Goal: Task Accomplishment & Management: Manage account settings

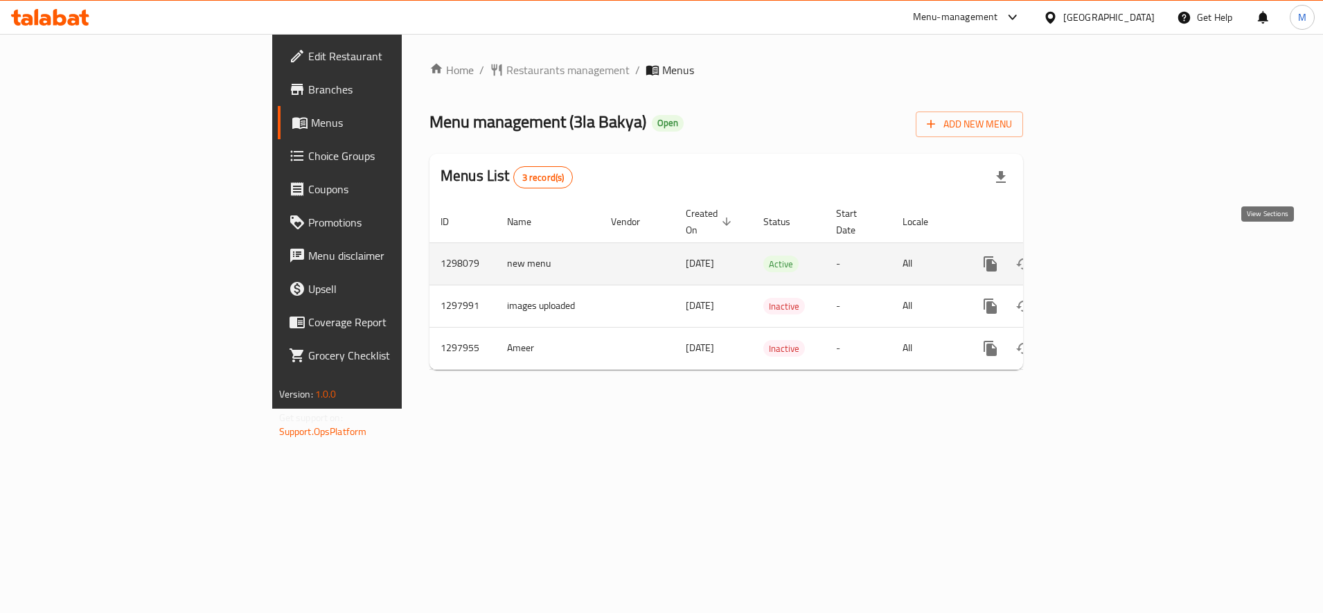
click at [1098, 256] on icon "enhanced table" at bounding box center [1090, 264] width 17 height 17
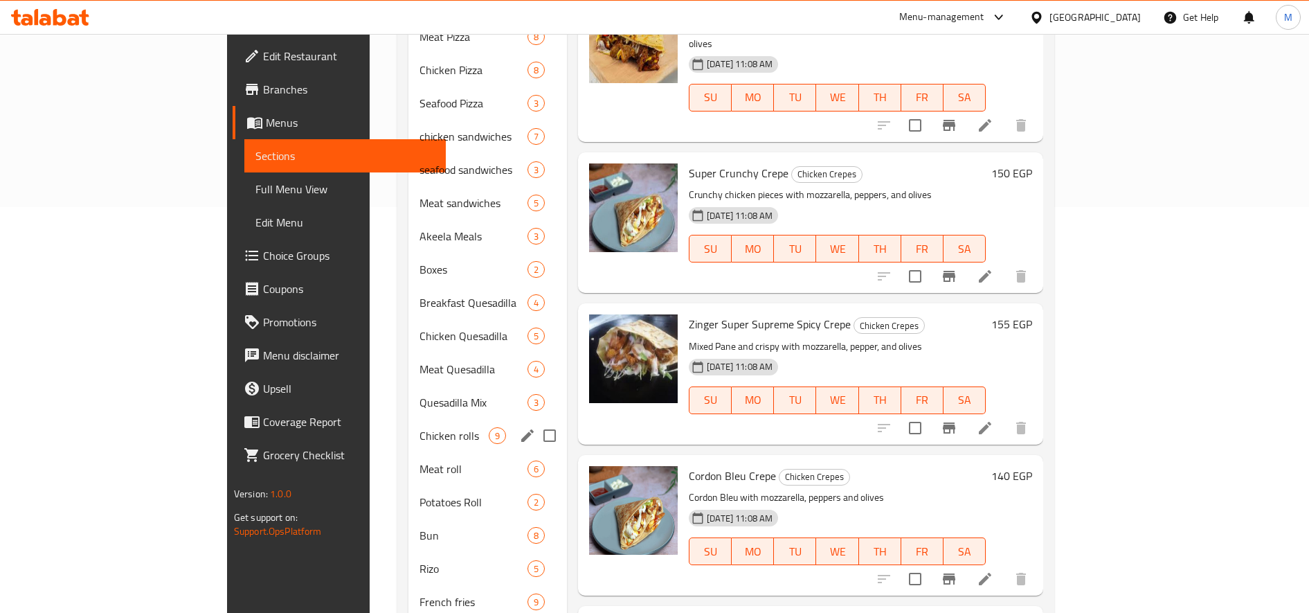
scroll to position [501, 0]
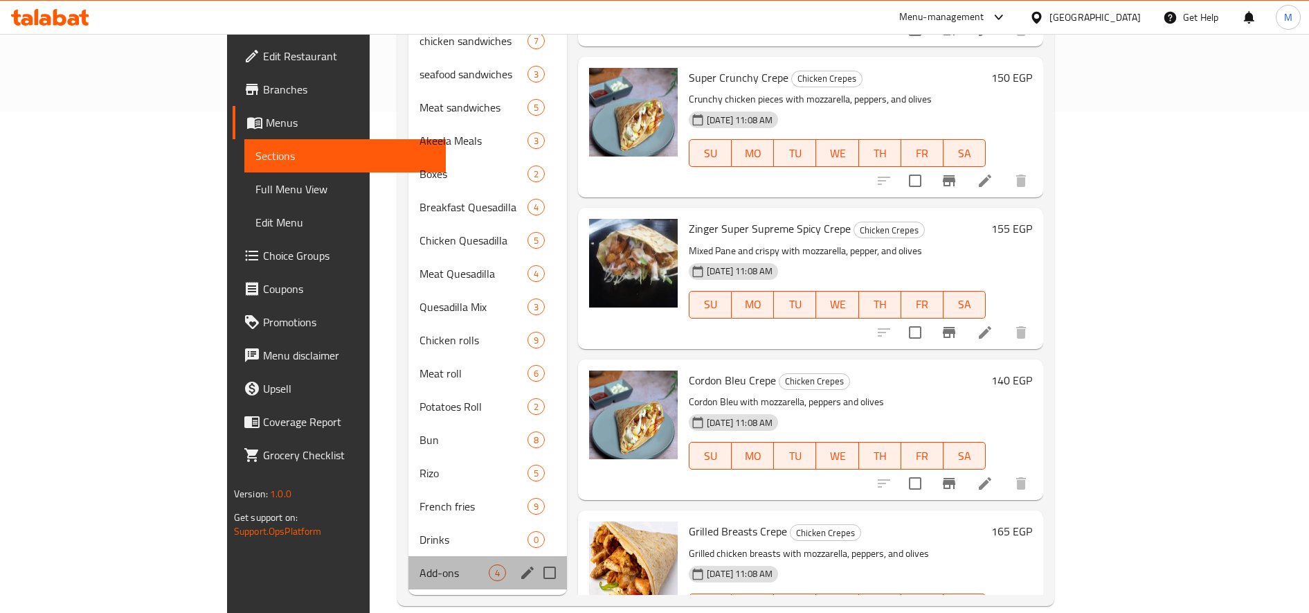
click at [409, 556] on div "Add-ons 4" at bounding box center [488, 572] width 159 height 33
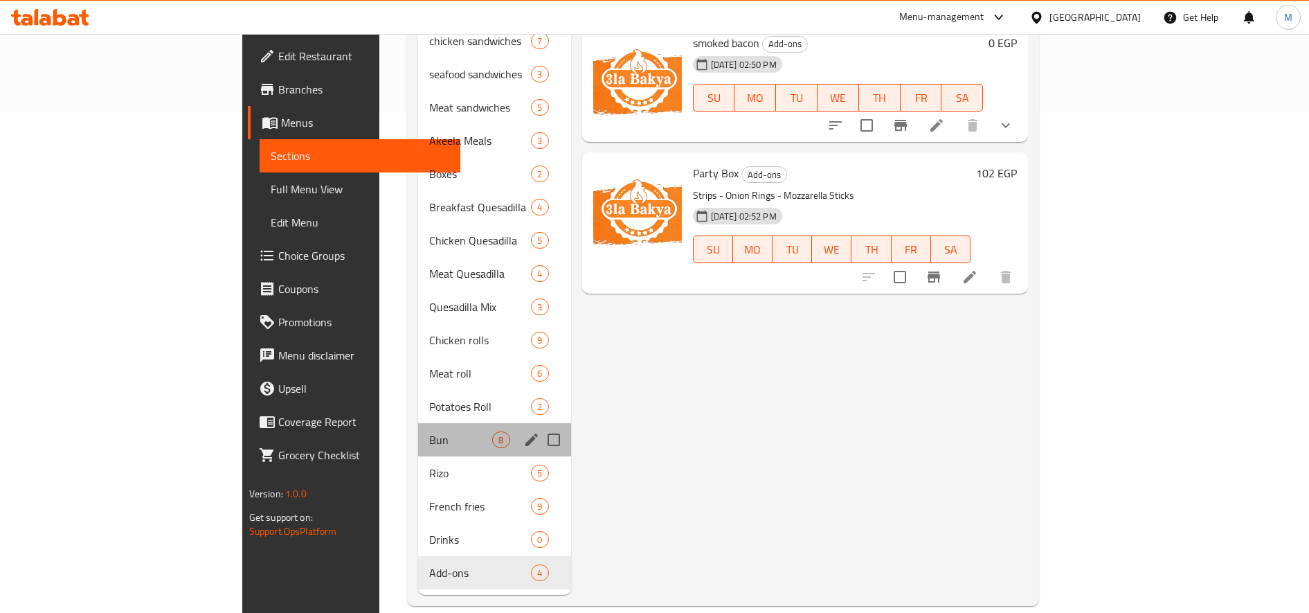
click at [418, 427] on div "Bun 8" at bounding box center [494, 439] width 152 height 33
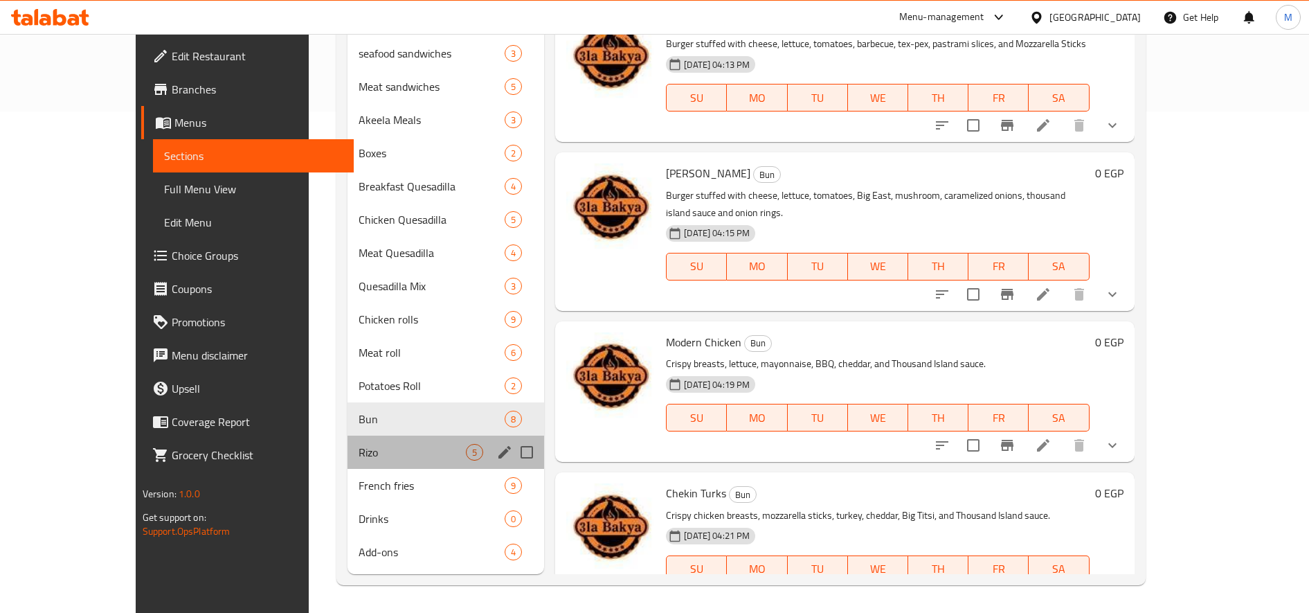
click at [348, 442] on div "Rizo 5" at bounding box center [446, 452] width 197 height 33
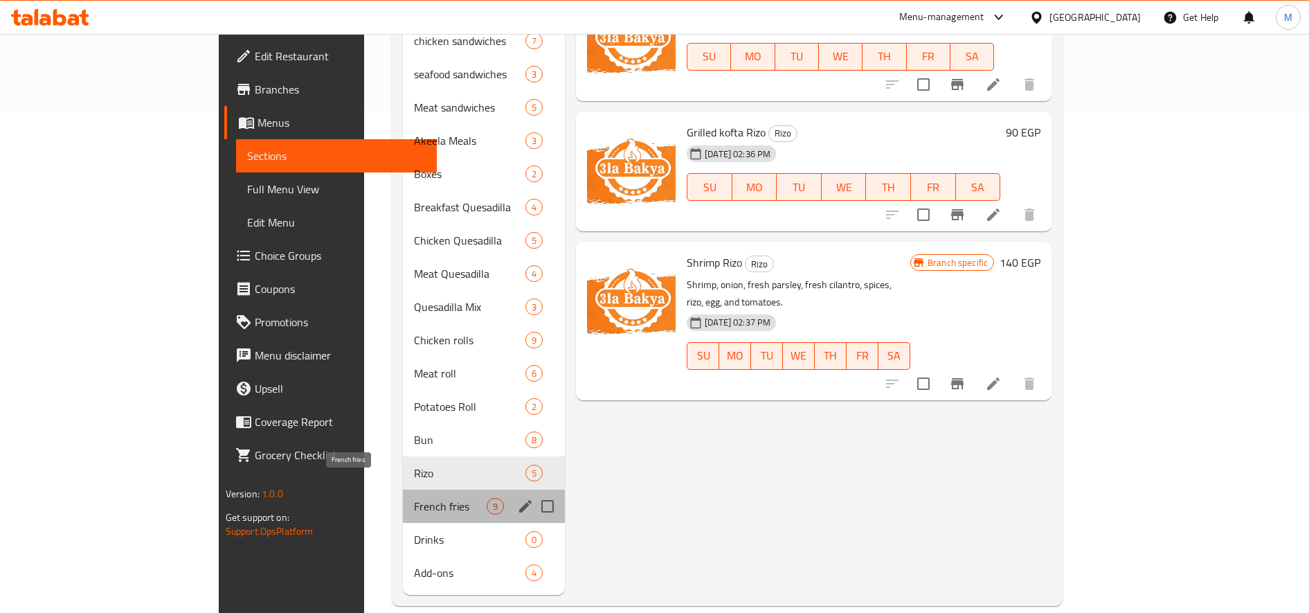
click at [414, 498] on span "French fries" at bounding box center [450, 506] width 73 height 17
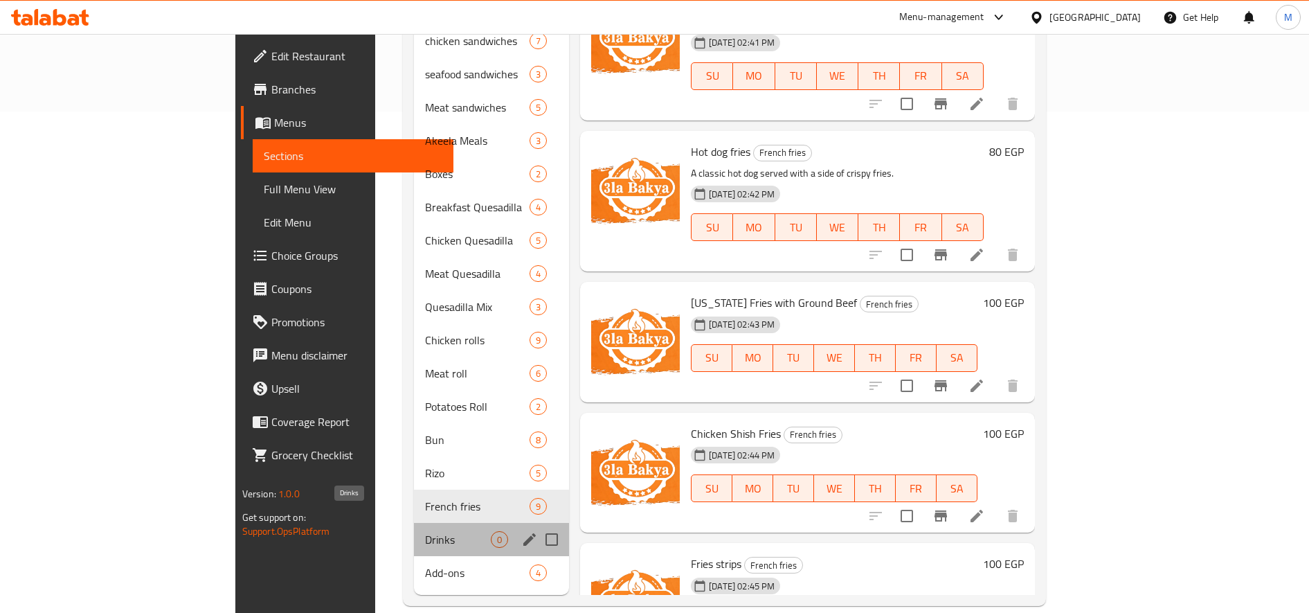
click at [414, 523] on div "Drinks 0" at bounding box center [491, 539] width 155 height 33
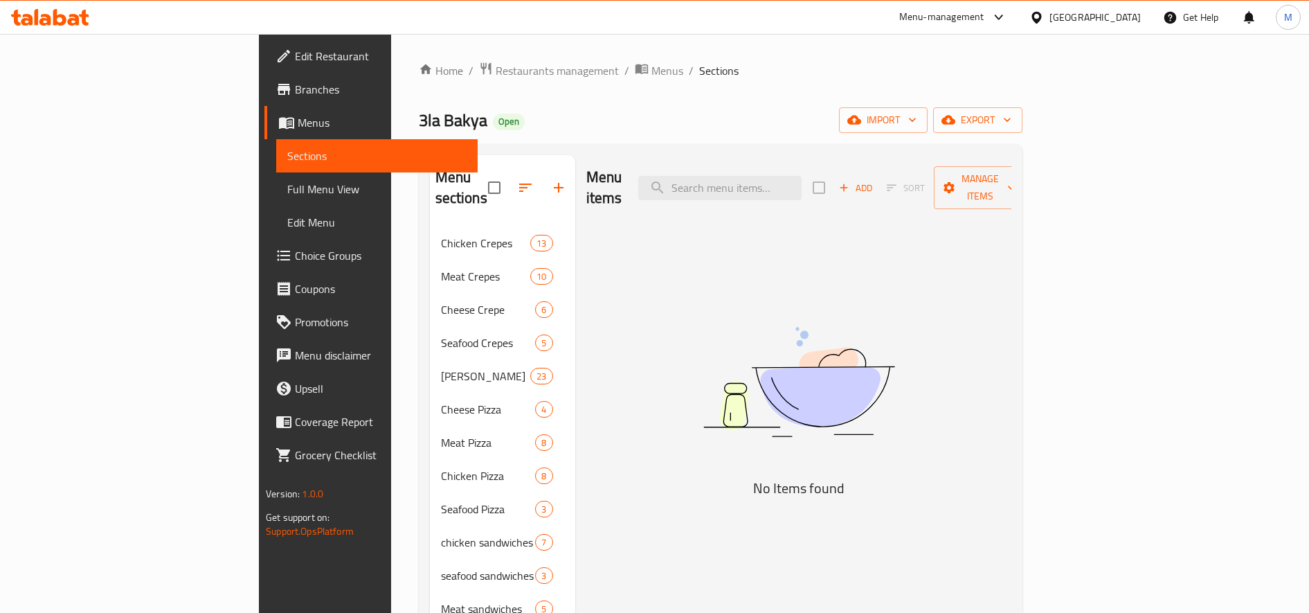
click at [878, 188] on button "Add" at bounding box center [856, 187] width 44 height 21
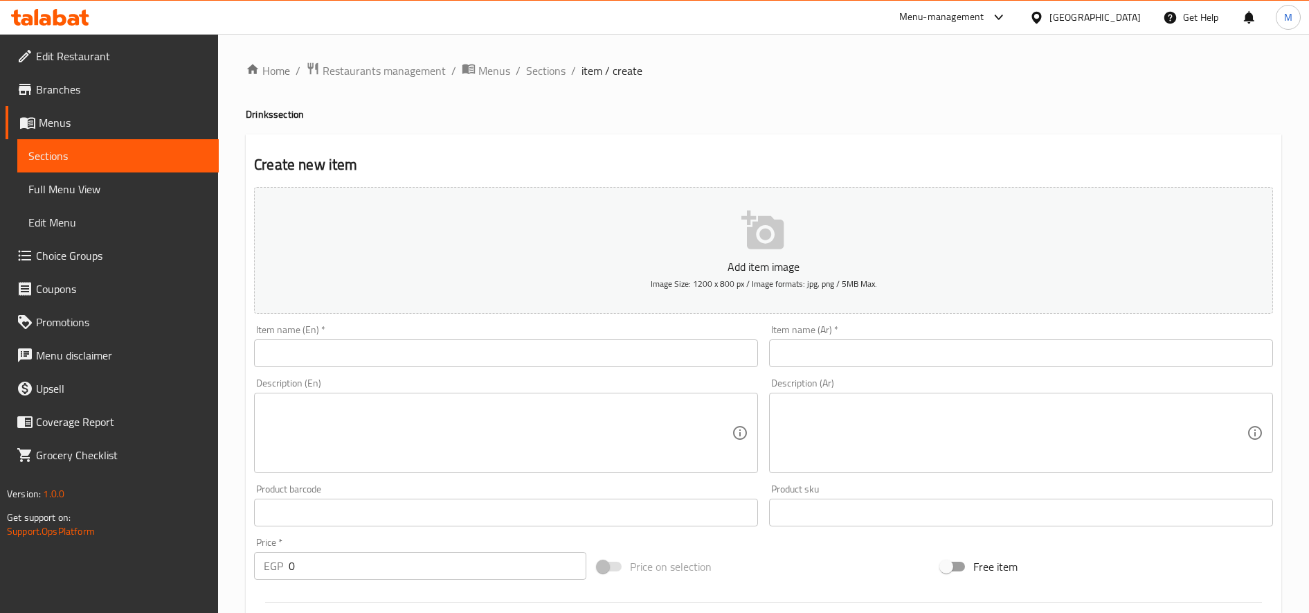
click at [974, 363] on input "text" at bounding box center [1021, 353] width 504 height 28
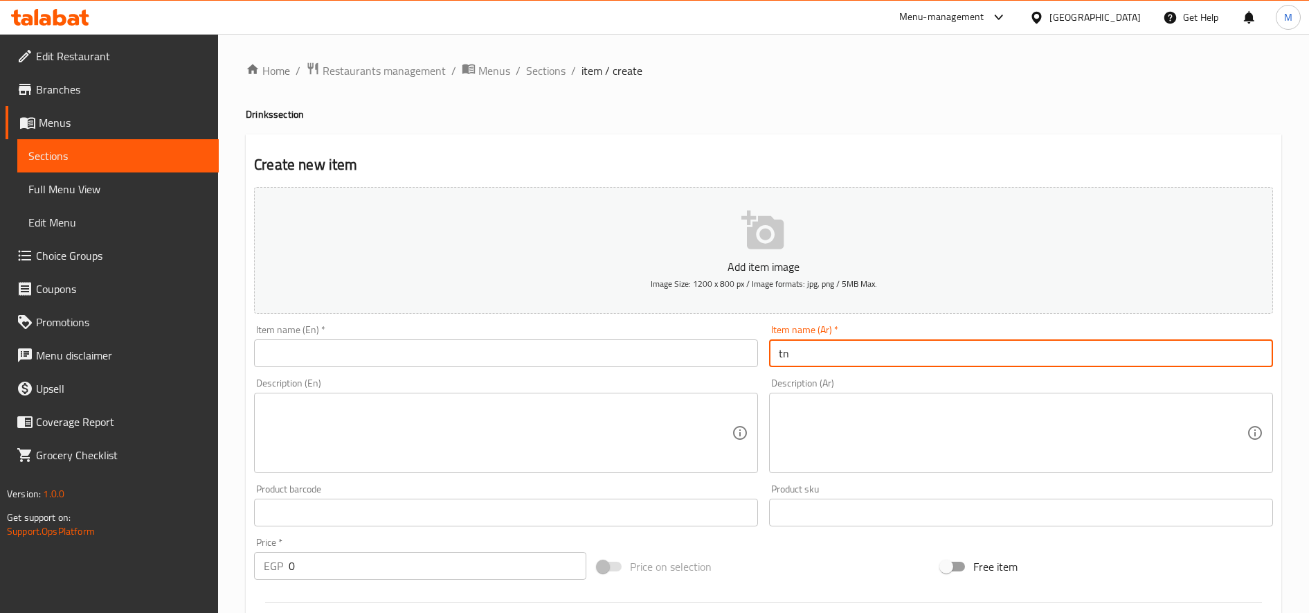
type input "t"
click at [974, 363] on input "ف" at bounding box center [1021, 353] width 504 height 28
type input "فى كولا"
click at [600, 350] on input "text" at bounding box center [506, 353] width 504 height 28
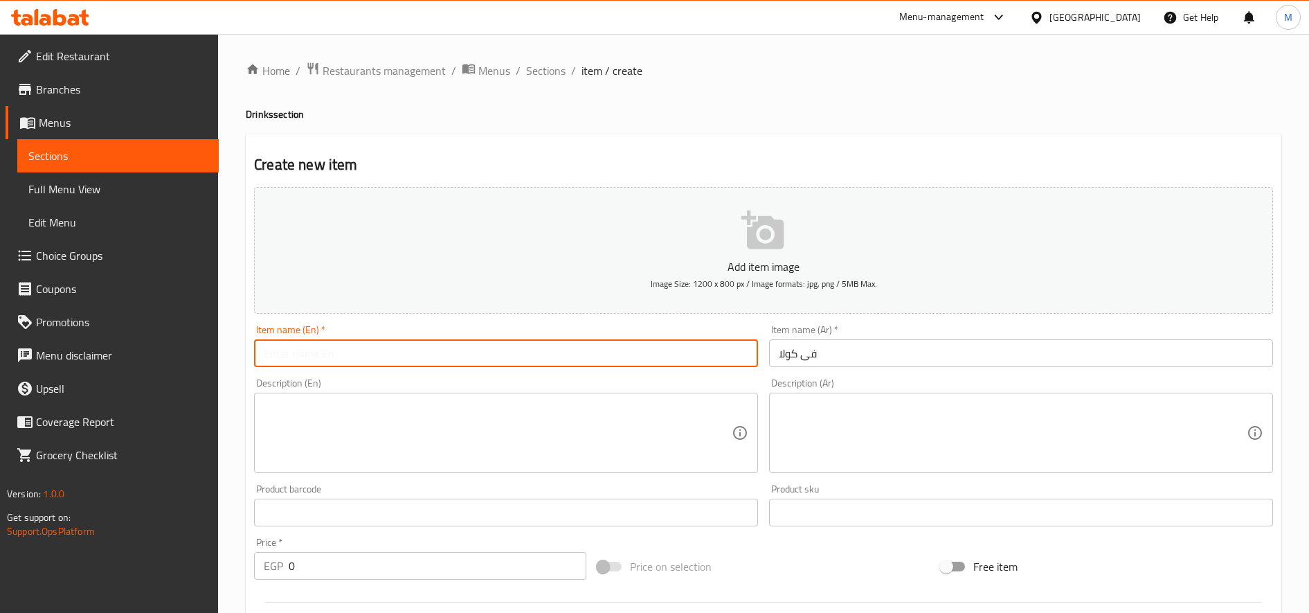
type input "v"
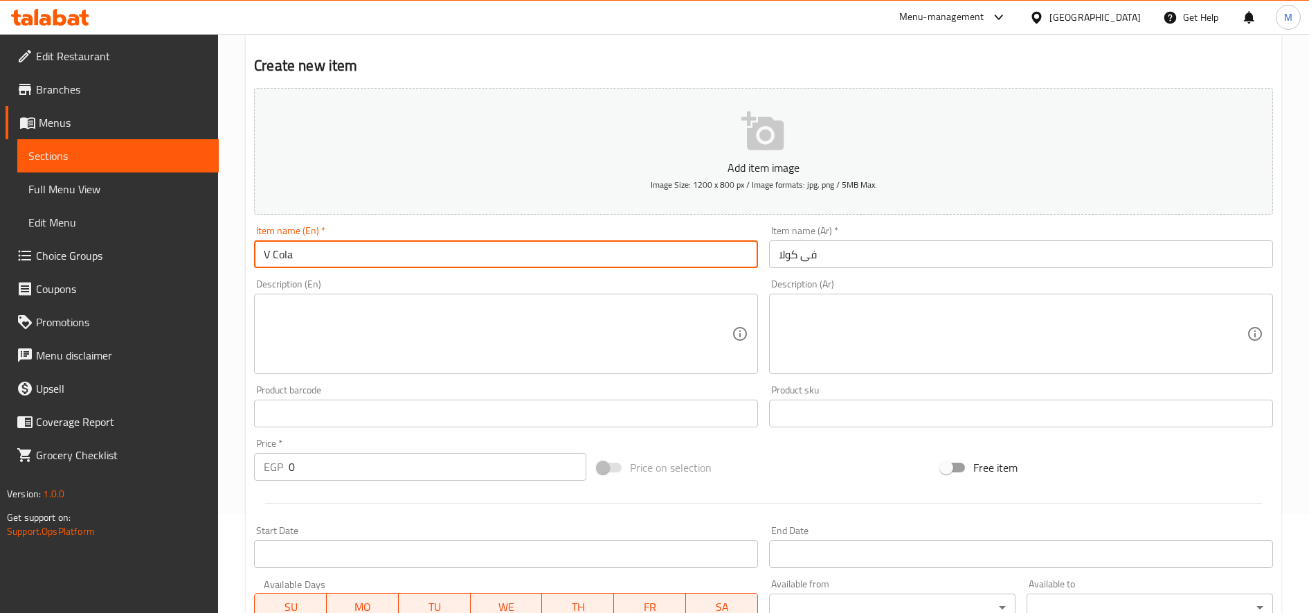
scroll to position [100, 0]
type input "V Cola"
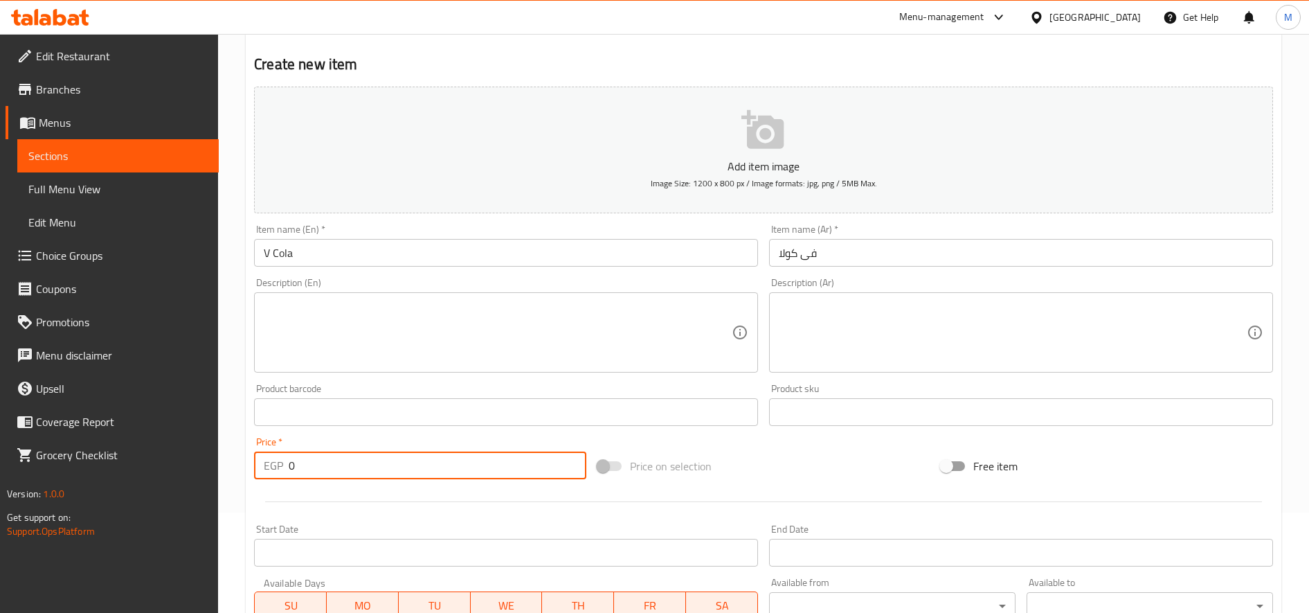
click at [356, 465] on input "0" at bounding box center [438, 465] width 298 height 28
type input "25"
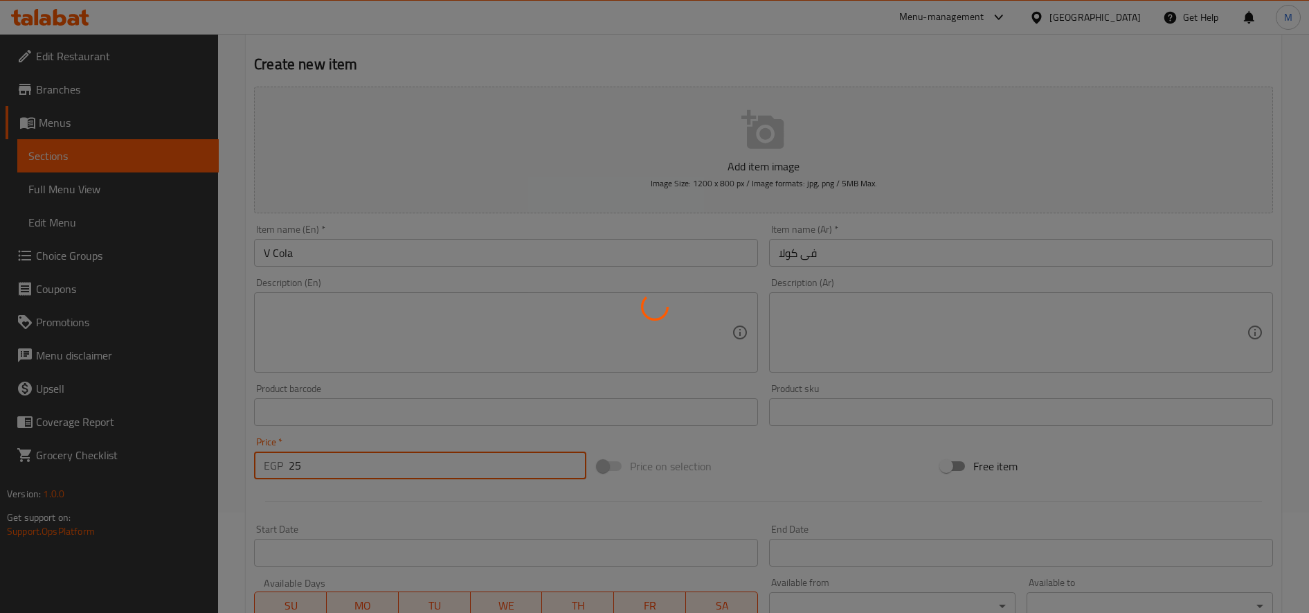
type input "0"
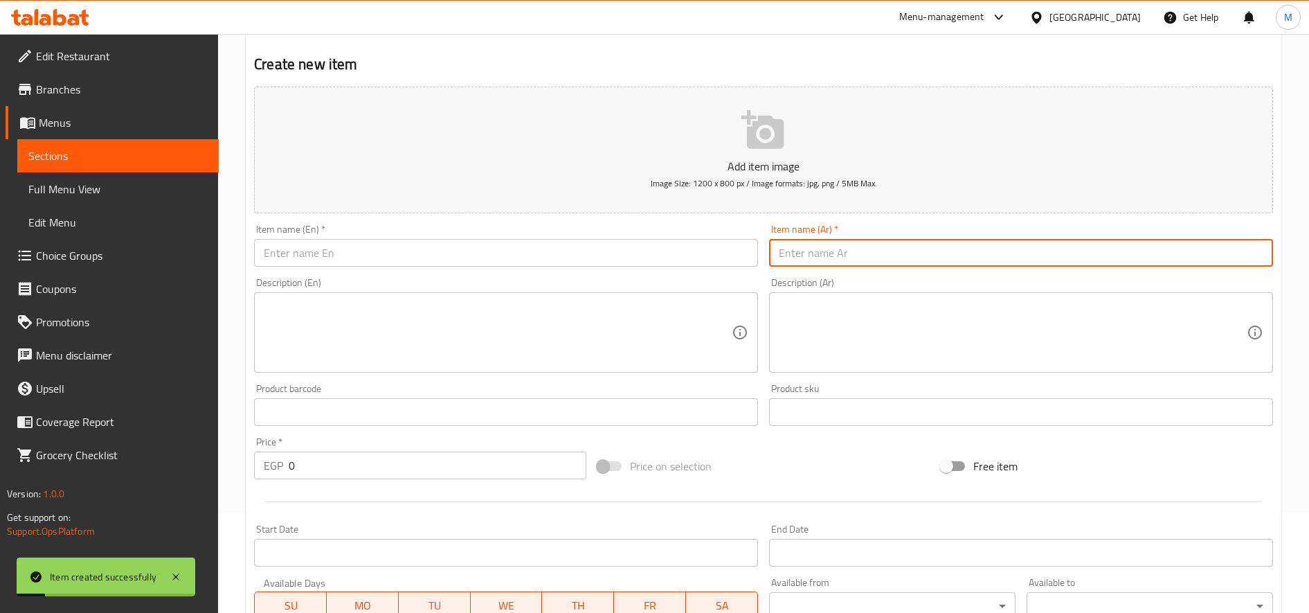
click at [873, 256] on input "text" at bounding box center [1021, 253] width 504 height 28
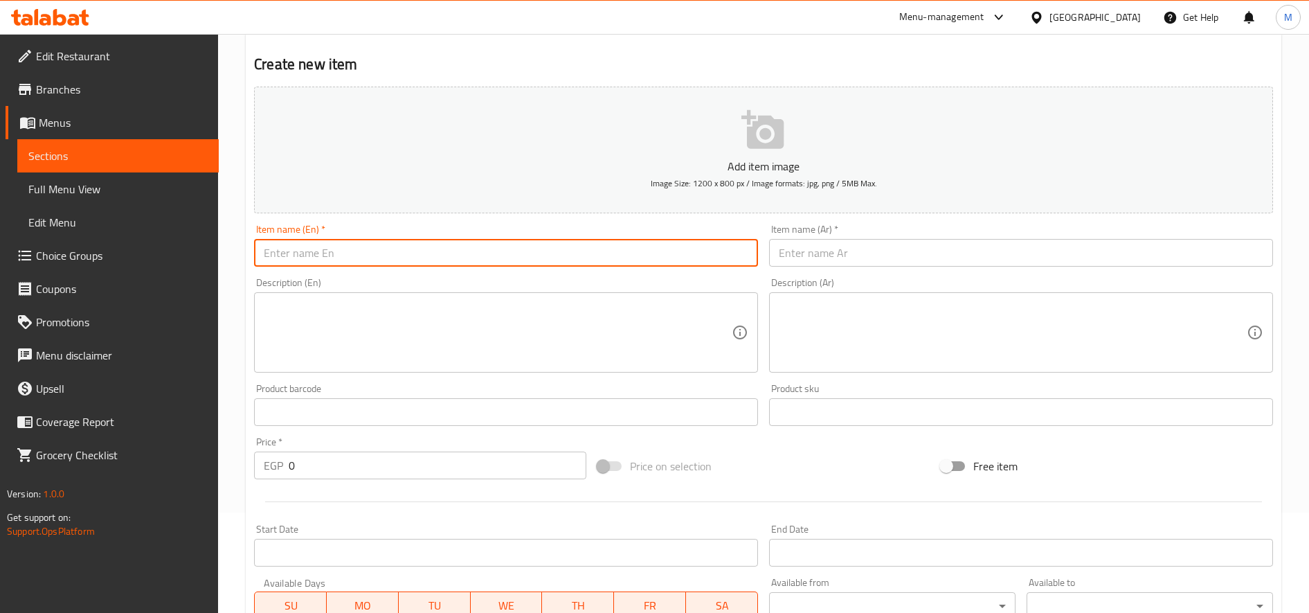
click at [397, 245] on input "text" at bounding box center [506, 253] width 504 height 28
paste input "v cola 7"
type input "v cola lemon lime"
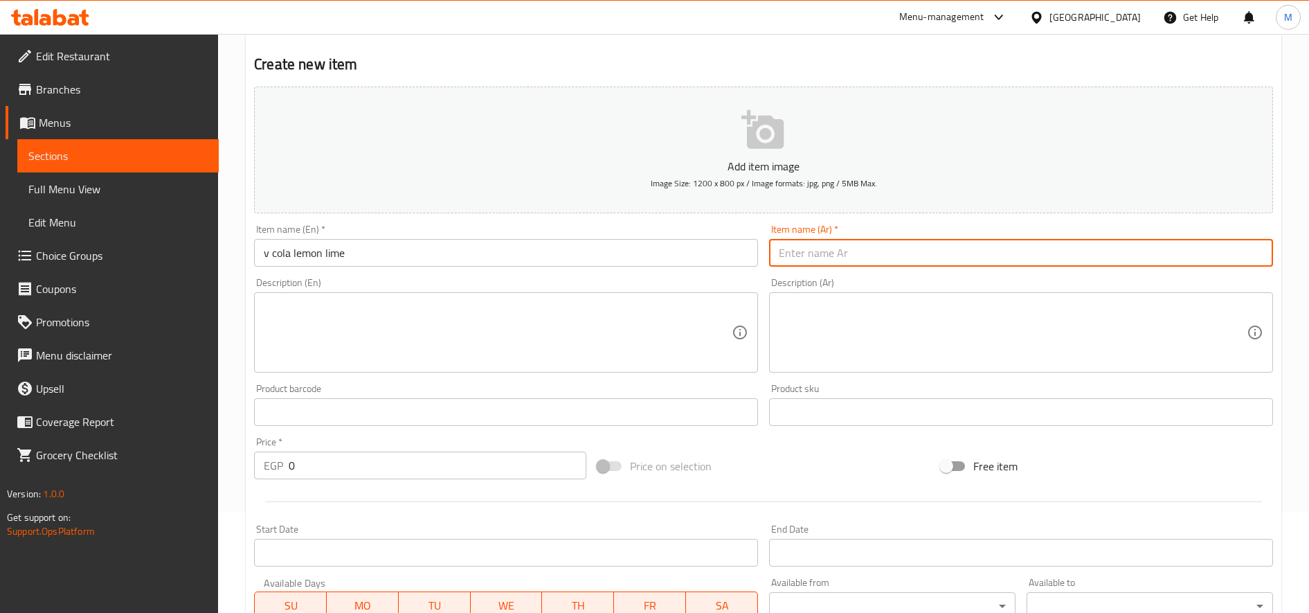
click at [822, 259] on input "text" at bounding box center [1021, 253] width 504 height 28
type input "t"
type input "فى كولا ليمون"
click at [419, 467] on input "0" at bounding box center [438, 465] width 298 height 28
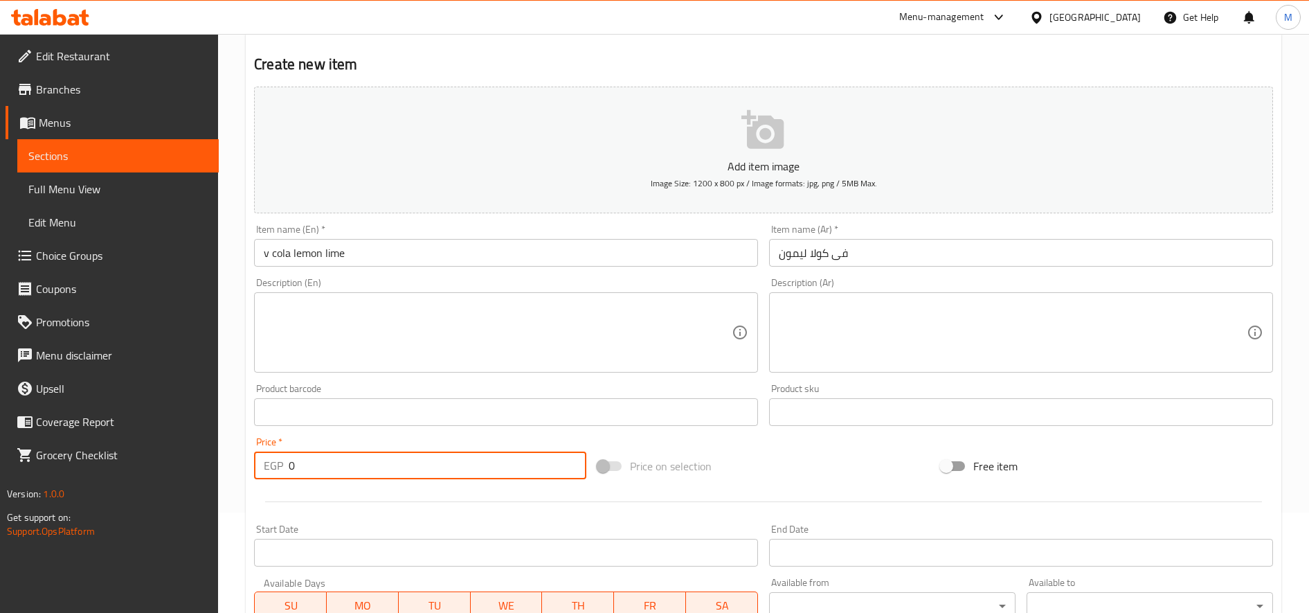
click at [419, 467] on input "0" at bounding box center [438, 465] width 298 height 28
type input "25"
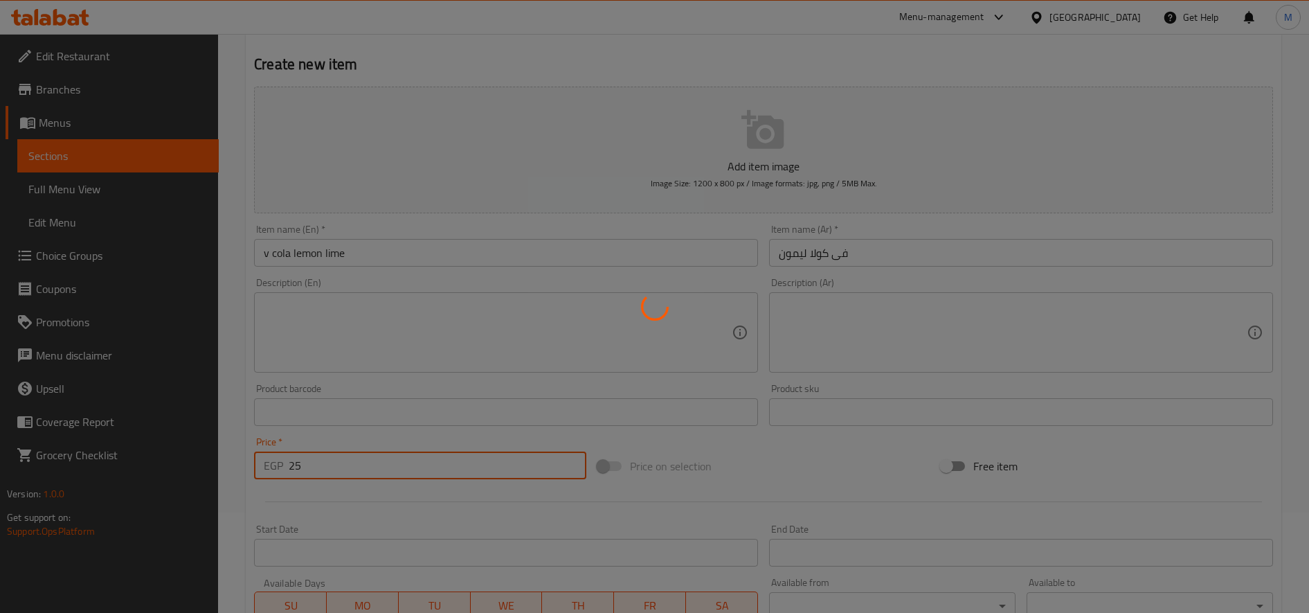
type input "0"
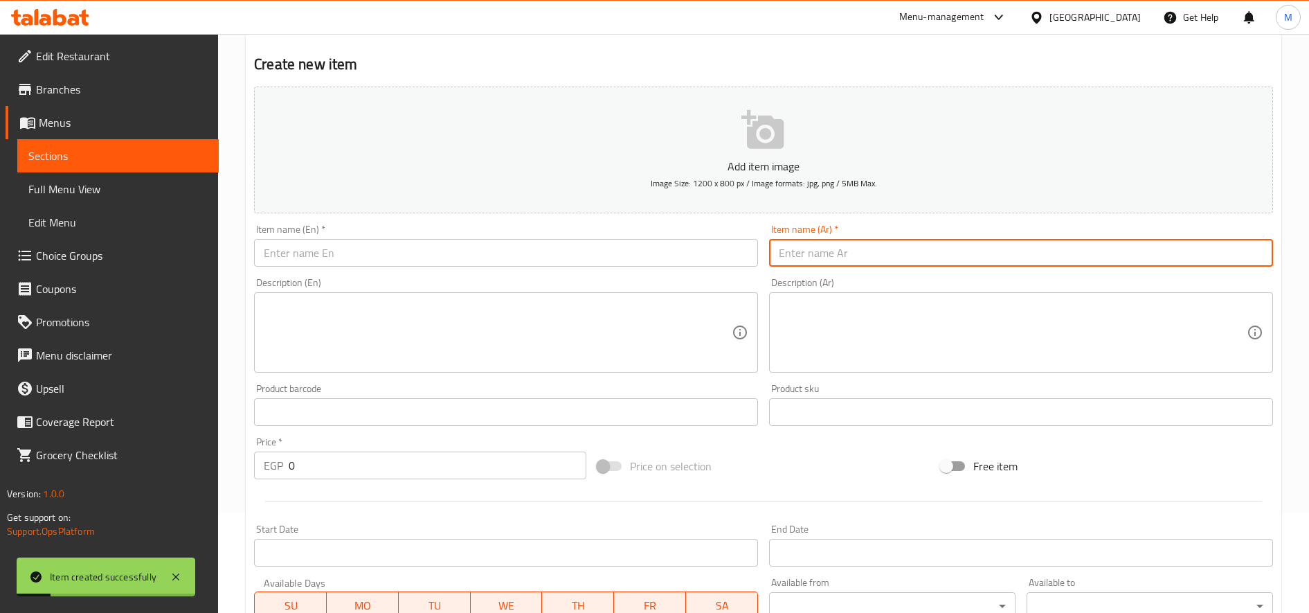
paste input "سبيرو سباتس تفاح"
click at [1041, 252] on input "سبيرو سباتس تفاح" at bounding box center [1021, 253] width 504 height 28
type input "سبيرو سباتس تفاح"
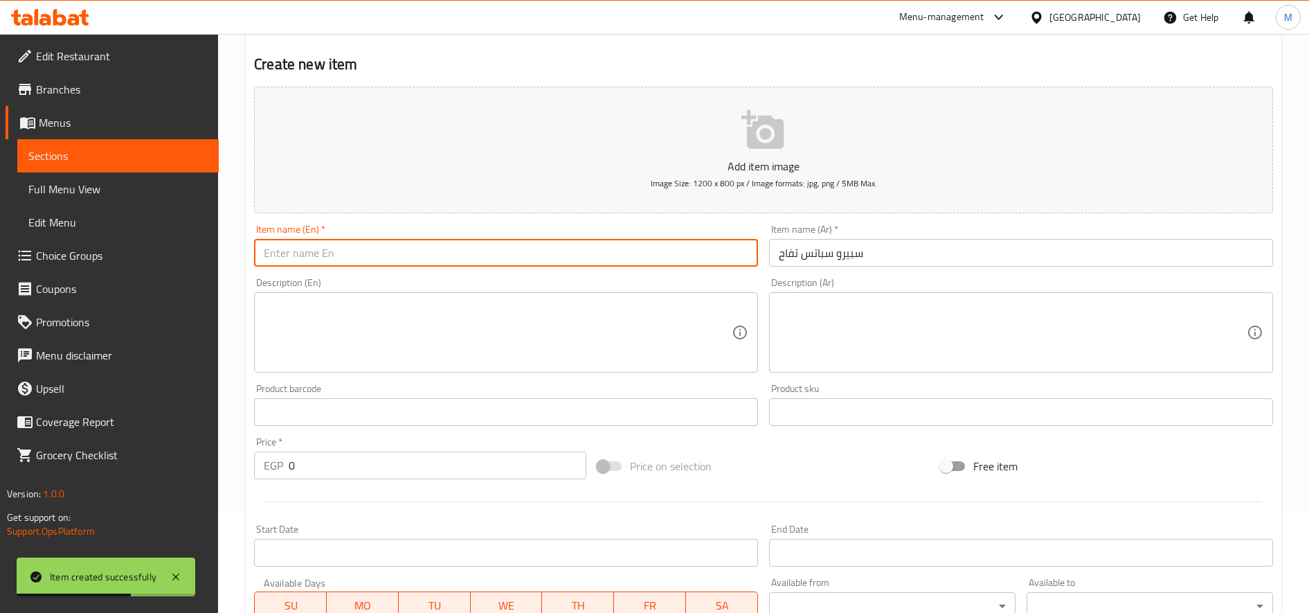
click at [415, 260] on input "text" at bounding box center [506, 253] width 504 height 28
paste input "Spiro Spats Apple"
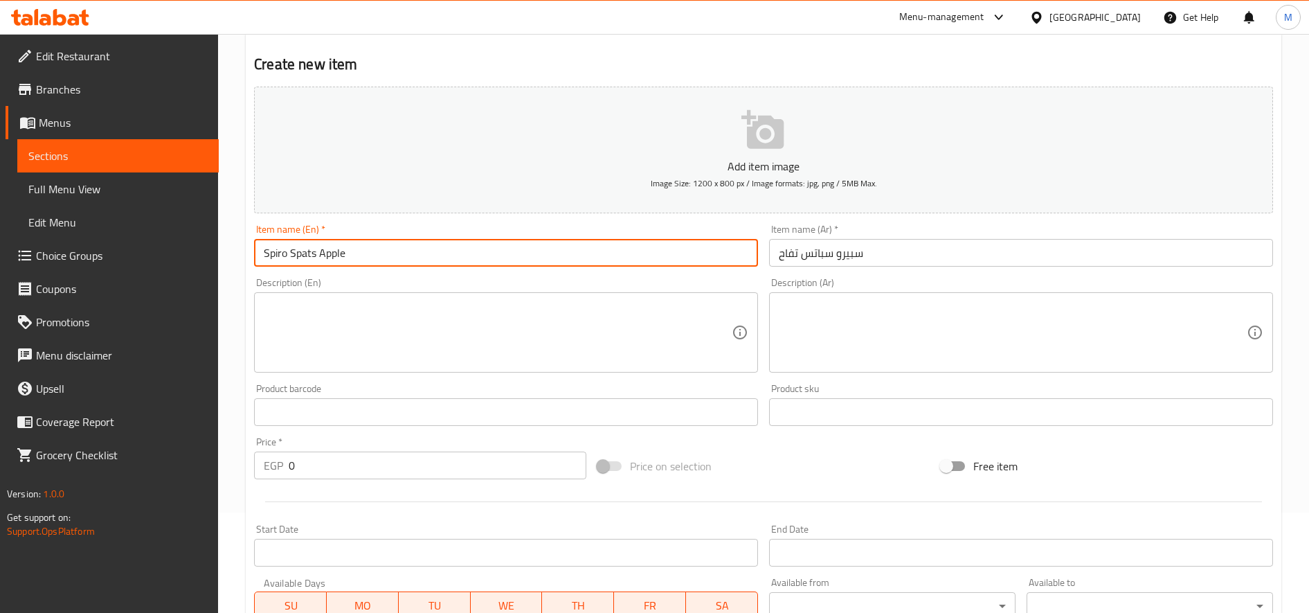
type input "Spiro Spats Apple"
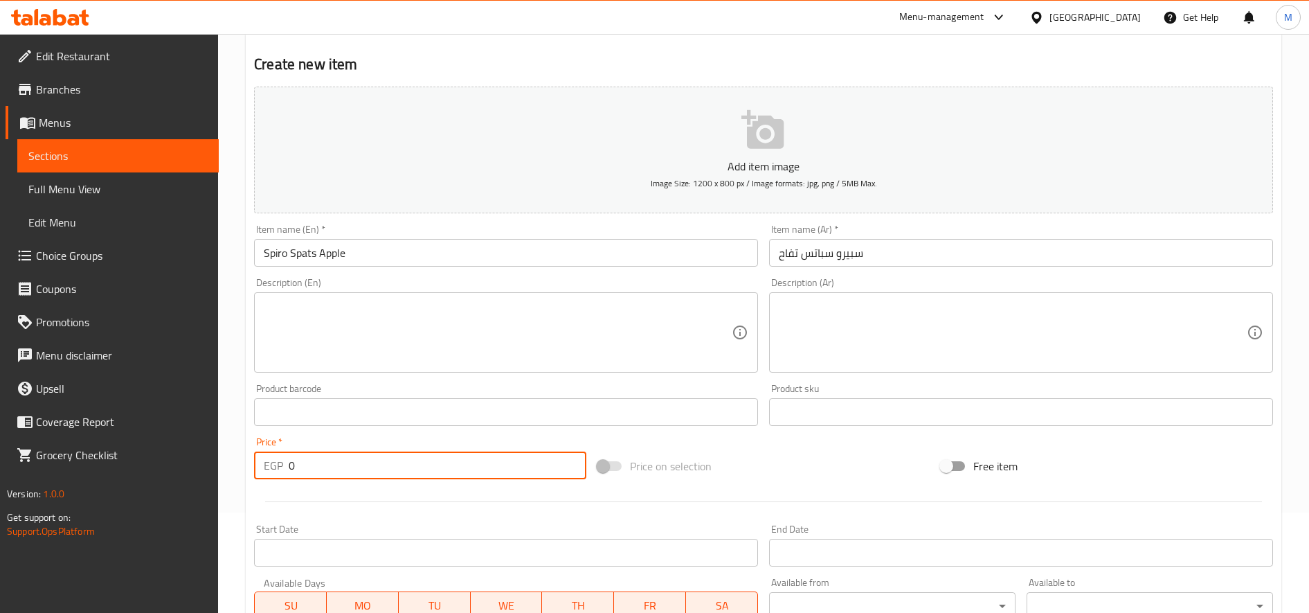
click at [415, 465] on input "0" at bounding box center [438, 465] width 298 height 28
type input "25"
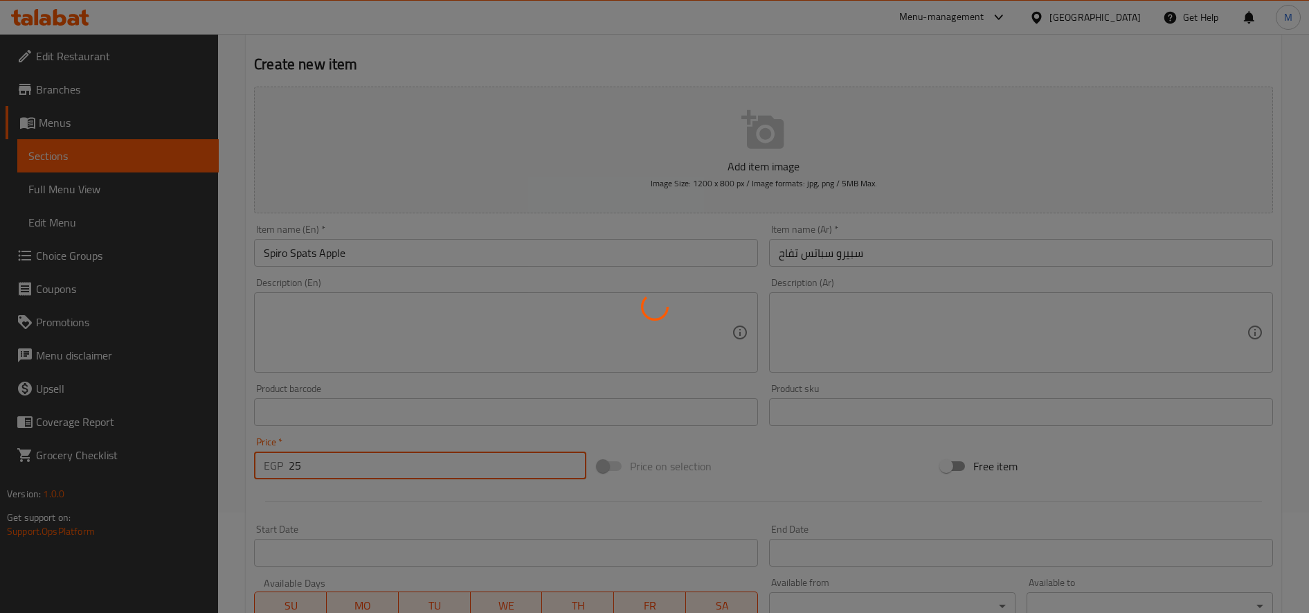
type input "0"
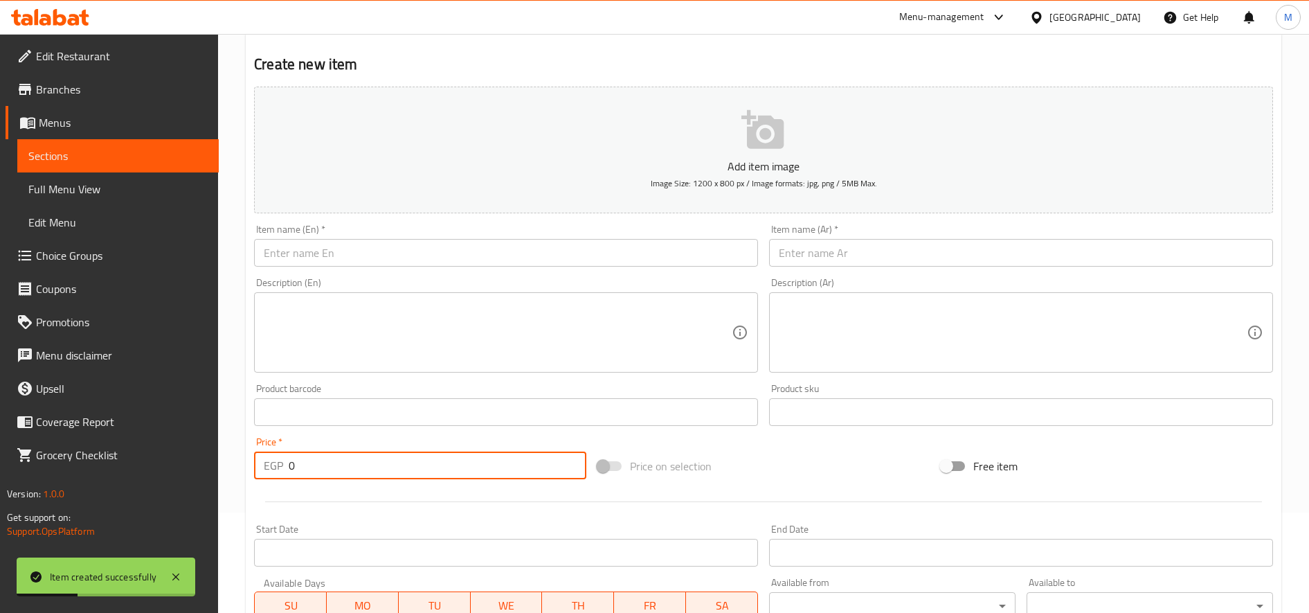
paste input "[PERSON_NAME]"
click at [960, 253] on input "[PERSON_NAME]" at bounding box center [1021, 253] width 504 height 28
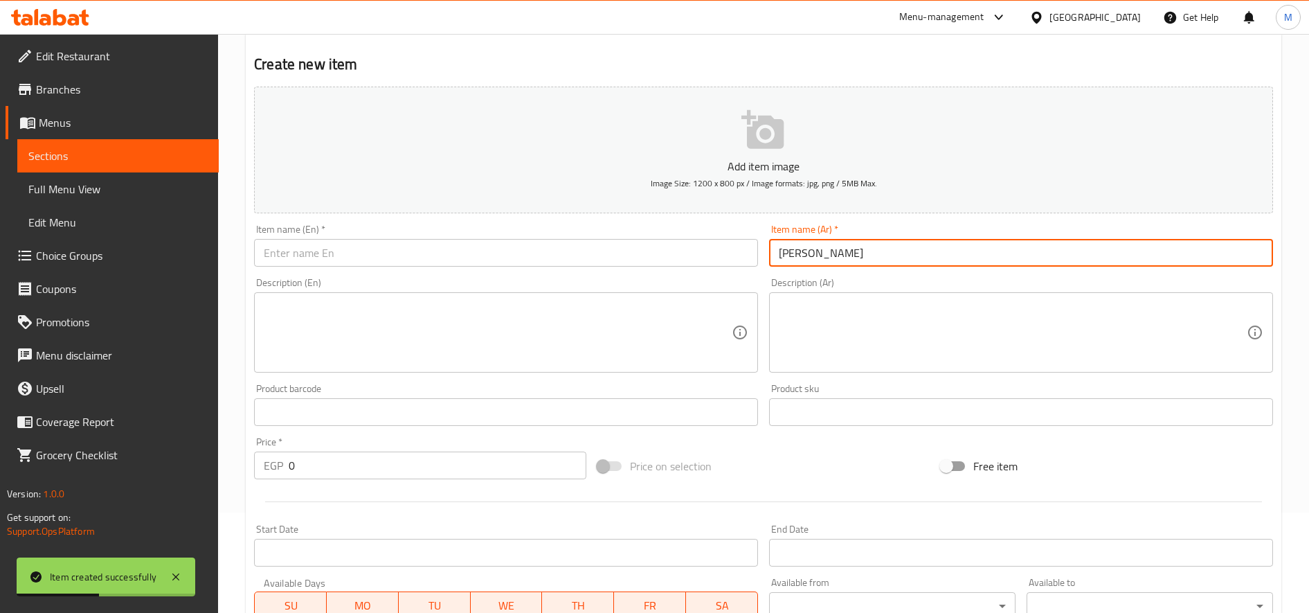
type input "[PERSON_NAME]"
click at [480, 254] on input "text" at bounding box center [506, 253] width 504 height 28
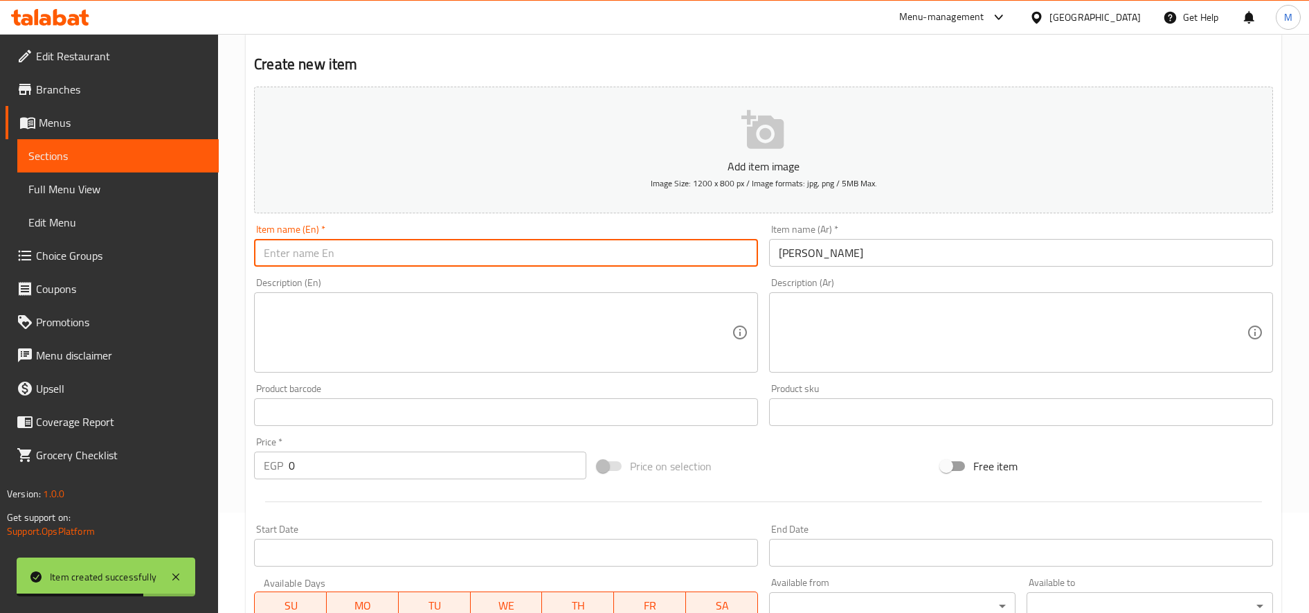
paste input "Spiro Spats Yousefi"
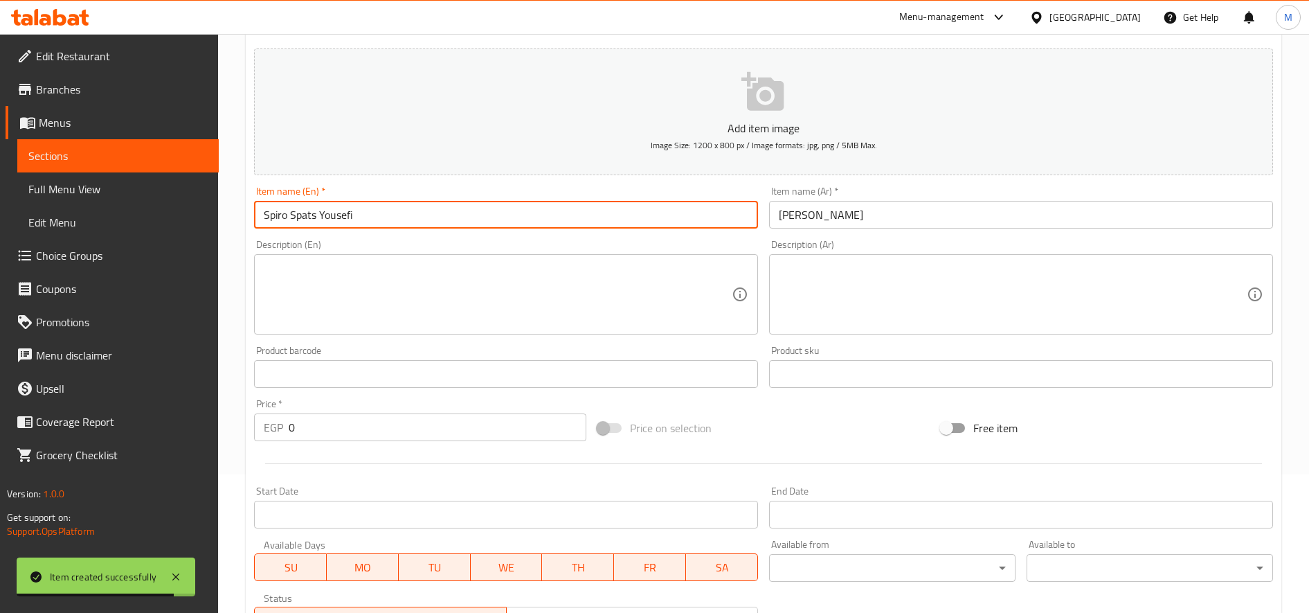
scroll to position [139, 0]
type input "Spiro Spats Yousefi"
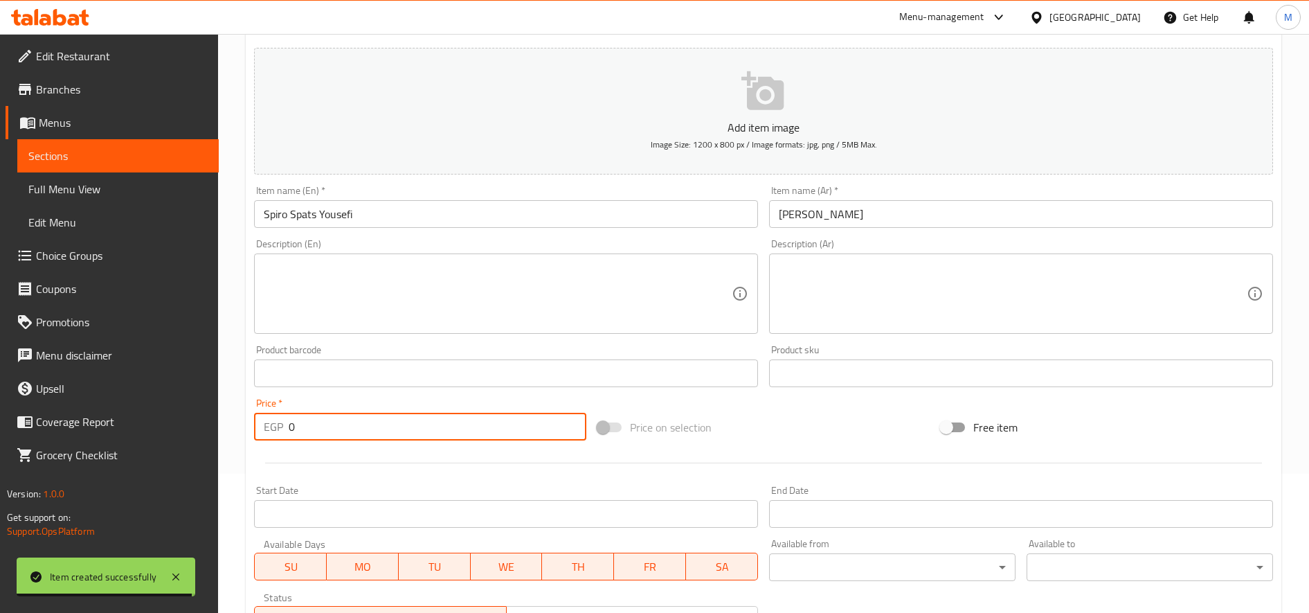
click at [428, 435] on input "0" at bounding box center [438, 427] width 298 height 28
type input "25"
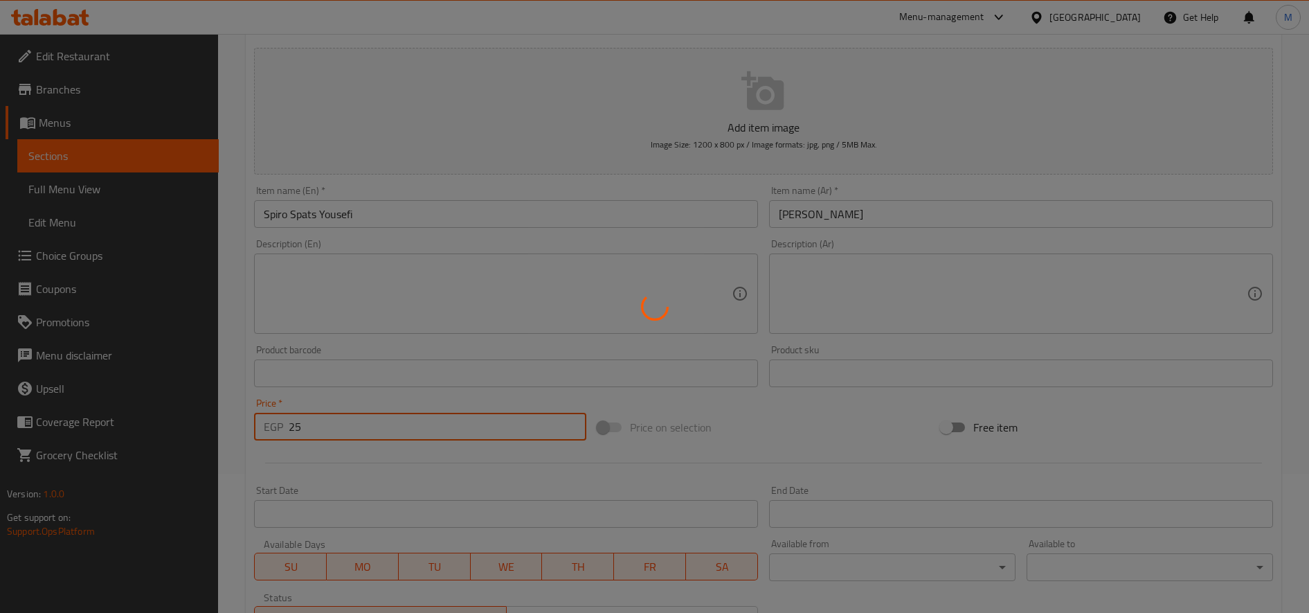
type input "0"
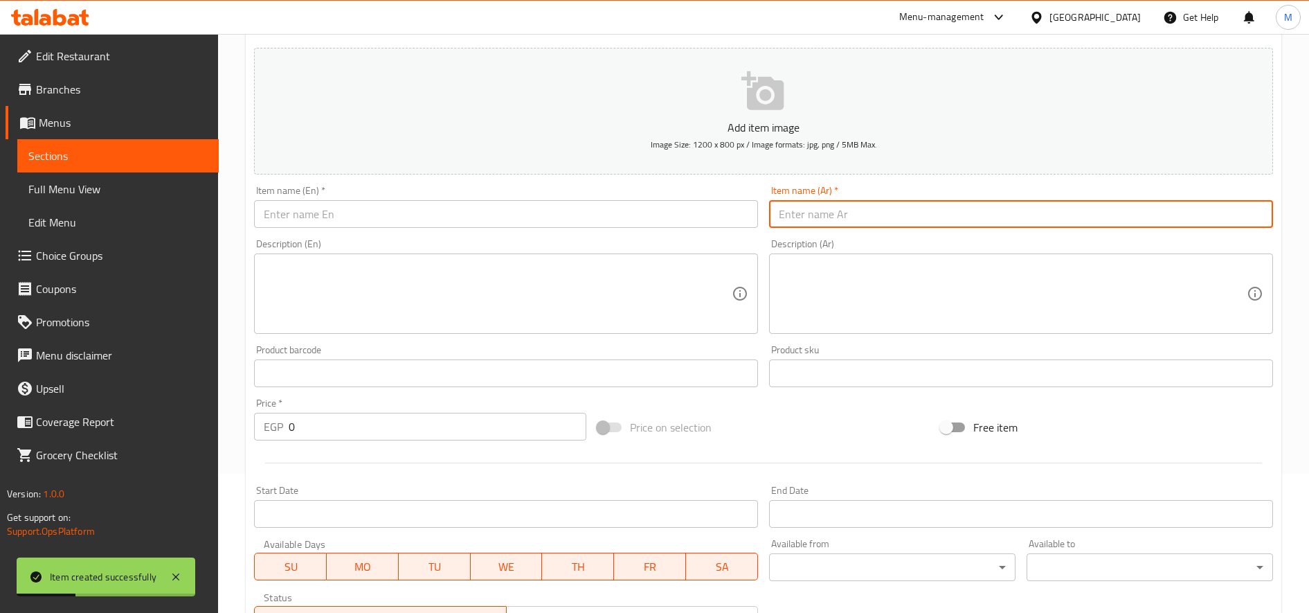
paste input "سبيرو سباتس اناناس"
click at [817, 206] on input "سبيرو سباتس اناناس" at bounding box center [1021, 214] width 504 height 28
type input "سبيرو سباتس اناناس"
paste input "[PERSON_NAME] Pineapple"
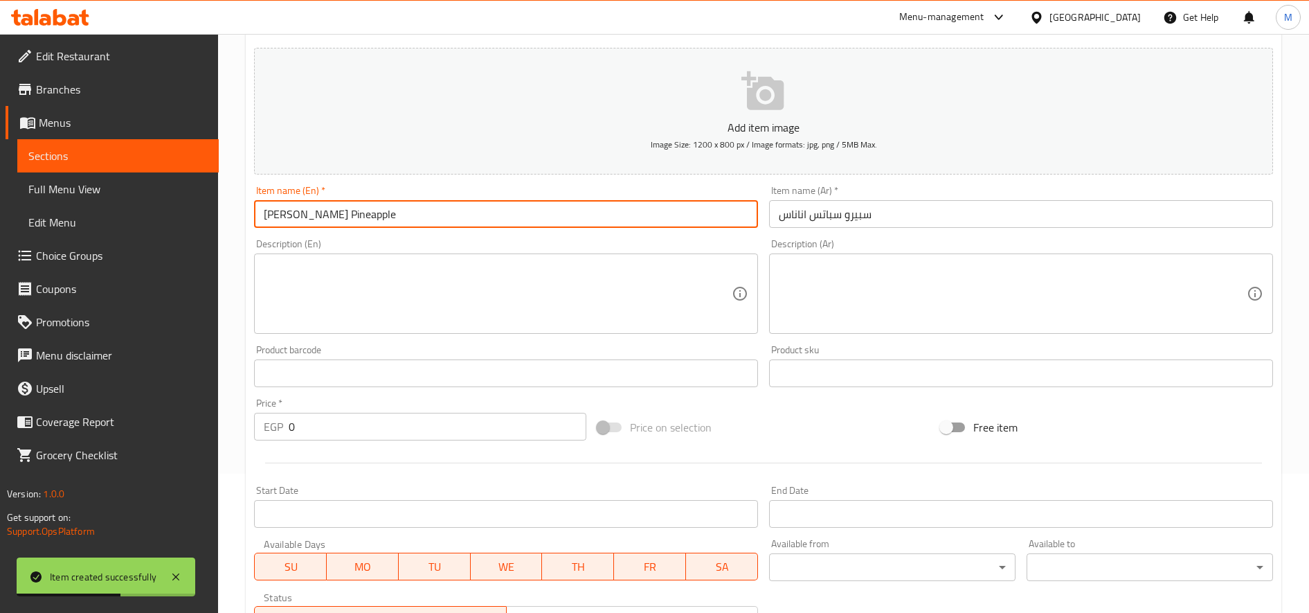
click at [536, 208] on input "[PERSON_NAME] Pineapple" at bounding box center [506, 214] width 504 height 28
type input "[PERSON_NAME] Pineapple"
click at [332, 432] on input "0" at bounding box center [438, 427] width 298 height 28
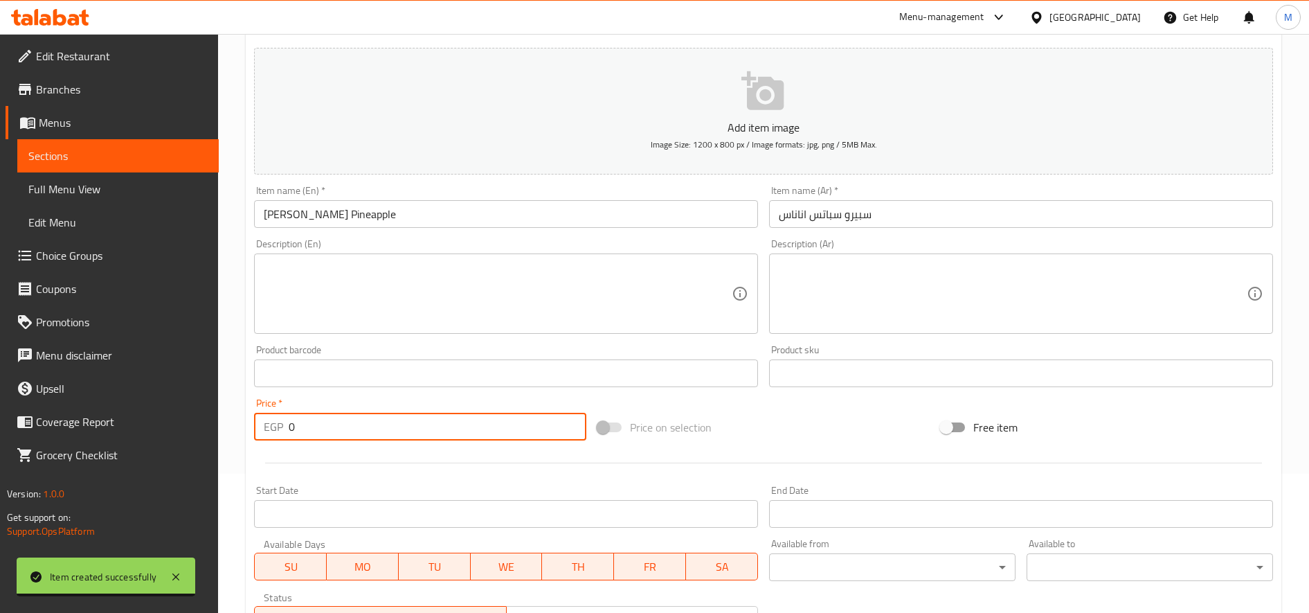
click at [332, 432] on input "0" at bounding box center [438, 427] width 298 height 28
type input "25"
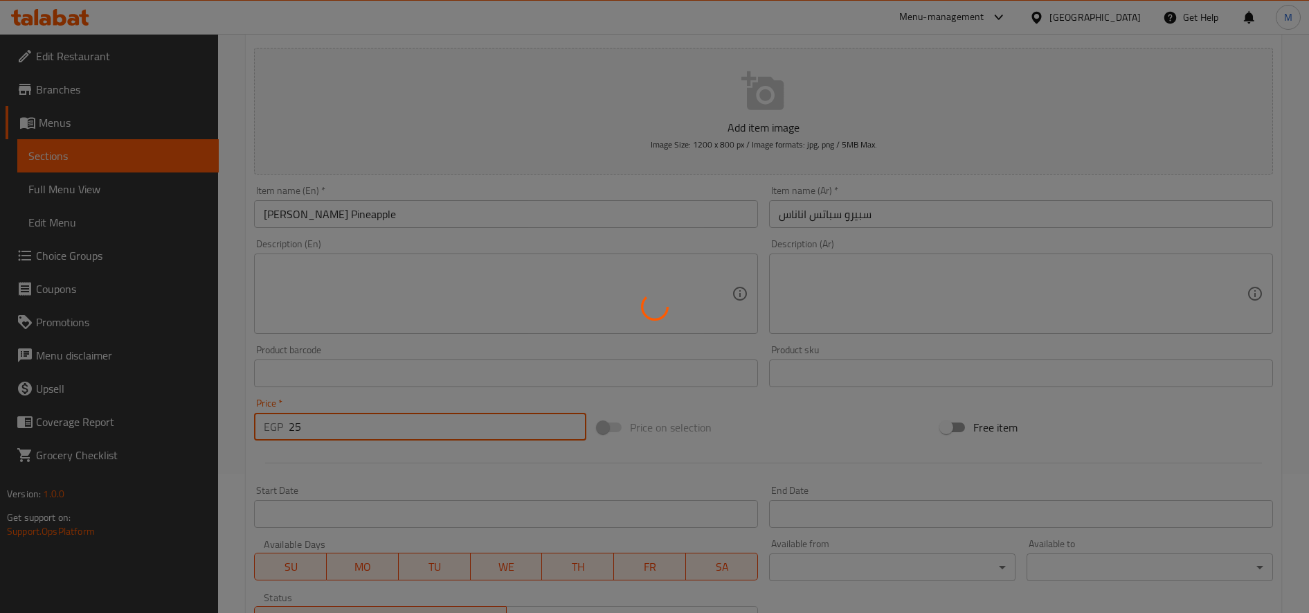
type input "0"
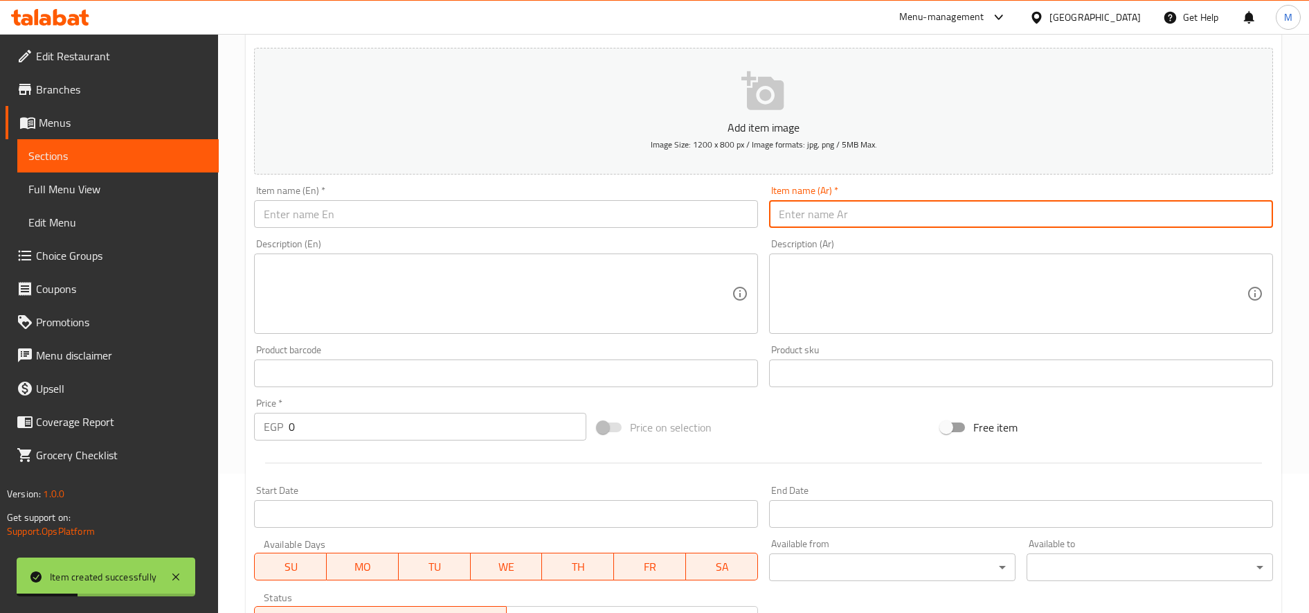
click at [861, 224] on input "text" at bounding box center [1021, 214] width 504 height 28
paste input "سبيرو سباتس كولا"
type input "سبيرو سباتس كولا"
click at [561, 206] on input "text" at bounding box center [506, 214] width 504 height 28
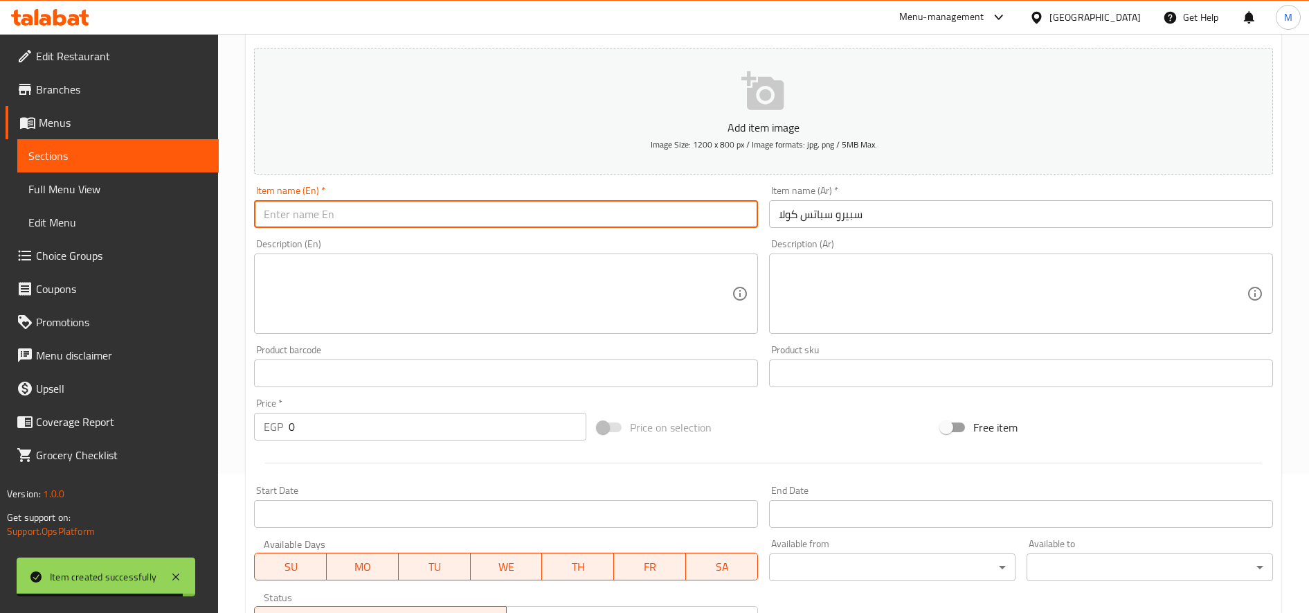
paste input "Spiro Spats Cola"
type input "Spiro Spats Cola"
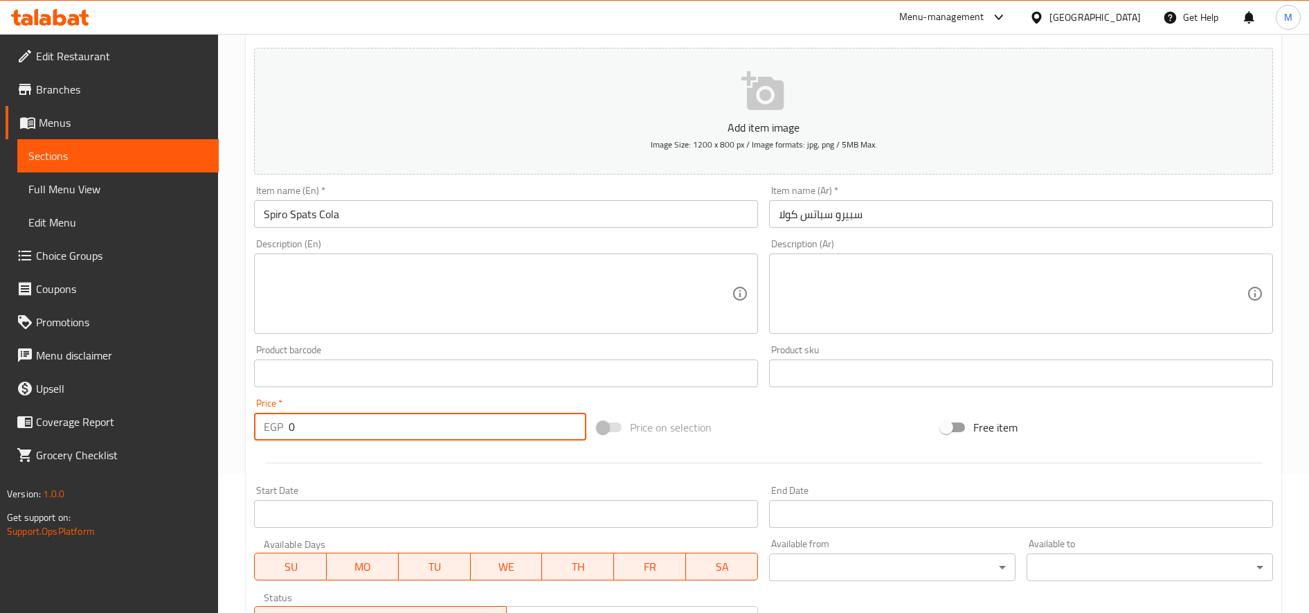
click at [388, 420] on input "0" at bounding box center [438, 427] width 298 height 28
type input "25"
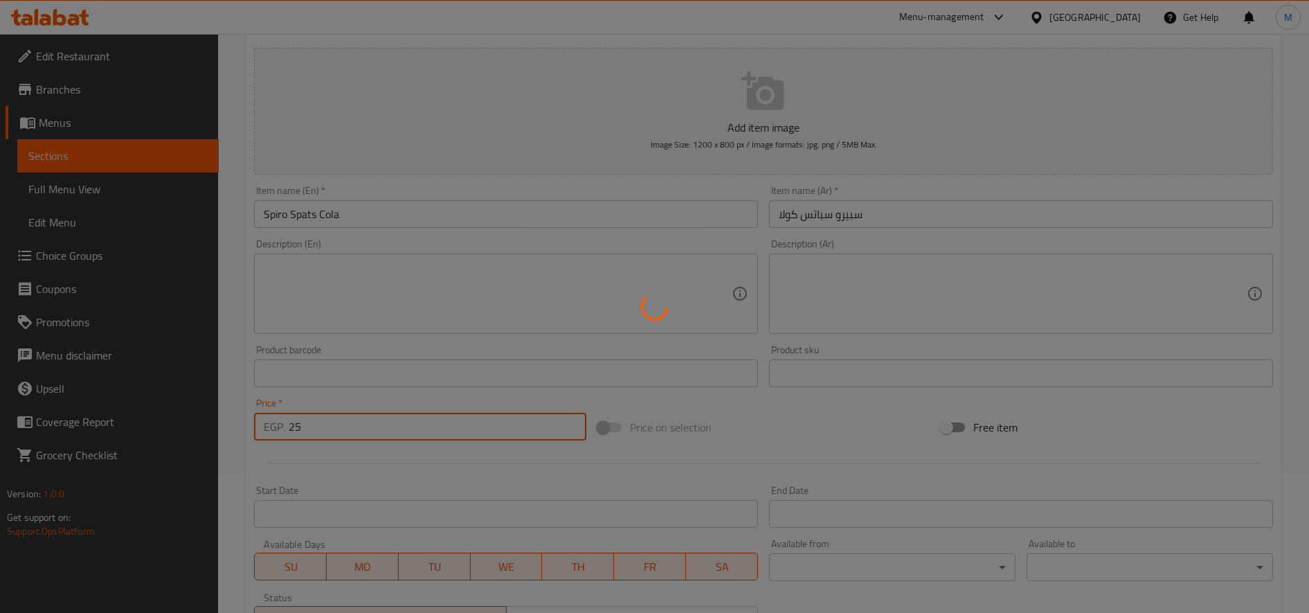
type input "0"
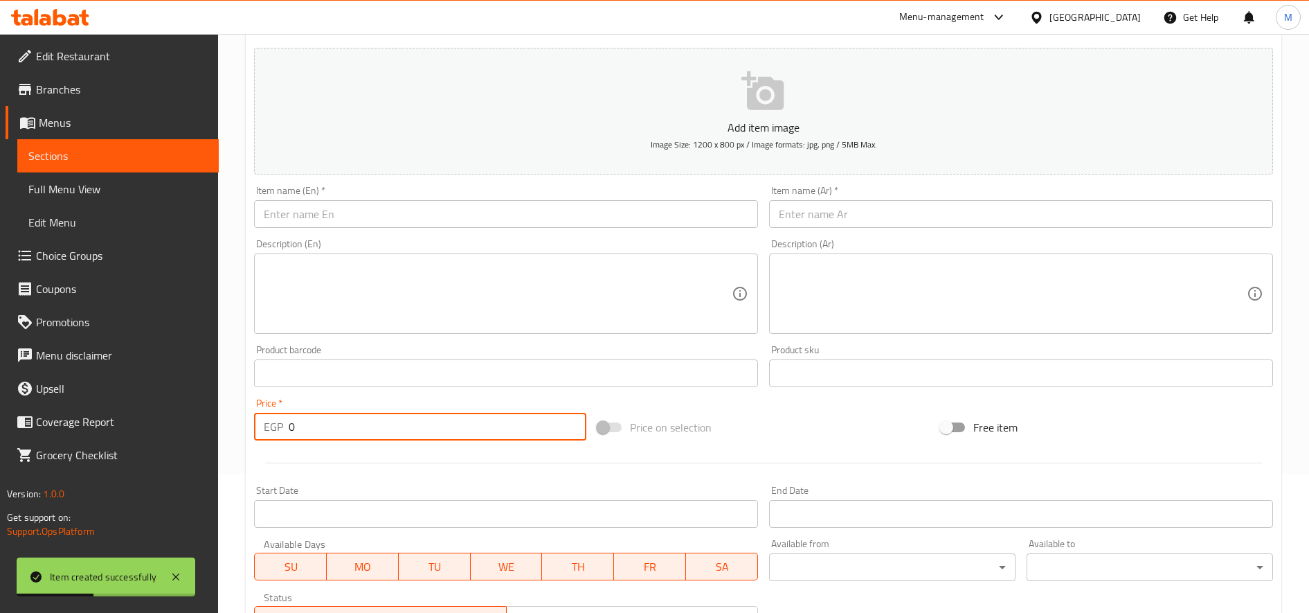
scroll to position [0, 0]
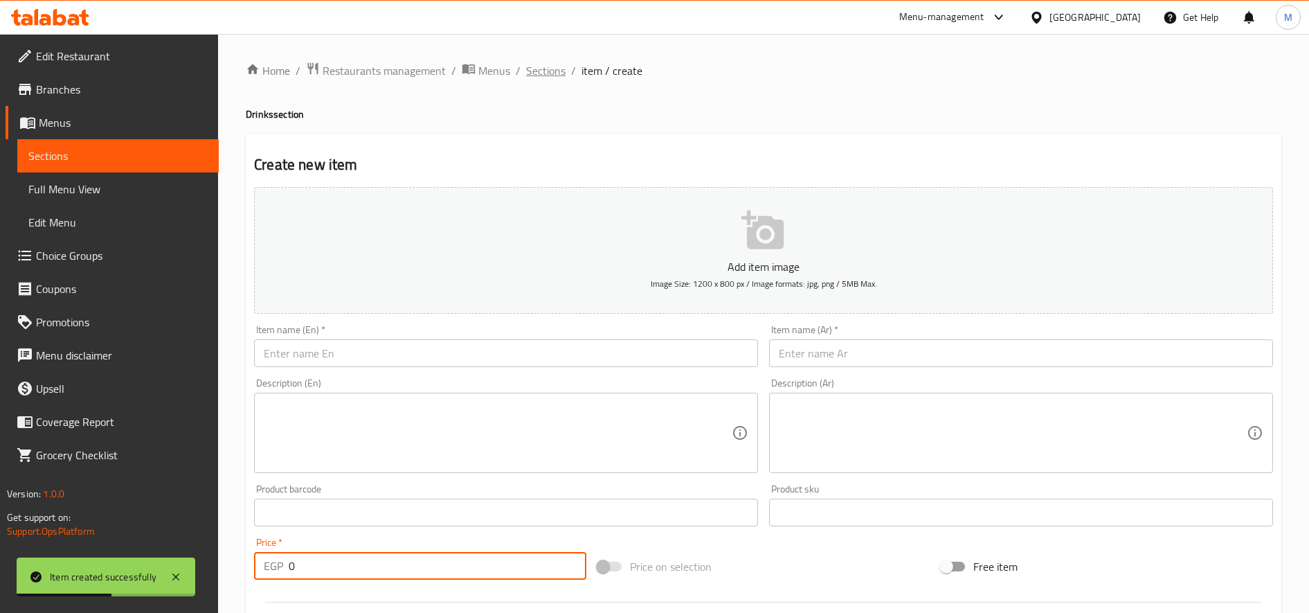
click at [538, 70] on span "Sections" at bounding box center [545, 70] width 39 height 17
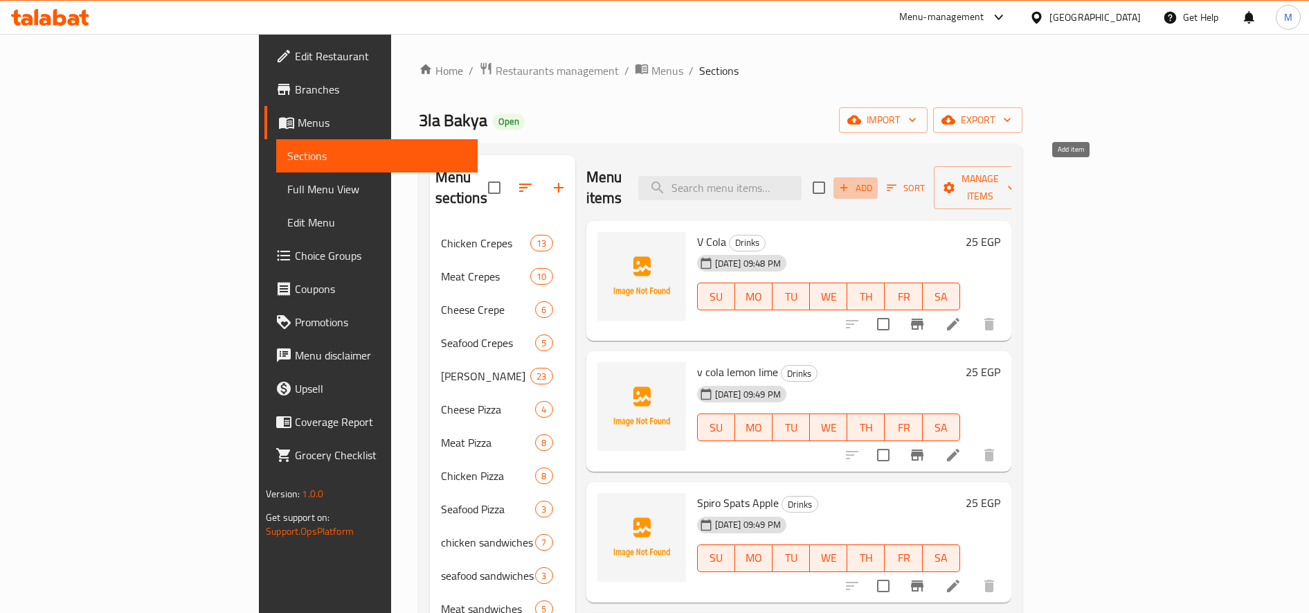
click at [875, 181] on span "Add" at bounding box center [855, 188] width 37 height 16
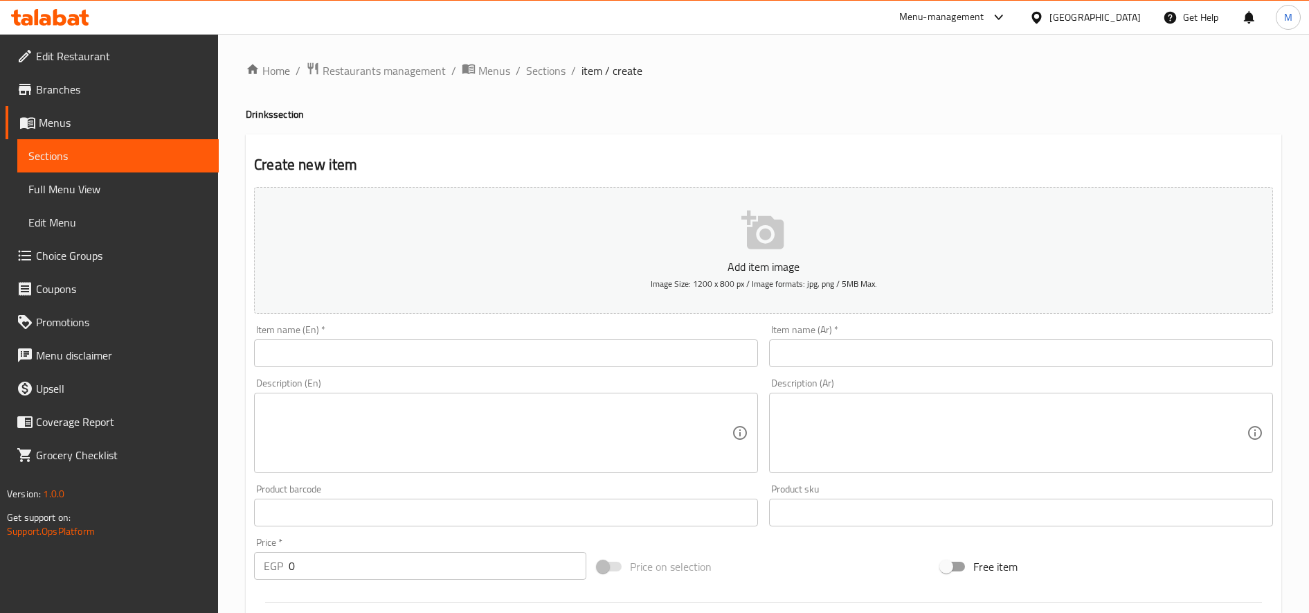
click at [890, 354] on input "text" at bounding box center [1021, 353] width 504 height 28
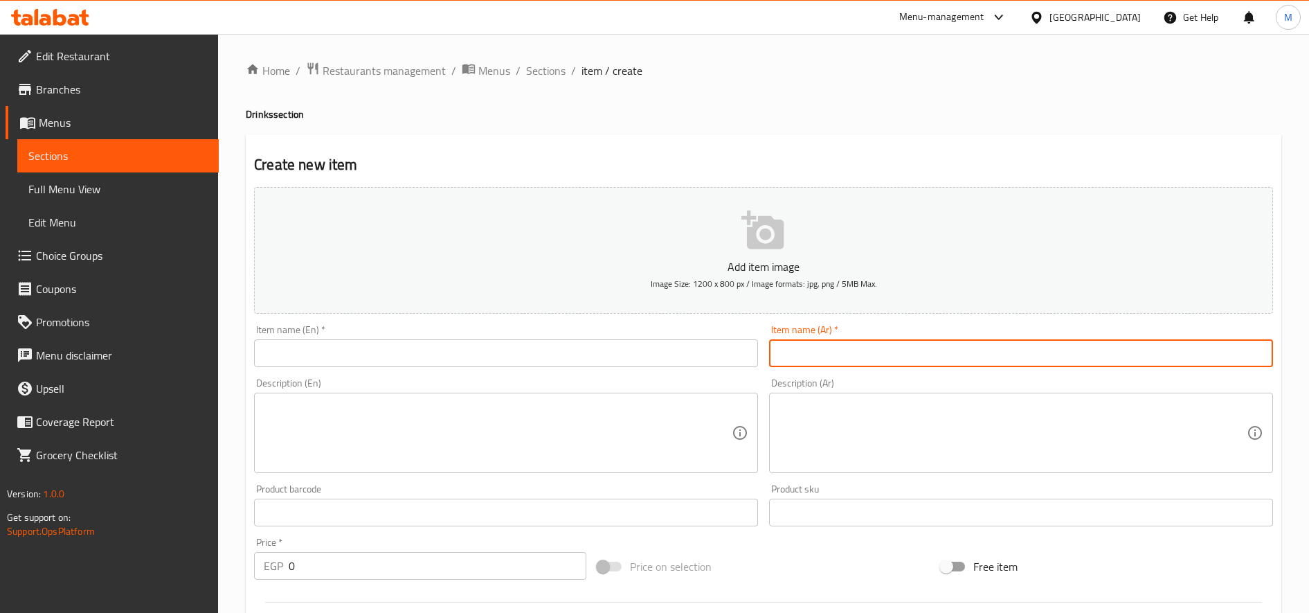
paste input "سبيرو سباتس صودا"
type input "سبيرو سباتس صودا"
click at [479, 352] on input "text" at bounding box center [506, 353] width 504 height 28
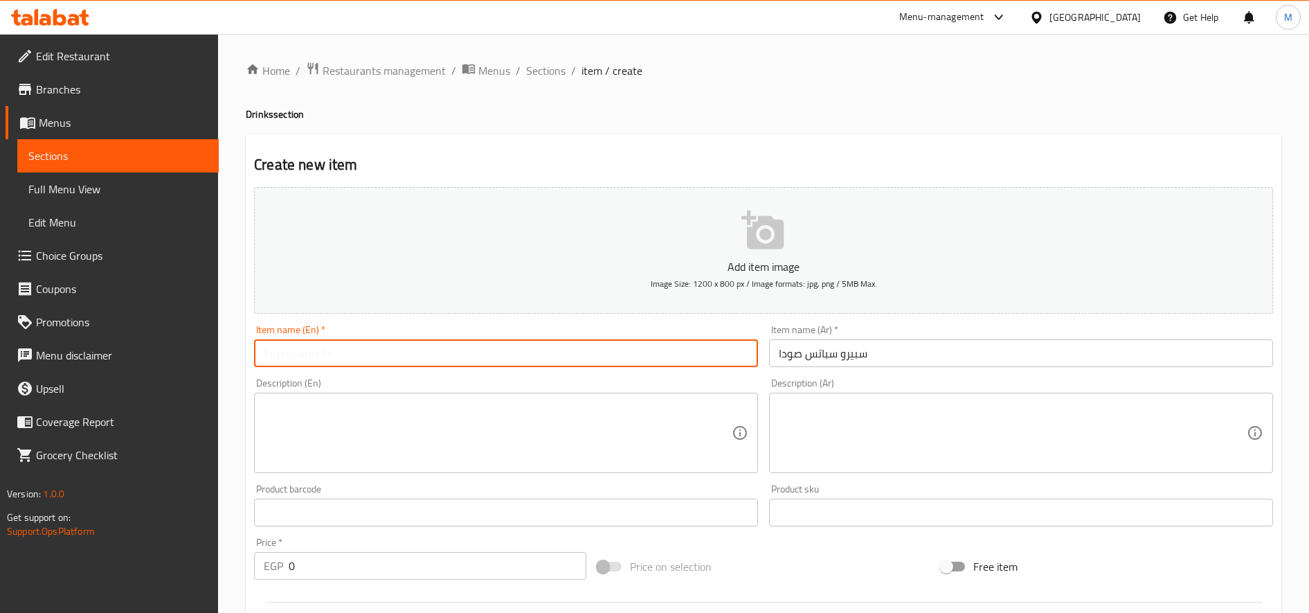
paste input "Spiro Spats Soda"
type input "Spiro Spats Soda"
click at [348, 580] on input "0" at bounding box center [438, 566] width 298 height 28
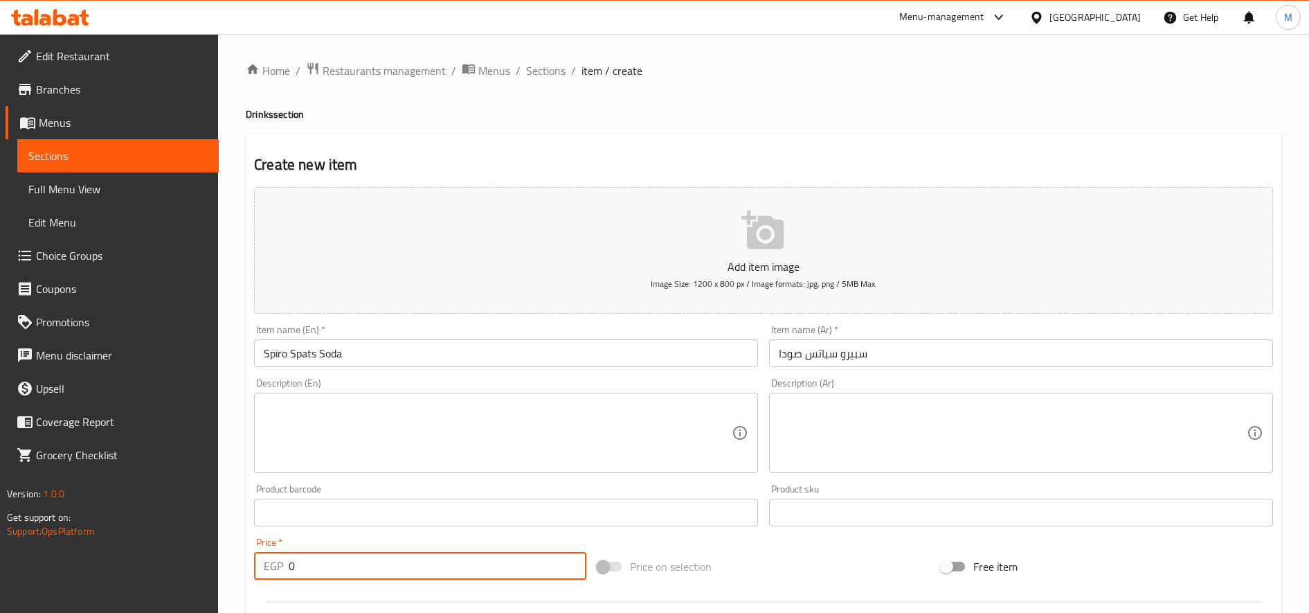
click at [348, 580] on input "0" at bounding box center [438, 566] width 298 height 28
type input "25"
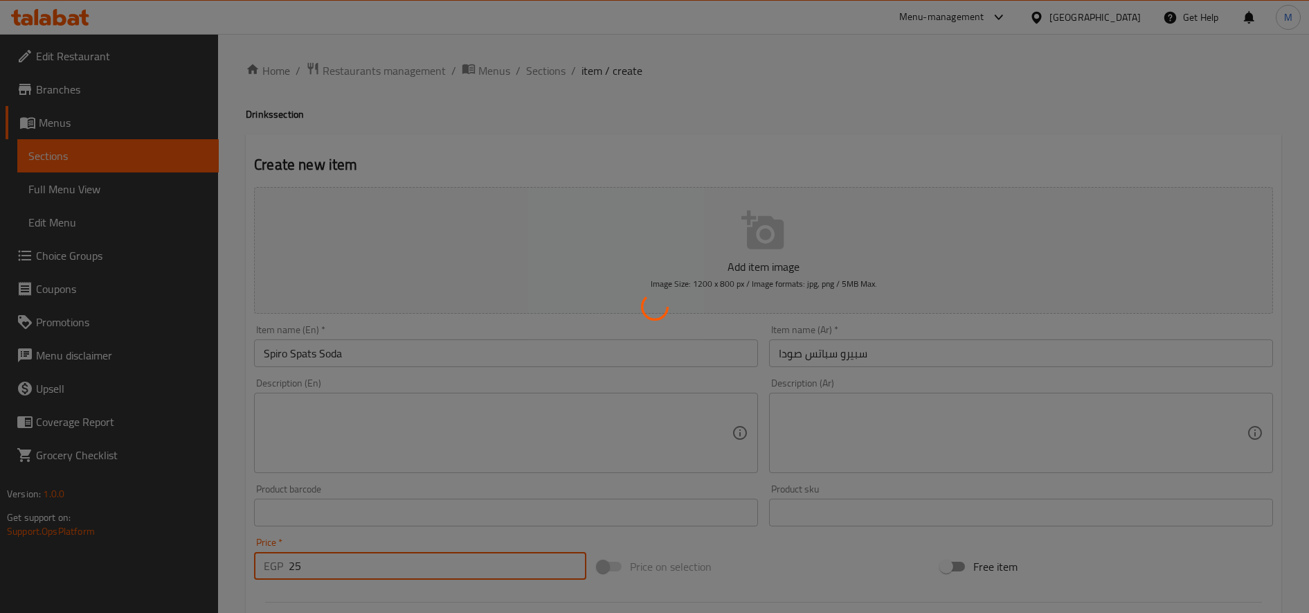
type input "0"
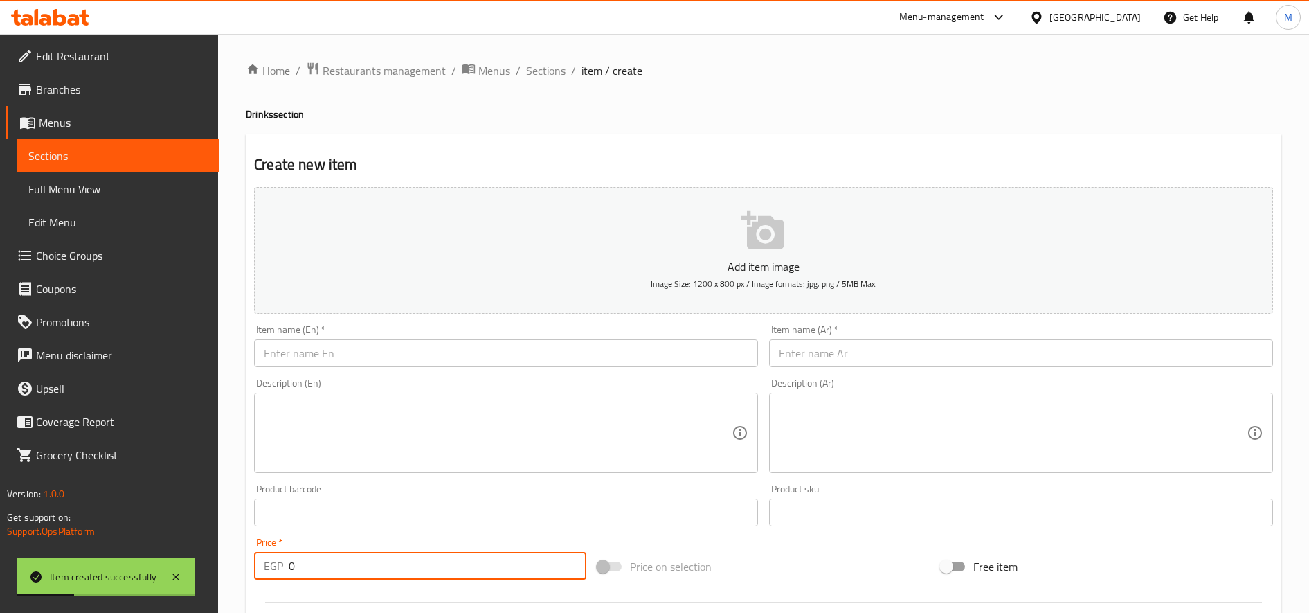
click at [895, 352] on input "text" at bounding box center [1021, 353] width 504 height 28
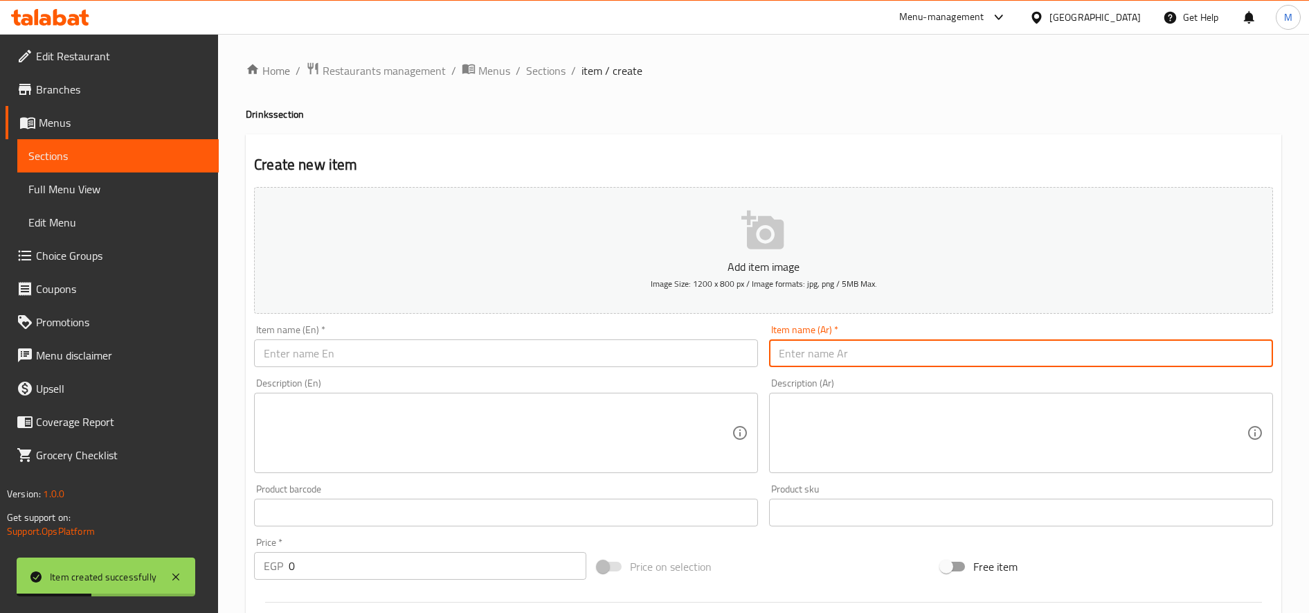
paste input "بيبسي"
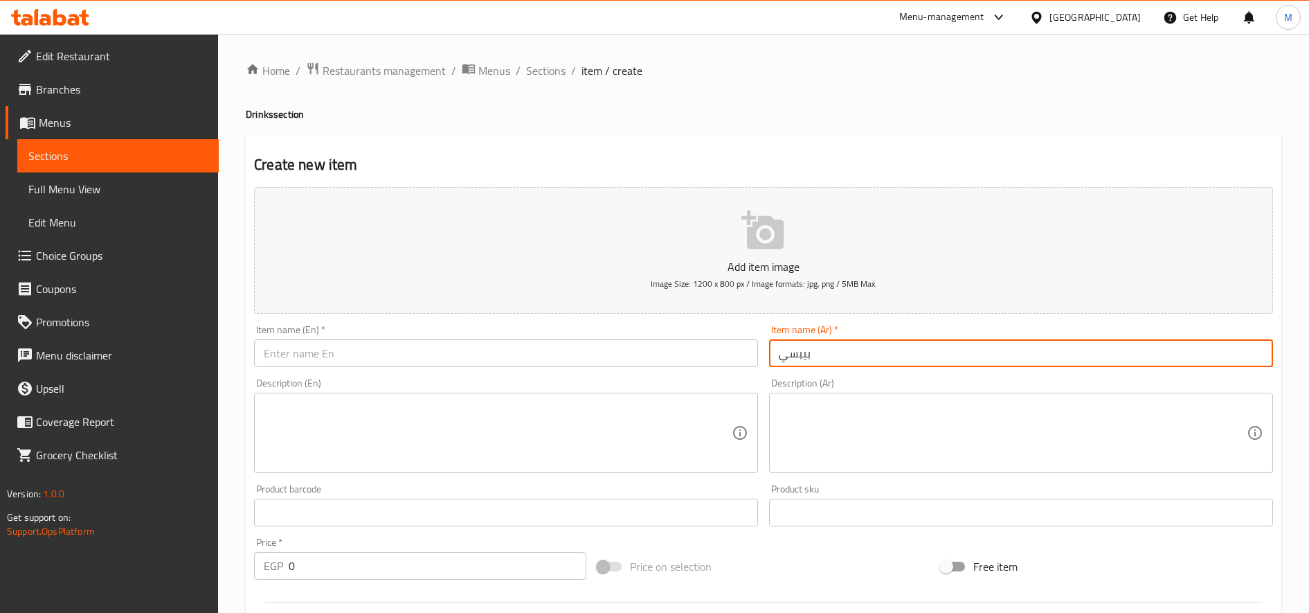
type input "بيبسي"
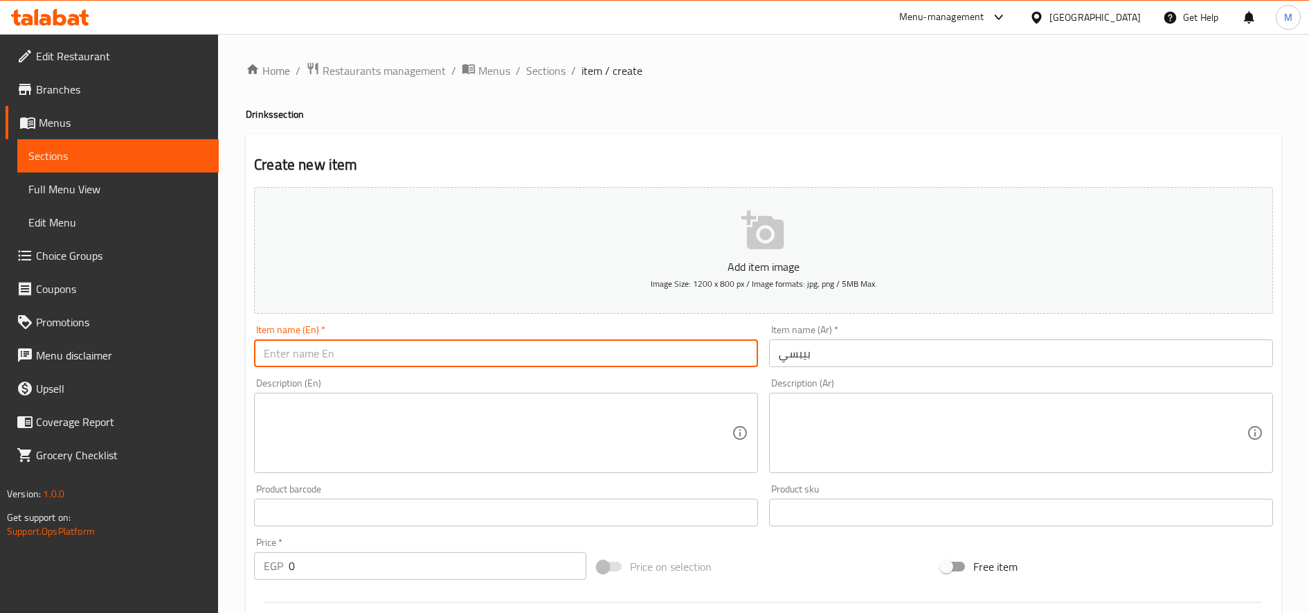
click at [513, 344] on input "text" at bounding box center [506, 353] width 504 height 28
paste input "Pepsi"
type input "Pepsi"
click at [409, 560] on input "0" at bounding box center [438, 566] width 298 height 28
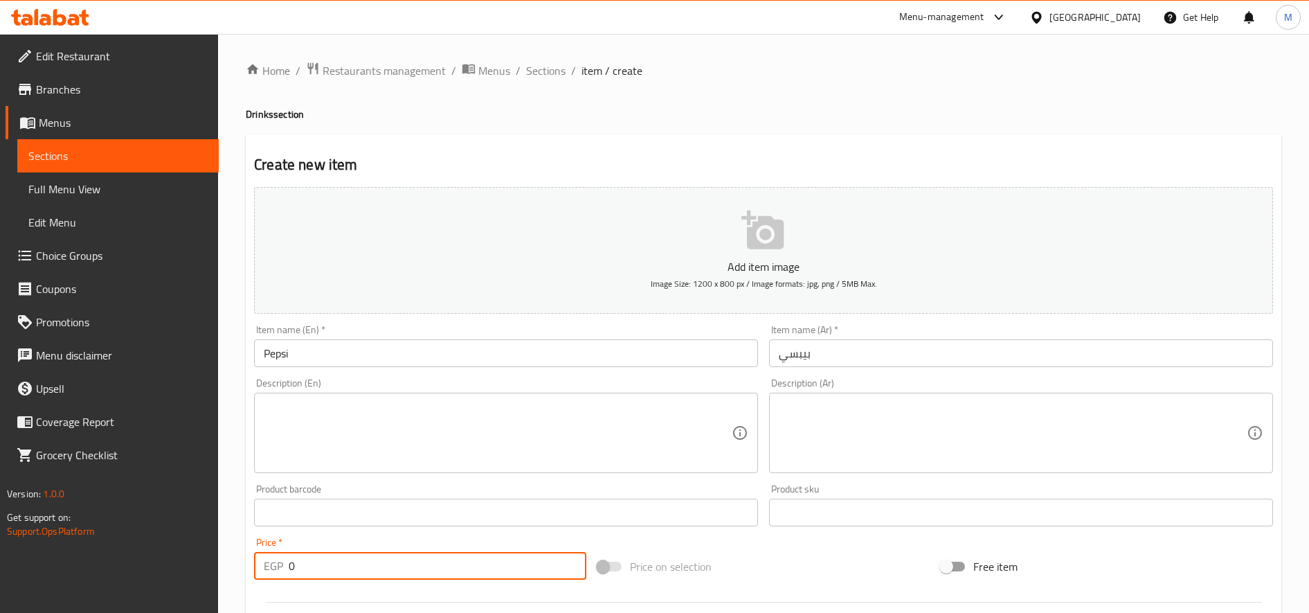
click at [409, 560] on input "0" at bounding box center [438, 566] width 298 height 28
type input "25"
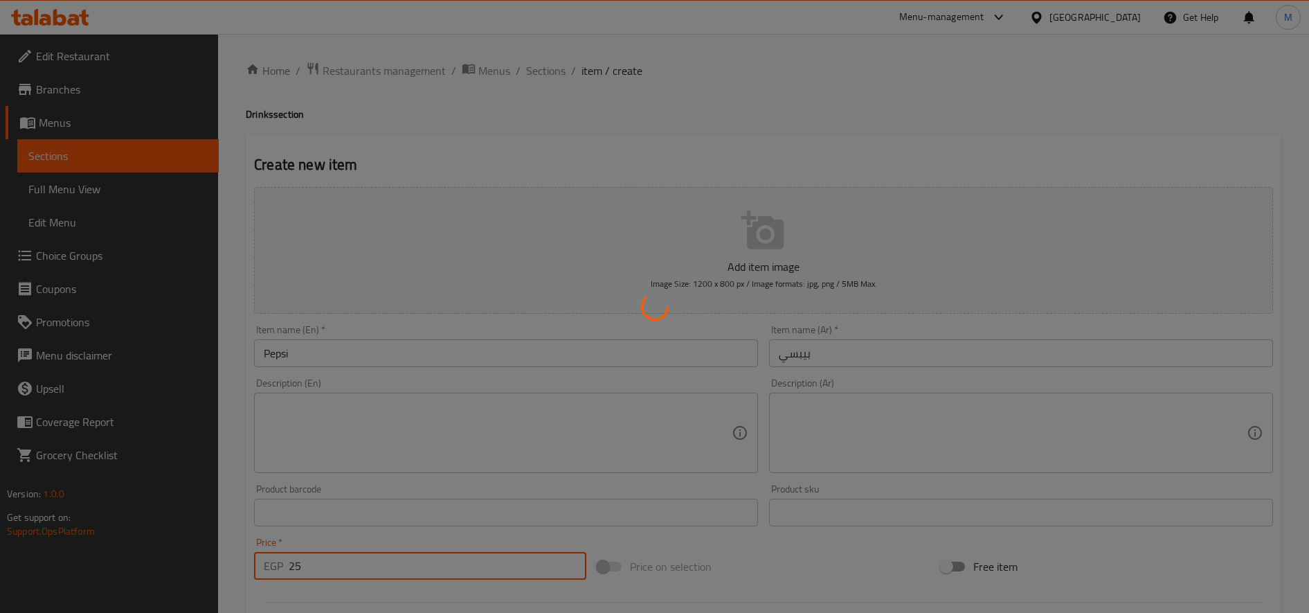
type input "0"
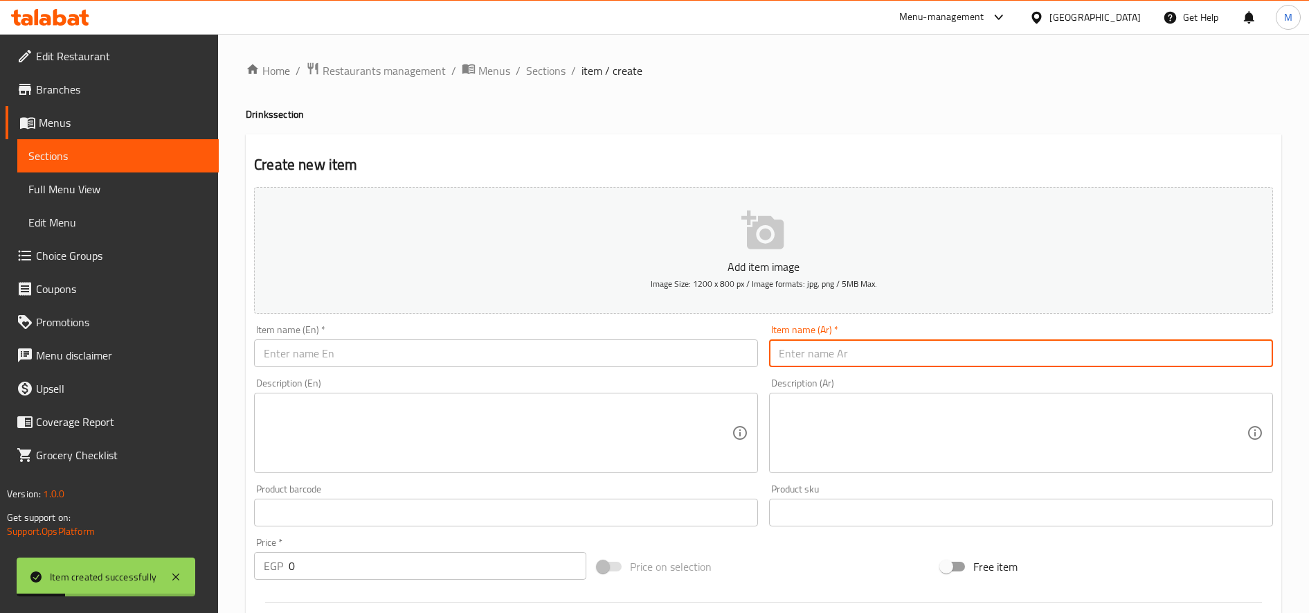
click at [865, 347] on input "text" at bounding box center [1021, 353] width 504 height 28
paste input "كولا"
type input "كولا"
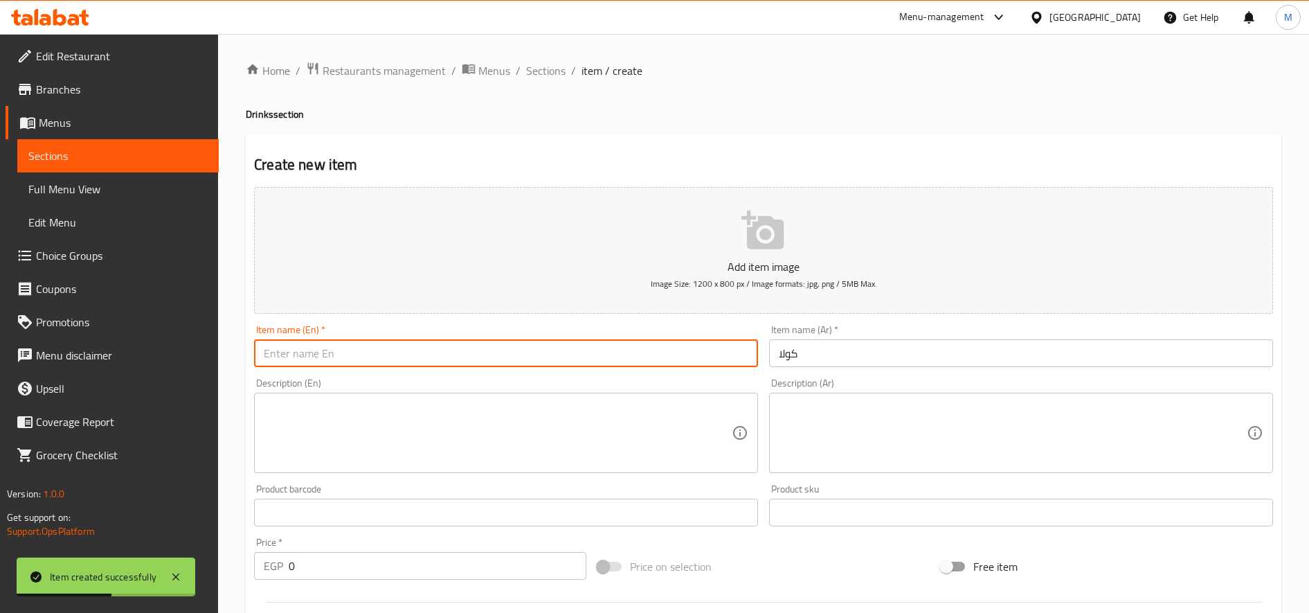
click at [448, 348] on input "text" at bounding box center [506, 353] width 504 height 28
paste input "Cola"
type input "Cola"
click at [330, 564] on input "0" at bounding box center [438, 566] width 298 height 28
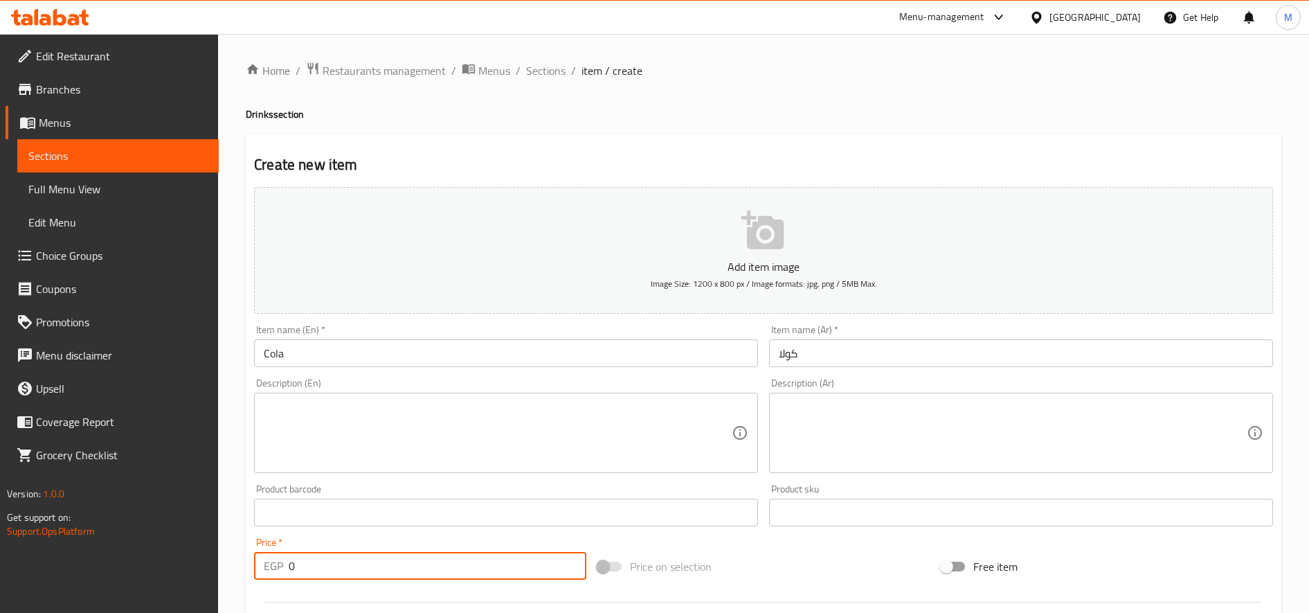
click at [330, 564] on input "0" at bounding box center [438, 566] width 298 height 28
paste input "25"
type input "25"
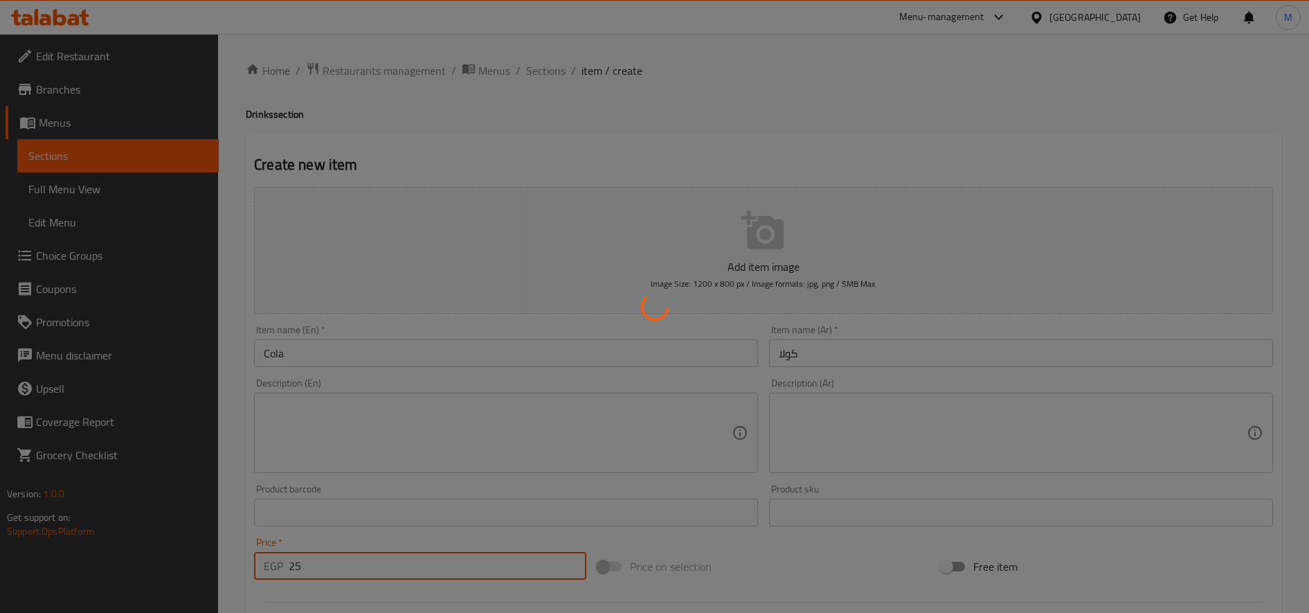
type input "0"
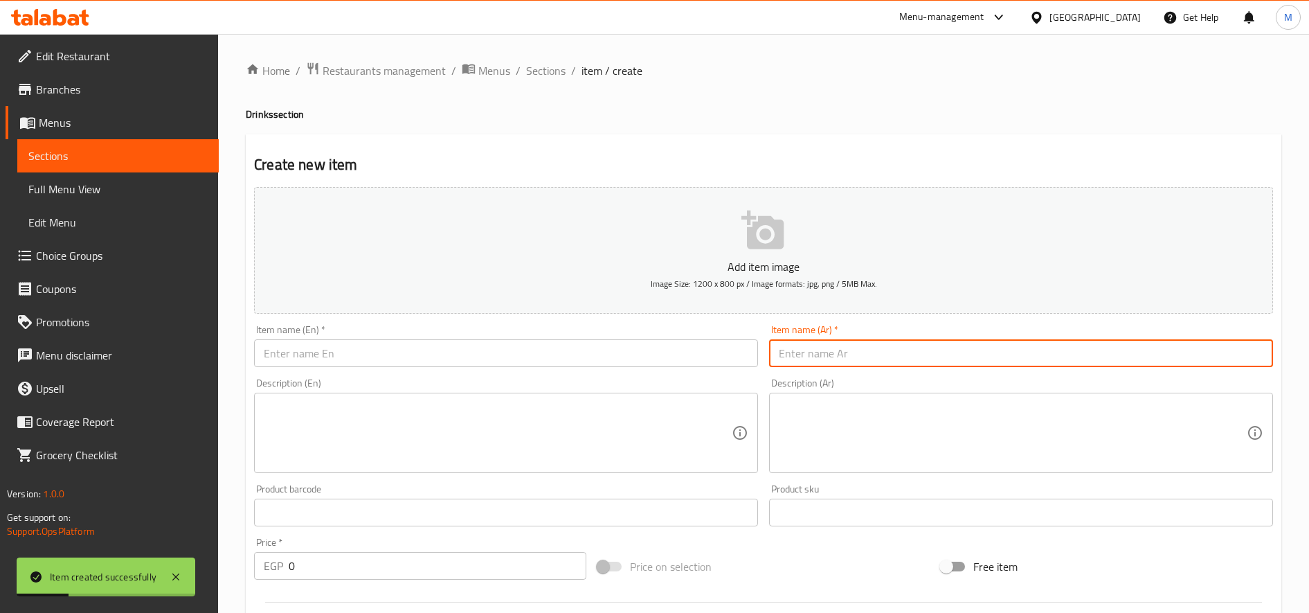
paste input "سبرايت"
click at [833, 346] on input "سبرايت" at bounding box center [1021, 353] width 504 height 28
type input "سبرايت"
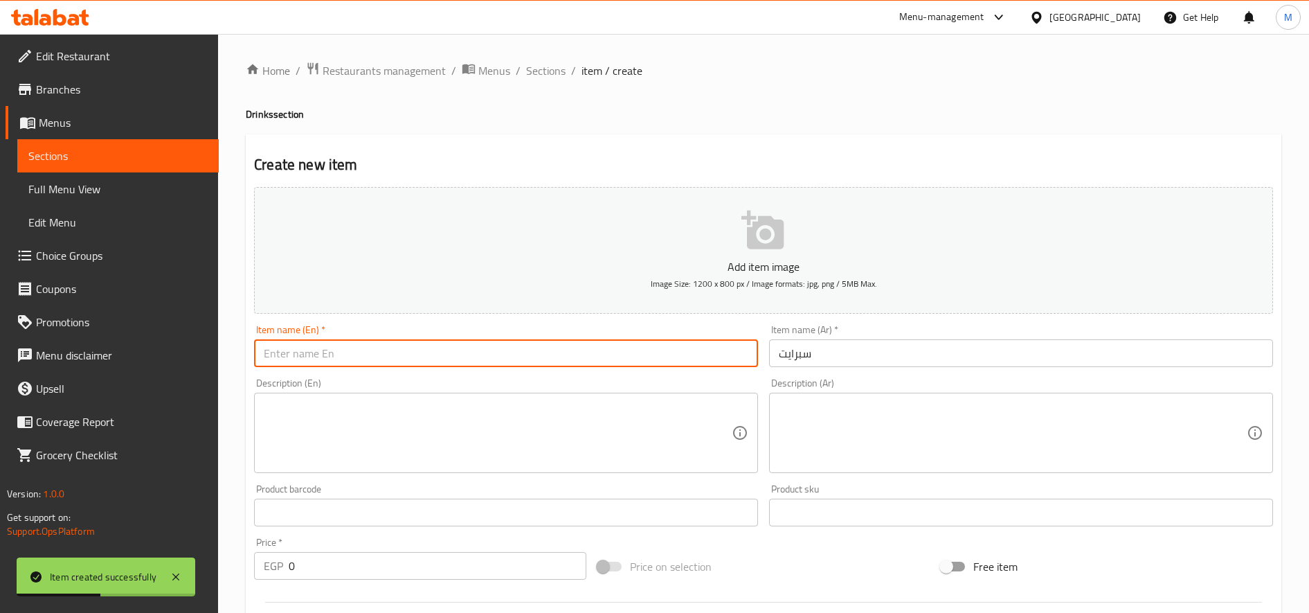
paste input "Sprite"
click at [347, 357] on input "Sprite" at bounding box center [506, 353] width 504 height 28
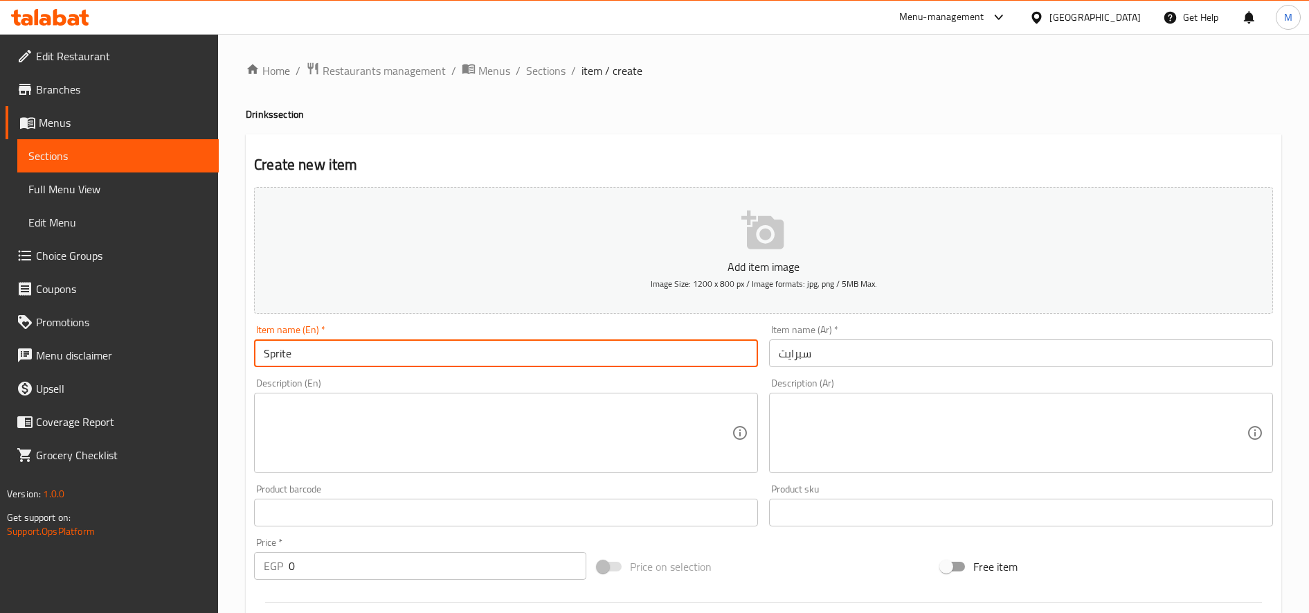
type input "Sprite"
click at [332, 556] on input "0" at bounding box center [438, 566] width 298 height 28
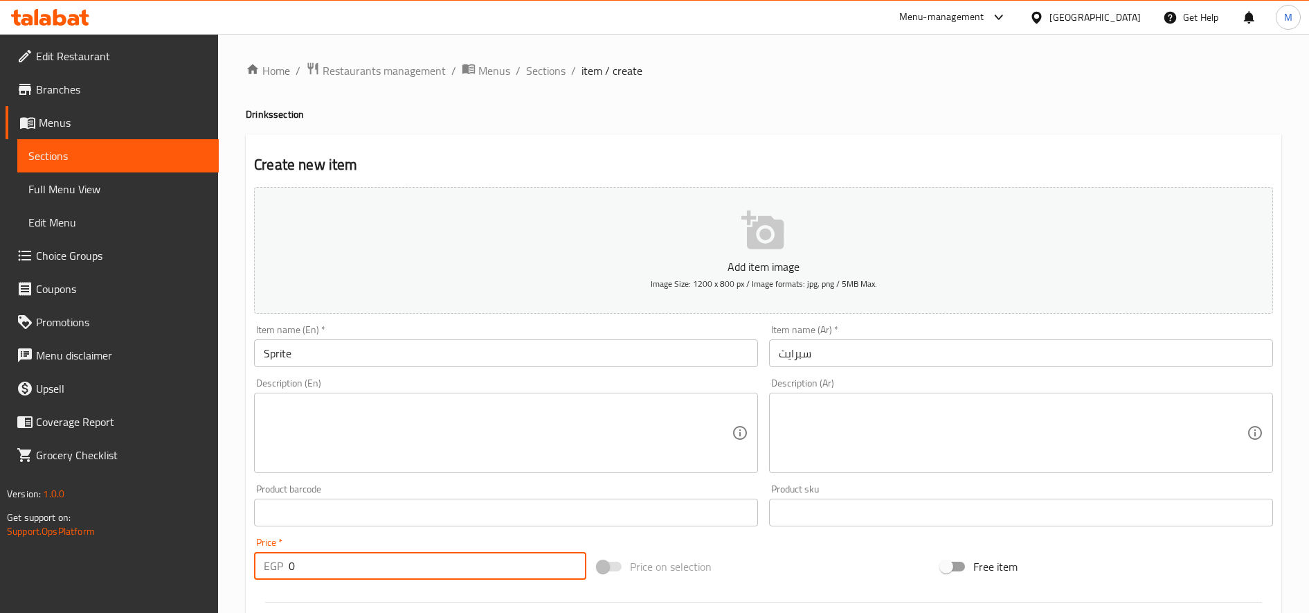
click at [332, 556] on input "0" at bounding box center [438, 566] width 298 height 28
type input "25"
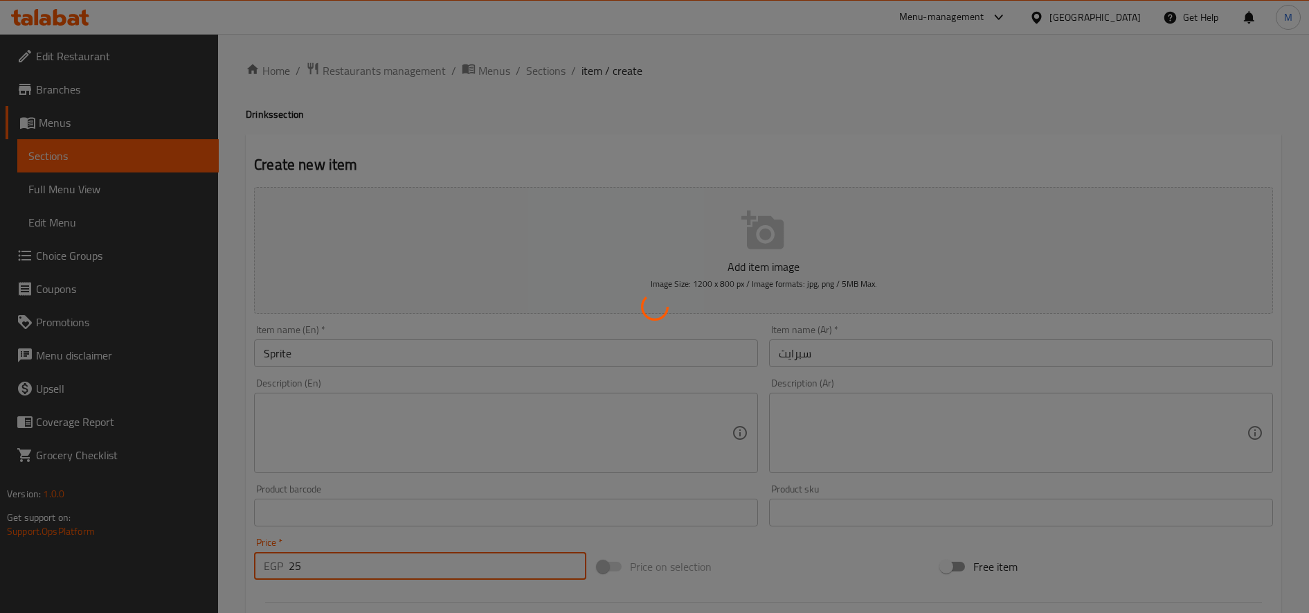
type input "0"
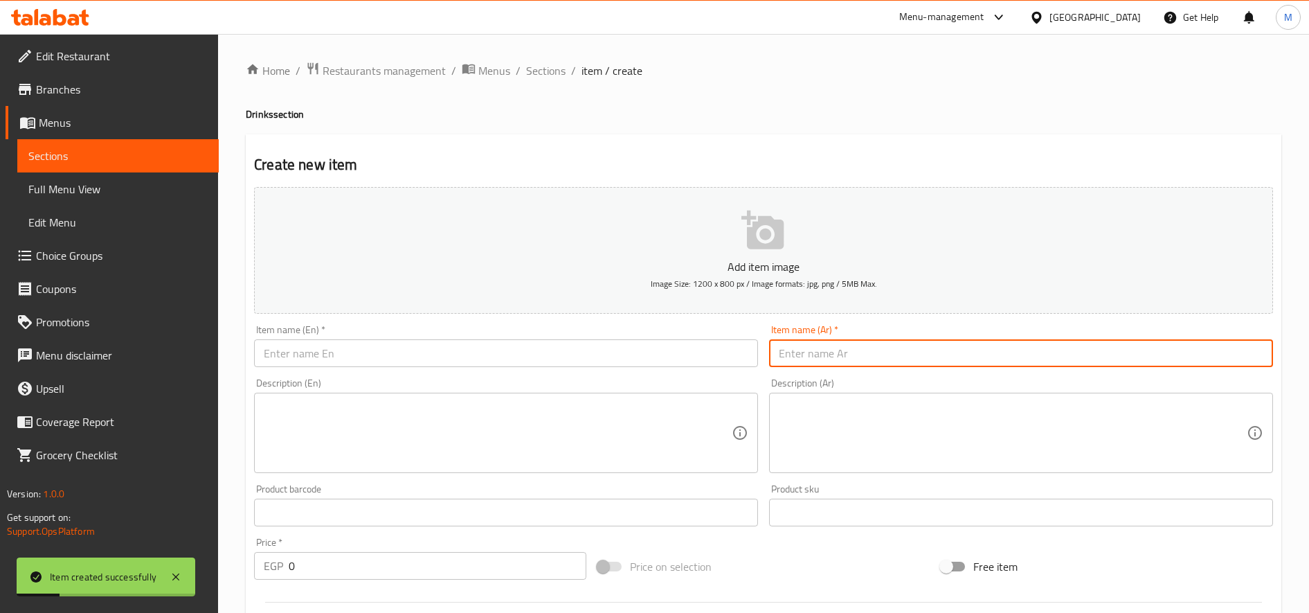
click at [806, 352] on input "text" at bounding box center [1021, 353] width 504 height 28
paste input "ميرندا"
type input "ميرندا"
click at [419, 350] on input "text" at bounding box center [506, 353] width 504 height 28
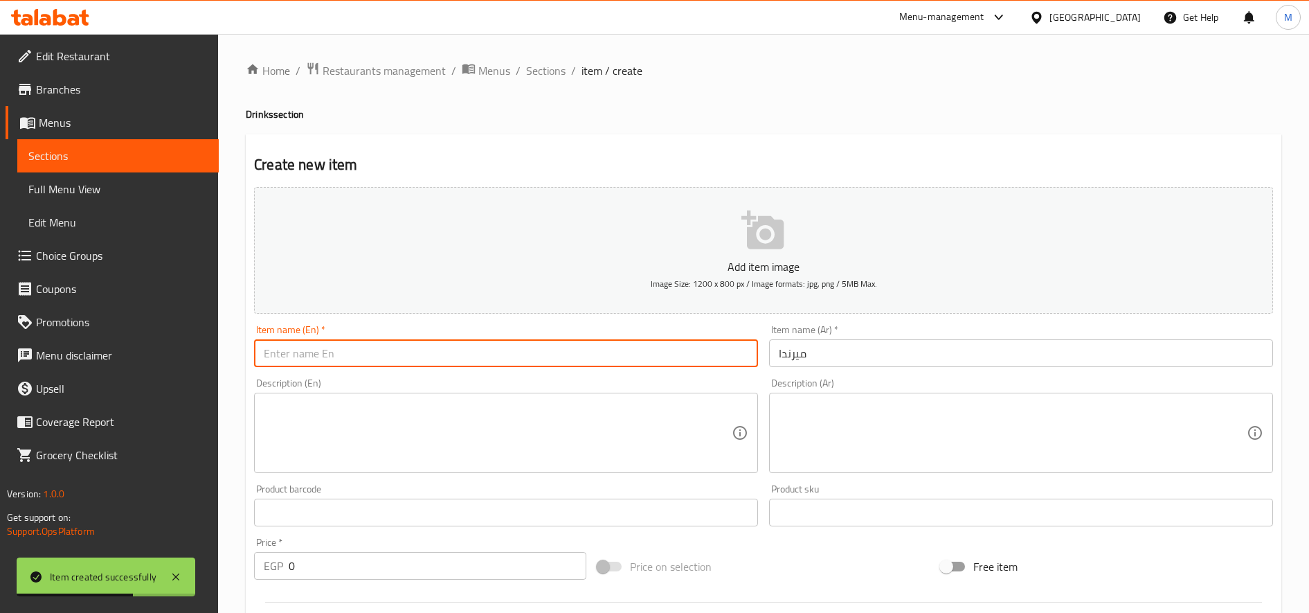
paste input "[PERSON_NAME]"
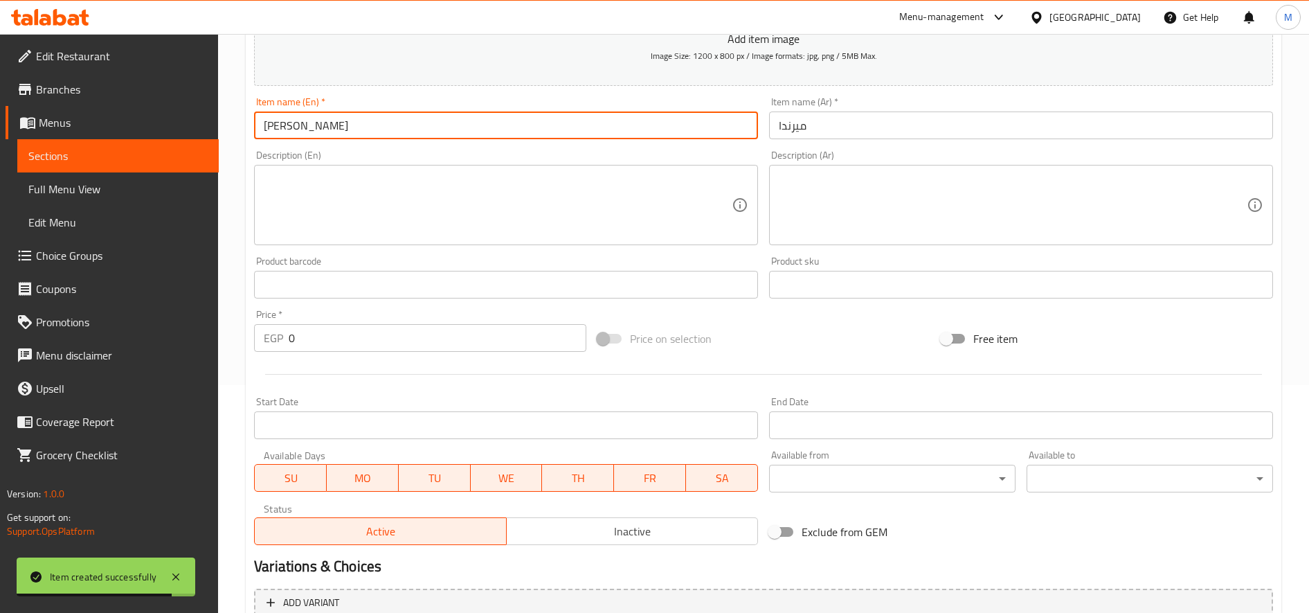
scroll to position [229, 0]
type input "[PERSON_NAME]"
click at [471, 338] on input "0" at bounding box center [438, 337] width 298 height 28
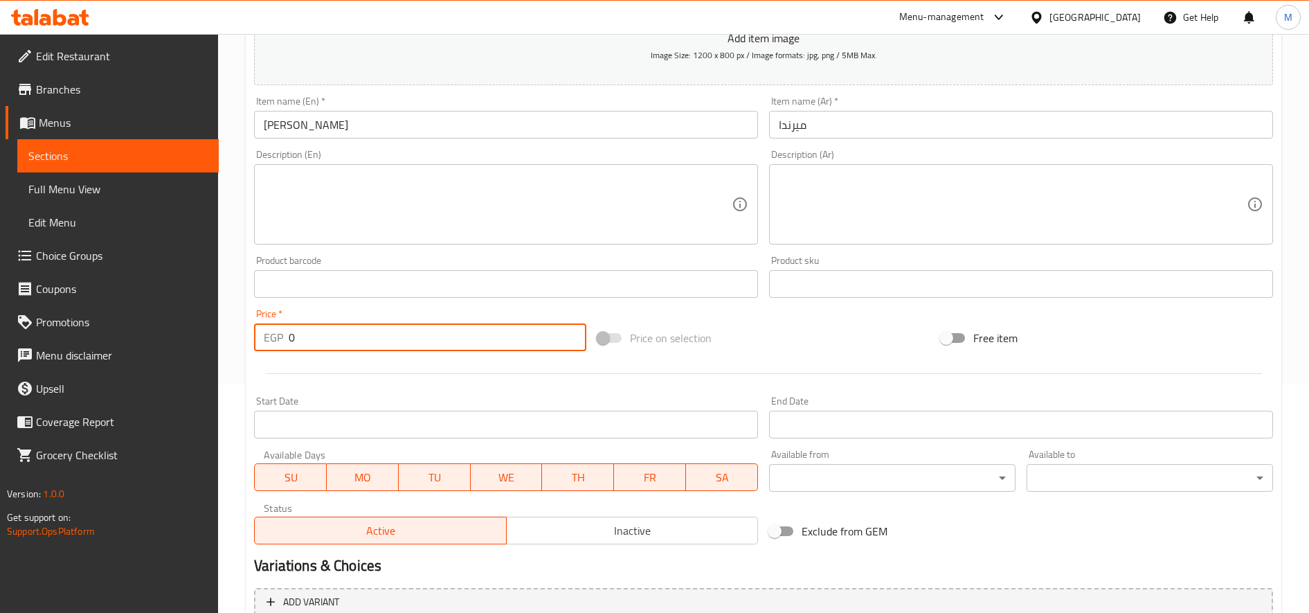
click at [471, 338] on input "0" at bounding box center [438, 337] width 298 height 28
type input "25"
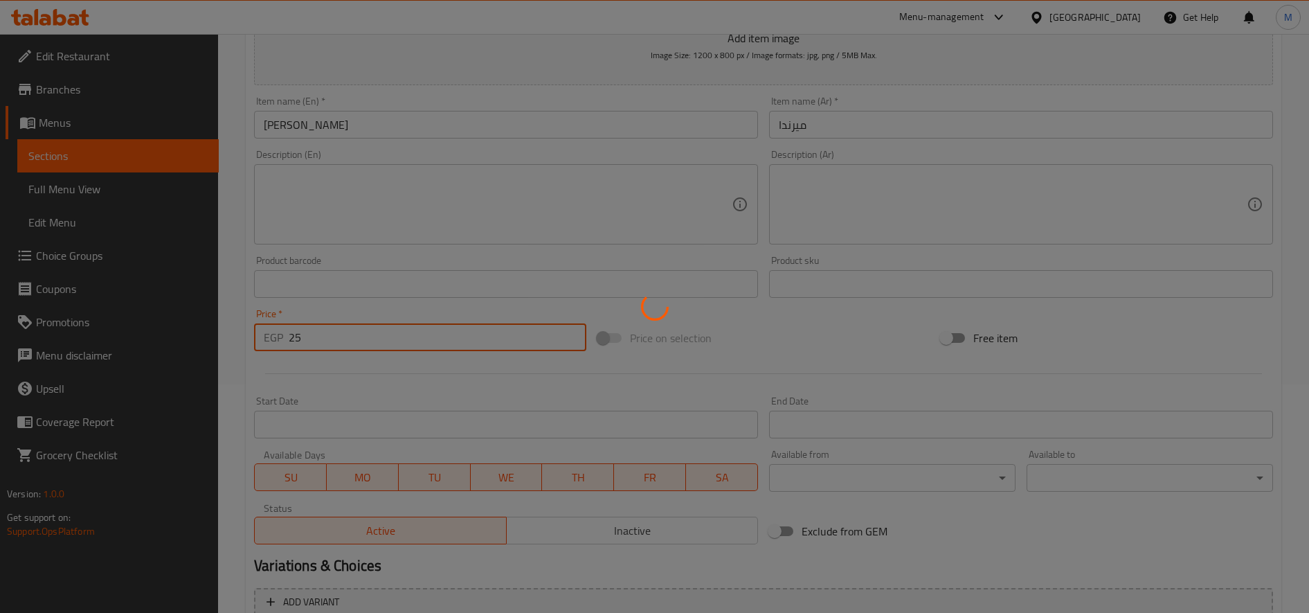
type input "0"
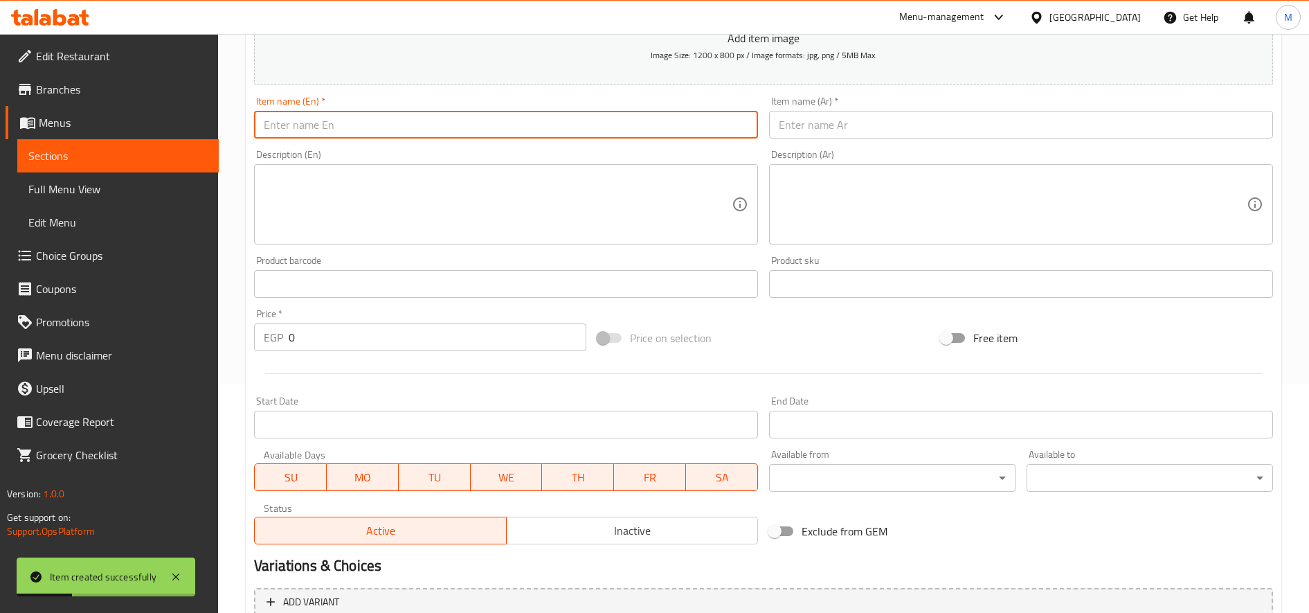
click at [483, 134] on input "text" at bounding box center [506, 125] width 504 height 28
paste input "v cola"
type input "v cola diet"
click at [901, 121] on input "text" at bounding box center [1021, 125] width 504 height 28
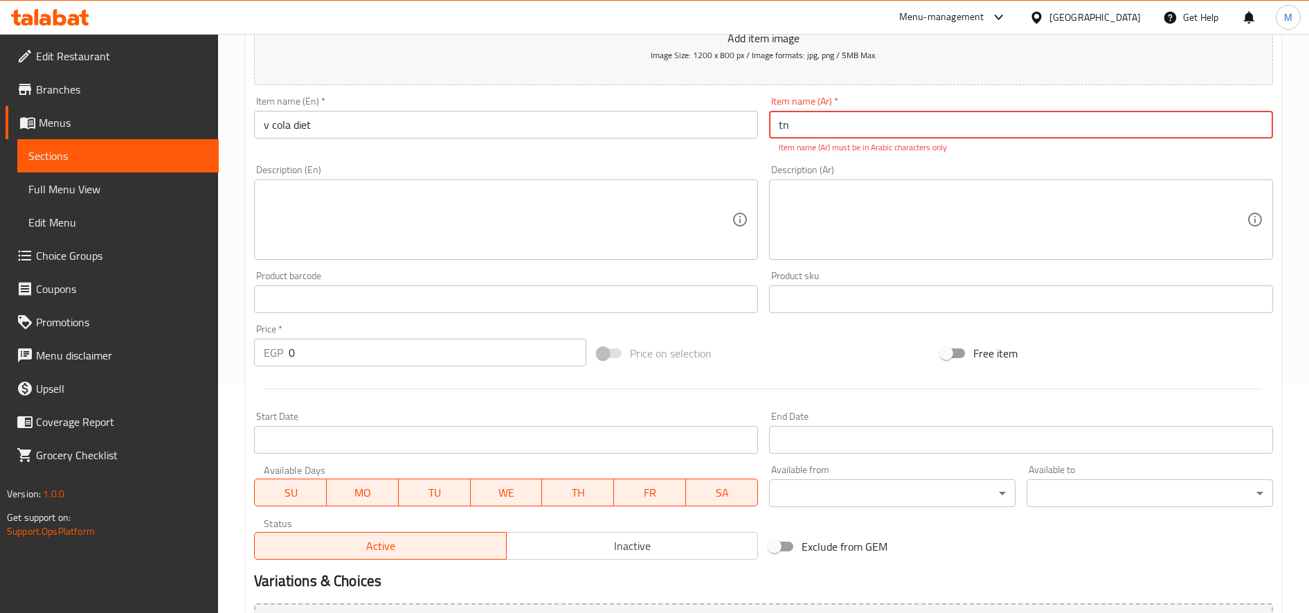
click at [901, 121] on input "tn" at bounding box center [1021, 125] width 504 height 28
type input "t"
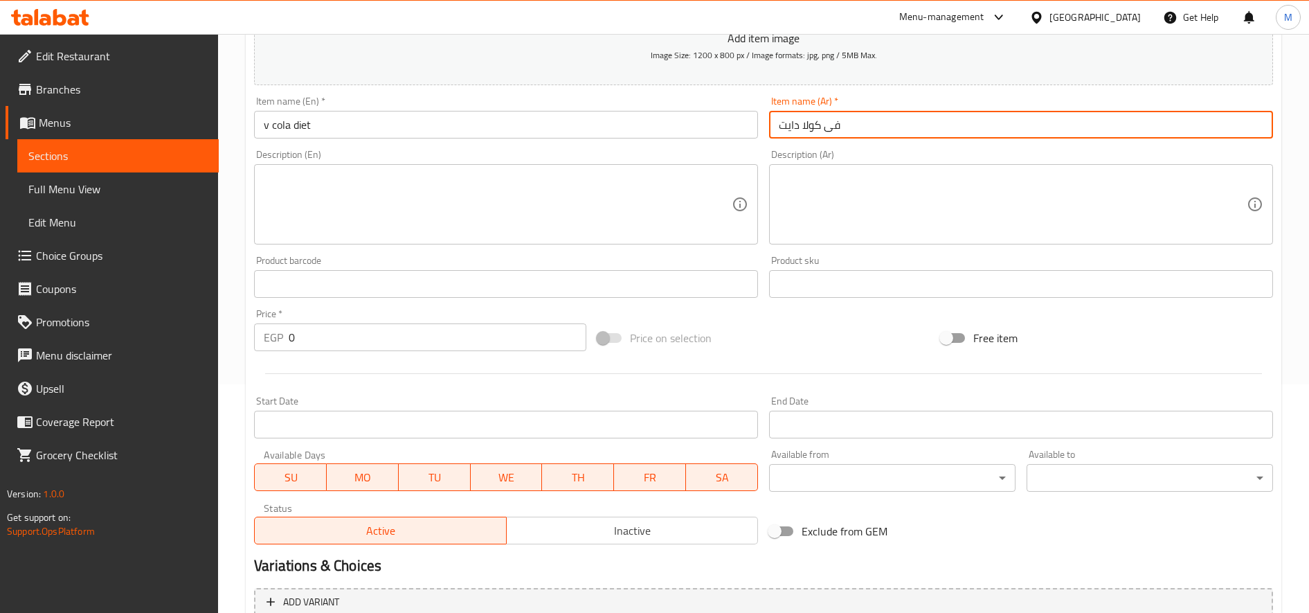
type input "فى كولا دايت"
click at [409, 334] on input "0" at bounding box center [438, 337] width 298 height 28
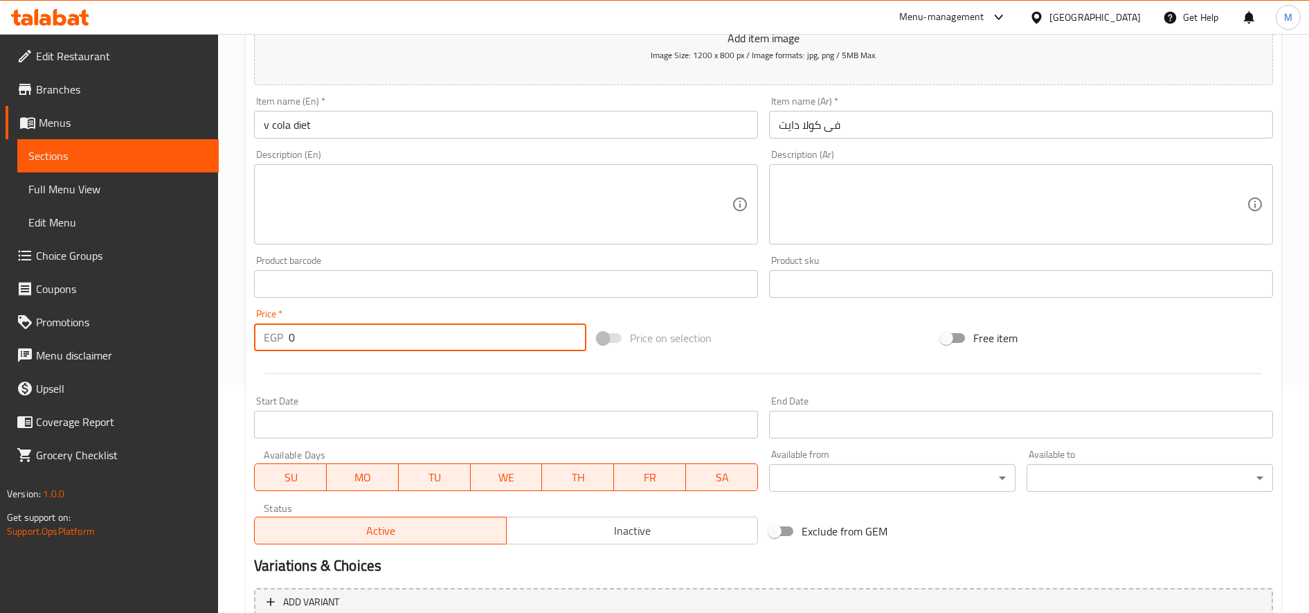
click at [409, 334] on input "0" at bounding box center [438, 337] width 298 height 28
type input "25"
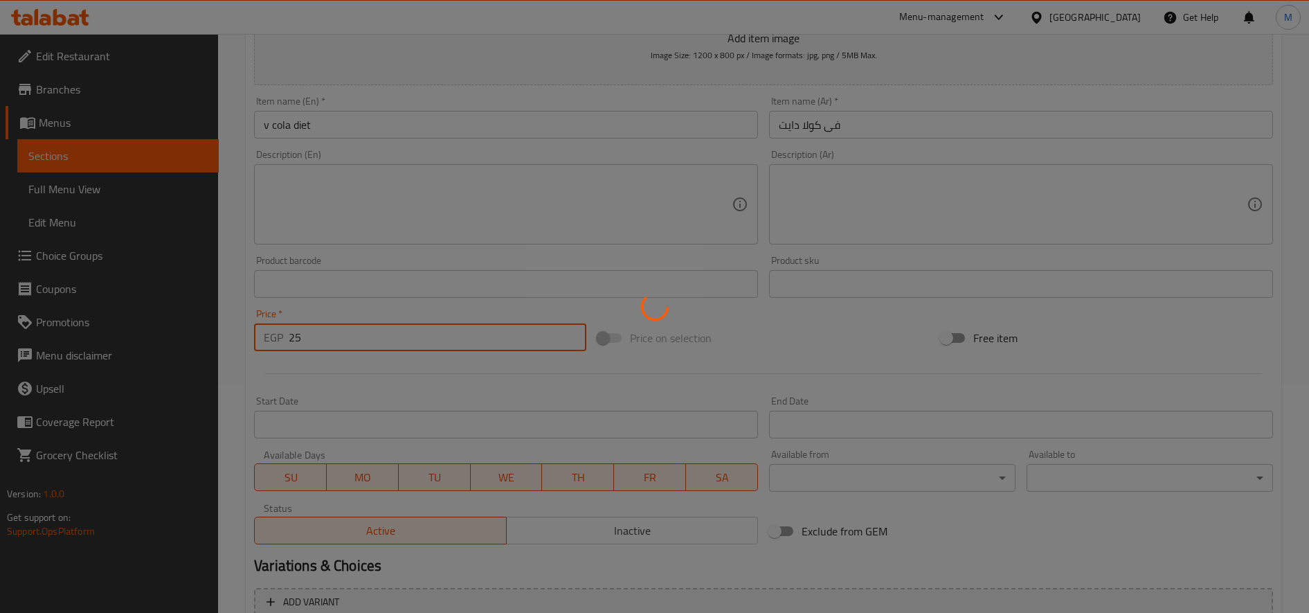
type input "0"
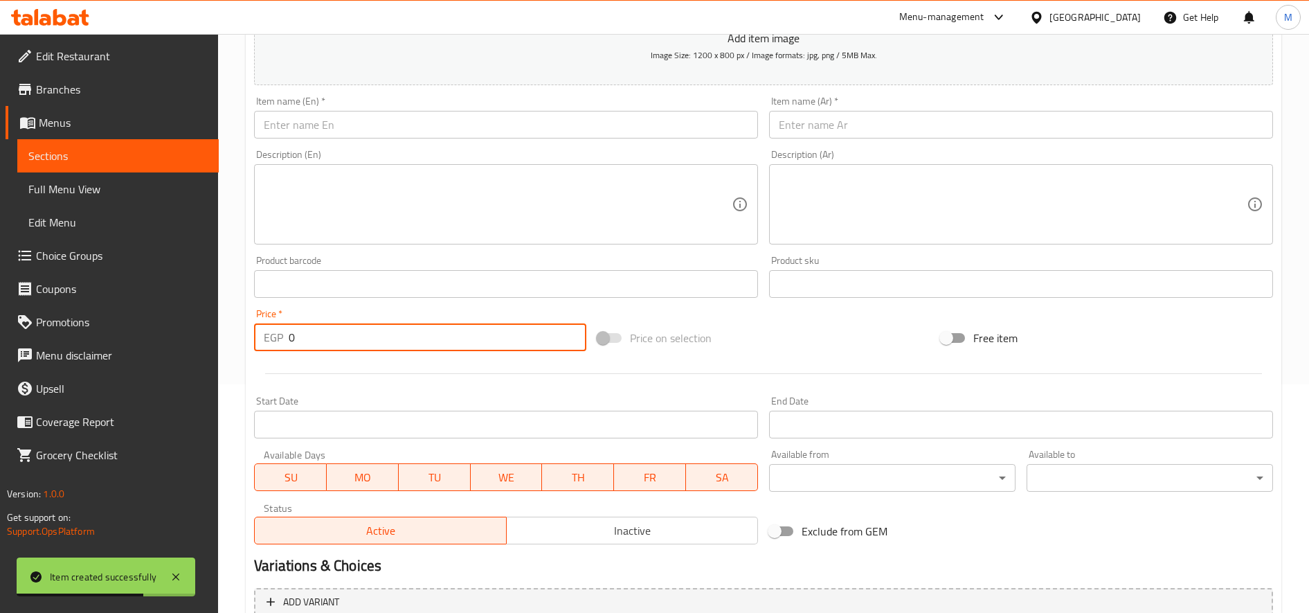
click at [903, 126] on input "text" at bounding box center [1021, 125] width 504 height 28
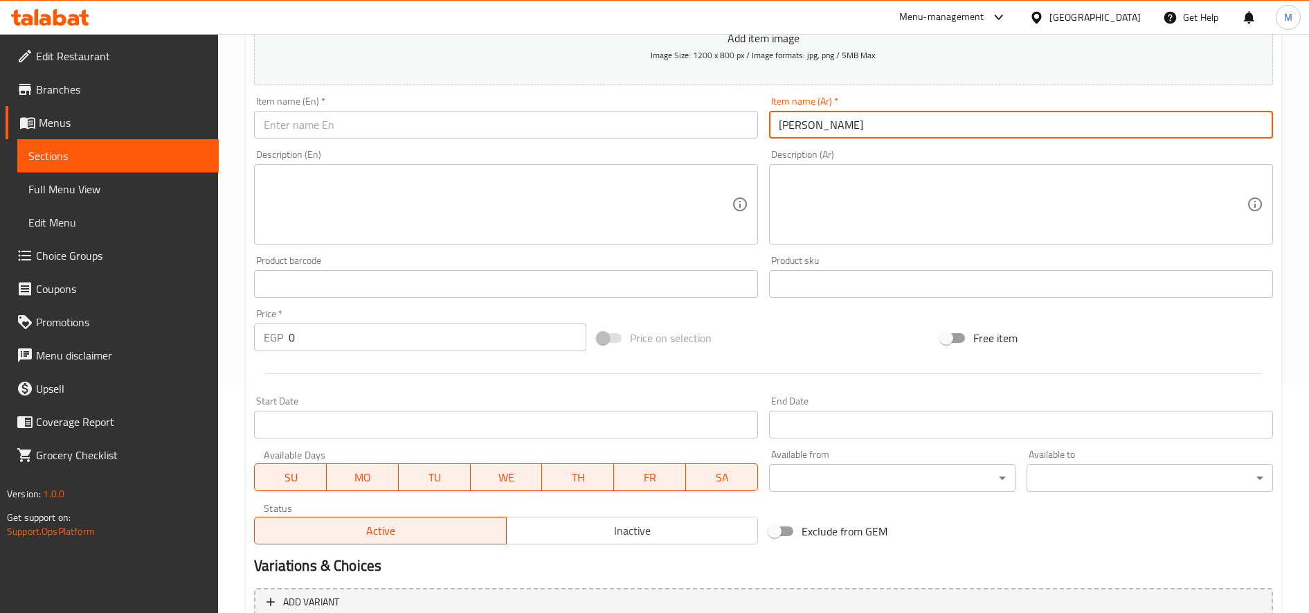
click at [870, 120] on input "[PERSON_NAME]" at bounding box center [1021, 125] width 504 height 28
type input "[PERSON_NAME]"
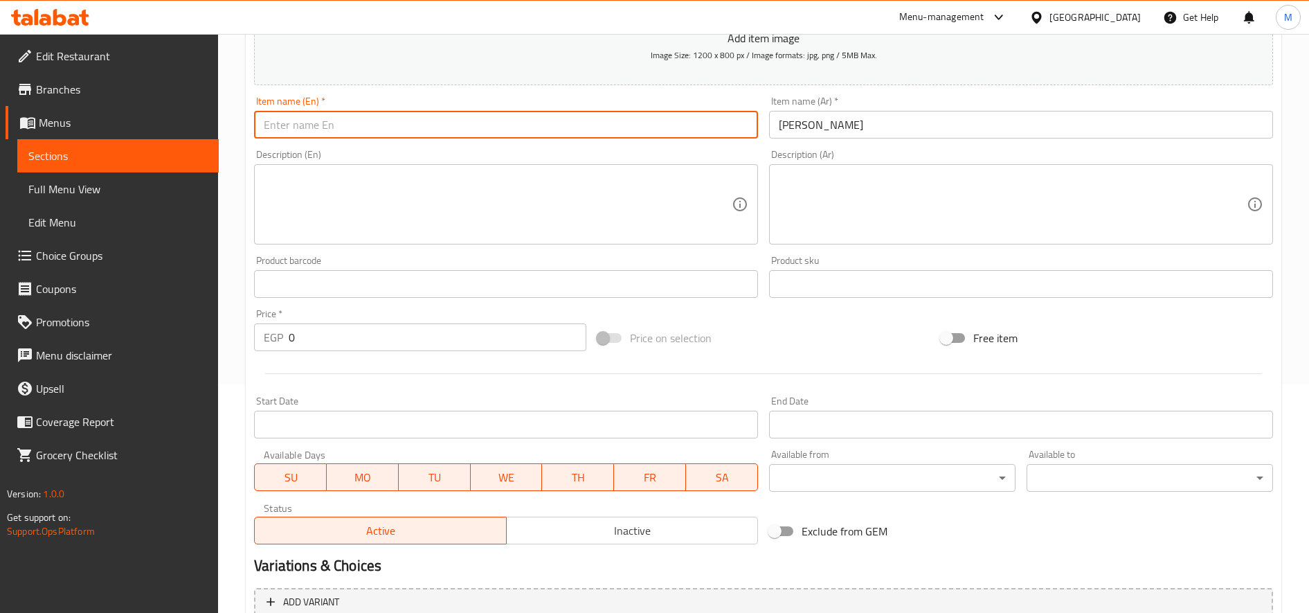
click at [453, 127] on input "text" at bounding box center [506, 125] width 504 height 28
paste input "Fairuz Pineapple"
type input "Fairuz Pineapple"
click at [431, 336] on input "0" at bounding box center [438, 337] width 298 height 28
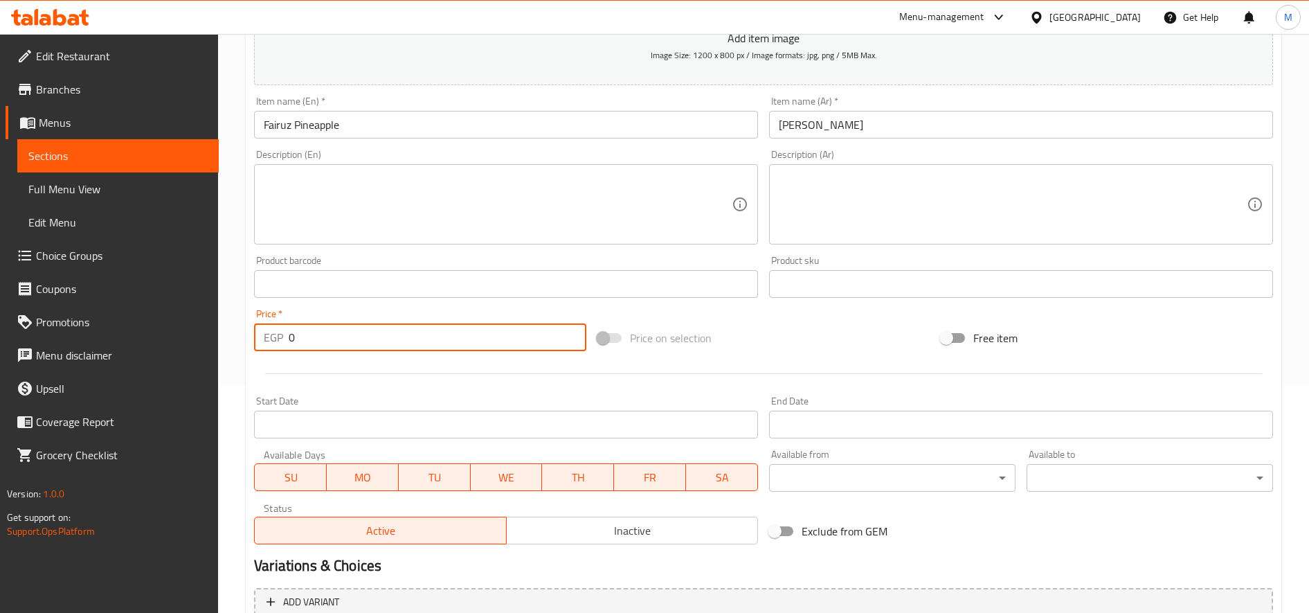
click at [431, 336] on input "0" at bounding box center [438, 337] width 298 height 28
type input "25"
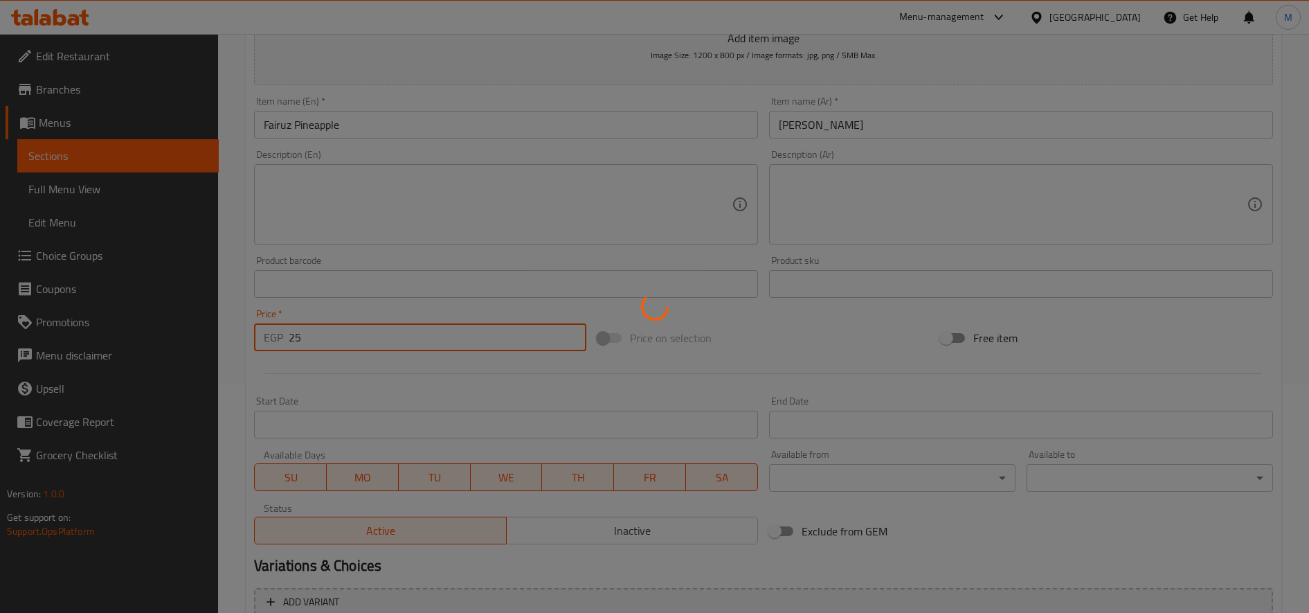
type input "0"
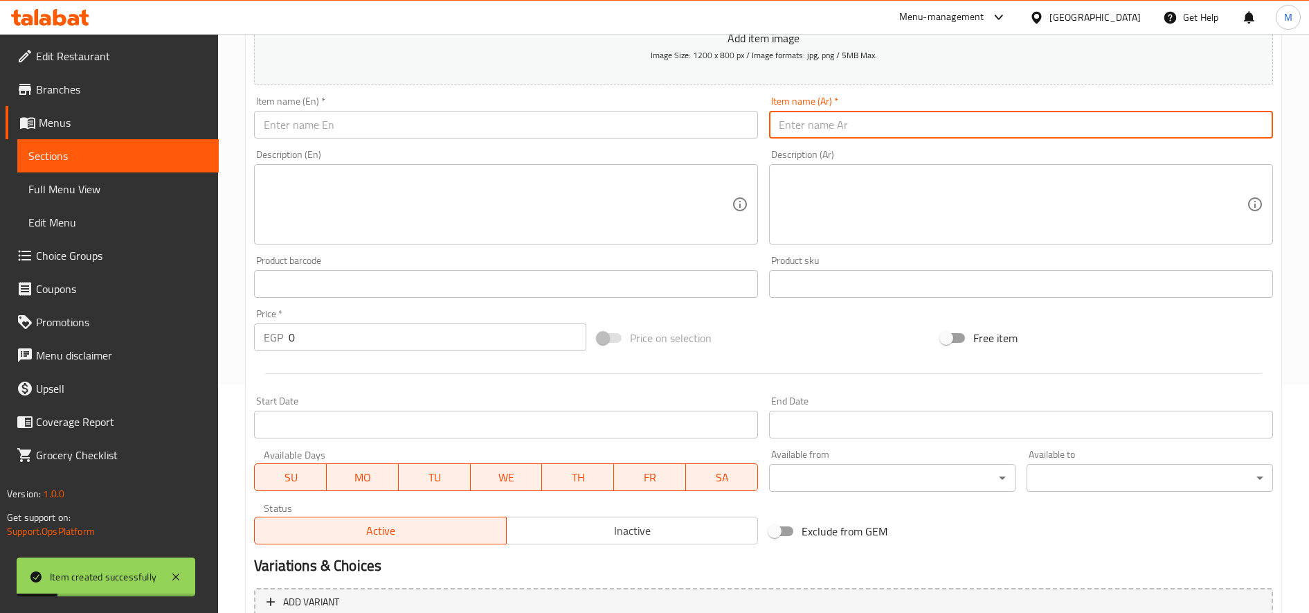
click at [853, 122] on input "text" at bounding box center [1021, 125] width 504 height 28
click at [853, 122] on input "ماونت فيو" at bounding box center [1021, 125] width 504 height 28
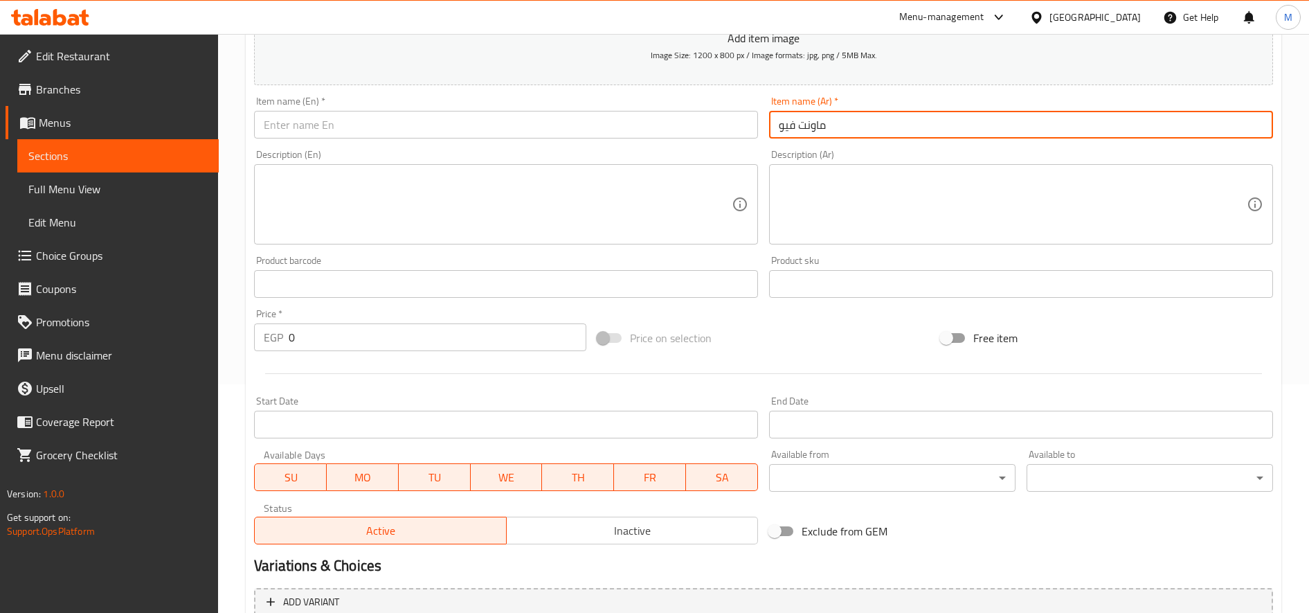
paste input "ن"
type input "ماونتن فيو"
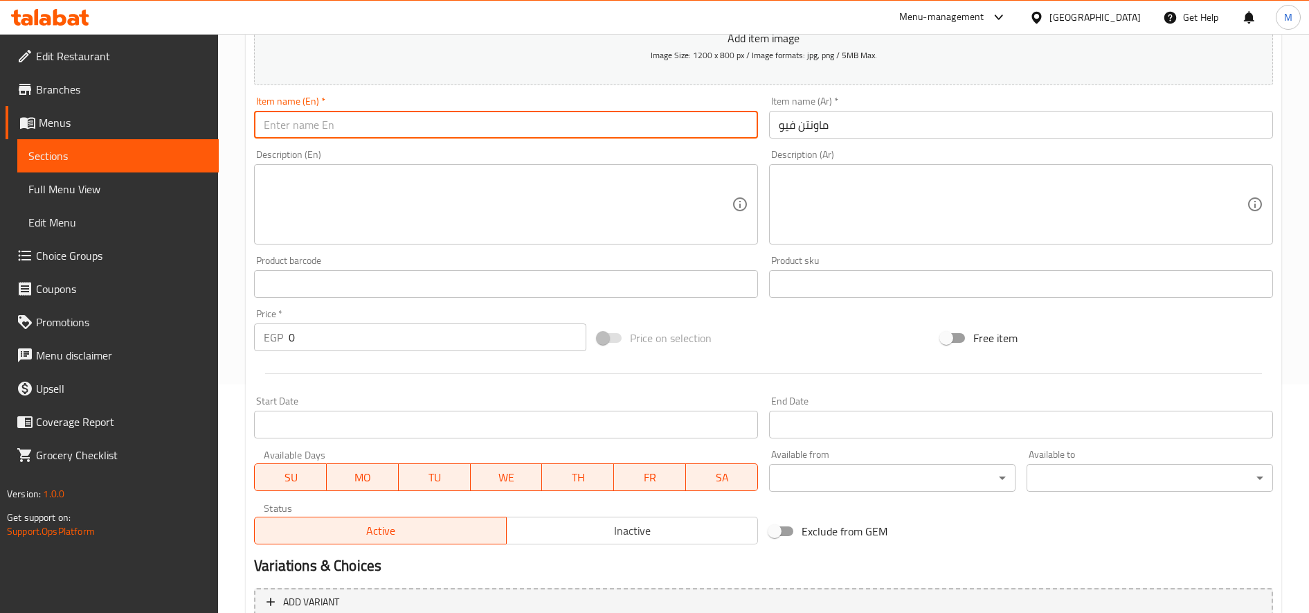
paste input "Mountain View"
click at [361, 129] on input "text" at bounding box center [506, 125] width 504 height 28
type input "Mountain View"
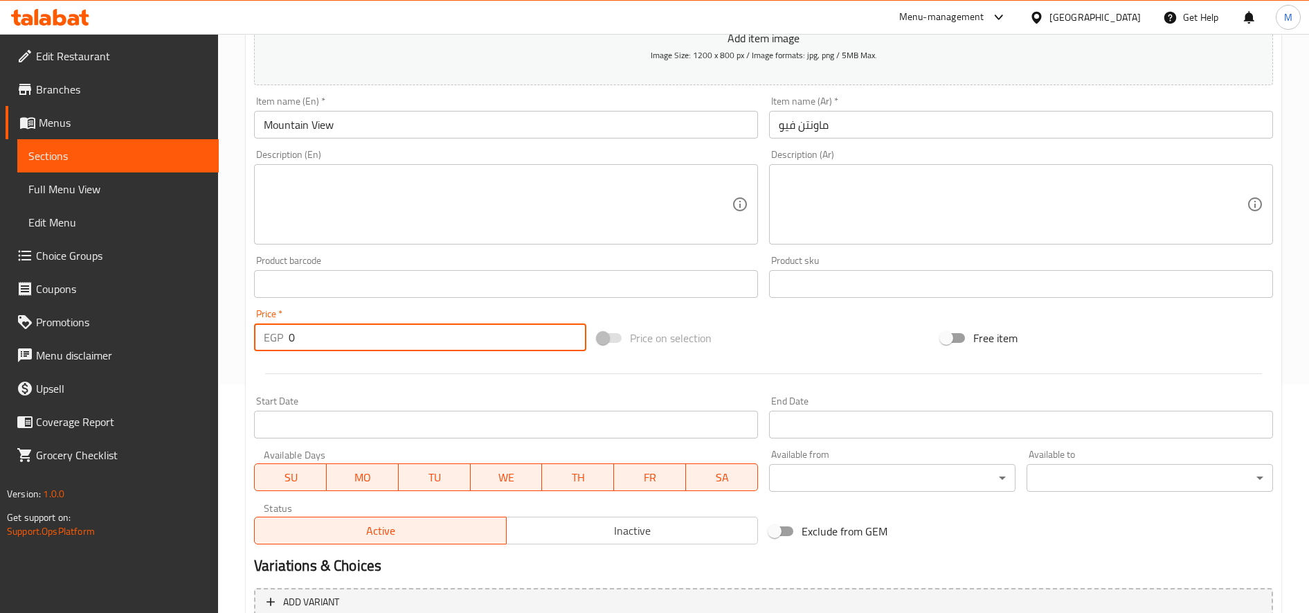
click at [357, 337] on input "0" at bounding box center [438, 337] width 298 height 28
type input "25"
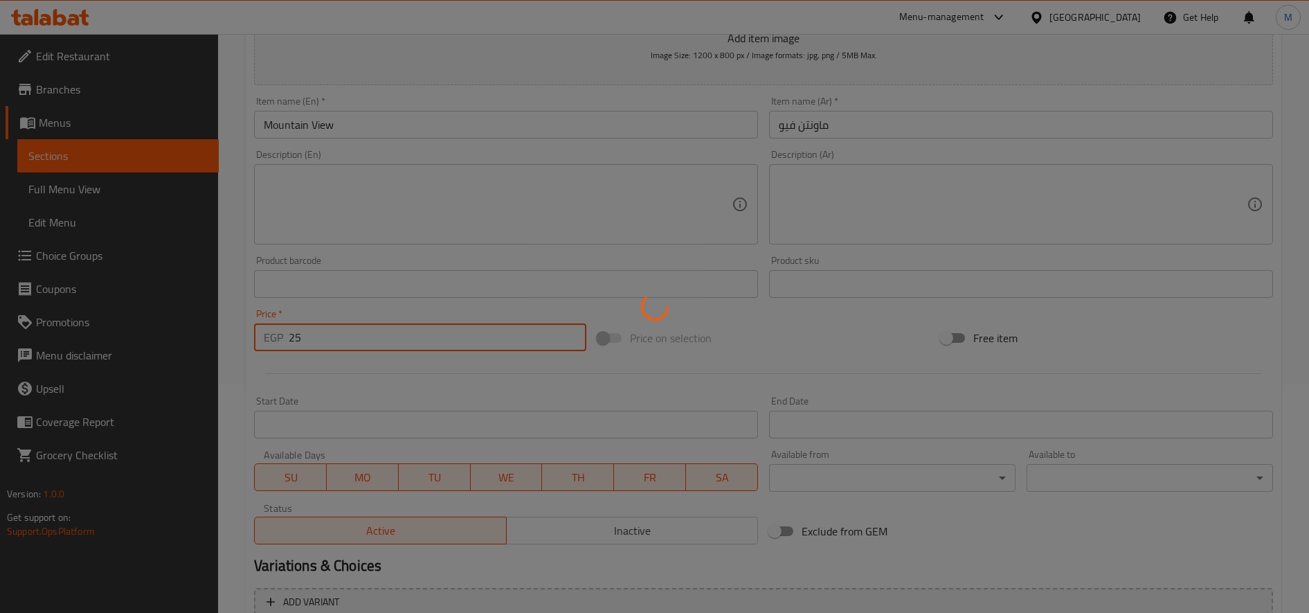
type input "0"
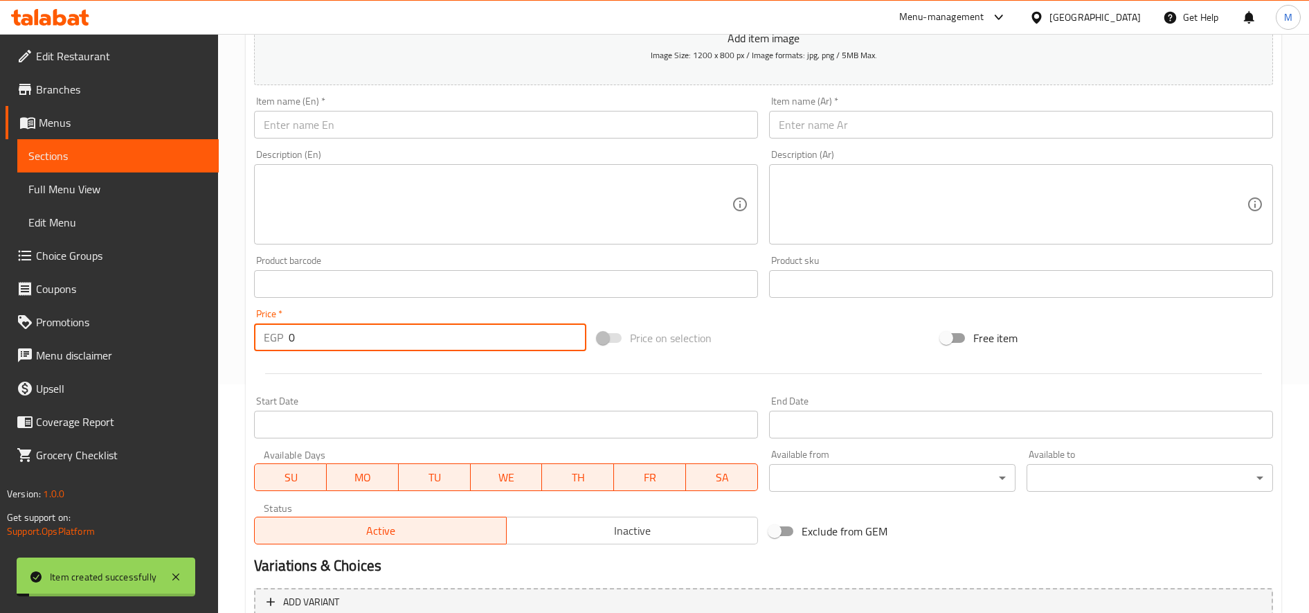
scroll to position [0, 0]
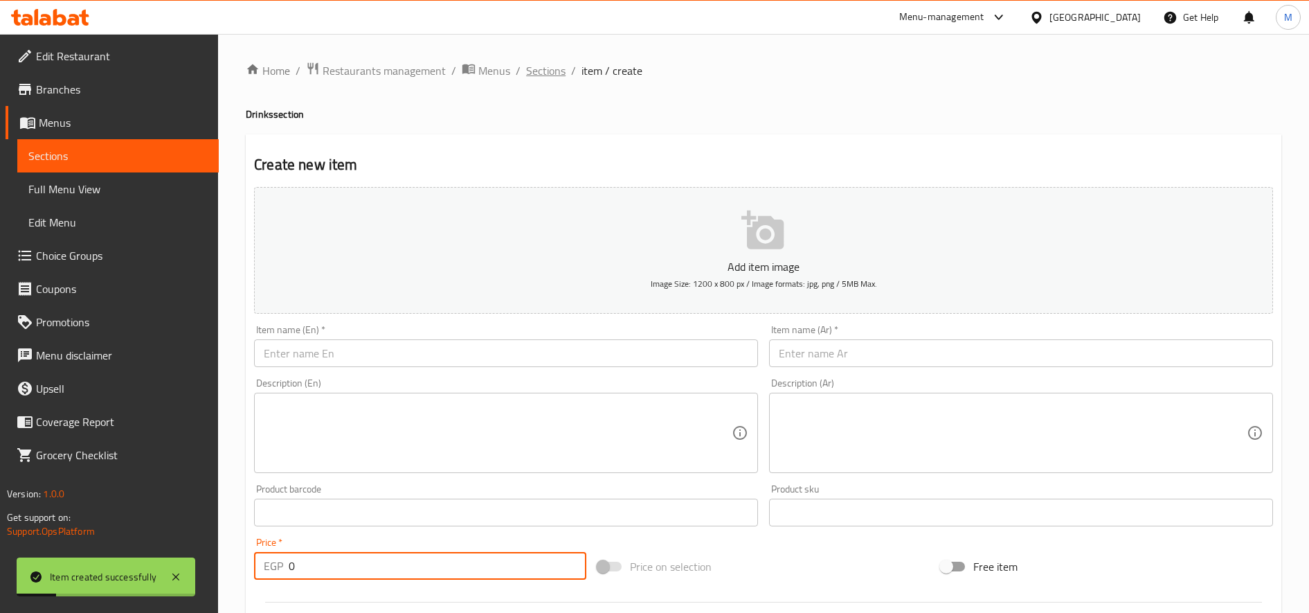
click at [542, 69] on span "Sections" at bounding box center [545, 70] width 39 height 17
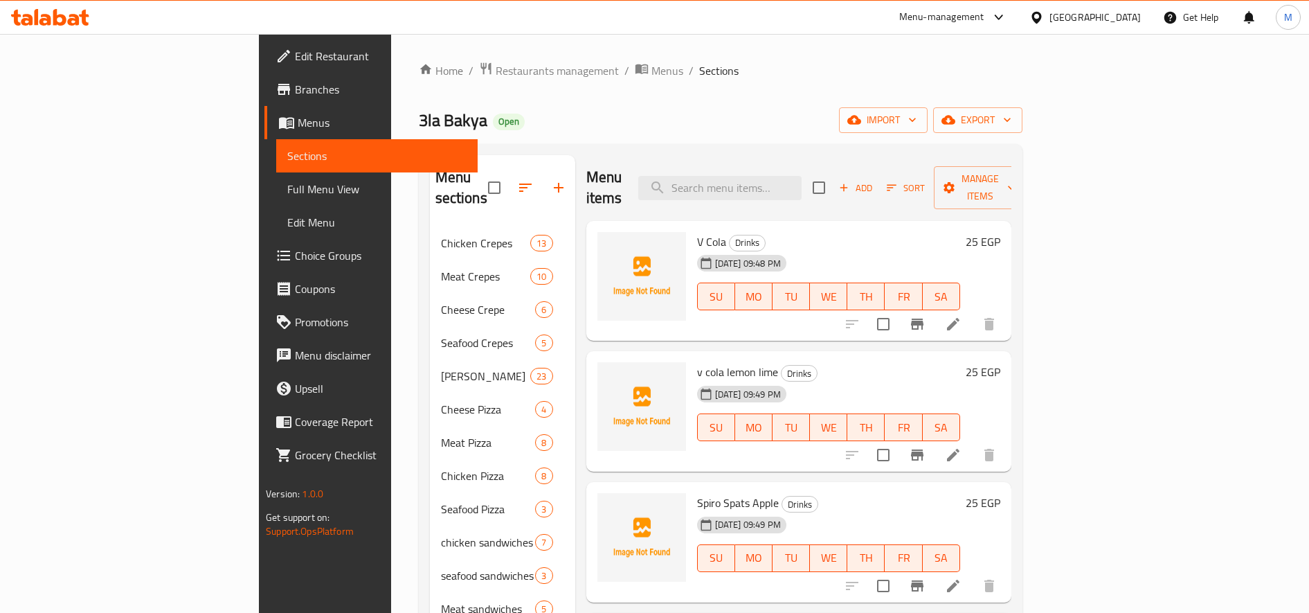
click at [697, 231] on span "V Cola" at bounding box center [711, 241] width 29 height 21
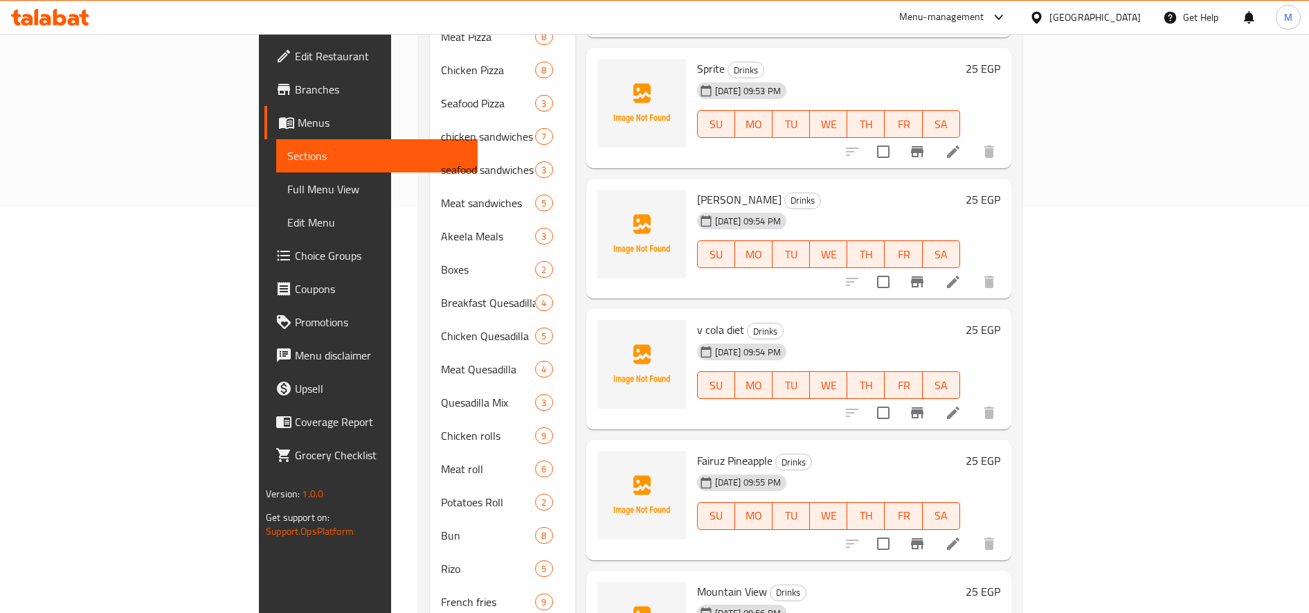
scroll to position [501, 0]
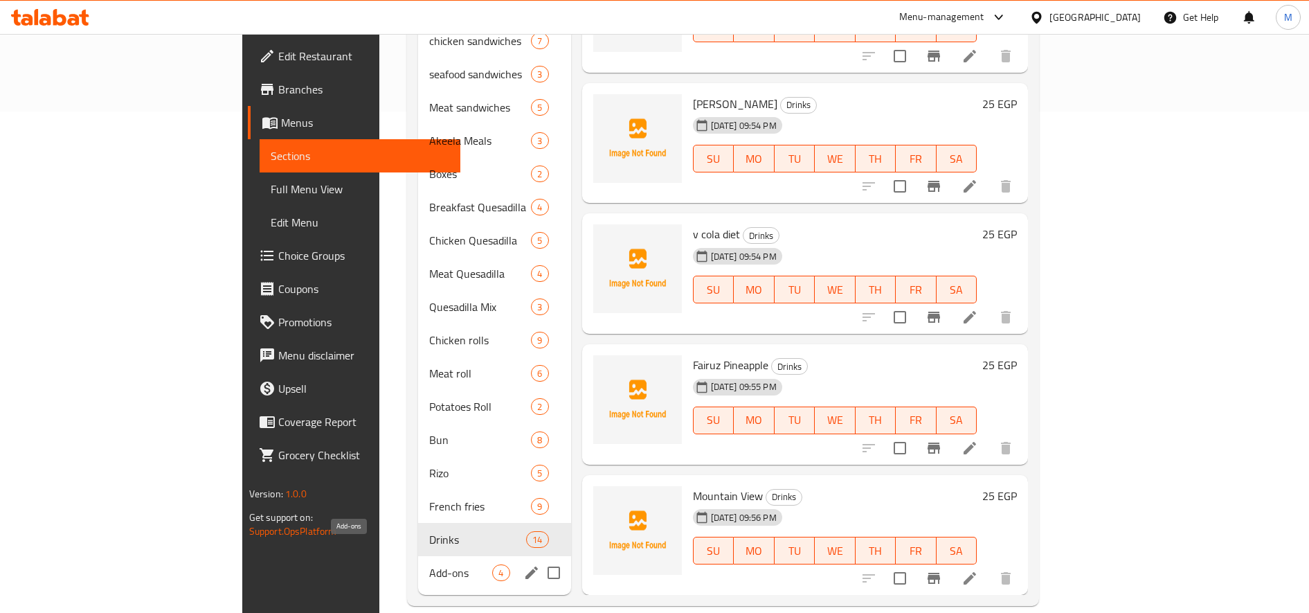
click at [429, 564] on span "Add-ons" at bounding box center [460, 572] width 63 height 17
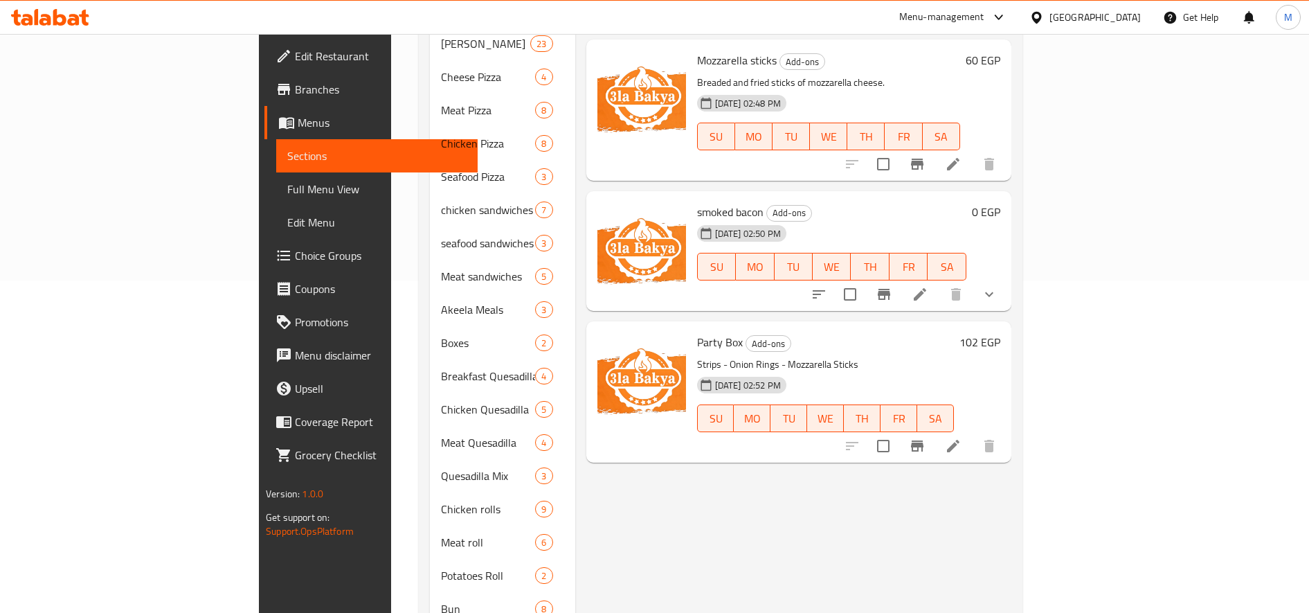
scroll to position [501, 0]
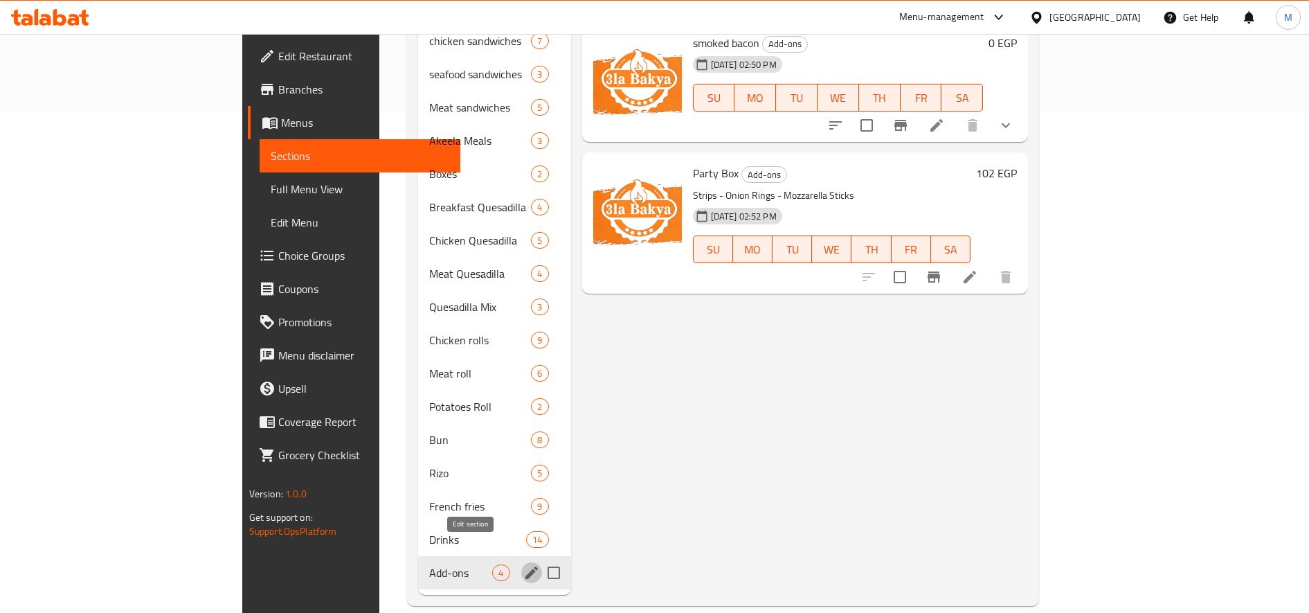
click at [526, 566] on icon "edit" at bounding box center [532, 572] width 12 height 12
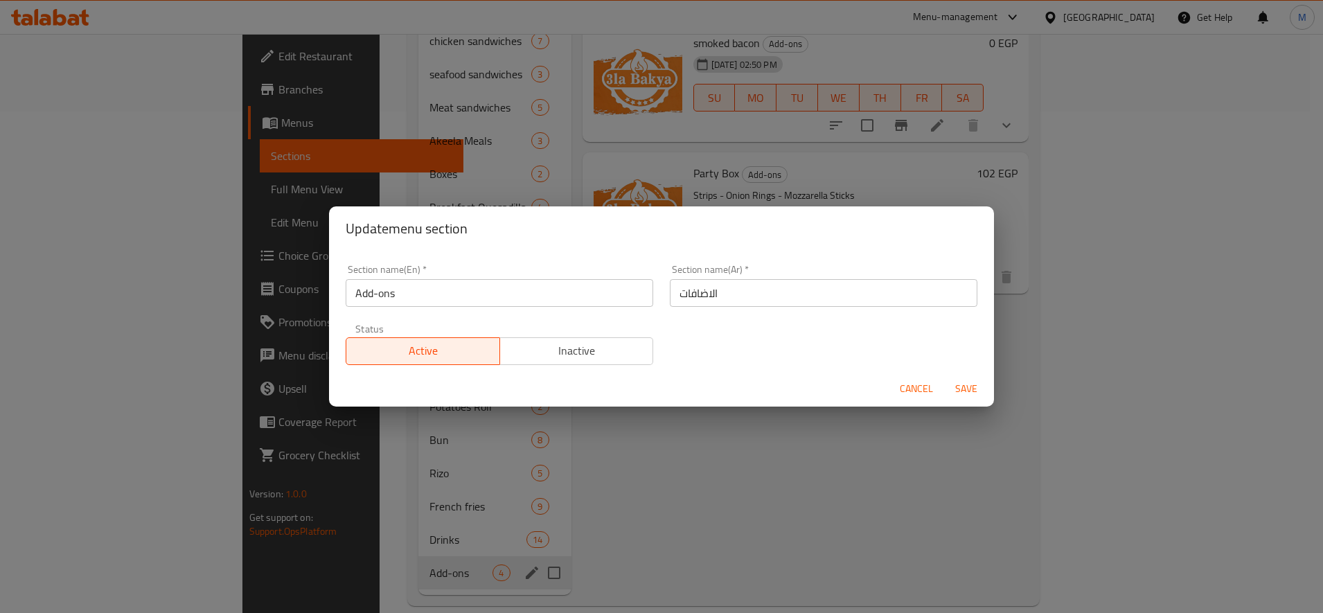
click at [925, 456] on div "Update menu section Section name(En)   * Add-ons Section name(En) * Section nam…" at bounding box center [661, 306] width 1323 height 613
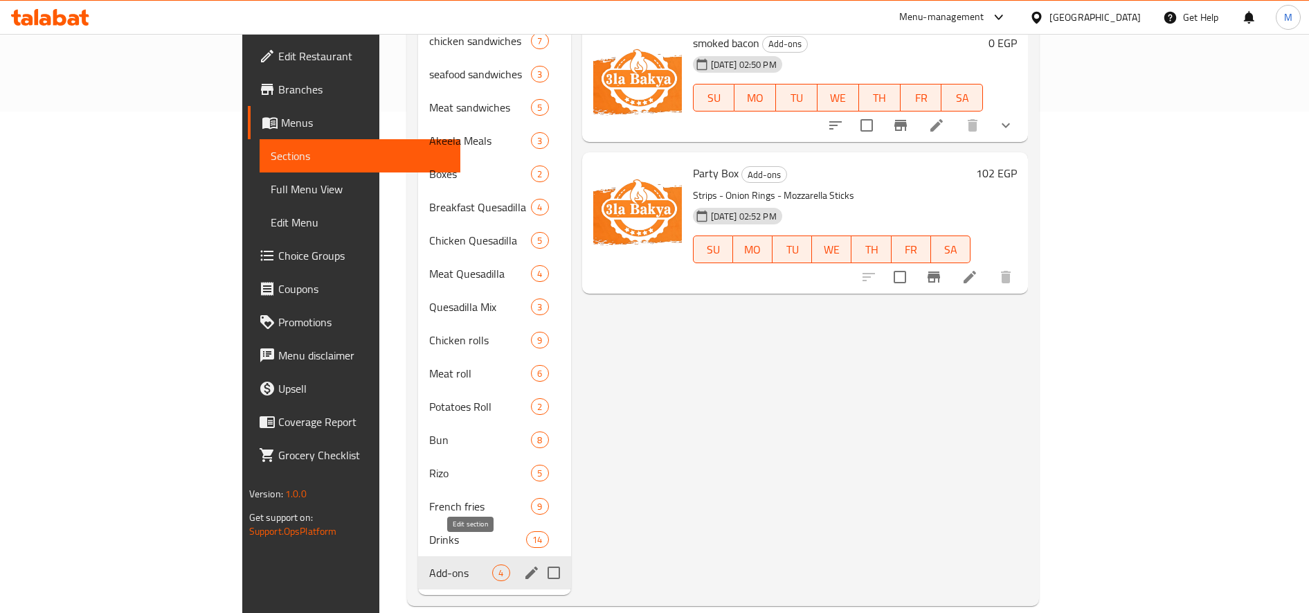
click at [523, 564] on icon "edit" at bounding box center [531, 572] width 17 height 17
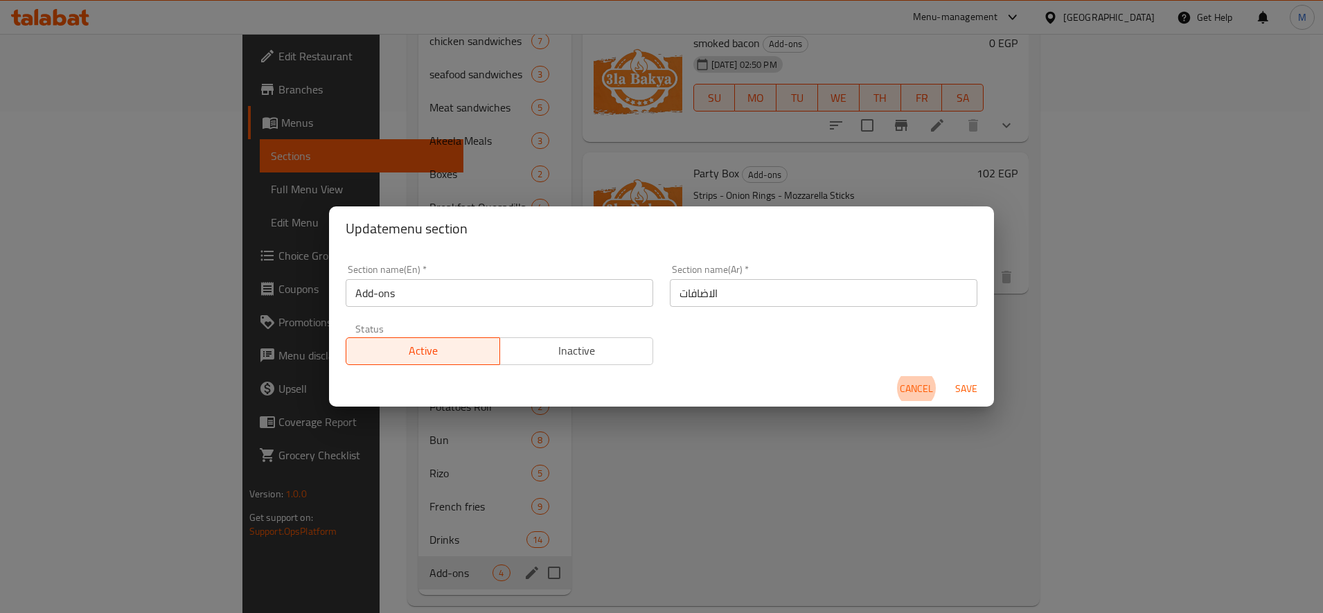
click at [596, 347] on span "Inactive" at bounding box center [576, 351] width 143 height 20
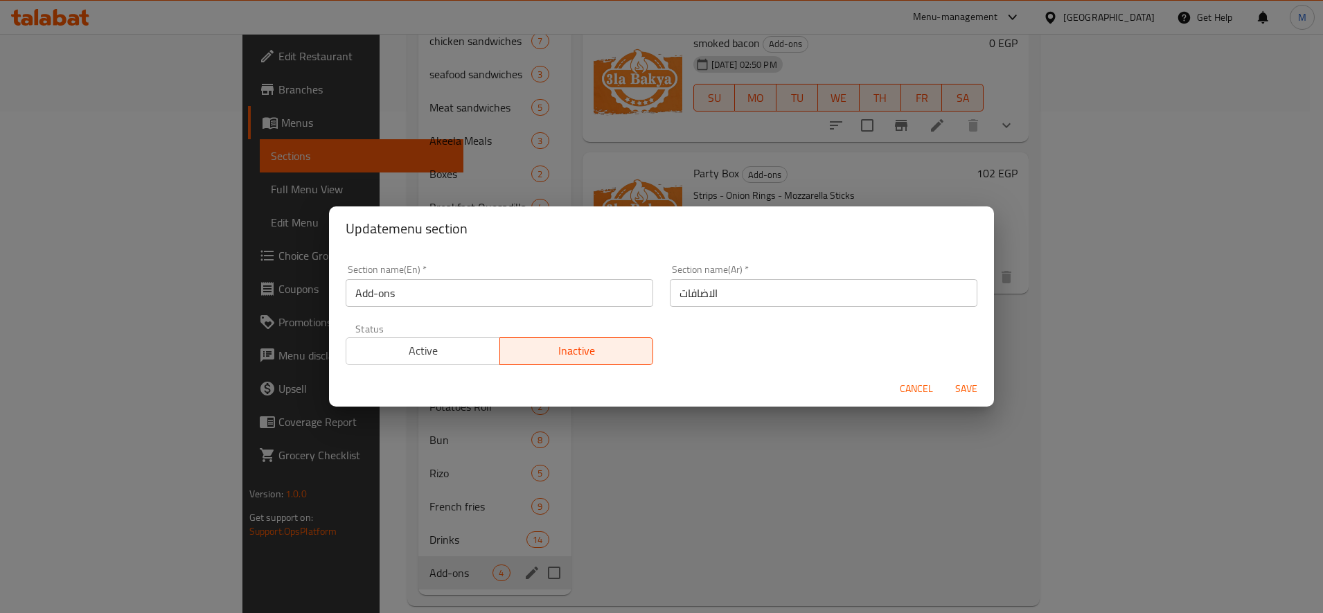
click at [928, 390] on span "Cancel" at bounding box center [916, 388] width 33 height 17
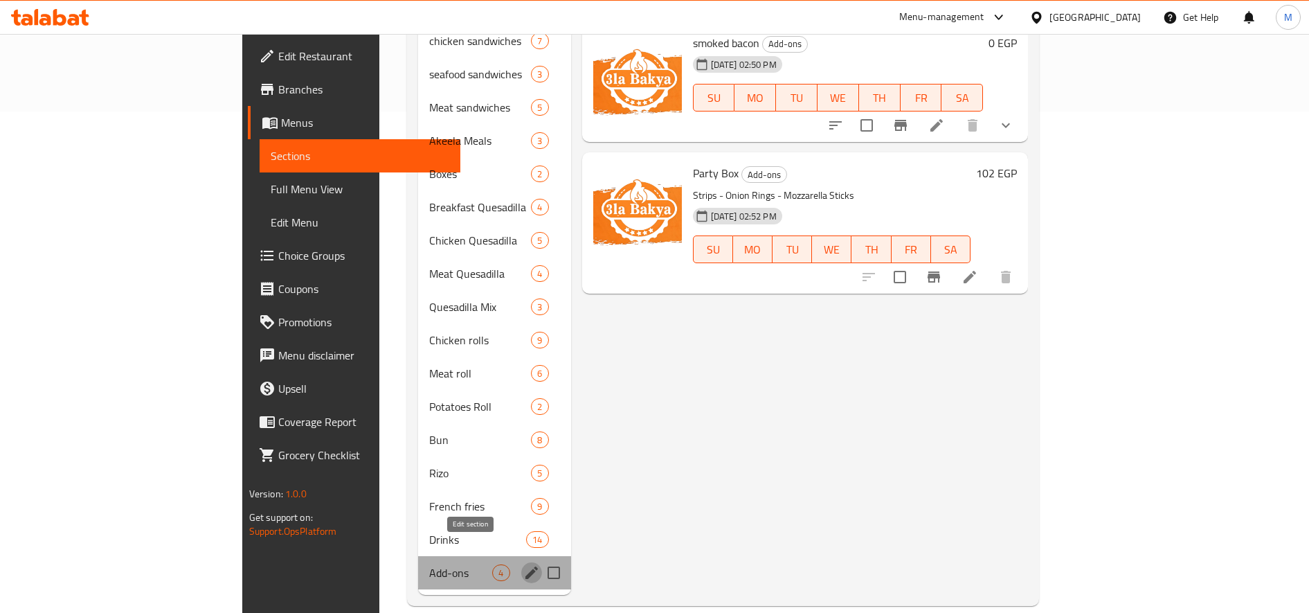
click at [526, 566] on icon "edit" at bounding box center [532, 572] width 12 height 12
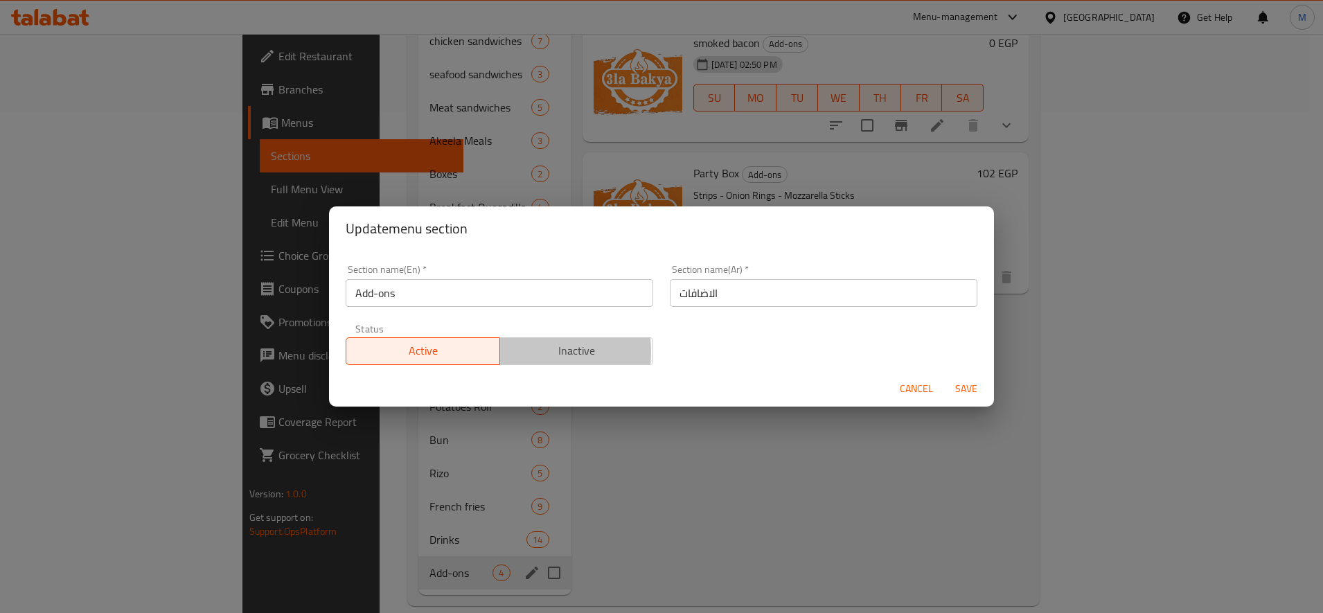
click at [512, 352] on span "Inactive" at bounding box center [576, 351] width 143 height 20
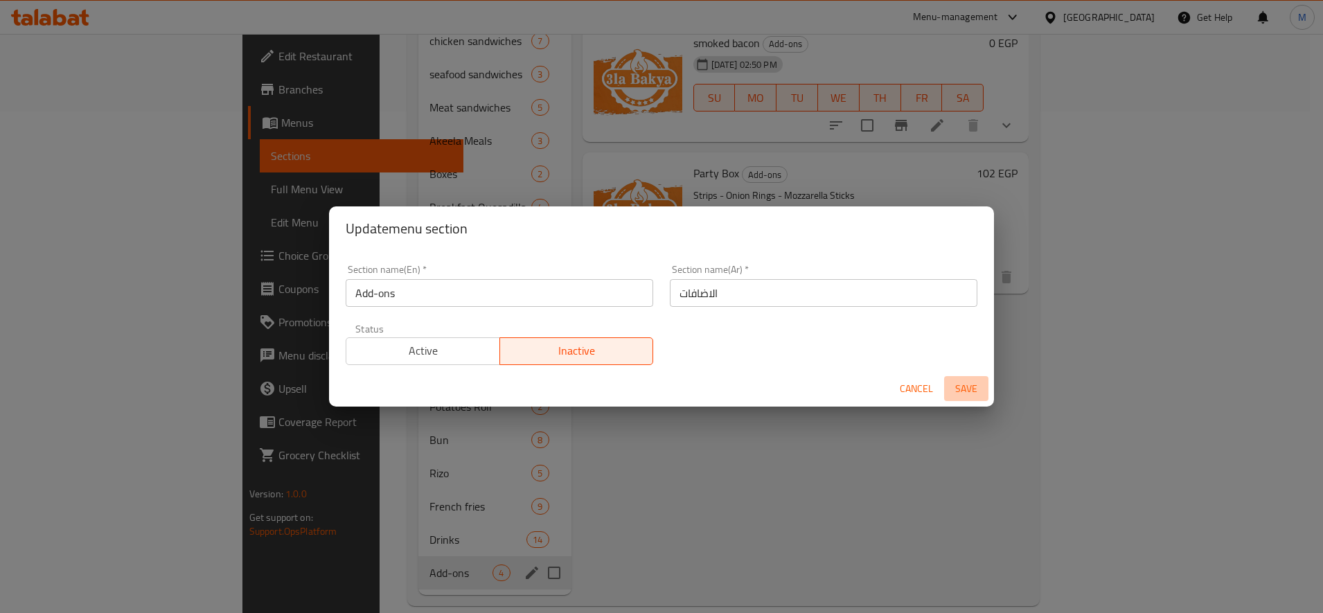
click at [972, 387] on span "Save" at bounding box center [965, 388] width 33 height 17
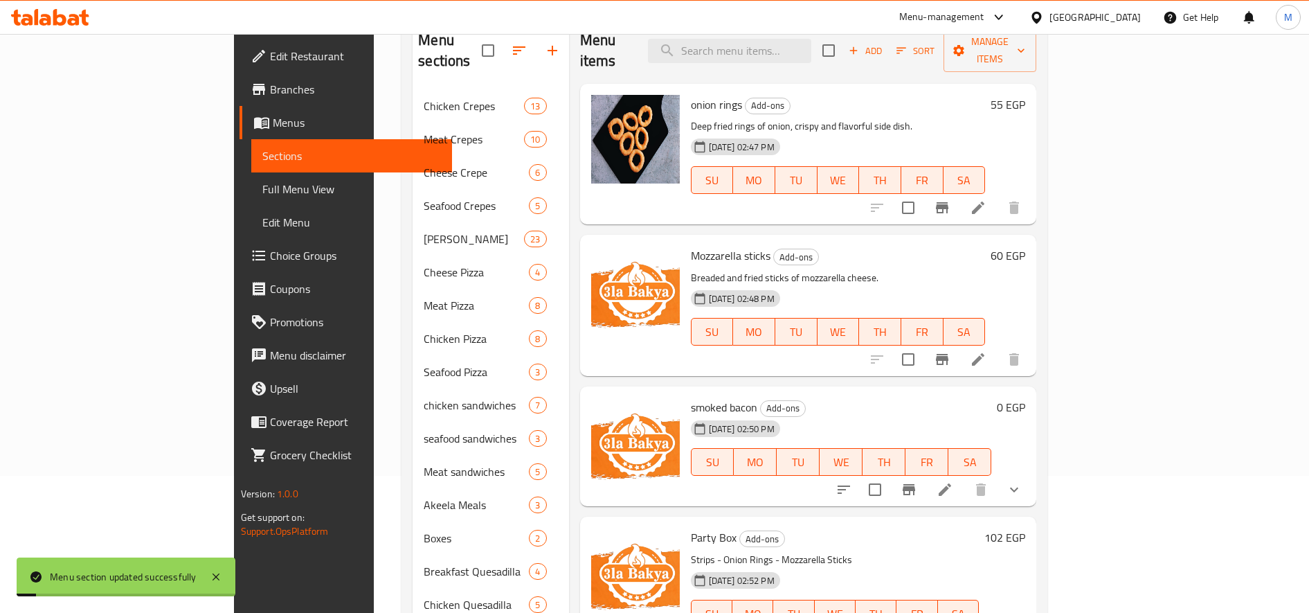
scroll to position [0, 0]
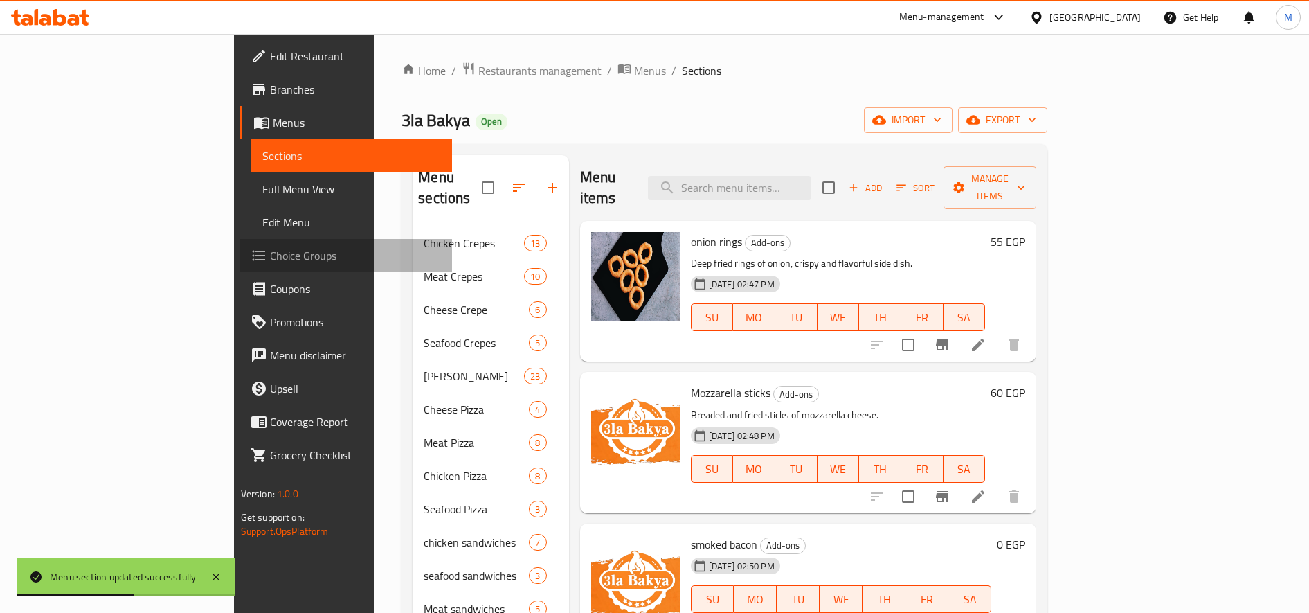
click at [270, 249] on span "Choice Groups" at bounding box center [356, 255] width 172 height 17
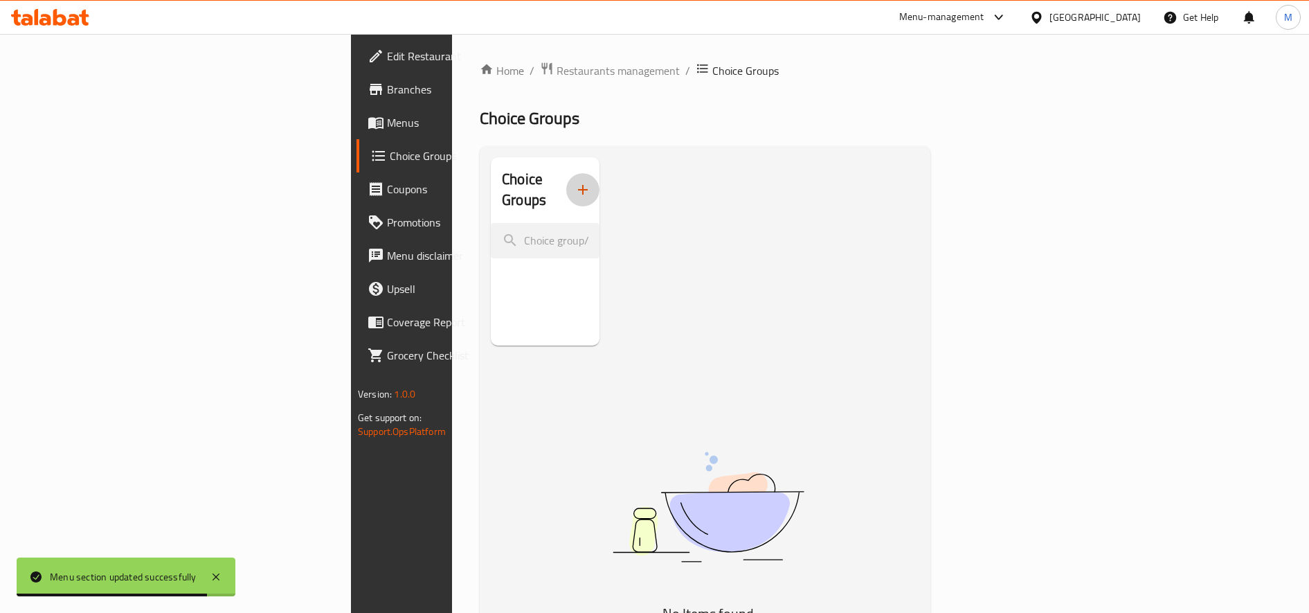
click at [575, 181] on icon "button" at bounding box center [583, 189] width 17 height 17
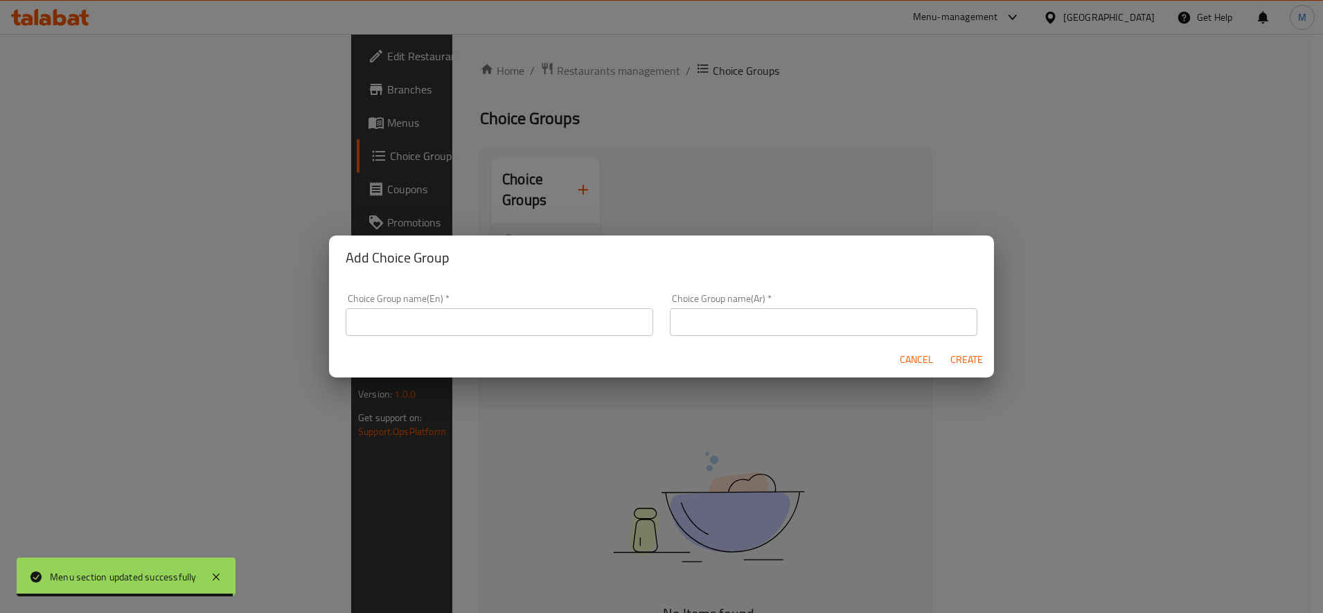
click at [820, 325] on input "text" at bounding box center [823, 322] width 307 height 28
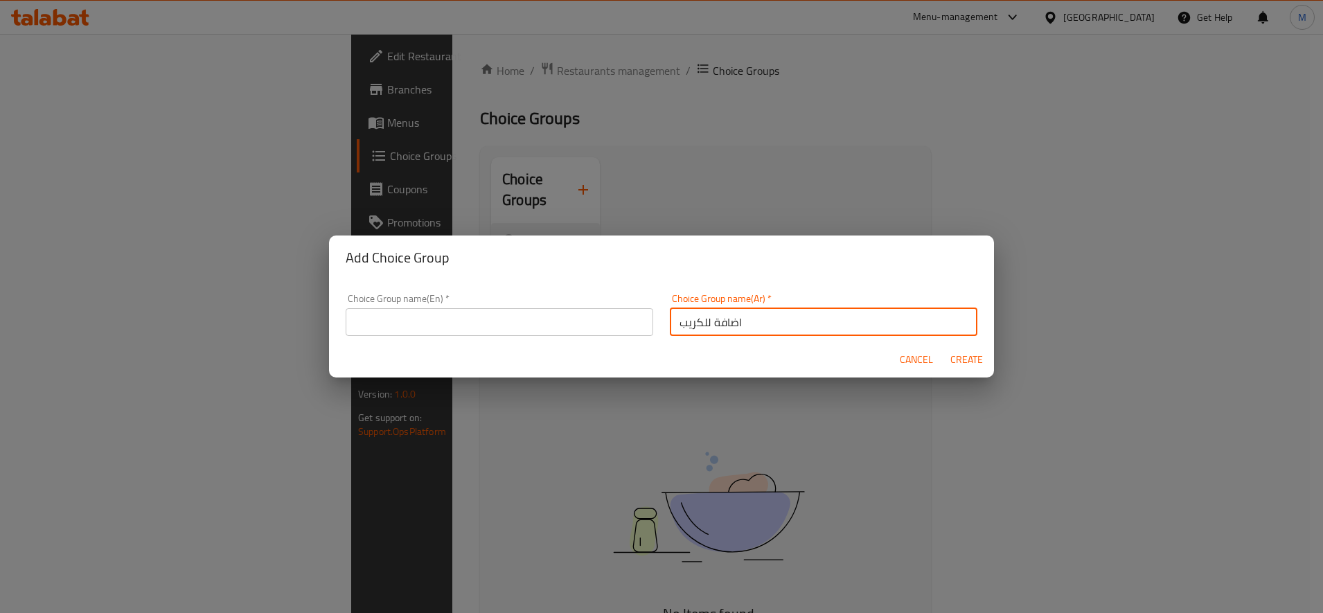
click at [738, 331] on input "اضافة للكريب" at bounding box center [823, 322] width 307 height 28
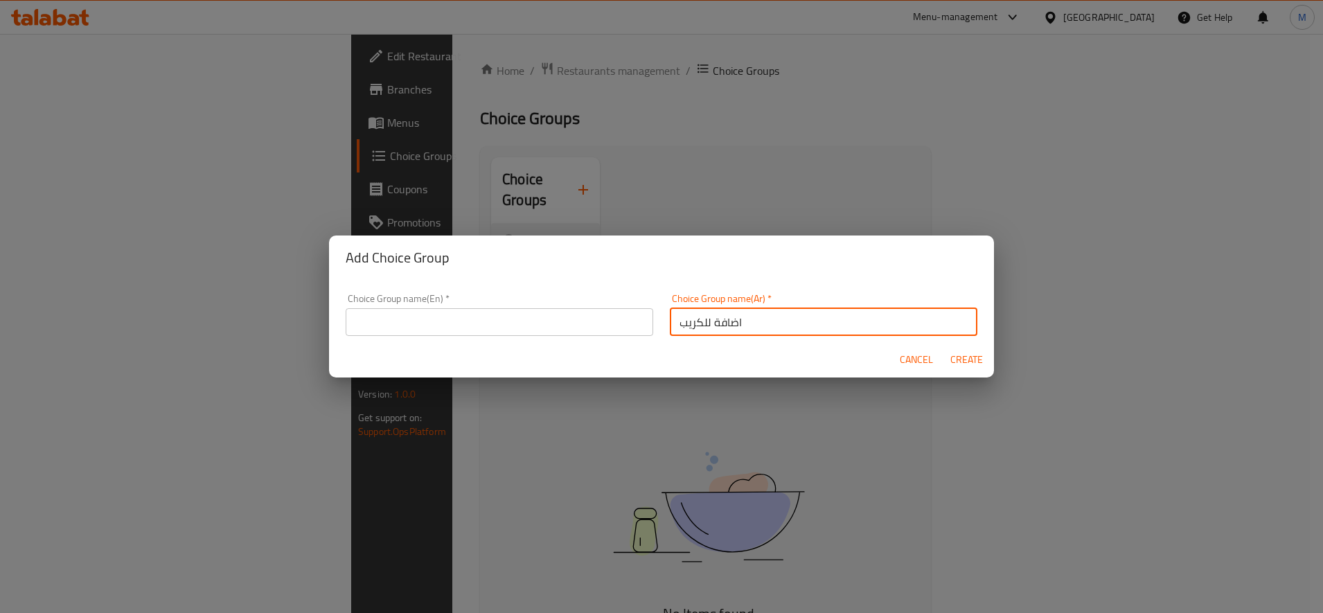
click at [738, 331] on input "اضافة للكريب" at bounding box center [823, 322] width 307 height 28
type input "اضافة للكريب"
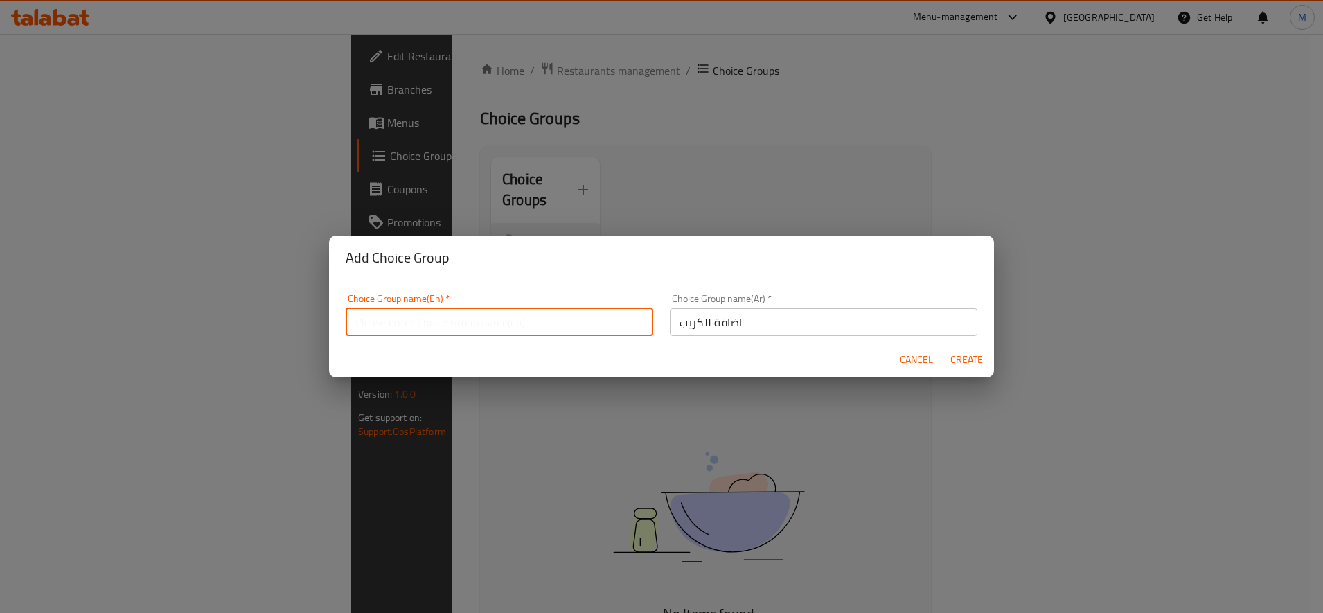
paste input "Add to crepe"
click at [518, 319] on input "text" at bounding box center [499, 322] width 307 height 28
type input "Add to crepe"
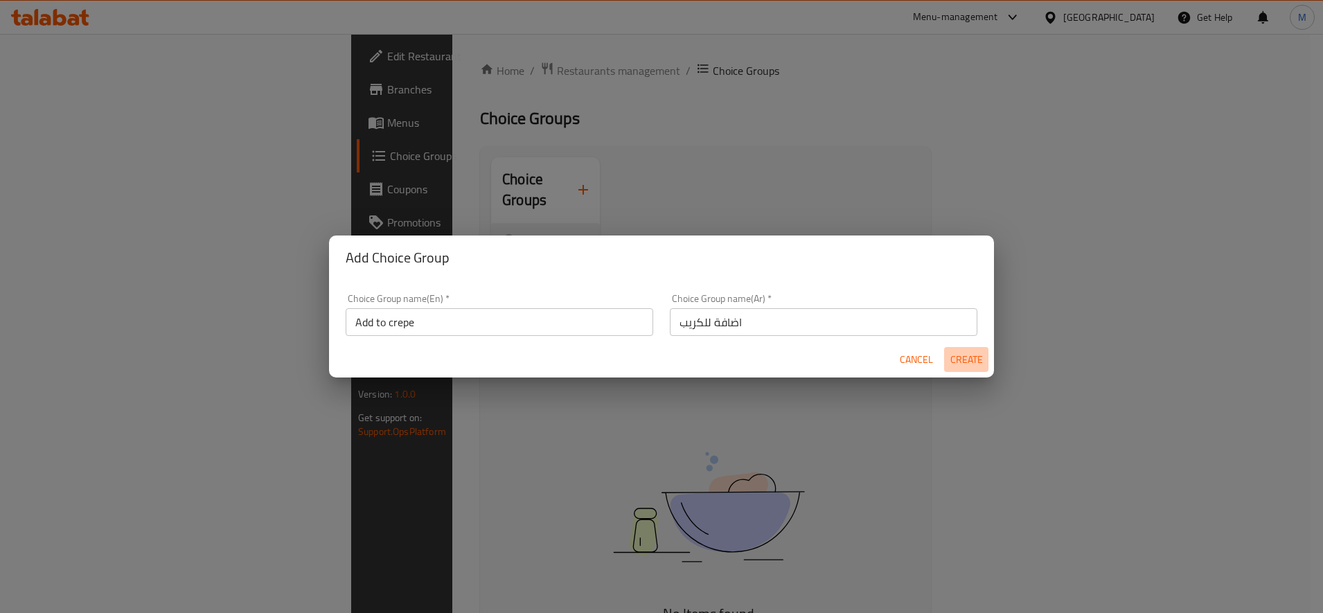
click at [964, 350] on button "Create" at bounding box center [966, 360] width 44 height 26
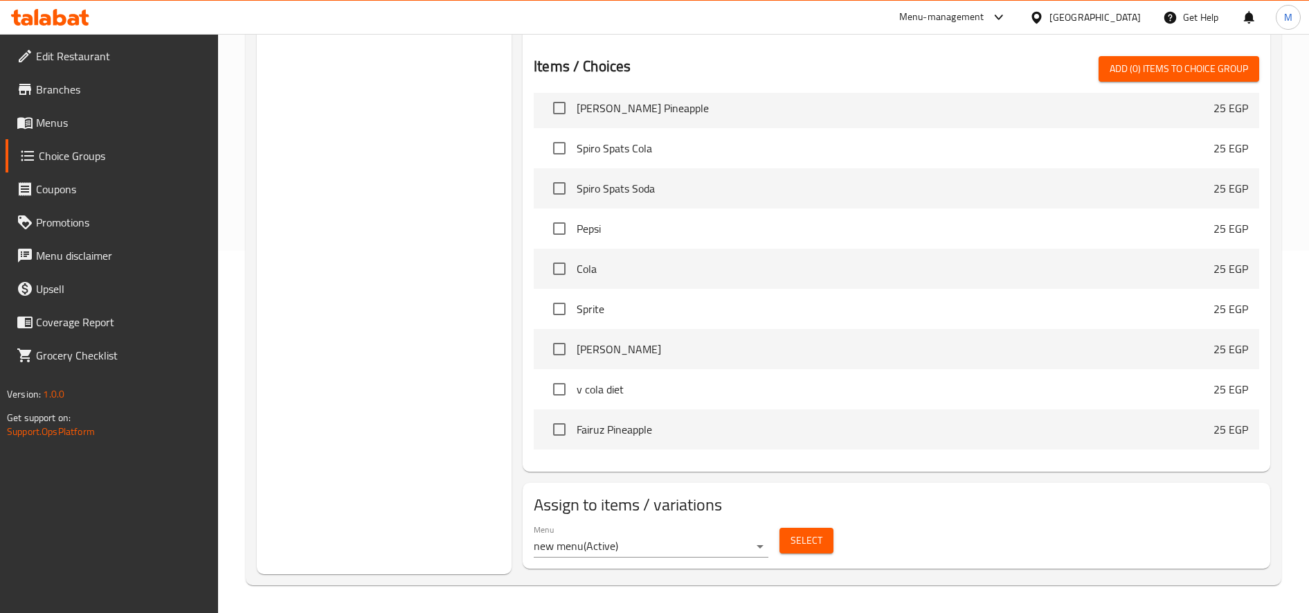
scroll to position [9925, 0]
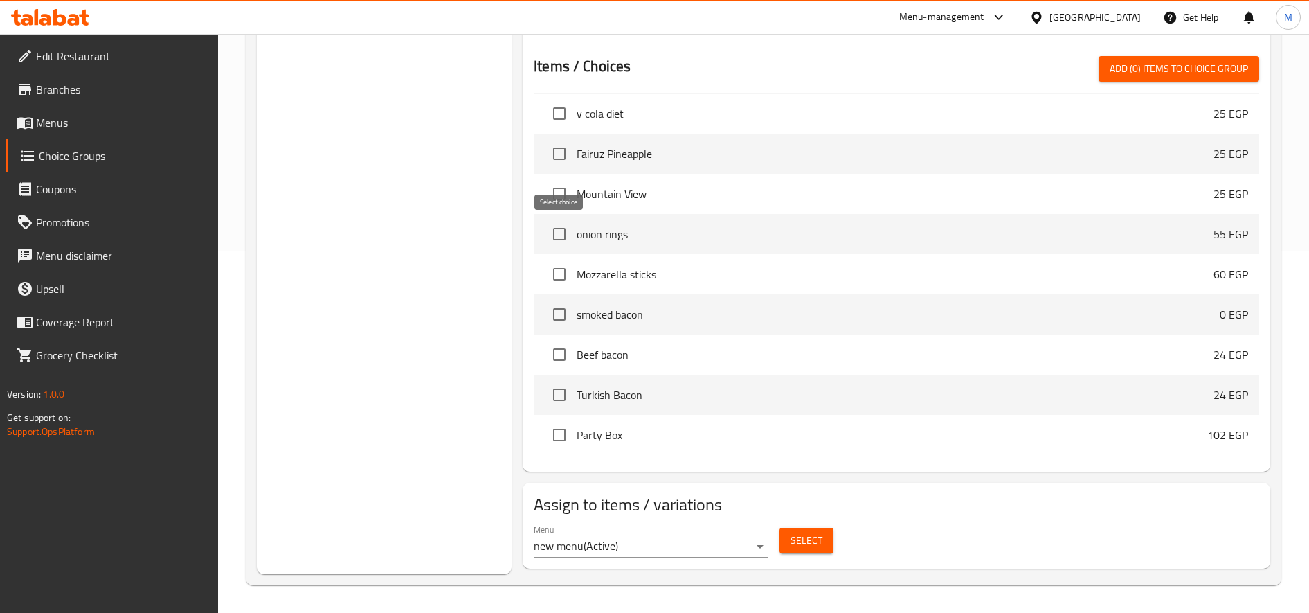
click at [557, 243] on input "checkbox" at bounding box center [559, 234] width 29 height 29
checkbox input "true"
click at [560, 271] on input "checkbox" at bounding box center [559, 274] width 29 height 29
checkbox input "true"
click at [551, 306] on input "checkbox" at bounding box center [559, 314] width 29 height 29
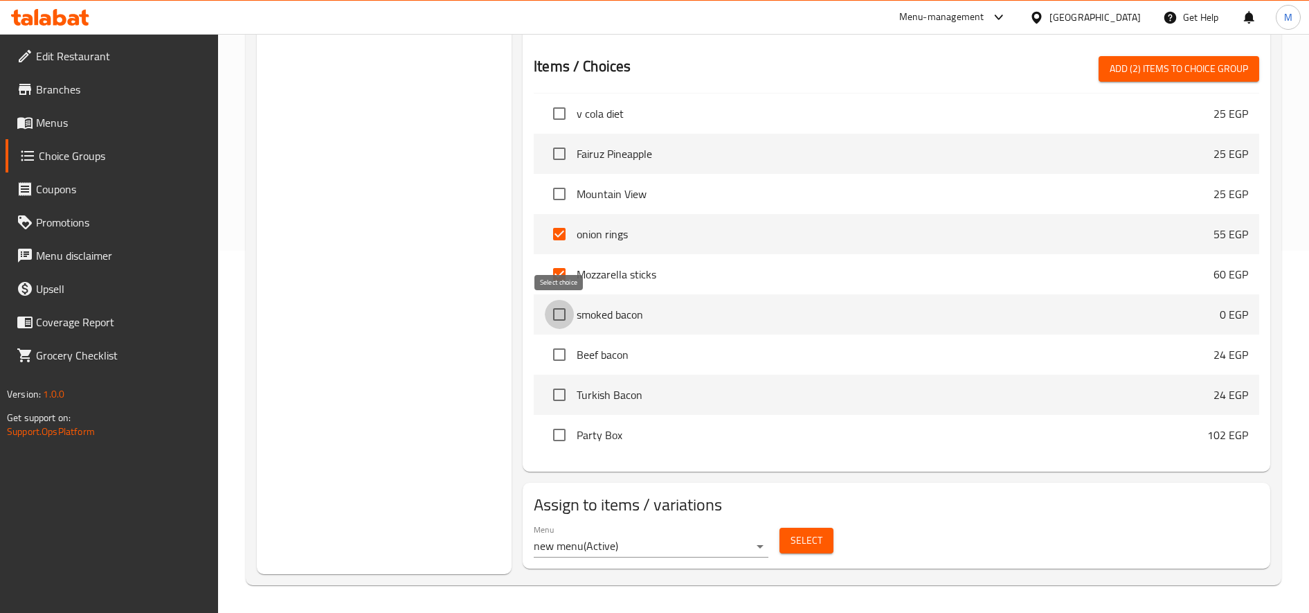
checkbox input "true"
click at [569, 355] on input "checkbox" at bounding box center [559, 354] width 29 height 29
checkbox input "true"
click at [562, 391] on input "checkbox" at bounding box center [559, 394] width 29 height 29
checkbox input "true"
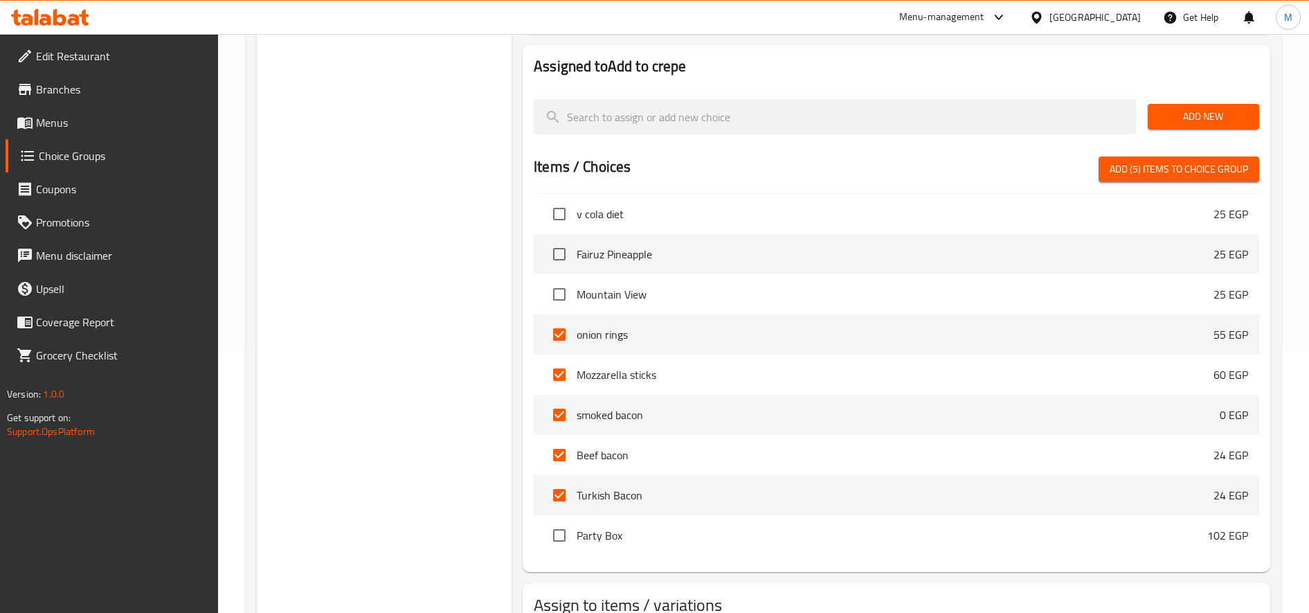
scroll to position [240, 0]
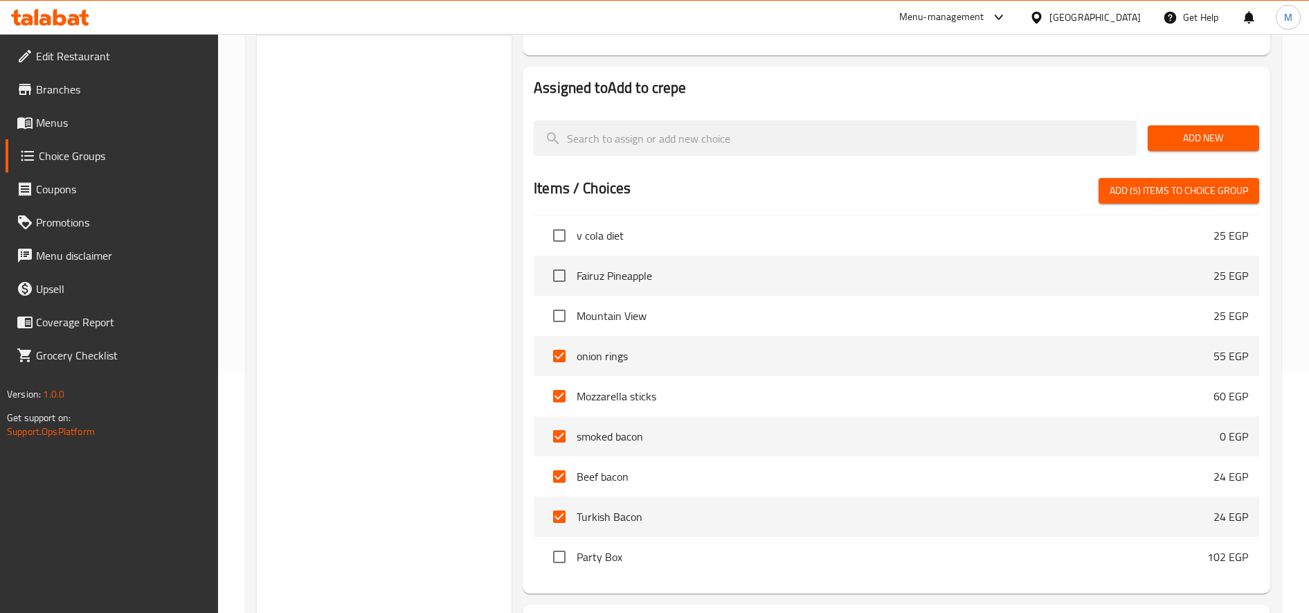
click at [1170, 204] on div "Items / Choices Add (5) items to choice group Crispy Chicken Pane Crepe 150 EGP…" at bounding box center [897, 380] width 726 height 404
click at [1173, 190] on span "Add (5) items to choice group" at bounding box center [1179, 190] width 138 height 17
checkbox input "false"
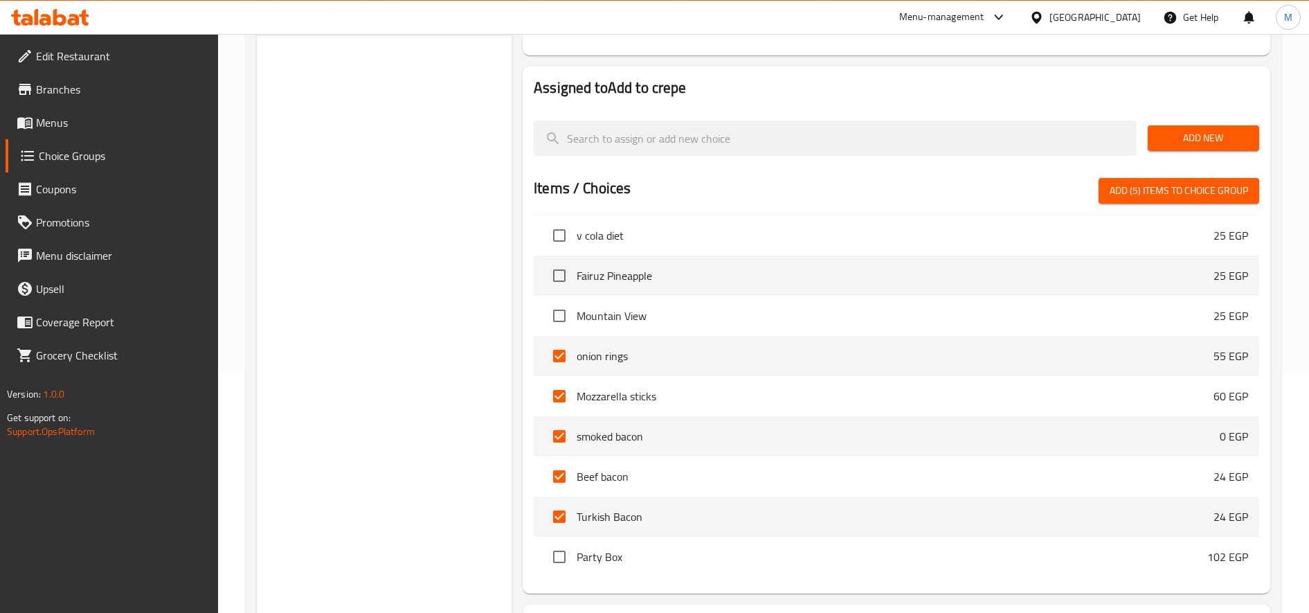
checkbox input "false"
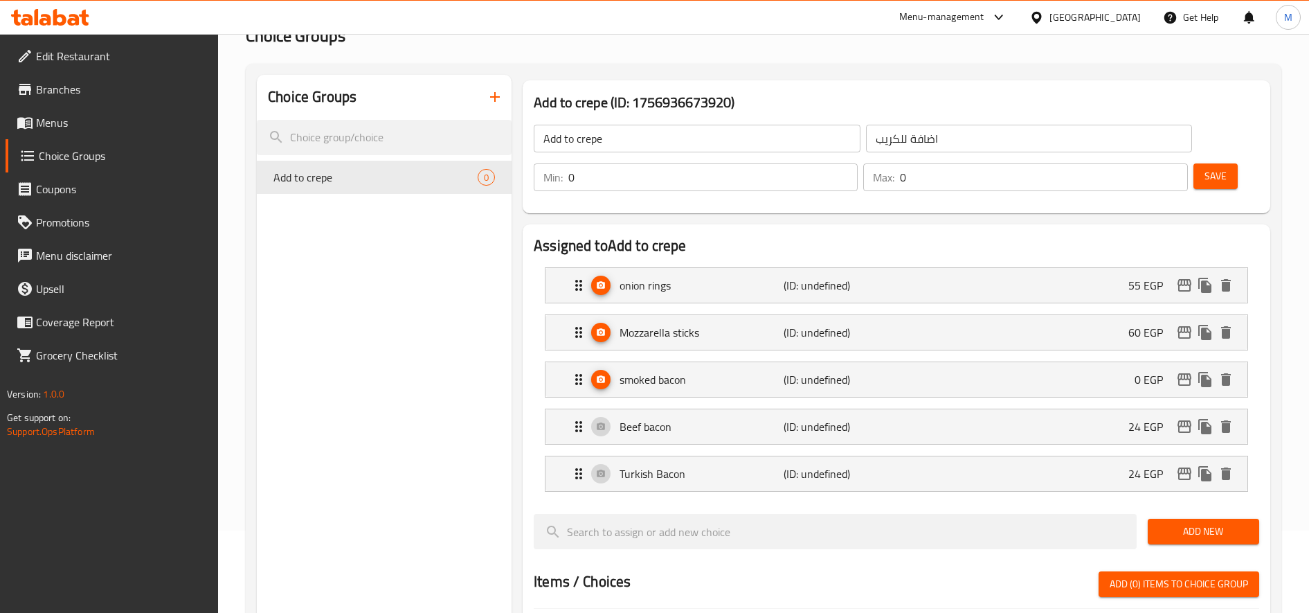
scroll to position [83, 0]
click at [1050, 292] on div "onion rings (ID: undefined) 55 EGP" at bounding box center [901, 284] width 661 height 35
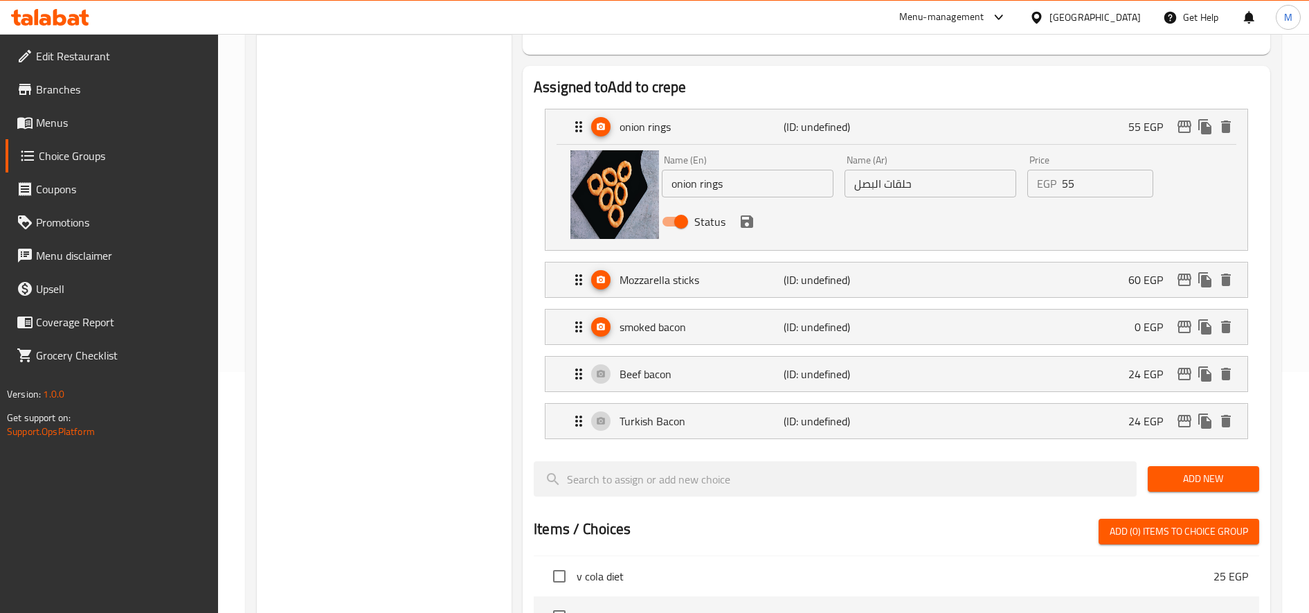
scroll to position [242, 0]
click at [1214, 483] on span "Add New" at bounding box center [1203, 477] width 89 height 17
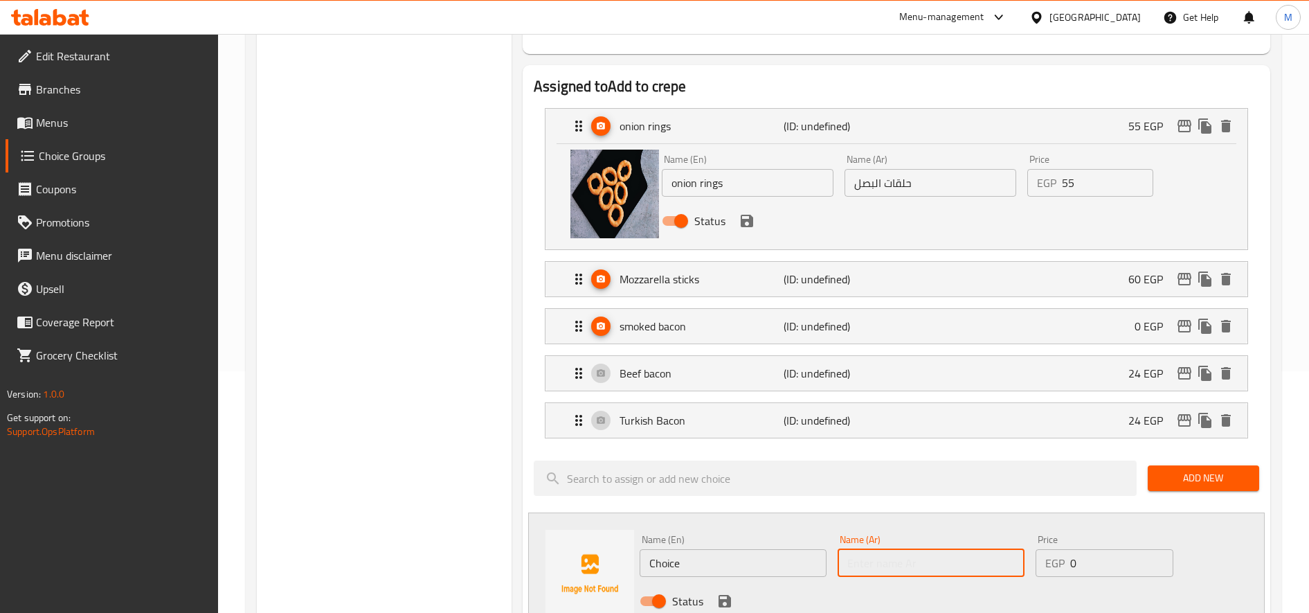
click at [937, 557] on input "text" at bounding box center [931, 563] width 187 height 28
type input "كونو جبنة"
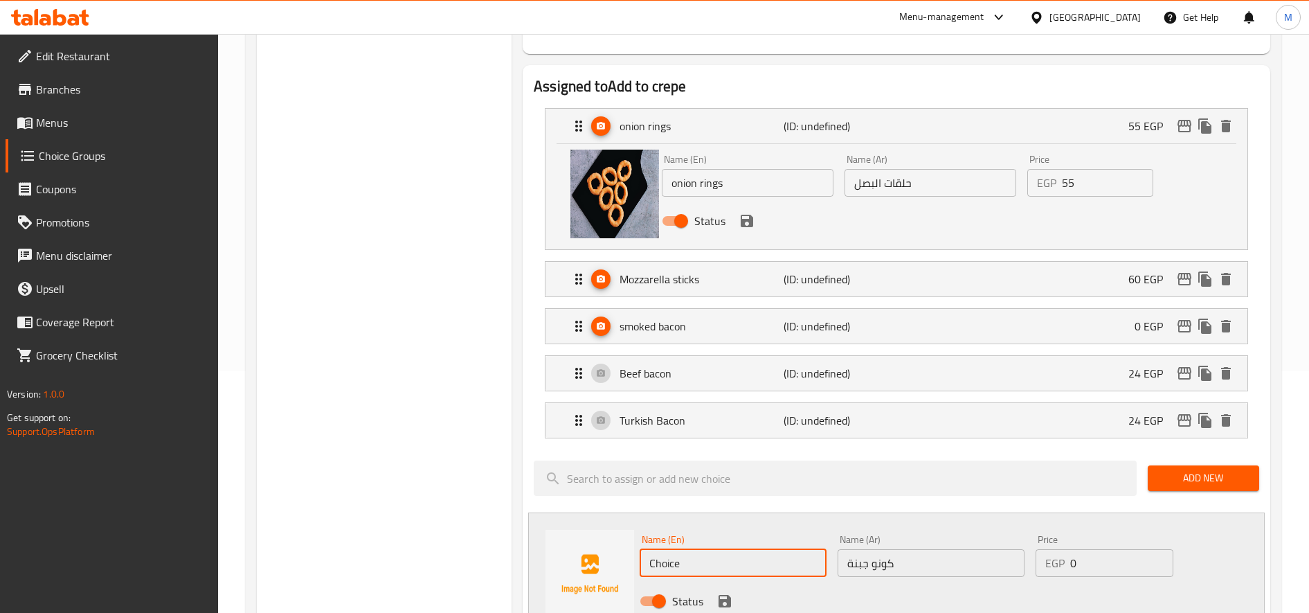
click at [756, 561] on input "Choice" at bounding box center [733, 563] width 187 height 28
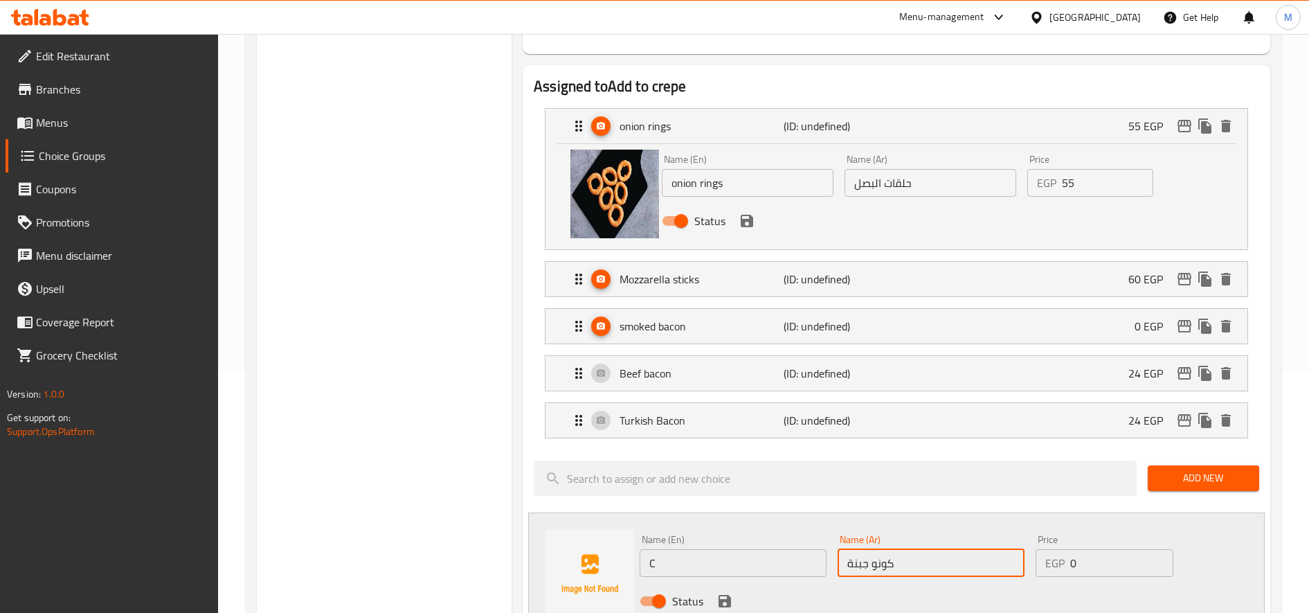
click at [892, 569] on input "كونو جبنة" at bounding box center [931, 563] width 187 height 28
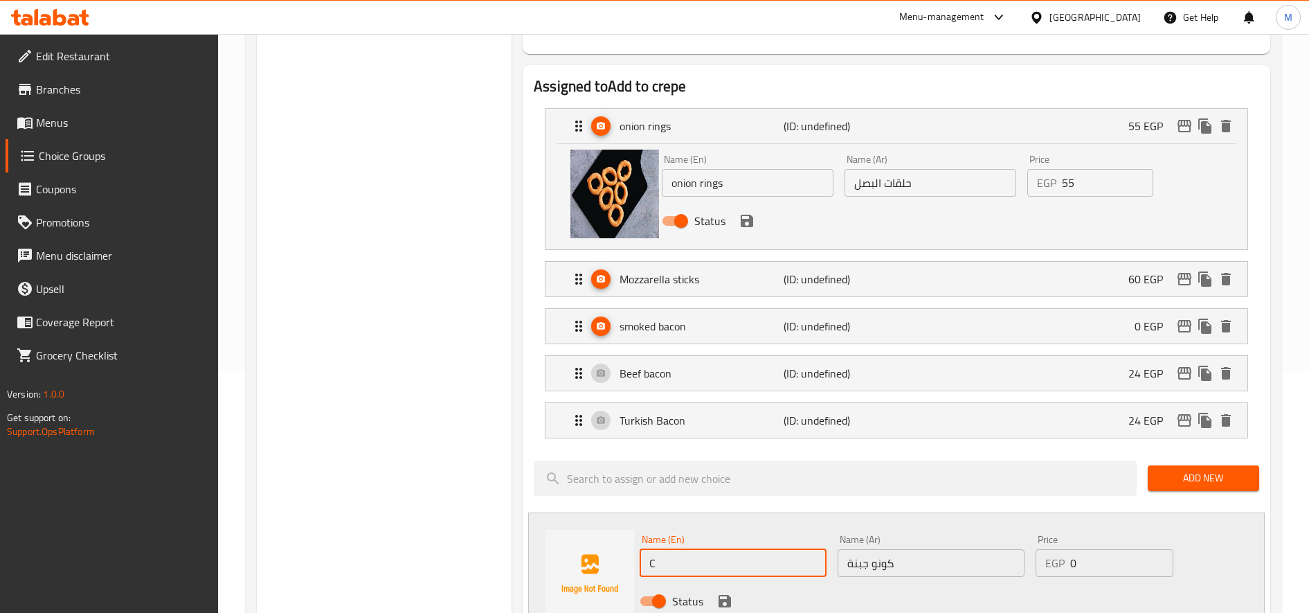
click at [742, 567] on input "C" at bounding box center [733, 563] width 187 height 28
paste input "ono Cheese"
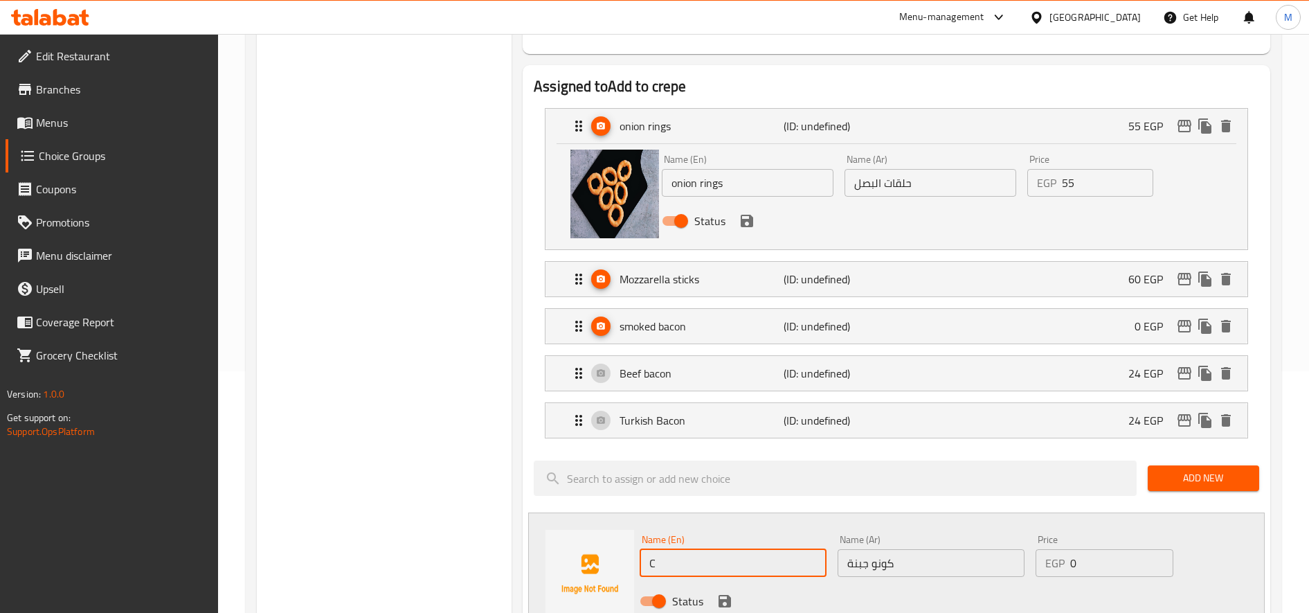
click at [742, 567] on input "C" at bounding box center [733, 563] width 187 height 28
type input "Cono Cheese"
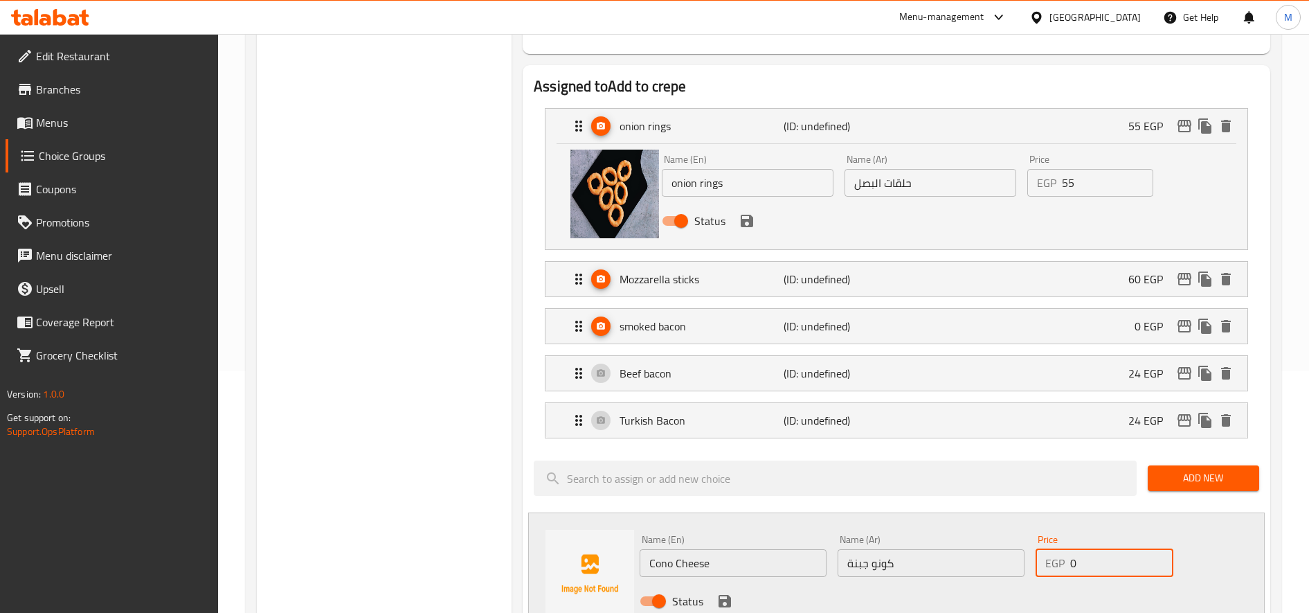
click at [1096, 561] on input "0" at bounding box center [1122, 563] width 103 height 28
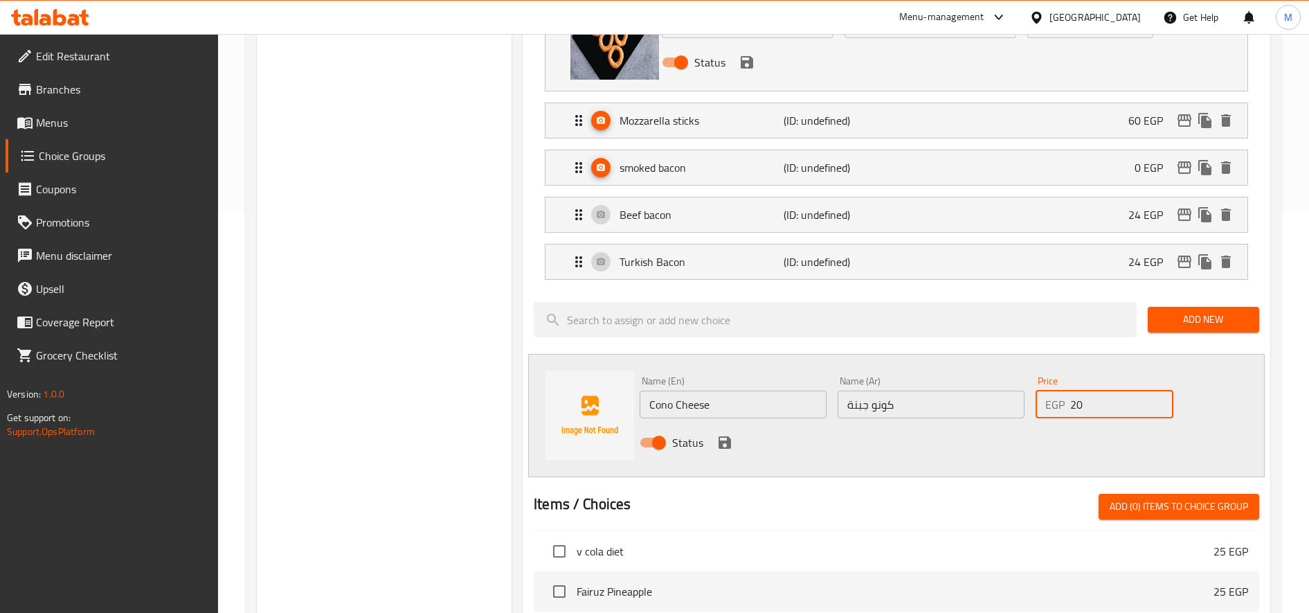
scroll to position [401, 0]
type input "20"
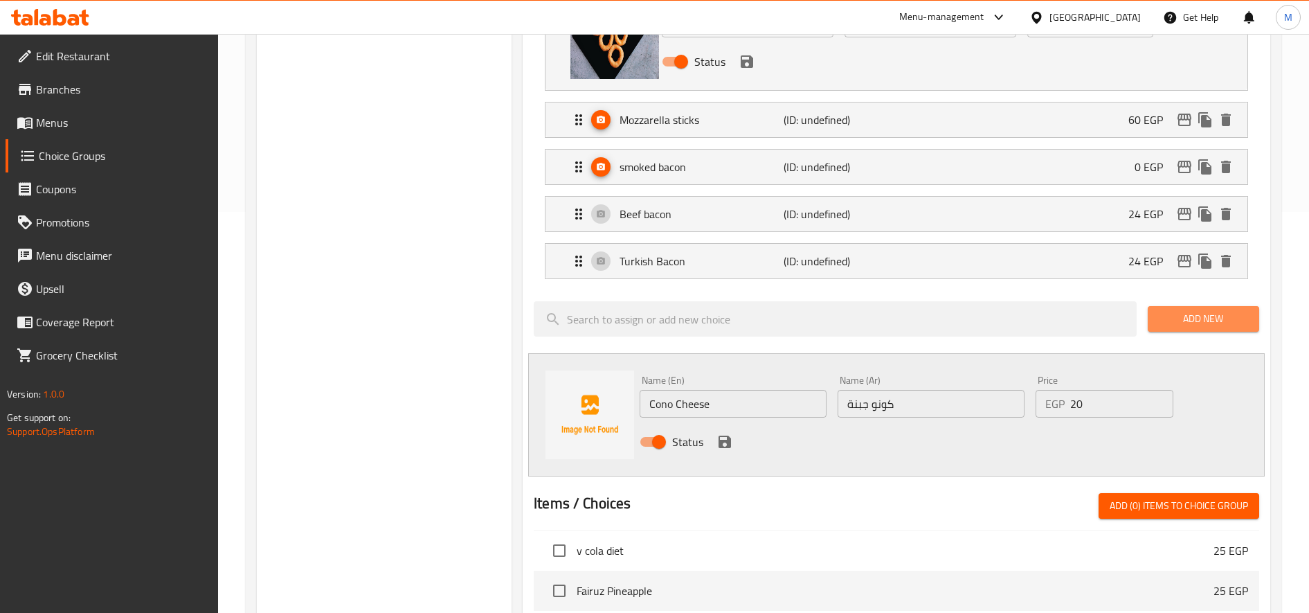
click at [1181, 318] on span "Add New" at bounding box center [1203, 318] width 89 height 17
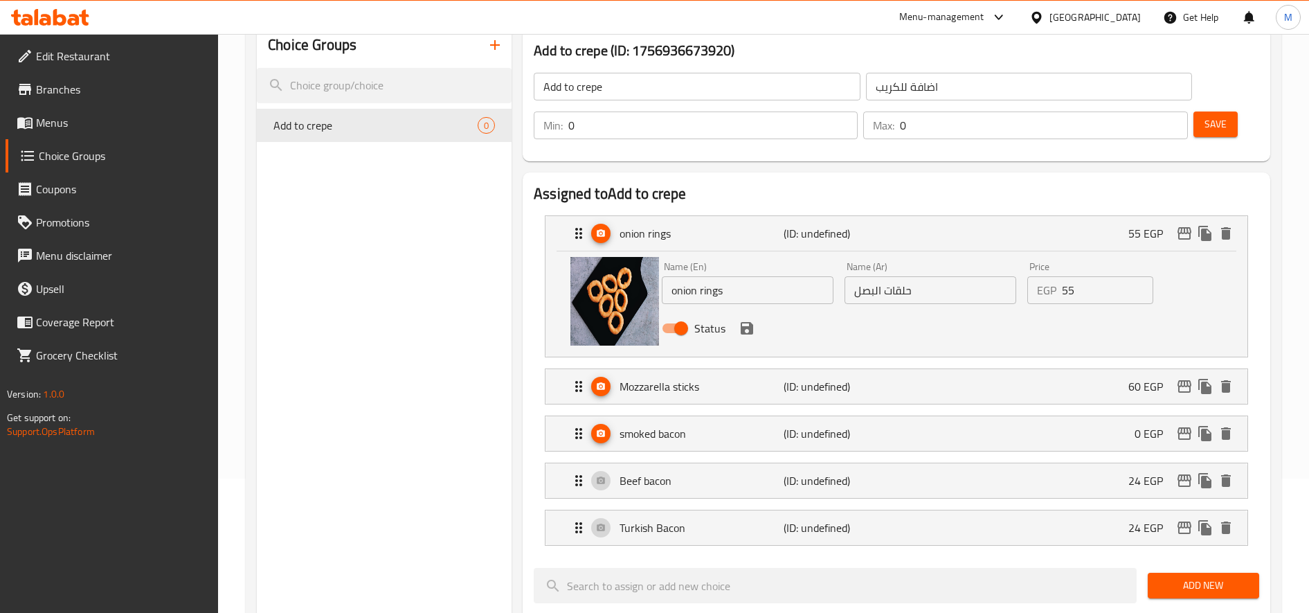
scroll to position [138, 0]
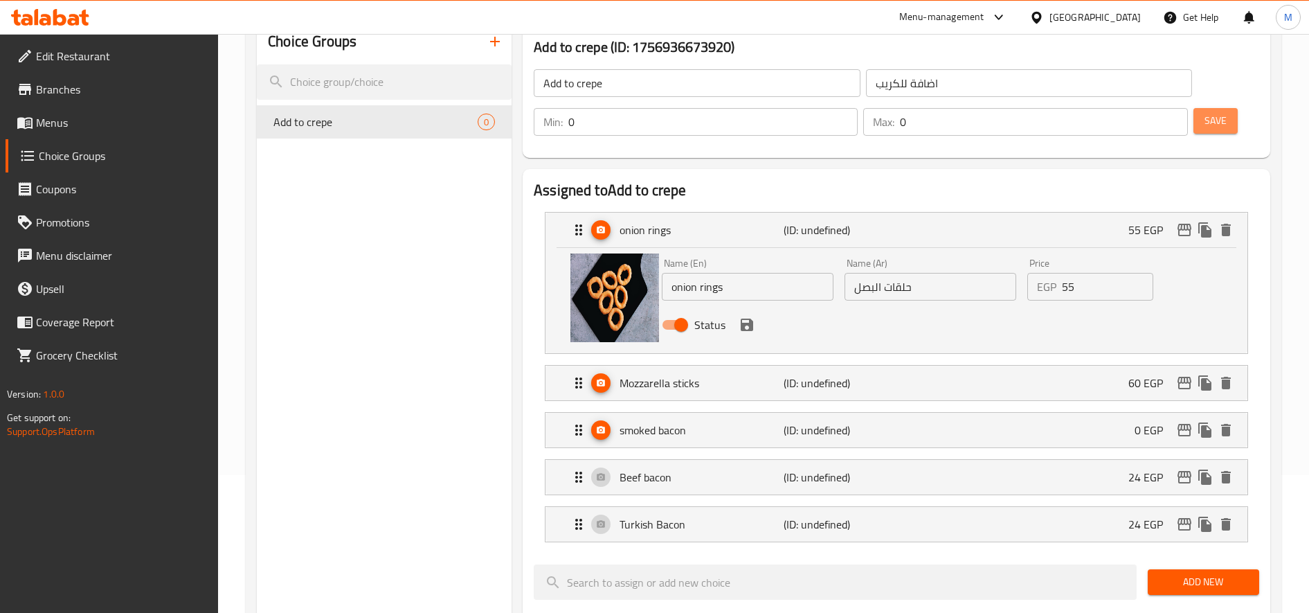
click at [1206, 118] on span "Save" at bounding box center [1216, 120] width 22 height 17
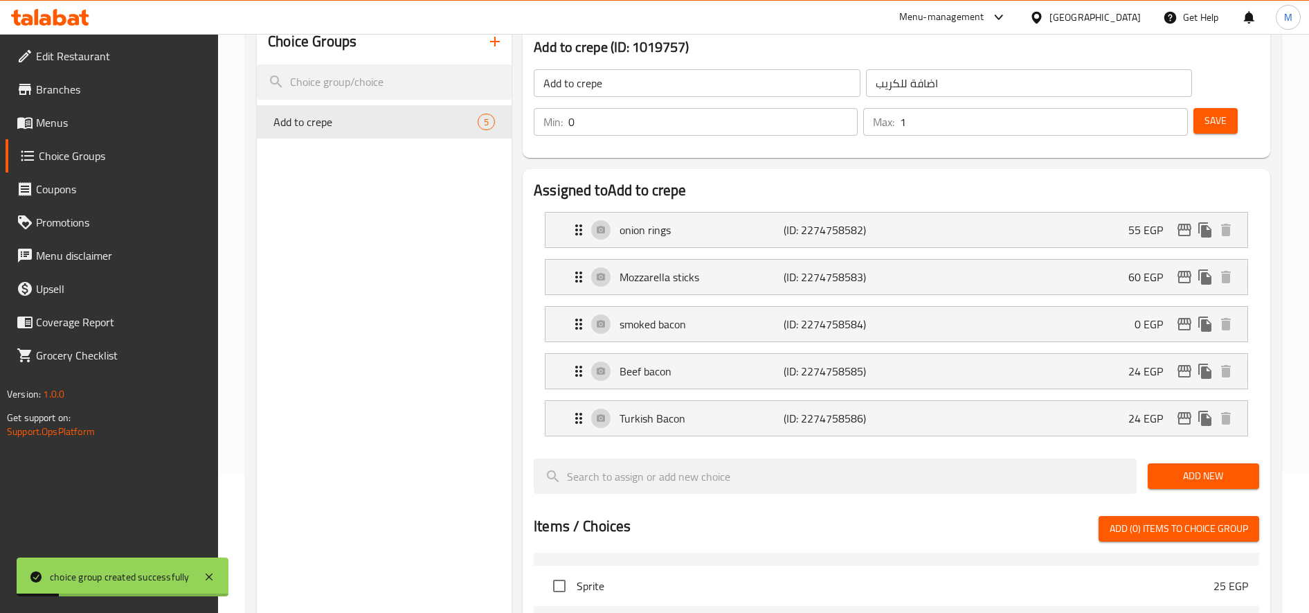
click at [1176, 117] on input "1" at bounding box center [1043, 122] width 287 height 28
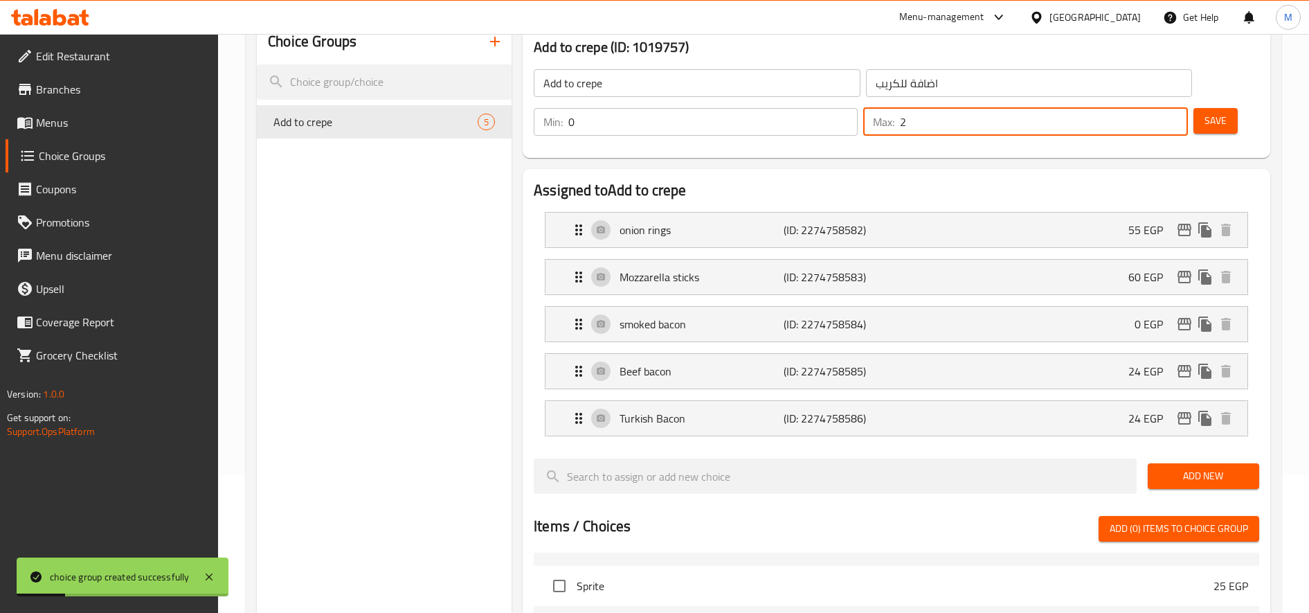
click at [1176, 117] on input "2" at bounding box center [1043, 122] width 287 height 28
click at [1176, 117] on input "3" at bounding box center [1043, 122] width 287 height 28
click at [1176, 117] on input "4" at bounding box center [1043, 122] width 287 height 28
click at [1176, 117] on input "5" at bounding box center [1043, 122] width 287 height 28
click at [1176, 117] on input "6" at bounding box center [1043, 122] width 287 height 28
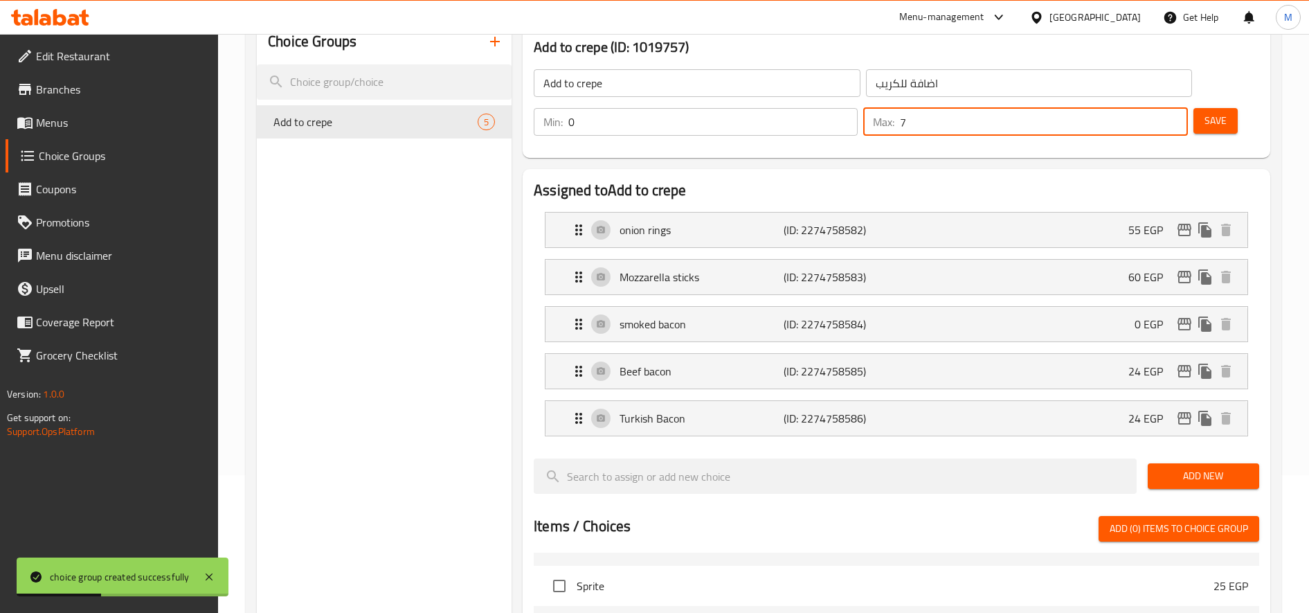
click at [1176, 117] on input "7" at bounding box center [1043, 122] width 287 height 28
click at [1176, 117] on input "8" at bounding box center [1043, 122] width 287 height 28
click at [1176, 117] on input "9" at bounding box center [1043, 122] width 287 height 28
click at [1176, 117] on input "10" at bounding box center [1043, 122] width 287 height 28
click at [1176, 117] on input "11" at bounding box center [1043, 122] width 287 height 28
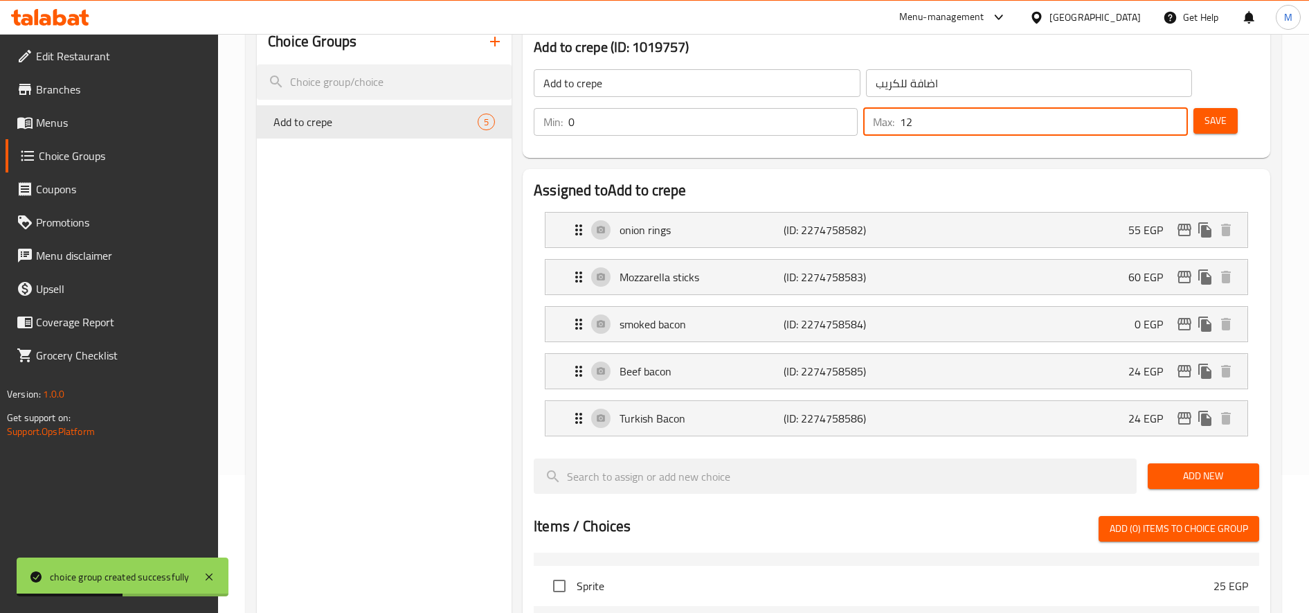
type input "12"
click at [1176, 117] on input "12" at bounding box center [1043, 122] width 287 height 28
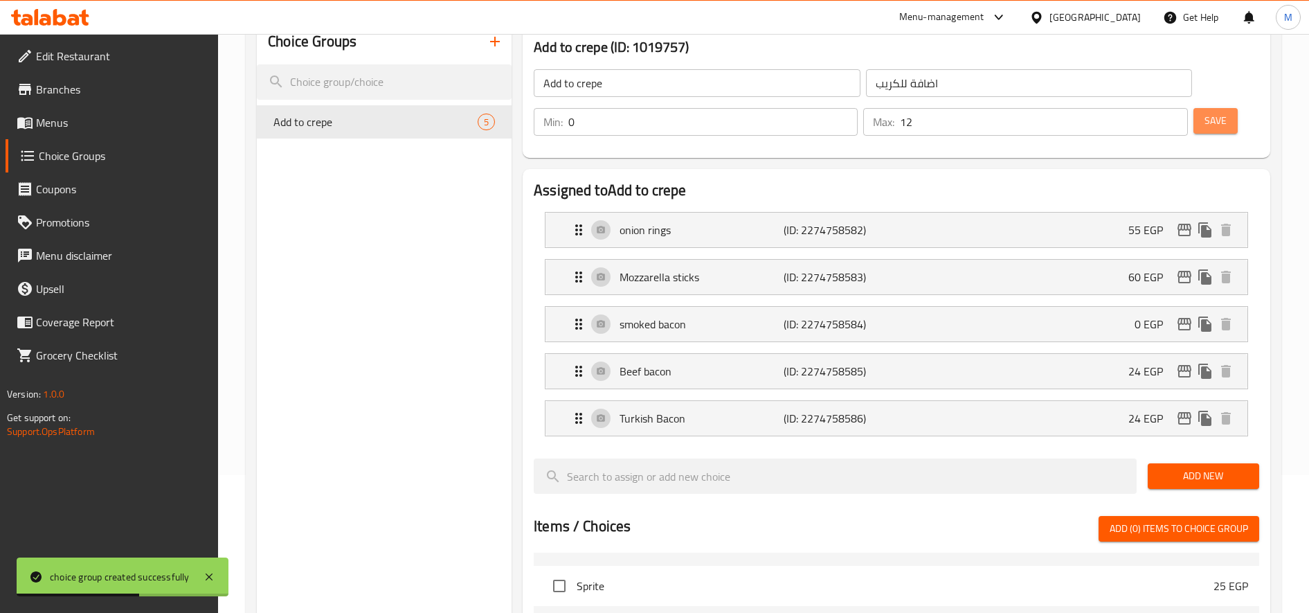
click at [1226, 116] on span "Save" at bounding box center [1216, 120] width 22 height 17
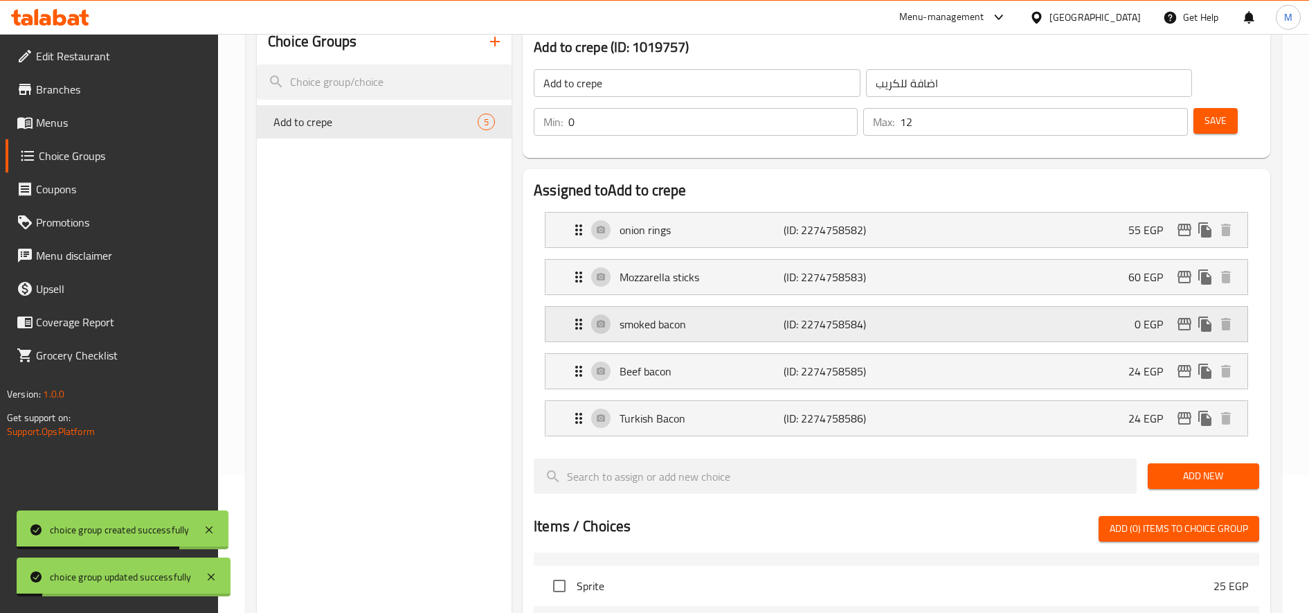
scroll to position [249, 0]
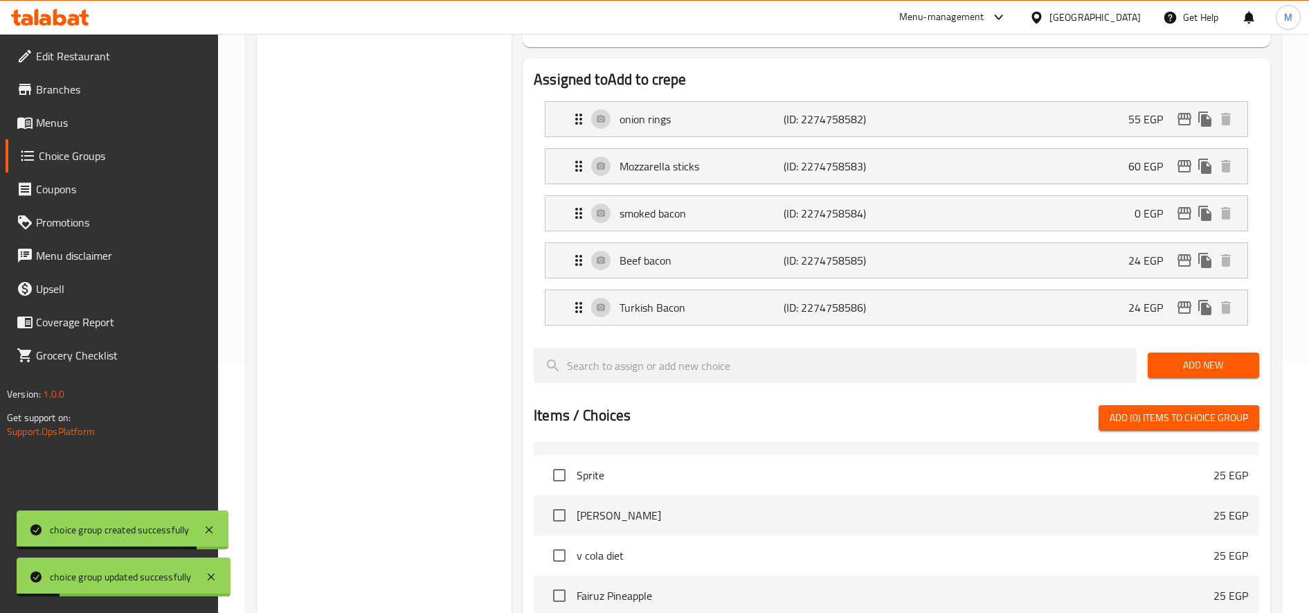
click at [1210, 372] on span "Add New" at bounding box center [1203, 365] width 89 height 17
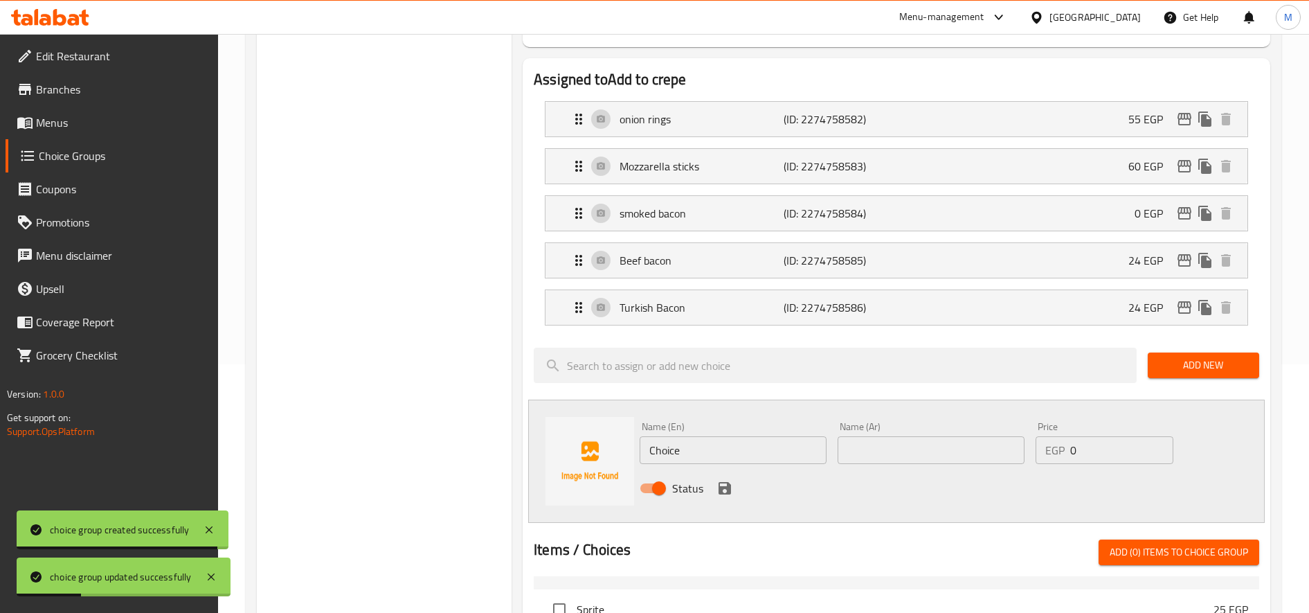
click at [976, 451] on input "text" at bounding box center [931, 450] width 187 height 28
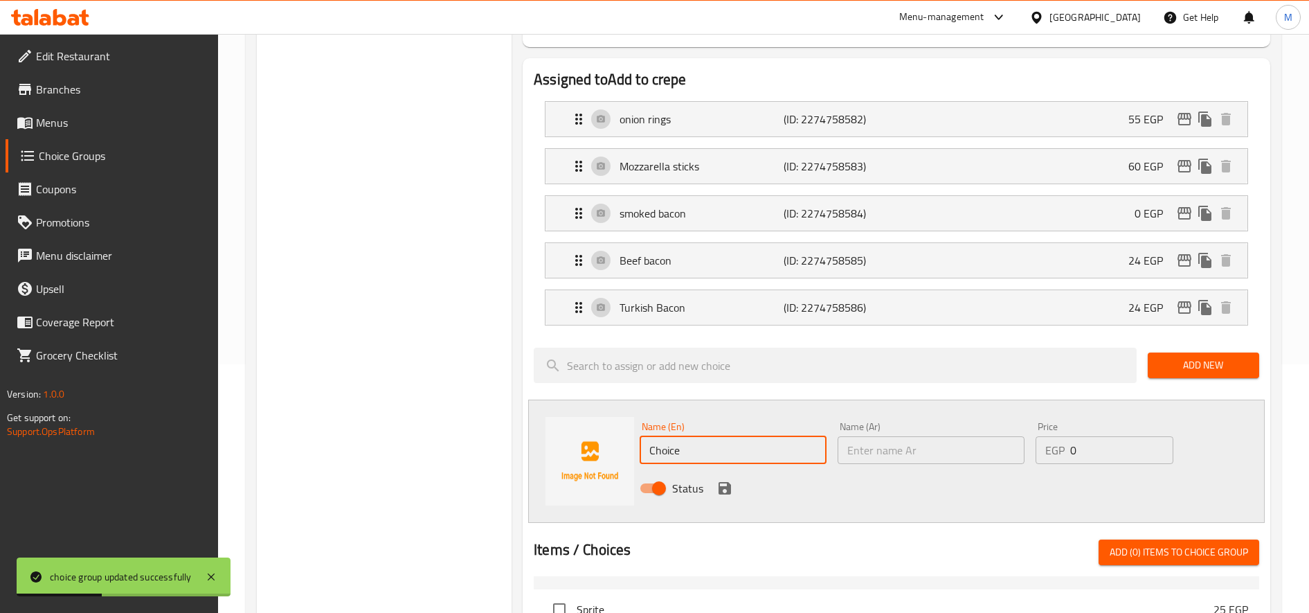
click at [803, 458] on input "Choice" at bounding box center [733, 450] width 187 height 28
paste input "ono Chees"
type input "Cono Cheese"
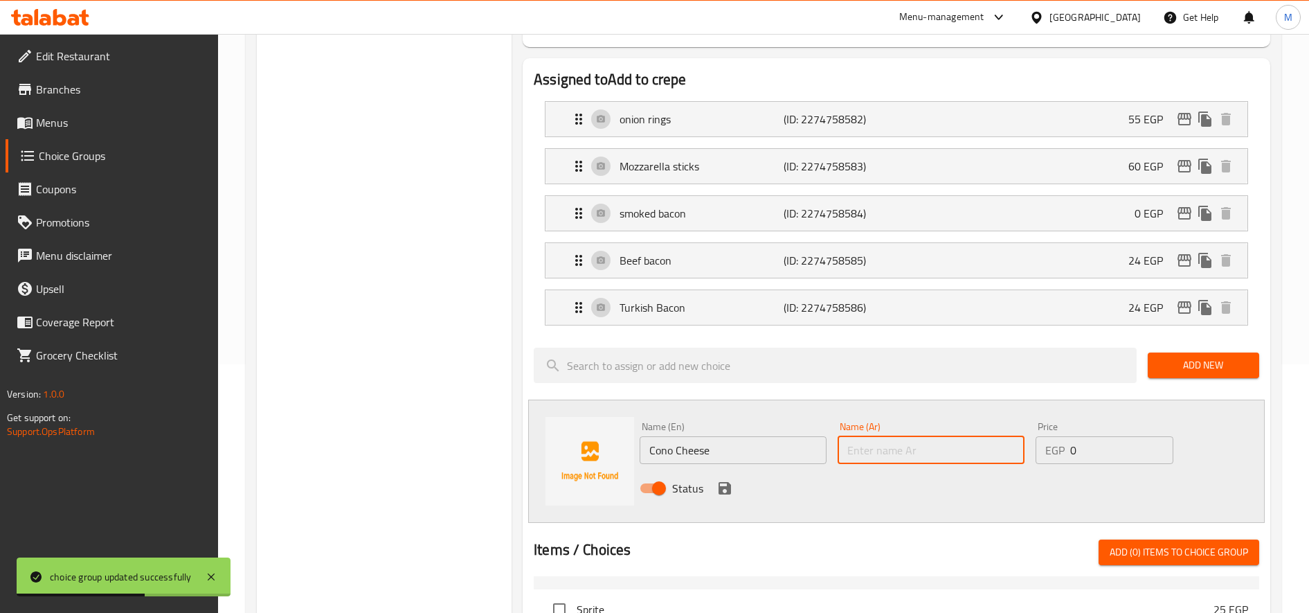
click at [912, 442] on input "text" at bounding box center [931, 450] width 187 height 28
type input ";"
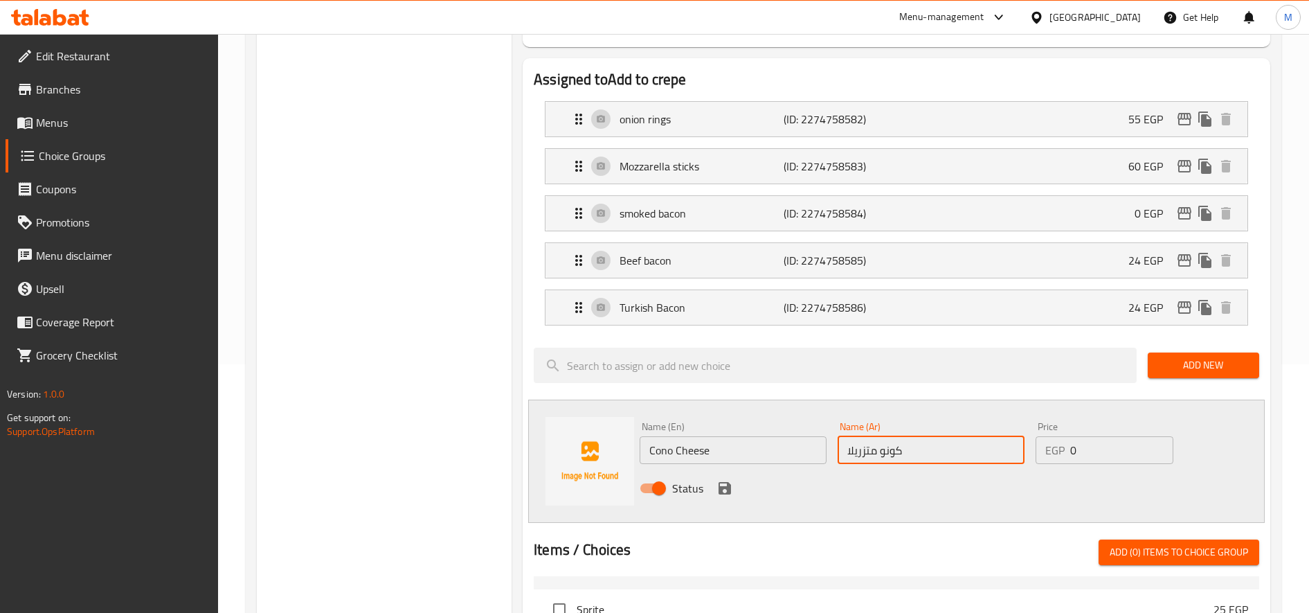
type input "كونو متزريلا"
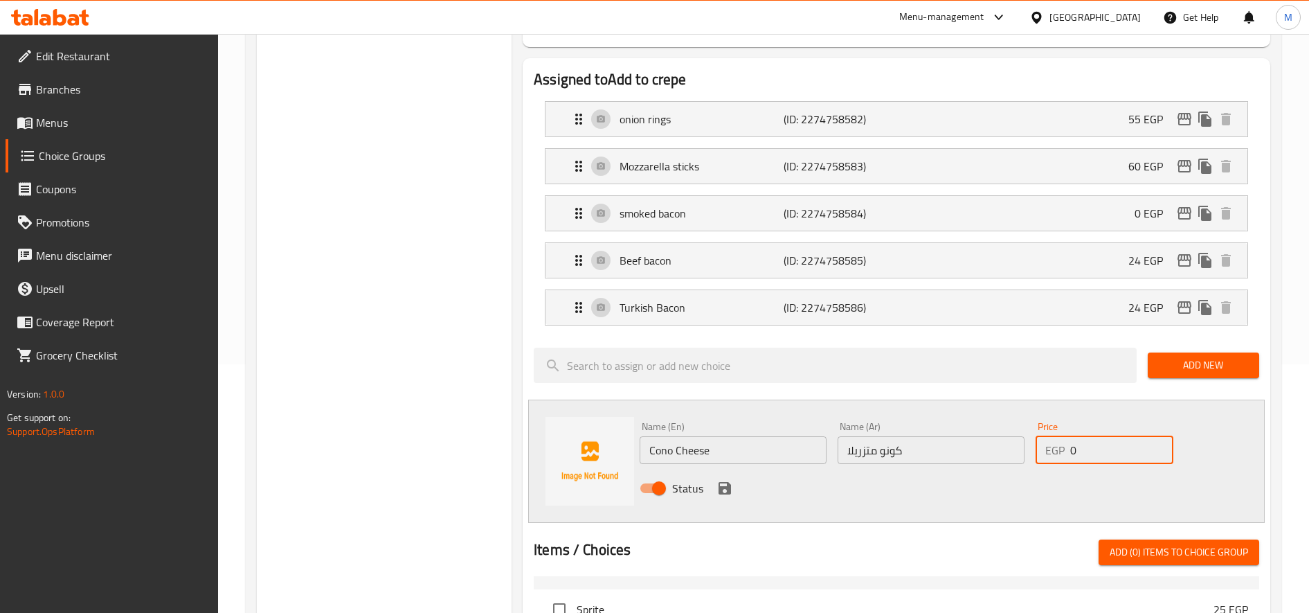
click at [1078, 444] on input "0" at bounding box center [1122, 450] width 103 height 28
type input "20"
click at [728, 483] on icon "save" at bounding box center [725, 488] width 12 height 12
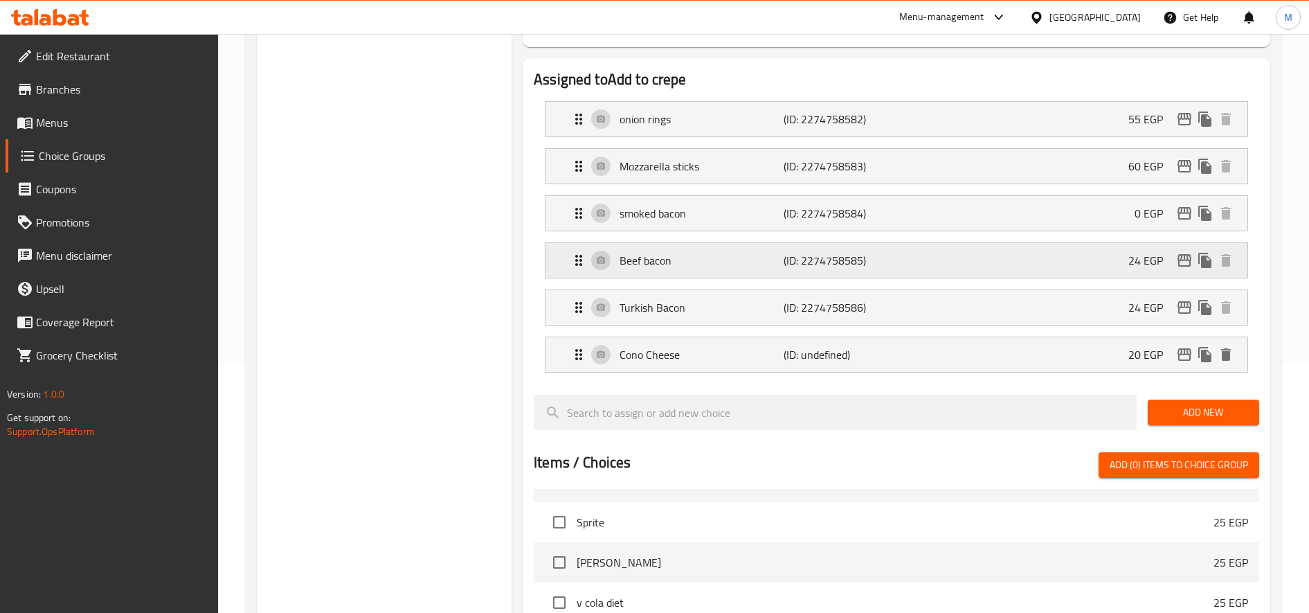
scroll to position [0, 0]
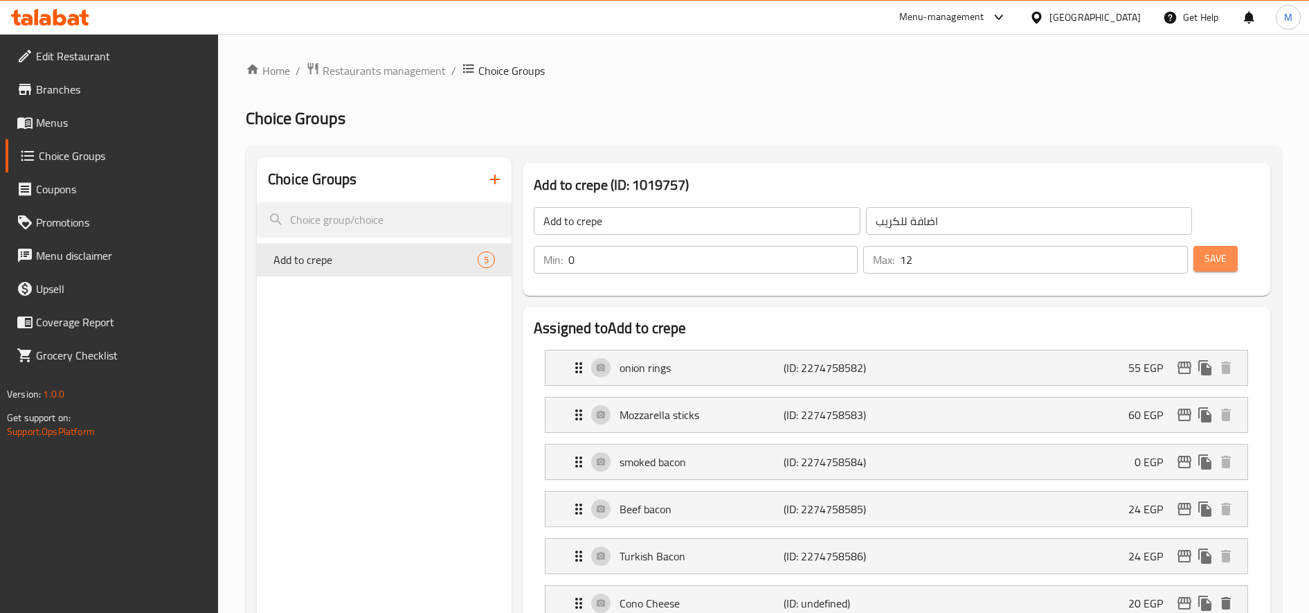
click at [1220, 258] on span "Save" at bounding box center [1216, 258] width 22 height 17
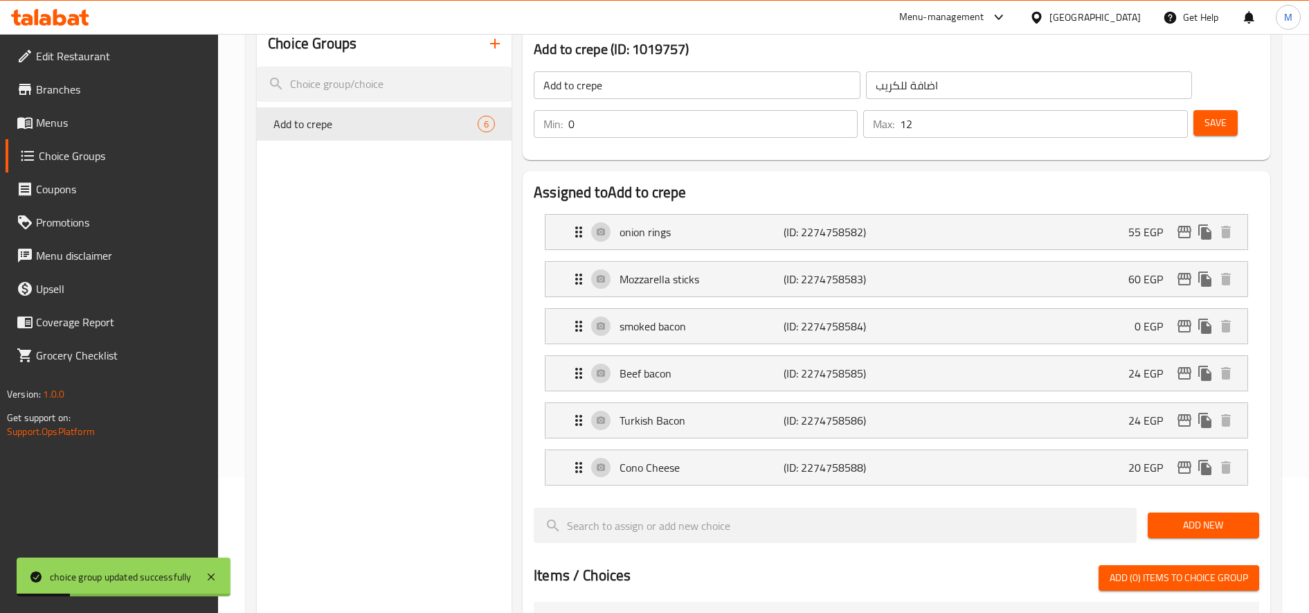
scroll to position [137, 0]
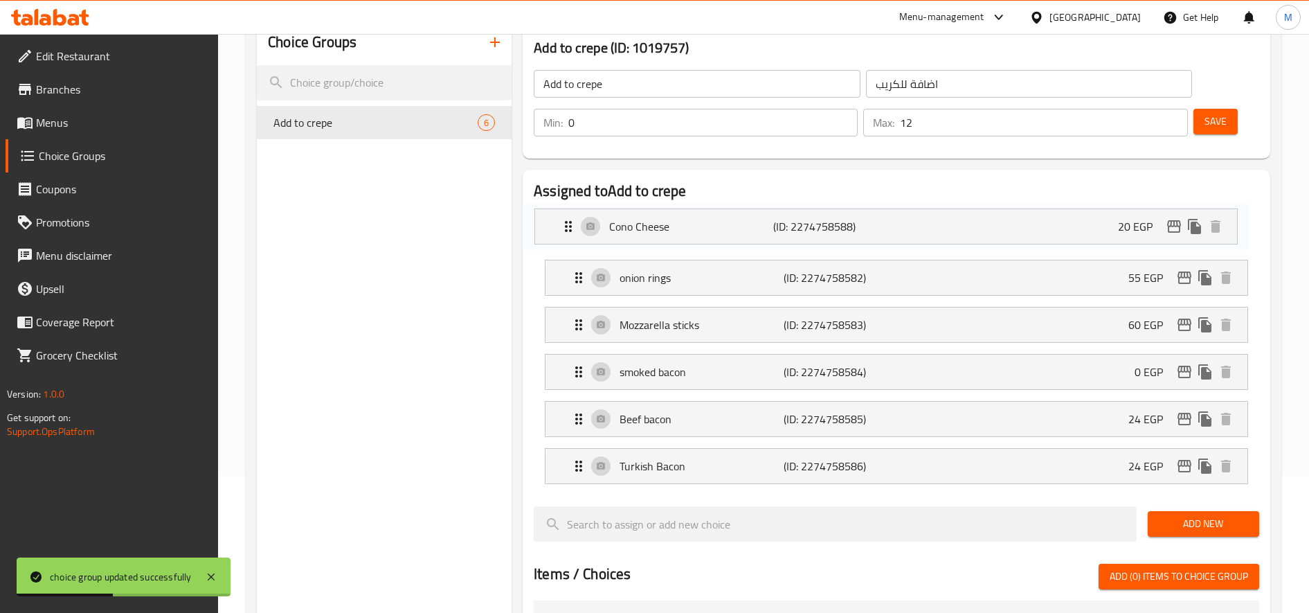
drag, startPoint x: 570, startPoint y: 469, endPoint x: 558, endPoint y: 225, distance: 244.7
click at [558, 225] on nav "onion rings (ID: 2274758582) 55 EGP Name (En) onion rings Name (En) Name (Ar) ح…" at bounding box center [897, 349] width 726 height 294
click at [1224, 118] on span "Save" at bounding box center [1216, 121] width 22 height 17
click at [978, 378] on div "smoked bacon (ID: 2274758584) 0 EGP" at bounding box center [901, 372] width 661 height 35
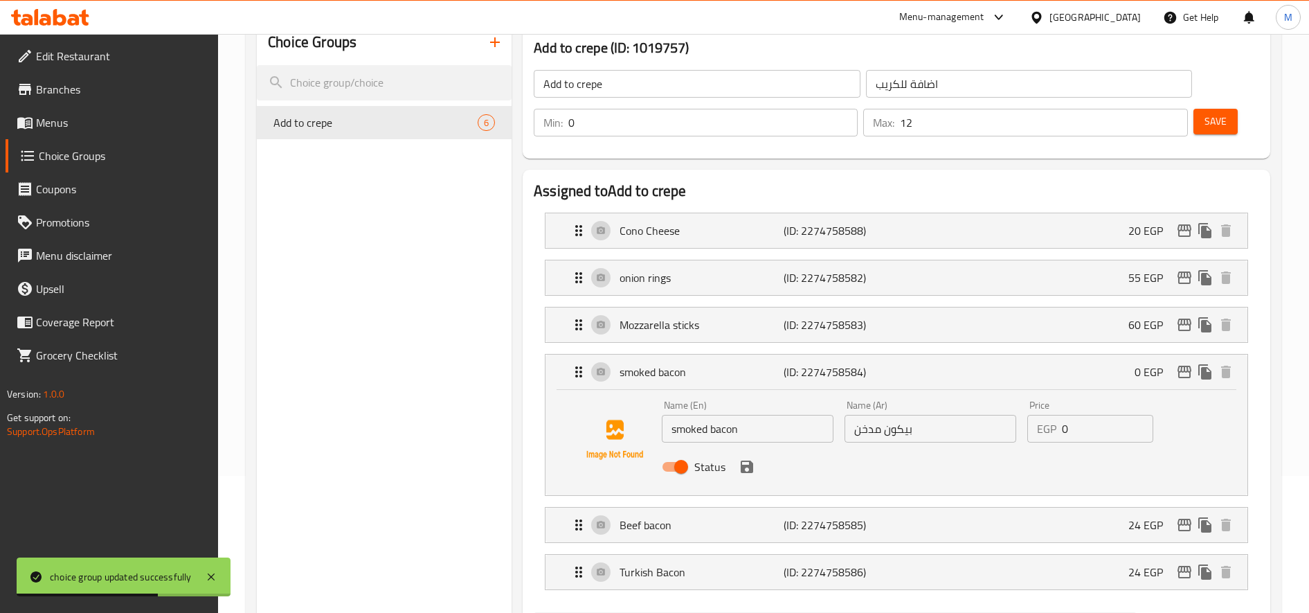
click at [1071, 431] on input "0" at bounding box center [1107, 429] width 91 height 28
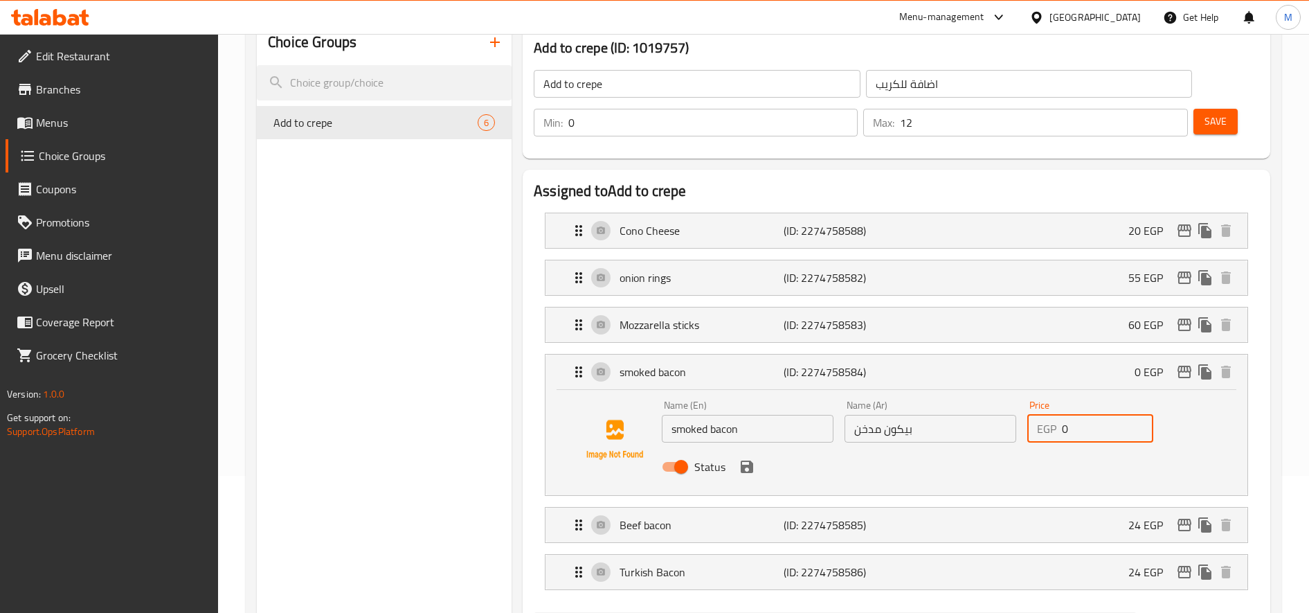
click at [684, 471] on input "Status" at bounding box center [681, 467] width 79 height 26
checkbox input "false"
click at [754, 464] on icon "save" at bounding box center [747, 466] width 17 height 17
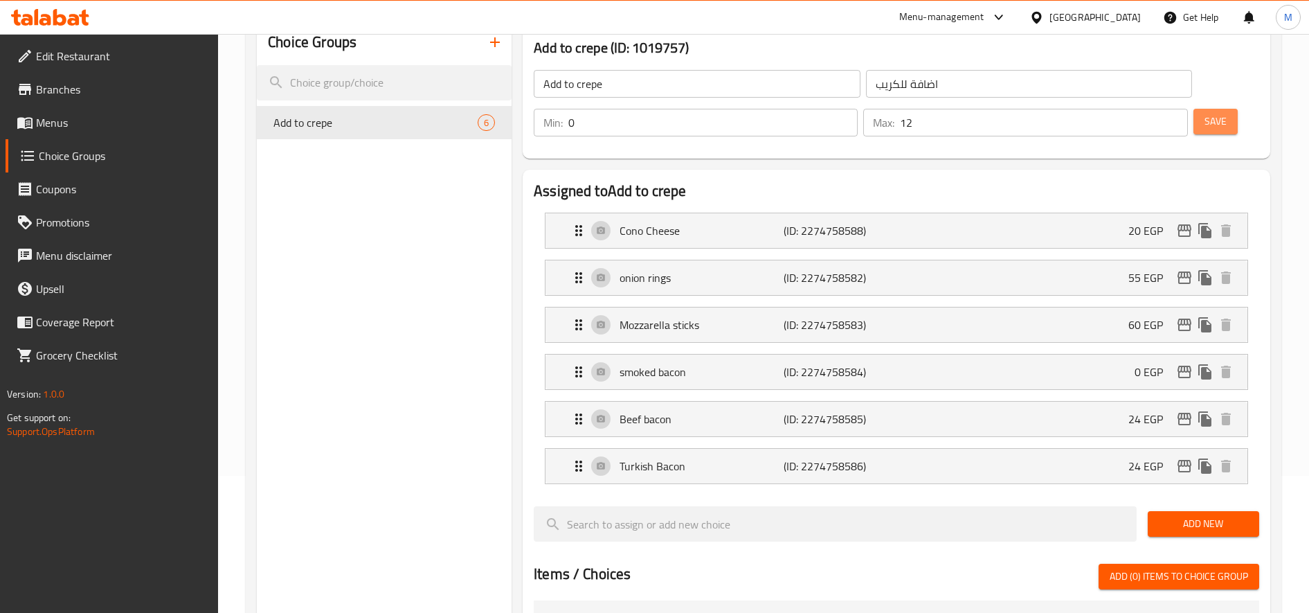
click at [1237, 116] on button "Save" at bounding box center [1216, 122] width 44 height 26
click at [61, 117] on span "Menus" at bounding box center [122, 122] width 172 height 17
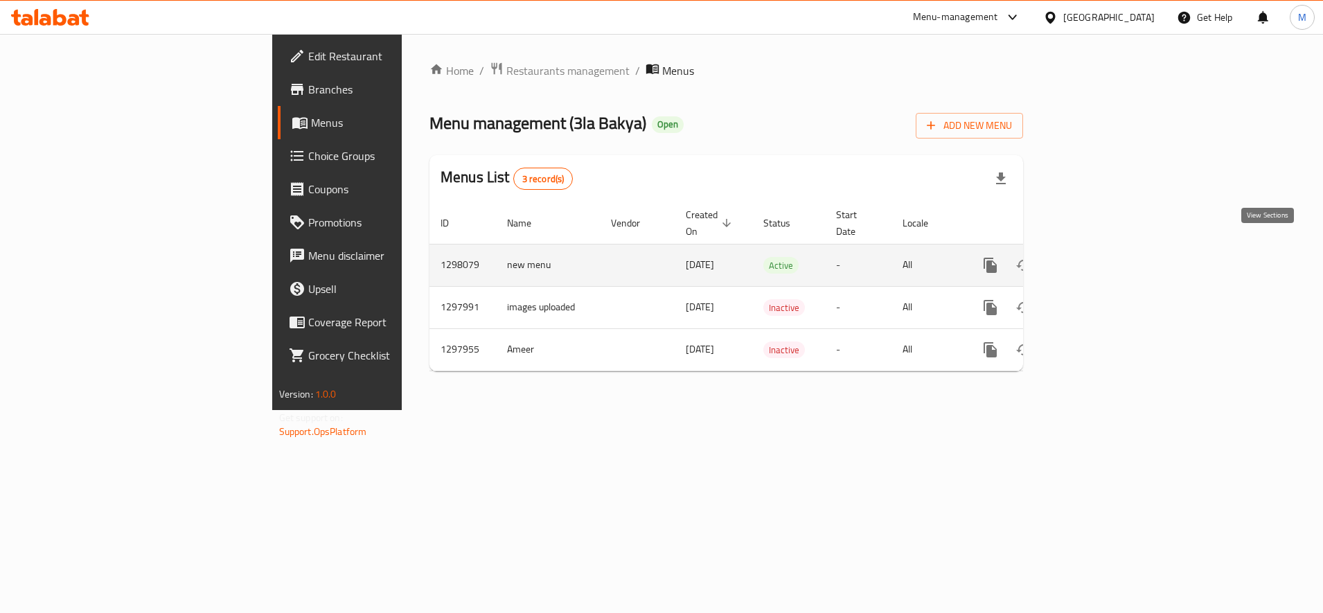
click at [1107, 253] on link "enhanced table" at bounding box center [1089, 265] width 33 height 33
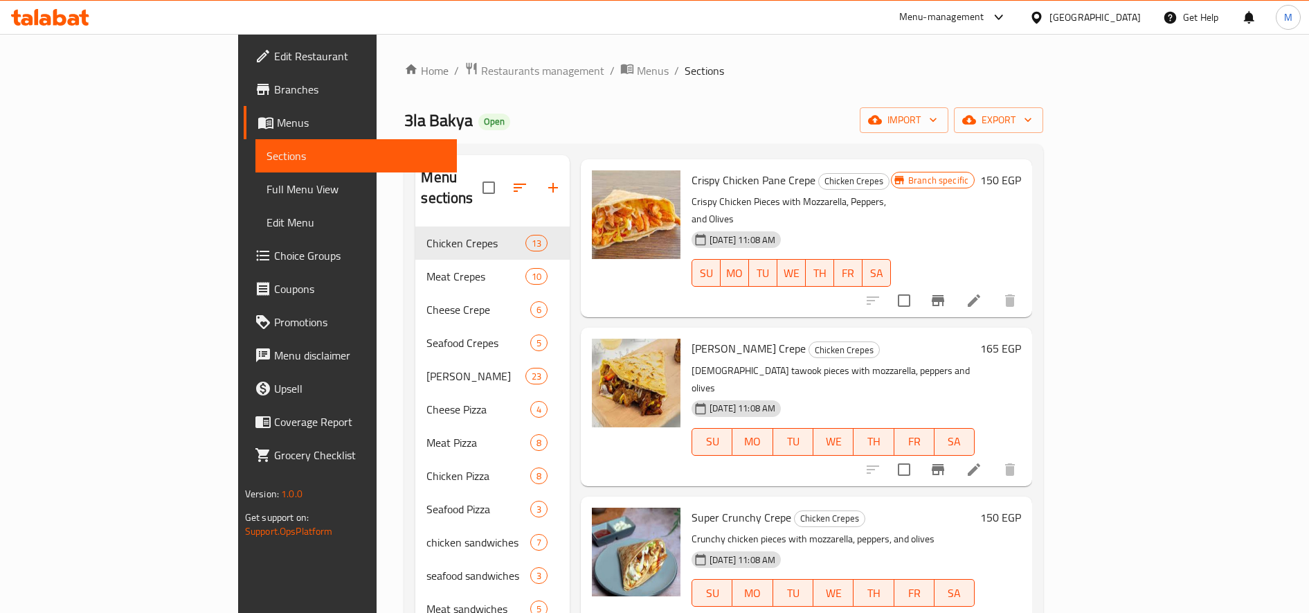
scroll to position [51, 0]
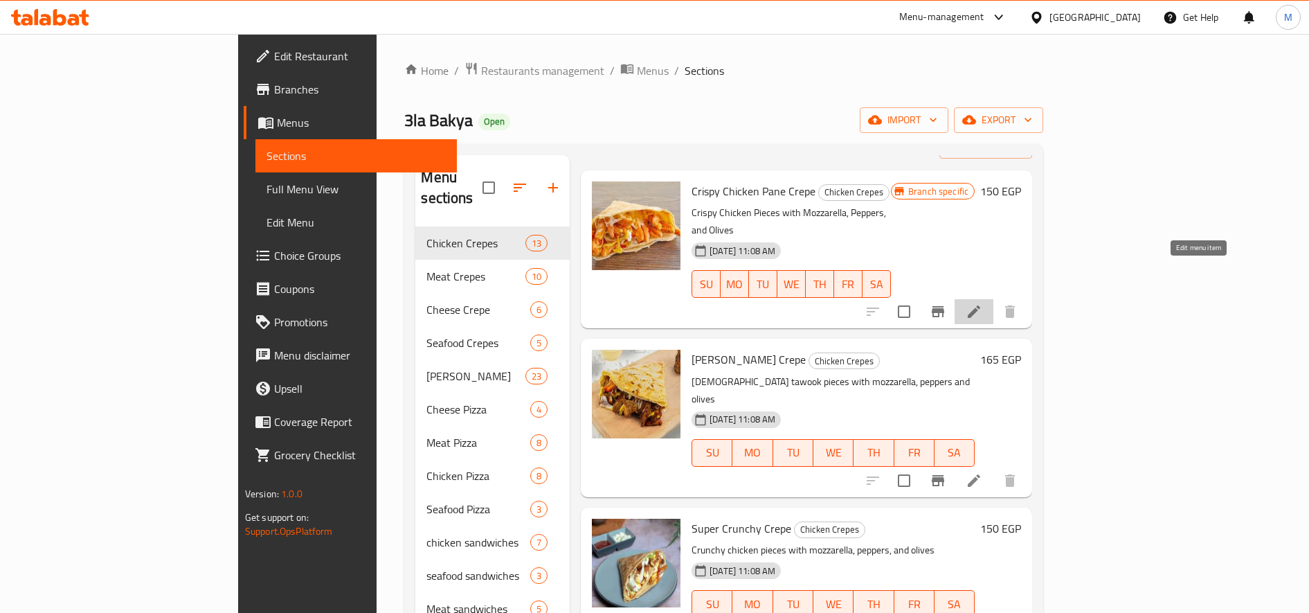
click at [983, 303] on icon at bounding box center [974, 311] width 17 height 17
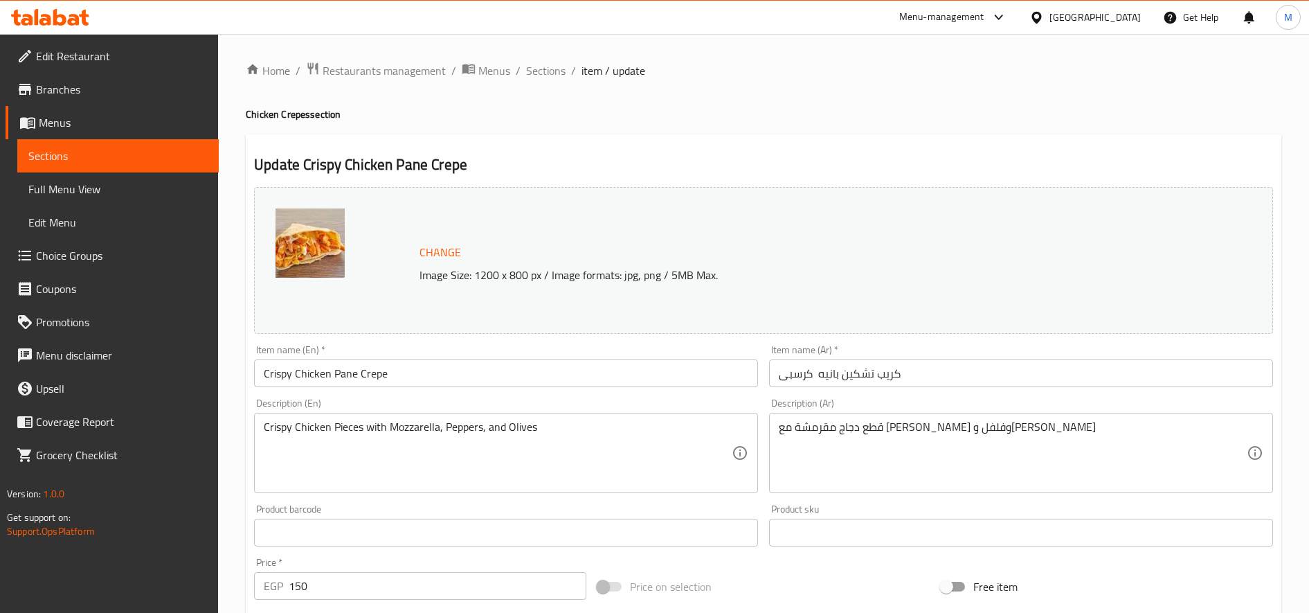
scroll to position [386, 0]
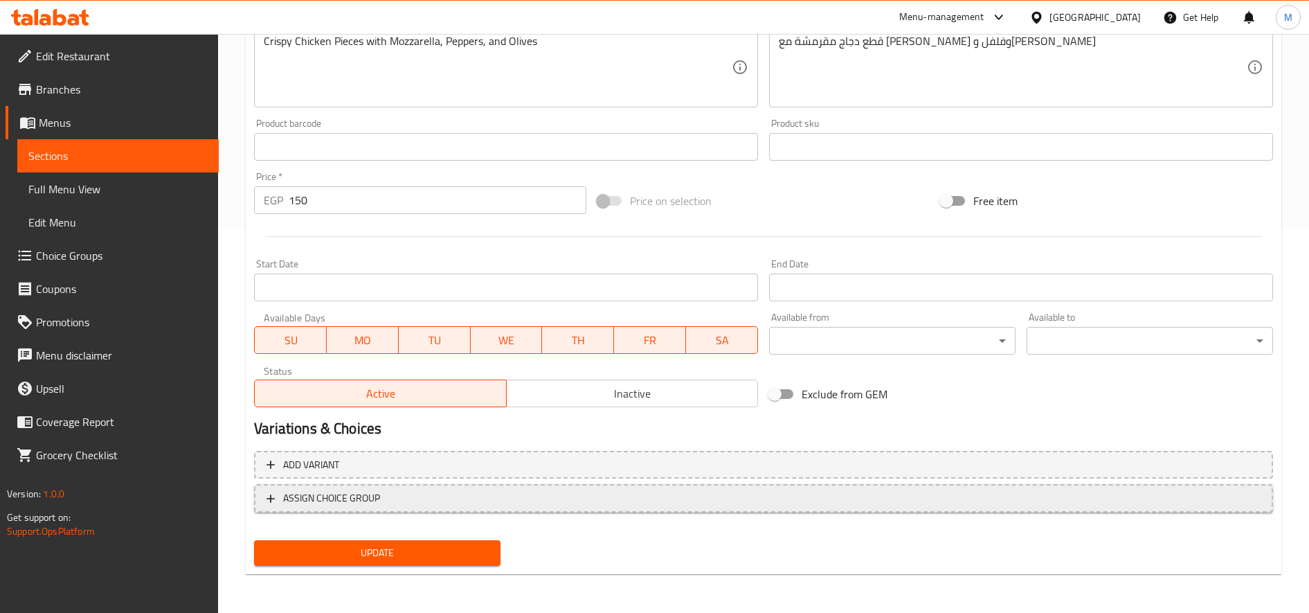
click at [414, 501] on span "ASSIGN CHOICE GROUP" at bounding box center [764, 498] width 994 height 17
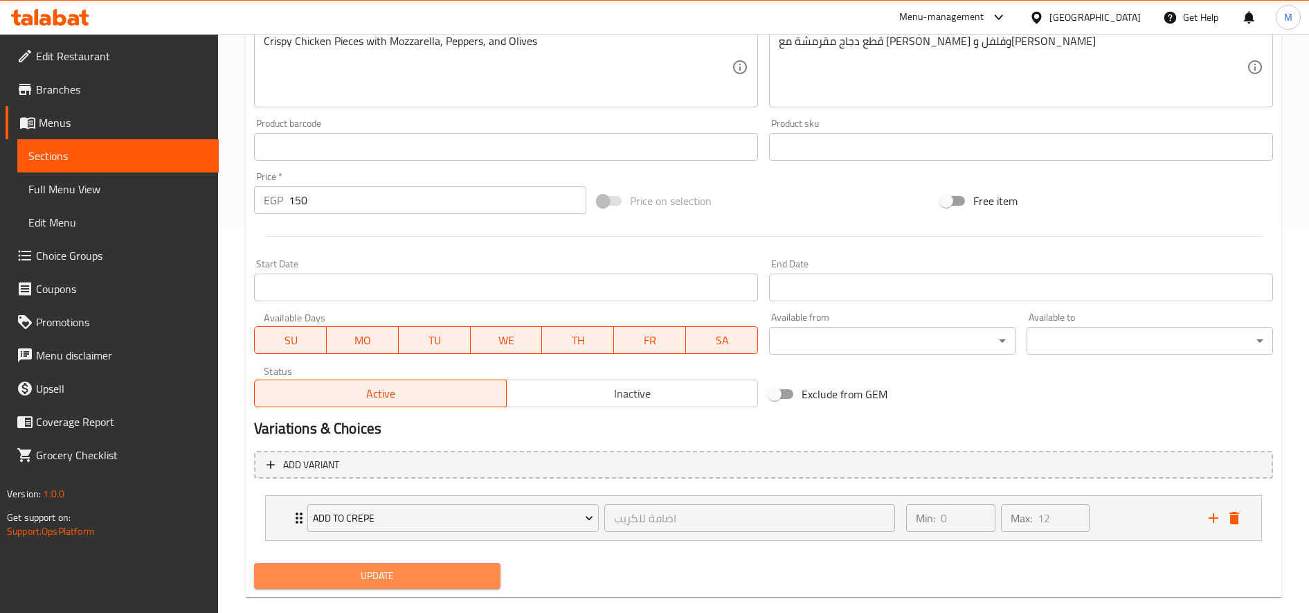
click at [418, 582] on span "Update" at bounding box center [377, 575] width 224 height 17
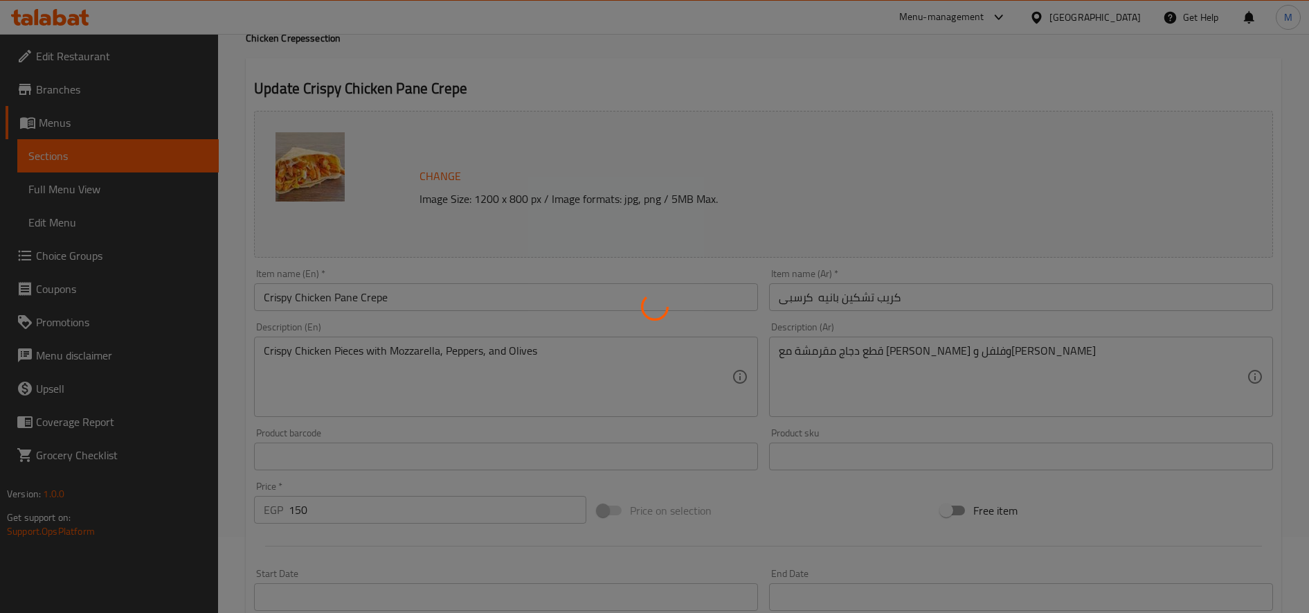
scroll to position [0, 0]
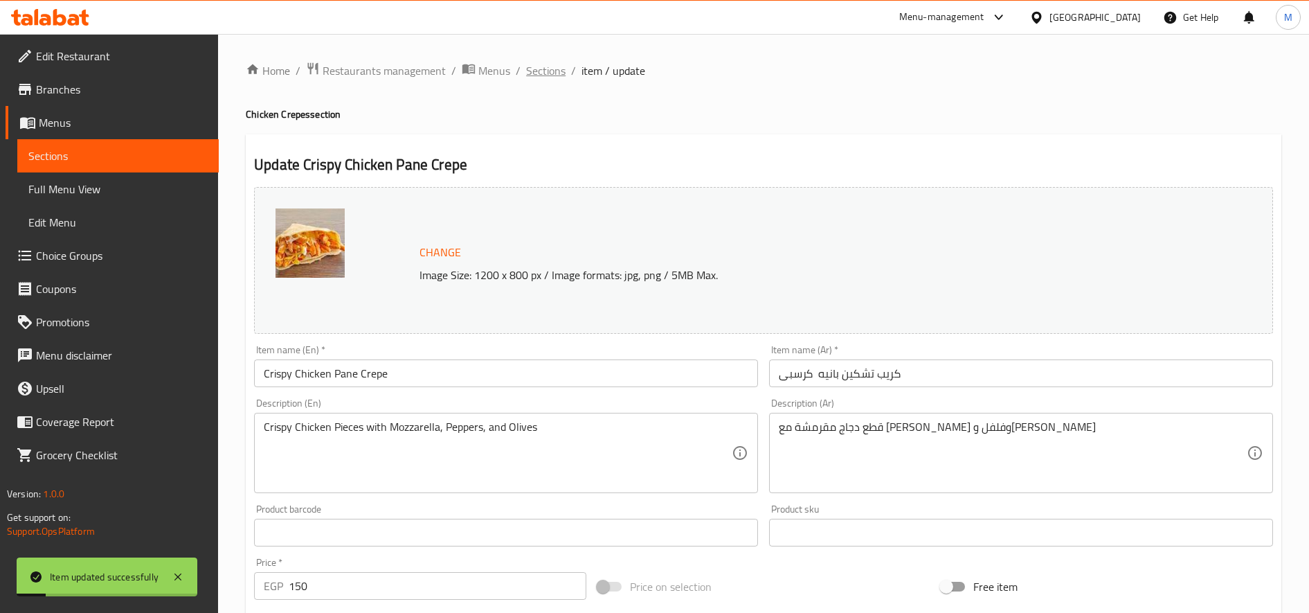
click at [547, 68] on span "Sections" at bounding box center [545, 70] width 39 height 17
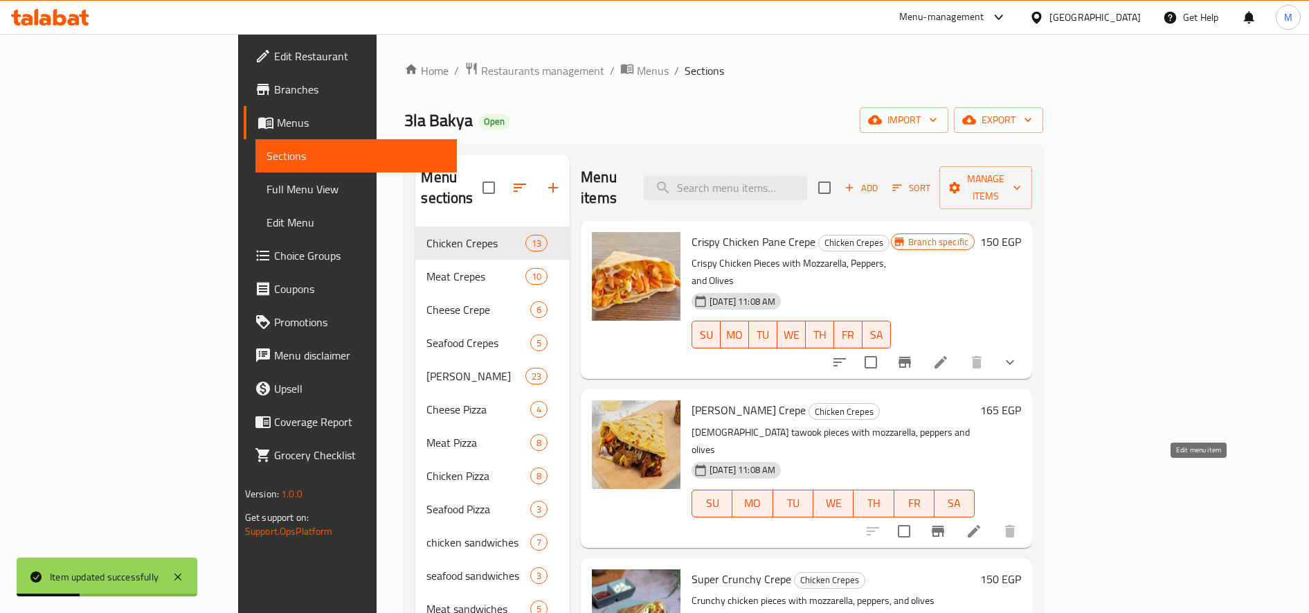
click at [983, 523] on icon at bounding box center [974, 531] width 17 height 17
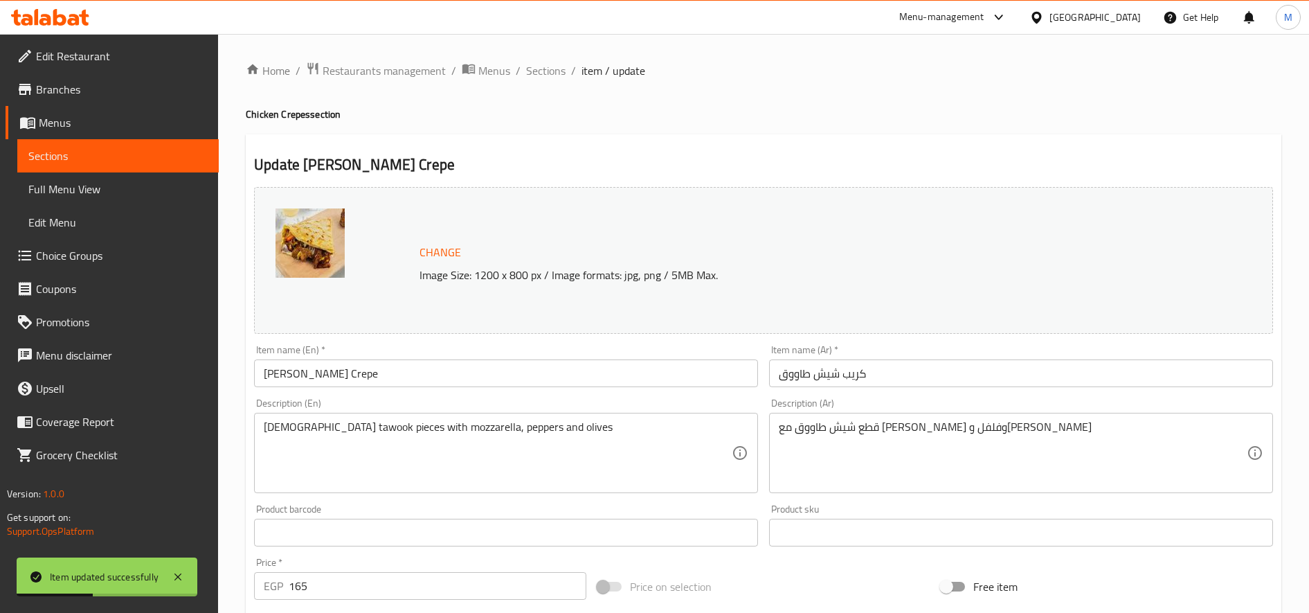
scroll to position [386, 0]
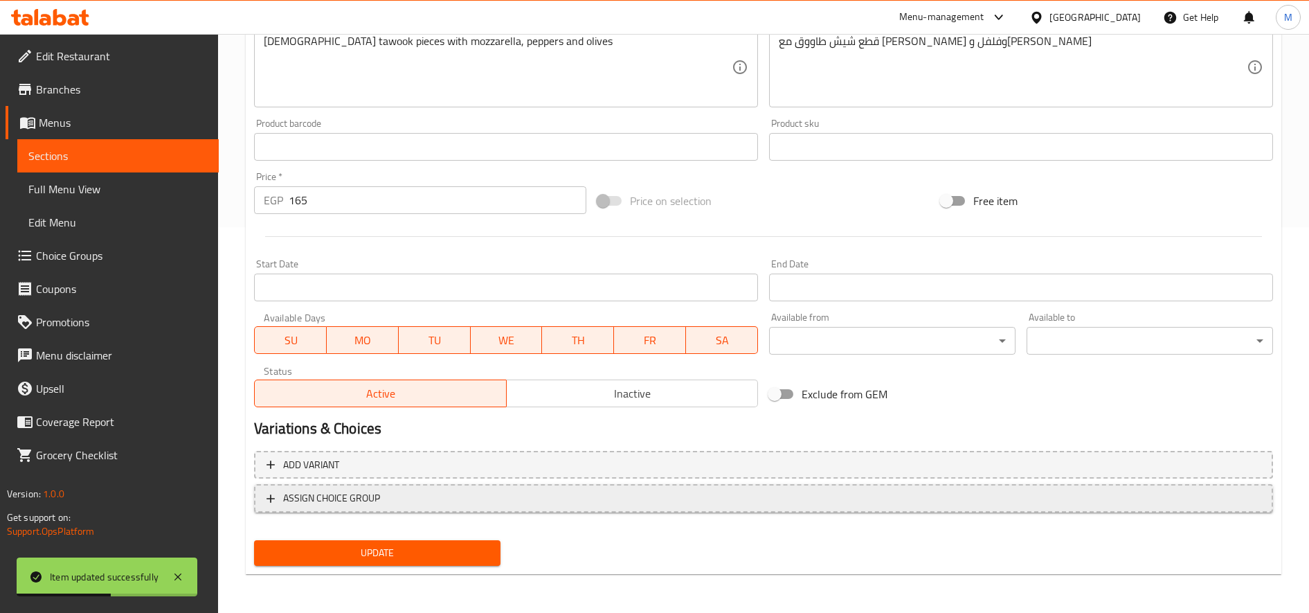
click at [521, 492] on span "ASSIGN CHOICE GROUP" at bounding box center [764, 498] width 994 height 17
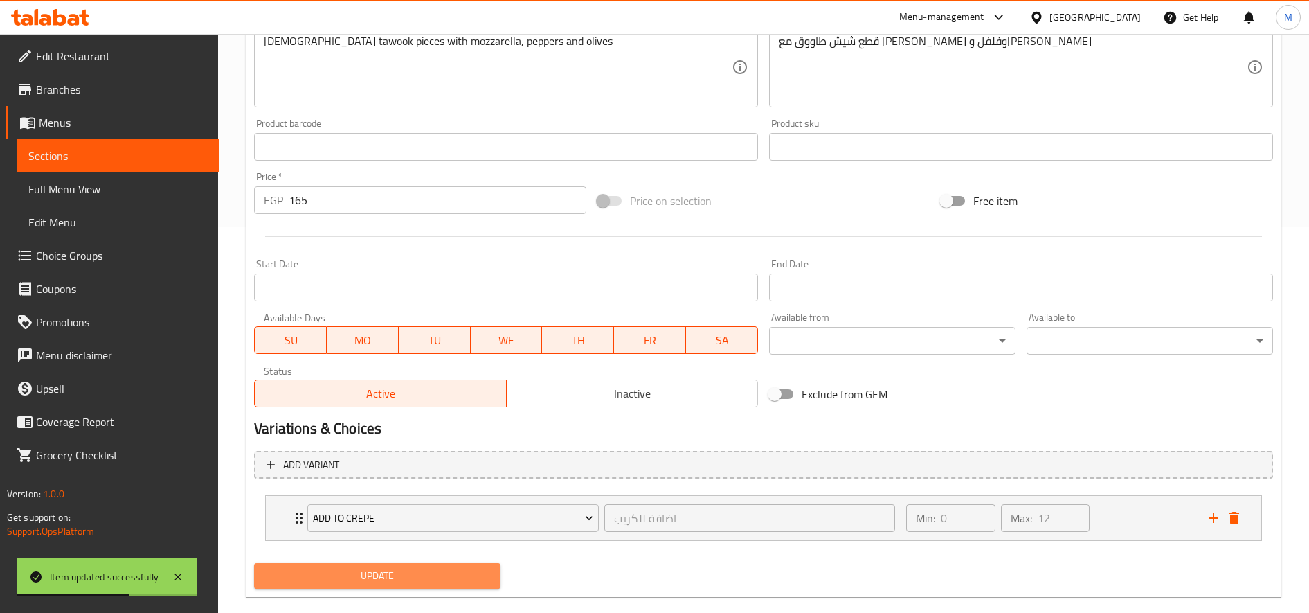
click at [403, 576] on span "Update" at bounding box center [377, 575] width 224 height 17
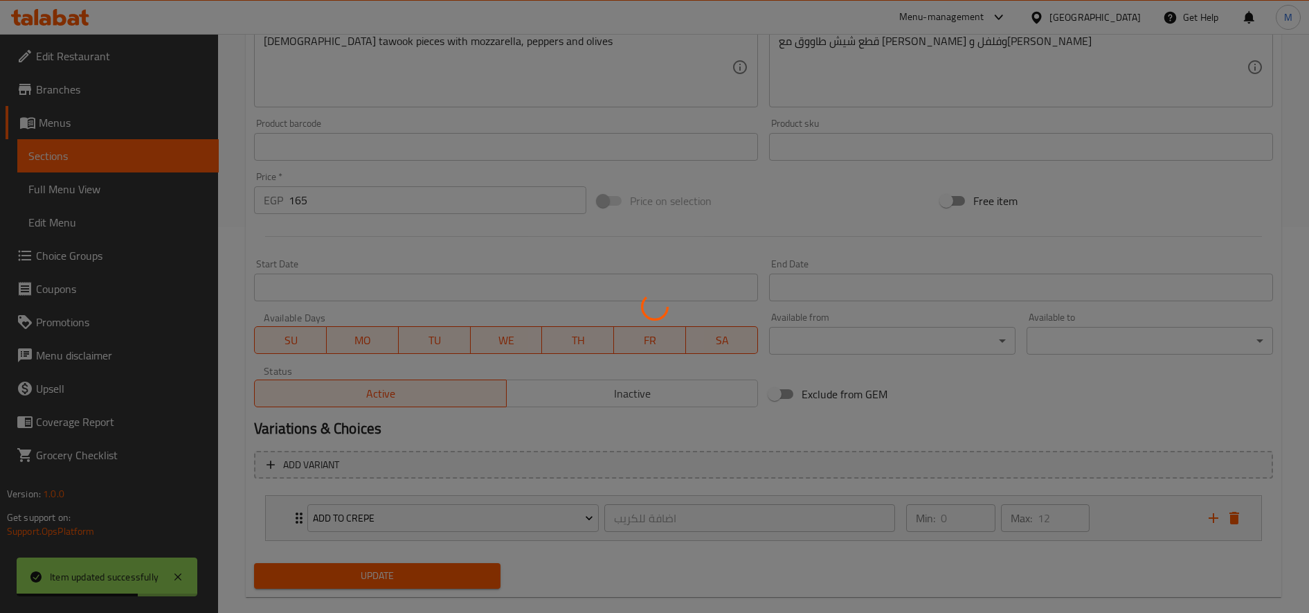
scroll to position [0, 0]
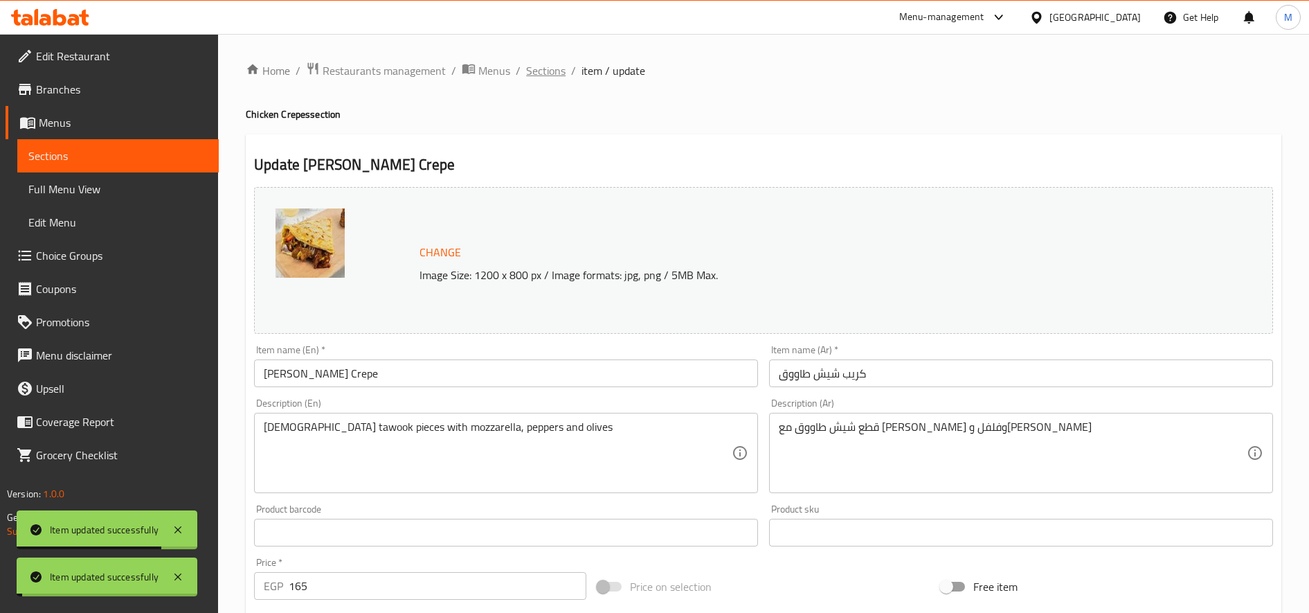
click at [545, 72] on span "Sections" at bounding box center [545, 70] width 39 height 17
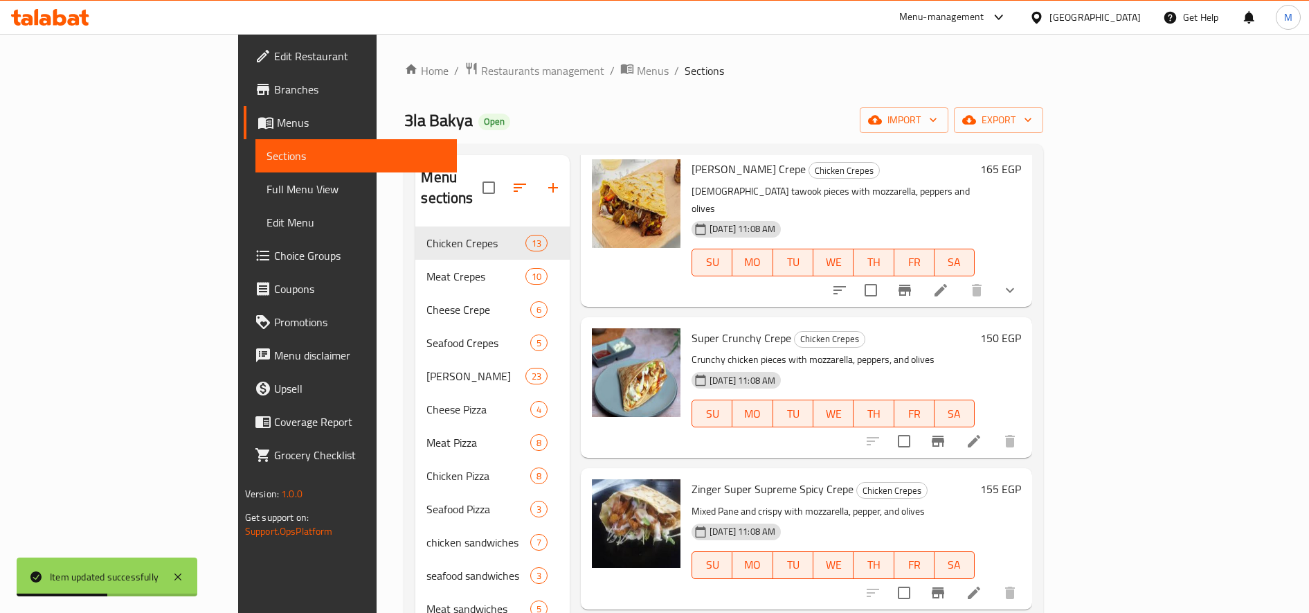
scroll to position [242, 0]
click at [1027, 424] on div at bounding box center [942, 440] width 170 height 33
click at [981, 434] on icon at bounding box center [974, 440] width 12 height 12
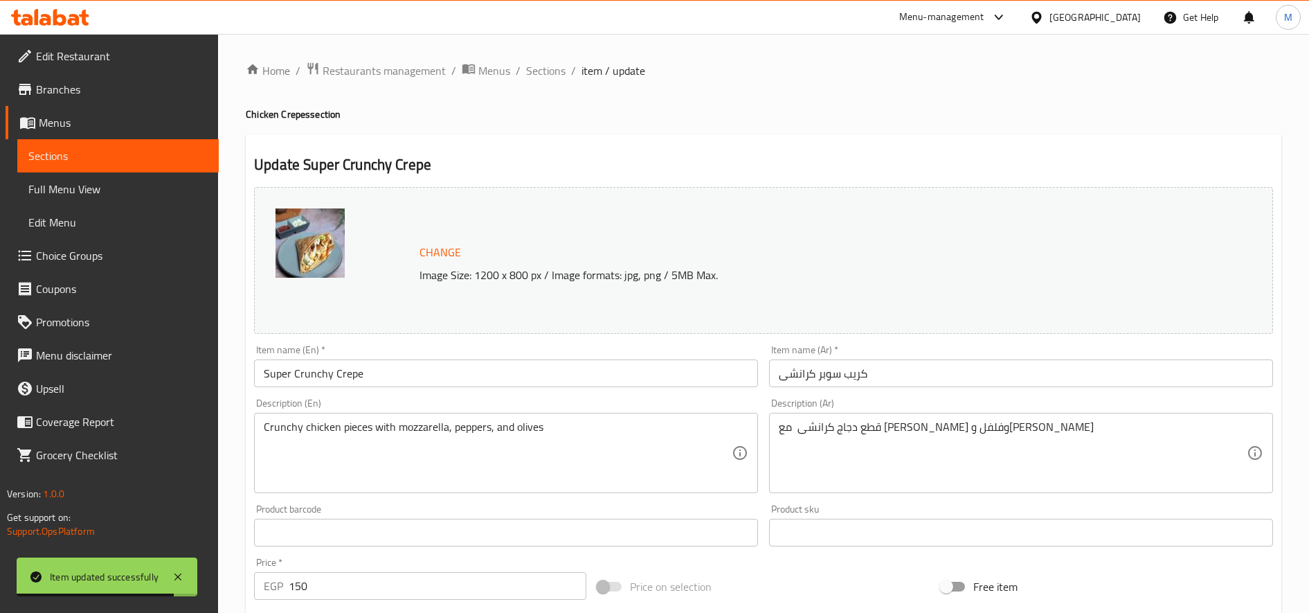
scroll to position [386, 0]
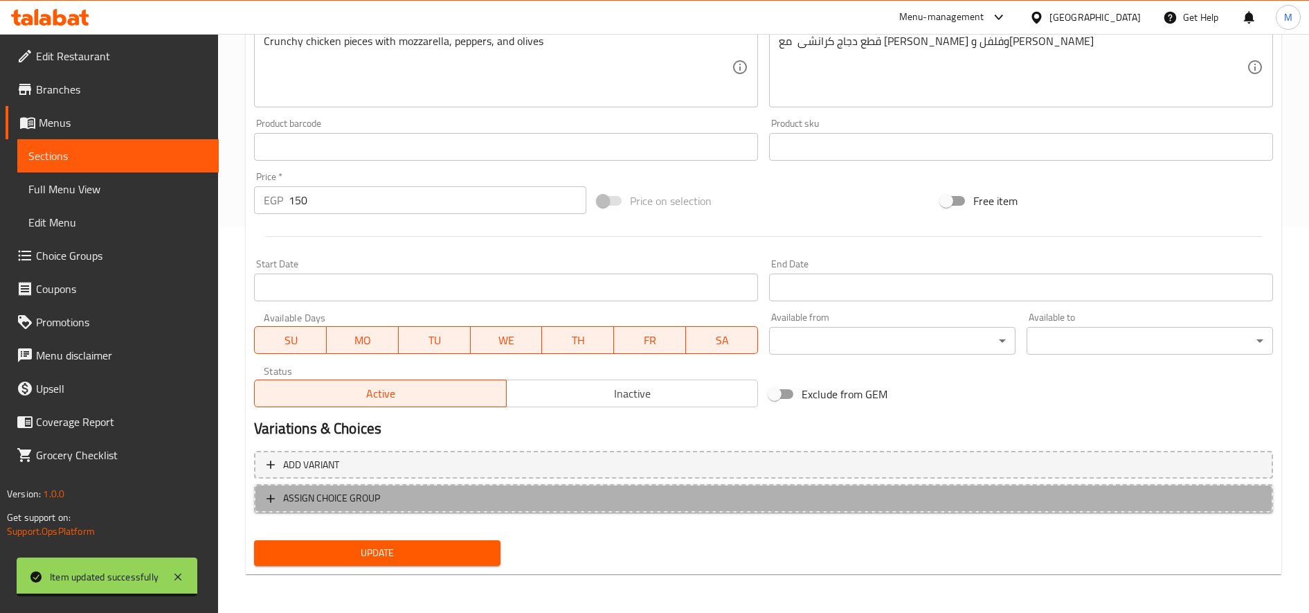
click at [626, 494] on span "ASSIGN CHOICE GROUP" at bounding box center [764, 498] width 994 height 17
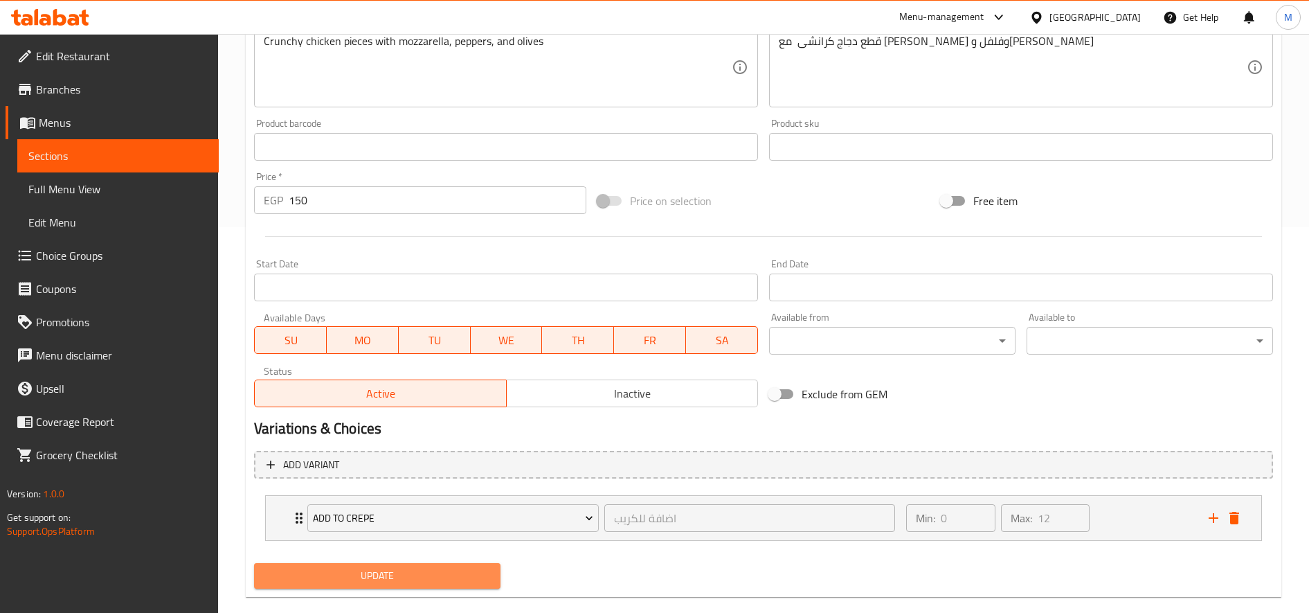
click at [451, 572] on span "Update" at bounding box center [377, 575] width 224 height 17
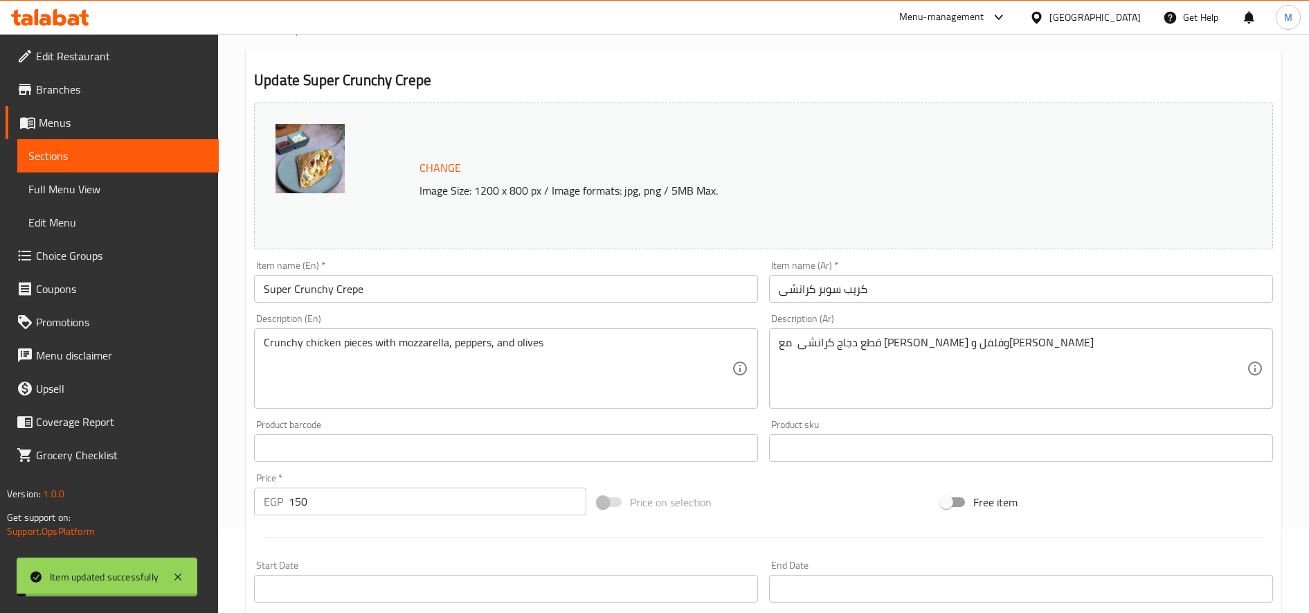
scroll to position [0, 0]
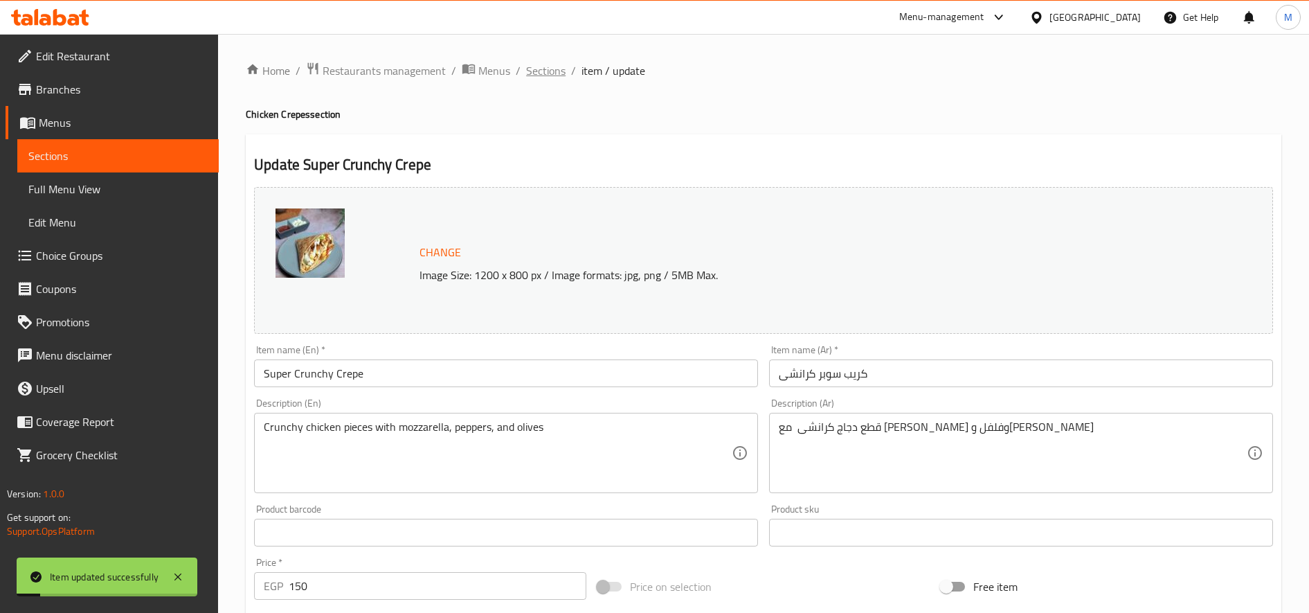
click at [528, 74] on span "Sections" at bounding box center [545, 70] width 39 height 17
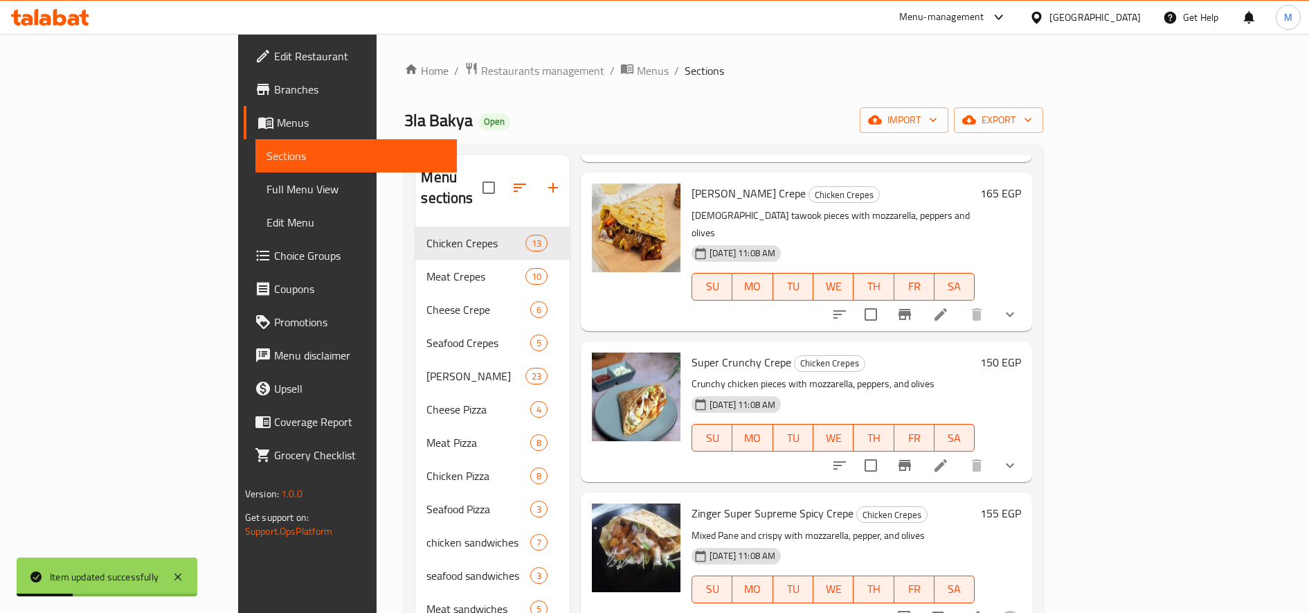
scroll to position [300, 0]
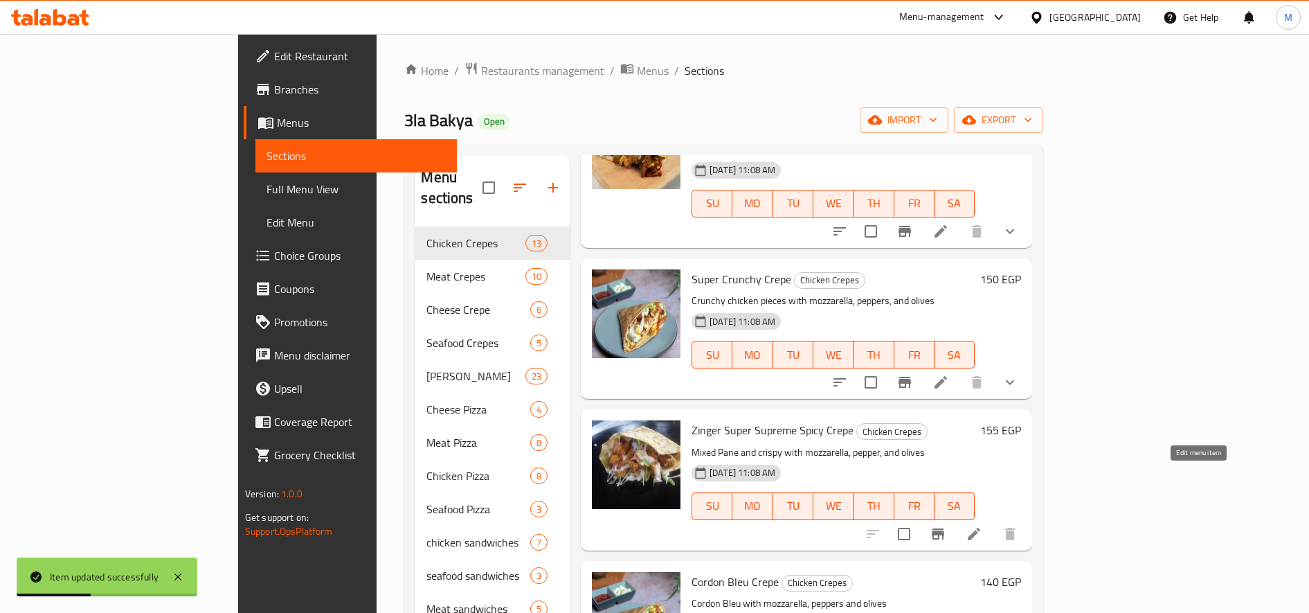
click at [981, 528] on icon at bounding box center [974, 534] width 12 height 12
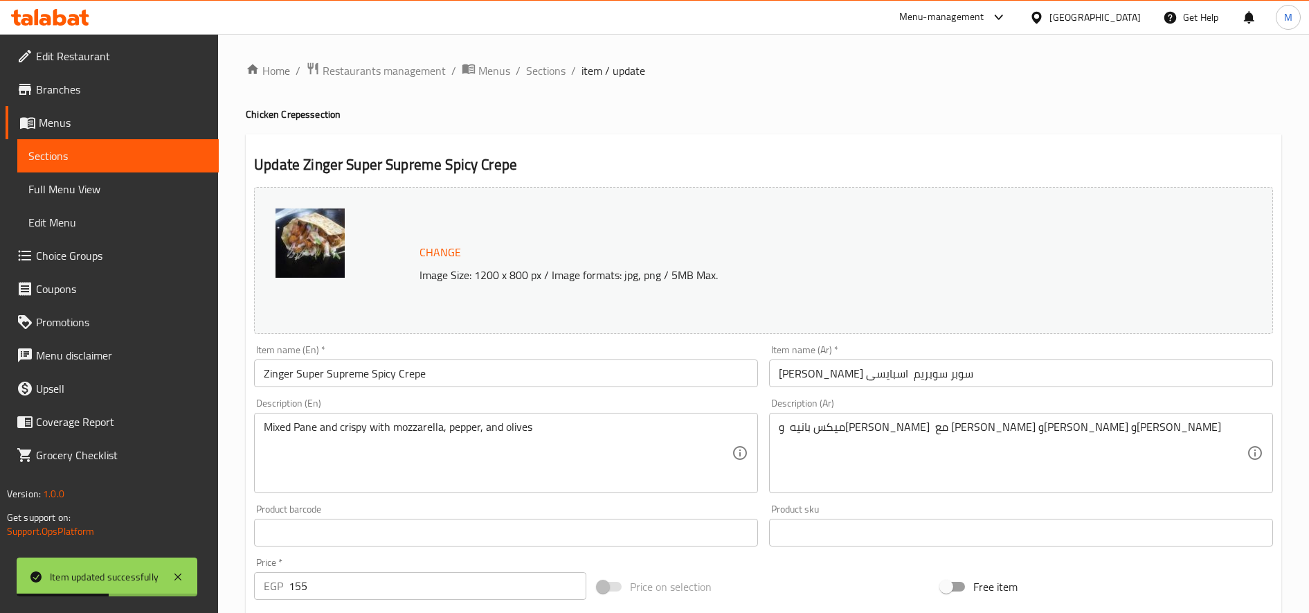
scroll to position [386, 0]
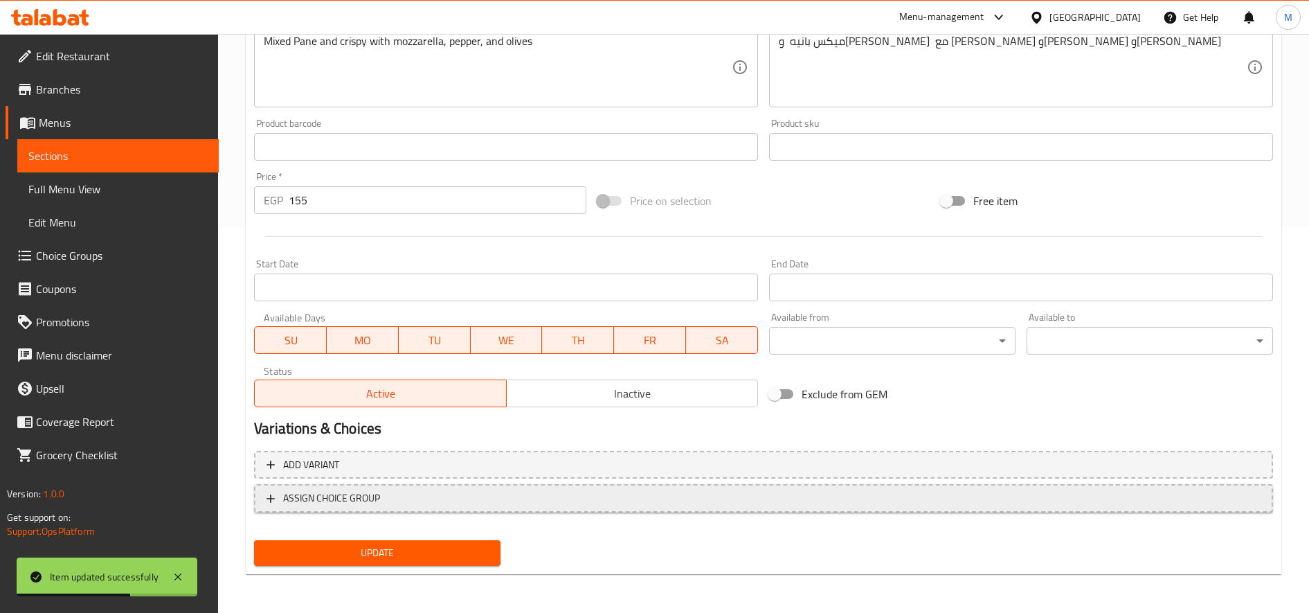
click at [442, 493] on span "ASSIGN CHOICE GROUP" at bounding box center [764, 498] width 994 height 17
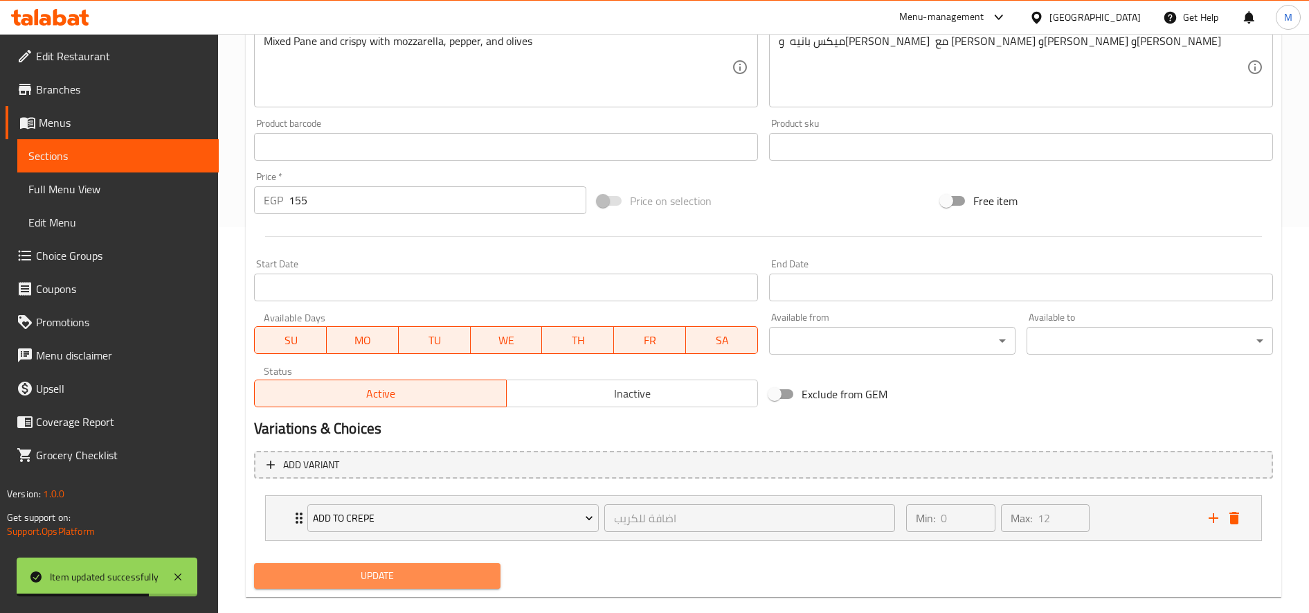
click at [428, 569] on span "Update" at bounding box center [377, 575] width 224 height 17
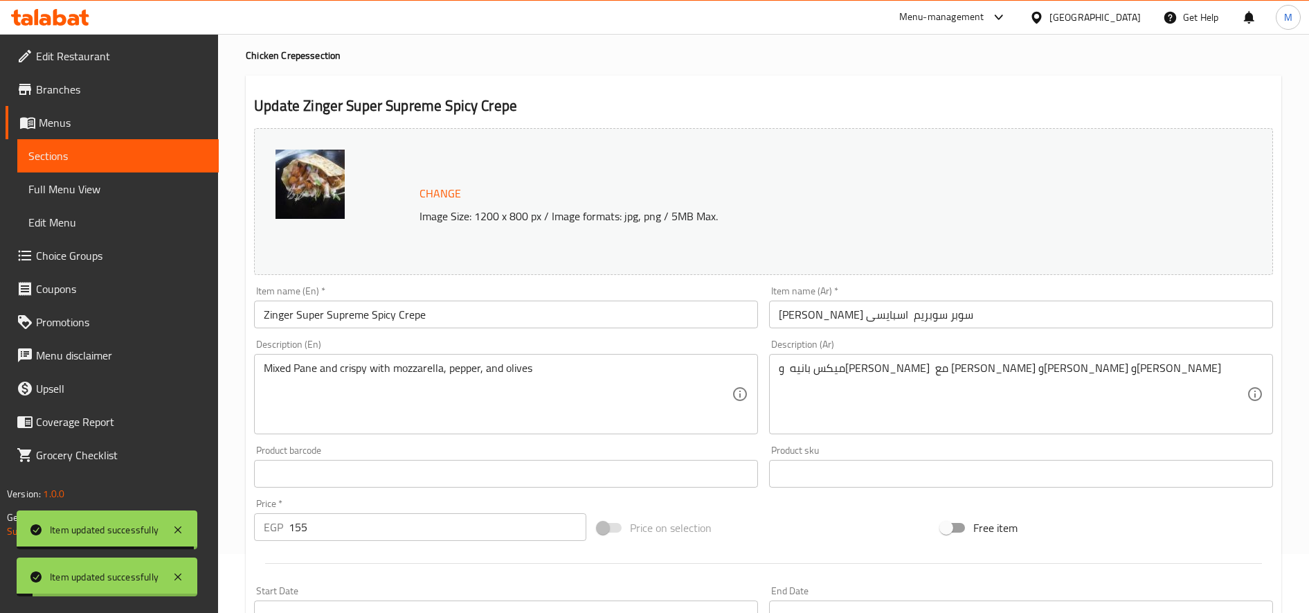
scroll to position [0, 0]
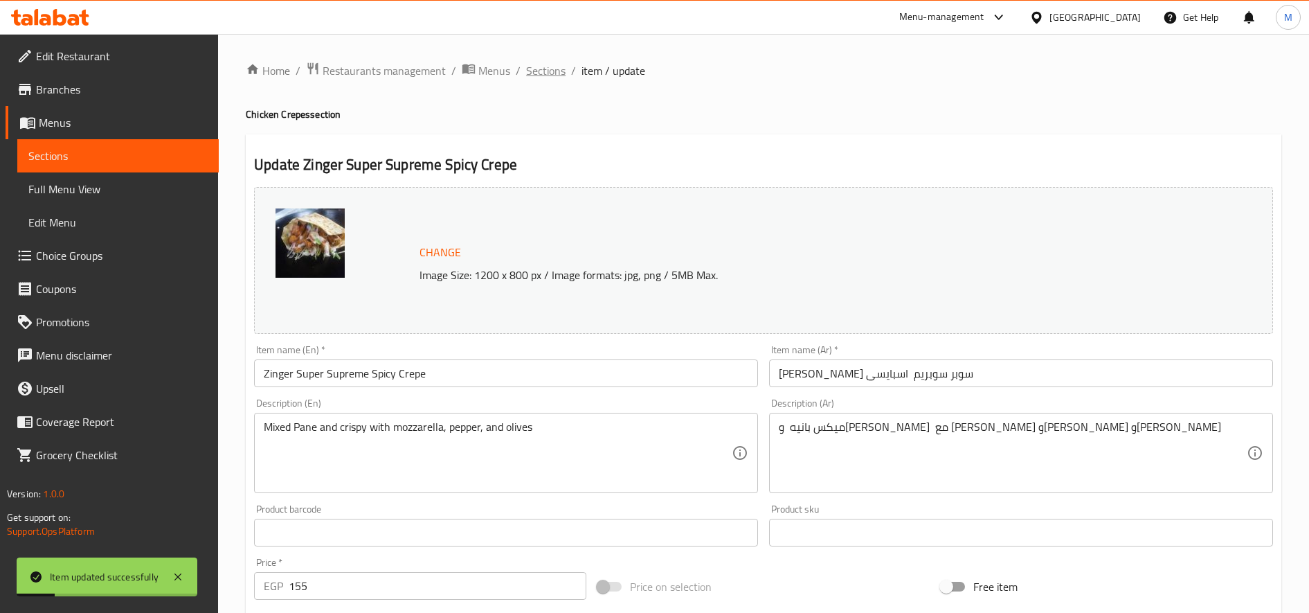
click at [544, 75] on span "Sections" at bounding box center [545, 70] width 39 height 17
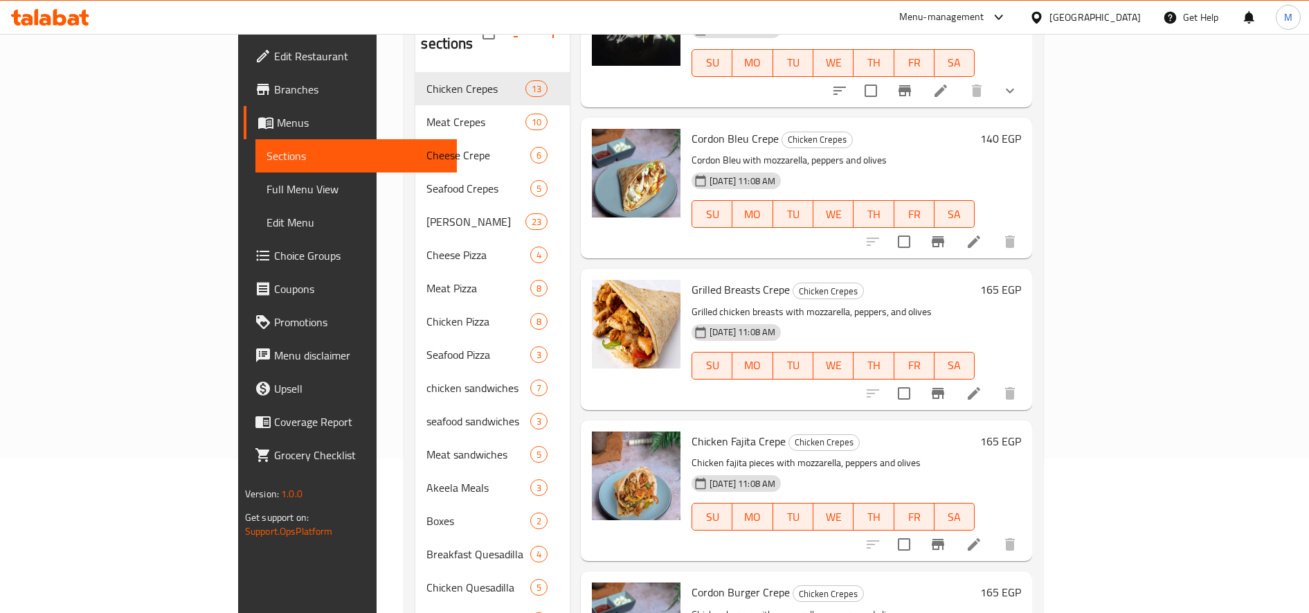
scroll to position [596, 0]
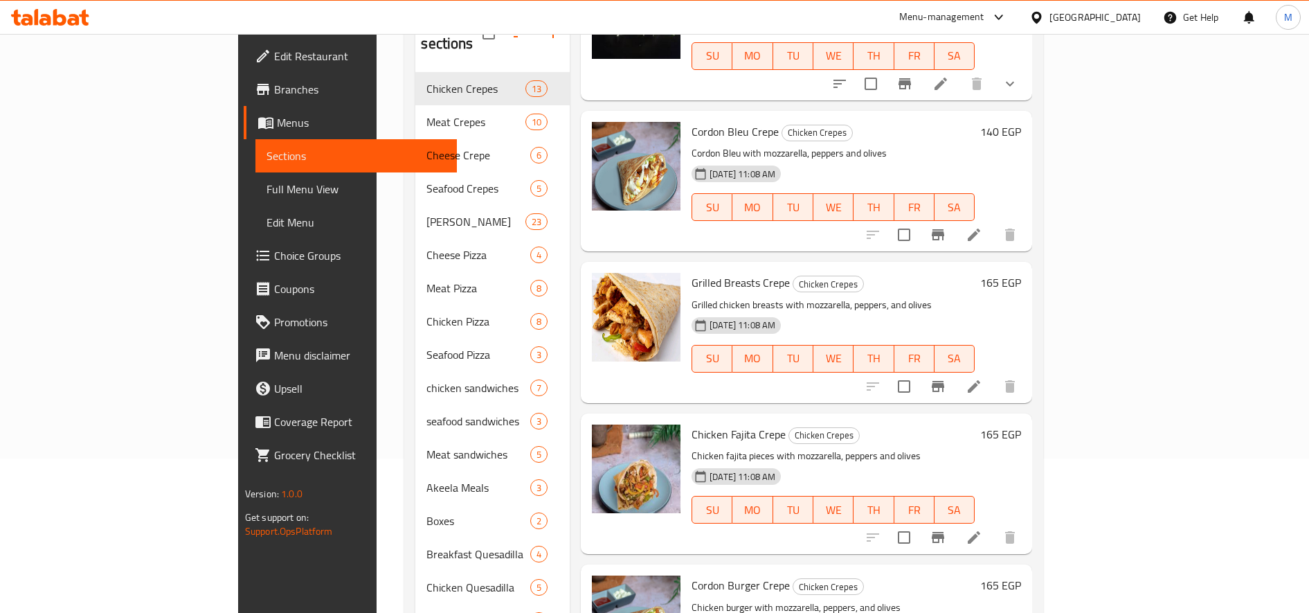
click at [994, 525] on li at bounding box center [974, 537] width 39 height 25
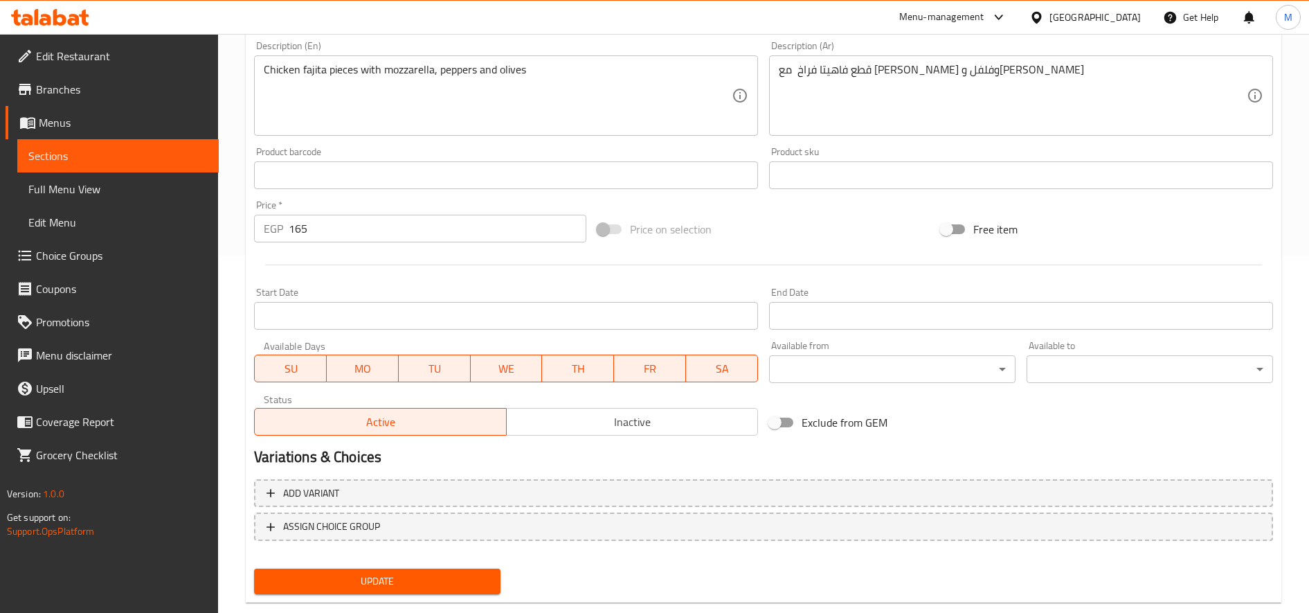
scroll to position [386, 0]
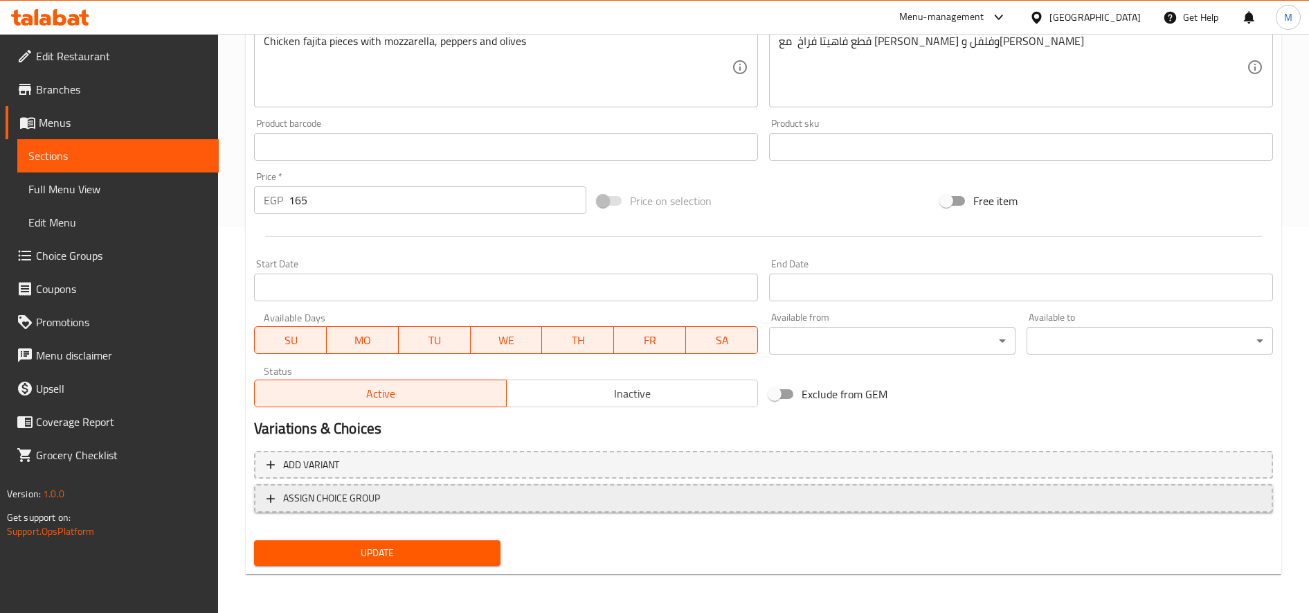
click at [672, 499] on span "ASSIGN CHOICE GROUP" at bounding box center [764, 498] width 994 height 17
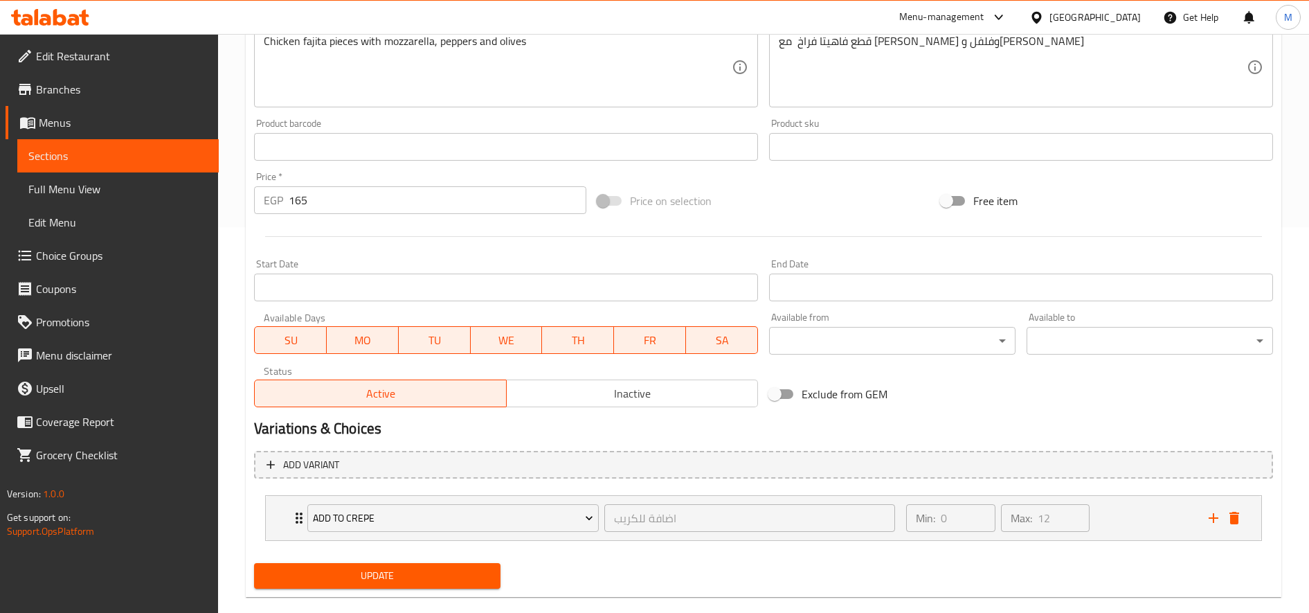
click at [401, 577] on span "Update" at bounding box center [377, 575] width 224 height 17
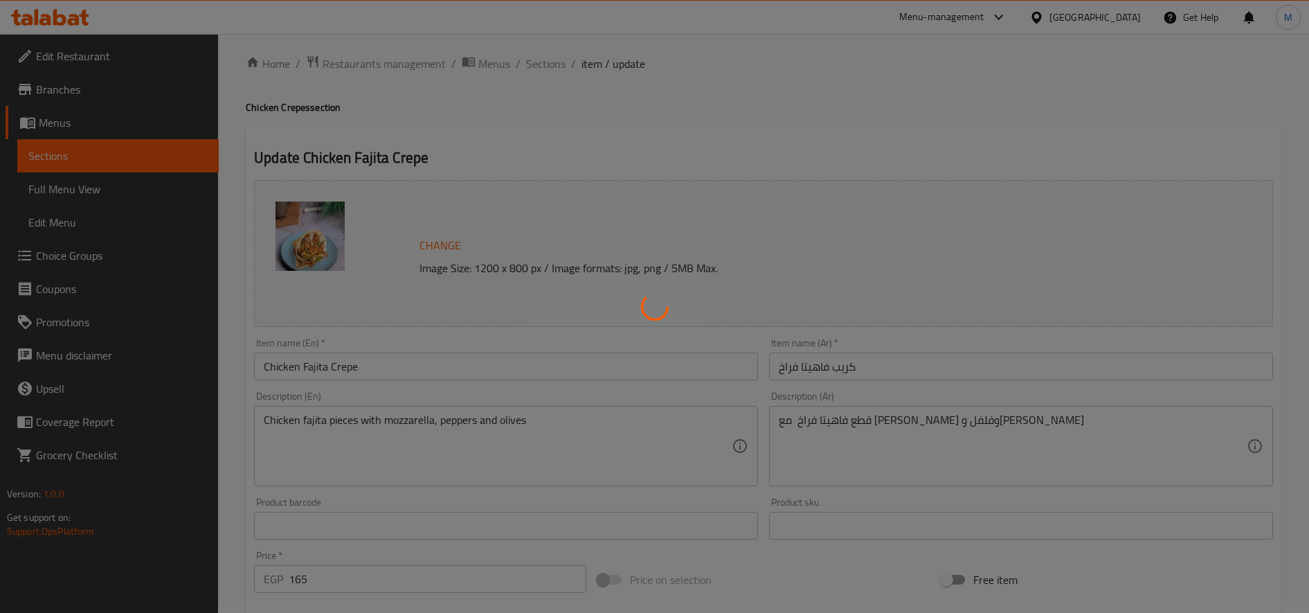
scroll to position [0, 0]
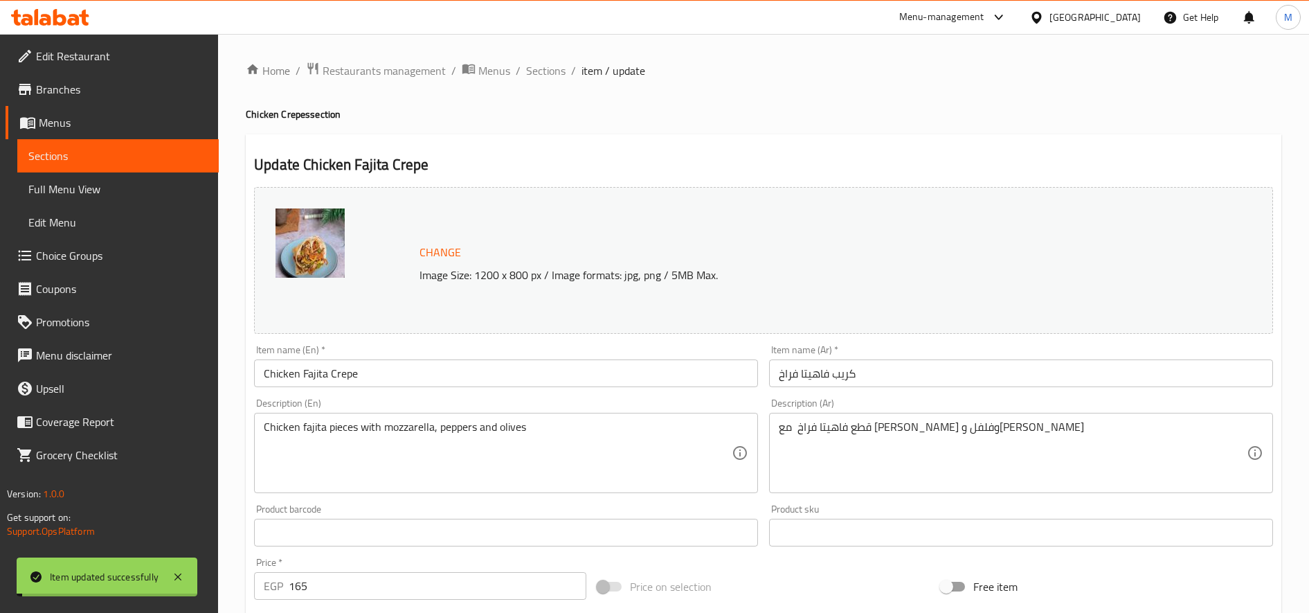
click at [539, 69] on span "Sections" at bounding box center [545, 70] width 39 height 17
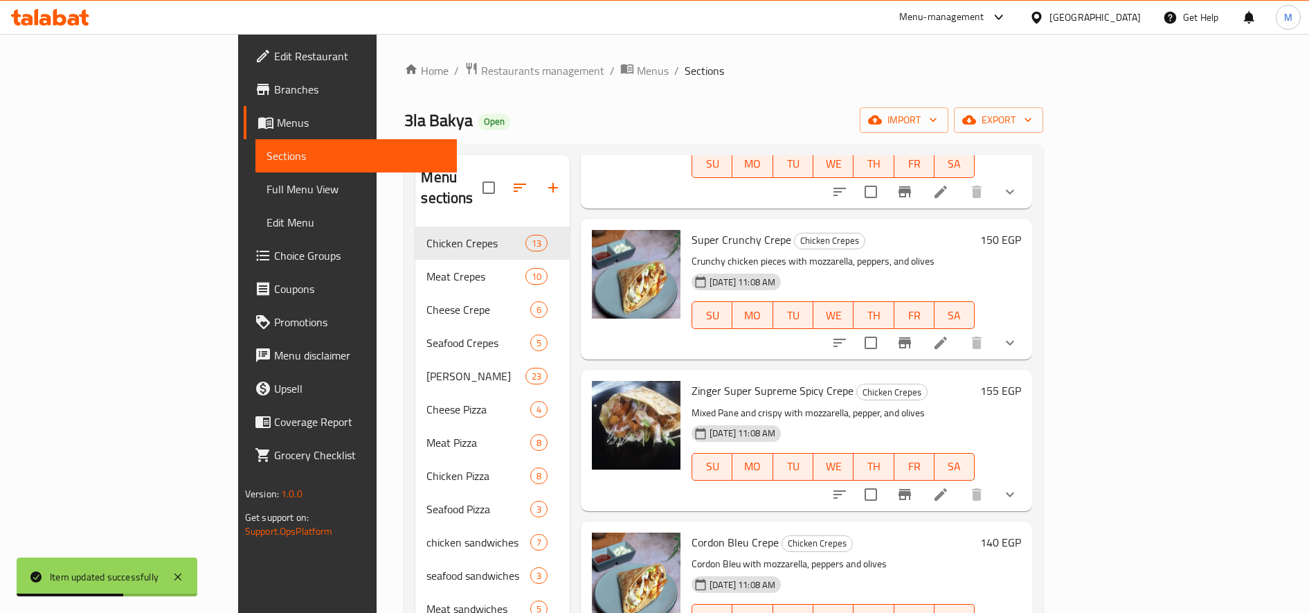
scroll to position [347, 0]
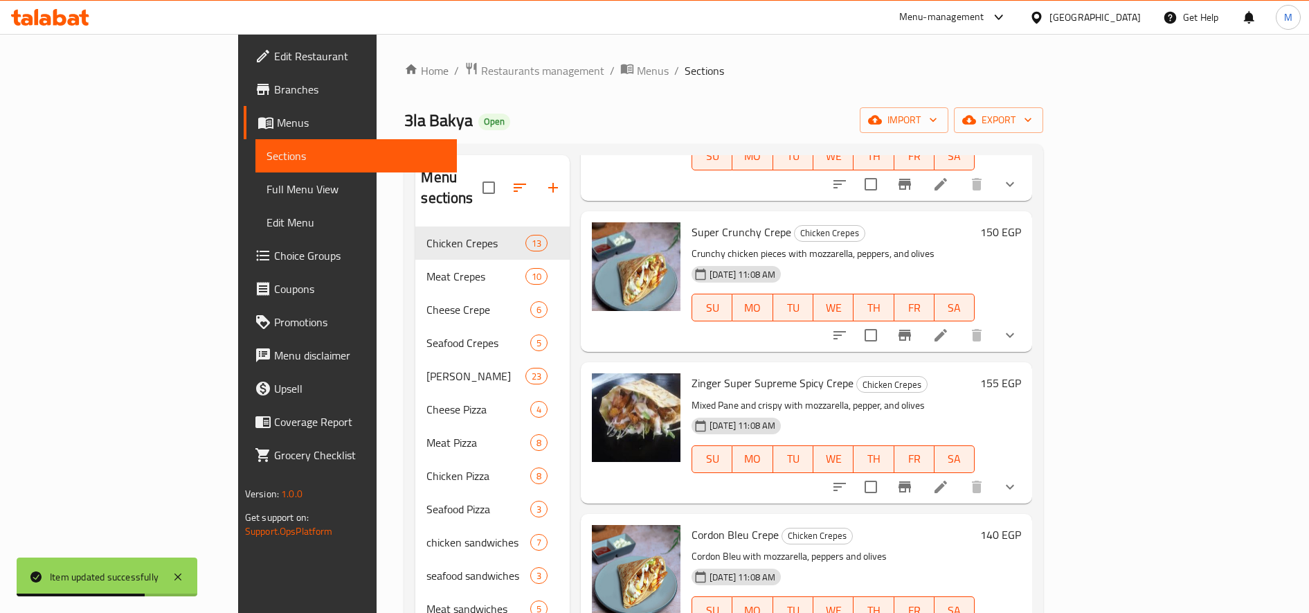
click at [960, 474] on li at bounding box center [941, 486] width 39 height 25
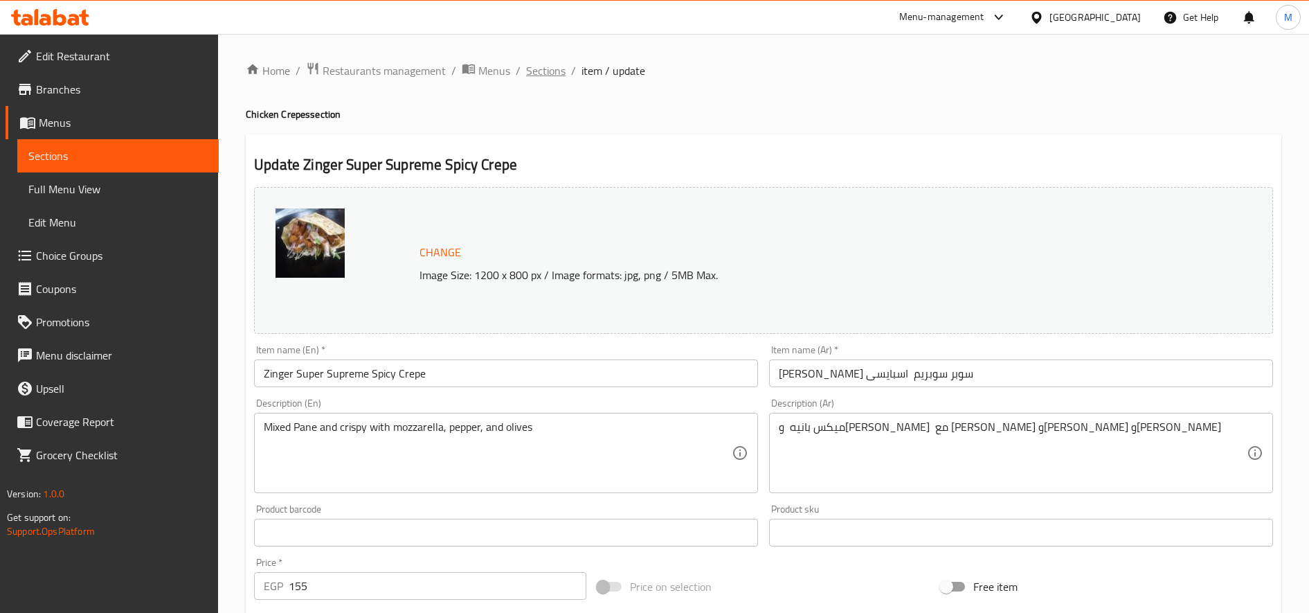
click at [544, 71] on span "Sections" at bounding box center [545, 70] width 39 height 17
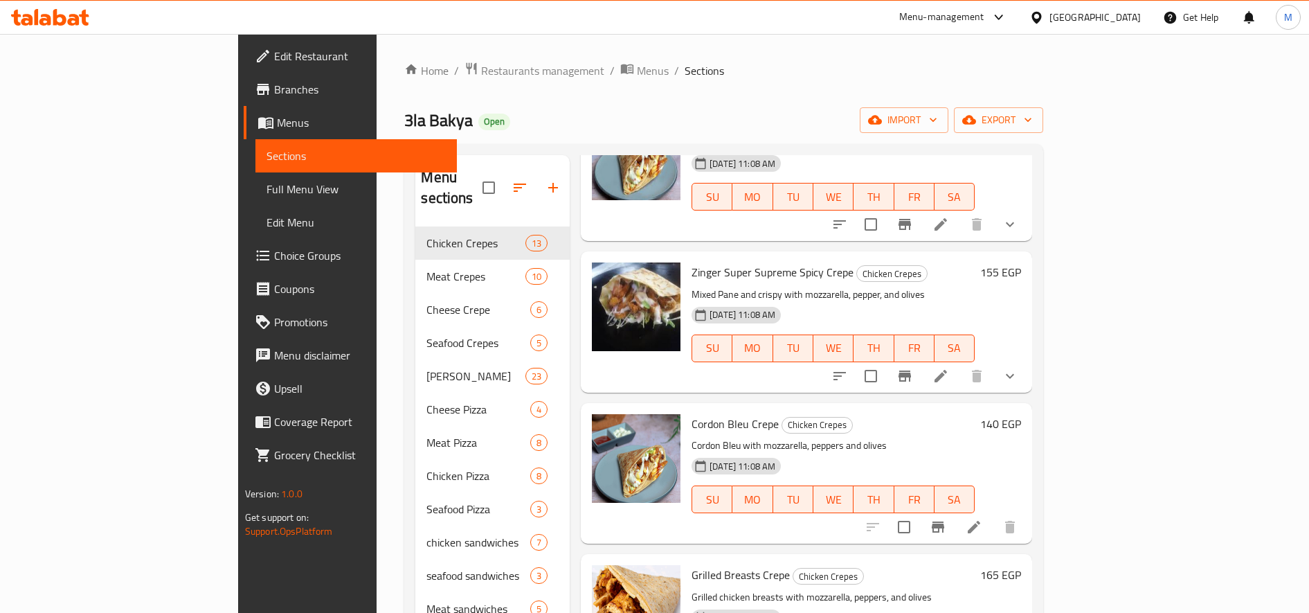
scroll to position [467, 0]
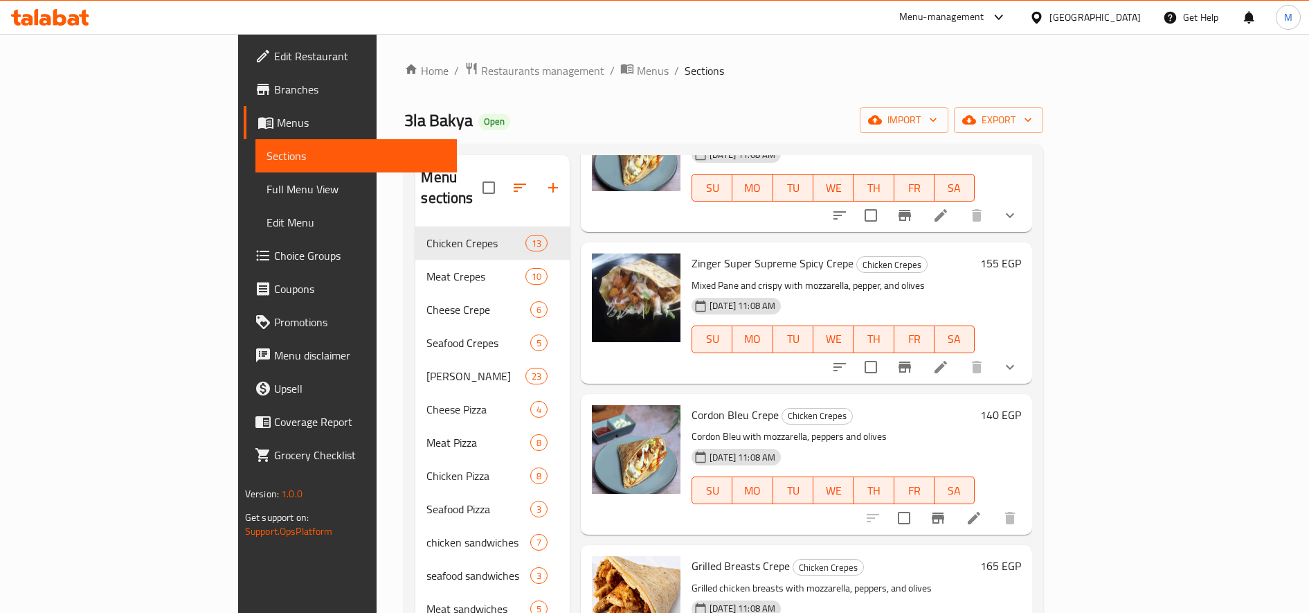
click at [983, 510] on icon at bounding box center [974, 518] width 17 height 17
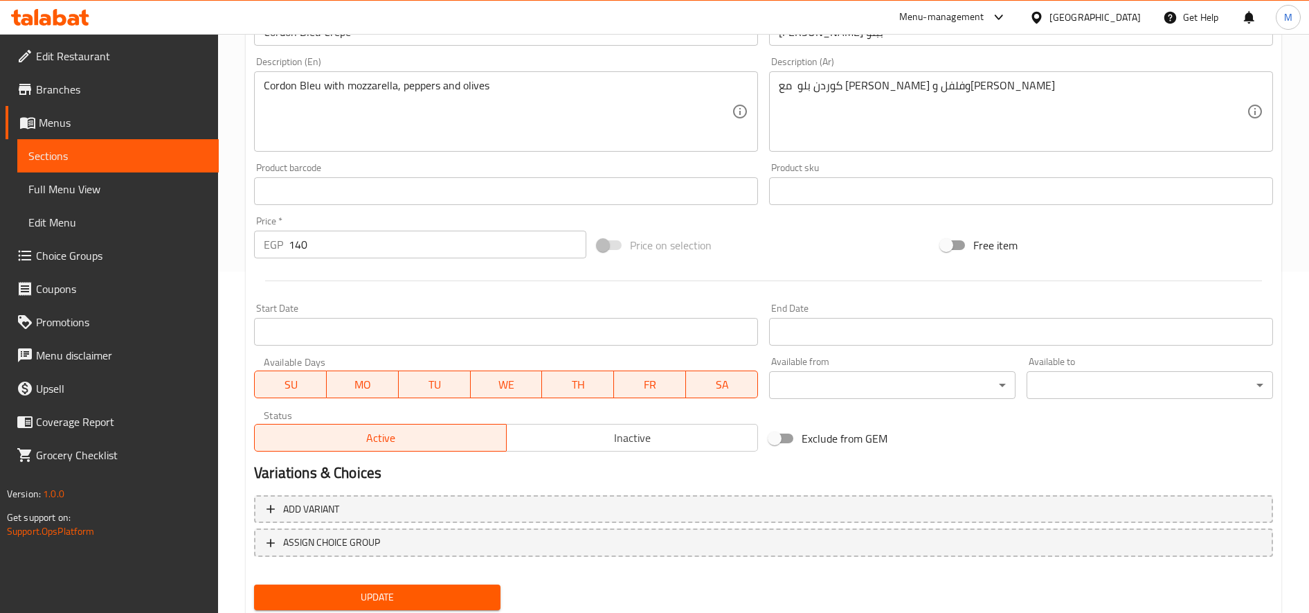
scroll to position [386, 0]
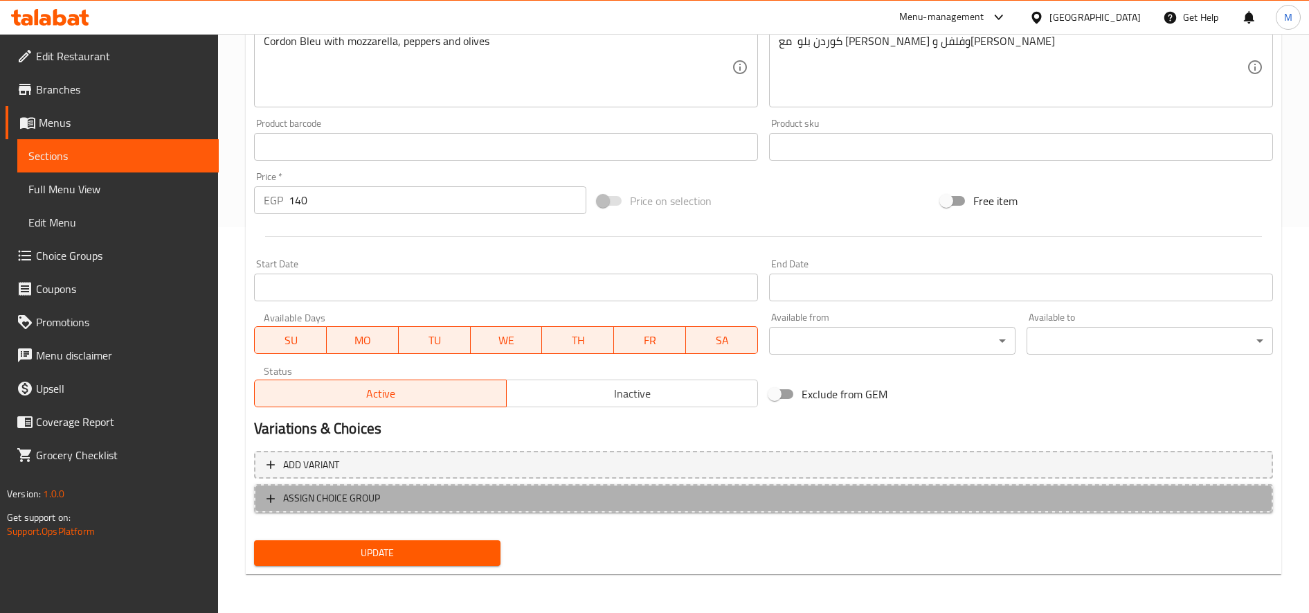
click at [486, 500] on span "ASSIGN CHOICE GROUP" at bounding box center [764, 498] width 994 height 17
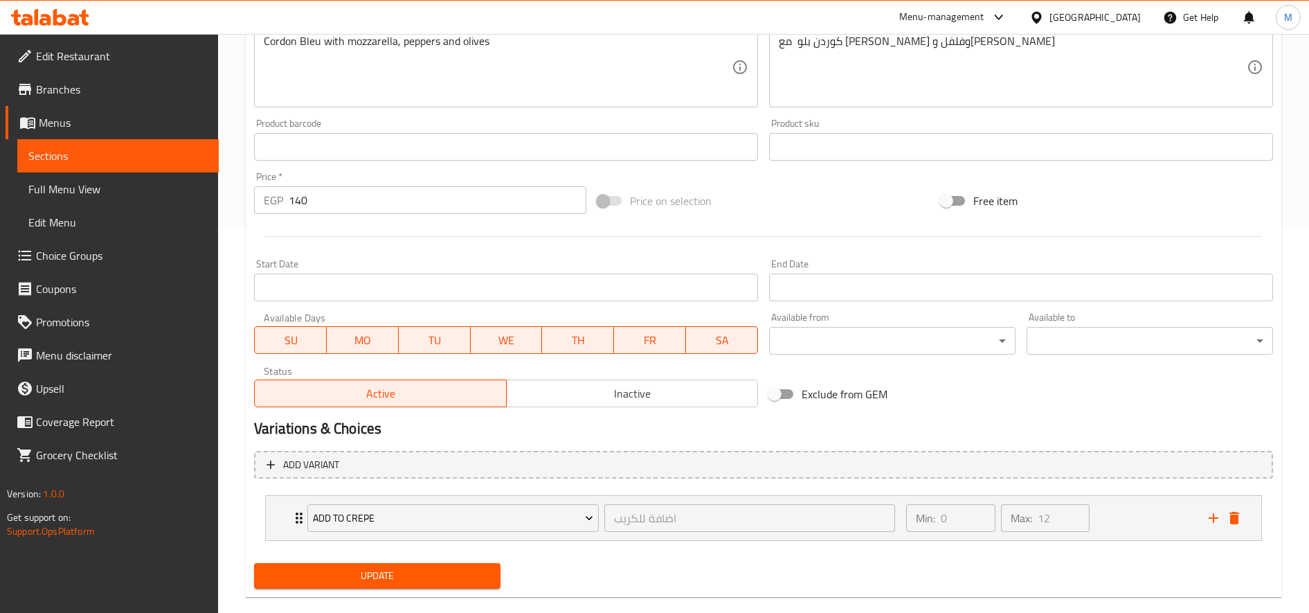
click at [456, 571] on span "Update" at bounding box center [377, 575] width 224 height 17
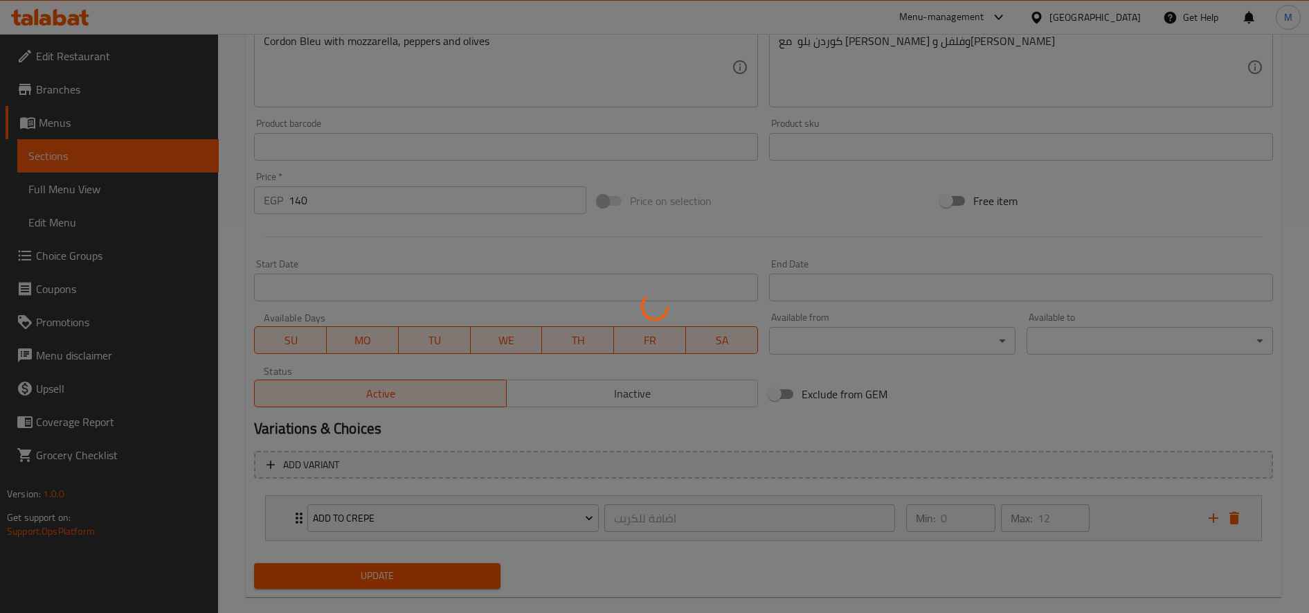
scroll to position [0, 0]
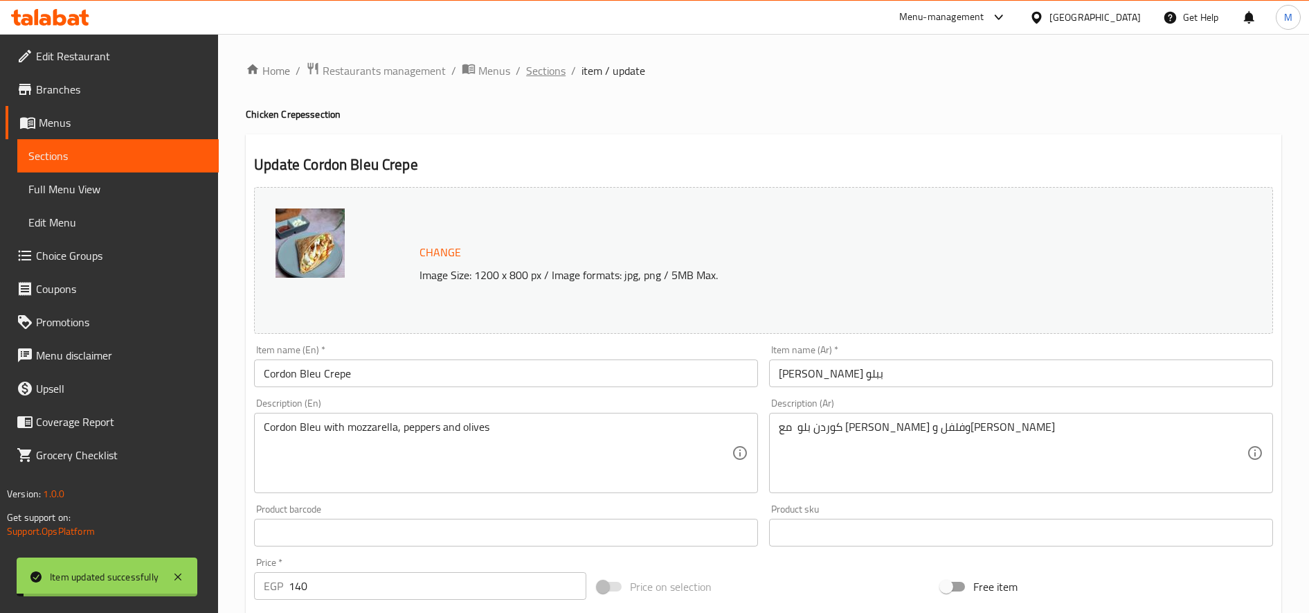
click at [551, 69] on span "Sections" at bounding box center [545, 70] width 39 height 17
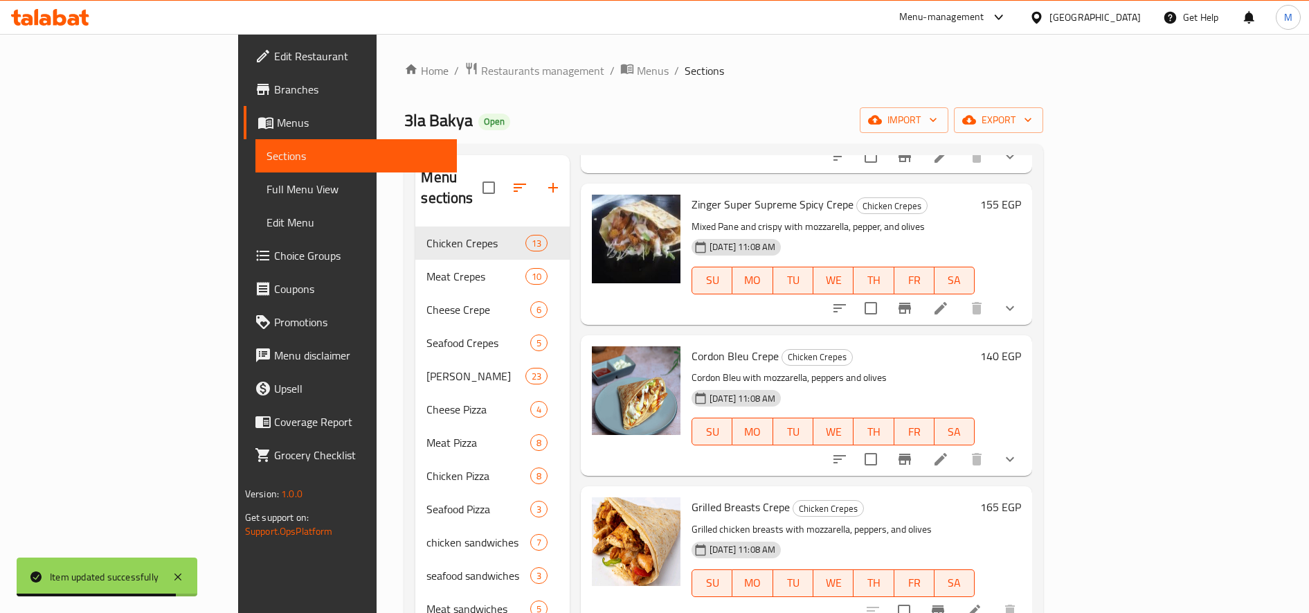
scroll to position [526, 0]
click at [981, 604] on icon at bounding box center [974, 610] width 12 height 12
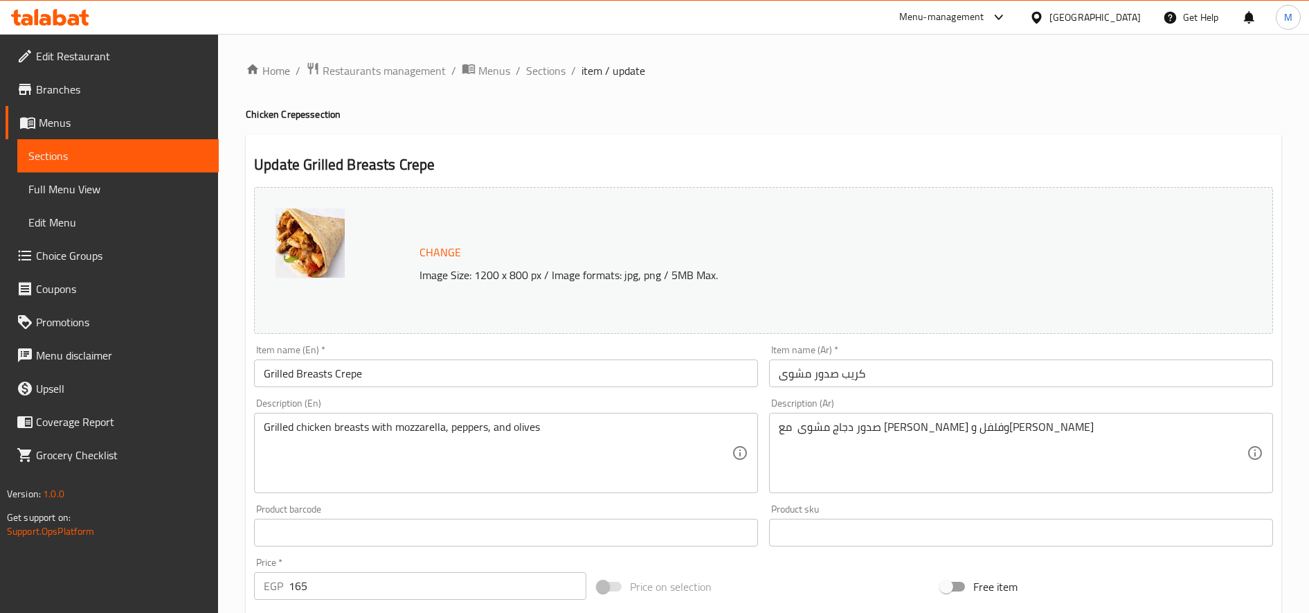
scroll to position [386, 0]
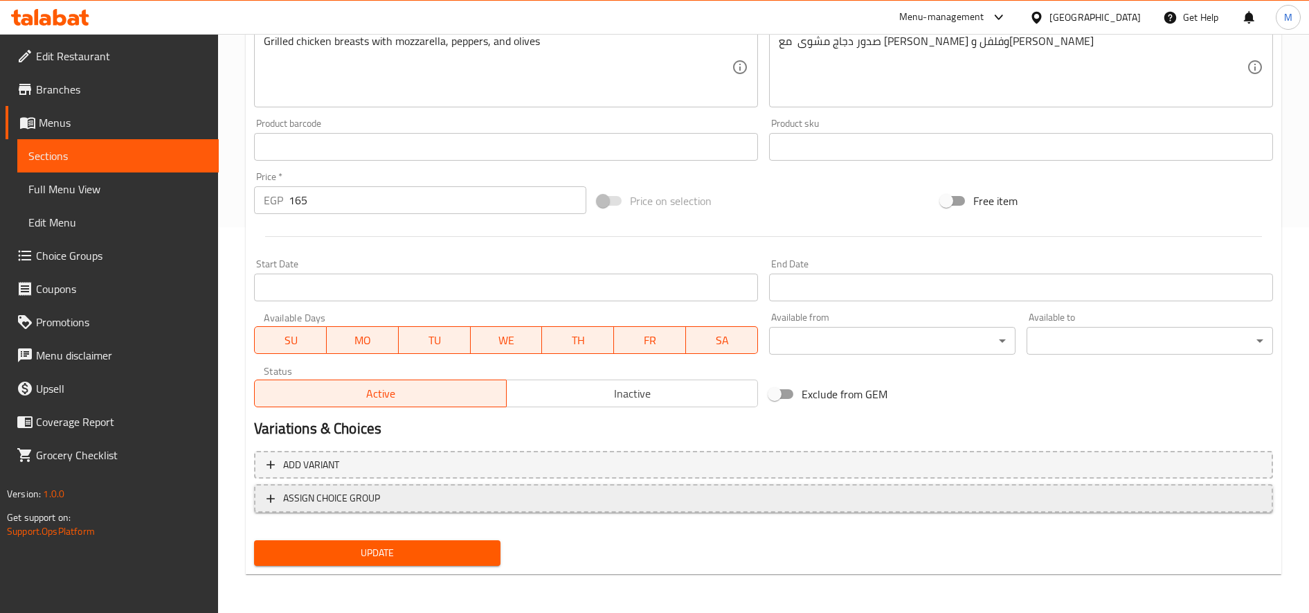
click at [514, 499] on span "ASSIGN CHOICE GROUP" at bounding box center [764, 498] width 994 height 17
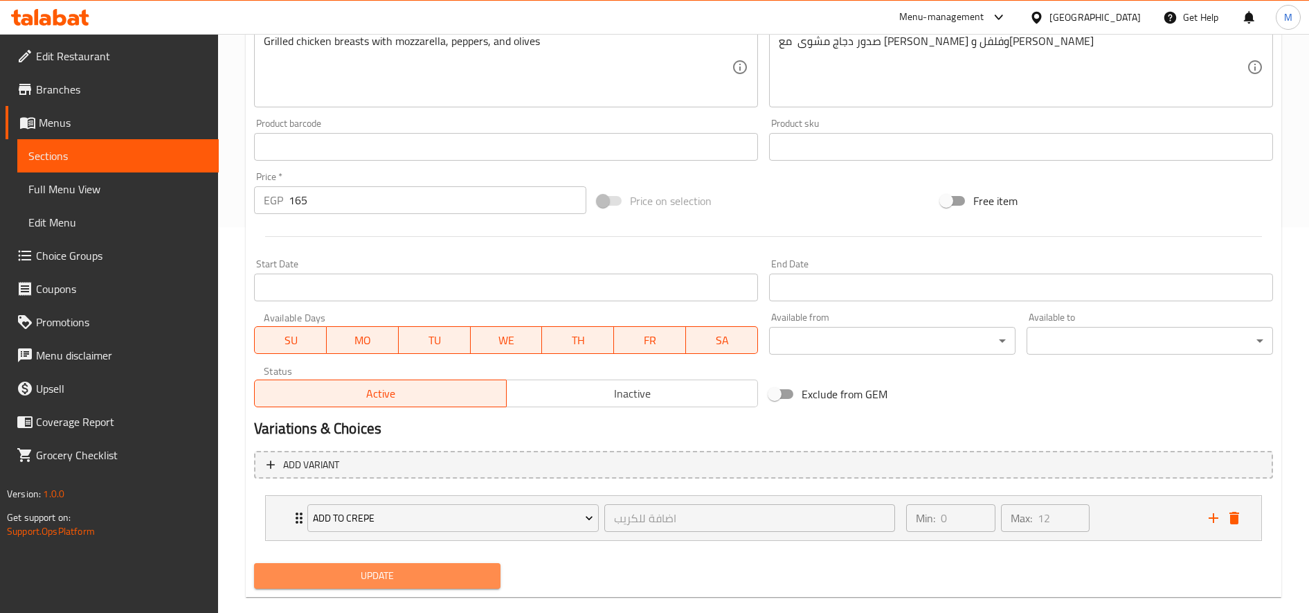
click at [429, 571] on span "Update" at bounding box center [377, 575] width 224 height 17
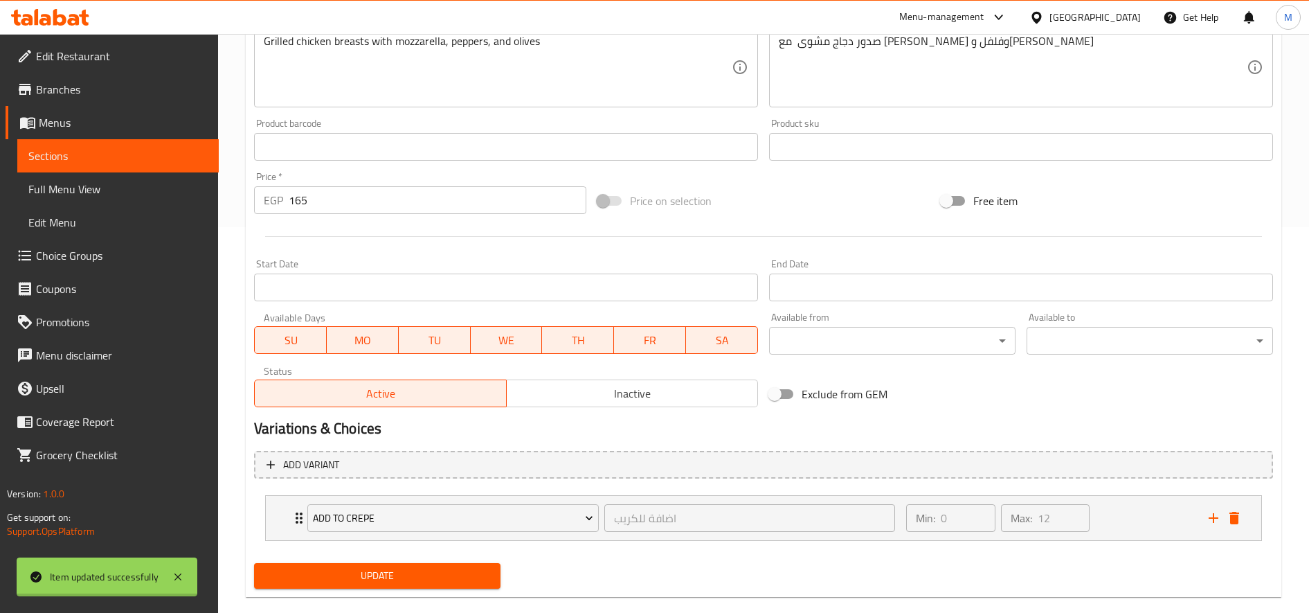
scroll to position [0, 0]
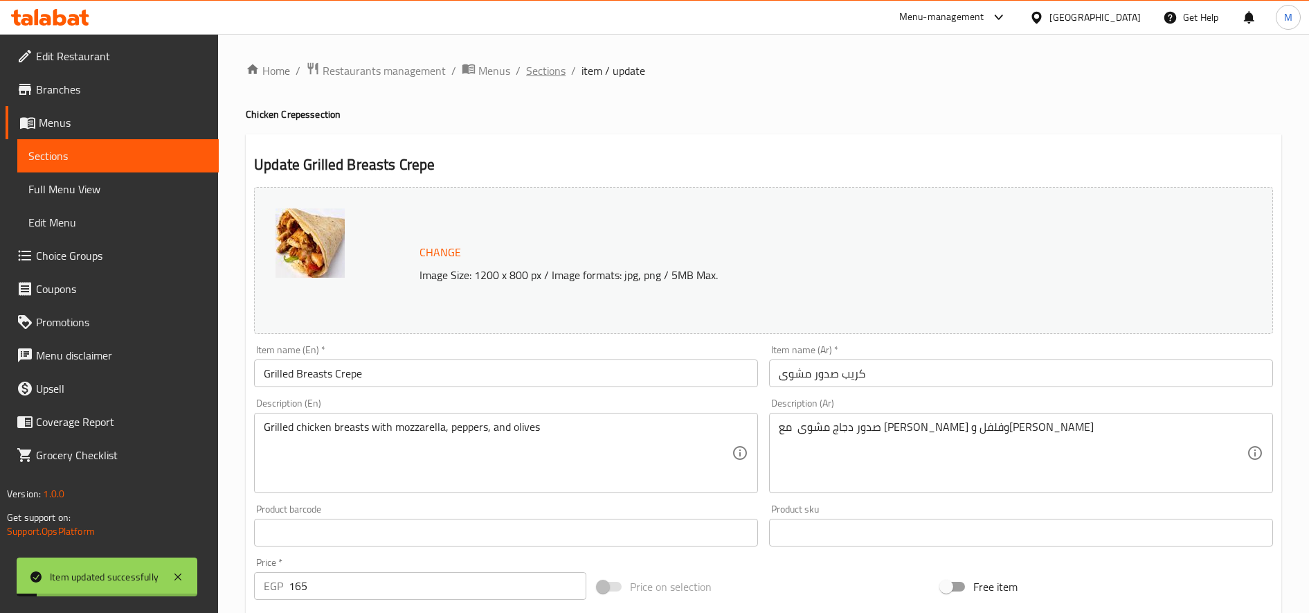
click at [537, 66] on span "Sections" at bounding box center [545, 70] width 39 height 17
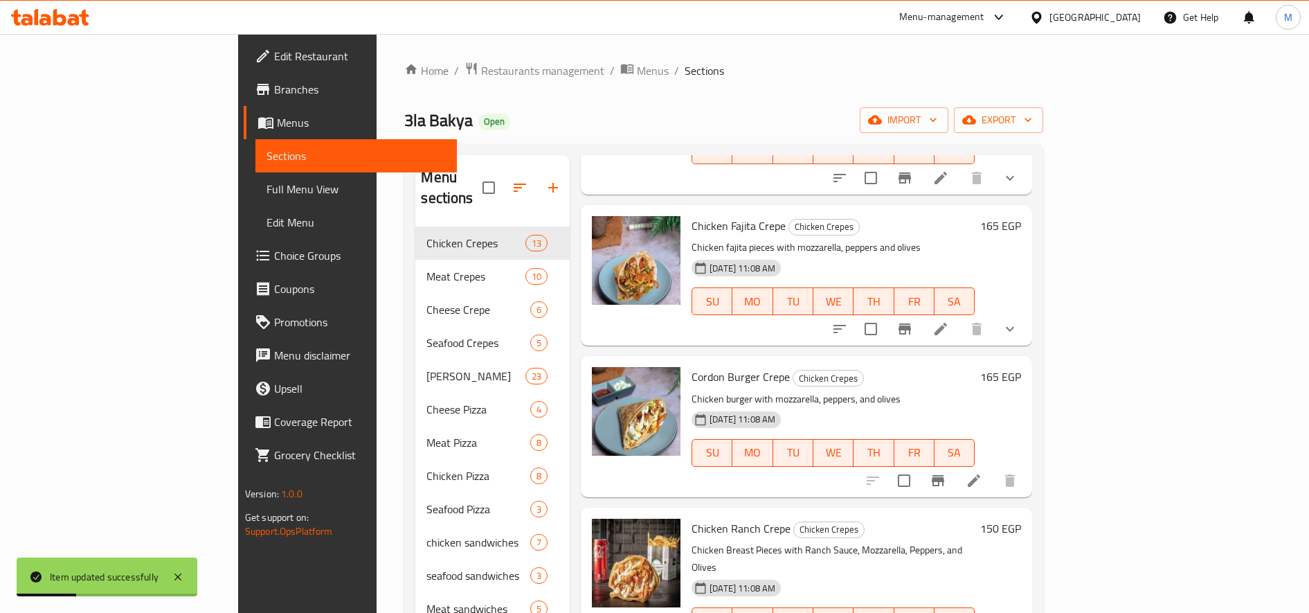
scroll to position [1060, 0]
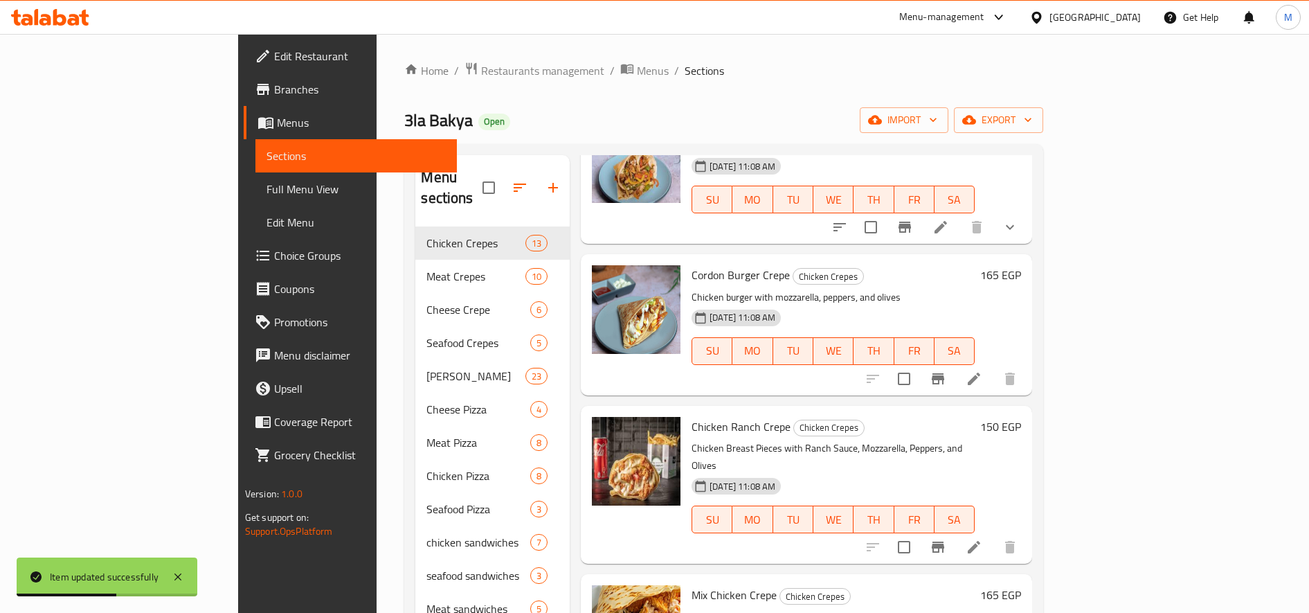
click at [983, 539] on icon at bounding box center [974, 547] width 17 height 17
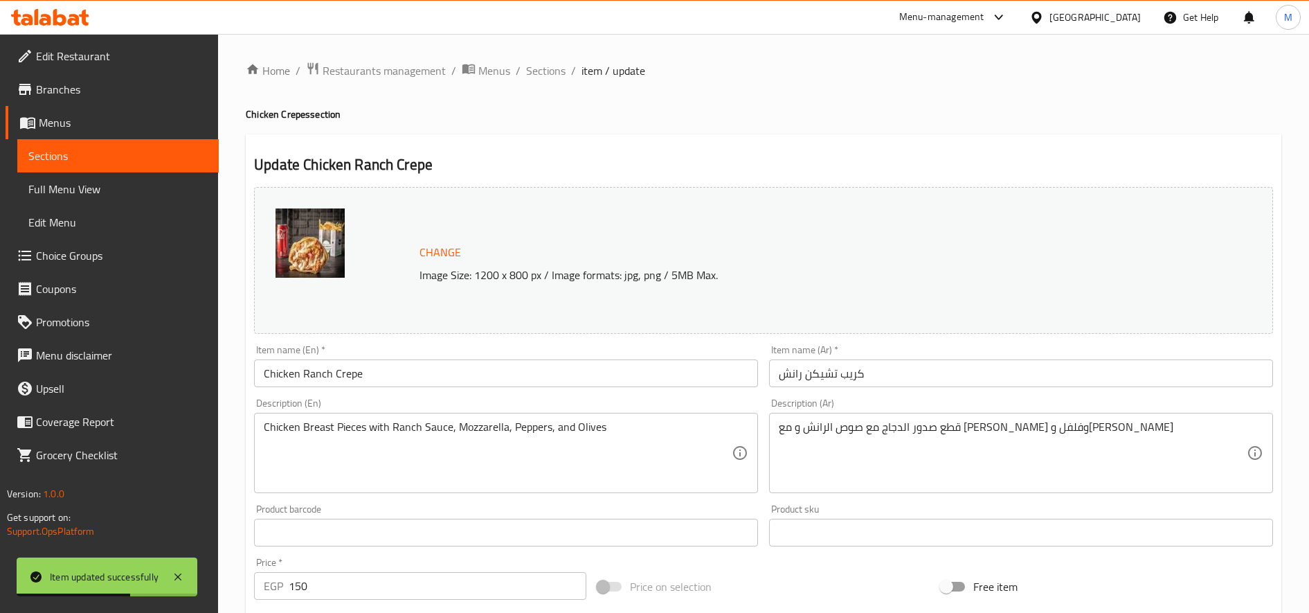
scroll to position [386, 0]
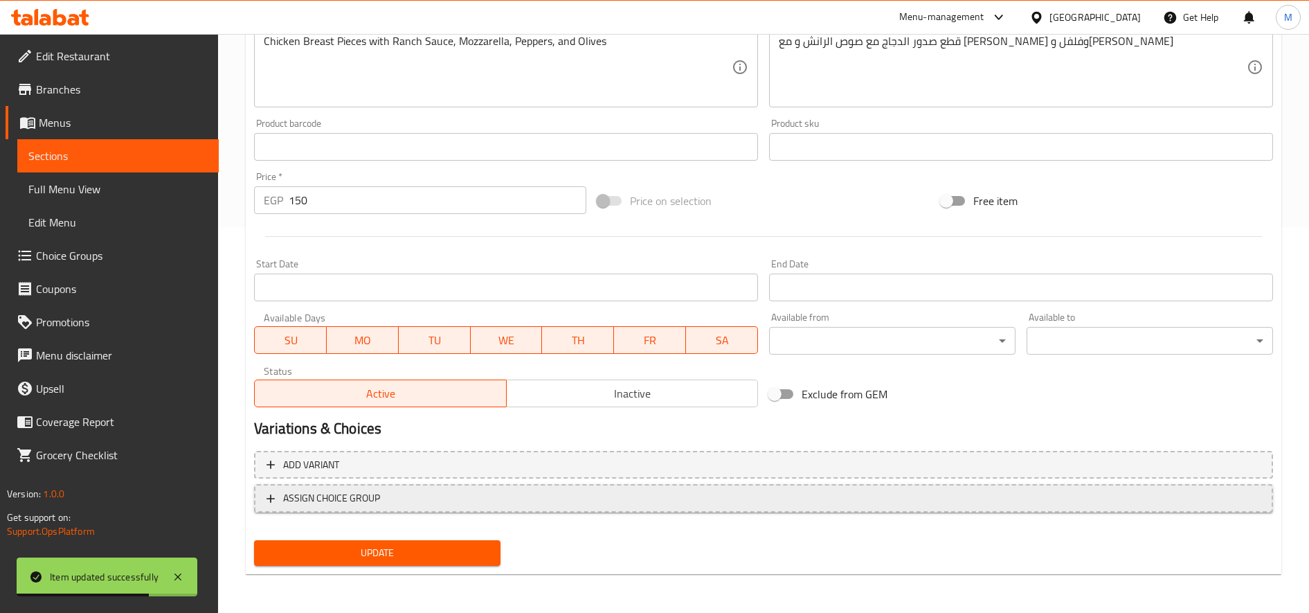
click at [527, 508] on button "ASSIGN CHOICE GROUP" at bounding box center [763, 498] width 1019 height 28
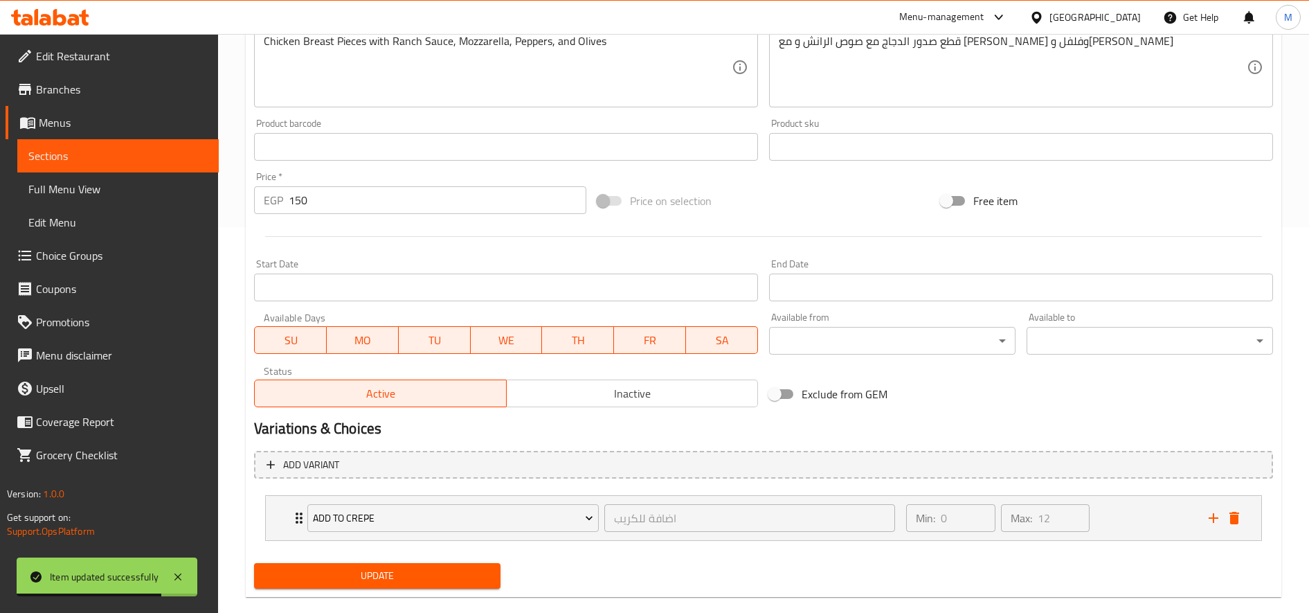
click at [400, 587] on button "Update" at bounding box center [377, 576] width 247 height 26
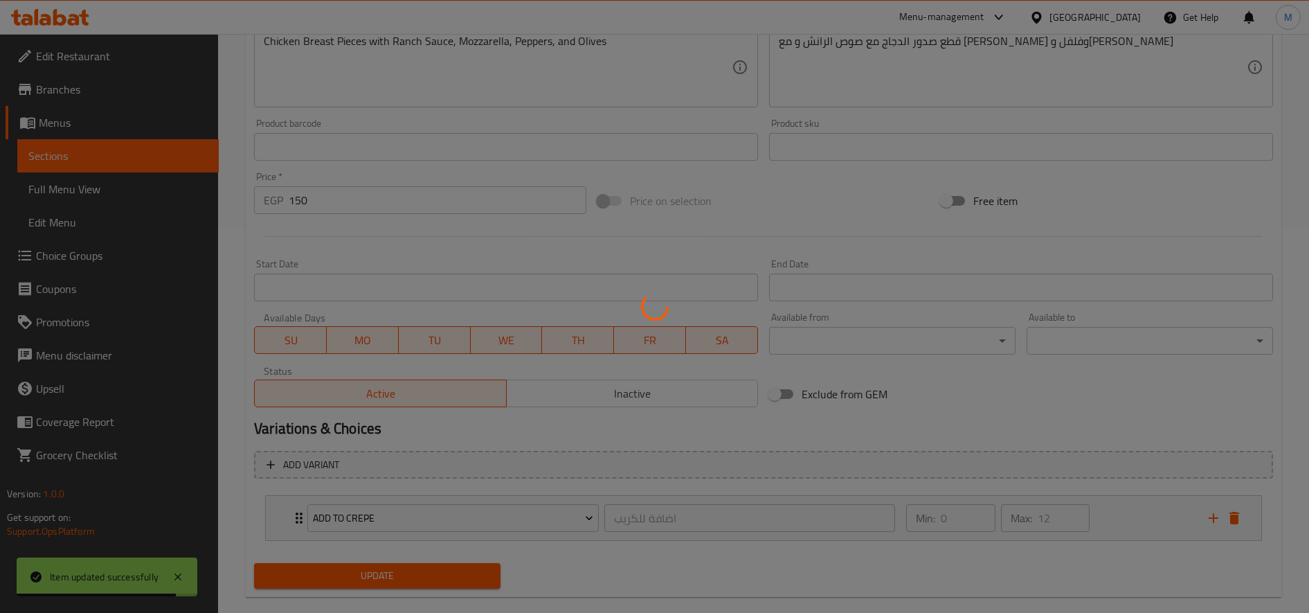
scroll to position [0, 0]
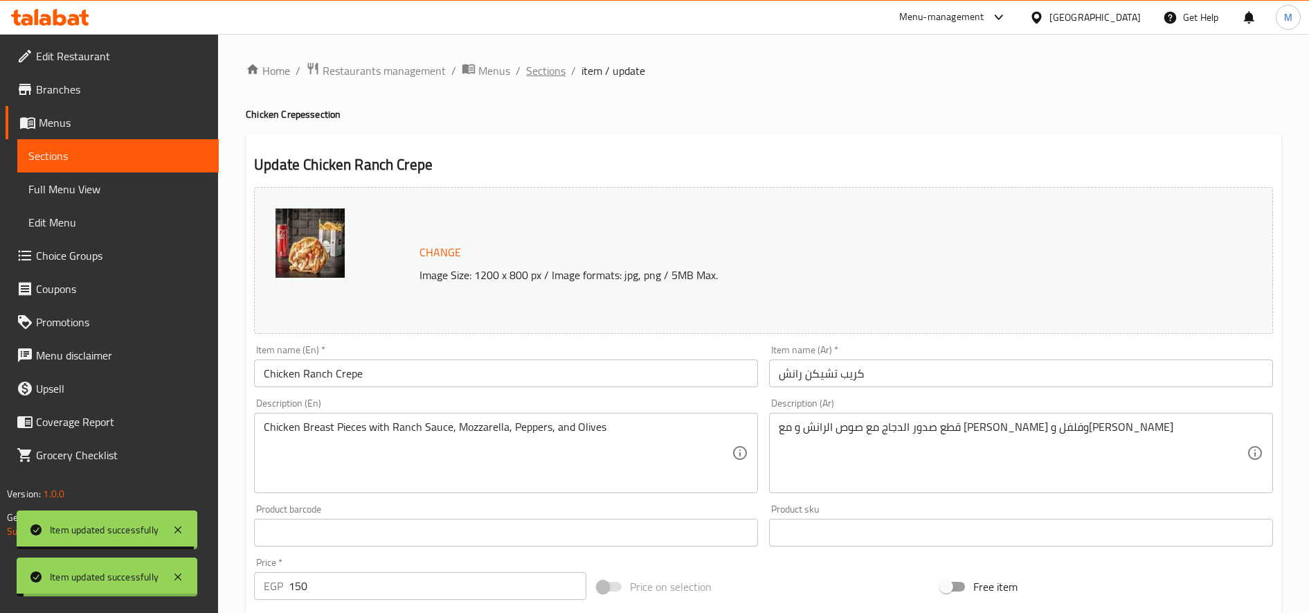
click at [536, 62] on span "Sections" at bounding box center [545, 70] width 39 height 17
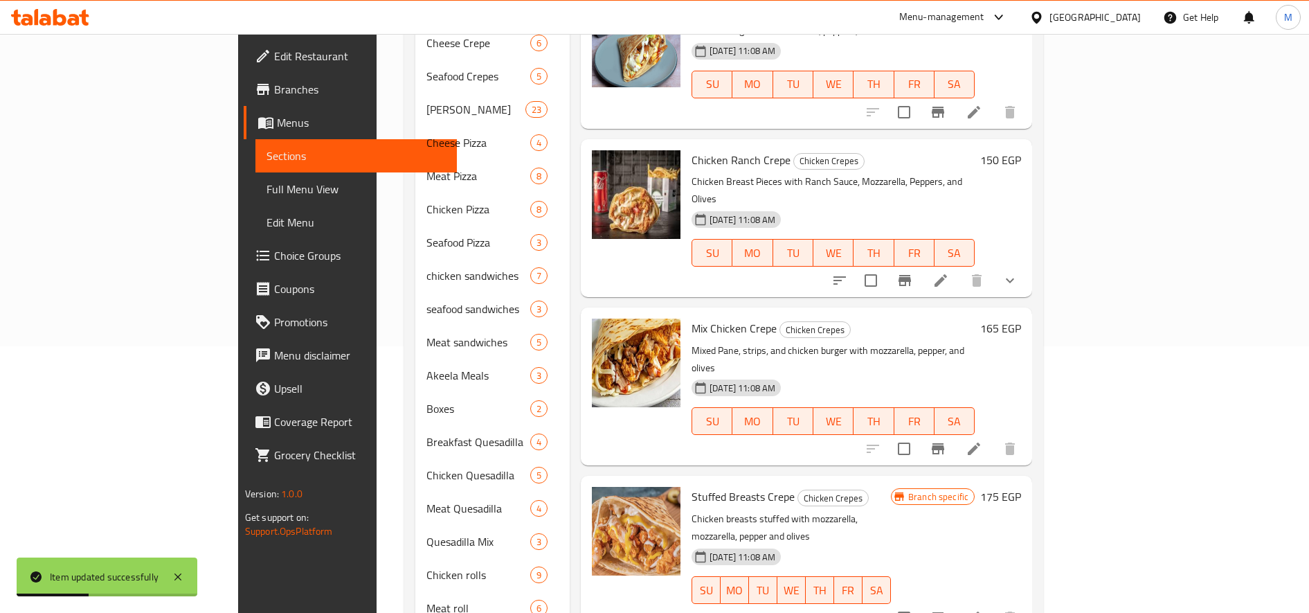
scroll to position [269, 0]
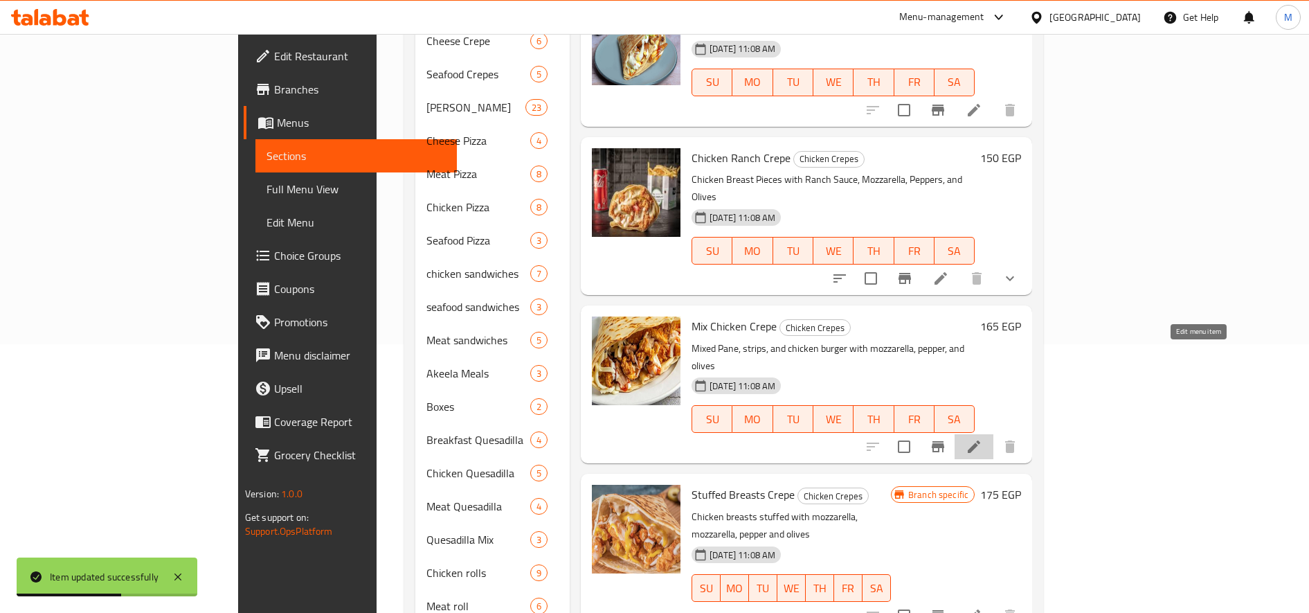
click at [983, 438] on icon at bounding box center [974, 446] width 17 height 17
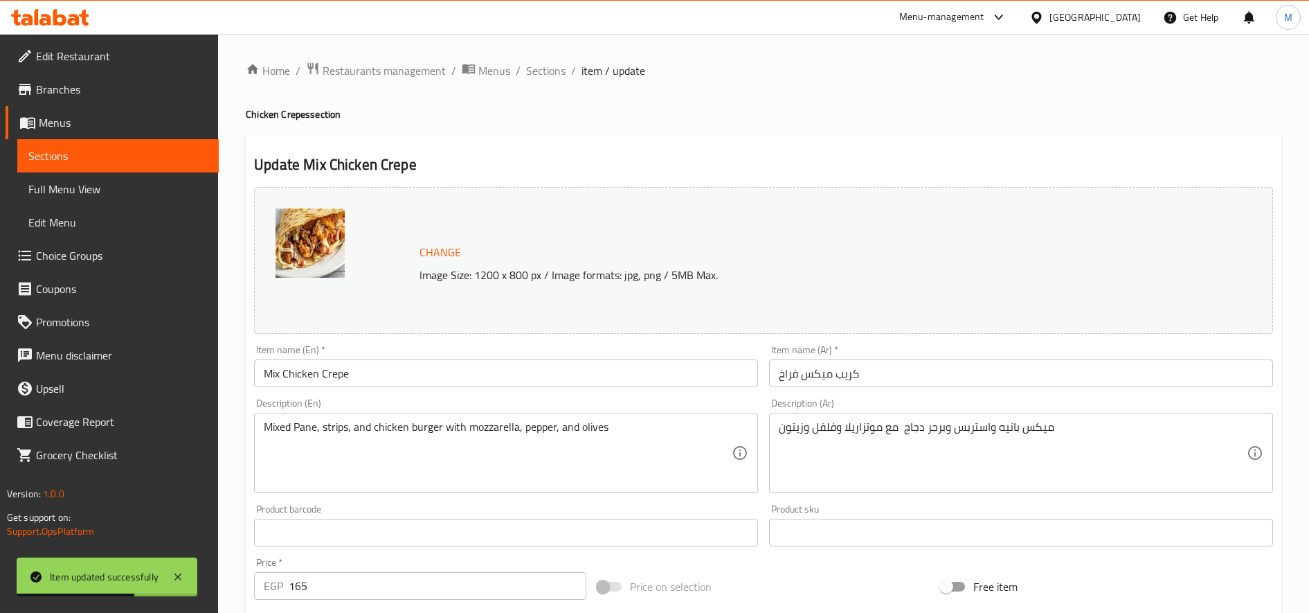
scroll to position [386, 0]
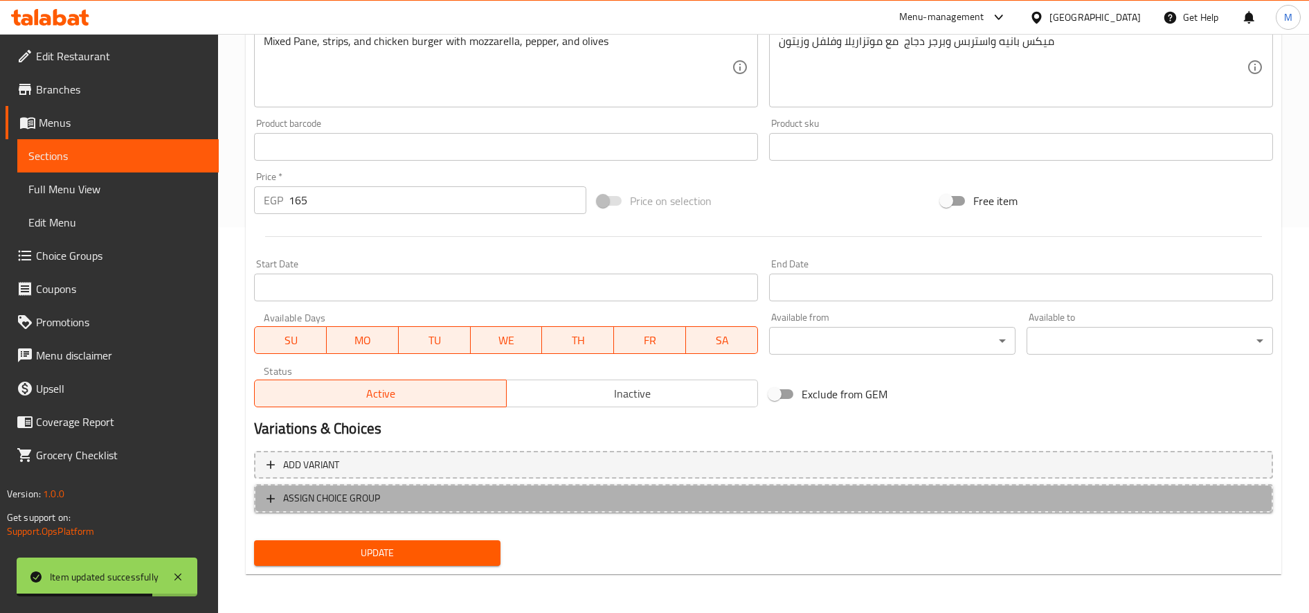
click at [622, 493] on span "ASSIGN CHOICE GROUP" at bounding box center [764, 498] width 994 height 17
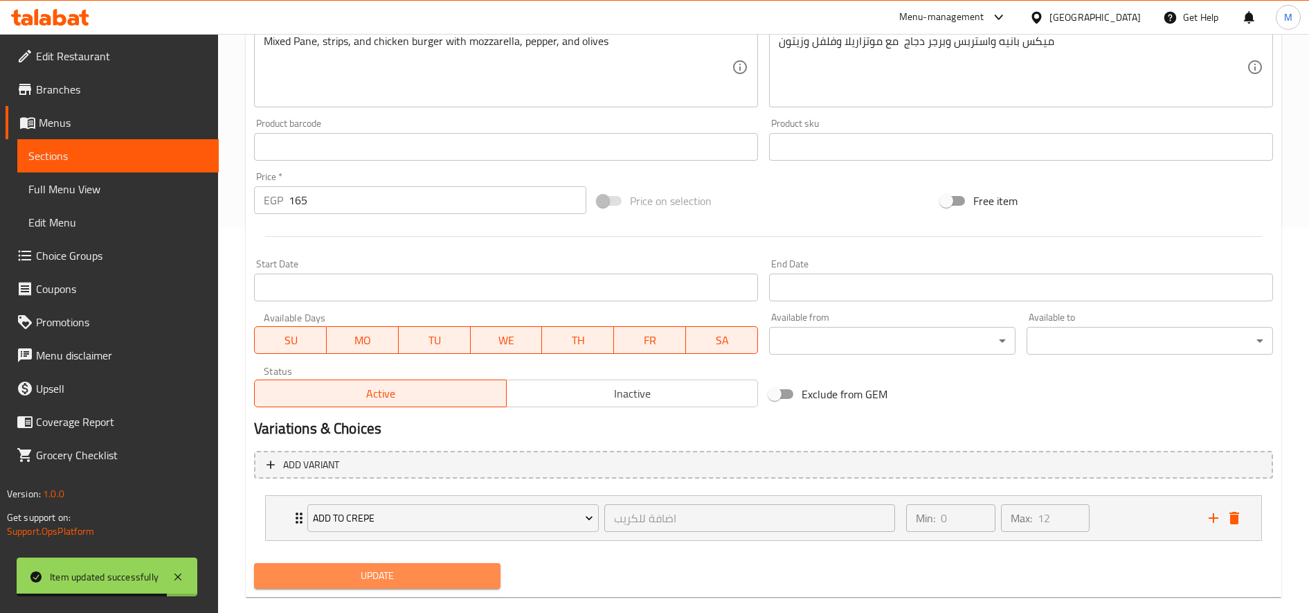
click at [388, 577] on span "Update" at bounding box center [377, 575] width 224 height 17
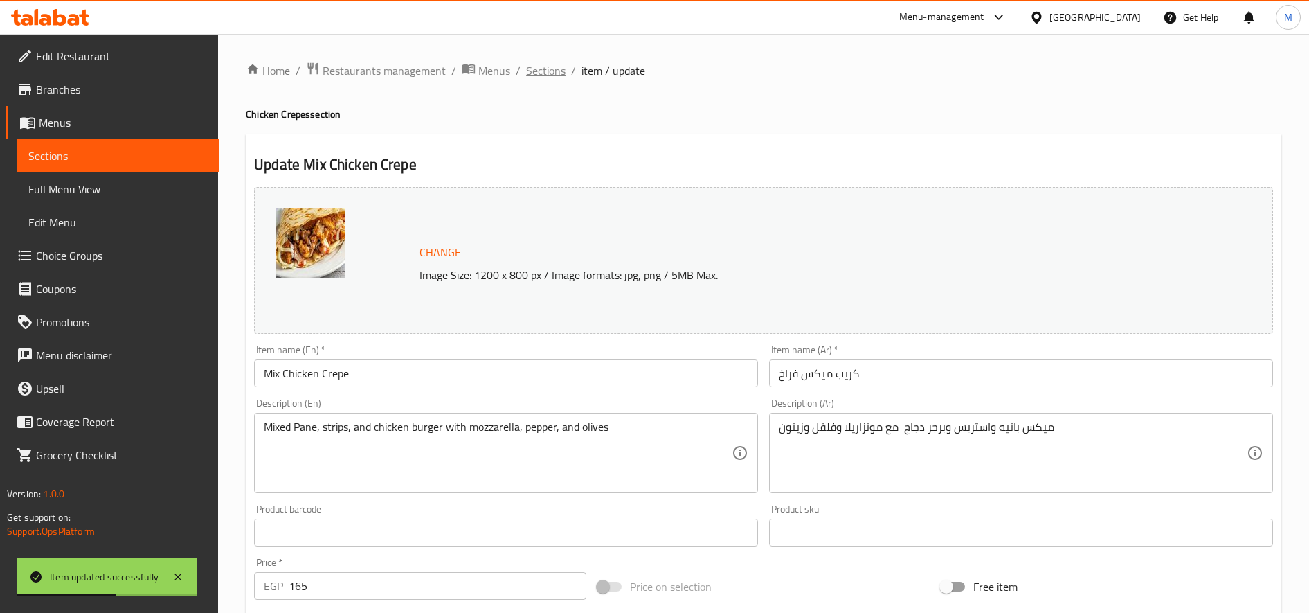
click at [550, 72] on span "Sections" at bounding box center [545, 70] width 39 height 17
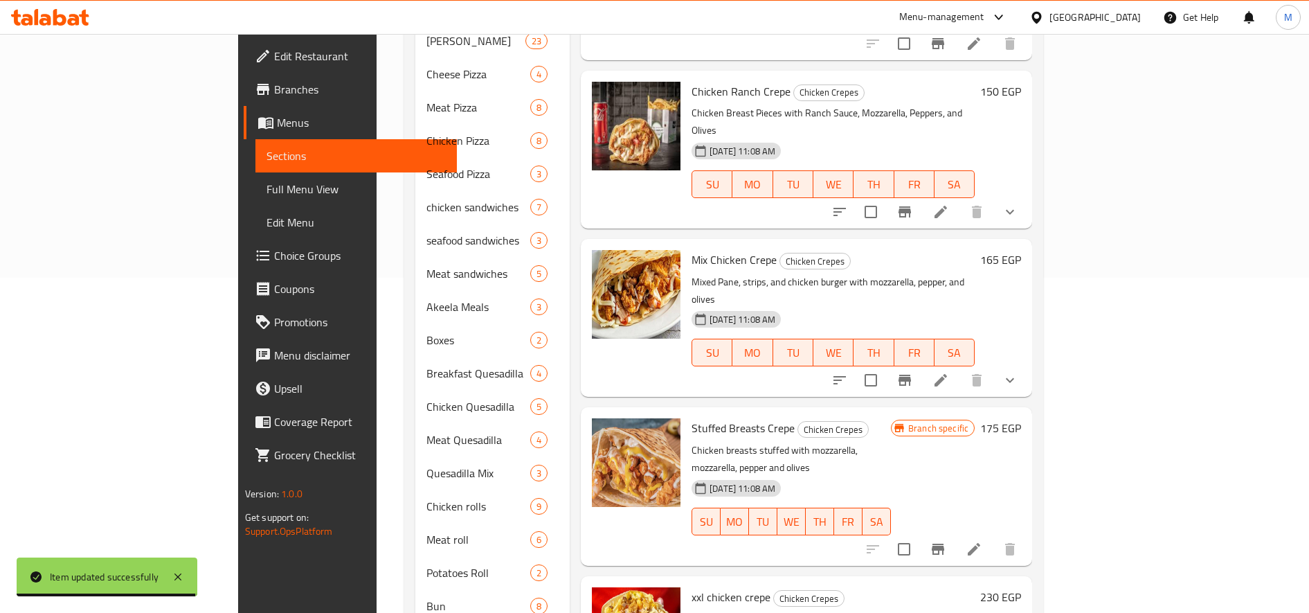
scroll to position [413, 0]
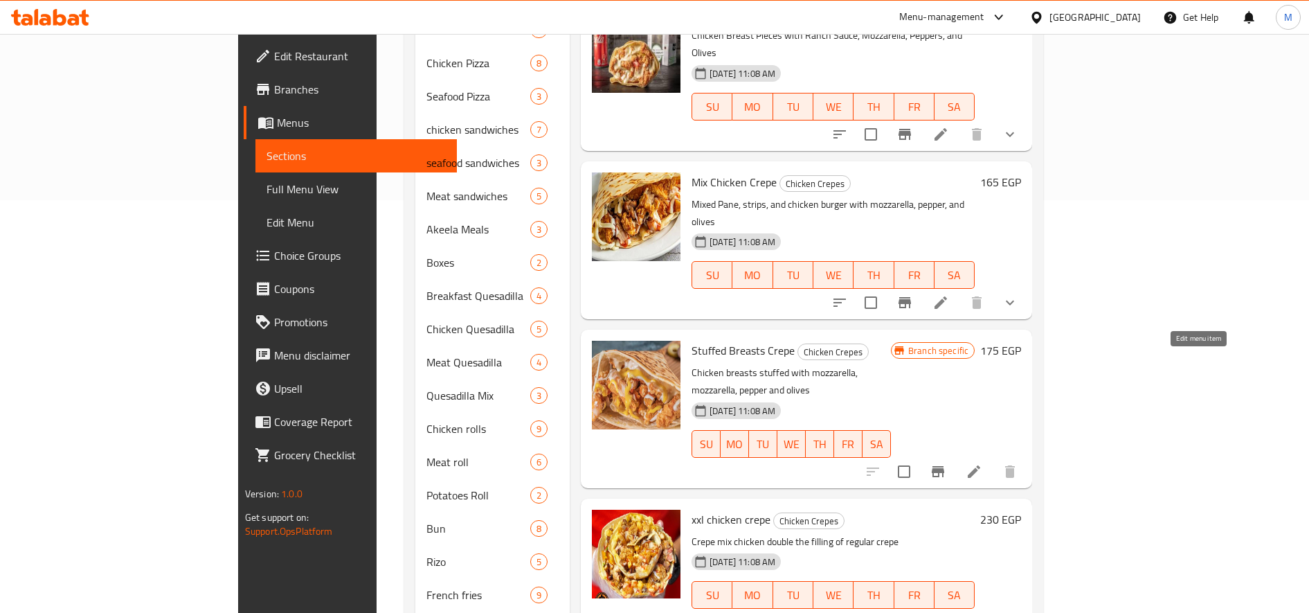
click at [983, 463] on icon at bounding box center [974, 471] width 17 height 17
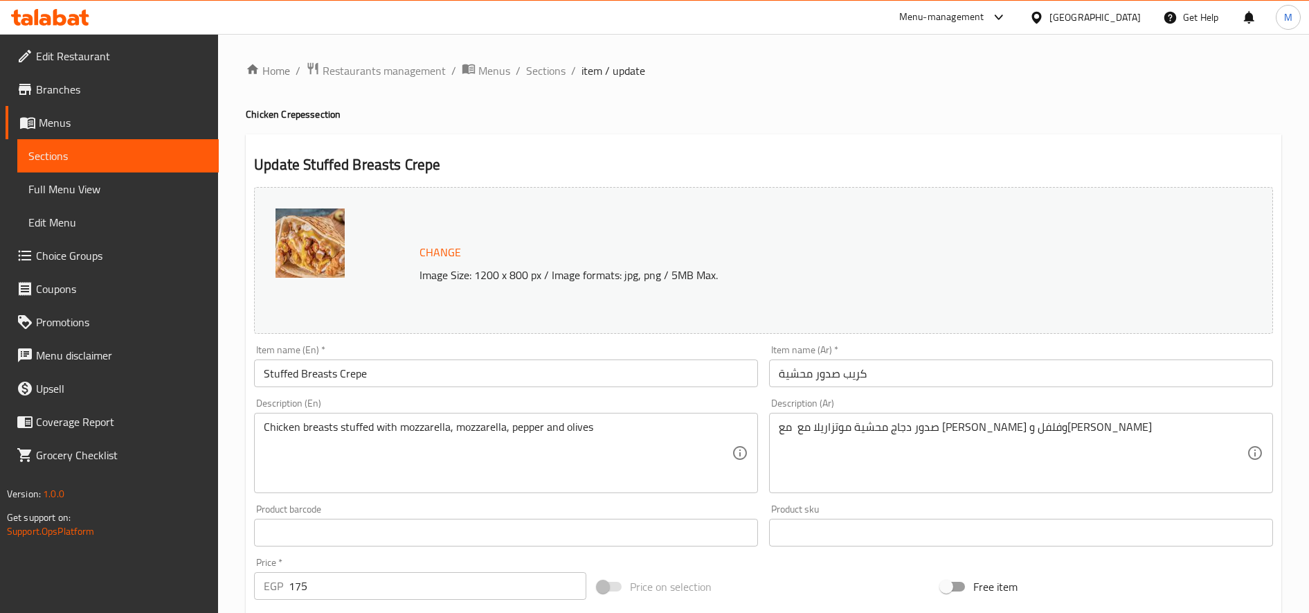
scroll to position [386, 0]
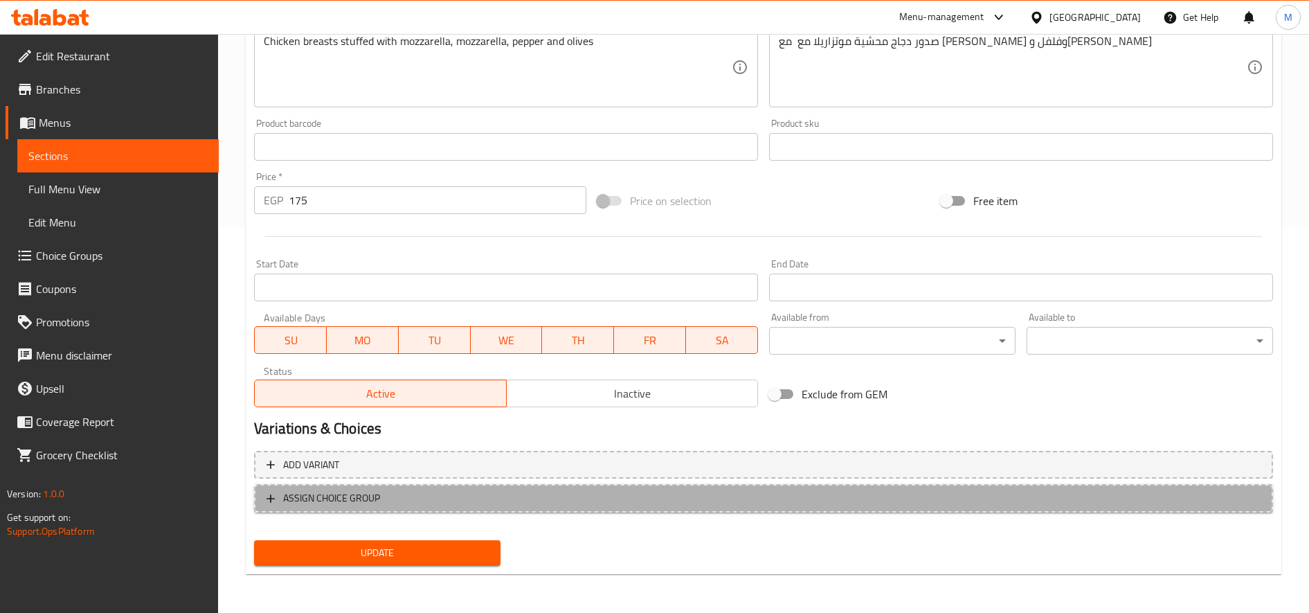
click at [528, 503] on span "ASSIGN CHOICE GROUP" at bounding box center [764, 498] width 994 height 17
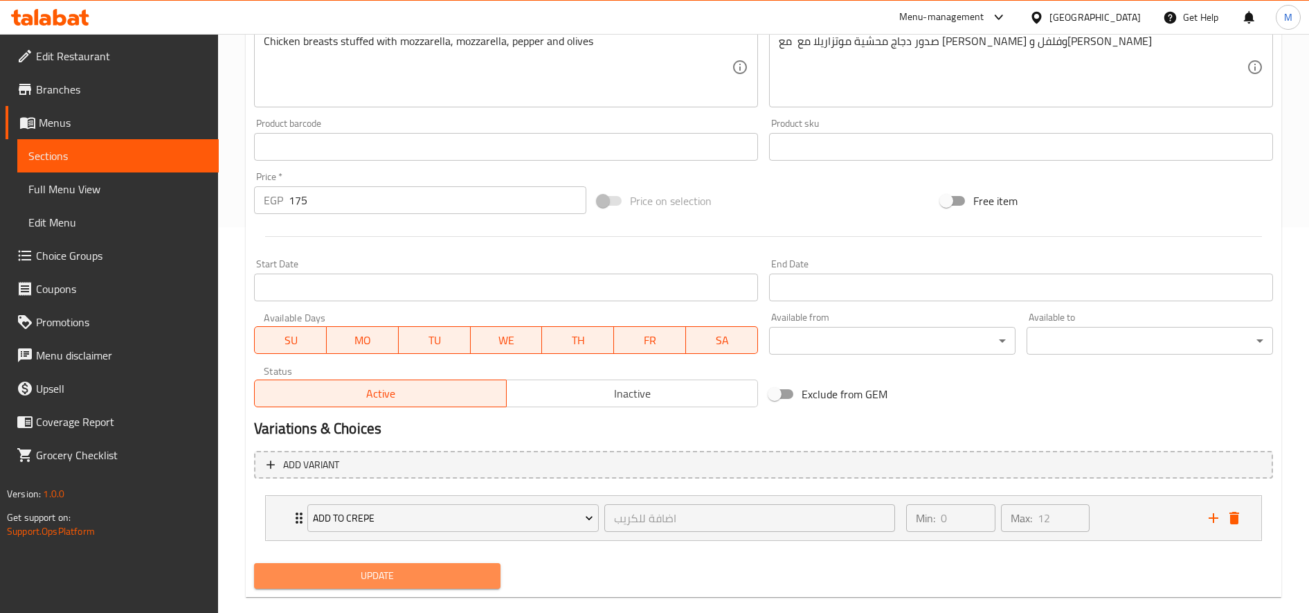
click at [398, 589] on button "Update" at bounding box center [377, 576] width 247 height 26
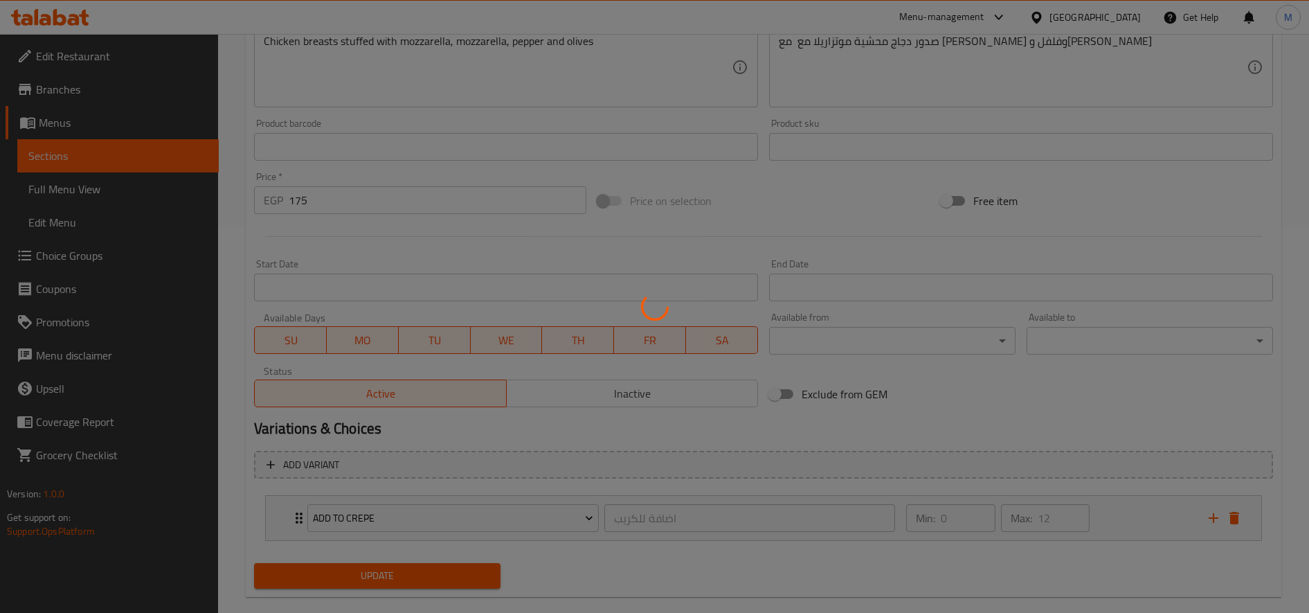
scroll to position [0, 0]
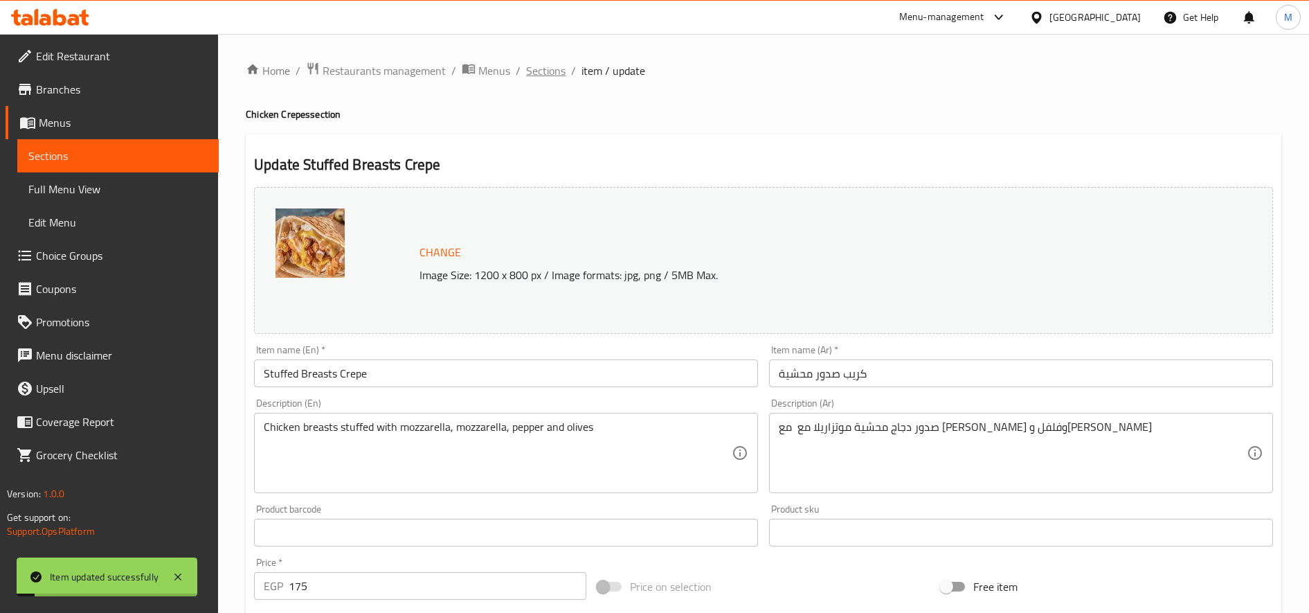
click at [547, 71] on span "Sections" at bounding box center [545, 70] width 39 height 17
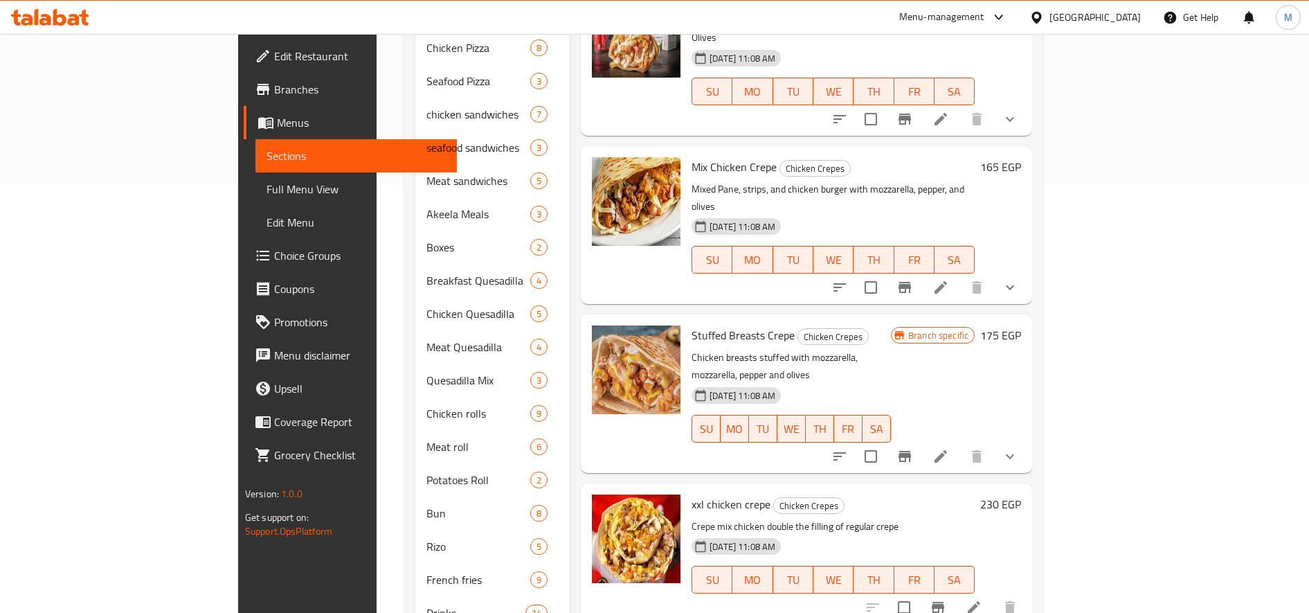
scroll to position [501, 0]
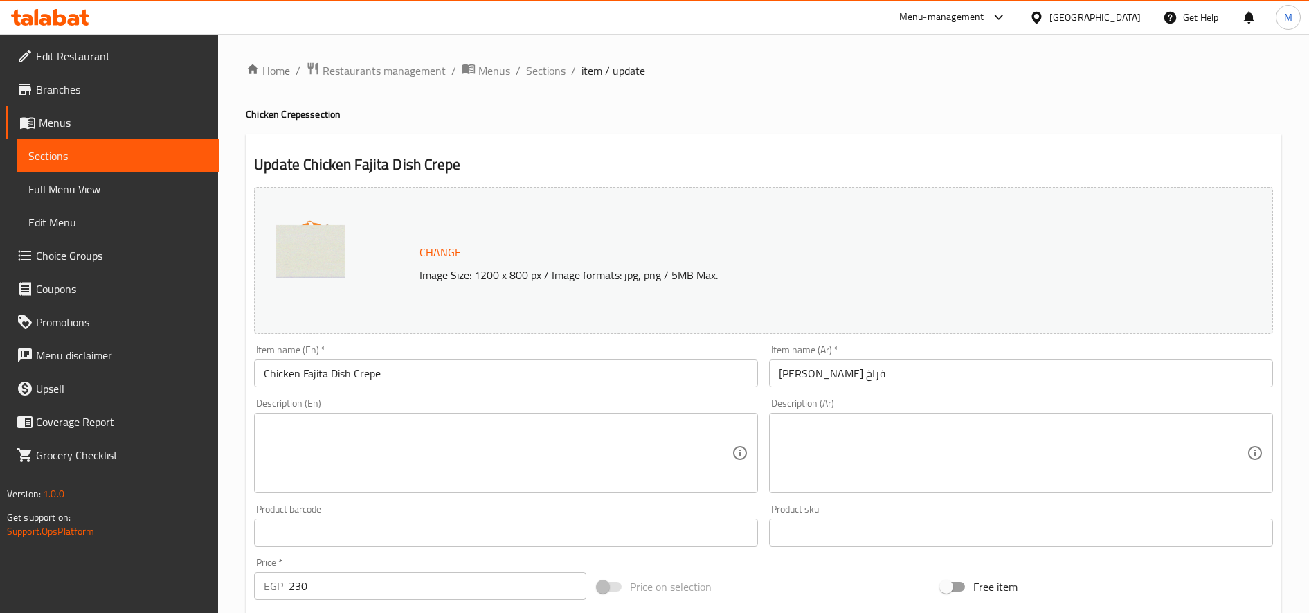
scroll to position [386, 0]
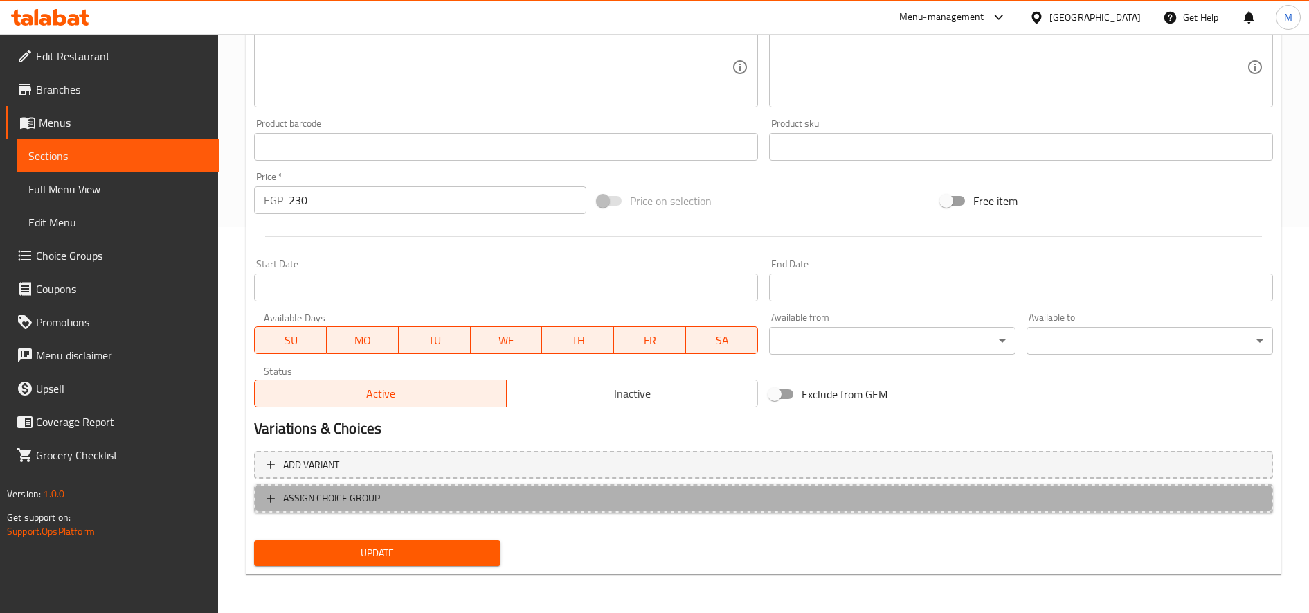
click at [445, 492] on span "ASSIGN CHOICE GROUP" at bounding box center [764, 498] width 994 height 17
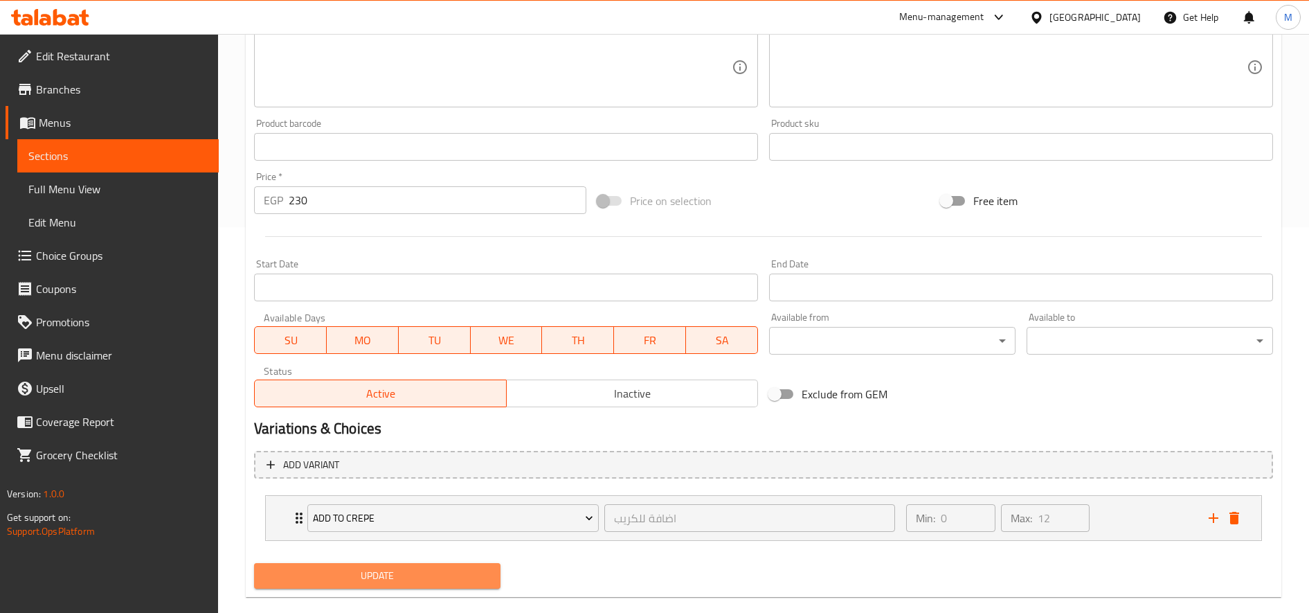
click at [457, 564] on button "Update" at bounding box center [377, 576] width 247 height 26
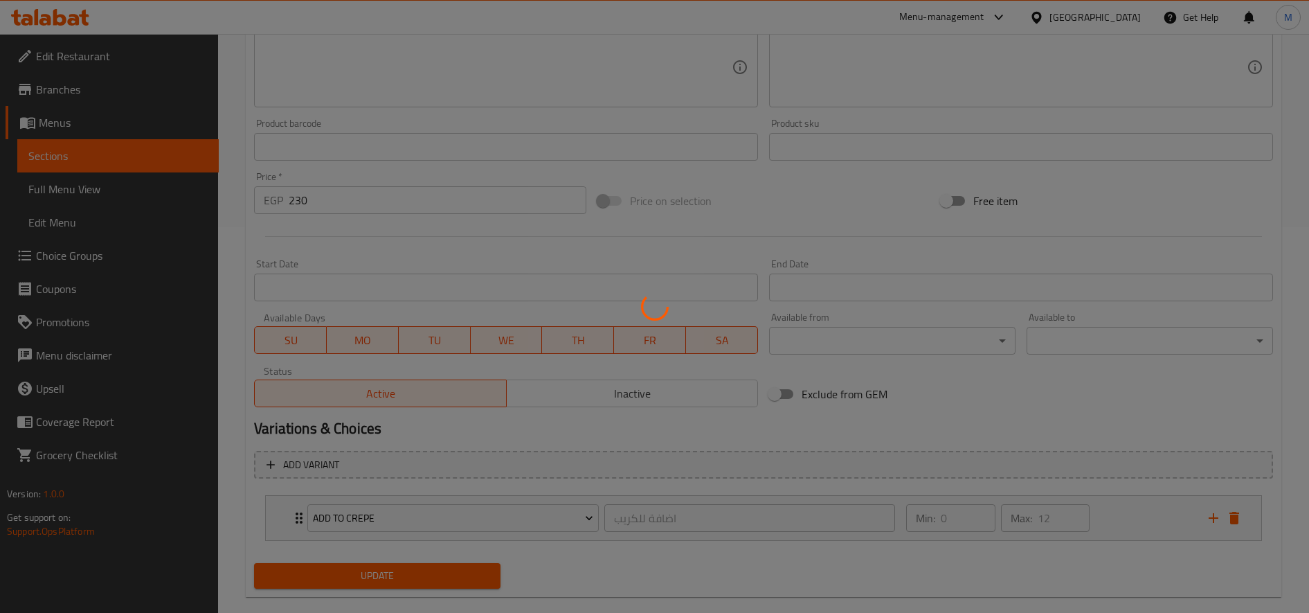
scroll to position [0, 0]
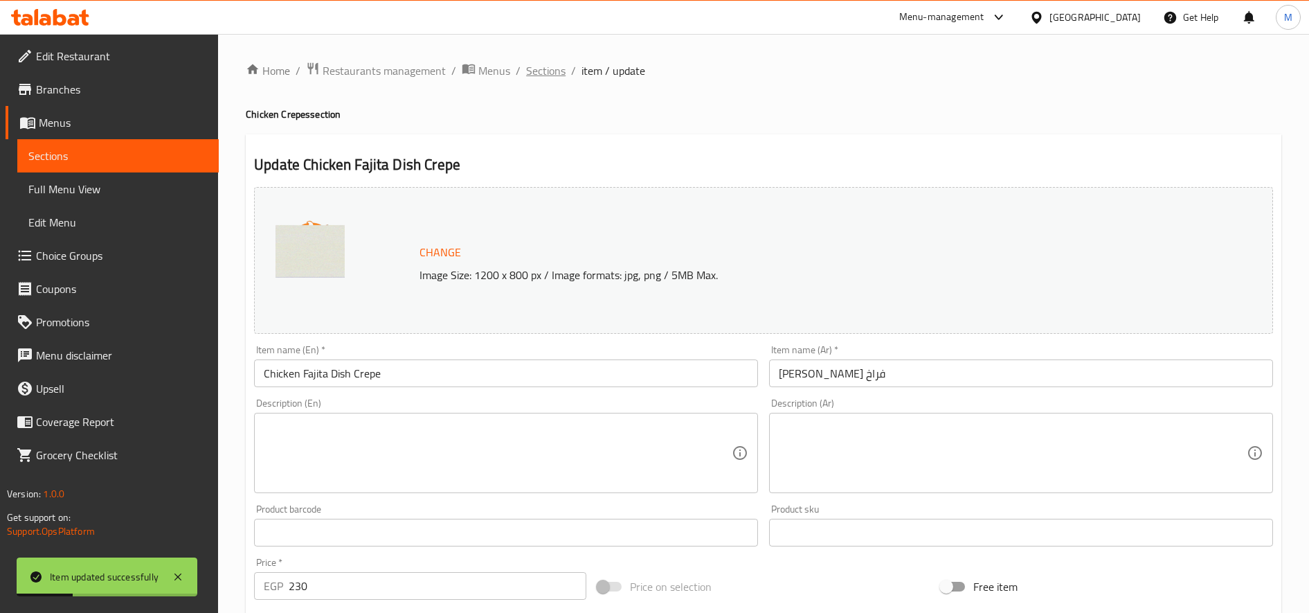
click at [539, 65] on span "Sections" at bounding box center [545, 70] width 39 height 17
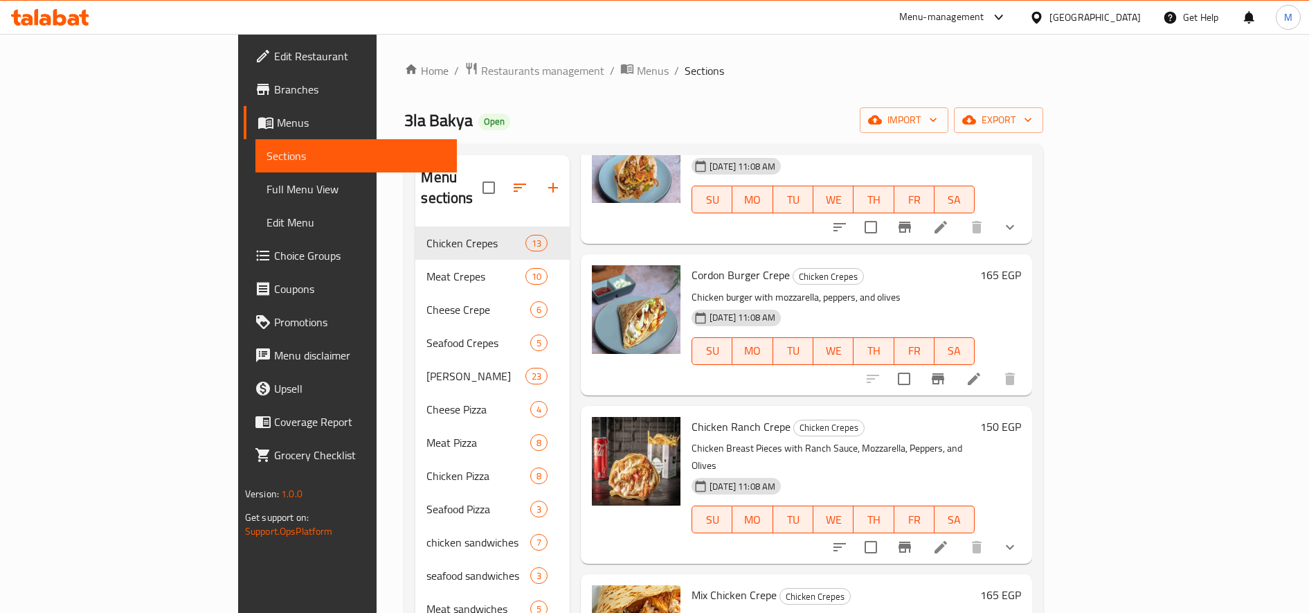
scroll to position [501, 0]
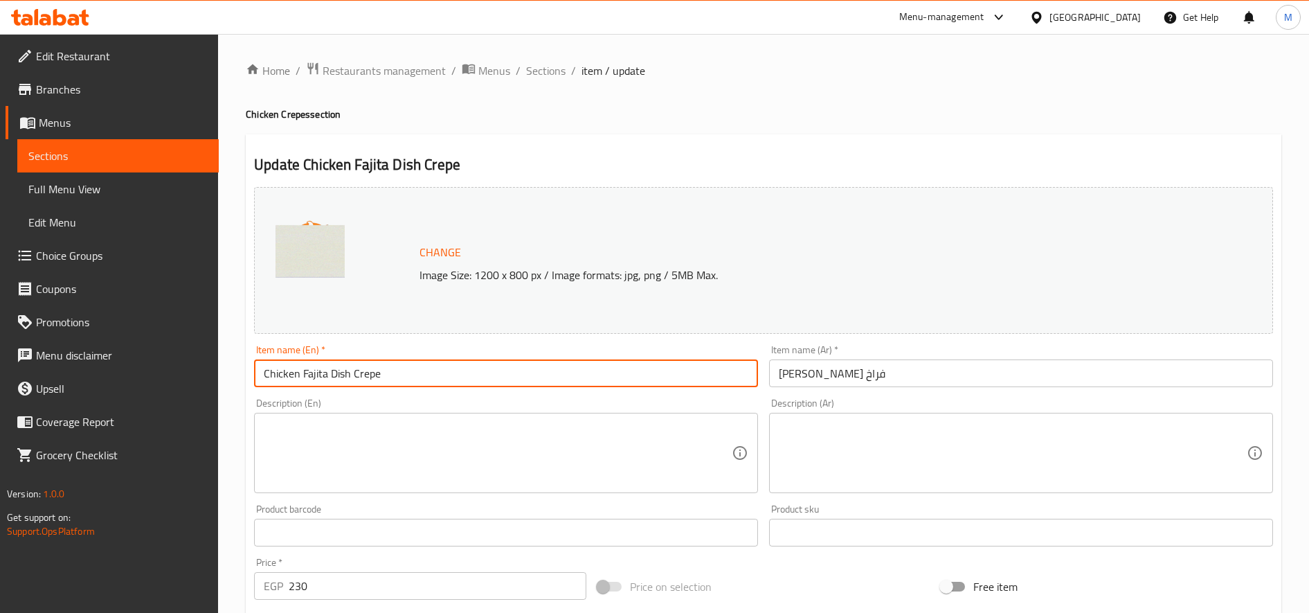
click at [314, 376] on input "Chicken Fajita Dish Crepe" at bounding box center [506, 373] width 504 height 28
type input "Chicken Dish Crepe"
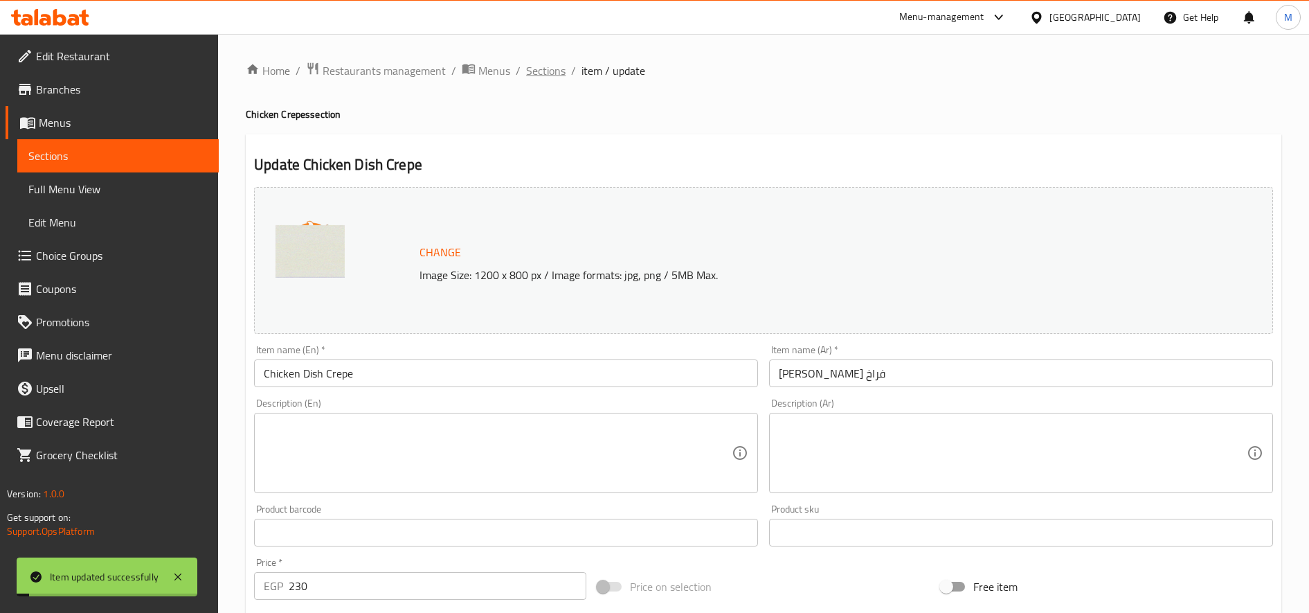
click at [551, 68] on span "Sections" at bounding box center [545, 70] width 39 height 17
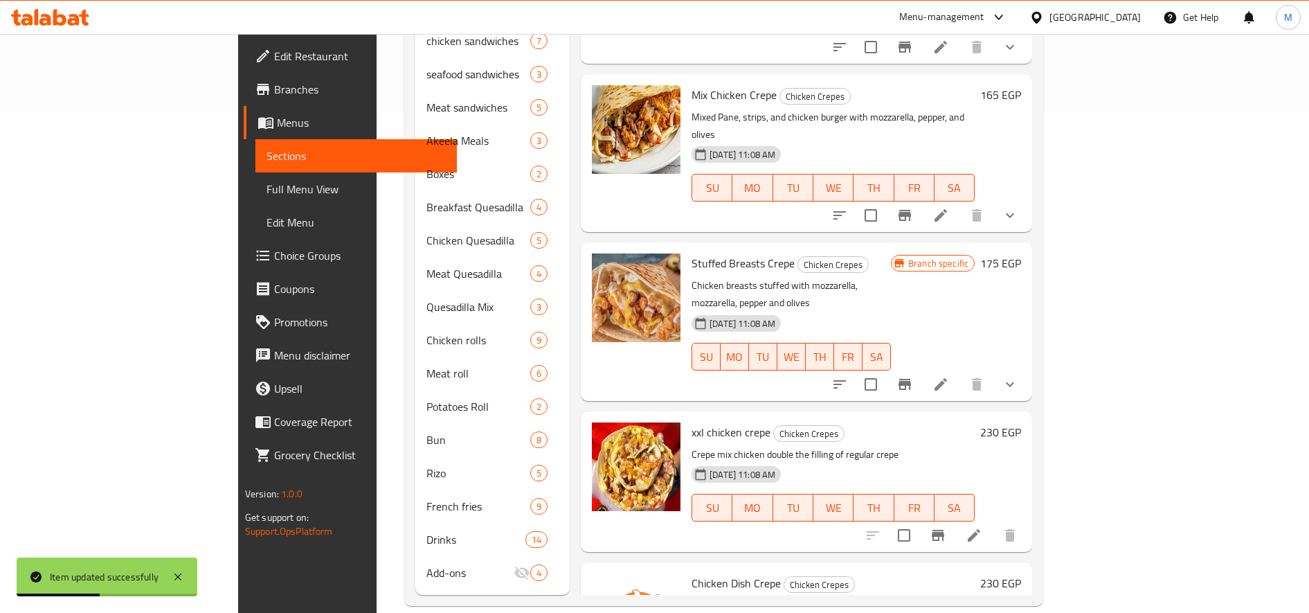
scroll to position [1060, 0]
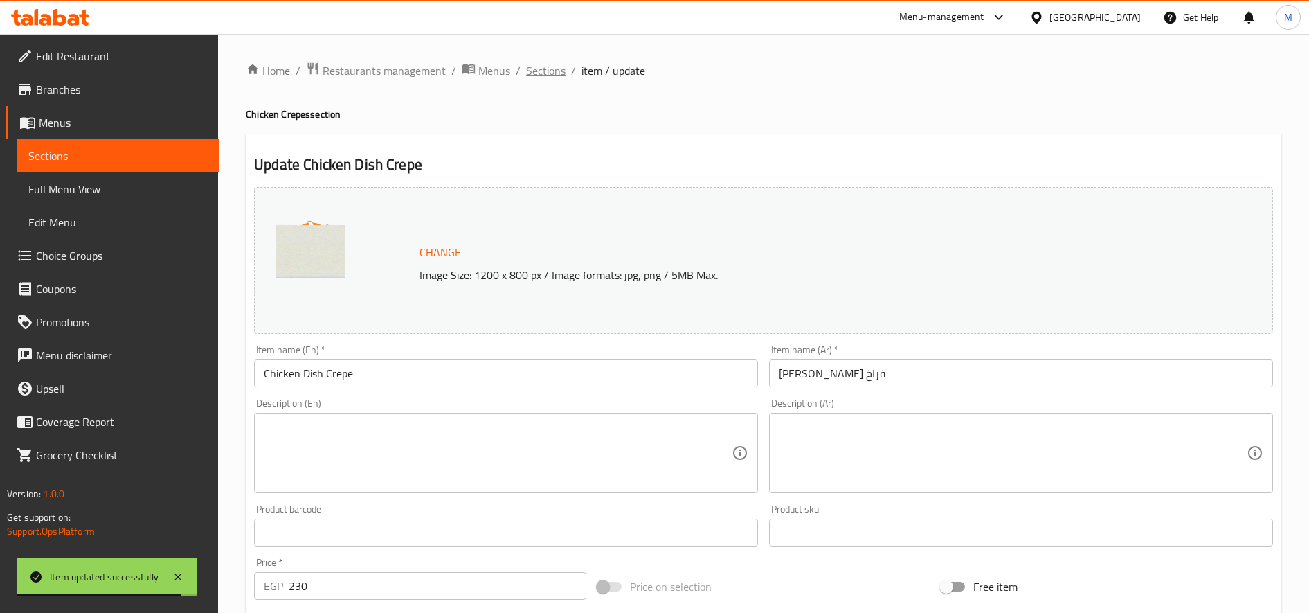
click at [545, 72] on span "Sections" at bounding box center [545, 70] width 39 height 17
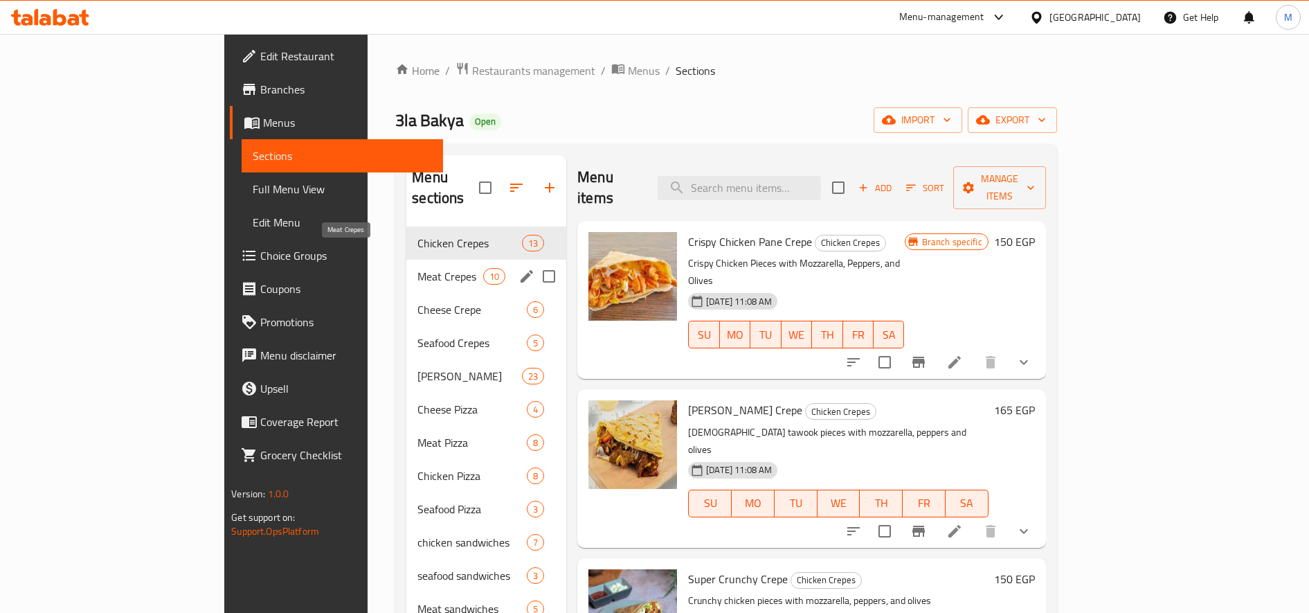
click at [418, 268] on span "Meat Crepes" at bounding box center [451, 276] width 66 height 17
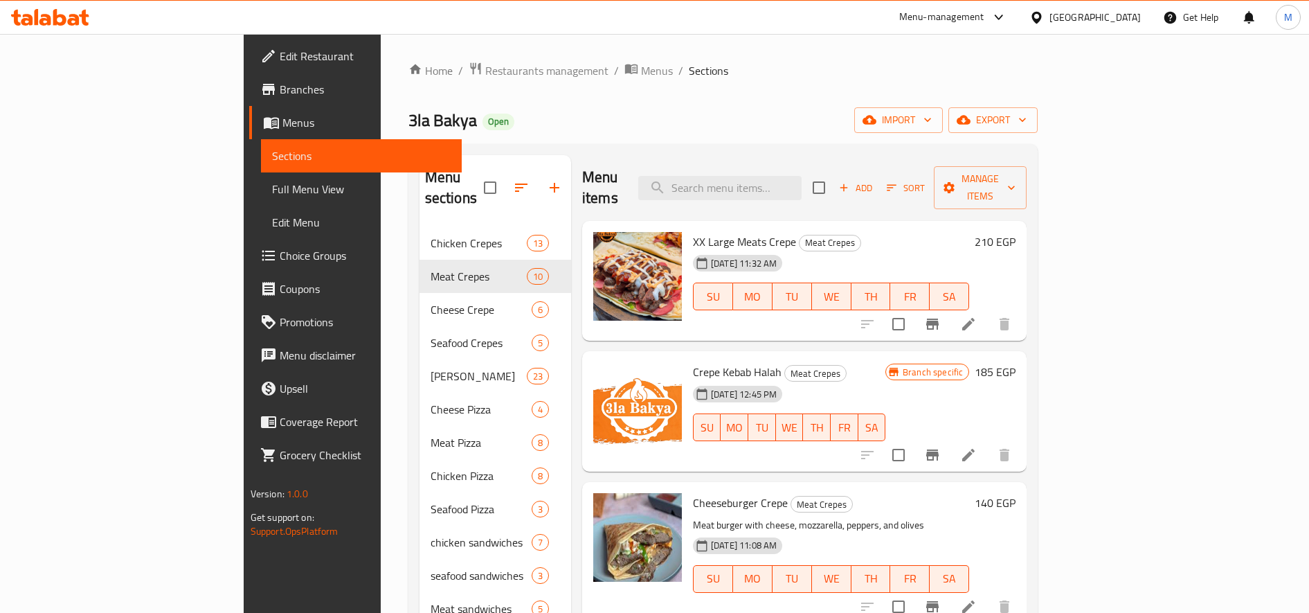
click at [988, 312] on li at bounding box center [968, 324] width 39 height 25
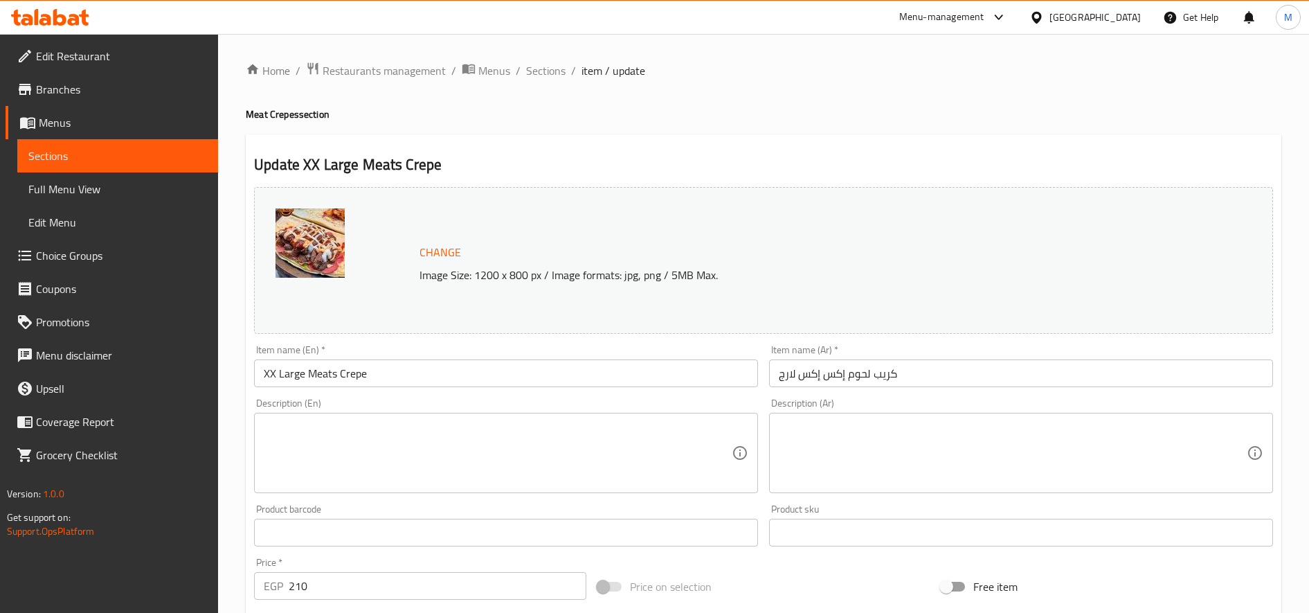
scroll to position [386, 0]
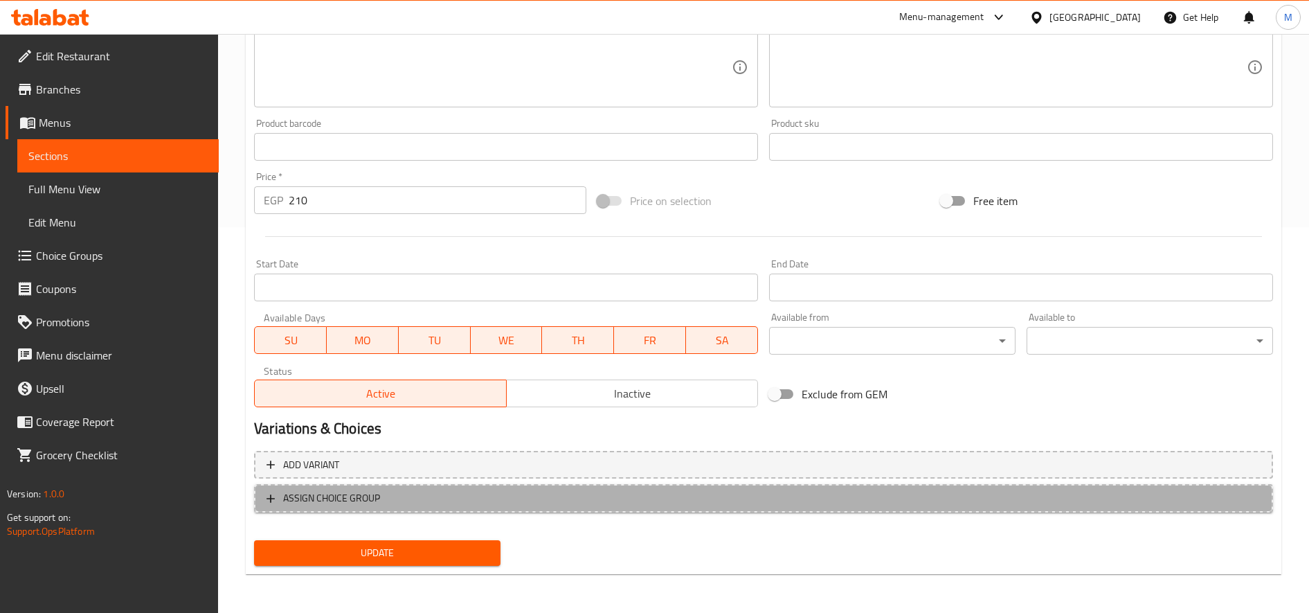
click at [351, 499] on span "ASSIGN CHOICE GROUP" at bounding box center [331, 498] width 97 height 17
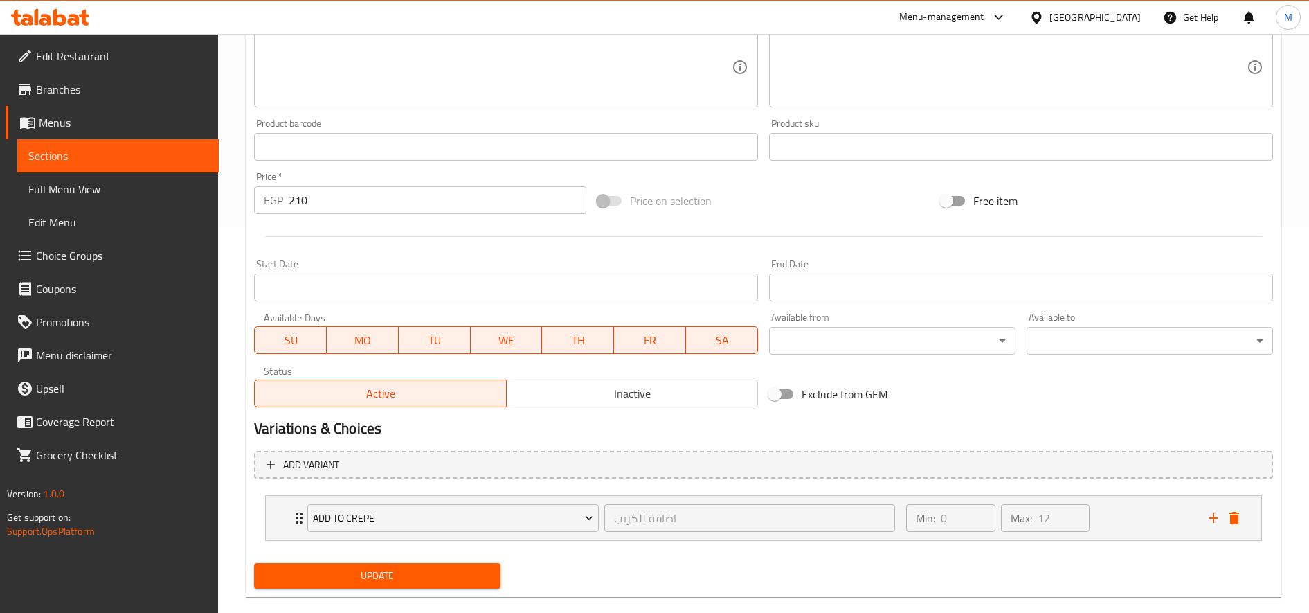
click at [348, 581] on span "Update" at bounding box center [377, 575] width 224 height 17
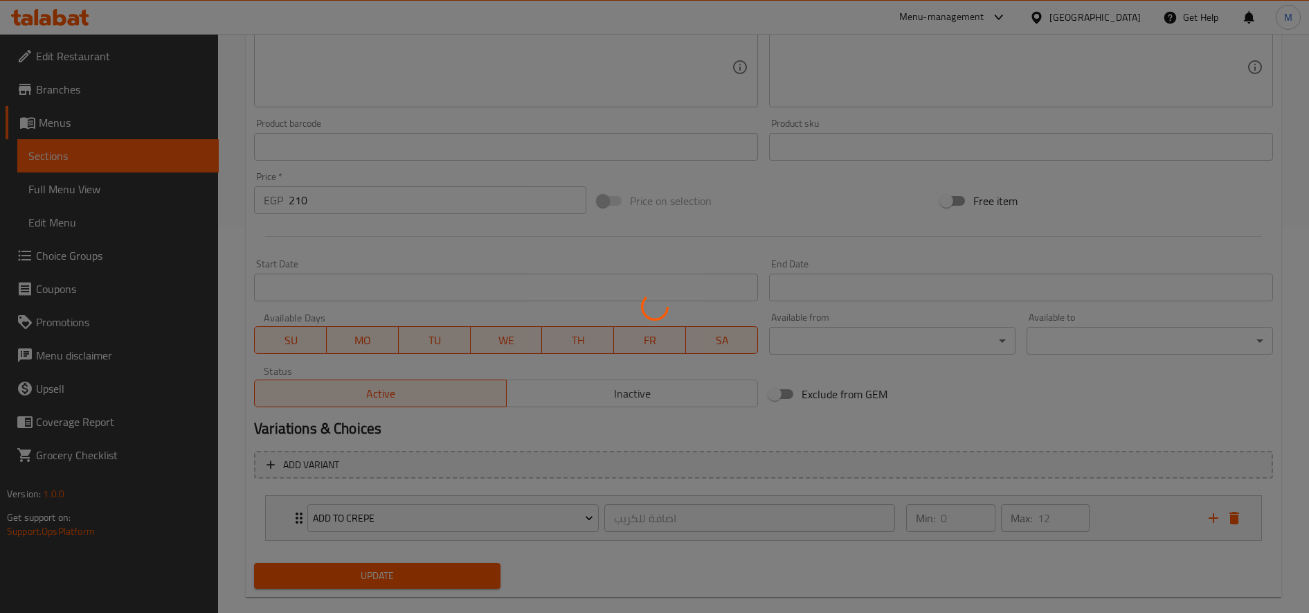
scroll to position [0, 0]
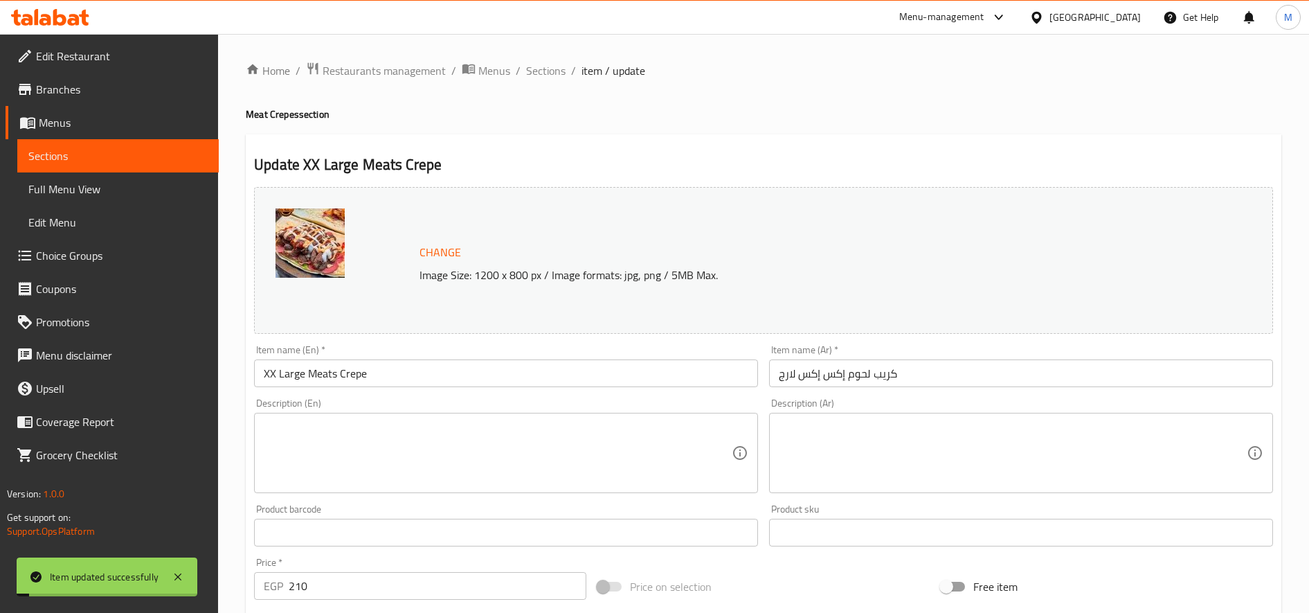
click at [545, 59] on div "Home / Restaurants management / Menus / Sections / item / update Meat Crepes se…" at bounding box center [763, 527] width 1091 height 987
click at [540, 70] on span "Sections" at bounding box center [545, 70] width 39 height 17
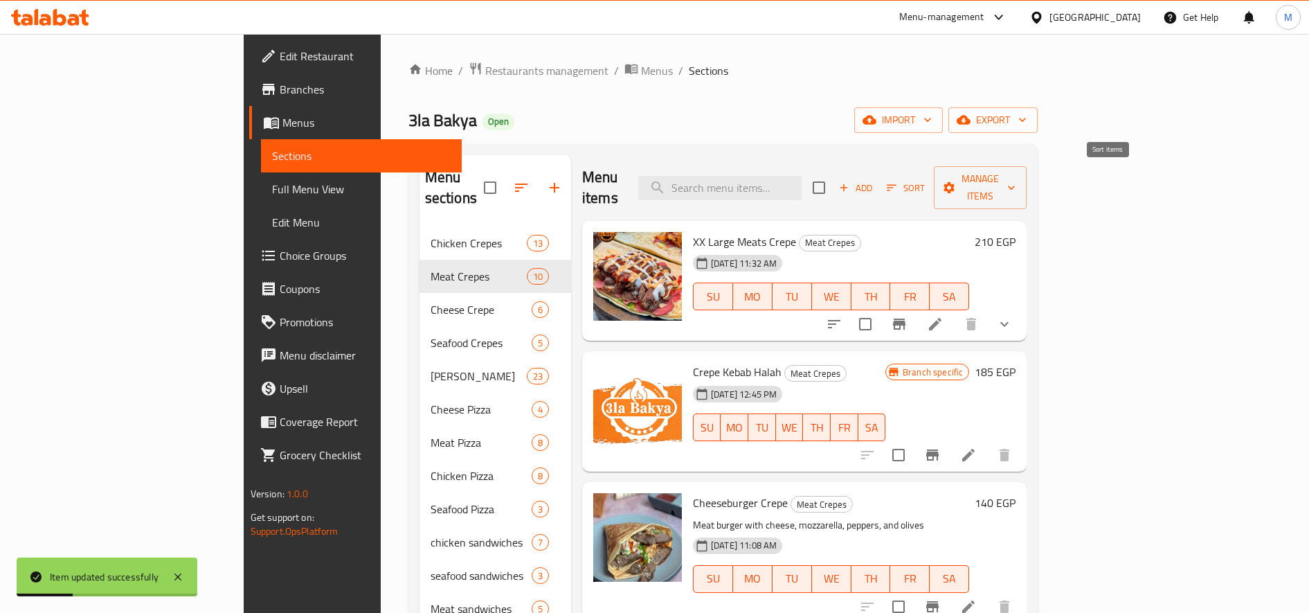
click at [925, 180] on span "Sort" at bounding box center [906, 188] width 38 height 16
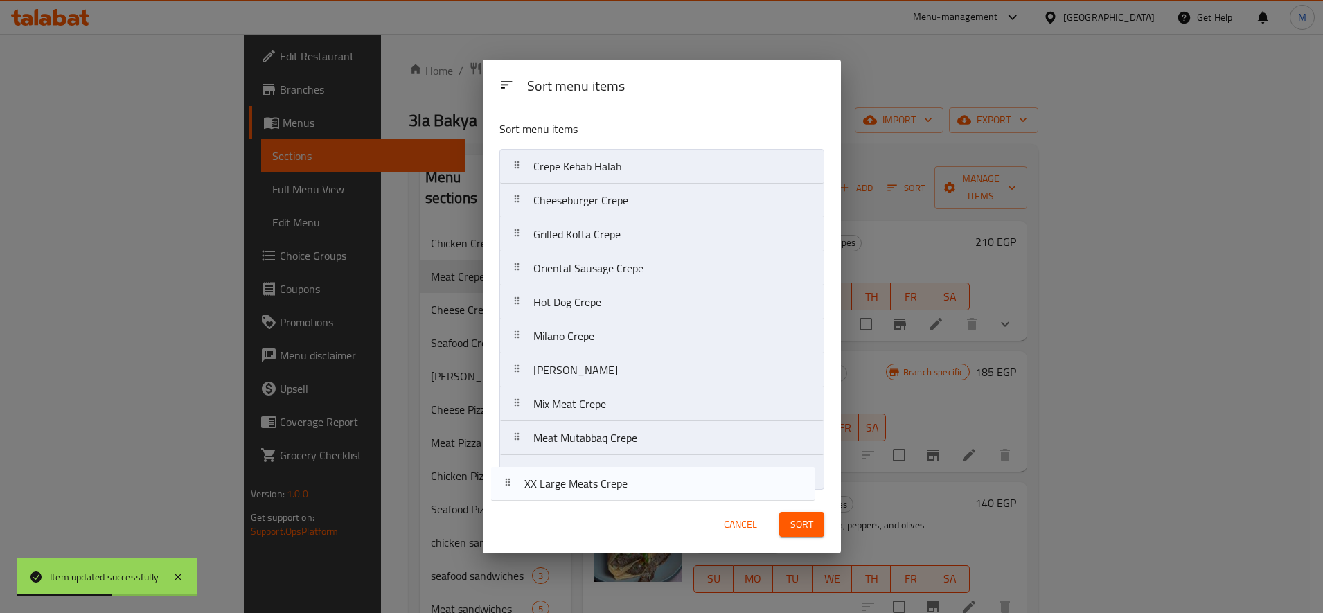
drag, startPoint x: 522, startPoint y: 168, endPoint x: 508, endPoint y: 504, distance: 336.1
click at [508, 504] on div "Sort menu items Sort menu items XX Large Meats Crepe Crepe Kebab Halah Cheesebu…" at bounding box center [662, 307] width 358 height 494
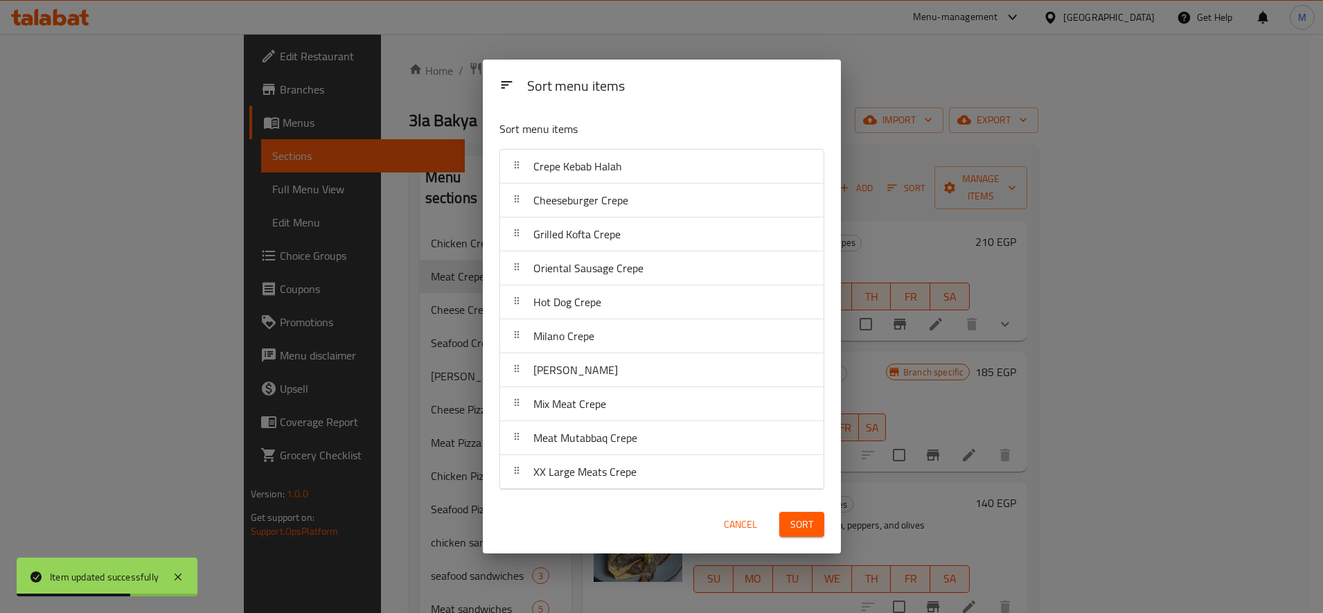
click at [807, 526] on span "Sort" at bounding box center [801, 524] width 23 height 17
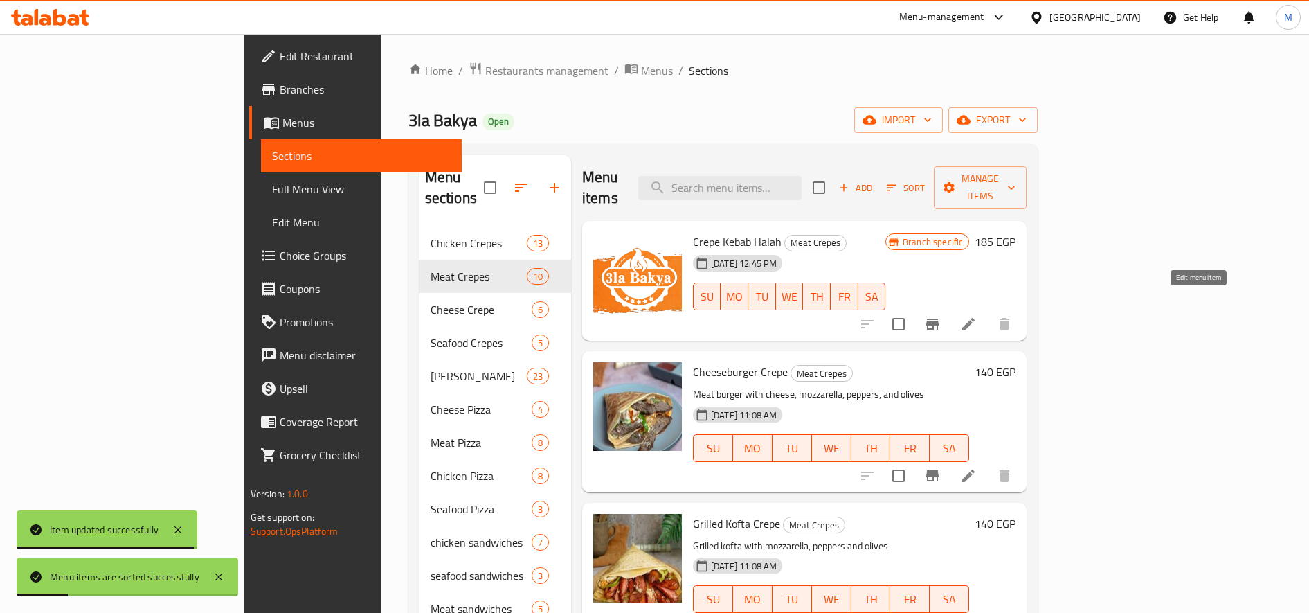
click at [977, 316] on icon at bounding box center [968, 324] width 17 height 17
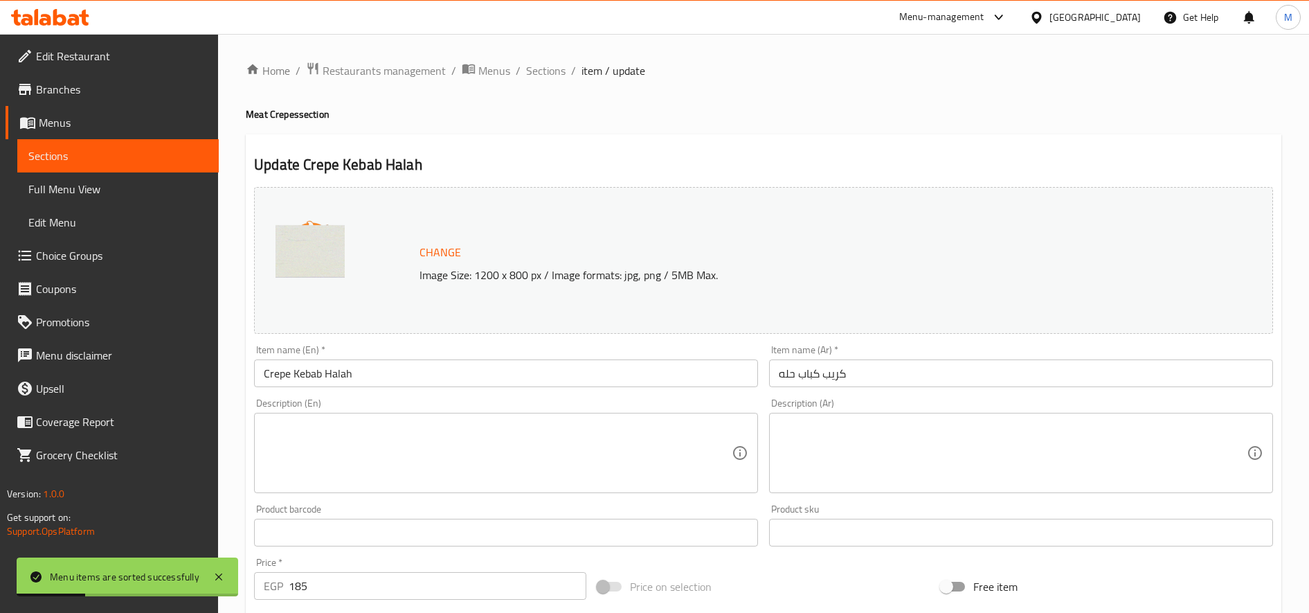
scroll to position [386, 0]
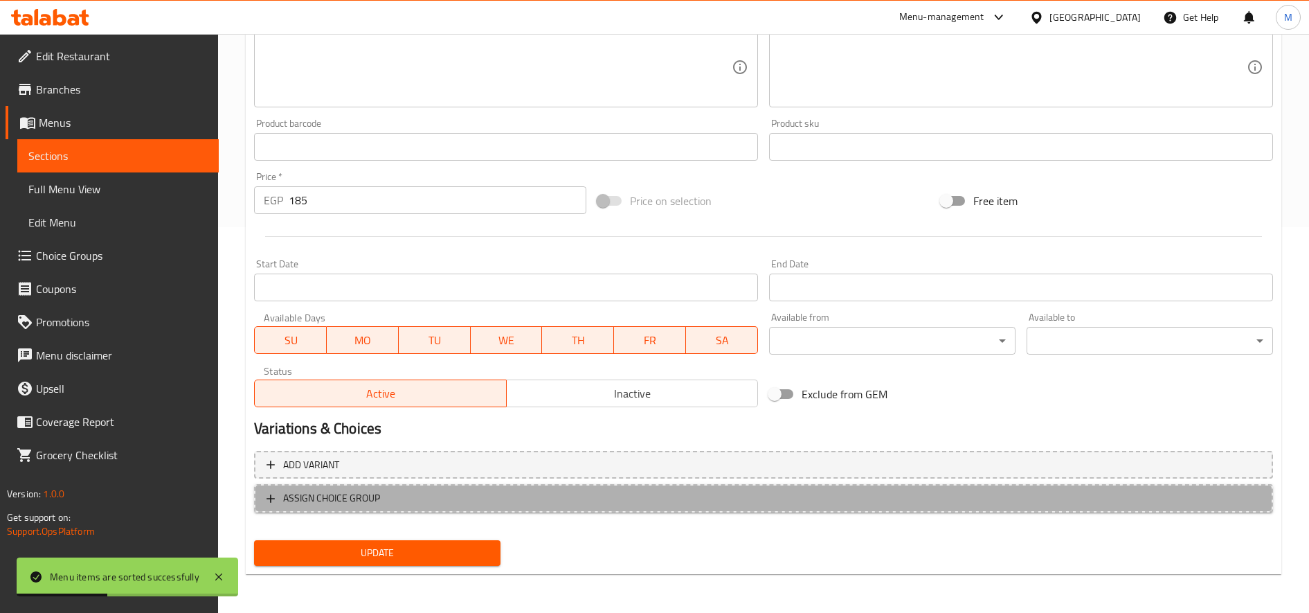
click at [521, 494] on span "ASSIGN CHOICE GROUP" at bounding box center [764, 498] width 994 height 17
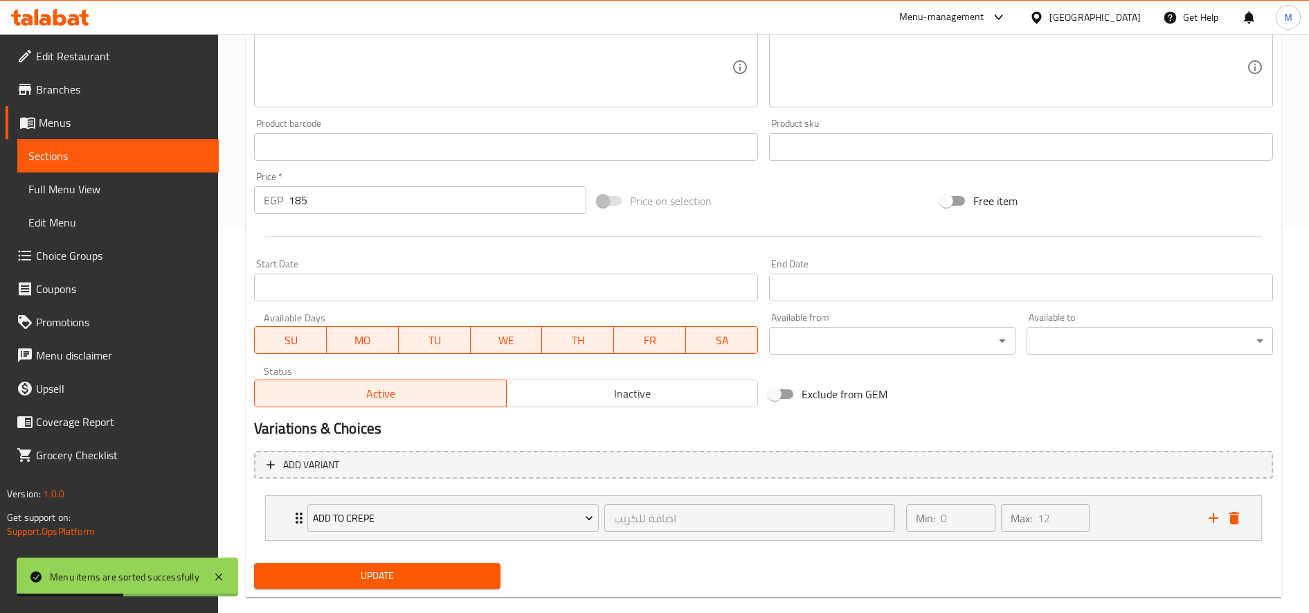
click at [420, 580] on span "Update" at bounding box center [377, 575] width 224 height 17
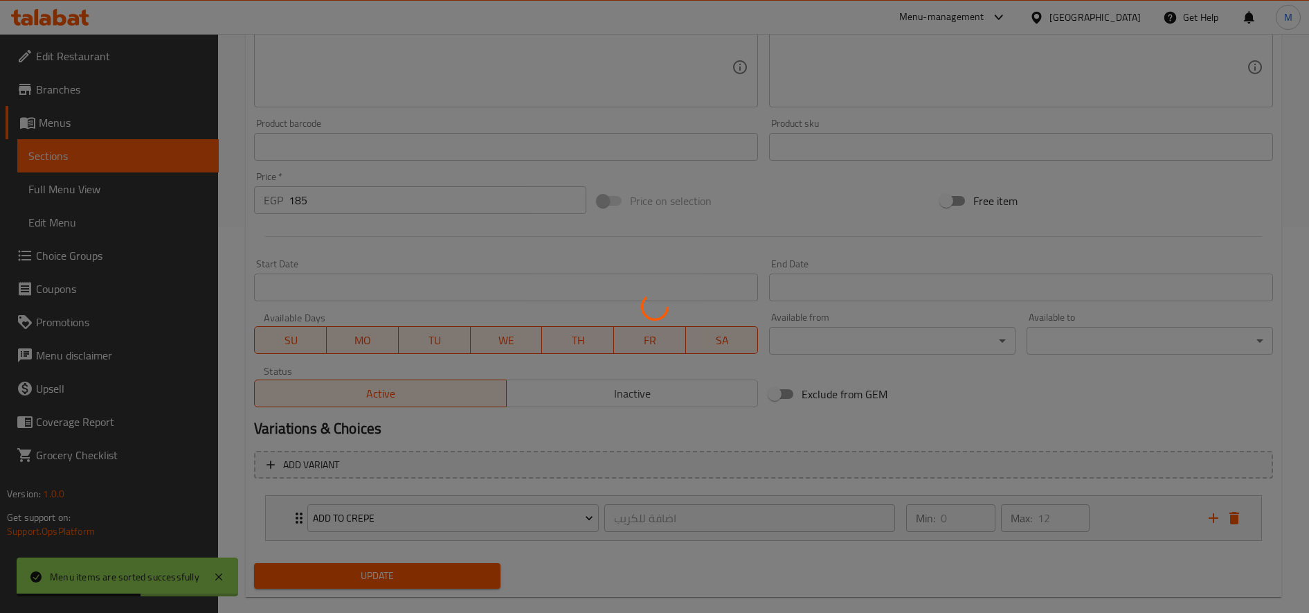
scroll to position [0, 0]
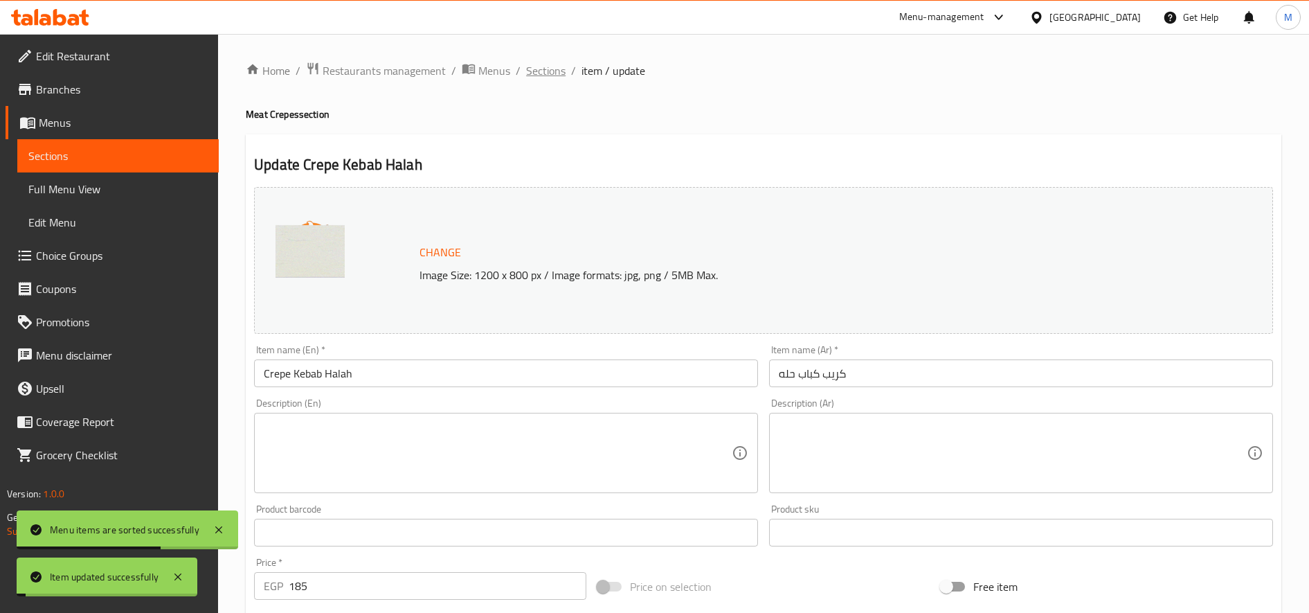
click at [544, 73] on span "Sections" at bounding box center [545, 70] width 39 height 17
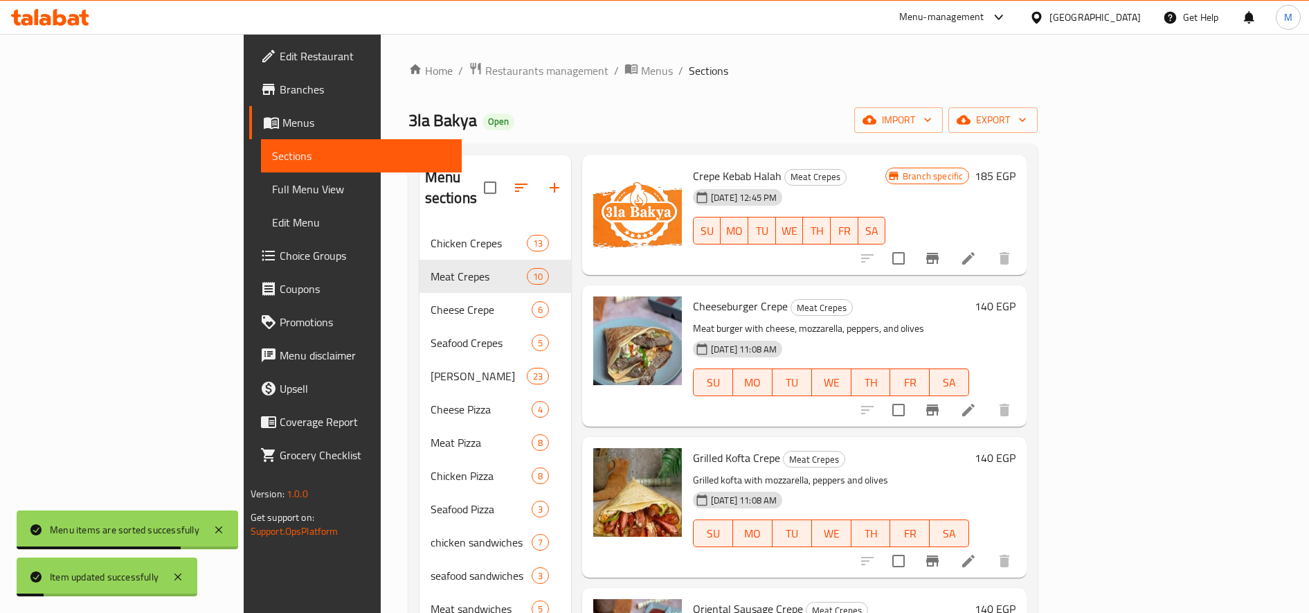
scroll to position [69, 0]
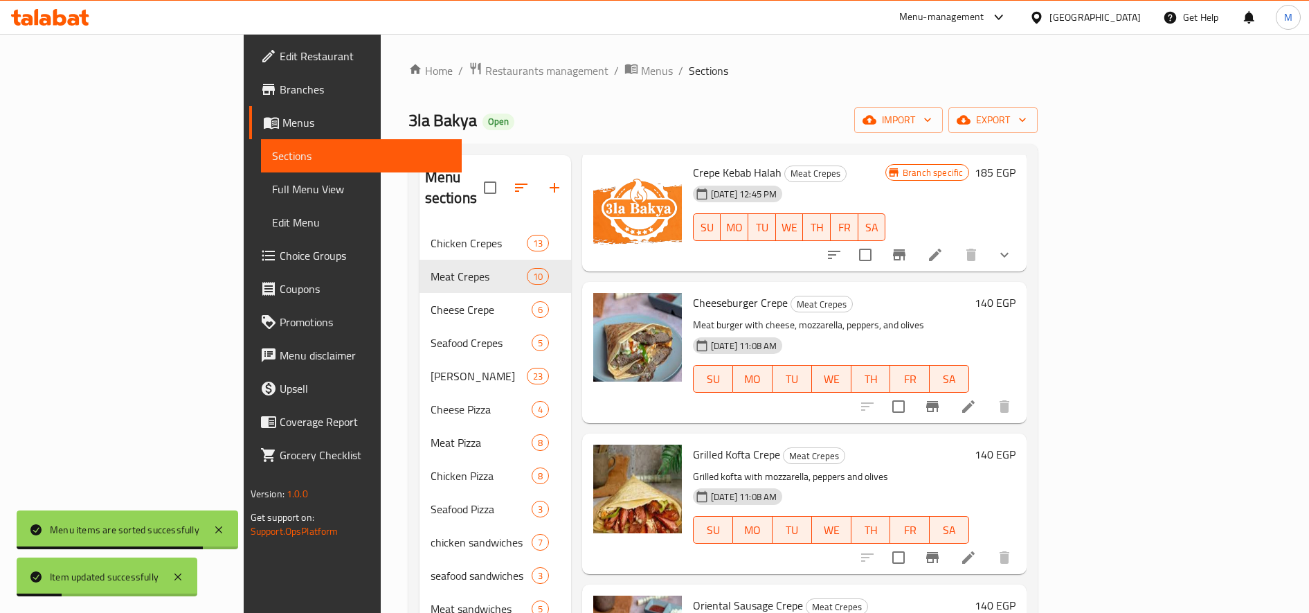
click at [977, 398] on icon at bounding box center [968, 406] width 17 height 17
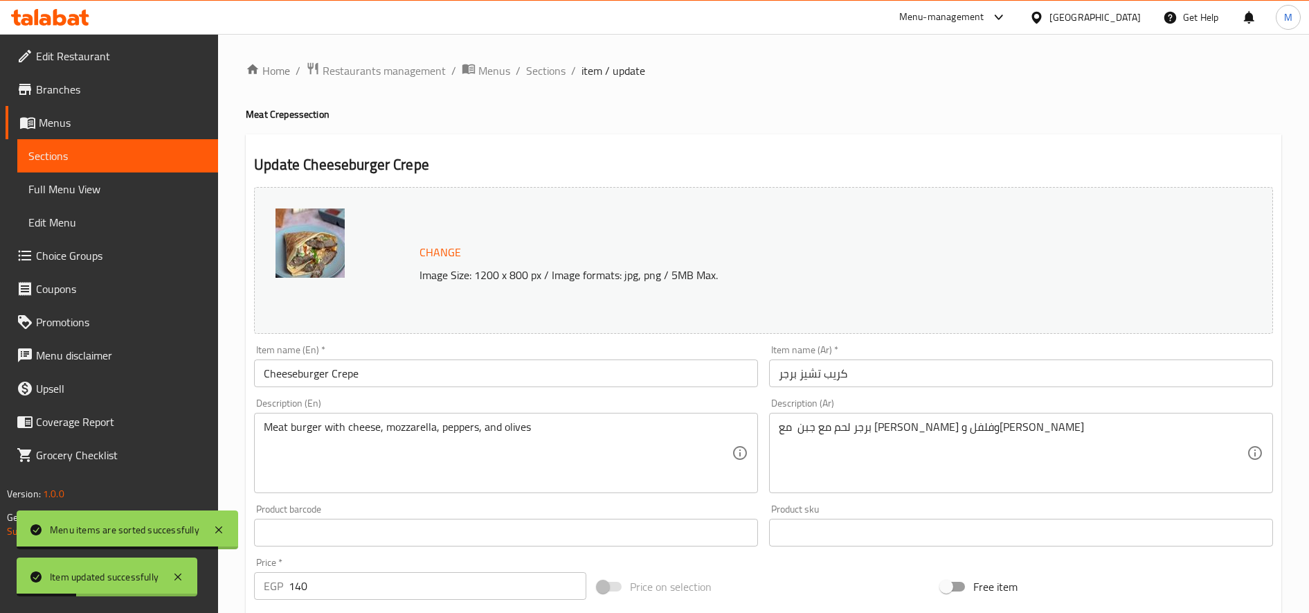
scroll to position [386, 0]
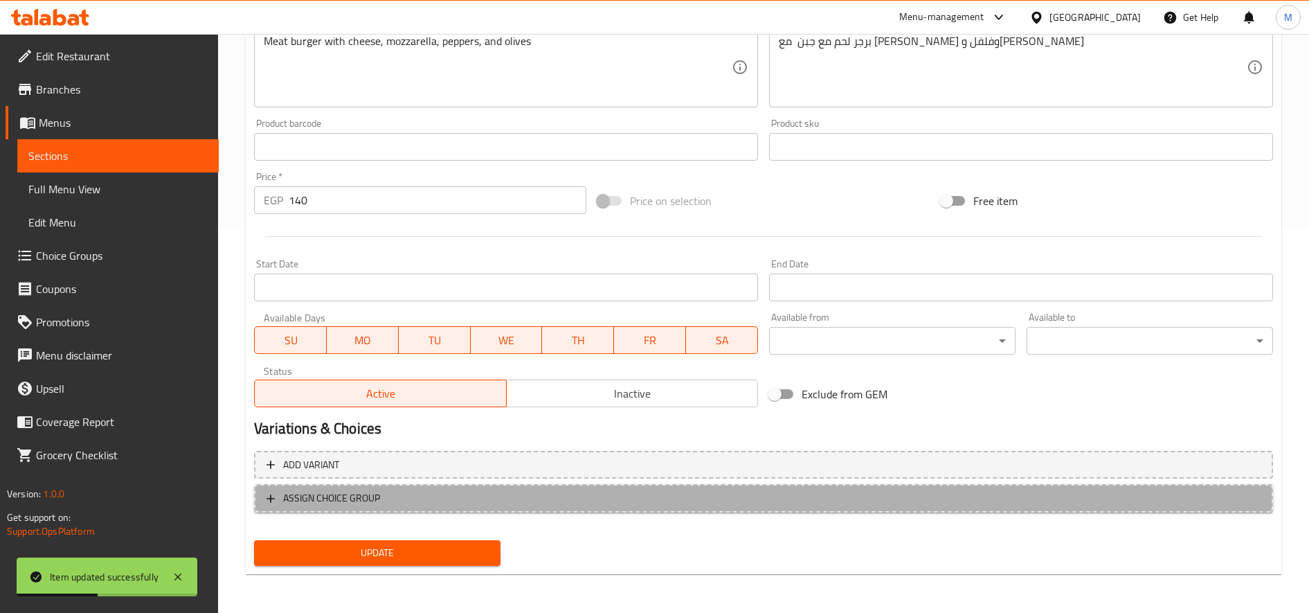
click at [605, 498] on span "ASSIGN CHOICE GROUP" at bounding box center [764, 498] width 994 height 17
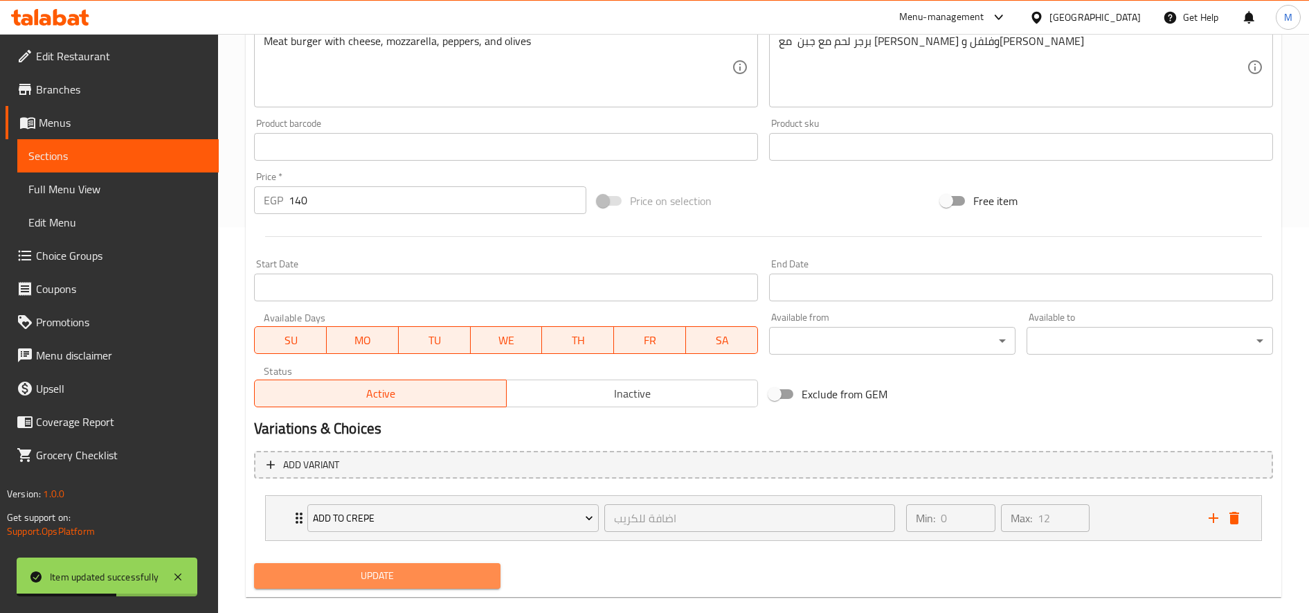
click at [461, 571] on span "Update" at bounding box center [377, 575] width 224 height 17
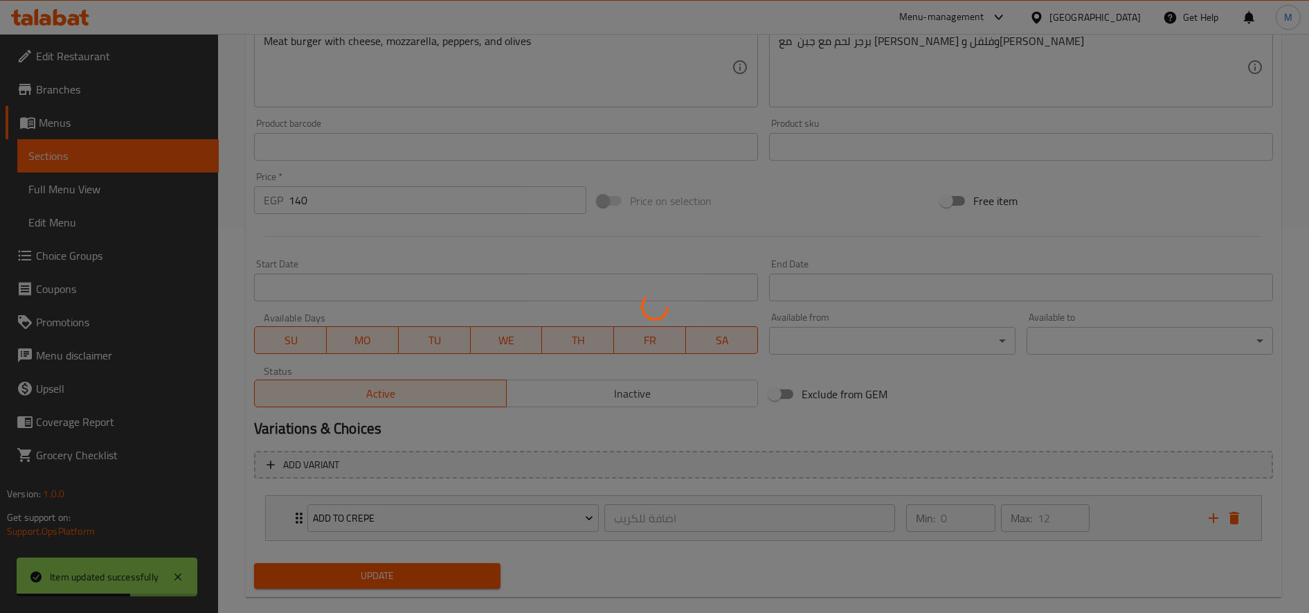
scroll to position [0, 0]
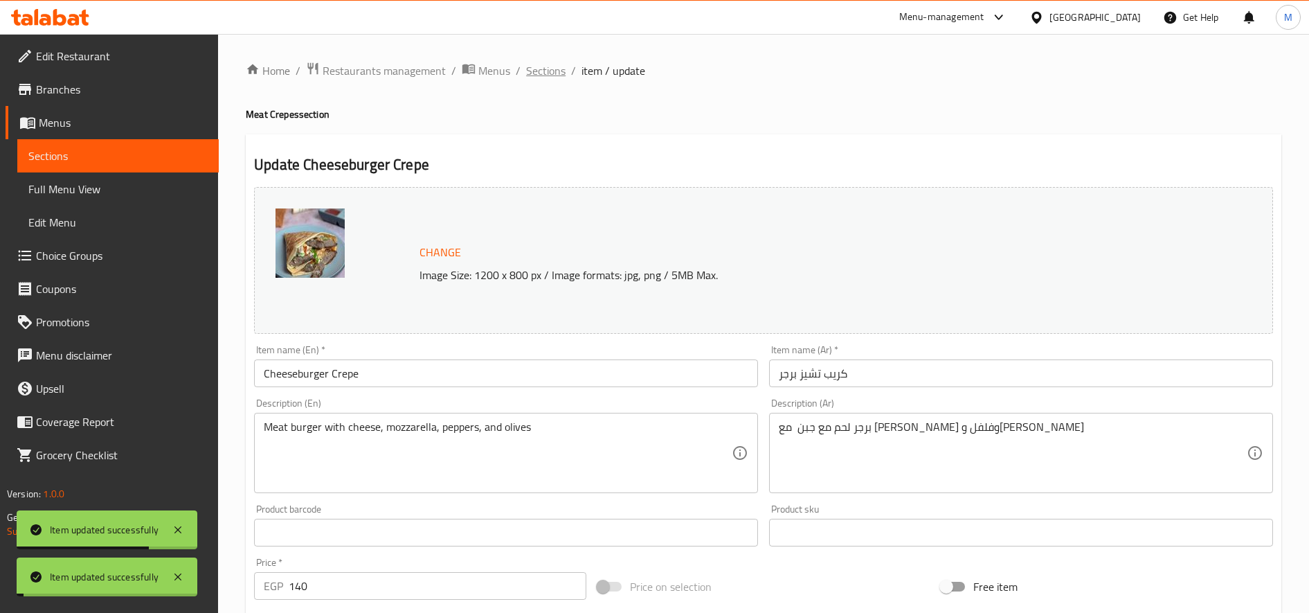
click at [543, 69] on span "Sections" at bounding box center [545, 70] width 39 height 17
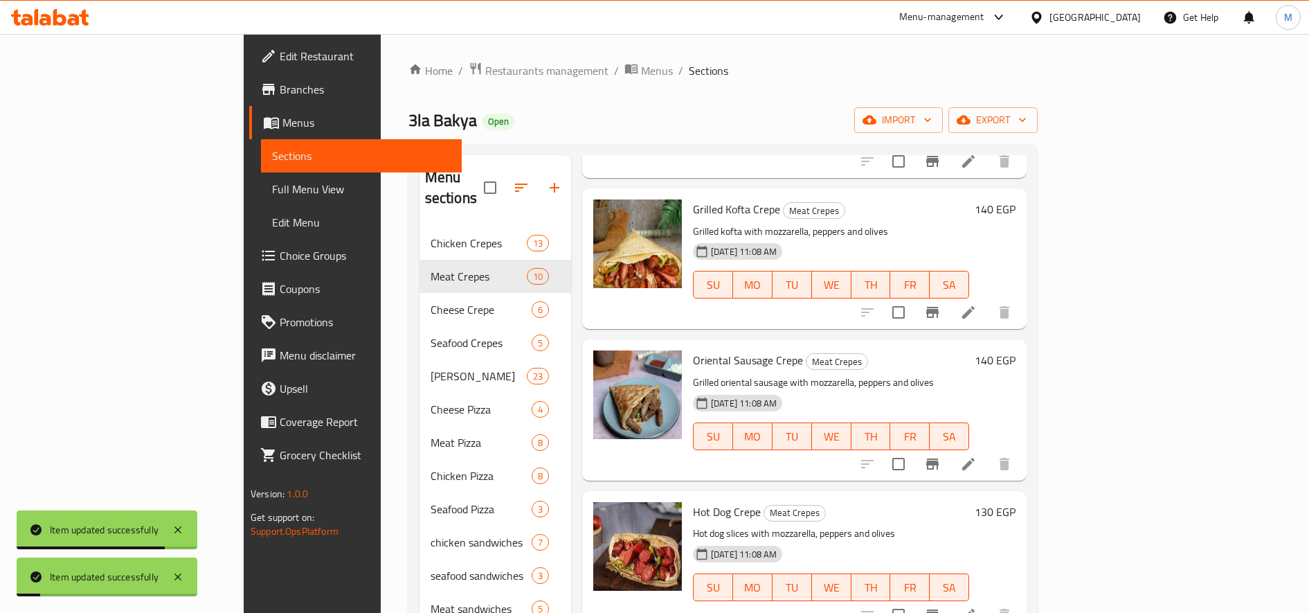
scroll to position [318, 0]
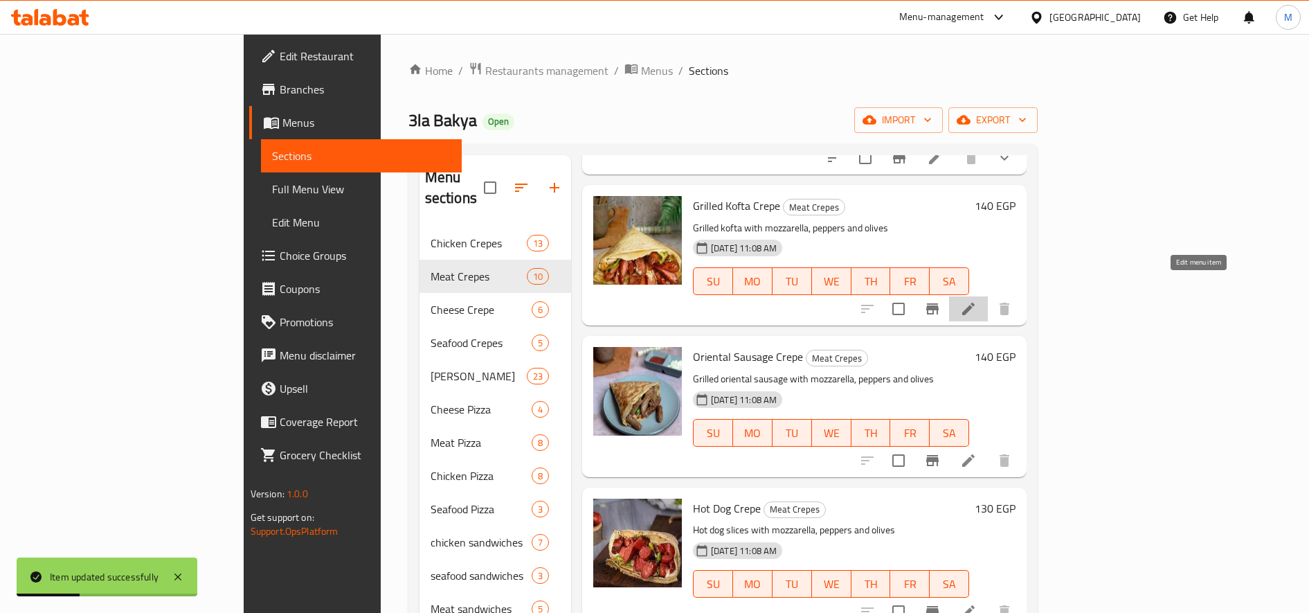
click at [975, 303] on icon at bounding box center [969, 309] width 12 height 12
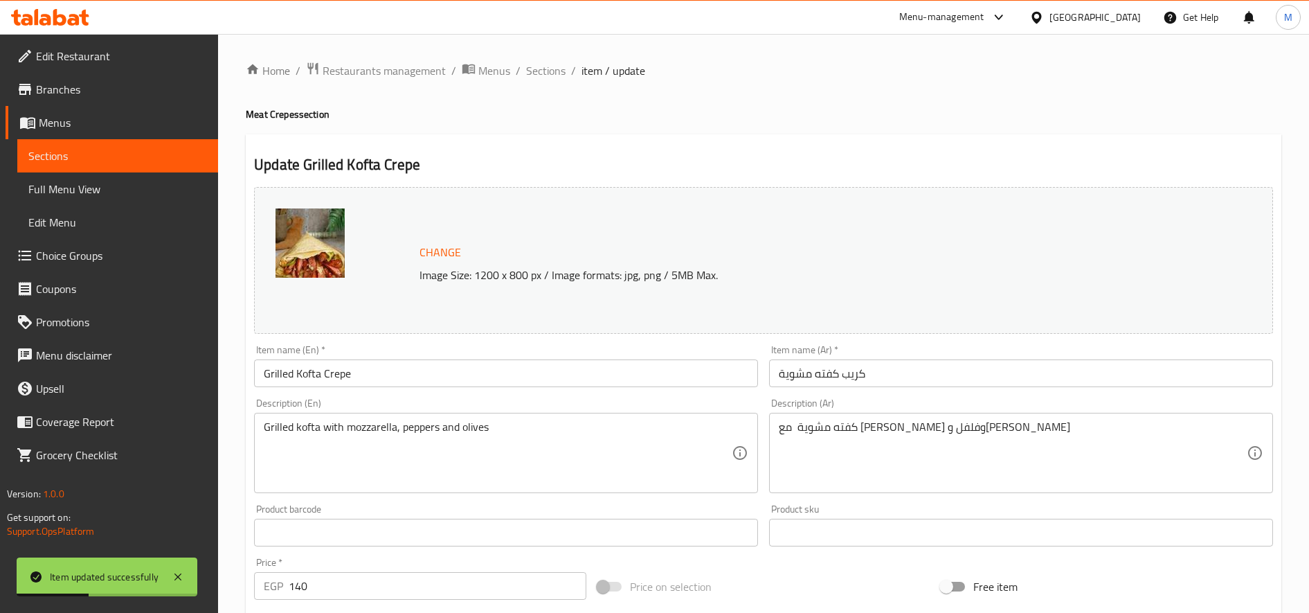
scroll to position [386, 0]
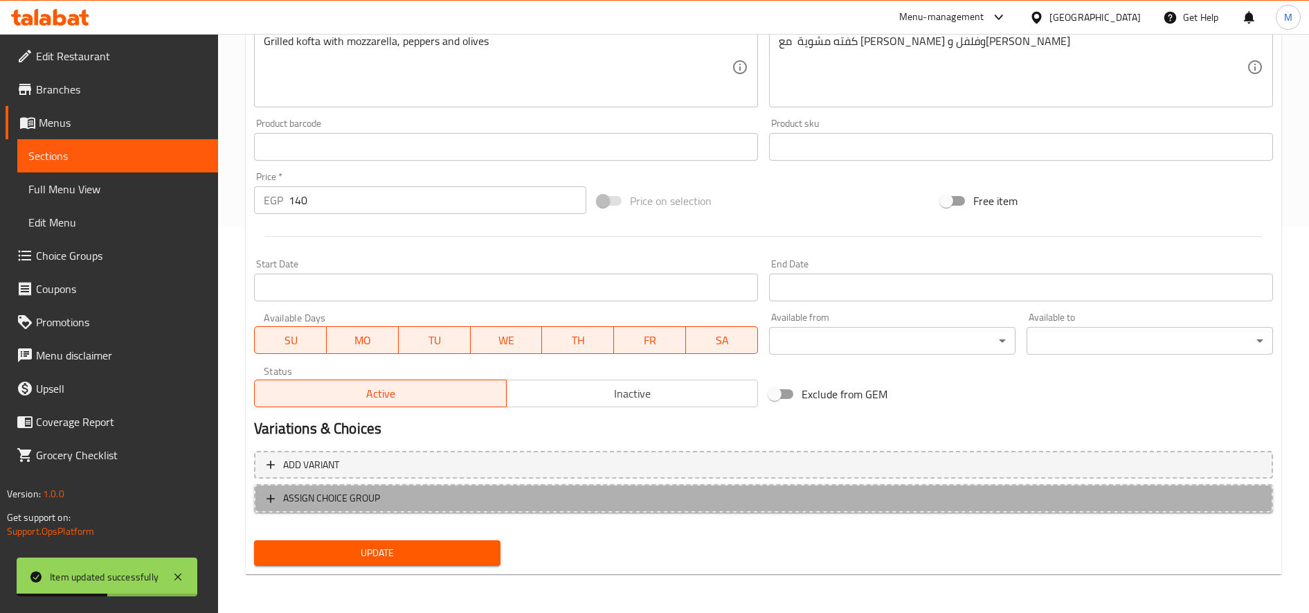
click at [579, 508] on button "ASSIGN CHOICE GROUP" at bounding box center [763, 498] width 1019 height 28
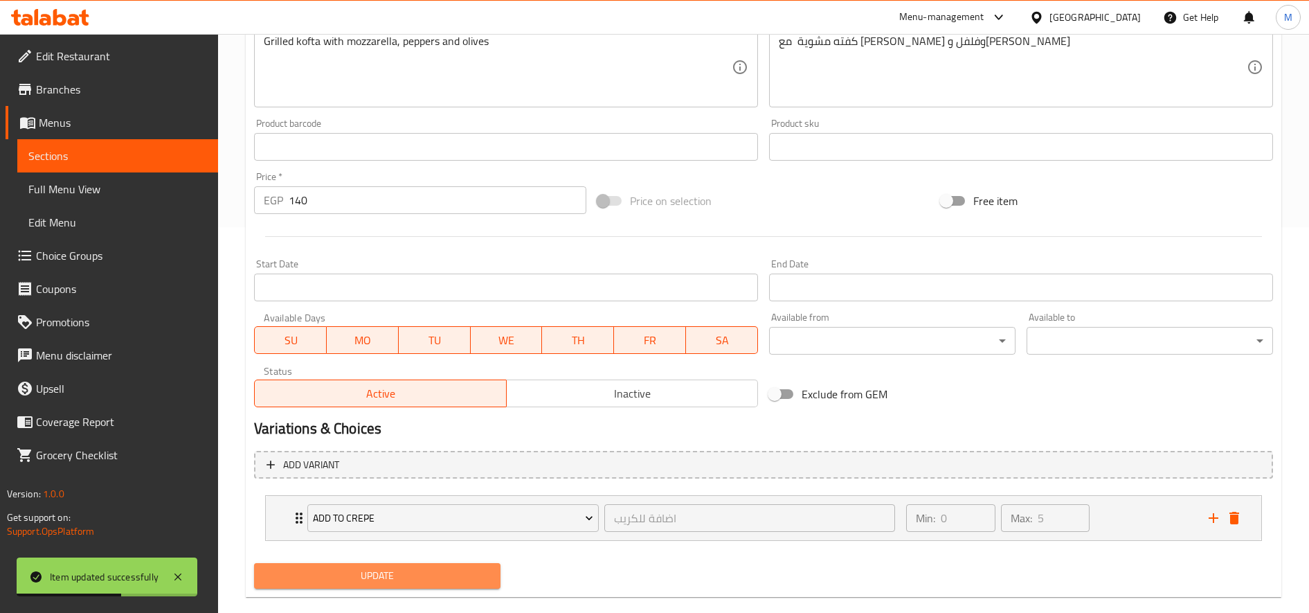
click at [436, 576] on span "Update" at bounding box center [377, 575] width 224 height 17
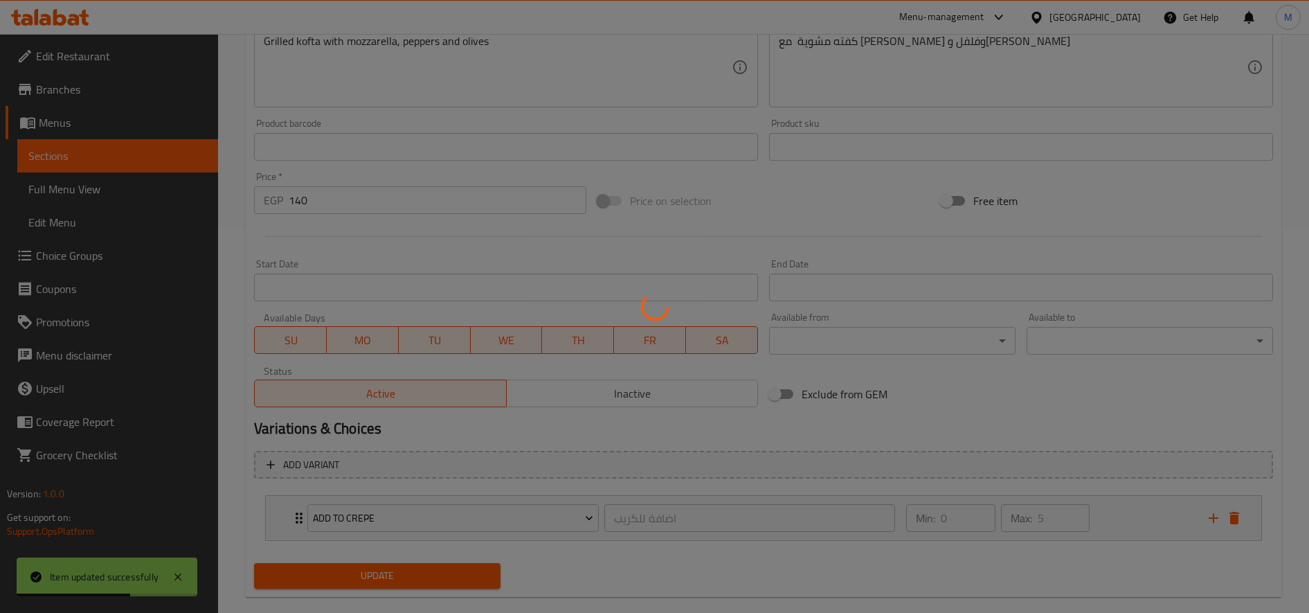
scroll to position [0, 0]
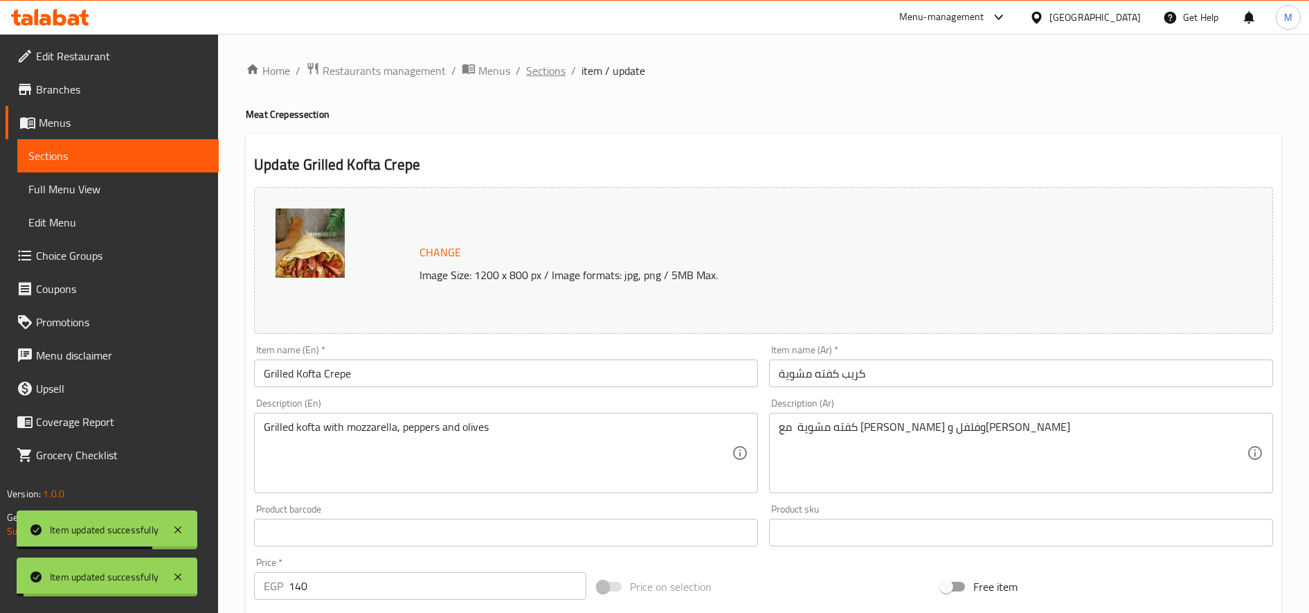
click at [540, 70] on span "Sections" at bounding box center [545, 70] width 39 height 17
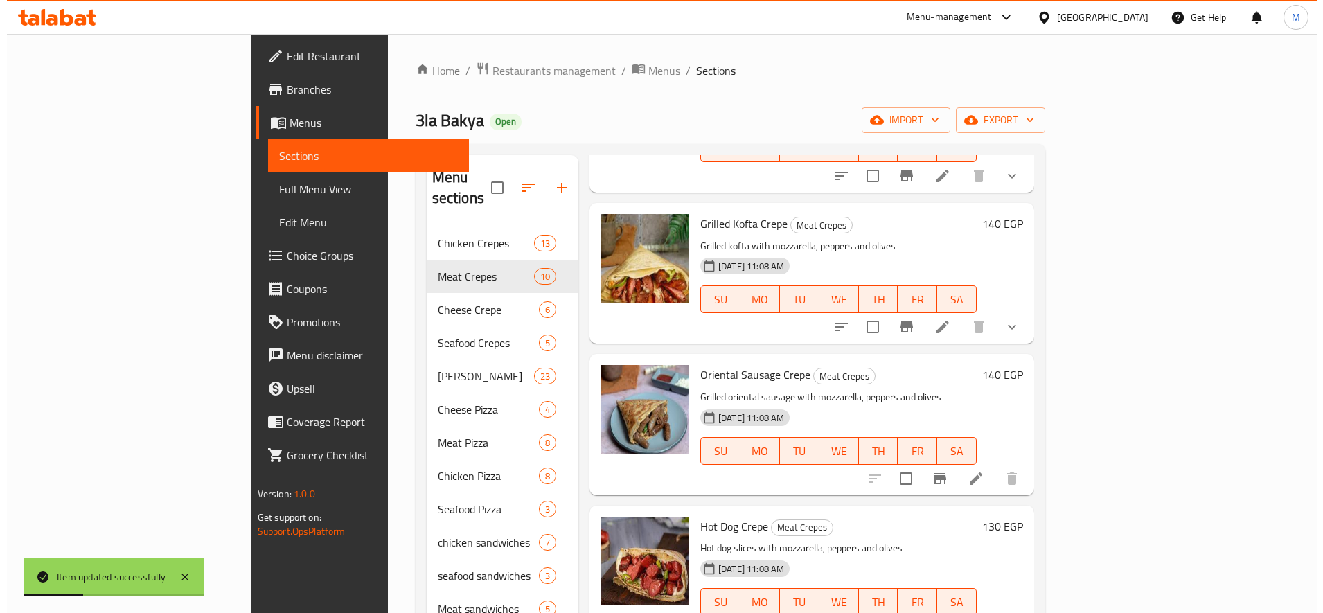
scroll to position [314, 0]
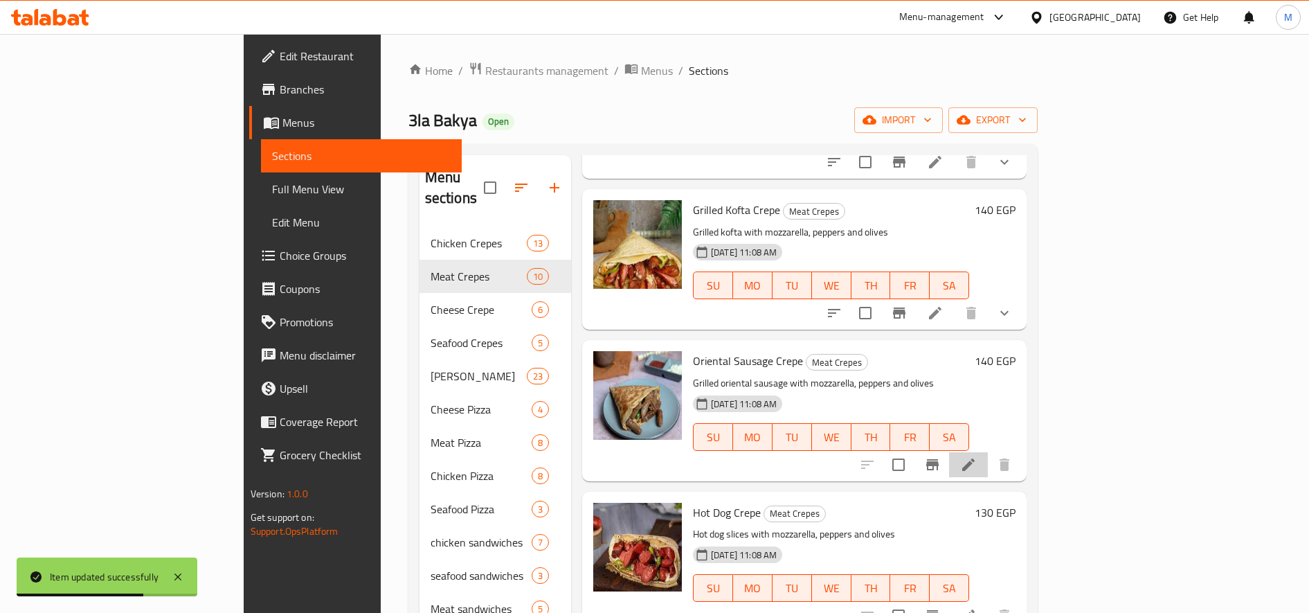
click at [988, 452] on li at bounding box center [968, 464] width 39 height 25
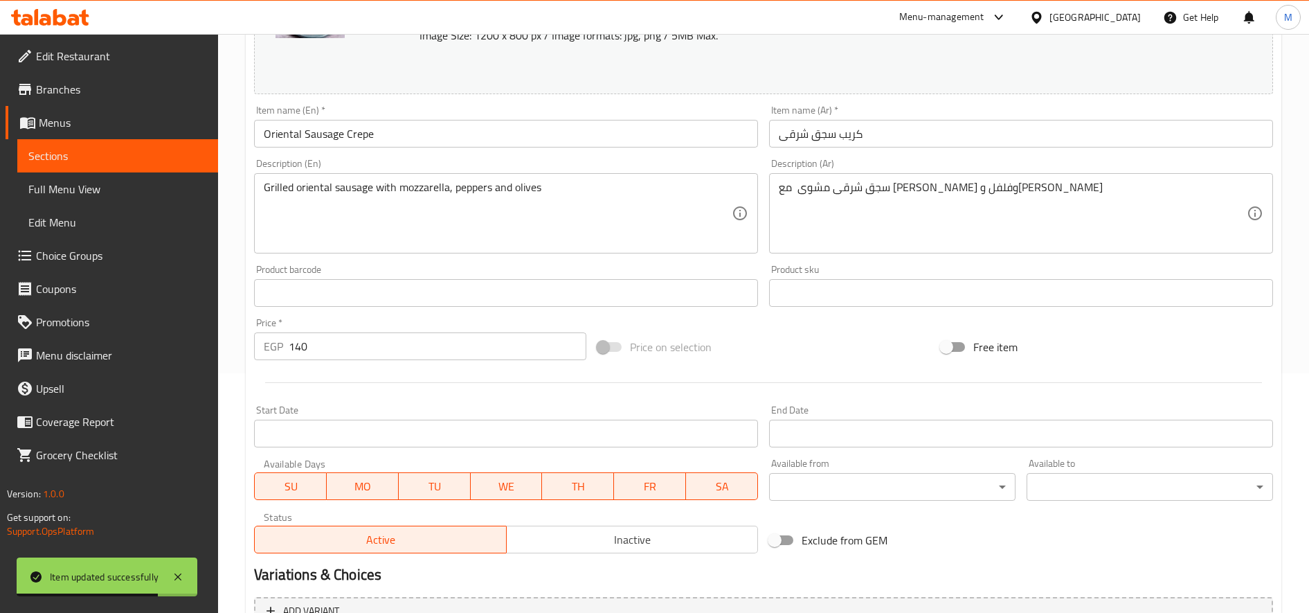
scroll to position [386, 0]
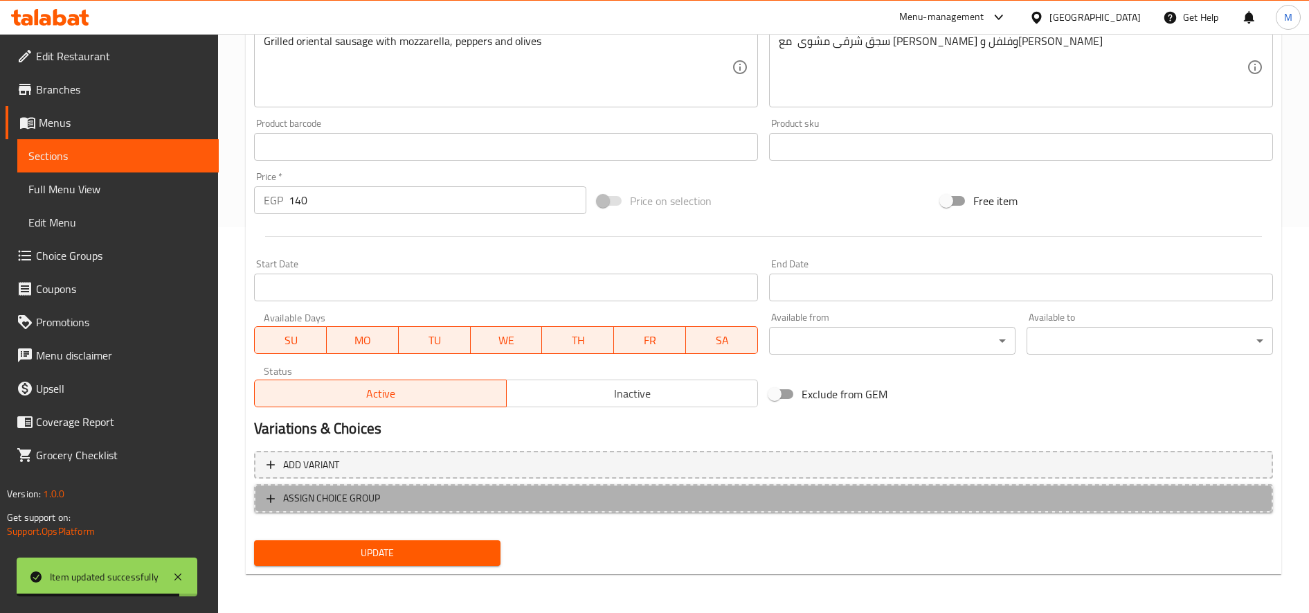
click at [700, 505] on span "ASSIGN CHOICE GROUP" at bounding box center [764, 498] width 994 height 17
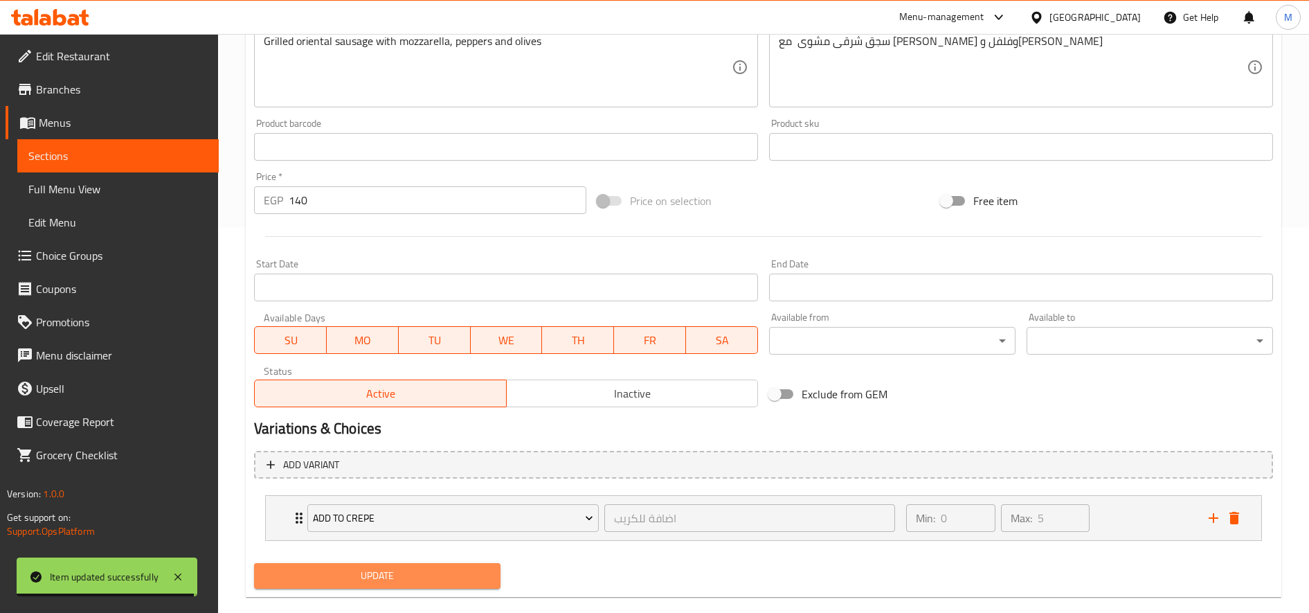
click at [384, 564] on button "Update" at bounding box center [377, 576] width 247 height 26
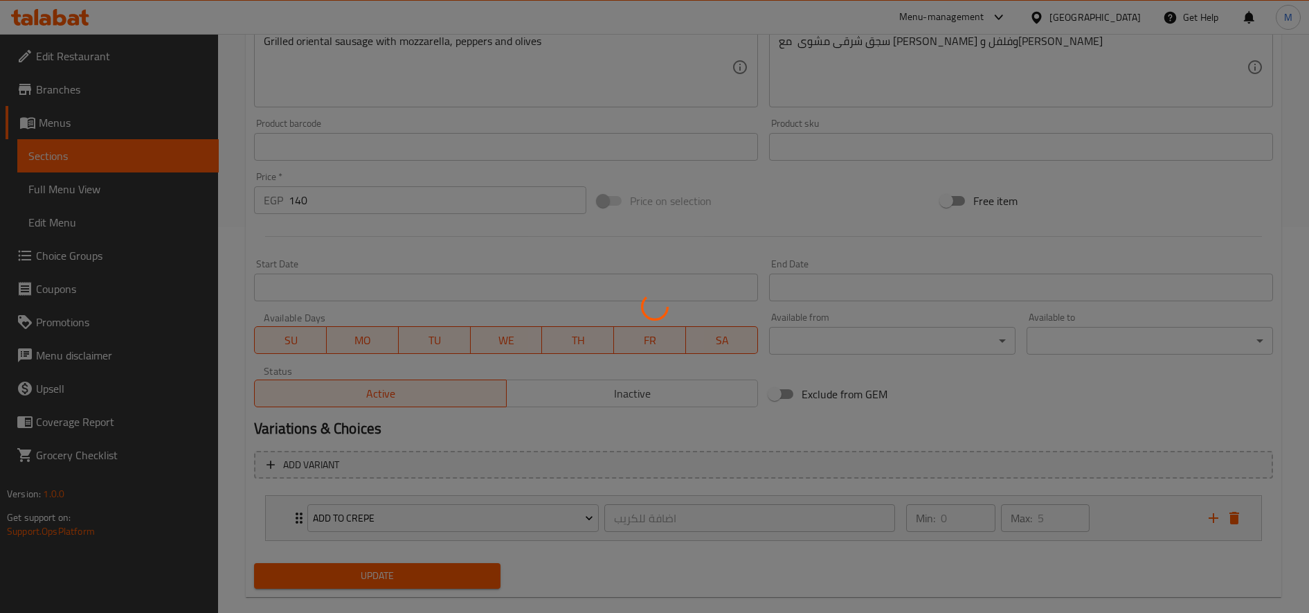
scroll to position [0, 0]
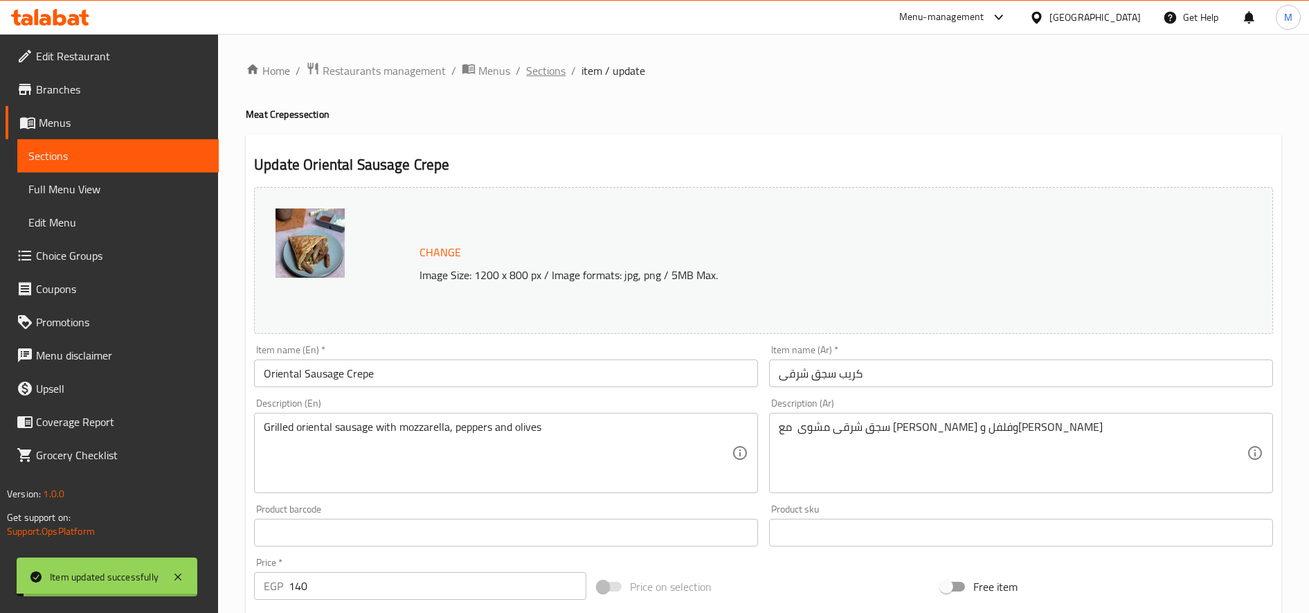
click at [537, 78] on span "Sections" at bounding box center [545, 70] width 39 height 17
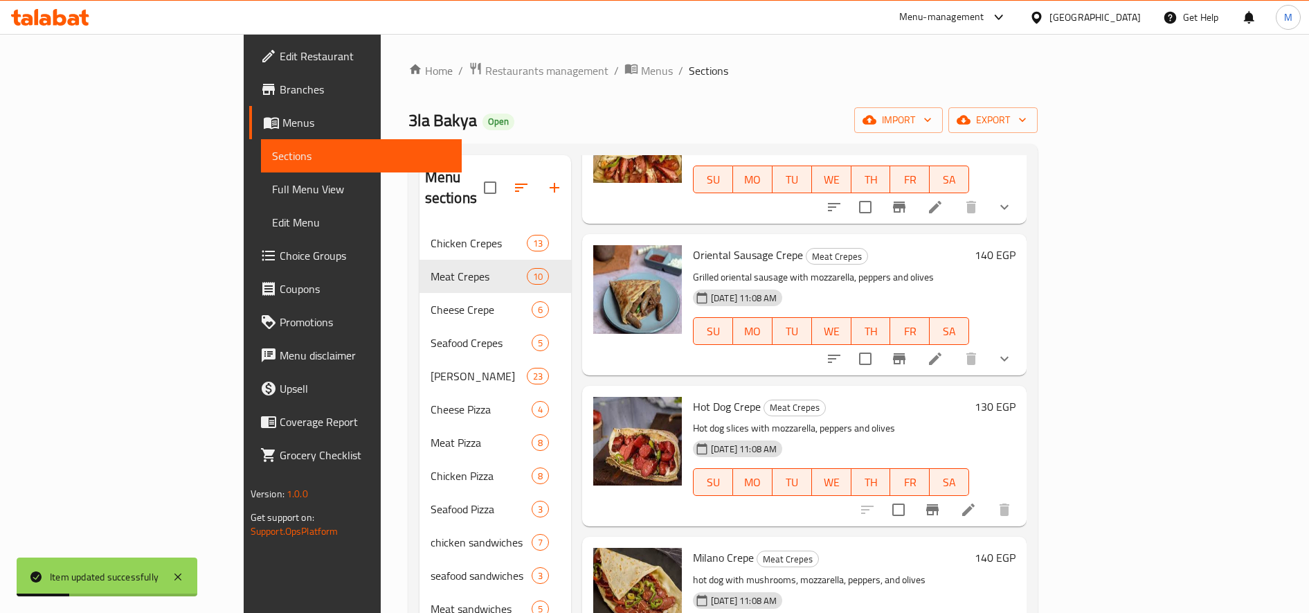
scroll to position [453, 0]
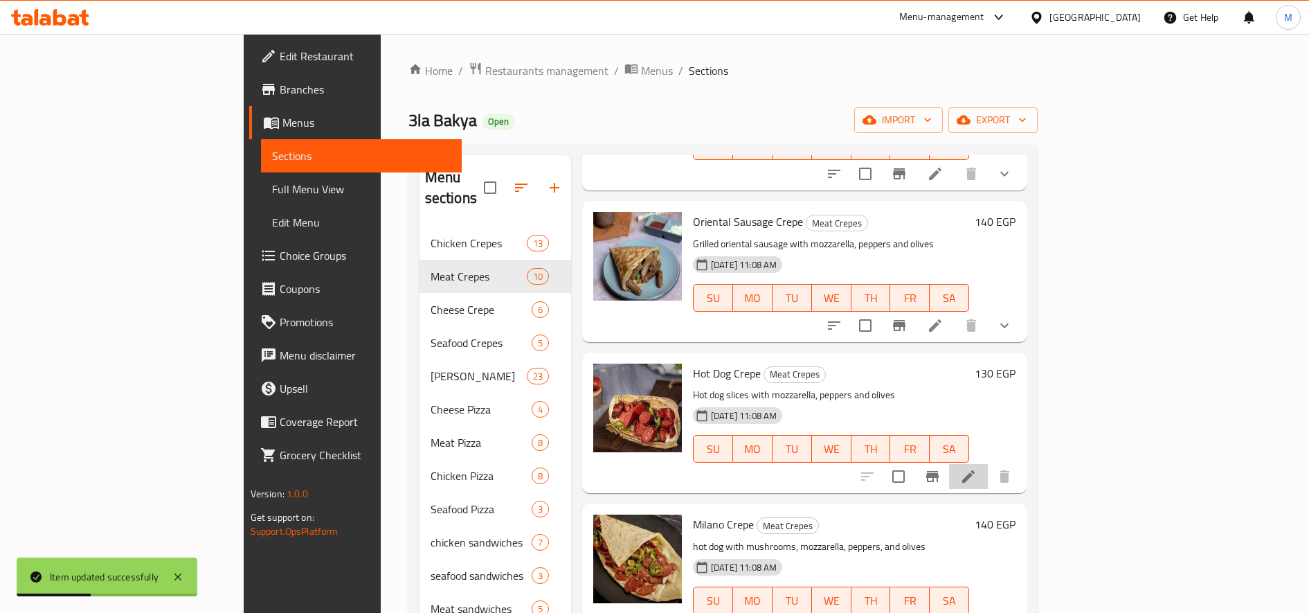
click at [975, 470] on icon at bounding box center [969, 476] width 12 height 12
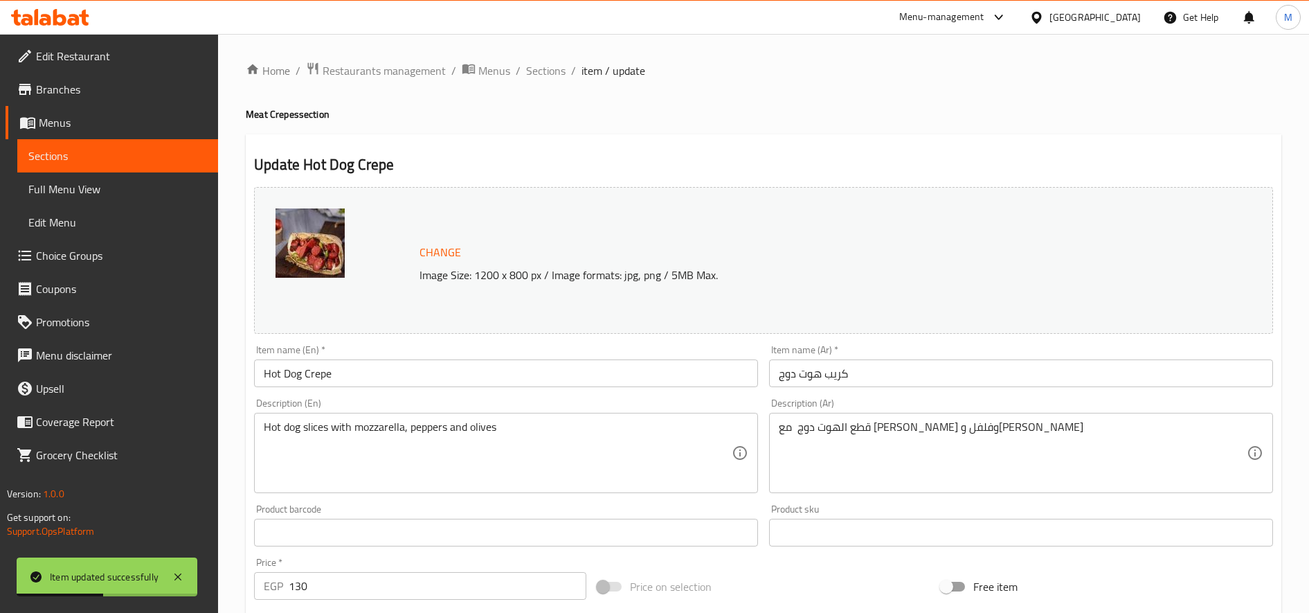
scroll to position [386, 0]
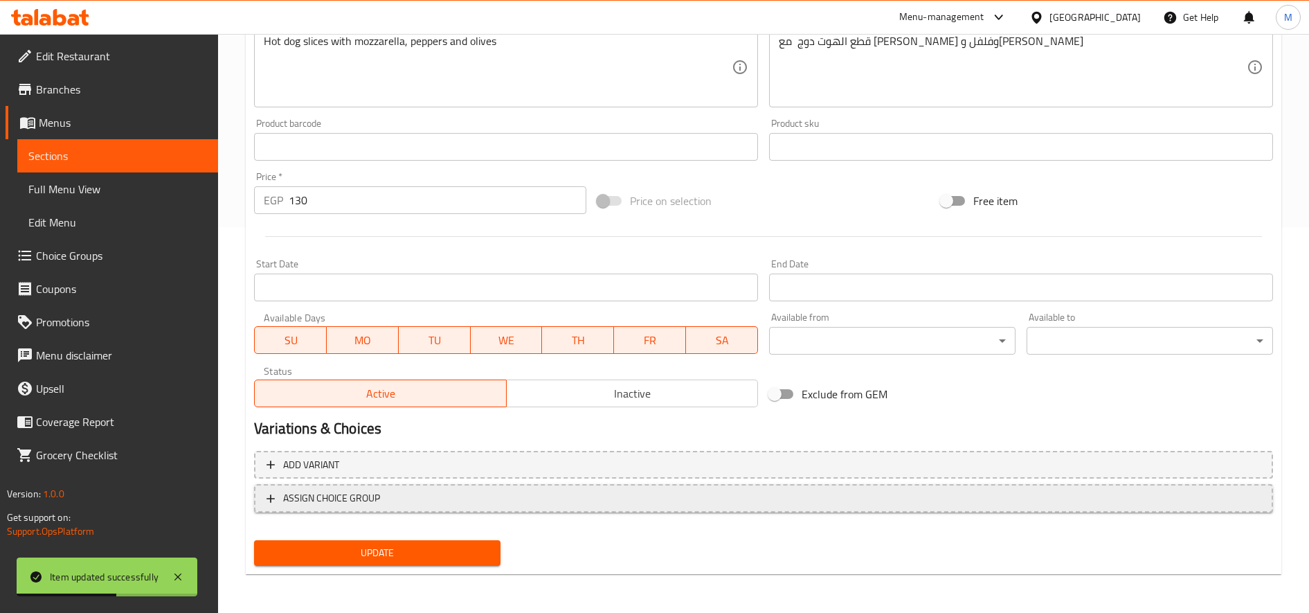
click at [481, 512] on button "ASSIGN CHOICE GROUP" at bounding box center [763, 498] width 1019 height 28
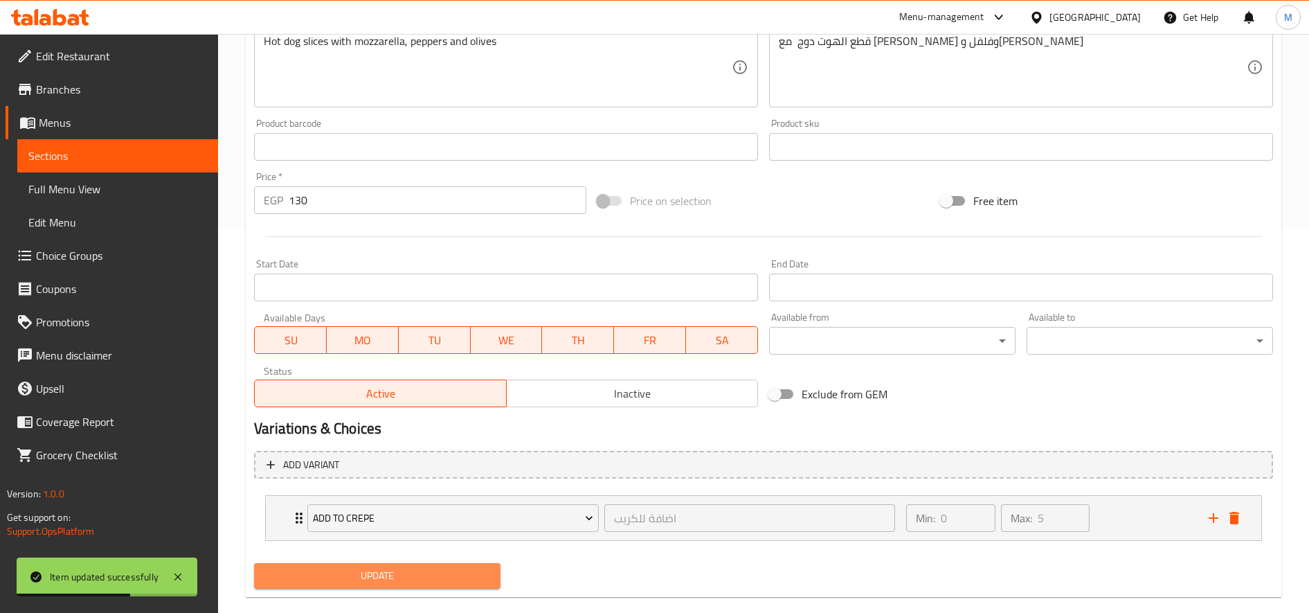
click at [445, 564] on button "Update" at bounding box center [377, 576] width 247 height 26
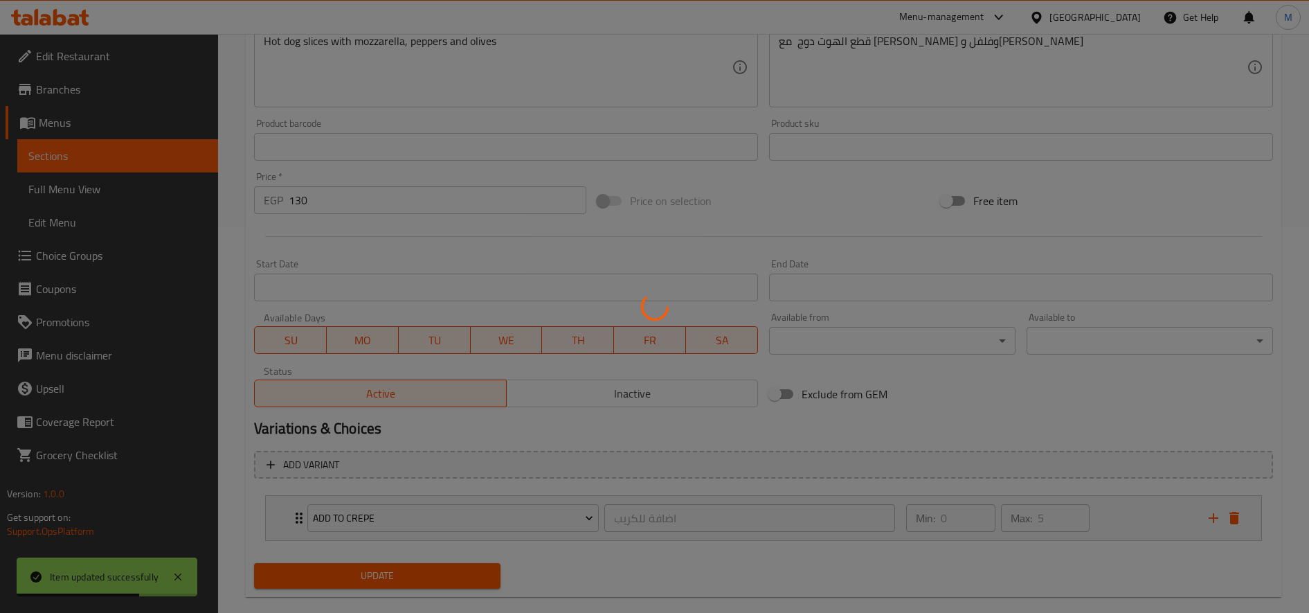
scroll to position [0, 0]
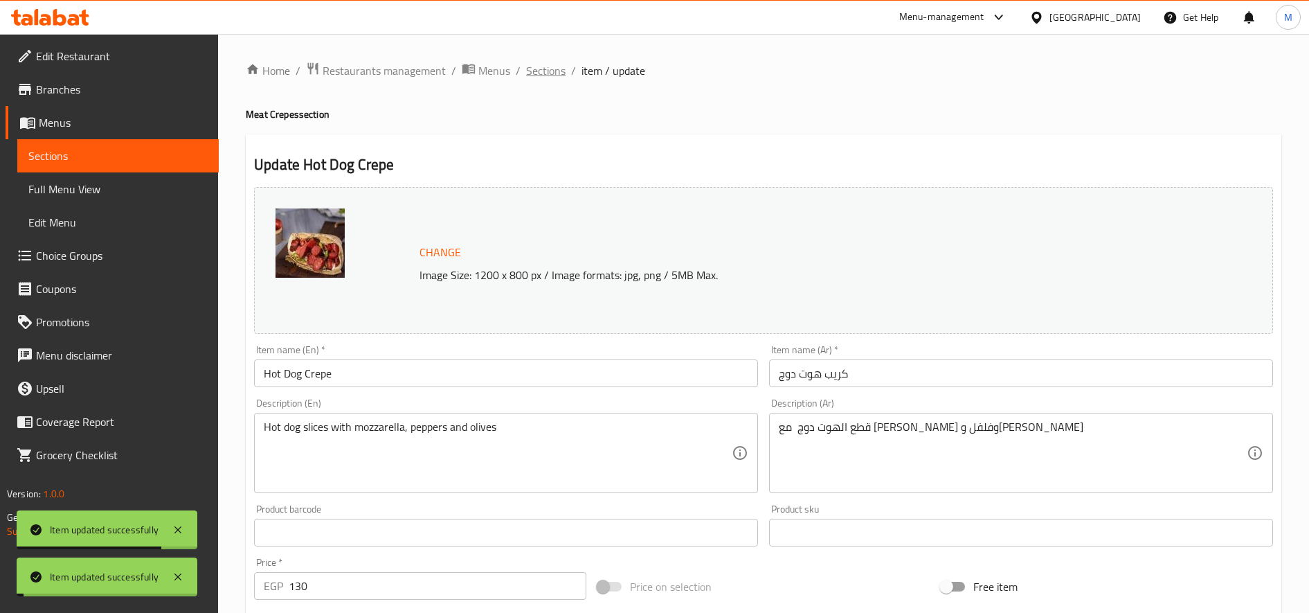
click at [542, 67] on span "Sections" at bounding box center [545, 70] width 39 height 17
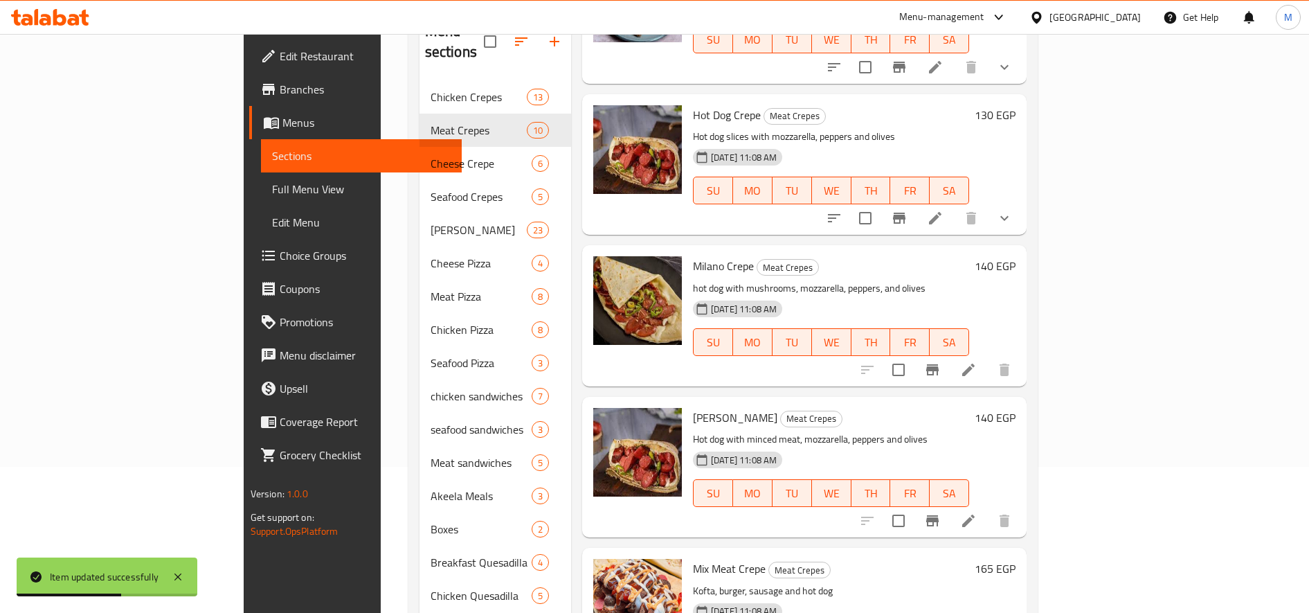
scroll to position [191, 0]
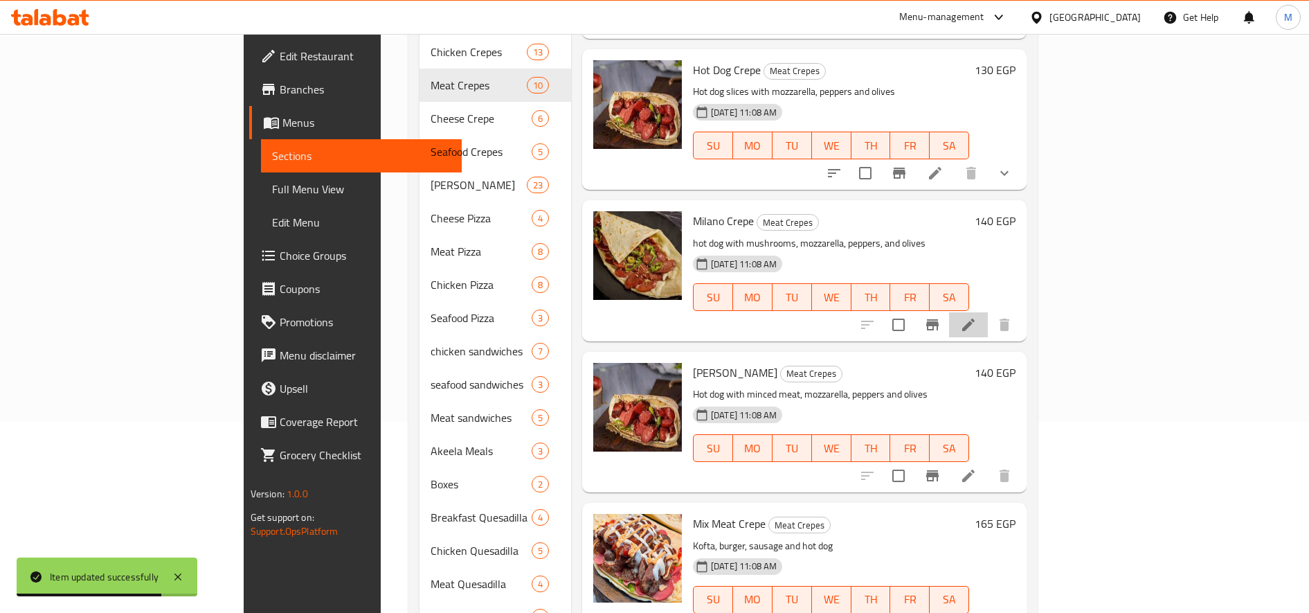
click at [988, 312] on li at bounding box center [968, 324] width 39 height 25
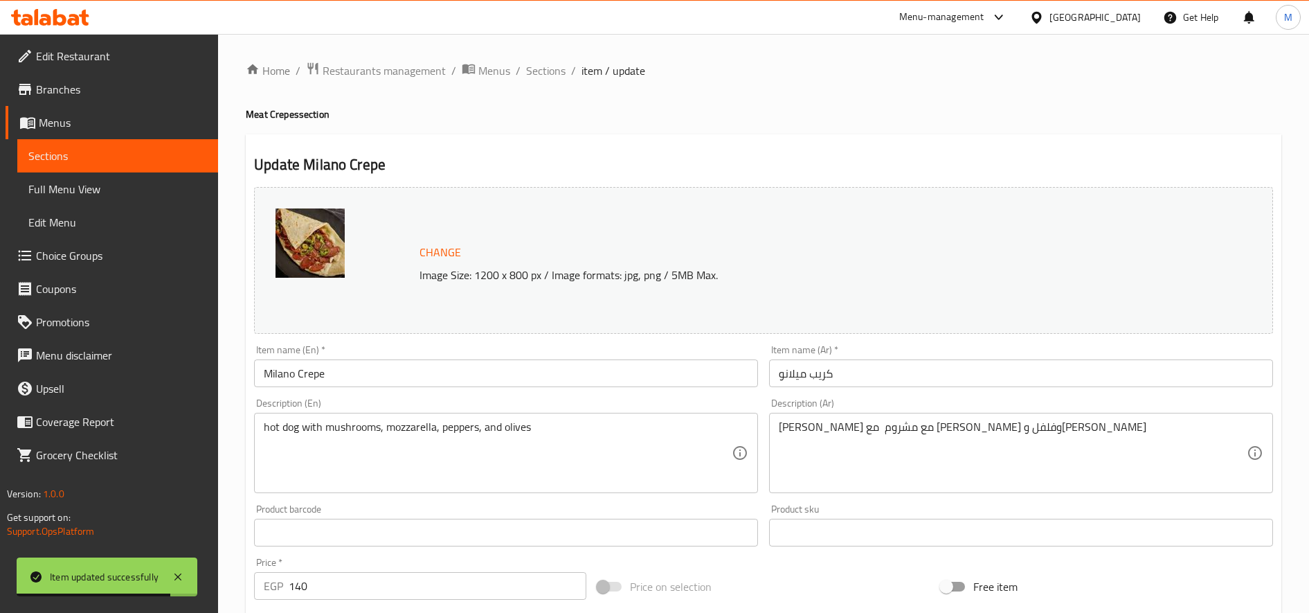
scroll to position [386, 0]
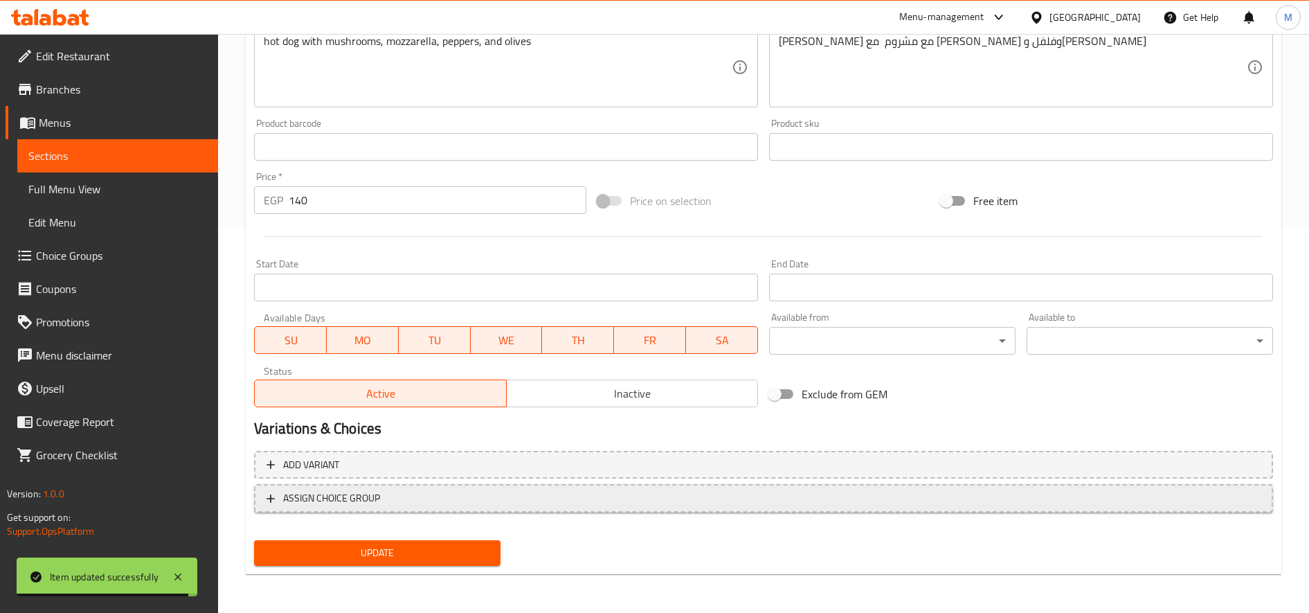
click at [641, 501] on span "ASSIGN CHOICE GROUP" at bounding box center [764, 498] width 994 height 17
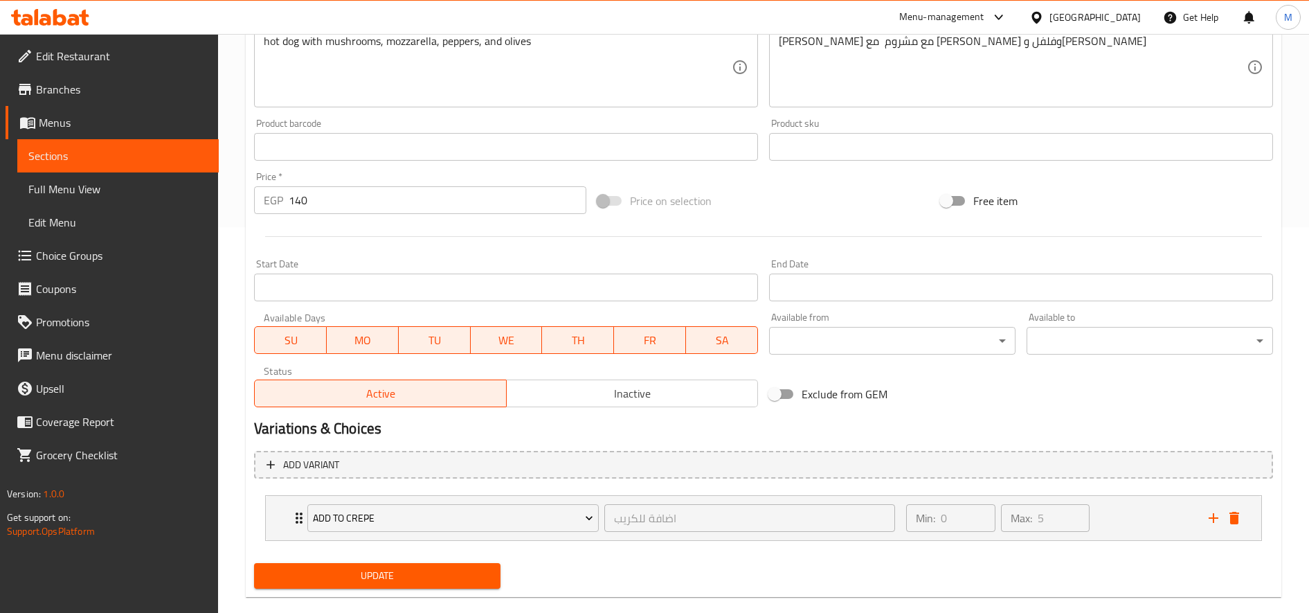
click at [405, 585] on button "Update" at bounding box center [377, 576] width 247 height 26
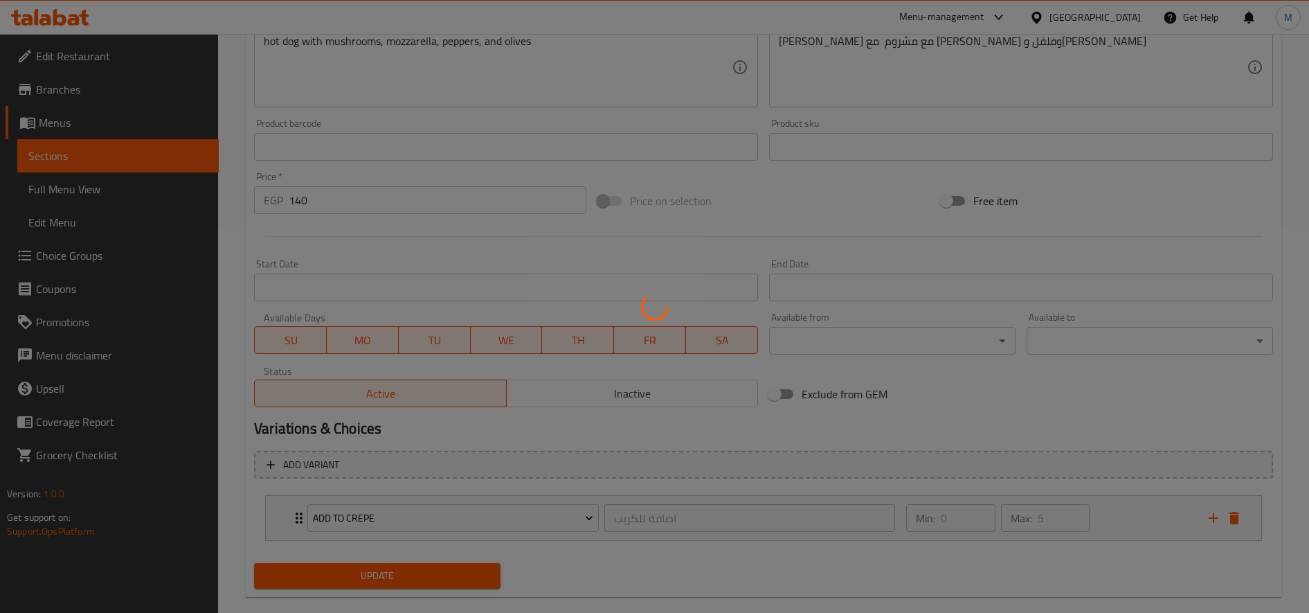
scroll to position [0, 0]
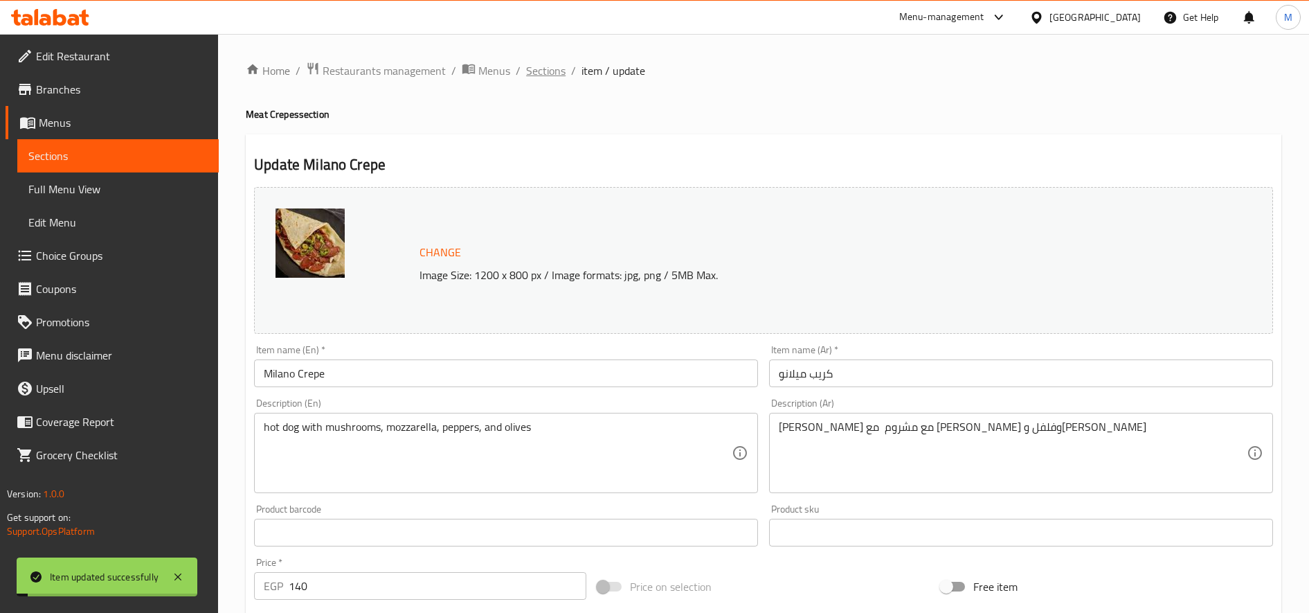
click at [537, 72] on span "Sections" at bounding box center [545, 70] width 39 height 17
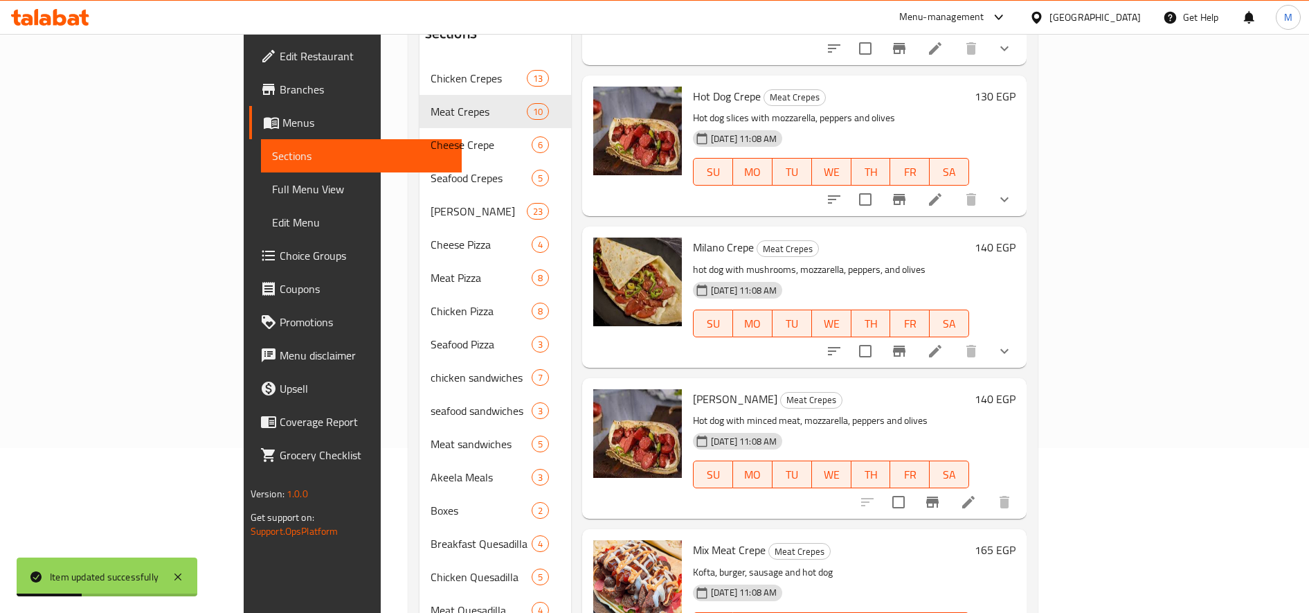
scroll to position [173, 0]
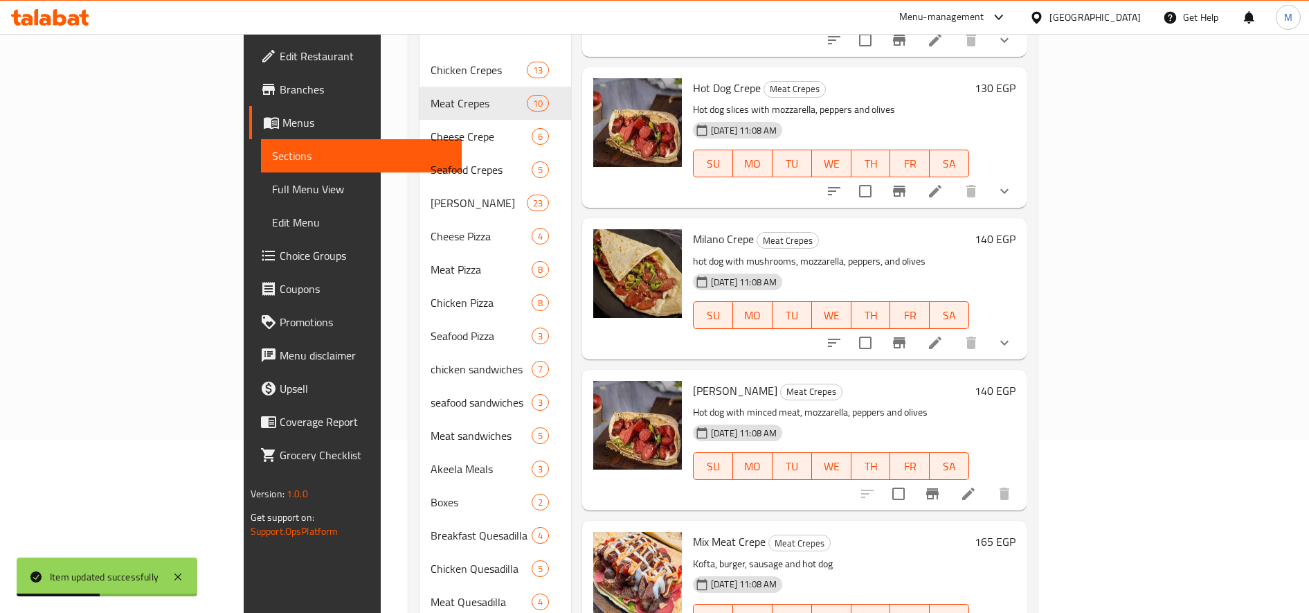
click at [977, 485] on icon at bounding box center [968, 493] width 17 height 17
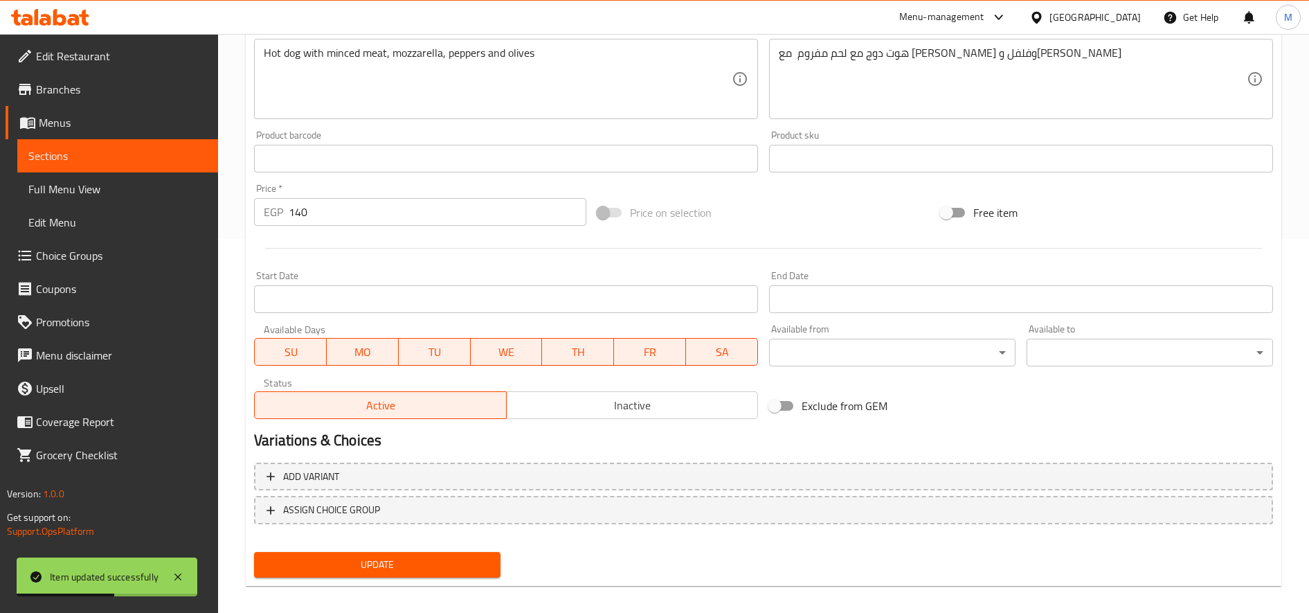
scroll to position [386, 0]
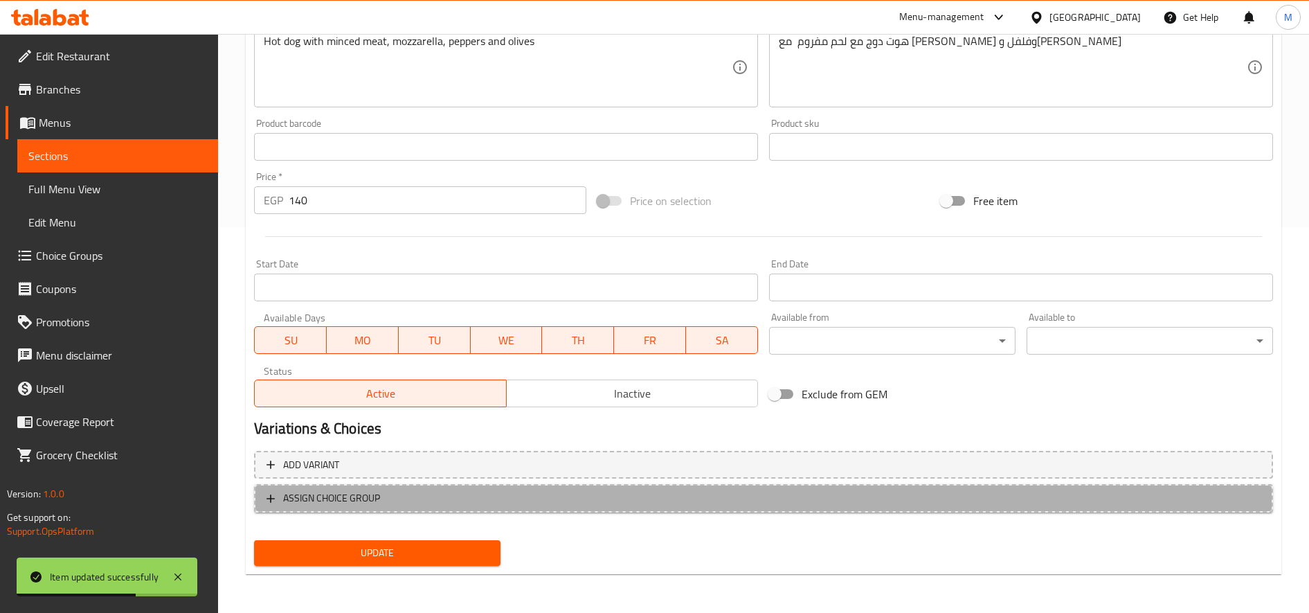
click at [717, 505] on span "ASSIGN CHOICE GROUP" at bounding box center [764, 498] width 994 height 17
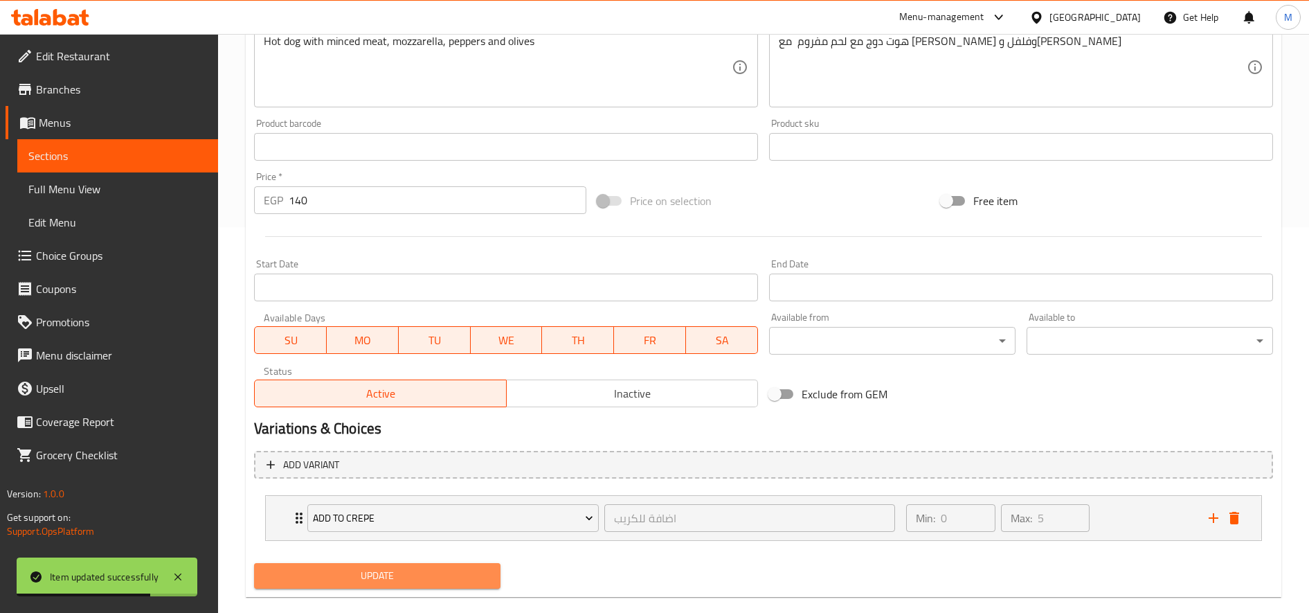
click at [407, 569] on span "Update" at bounding box center [377, 575] width 224 height 17
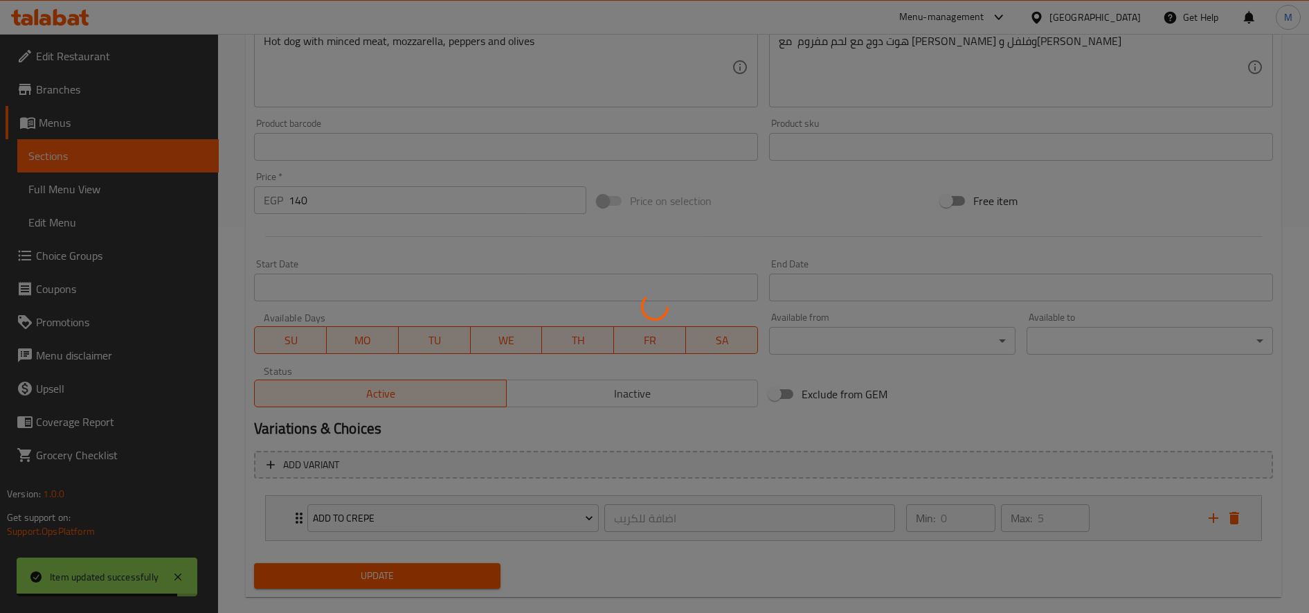
scroll to position [0, 0]
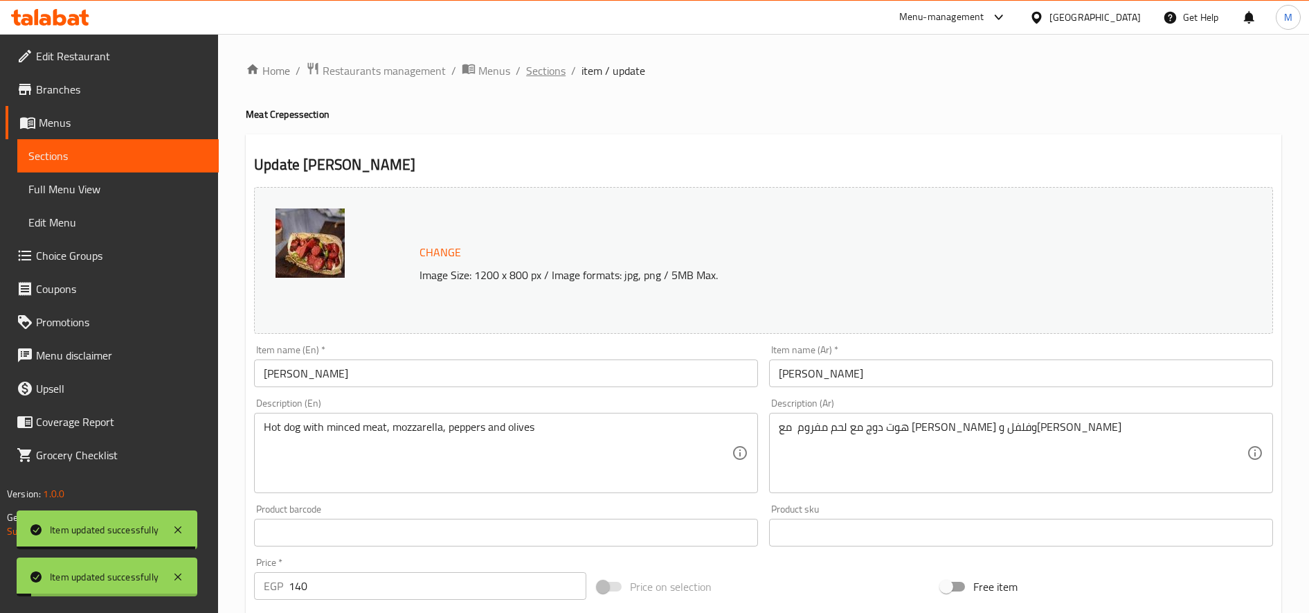
click at [554, 71] on span "Sections" at bounding box center [545, 70] width 39 height 17
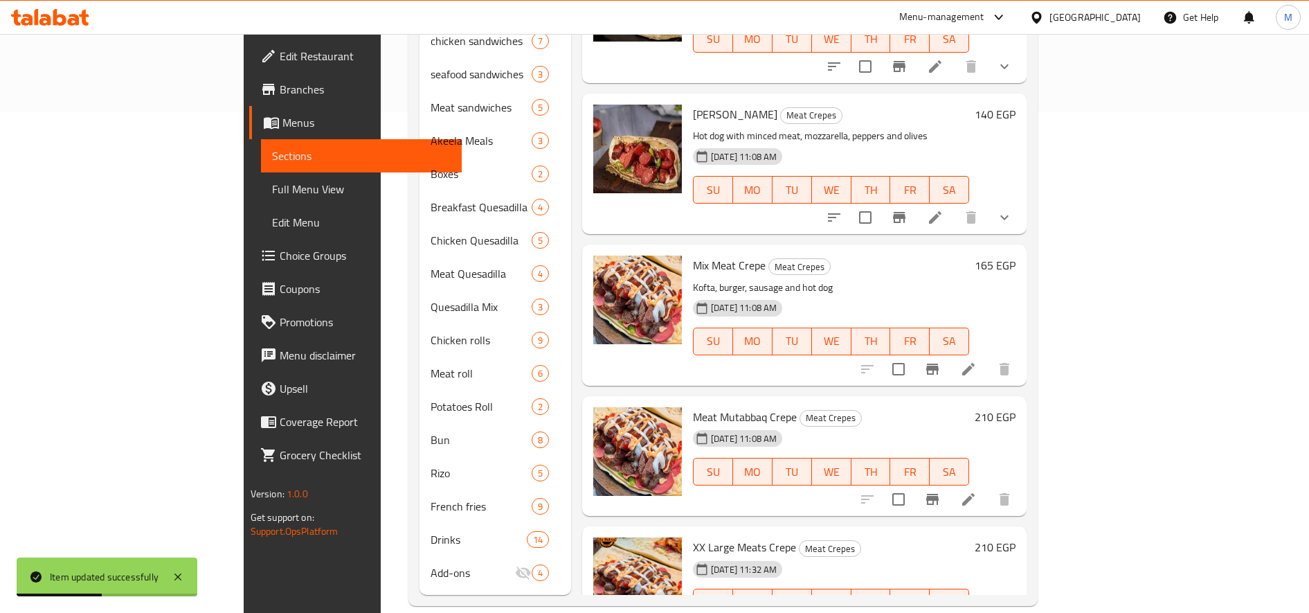
scroll to position [487, 0]
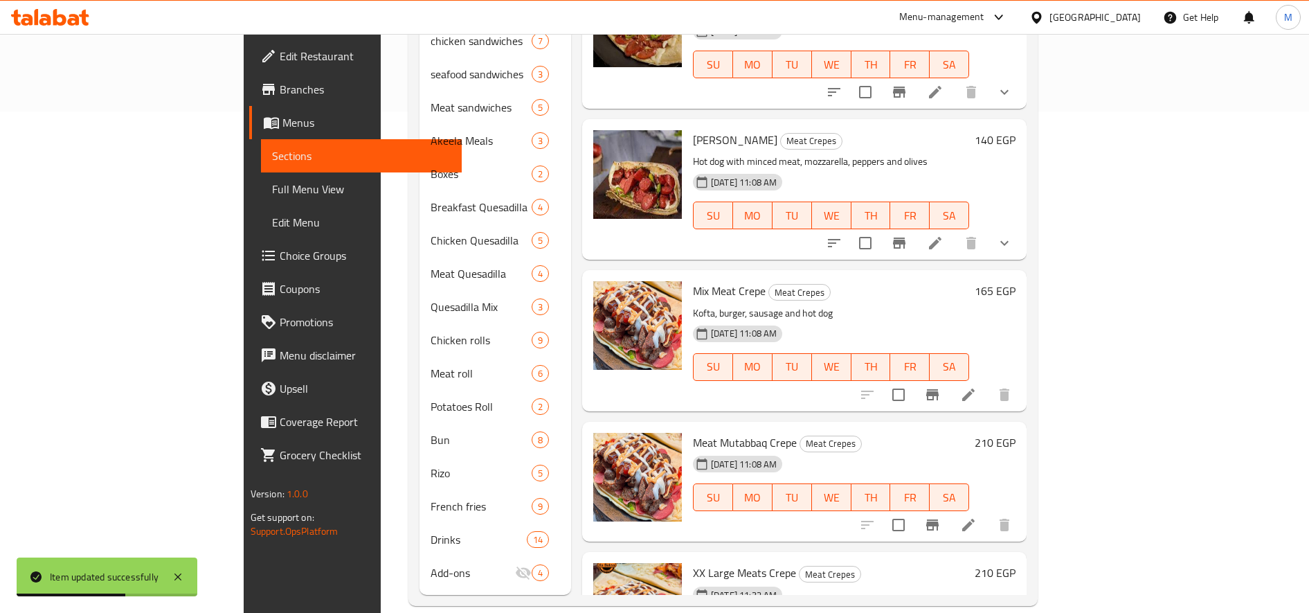
click at [955, 231] on li at bounding box center [935, 243] width 39 height 25
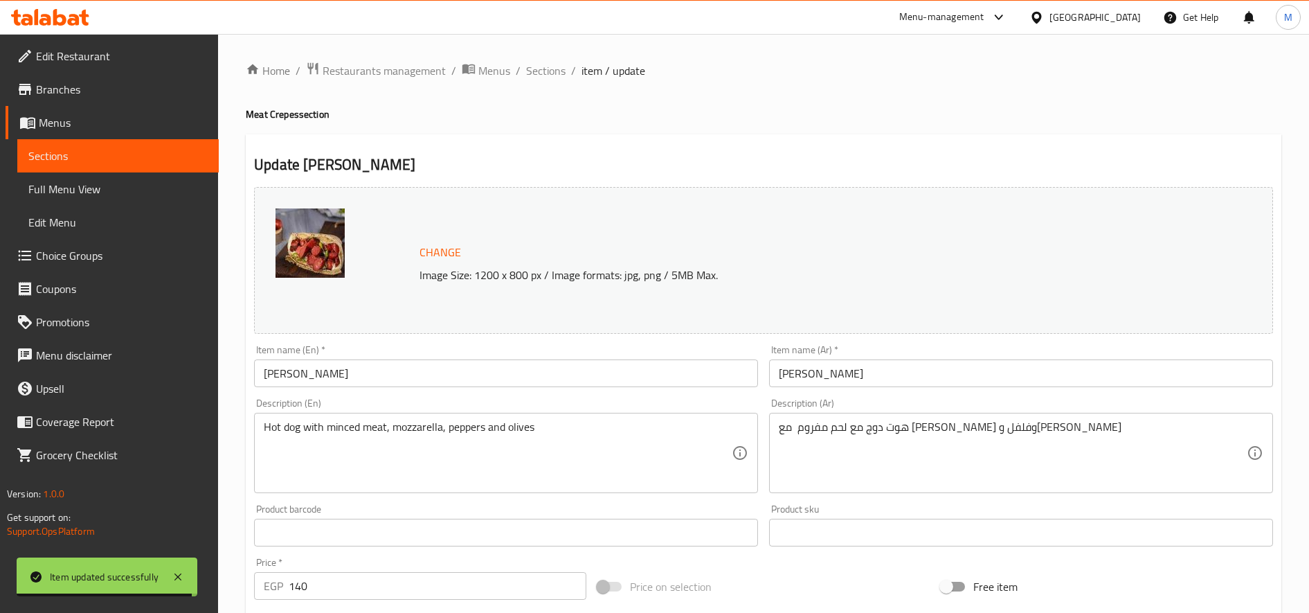
click at [327, 159] on h2 "Update [PERSON_NAME]" at bounding box center [763, 164] width 1019 height 21
copy h2 "[PERSON_NAME]"
click at [327, 159] on h2 "Update [PERSON_NAME]" at bounding box center [763, 164] width 1019 height 21
drag, startPoint x: 327, startPoint y: 159, endPoint x: 611, endPoint y: 66, distance: 298.5
click at [611, 66] on span "item / update" at bounding box center [614, 70] width 64 height 17
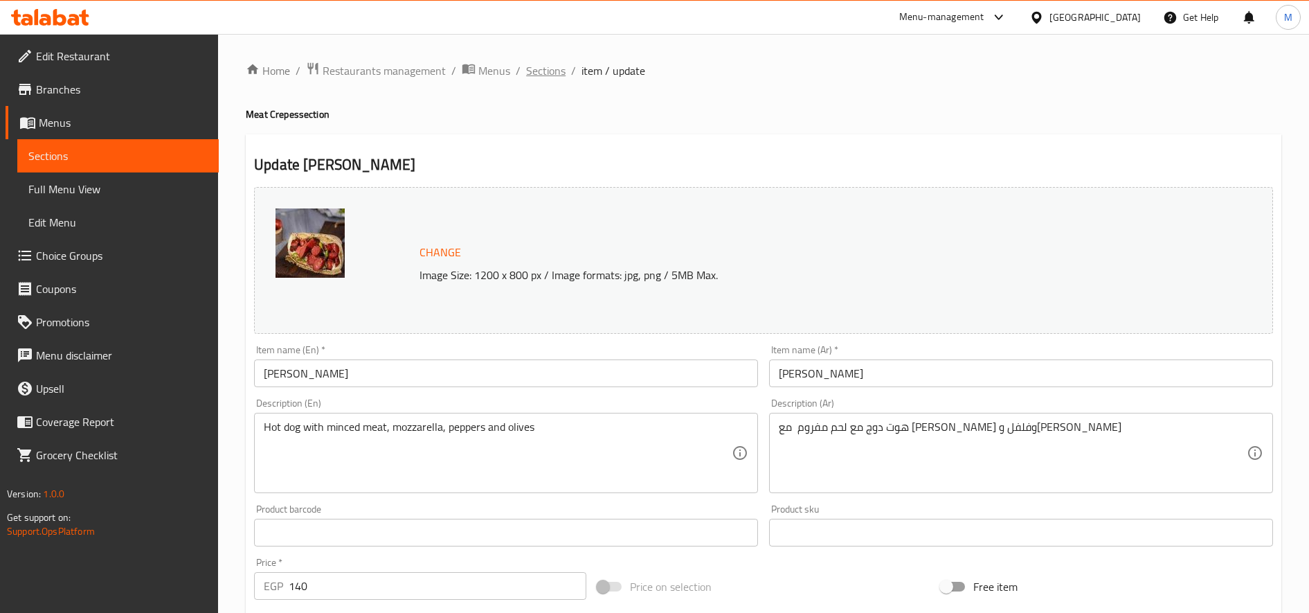
click at [538, 64] on span "Sections" at bounding box center [545, 70] width 39 height 17
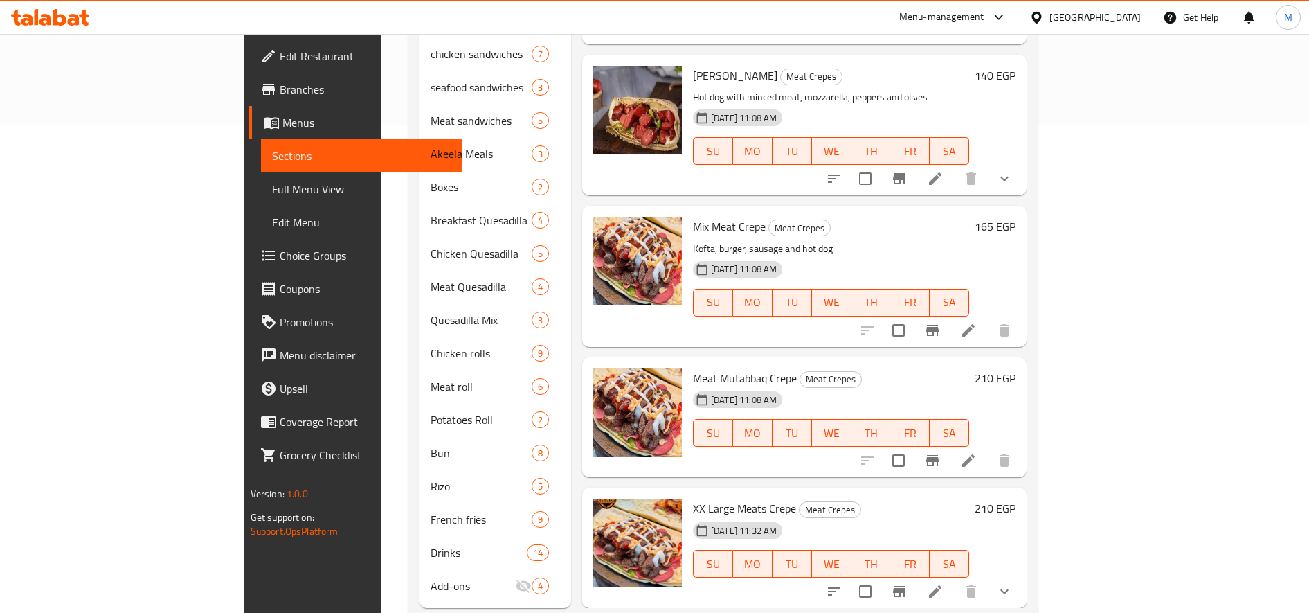
scroll to position [490, 0]
click at [977, 321] on icon at bounding box center [968, 329] width 17 height 17
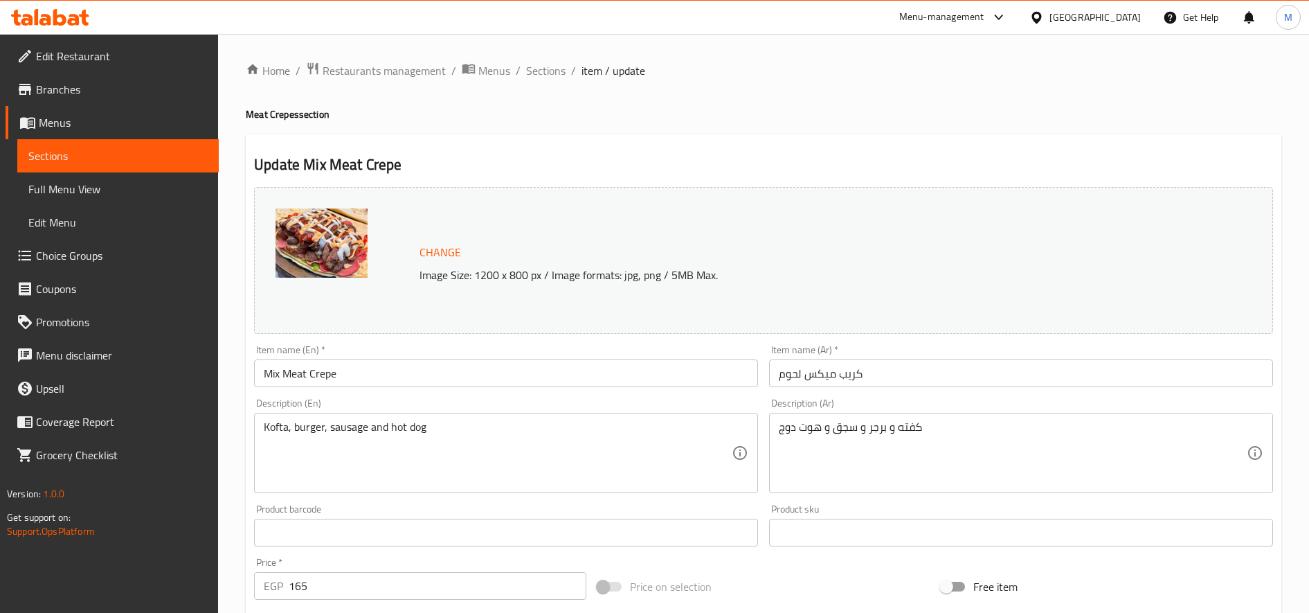
scroll to position [386, 0]
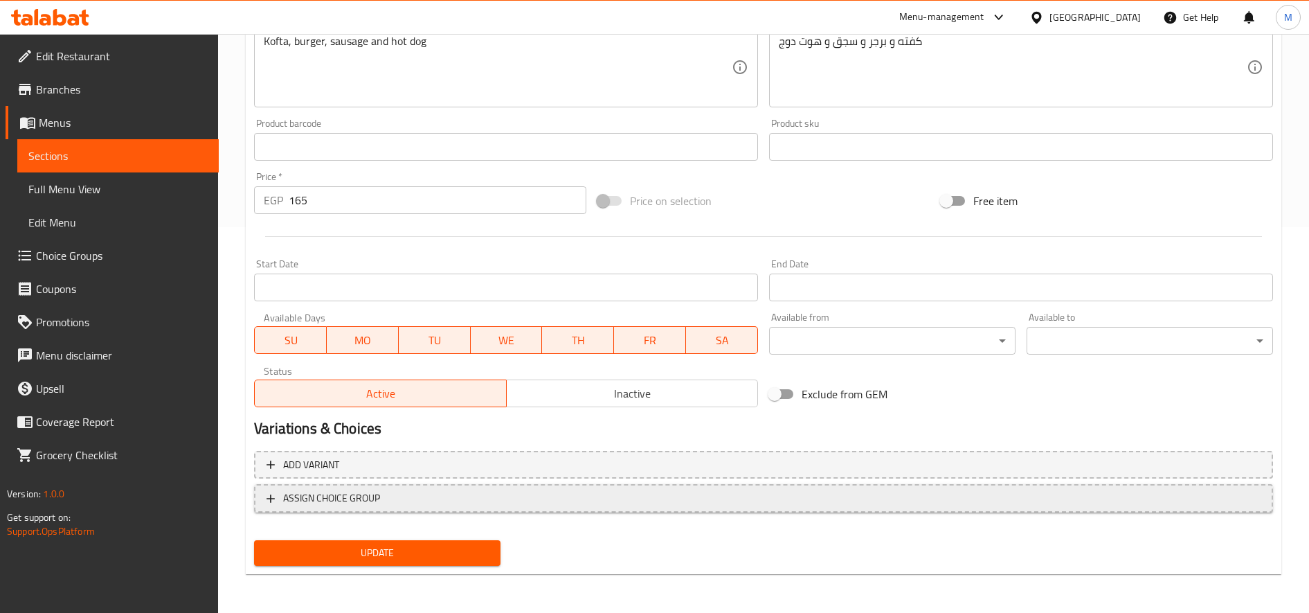
click at [470, 494] on span "ASSIGN CHOICE GROUP" at bounding box center [764, 498] width 994 height 17
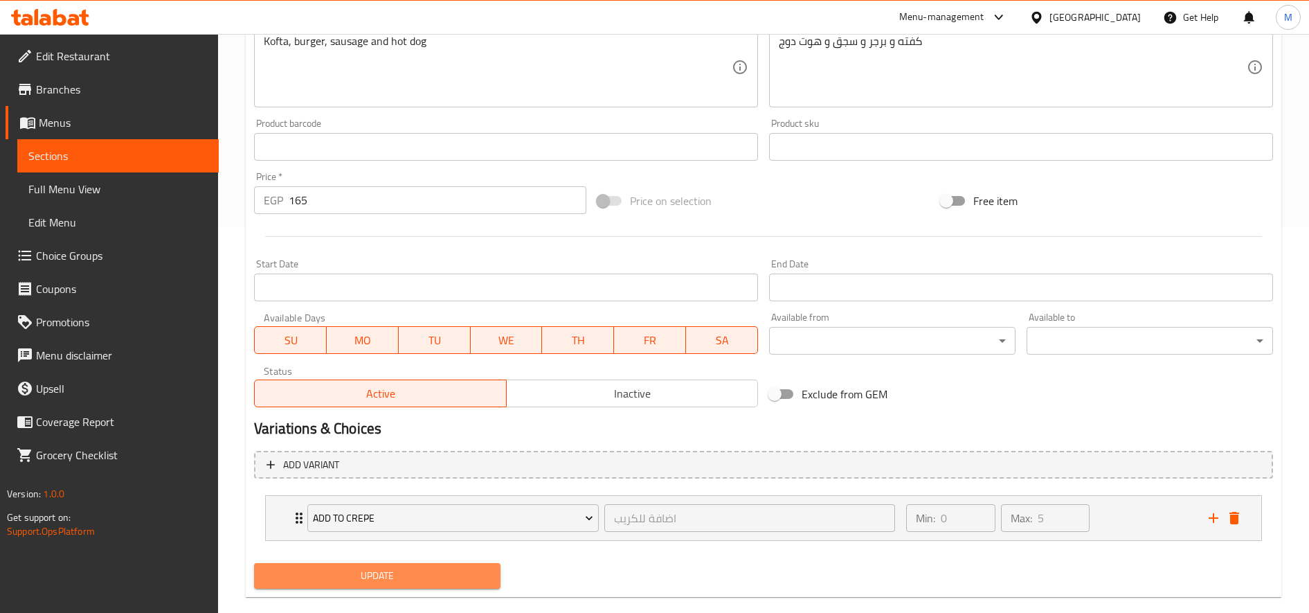
click at [415, 569] on button "Update" at bounding box center [377, 576] width 247 height 26
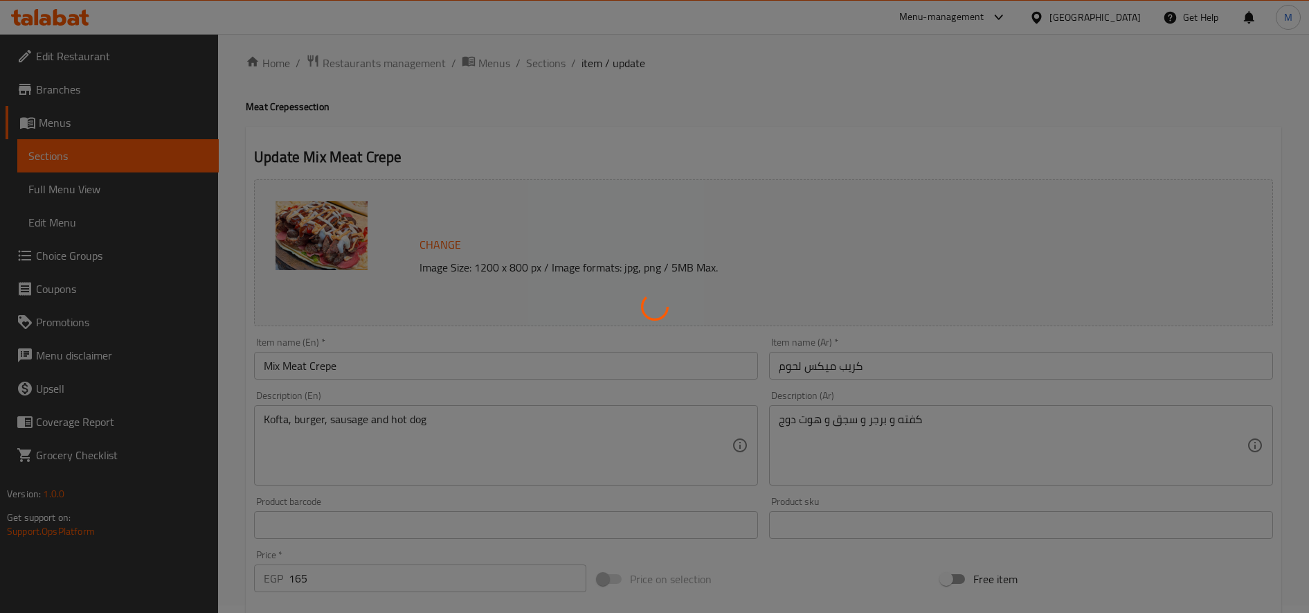
scroll to position [0, 0]
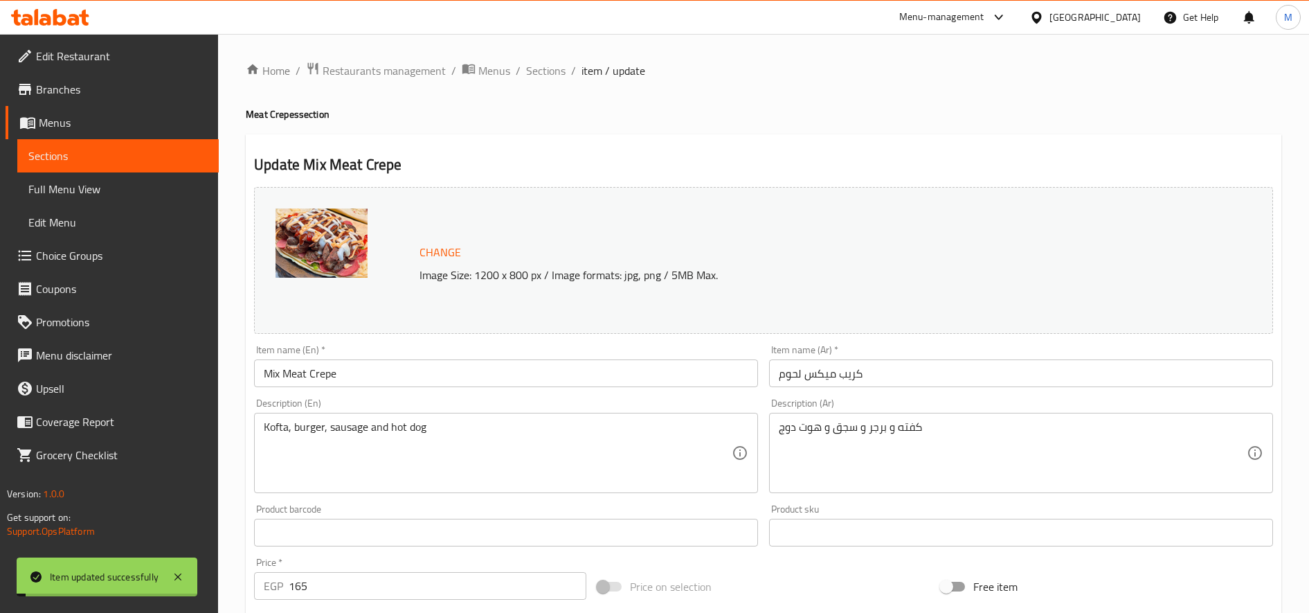
click at [523, 63] on ol "Home / Restaurants management / Menus / Sections / item / update" at bounding box center [764, 71] width 1036 height 18
click at [537, 70] on span "Sections" at bounding box center [545, 70] width 39 height 17
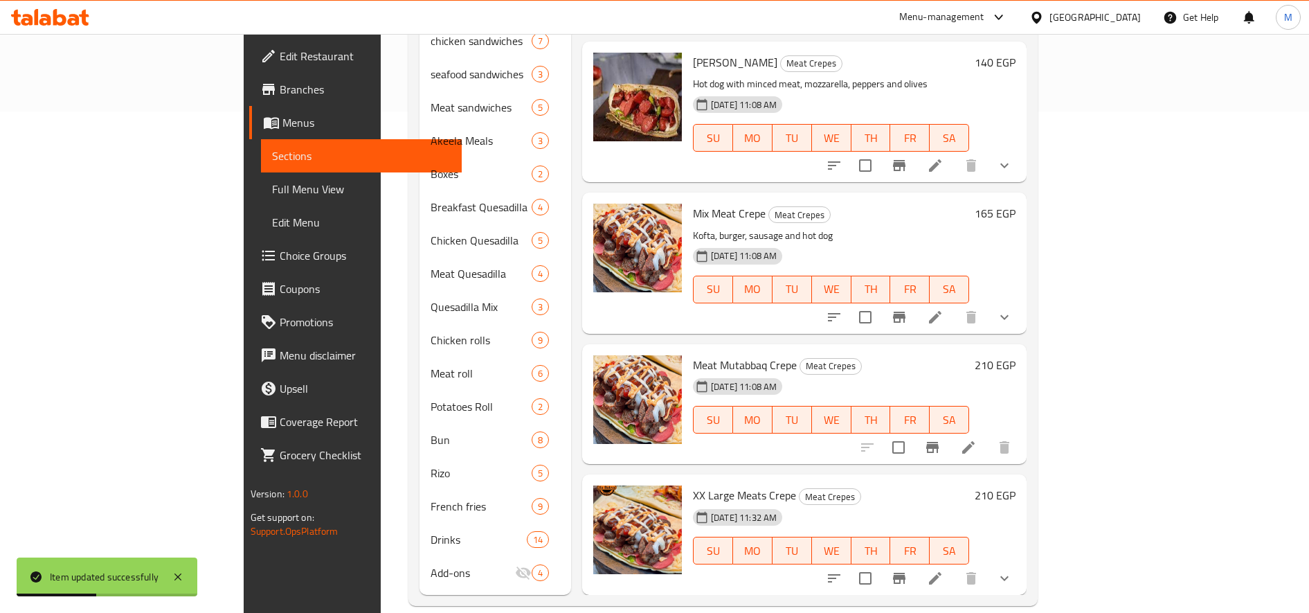
click at [988, 435] on li at bounding box center [968, 447] width 39 height 25
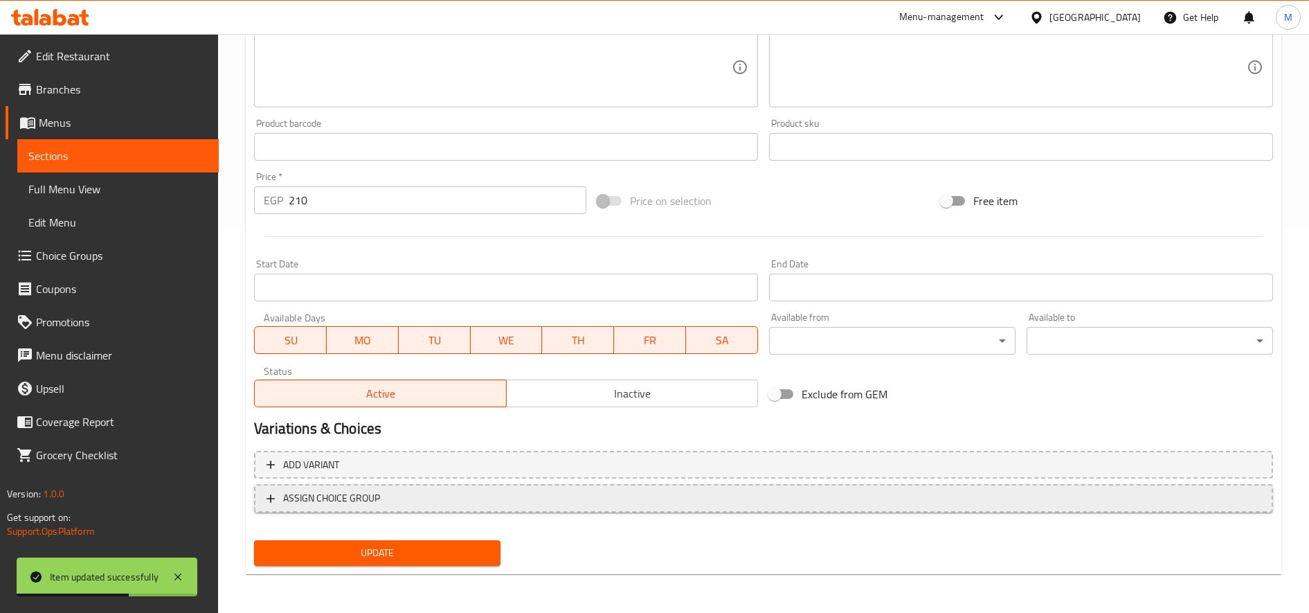
click at [456, 505] on span "ASSIGN CHOICE GROUP" at bounding box center [764, 498] width 994 height 17
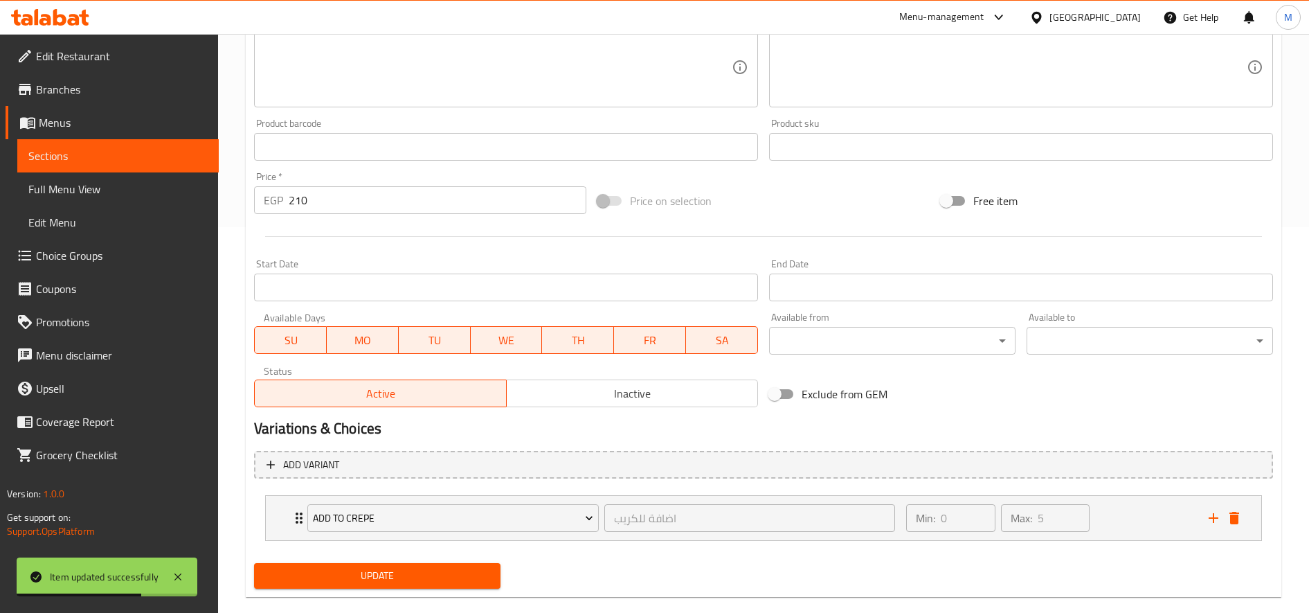
drag, startPoint x: 431, startPoint y: 555, endPoint x: 429, endPoint y: 564, distance: 9.4
click at [429, 563] on div "Change Image Size: 1200 x 800 px / Image formats: jpg, png / 5MB Max. Item name…" at bounding box center [764, 195] width 1030 height 798
click at [428, 566] on button "Update" at bounding box center [377, 576] width 247 height 26
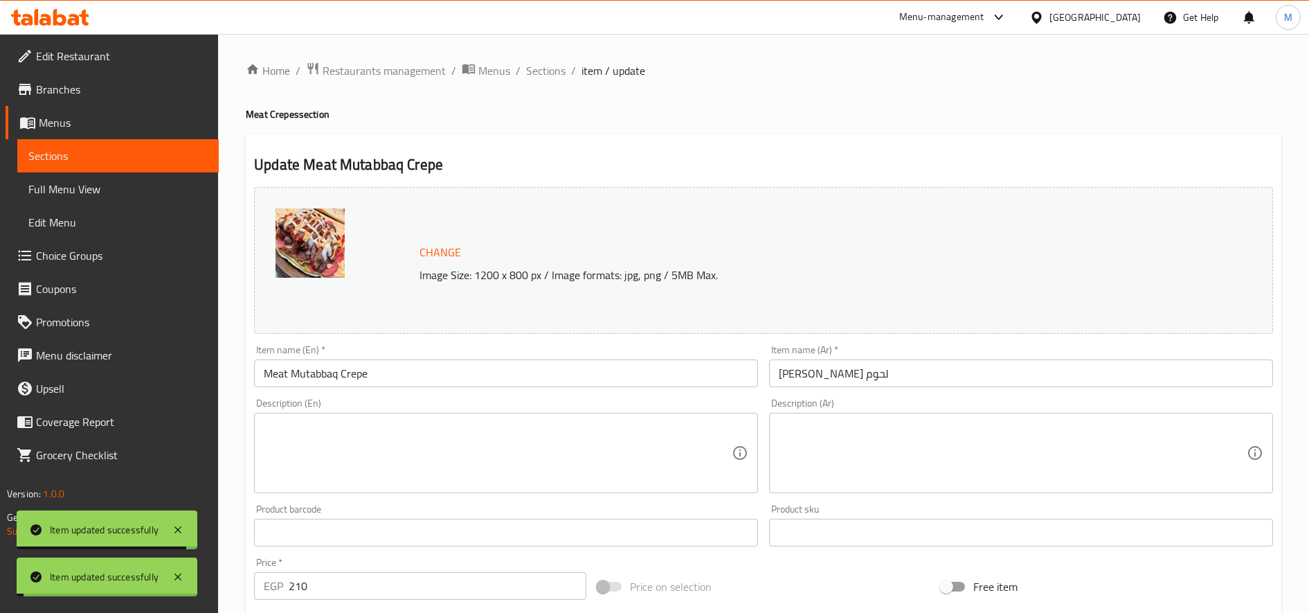
click at [546, 77] on span "Sections" at bounding box center [545, 70] width 39 height 17
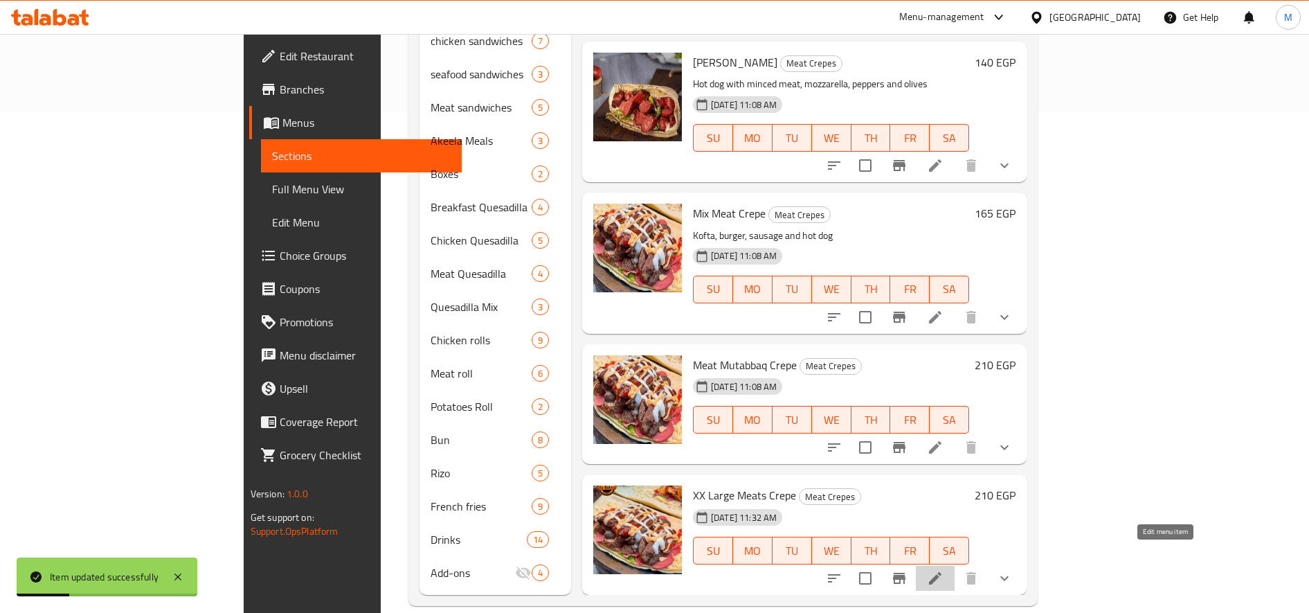
click at [944, 570] on icon at bounding box center [935, 578] width 17 height 17
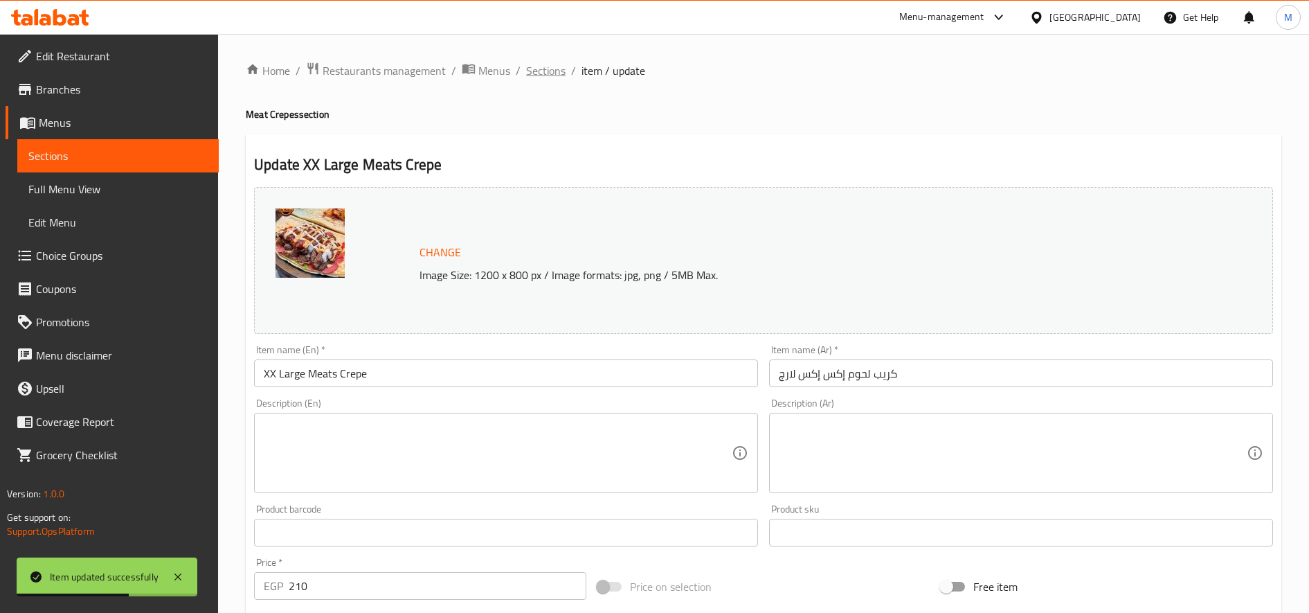
click at [546, 70] on span "Sections" at bounding box center [545, 70] width 39 height 17
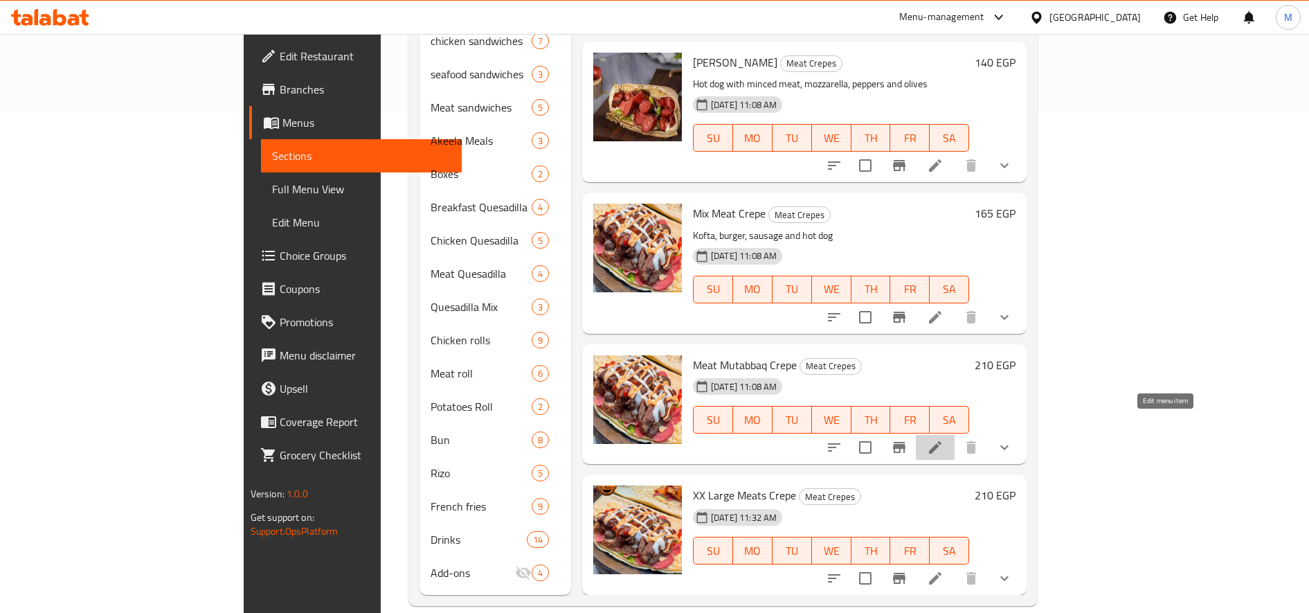
click at [944, 439] on icon at bounding box center [935, 447] width 17 height 17
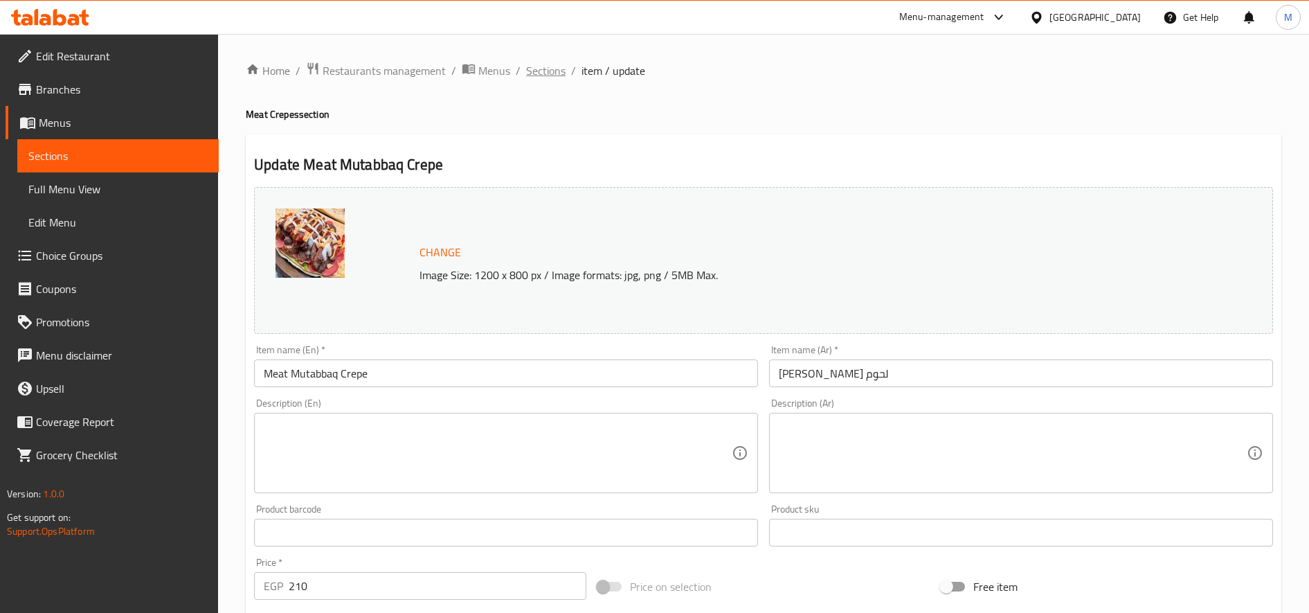
click at [542, 72] on span "Sections" at bounding box center [545, 70] width 39 height 17
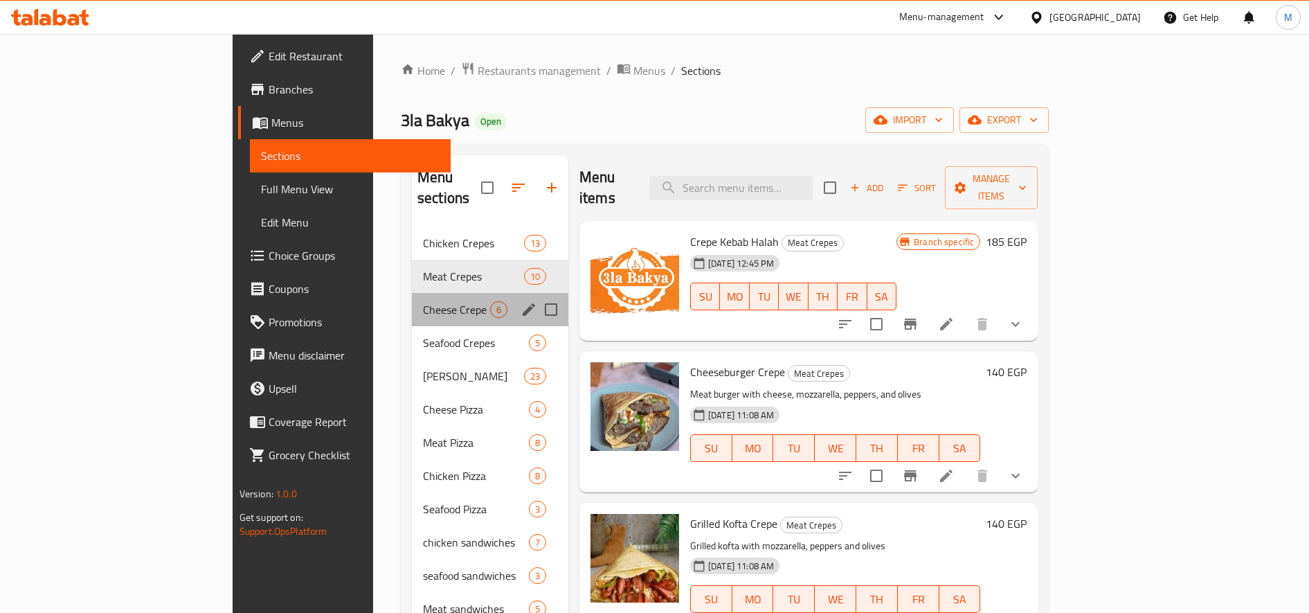
click at [412, 298] on div "Cheese Crepe 6" at bounding box center [490, 309] width 156 height 33
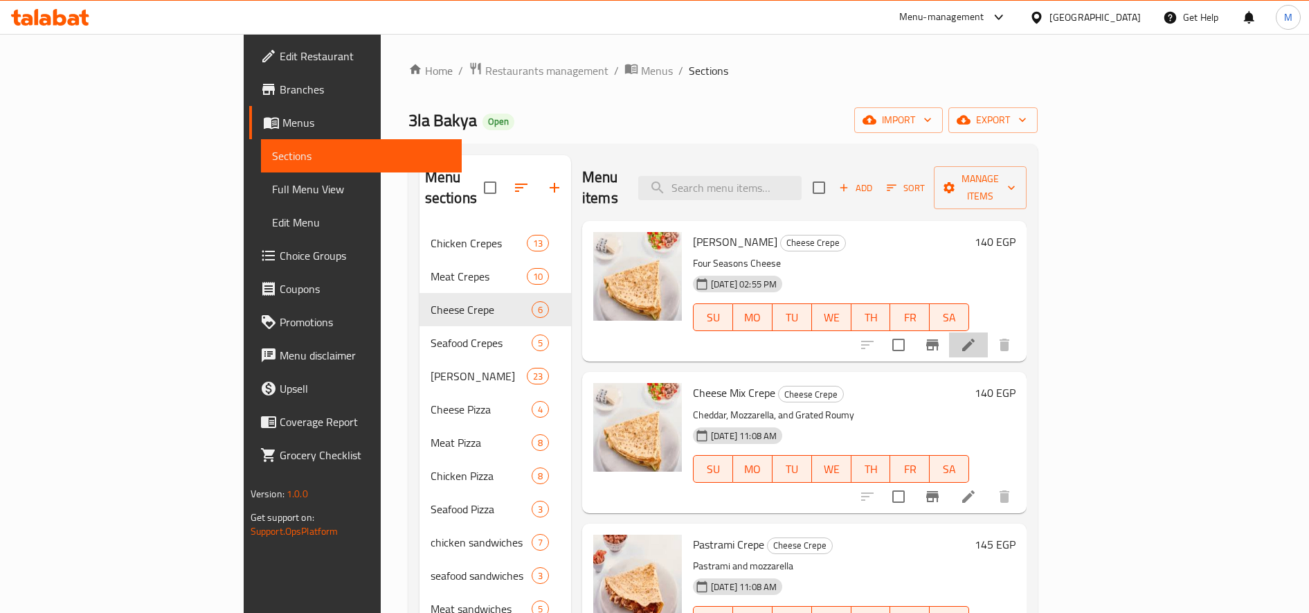
click at [988, 332] on li at bounding box center [968, 344] width 39 height 25
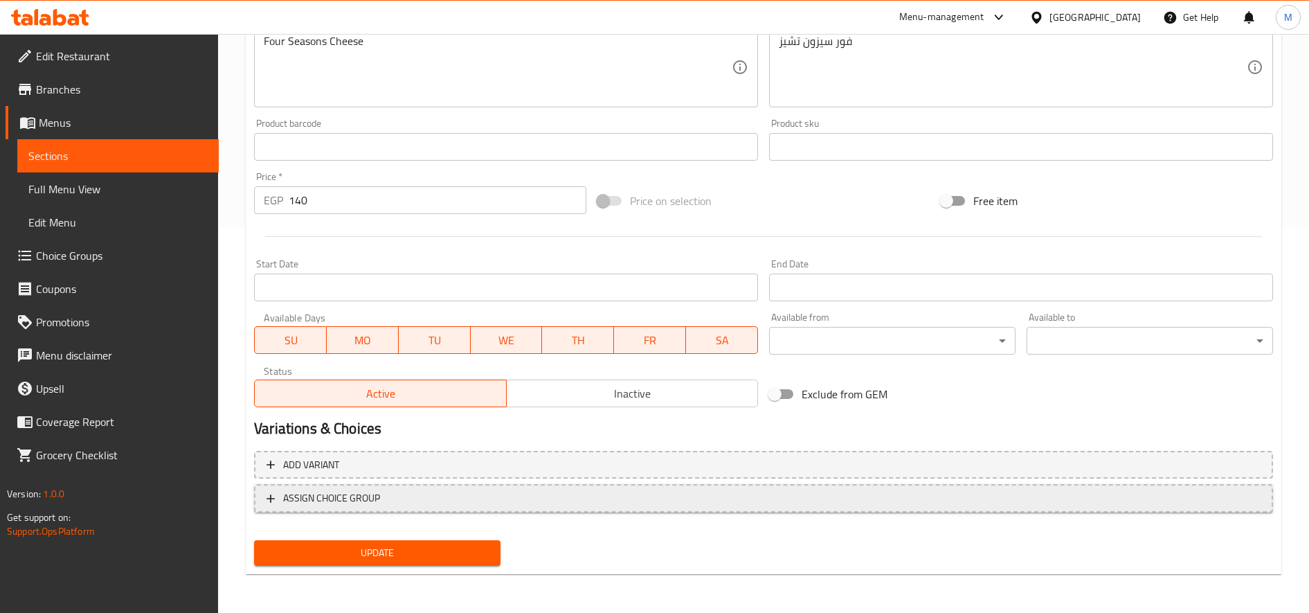
click at [477, 506] on span "ASSIGN CHOICE GROUP" at bounding box center [764, 498] width 994 height 17
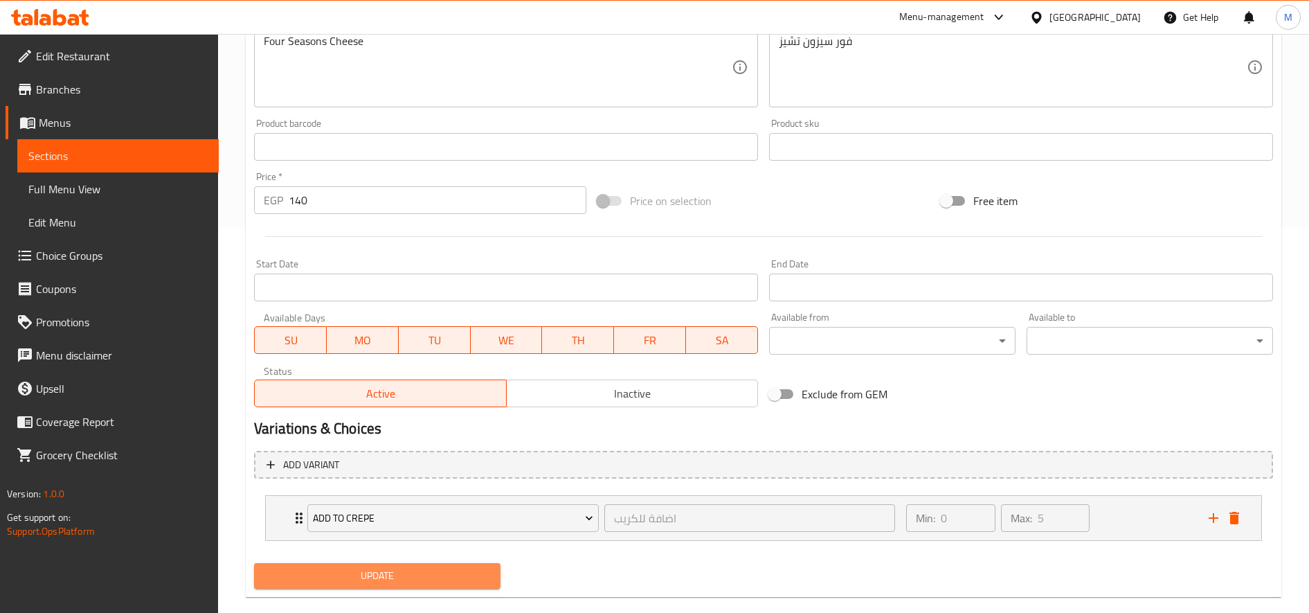
click at [458, 570] on span "Update" at bounding box center [377, 575] width 224 height 17
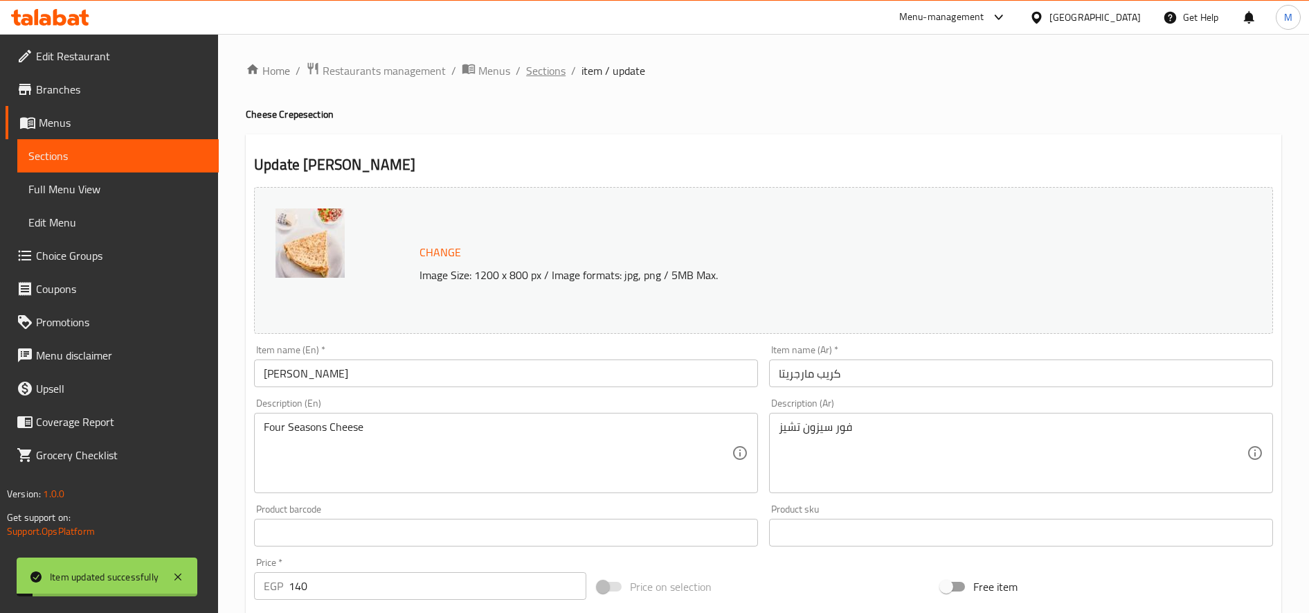
click at [549, 64] on span "Sections" at bounding box center [545, 70] width 39 height 17
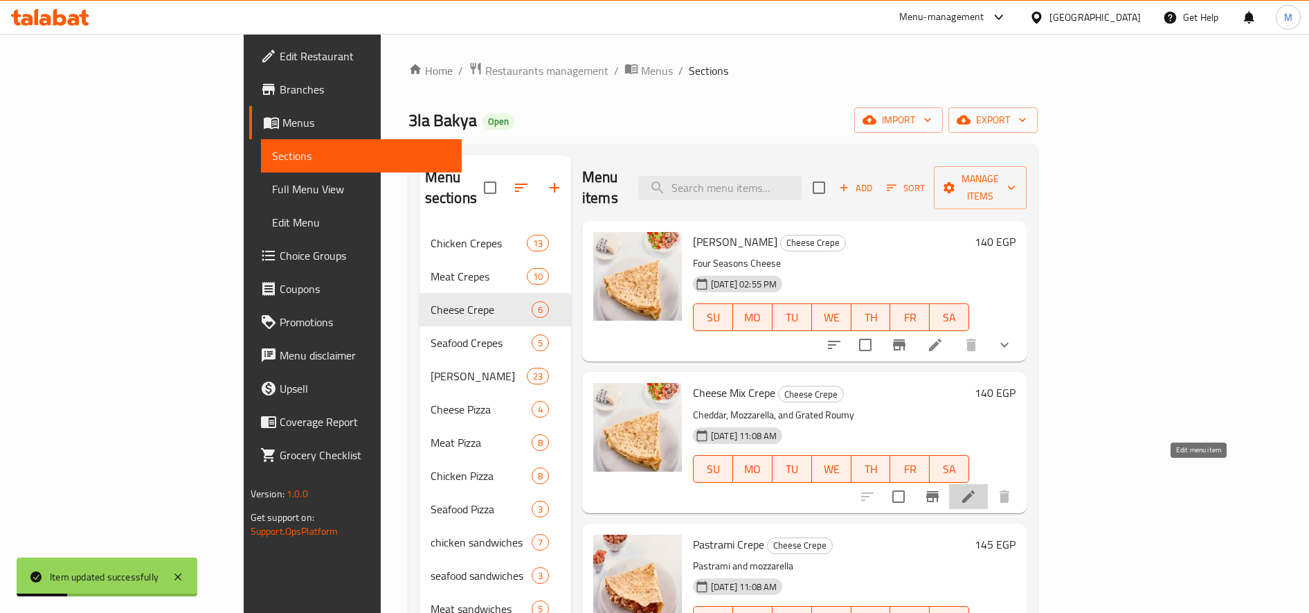
click at [977, 488] on icon at bounding box center [968, 496] width 17 height 17
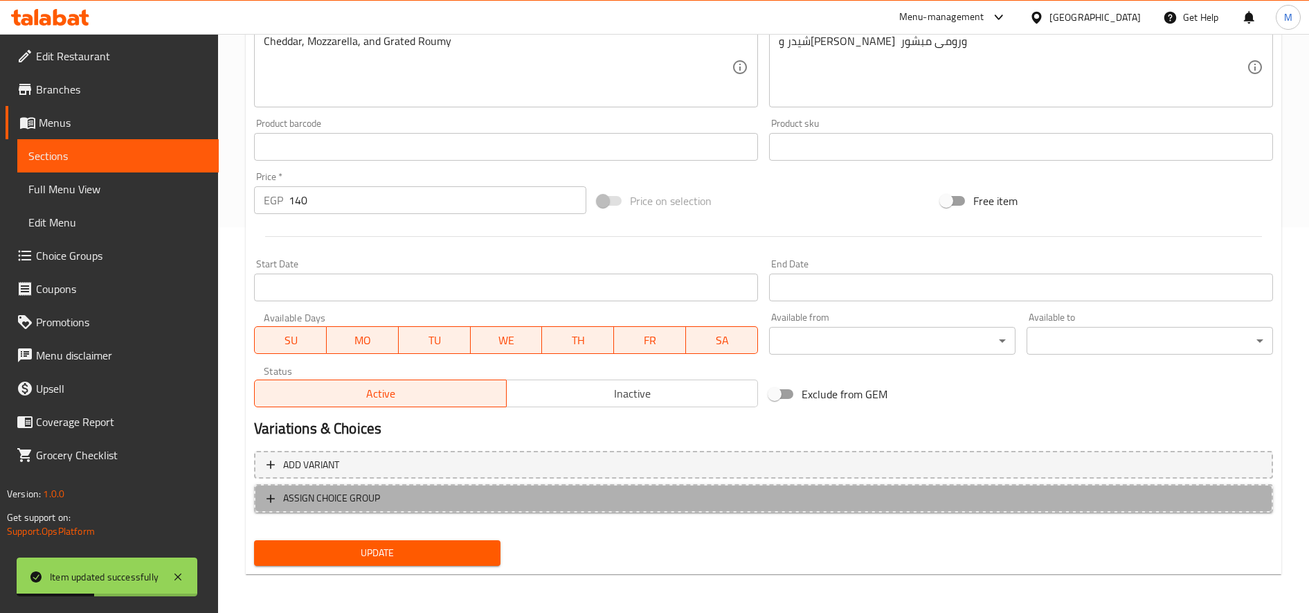
click at [541, 506] on button "ASSIGN CHOICE GROUP" at bounding box center [763, 498] width 1019 height 28
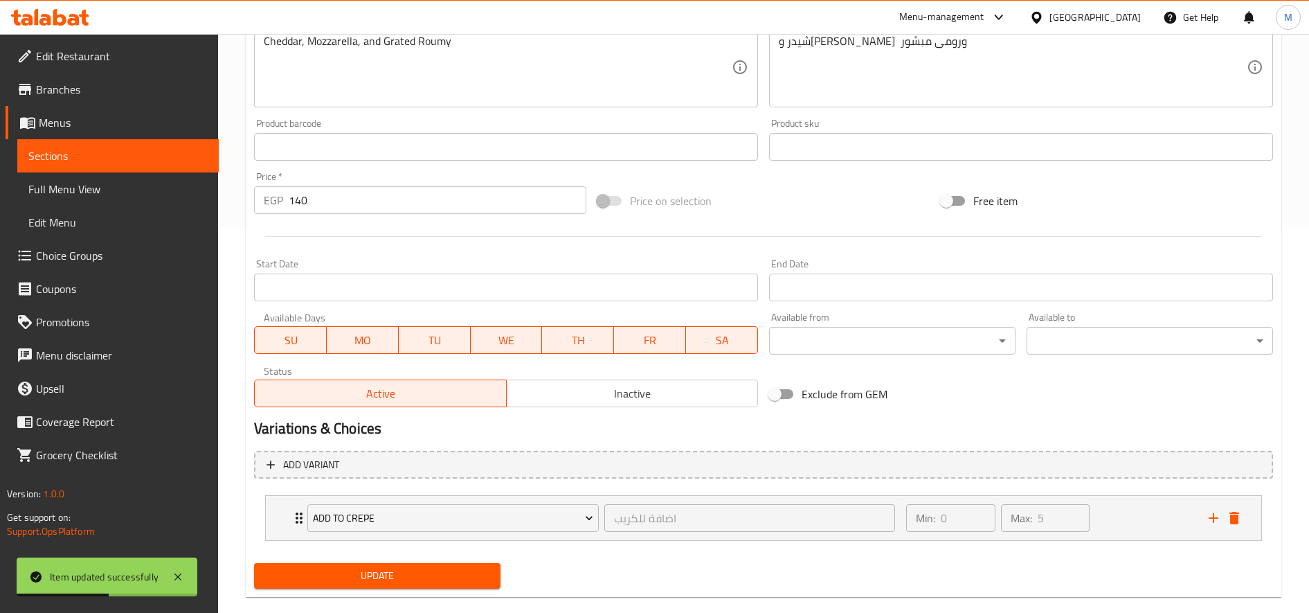
click at [465, 580] on span "Update" at bounding box center [377, 575] width 224 height 17
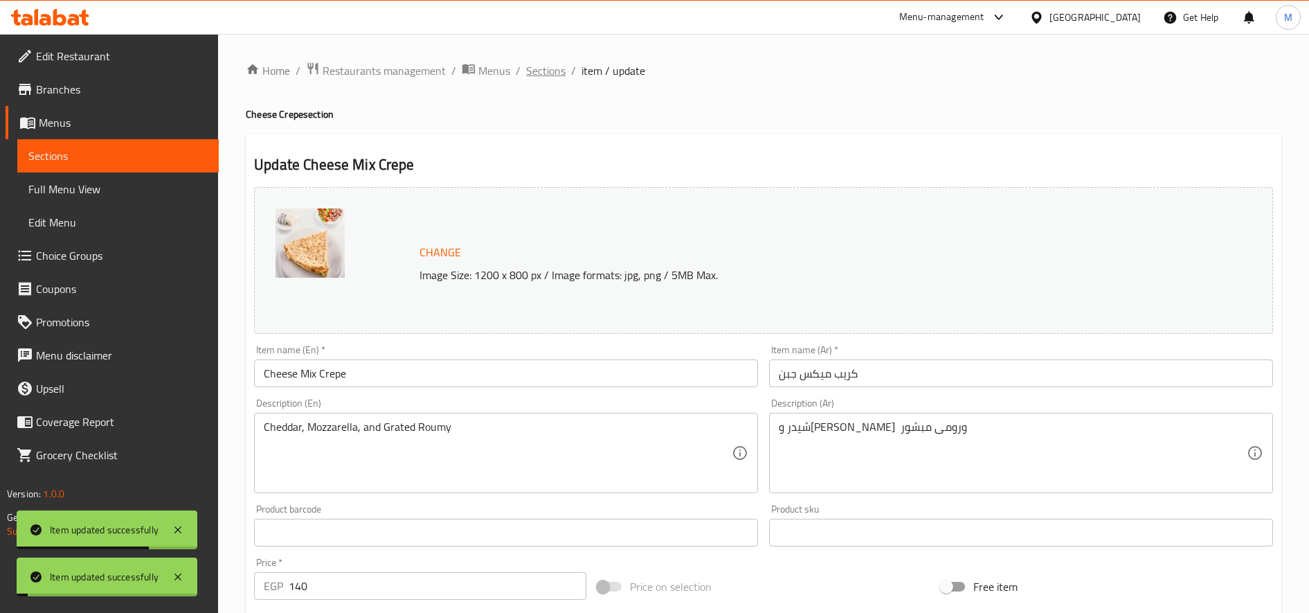
click at [546, 70] on span "Sections" at bounding box center [545, 70] width 39 height 17
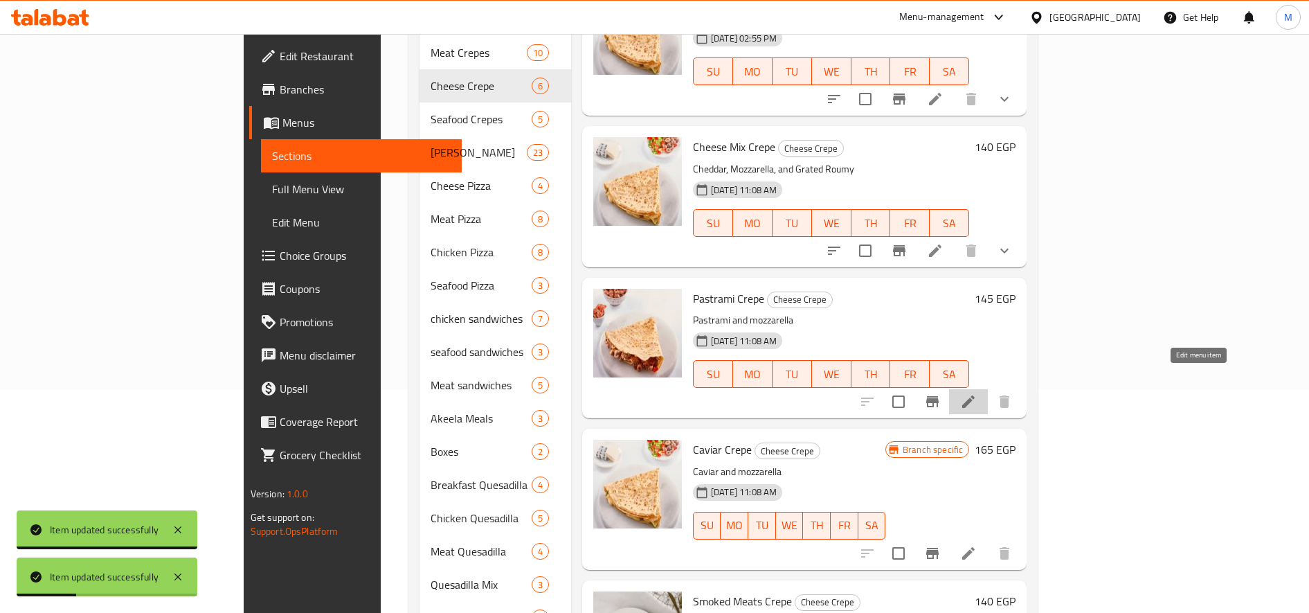
click at [975, 395] on icon at bounding box center [969, 401] width 12 height 12
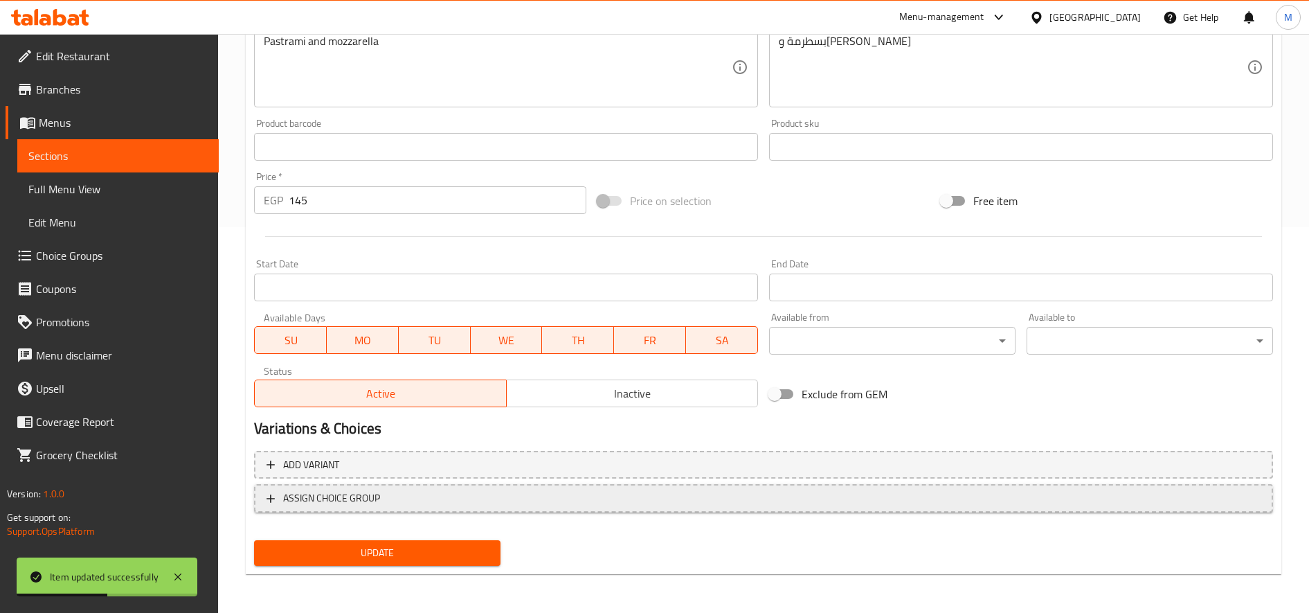
click at [434, 499] on span "ASSIGN CHOICE GROUP" at bounding box center [764, 498] width 994 height 17
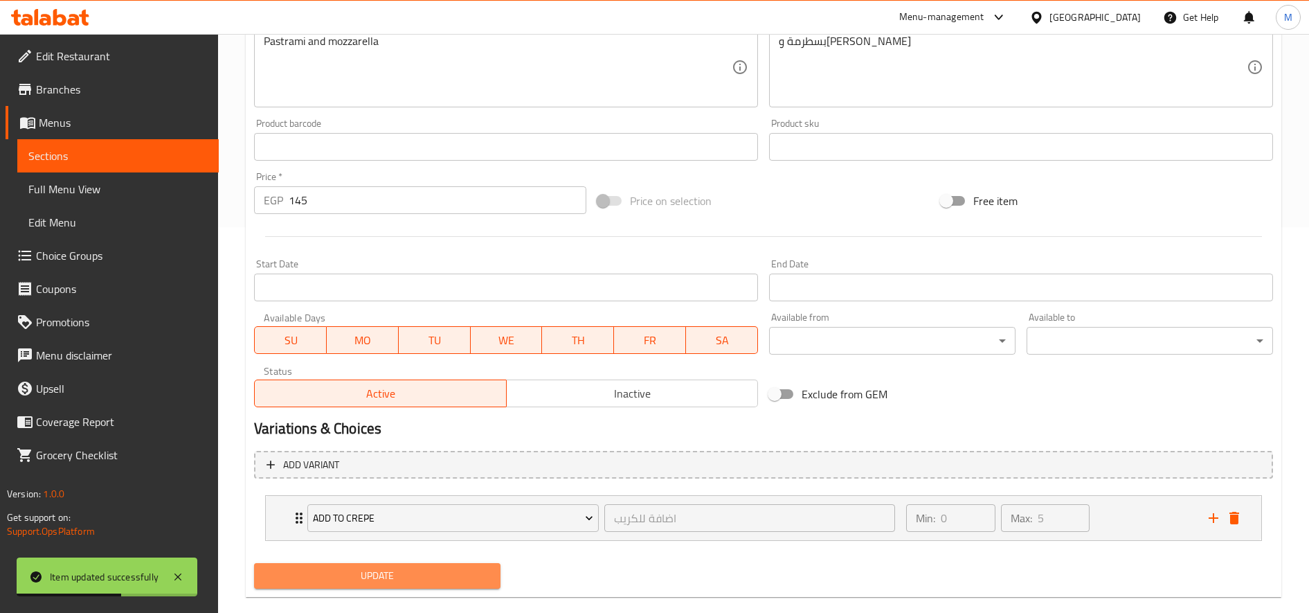
click at [386, 582] on span "Update" at bounding box center [377, 575] width 224 height 17
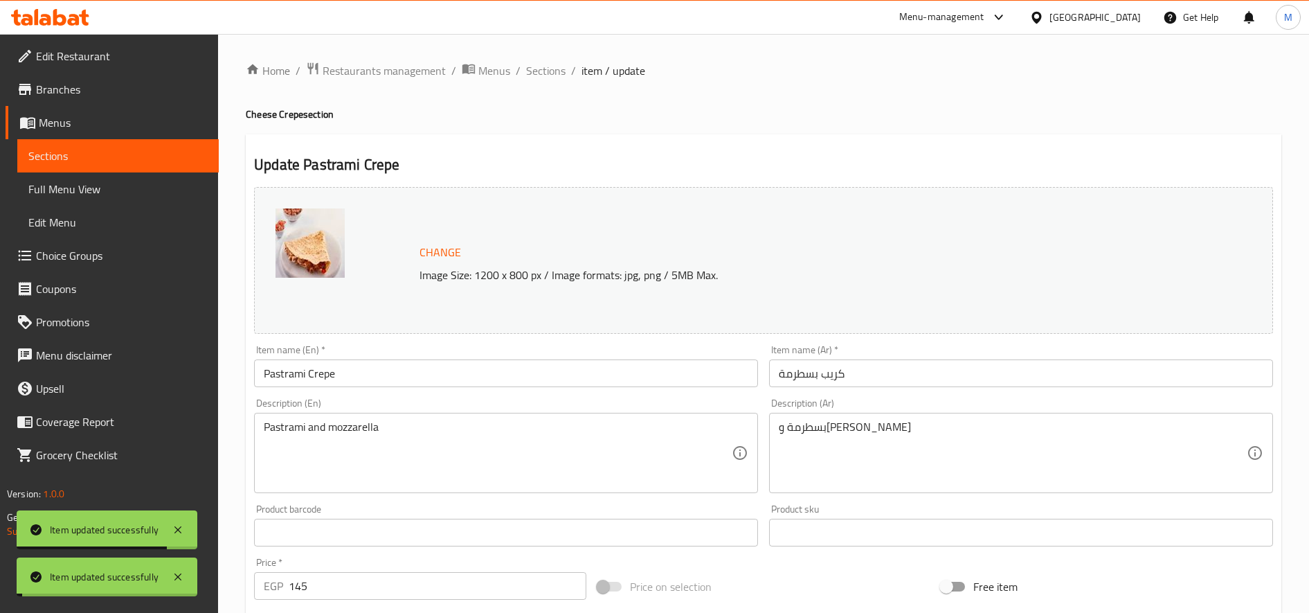
click at [537, 71] on span "Sections" at bounding box center [545, 70] width 39 height 17
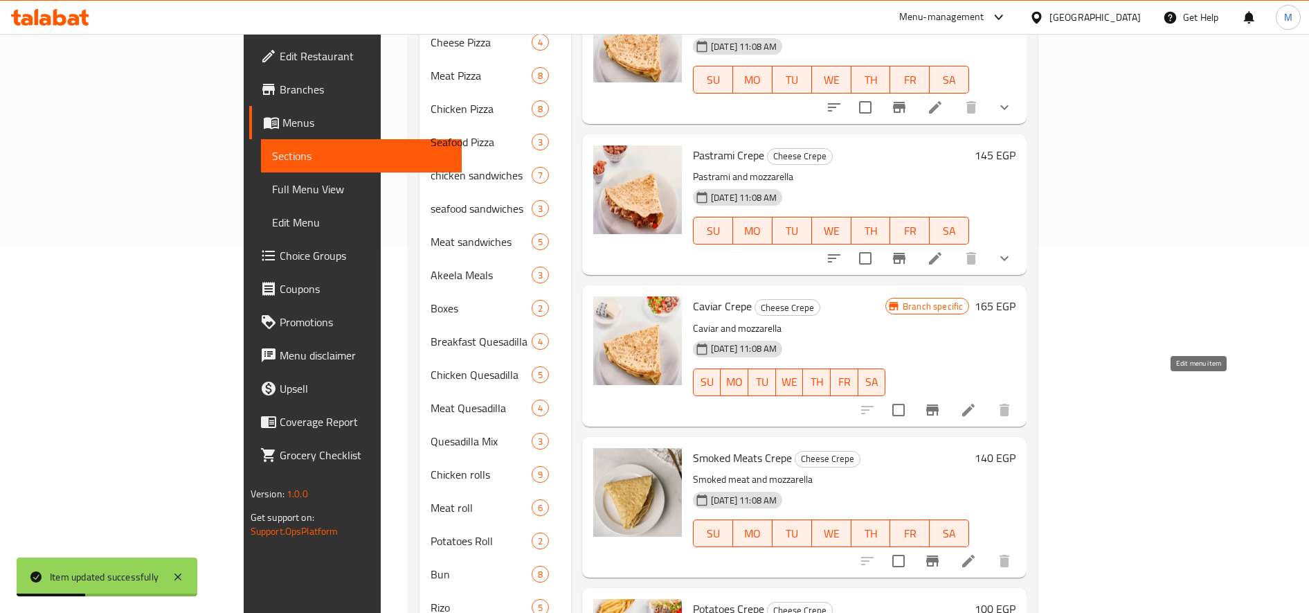
click at [977, 402] on icon at bounding box center [968, 410] width 17 height 17
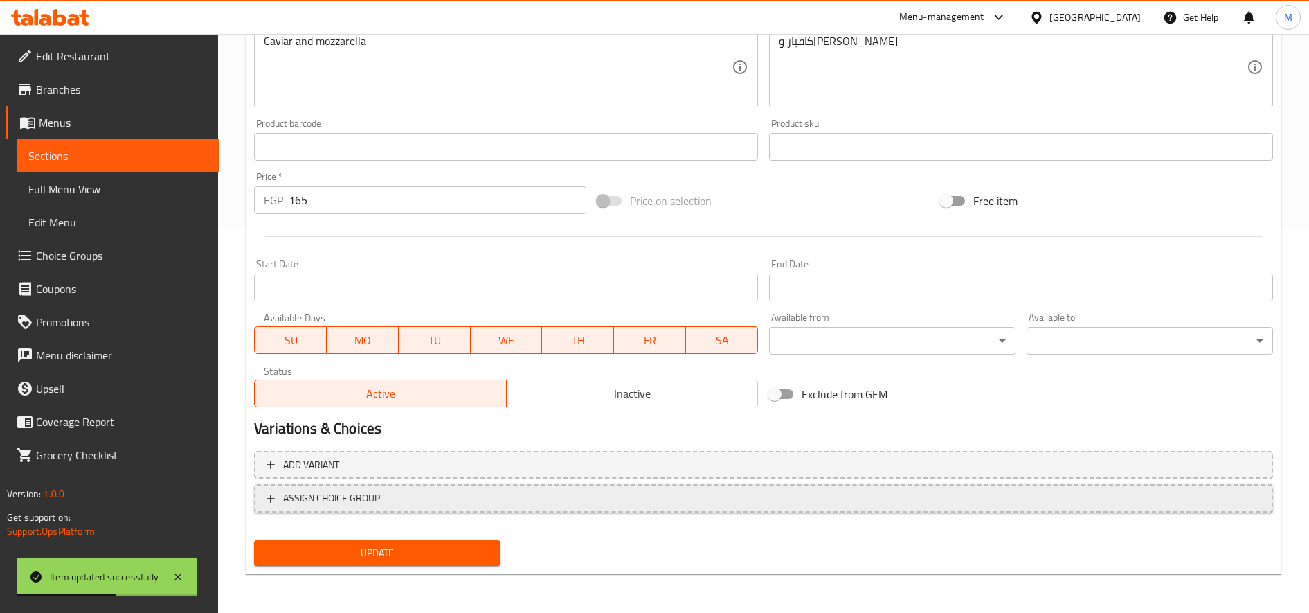
click at [497, 500] on span "ASSIGN CHOICE GROUP" at bounding box center [764, 498] width 994 height 17
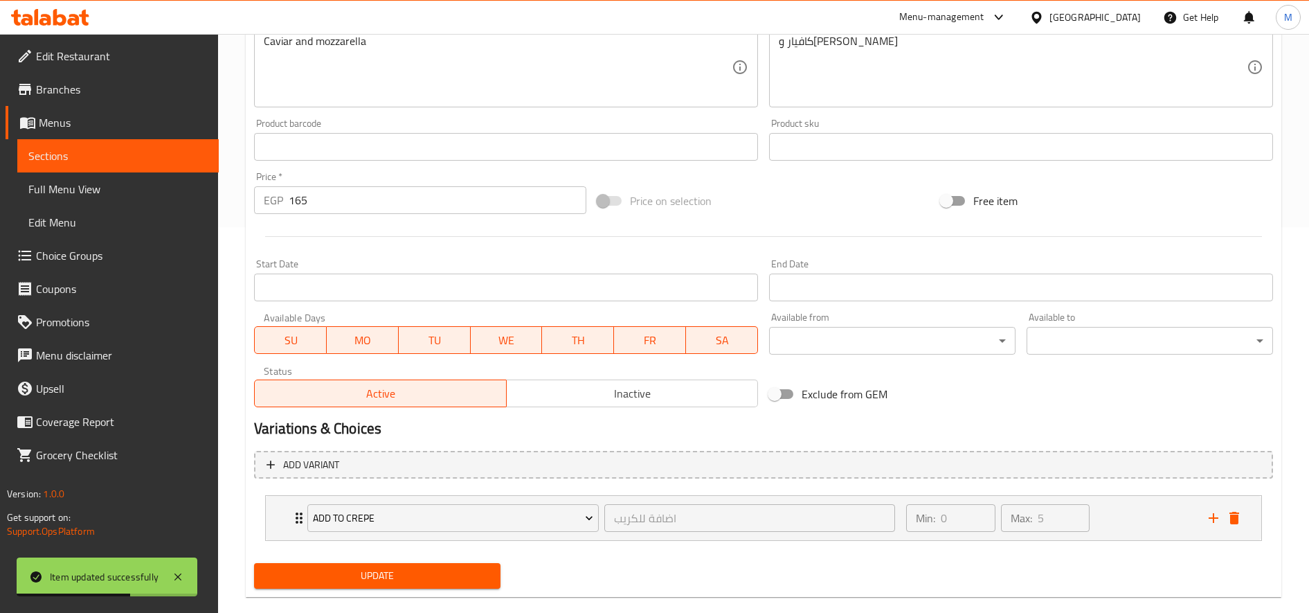
click at [409, 578] on span "Update" at bounding box center [377, 575] width 224 height 17
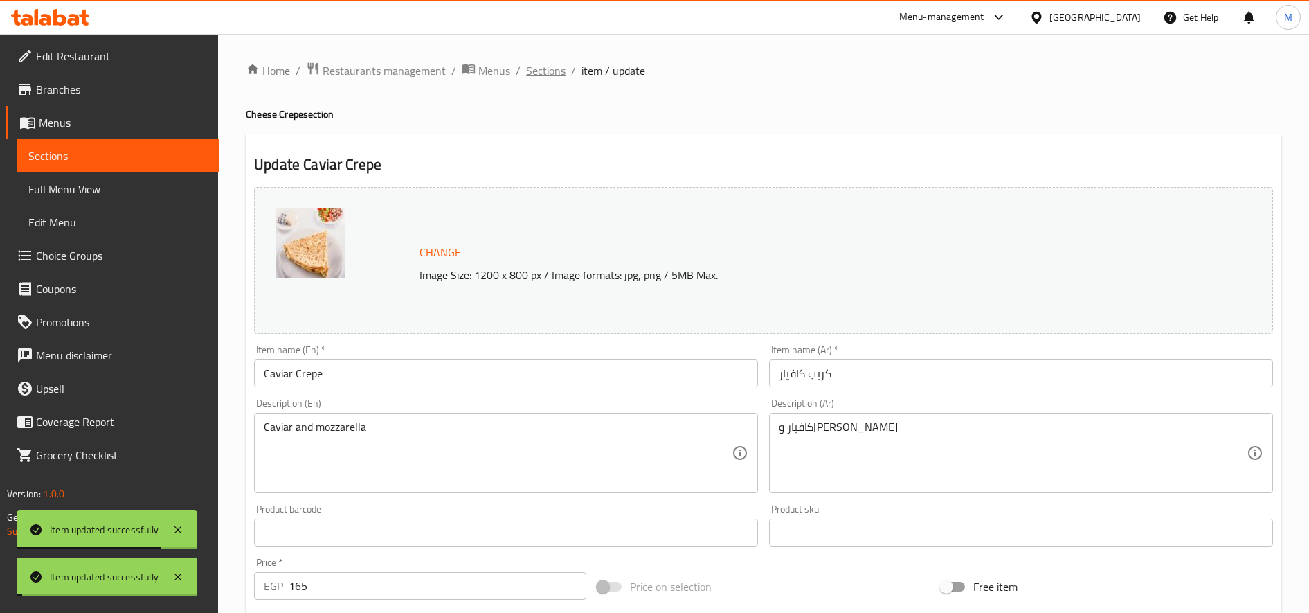
click at [542, 64] on span "Sections" at bounding box center [545, 70] width 39 height 17
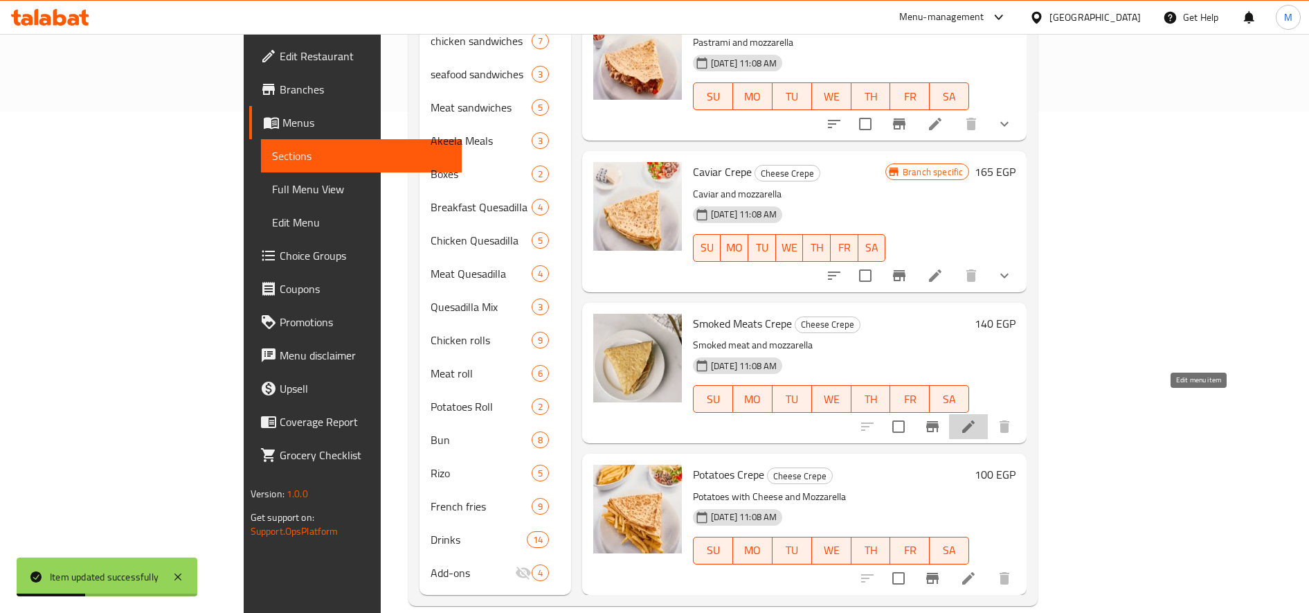
click at [977, 418] on icon at bounding box center [968, 426] width 17 height 17
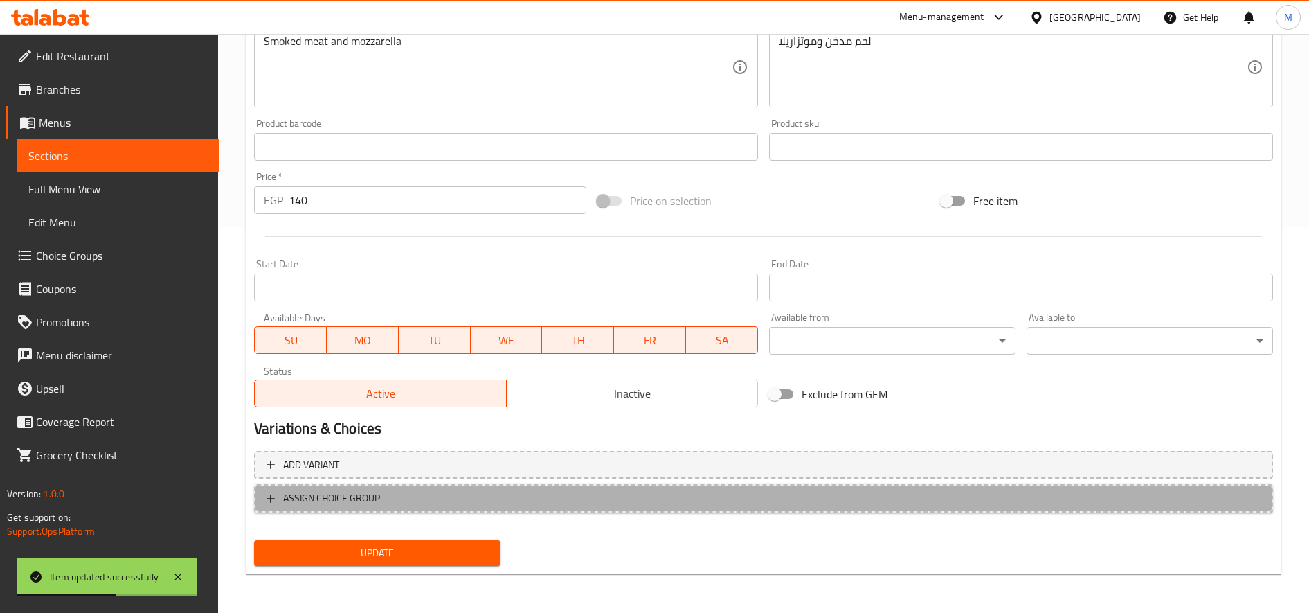
click at [609, 485] on button "ASSIGN CHOICE GROUP" at bounding box center [763, 498] width 1019 height 28
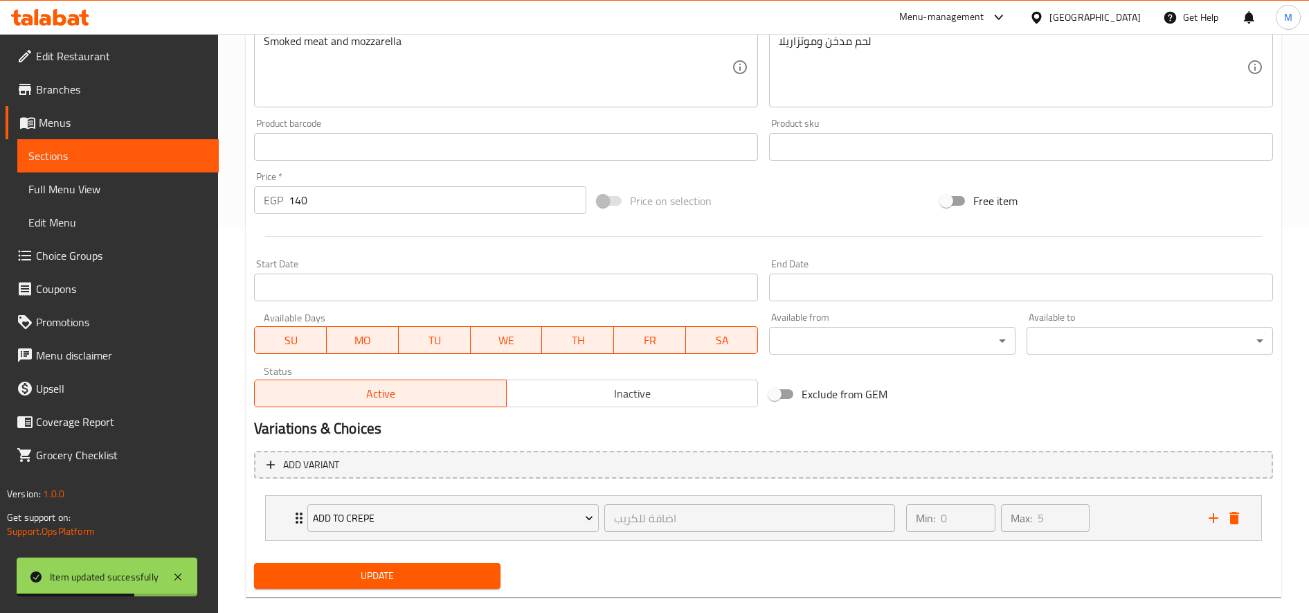
click at [476, 582] on span "Update" at bounding box center [377, 575] width 224 height 17
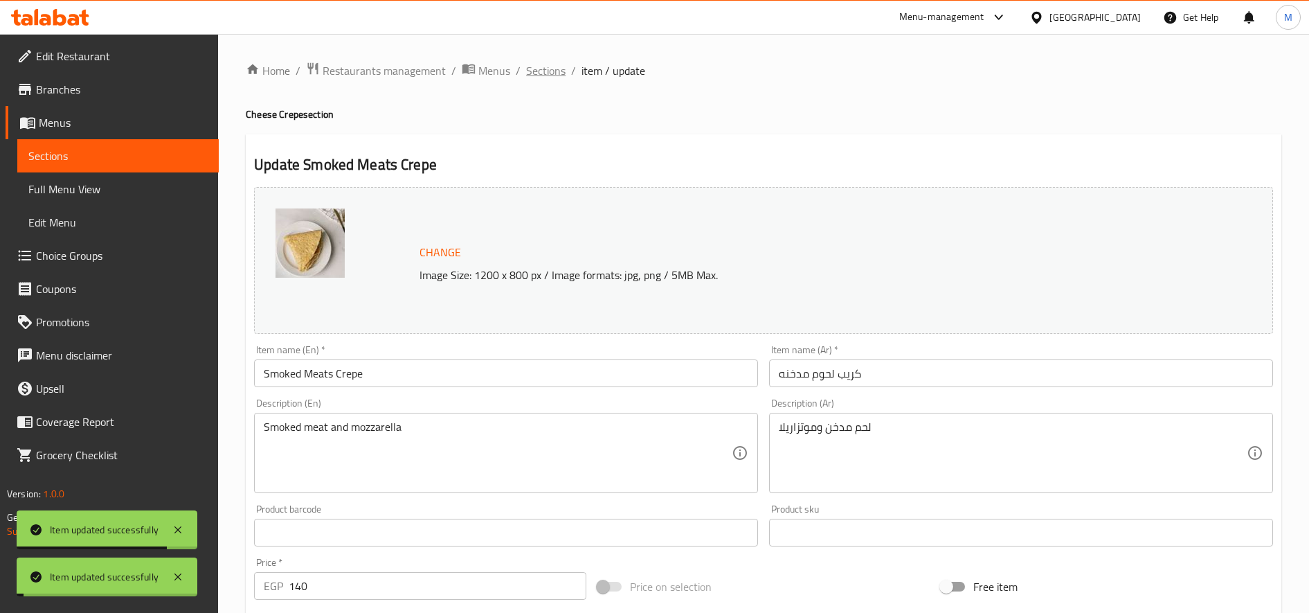
click at [547, 65] on span "Sections" at bounding box center [545, 70] width 39 height 17
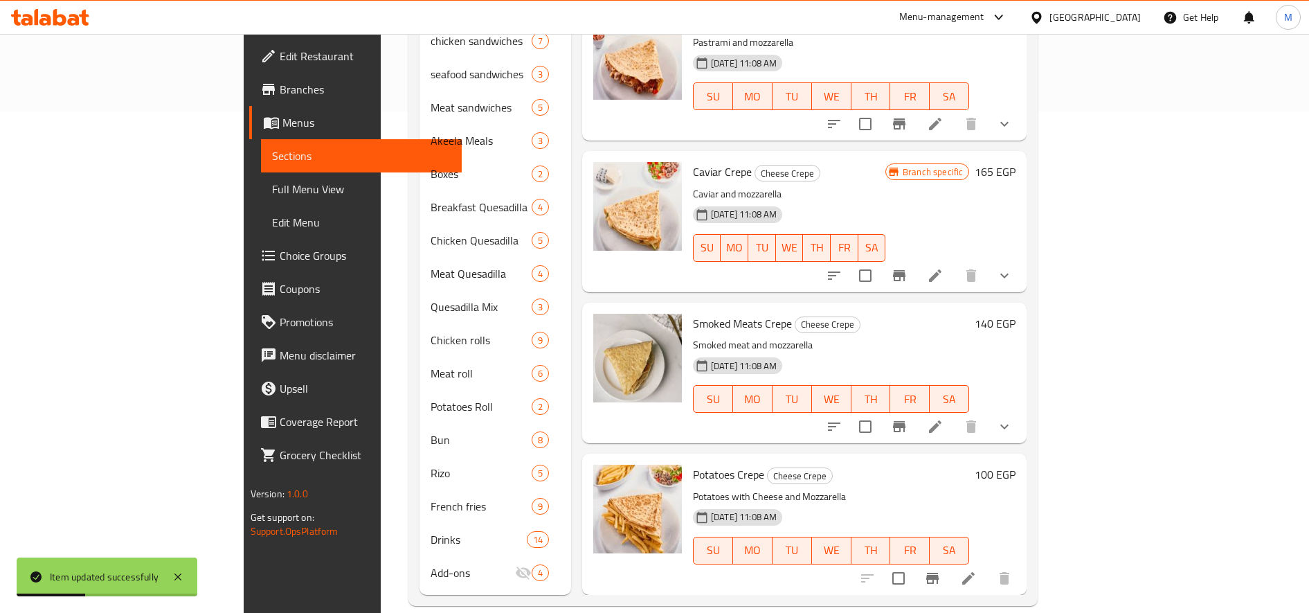
click at [942, 420] on icon at bounding box center [935, 426] width 12 height 12
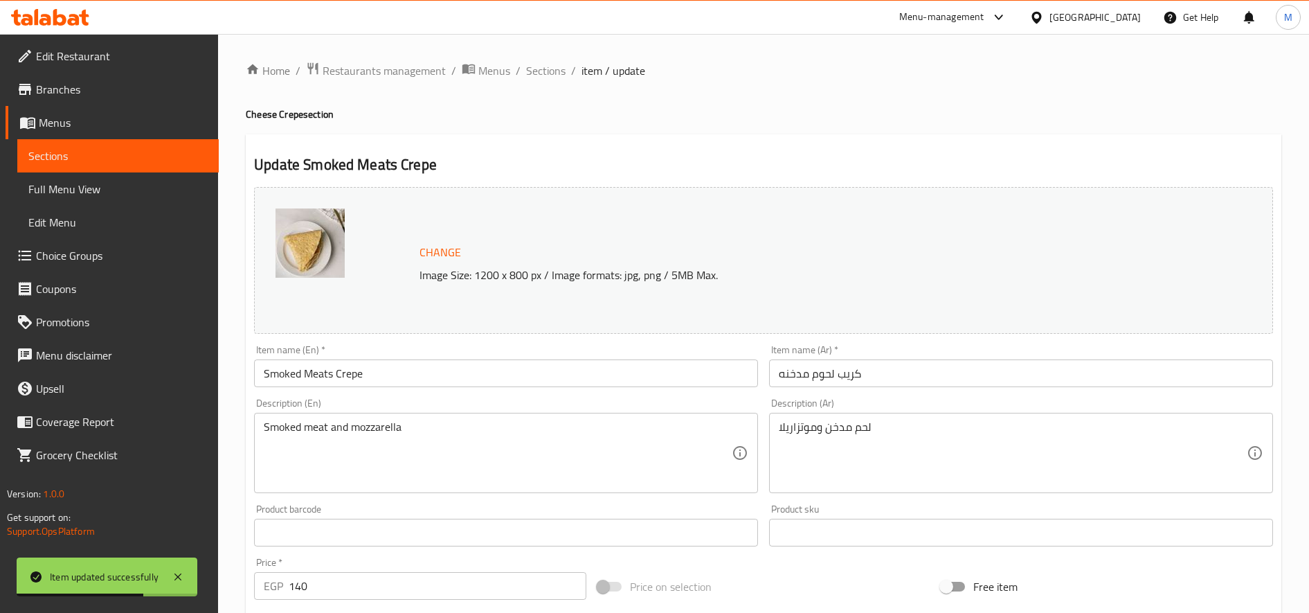
click at [542, 85] on div "Home / Restaurants management / Menus / Sections / item / update Cheese Crepe s…" at bounding box center [764, 528] width 1036 height 932
click at [551, 71] on span "Sections" at bounding box center [545, 70] width 39 height 17
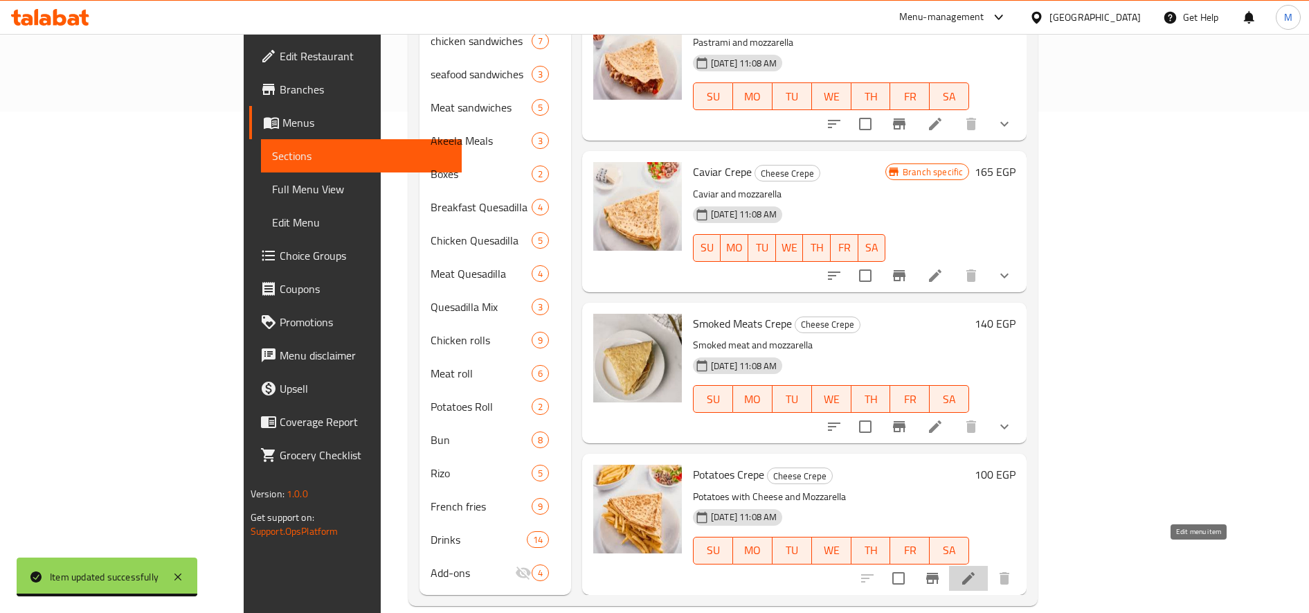
click at [977, 570] on icon at bounding box center [968, 578] width 17 height 17
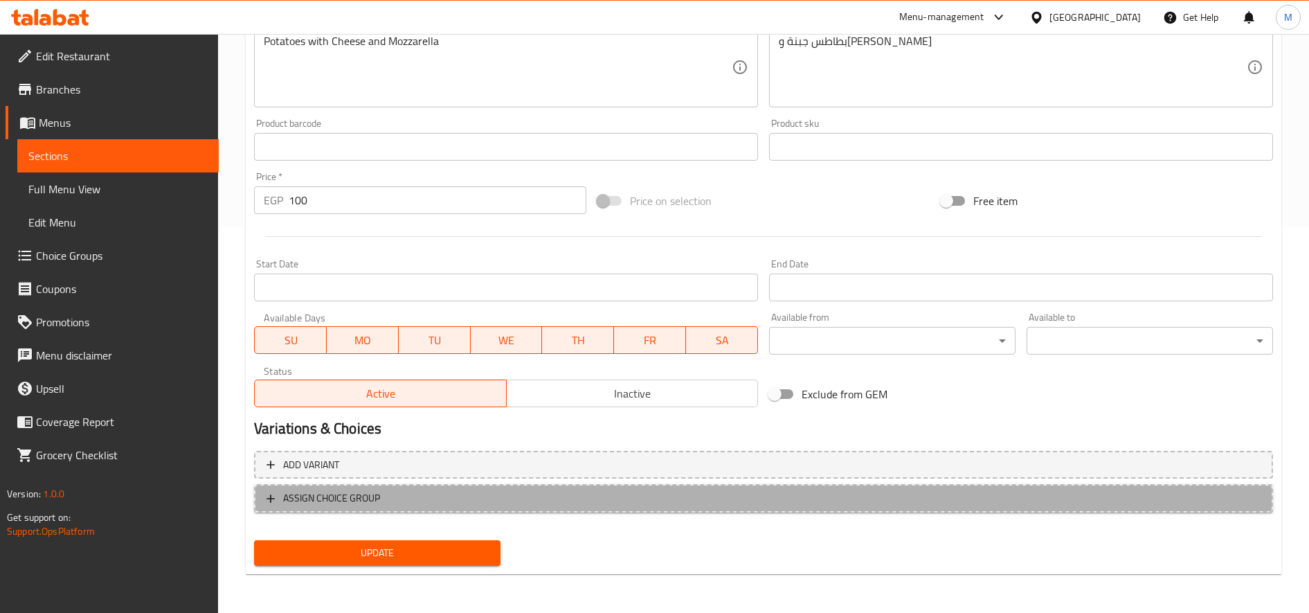
click at [454, 501] on span "ASSIGN CHOICE GROUP" at bounding box center [764, 498] width 994 height 17
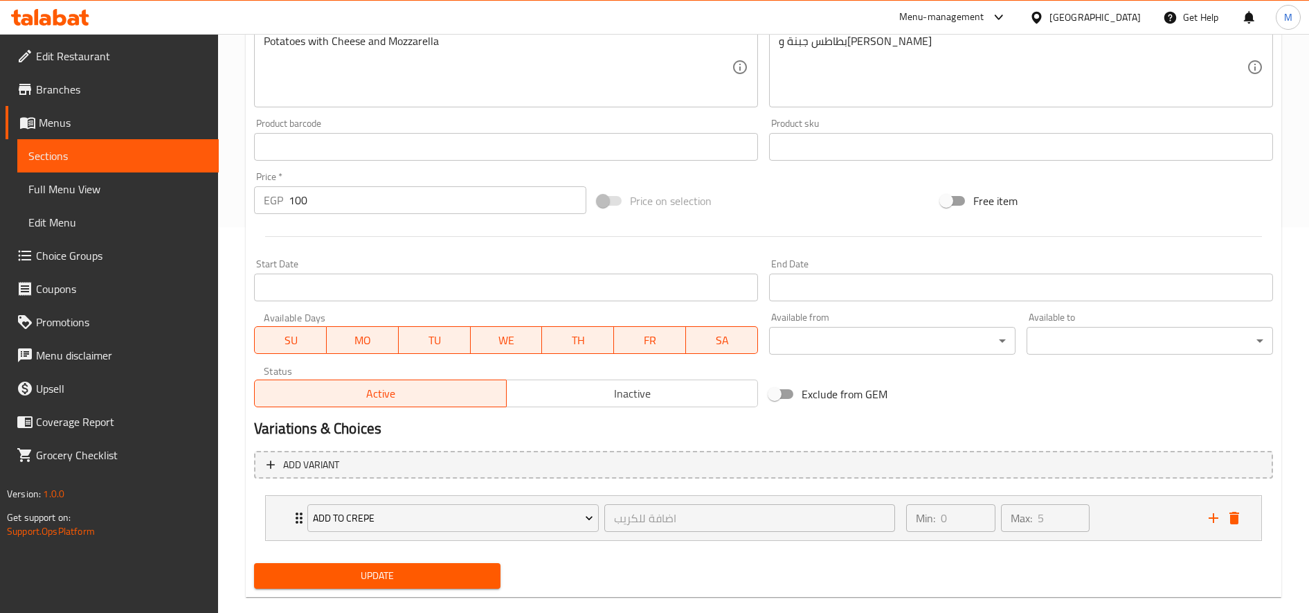
click at [440, 577] on span "Update" at bounding box center [377, 575] width 224 height 17
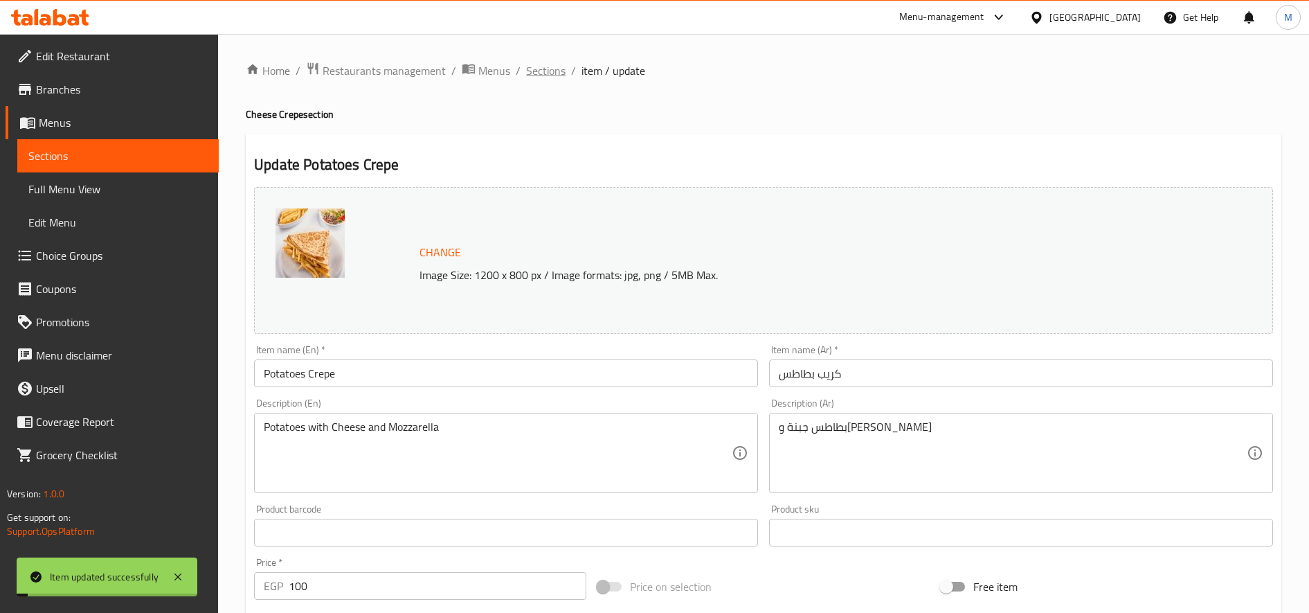
click at [547, 75] on span "Sections" at bounding box center [545, 70] width 39 height 17
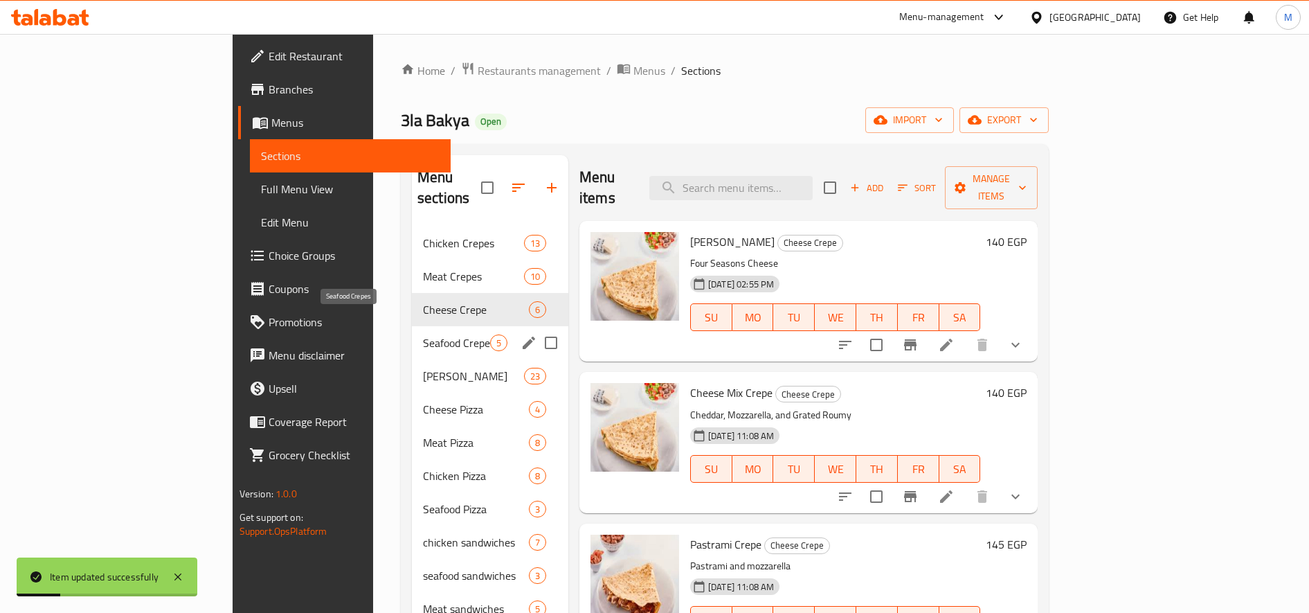
click at [423, 334] on span "Seafood Crepes" at bounding box center [456, 342] width 67 height 17
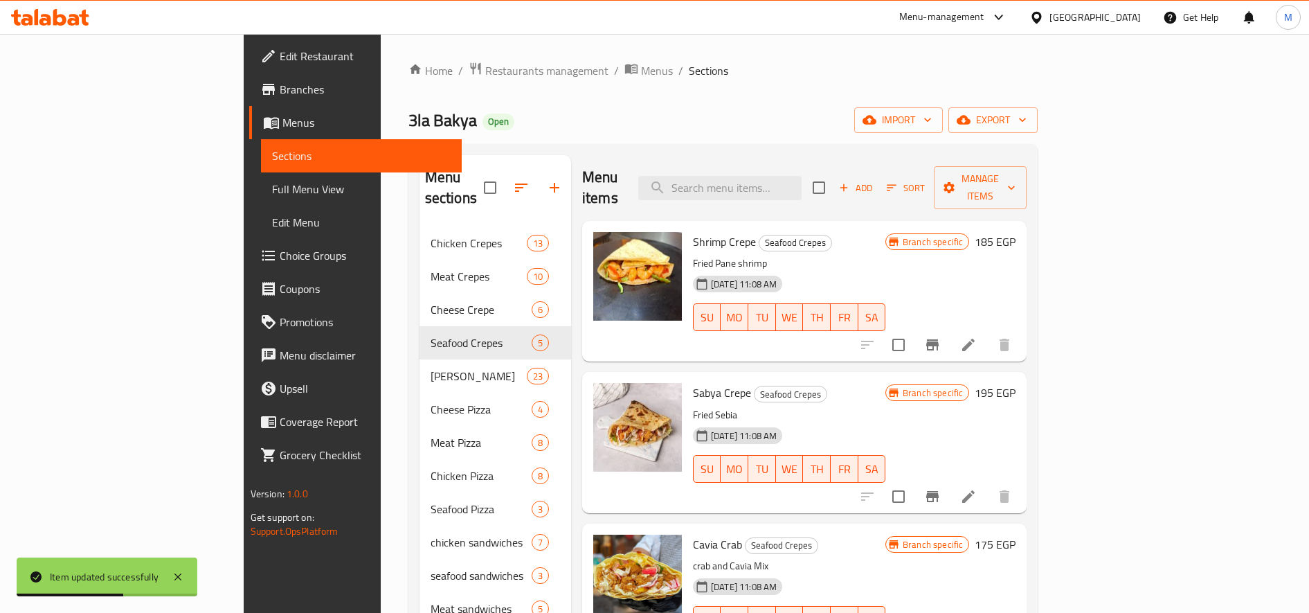
click at [988, 332] on li at bounding box center [968, 344] width 39 height 25
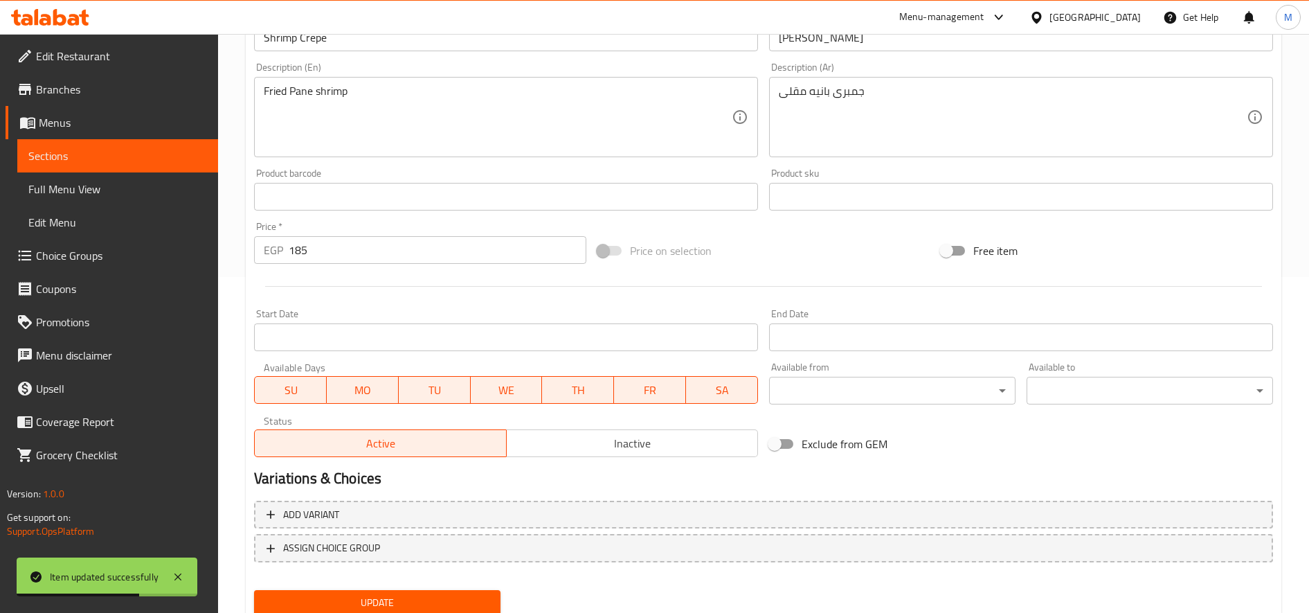
scroll to position [386, 0]
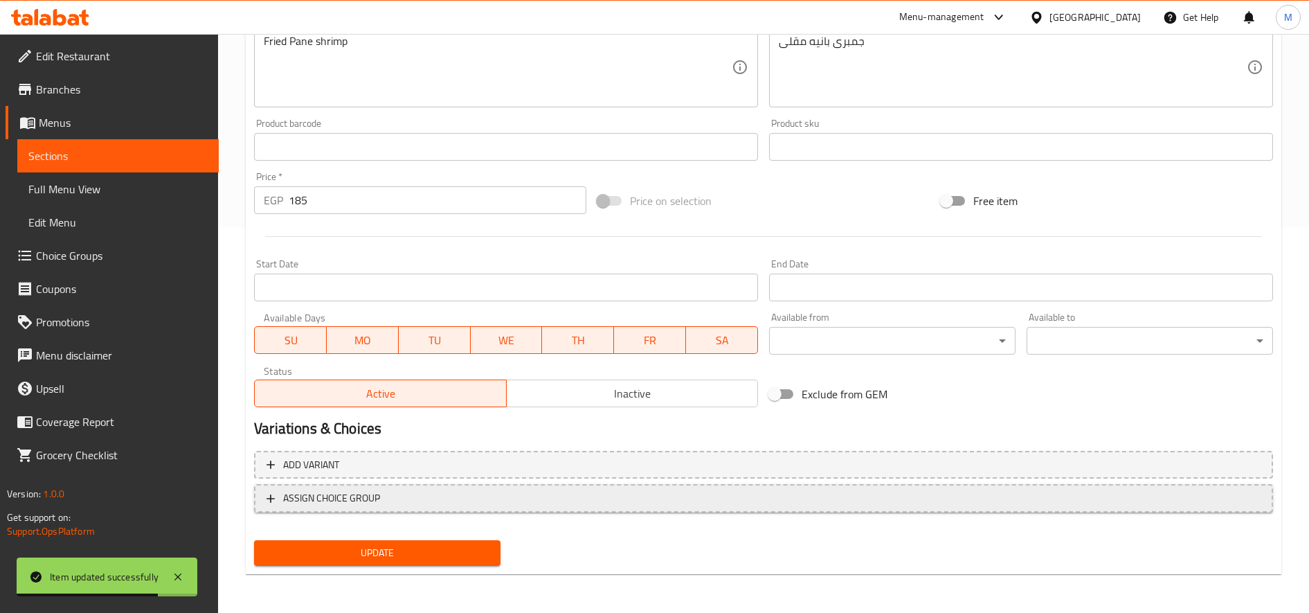
click at [589, 506] on span "ASSIGN CHOICE GROUP" at bounding box center [764, 498] width 994 height 17
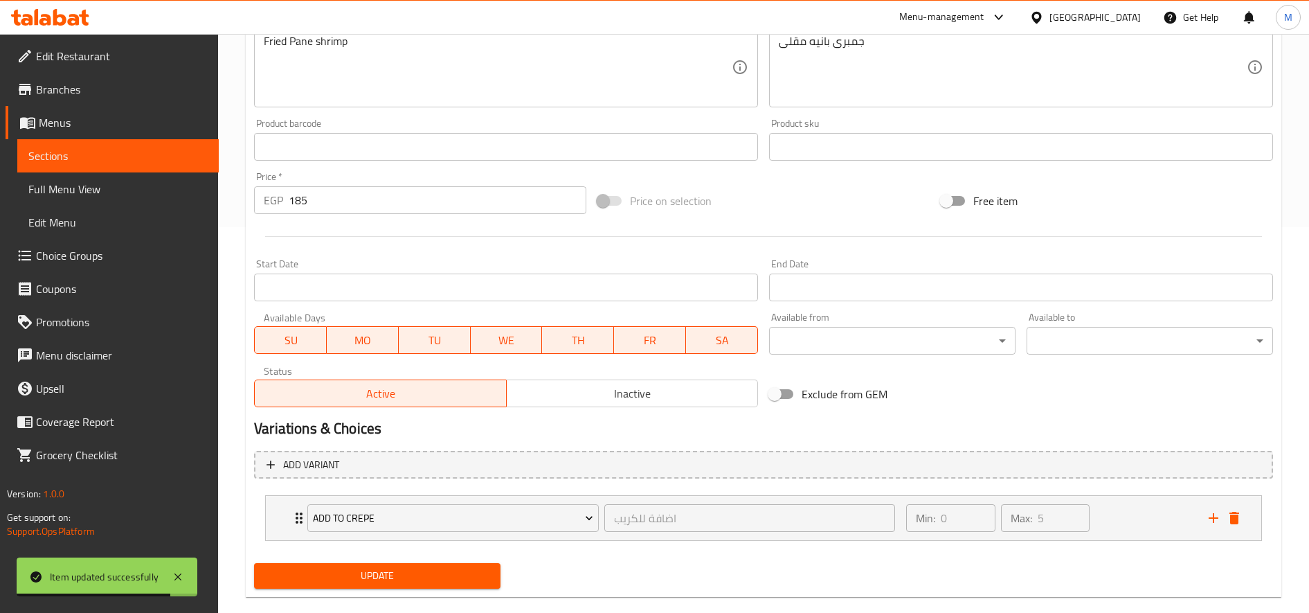
click at [451, 580] on span "Update" at bounding box center [377, 575] width 224 height 17
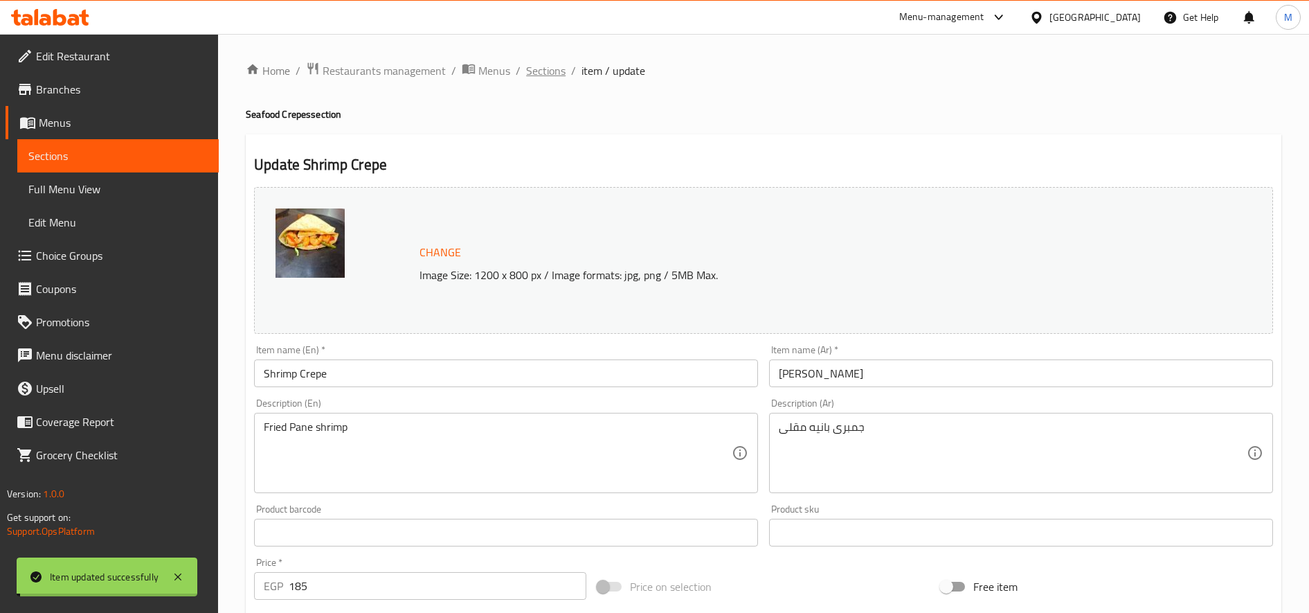
click at [552, 69] on span "Sections" at bounding box center [545, 70] width 39 height 17
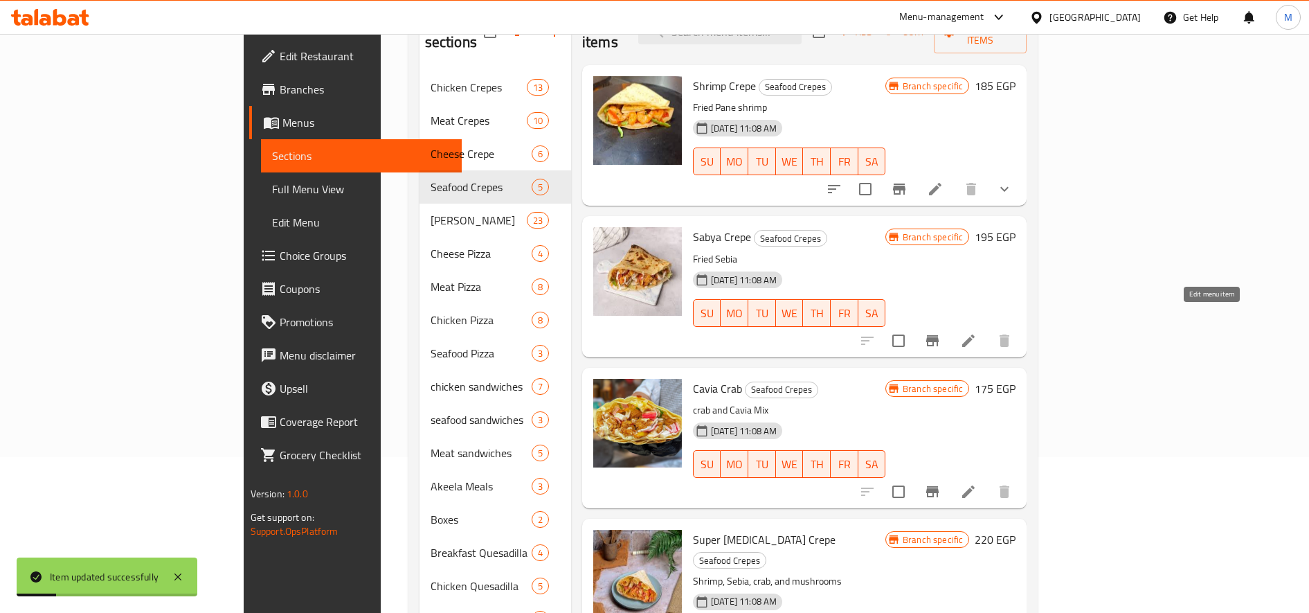
click at [977, 332] on icon at bounding box center [968, 340] width 17 height 17
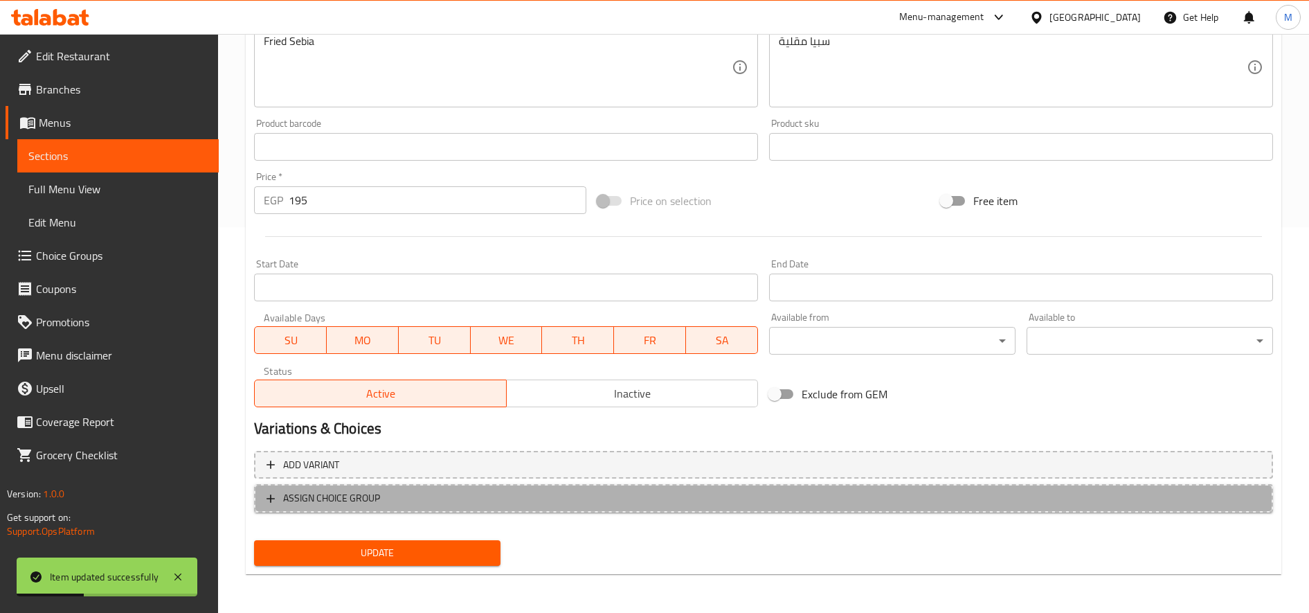
click at [573, 503] on span "ASSIGN CHOICE GROUP" at bounding box center [764, 498] width 994 height 17
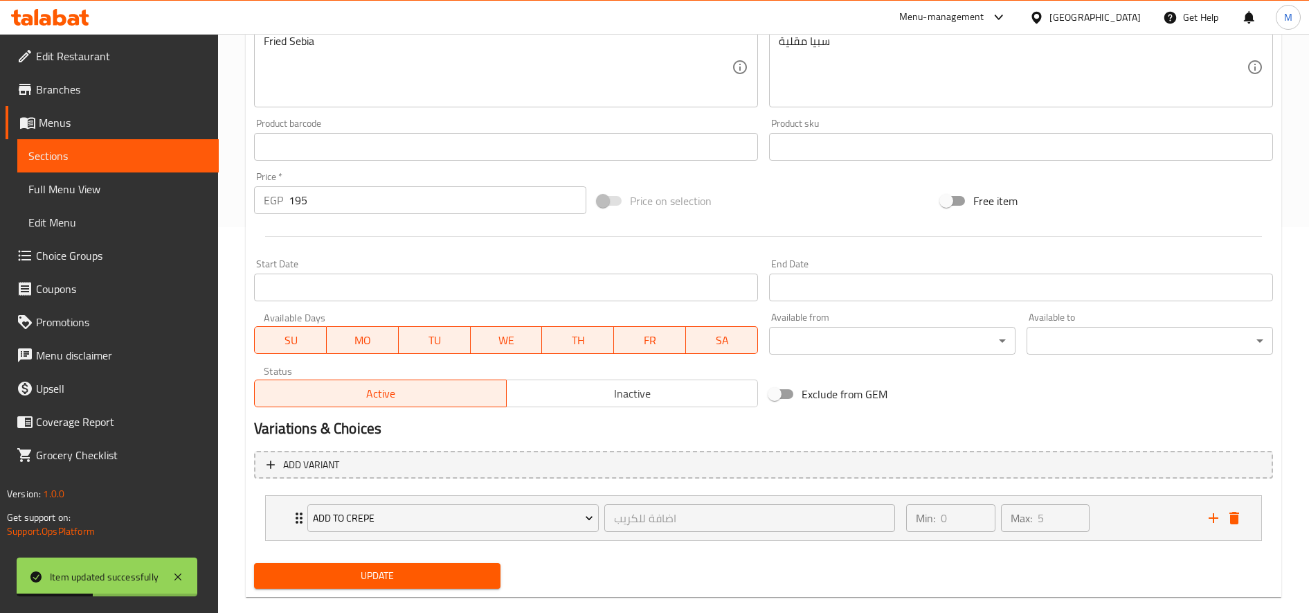
click at [450, 570] on span "Update" at bounding box center [377, 575] width 224 height 17
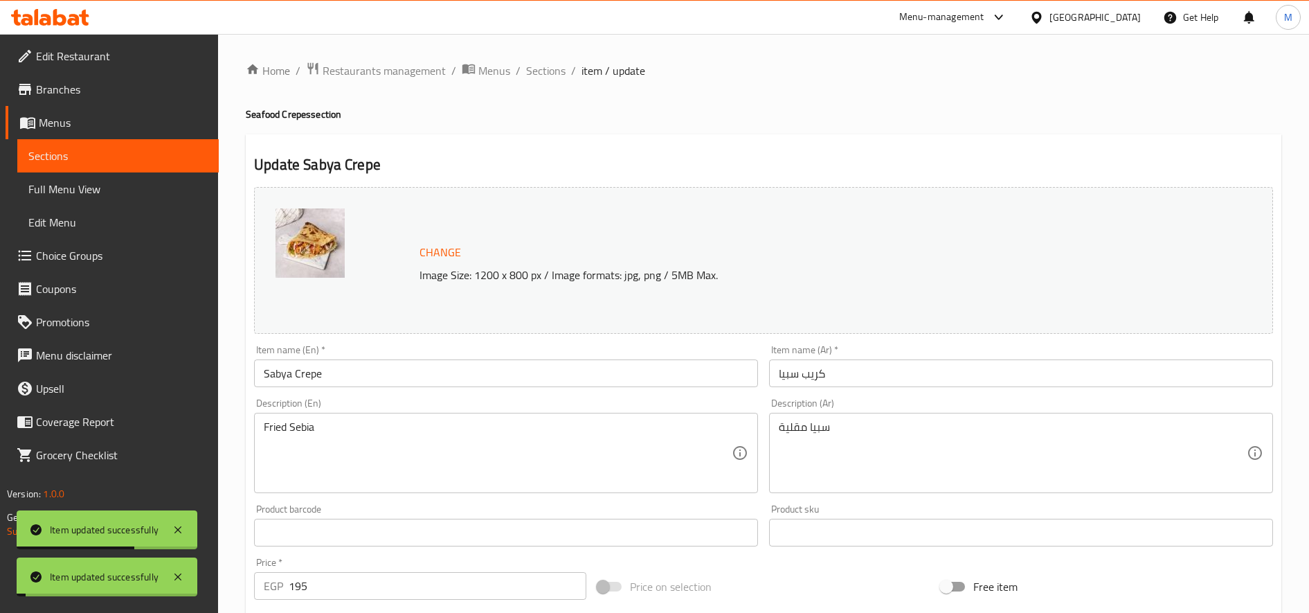
click at [553, 69] on span "Sections" at bounding box center [545, 70] width 39 height 17
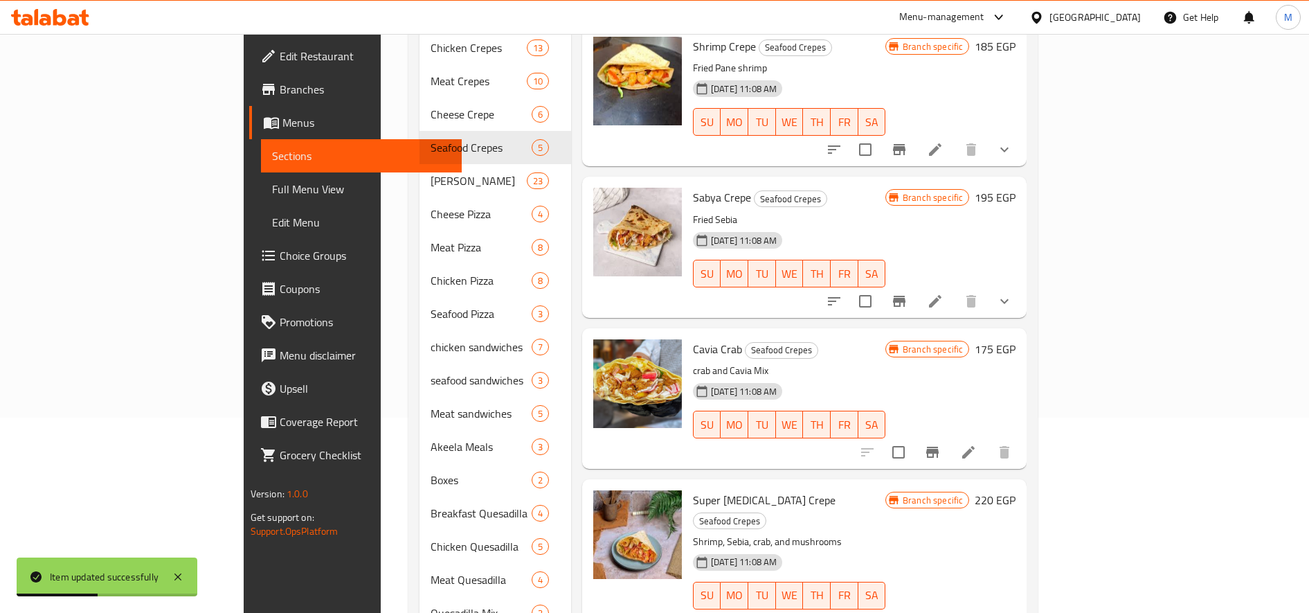
click at [977, 444] on icon at bounding box center [968, 452] width 17 height 17
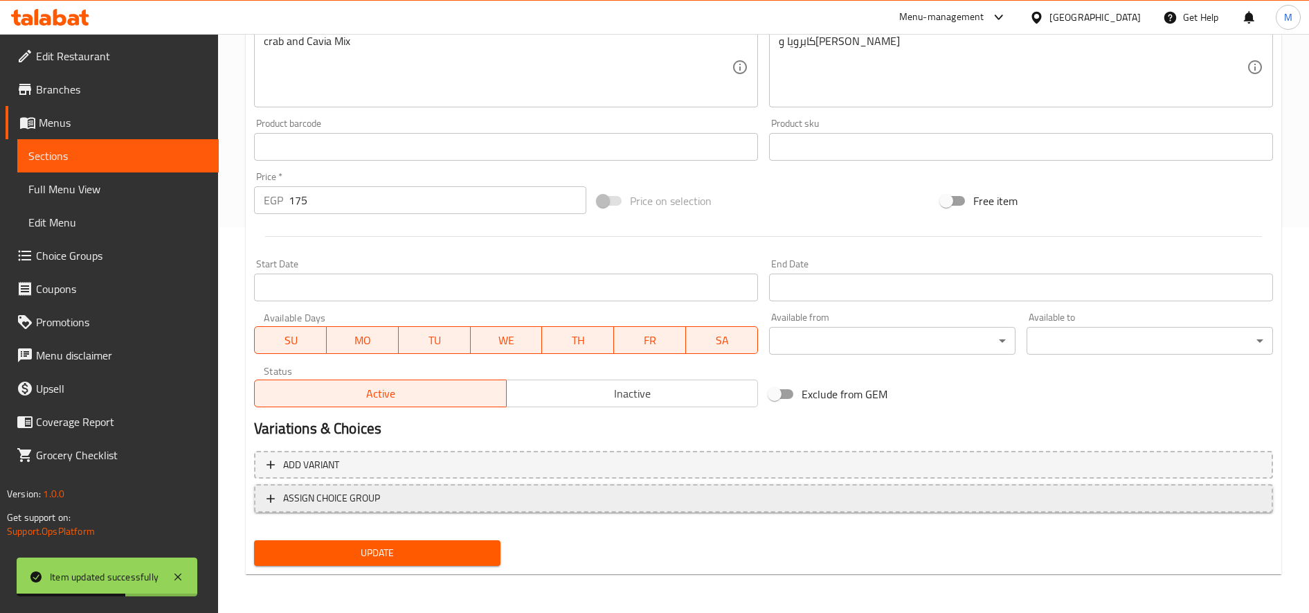
click at [731, 497] on span "ASSIGN CHOICE GROUP" at bounding box center [764, 498] width 994 height 17
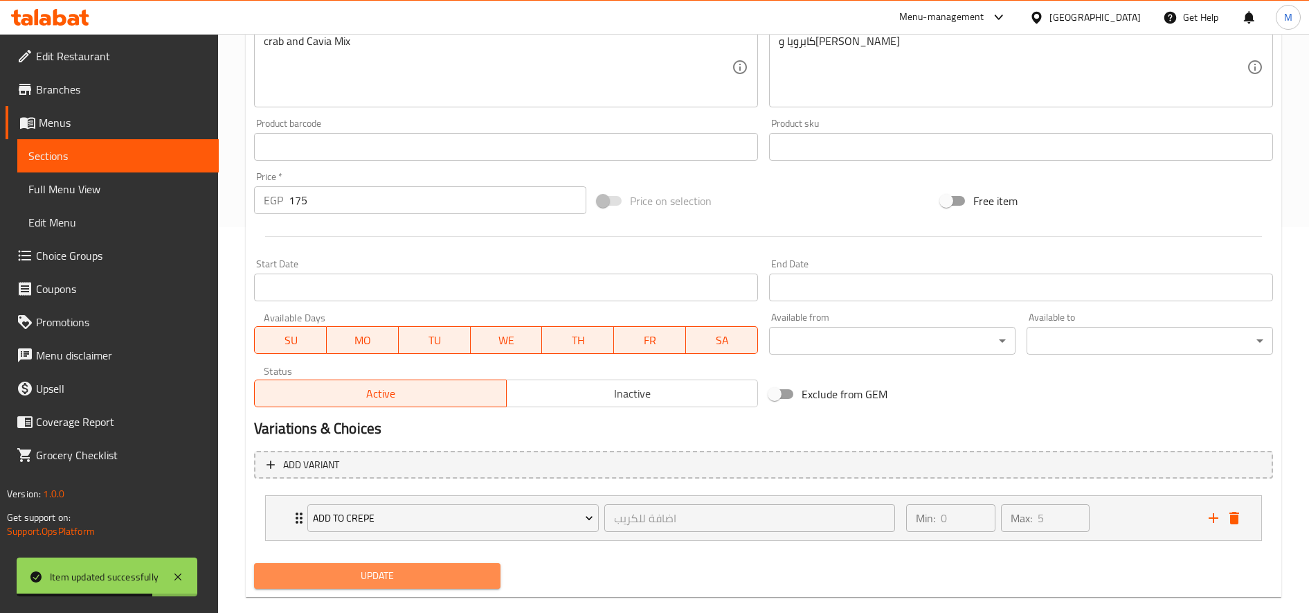
click at [376, 567] on span "Update" at bounding box center [377, 575] width 224 height 17
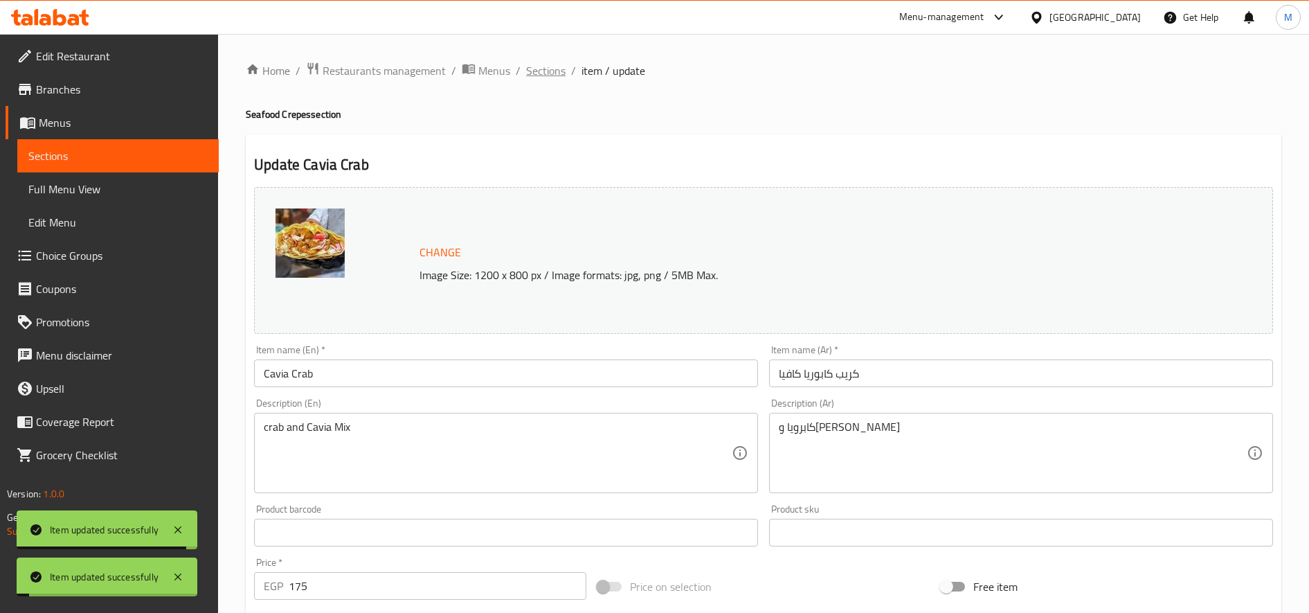
click at [550, 77] on span "Sections" at bounding box center [545, 70] width 39 height 17
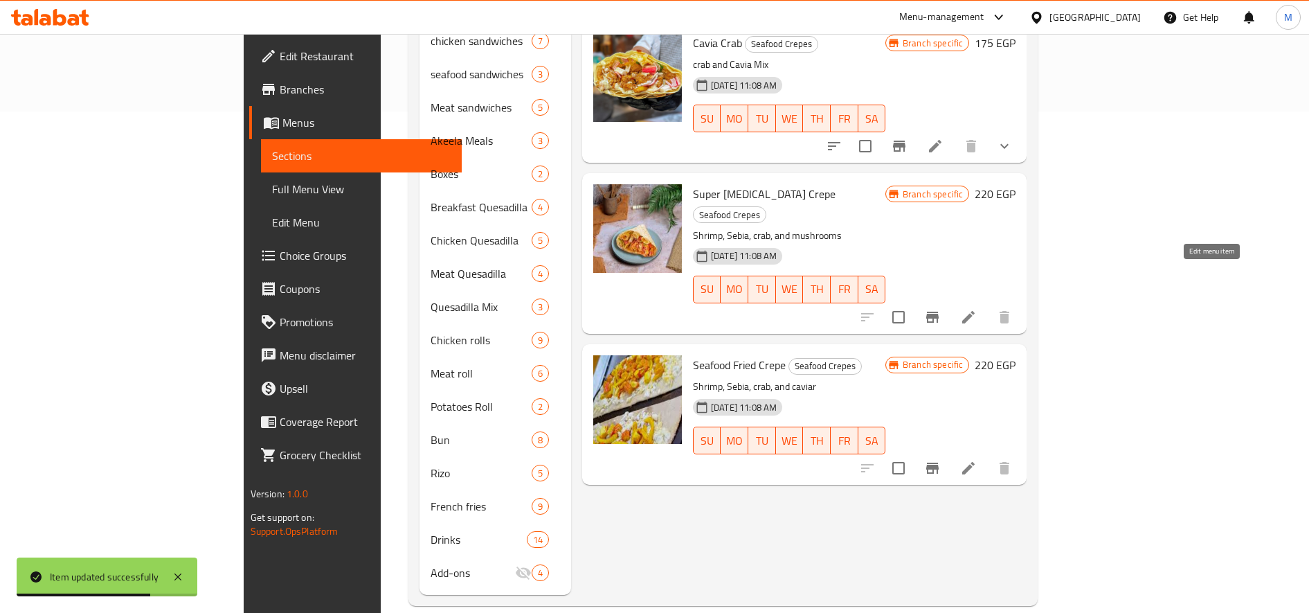
click at [977, 309] on icon at bounding box center [968, 317] width 17 height 17
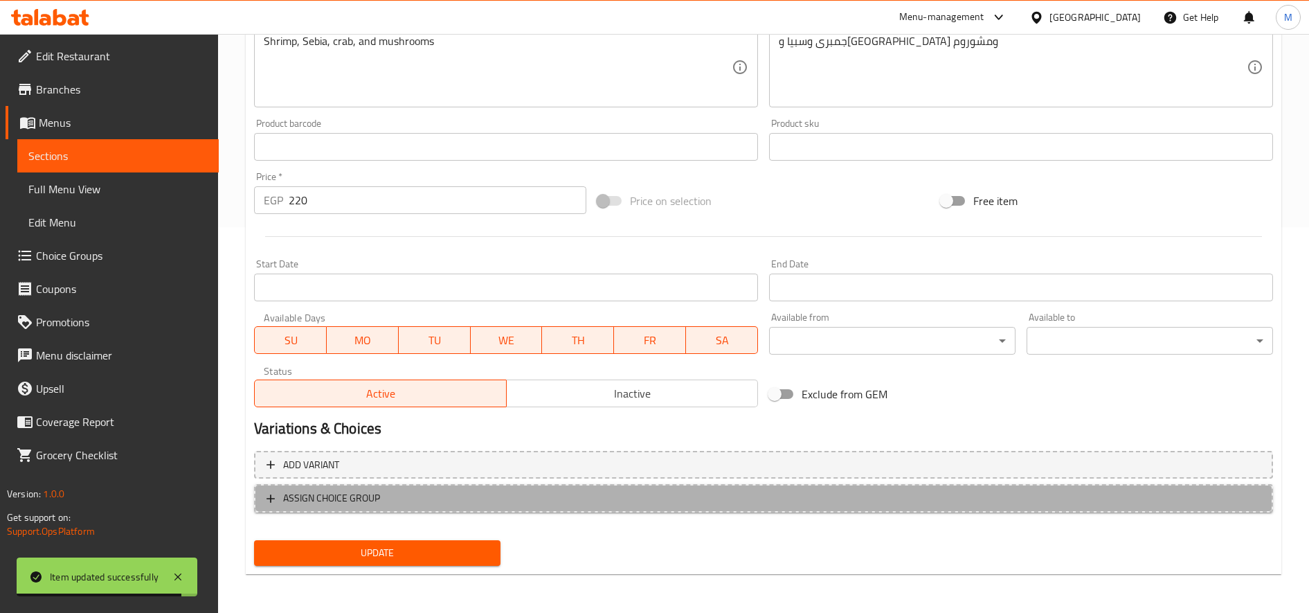
click at [541, 485] on button "ASSIGN CHOICE GROUP" at bounding box center [763, 498] width 1019 height 28
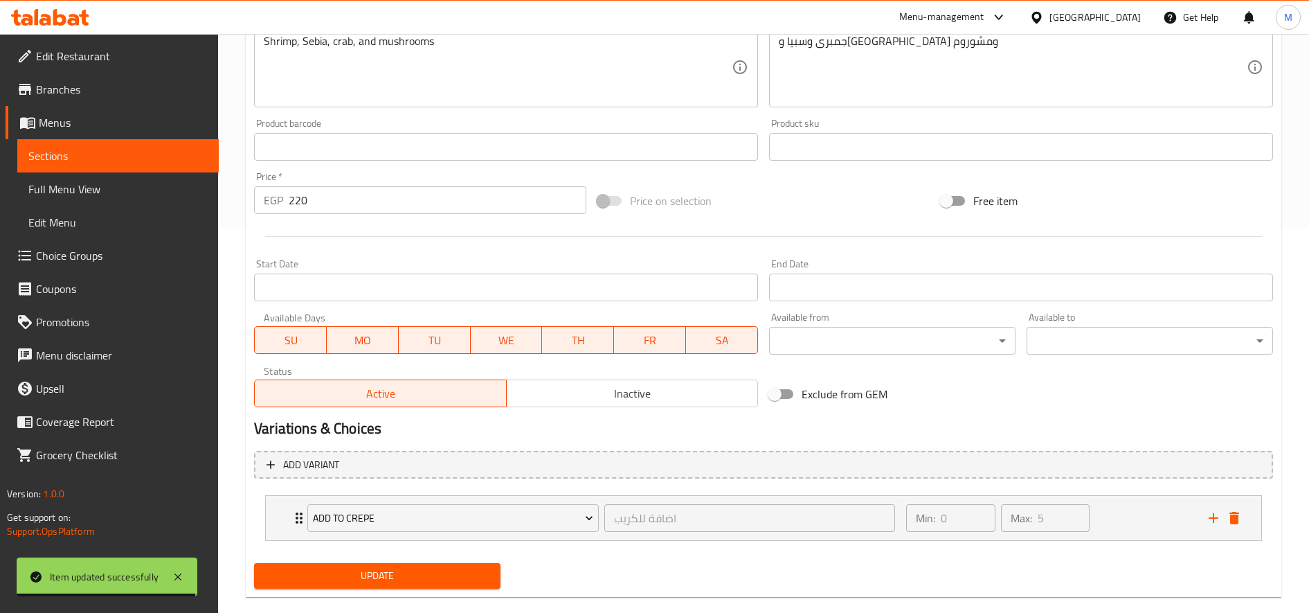
click at [447, 566] on button "Update" at bounding box center [377, 576] width 247 height 26
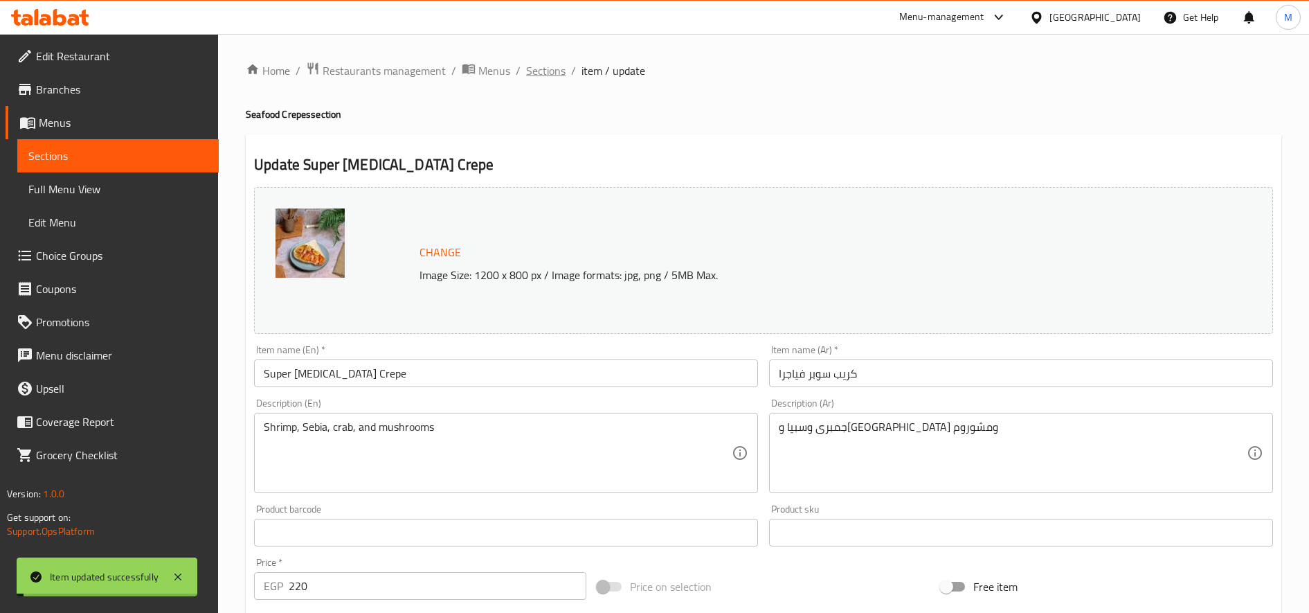
click at [542, 63] on span "Sections" at bounding box center [545, 70] width 39 height 17
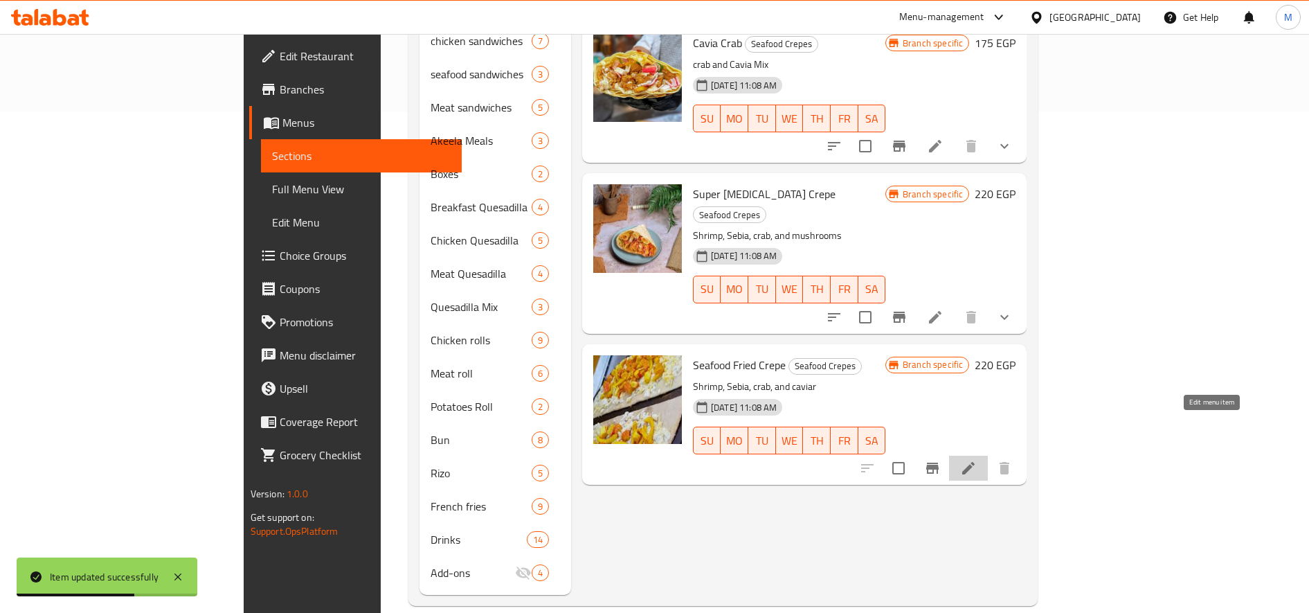
click at [977, 460] on icon at bounding box center [968, 468] width 17 height 17
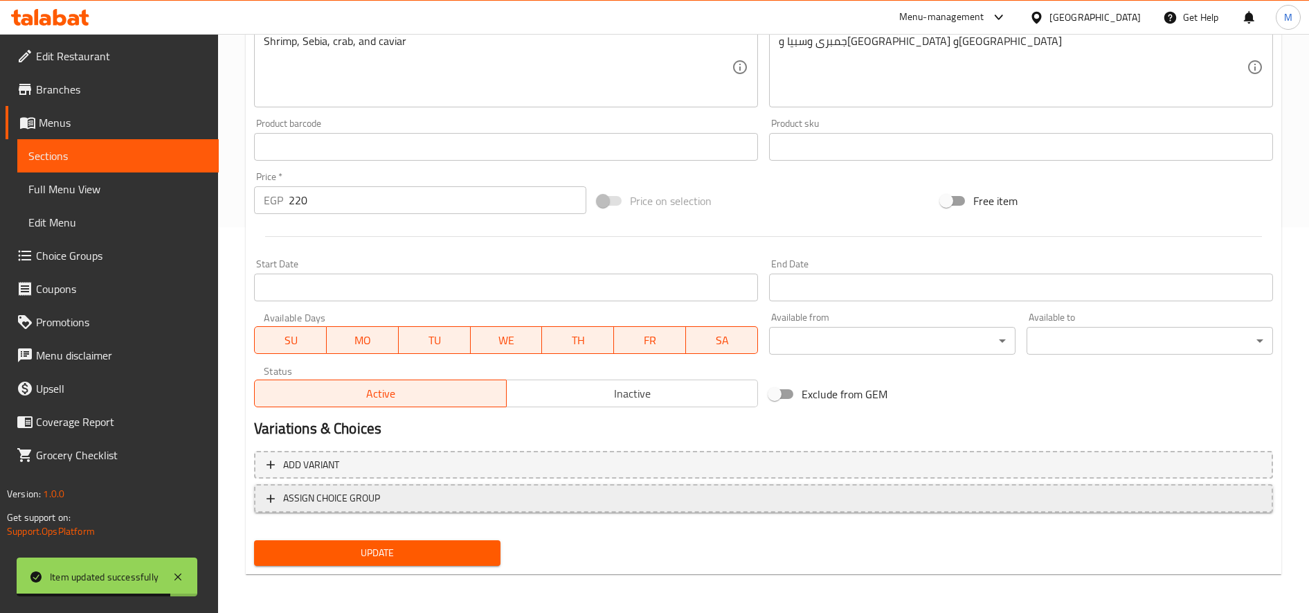
click at [636, 490] on span "ASSIGN CHOICE GROUP" at bounding box center [764, 498] width 994 height 17
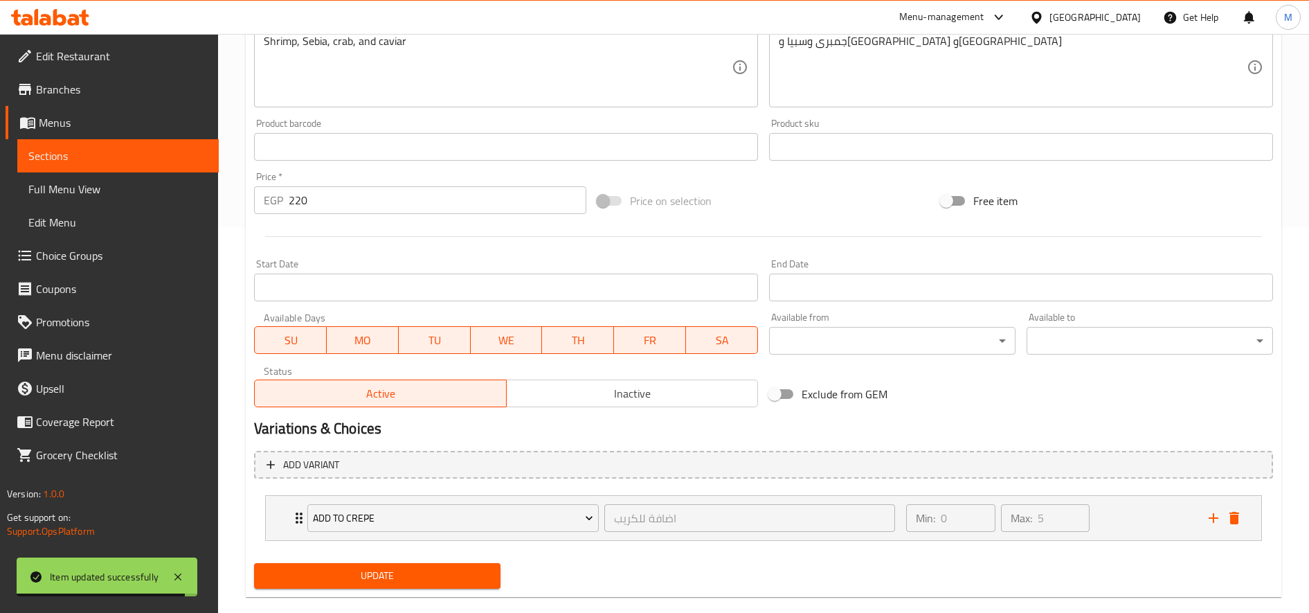
click at [447, 586] on button "Update" at bounding box center [377, 576] width 247 height 26
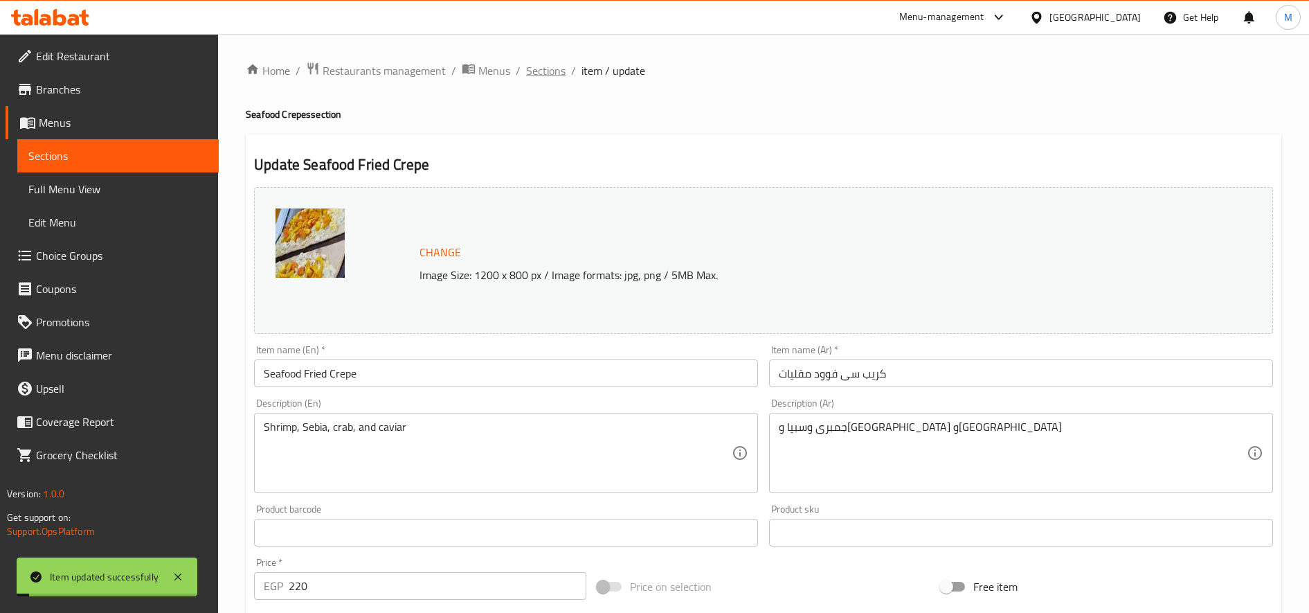
click at [539, 73] on span "Sections" at bounding box center [545, 70] width 39 height 17
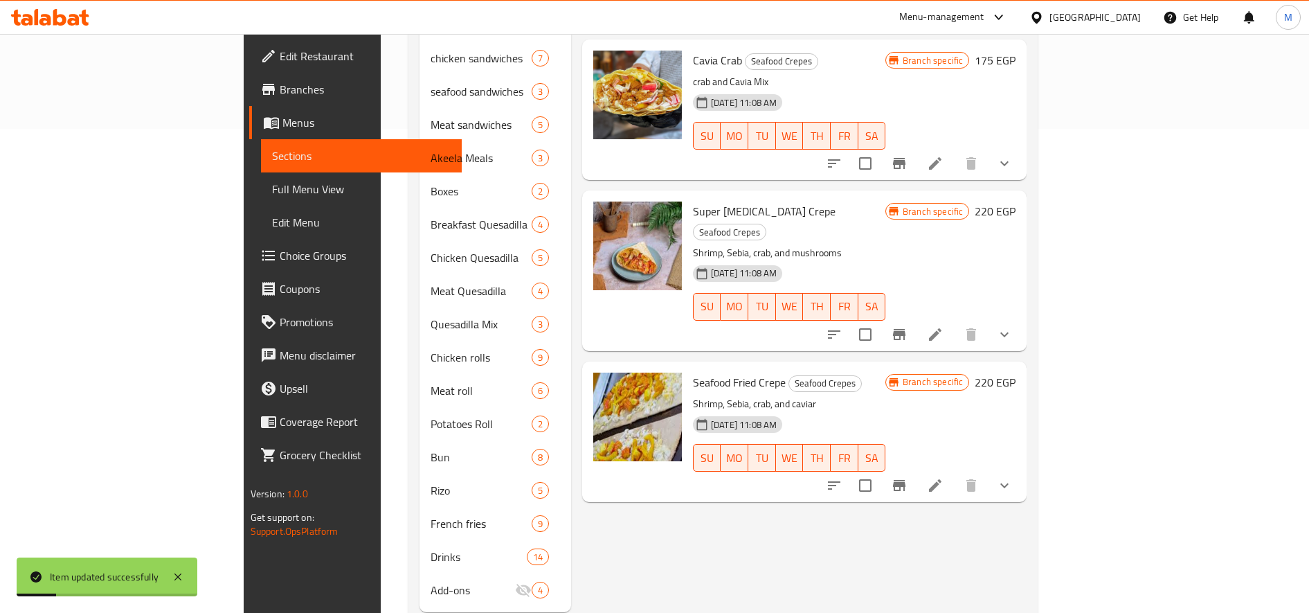
scroll to position [501, 0]
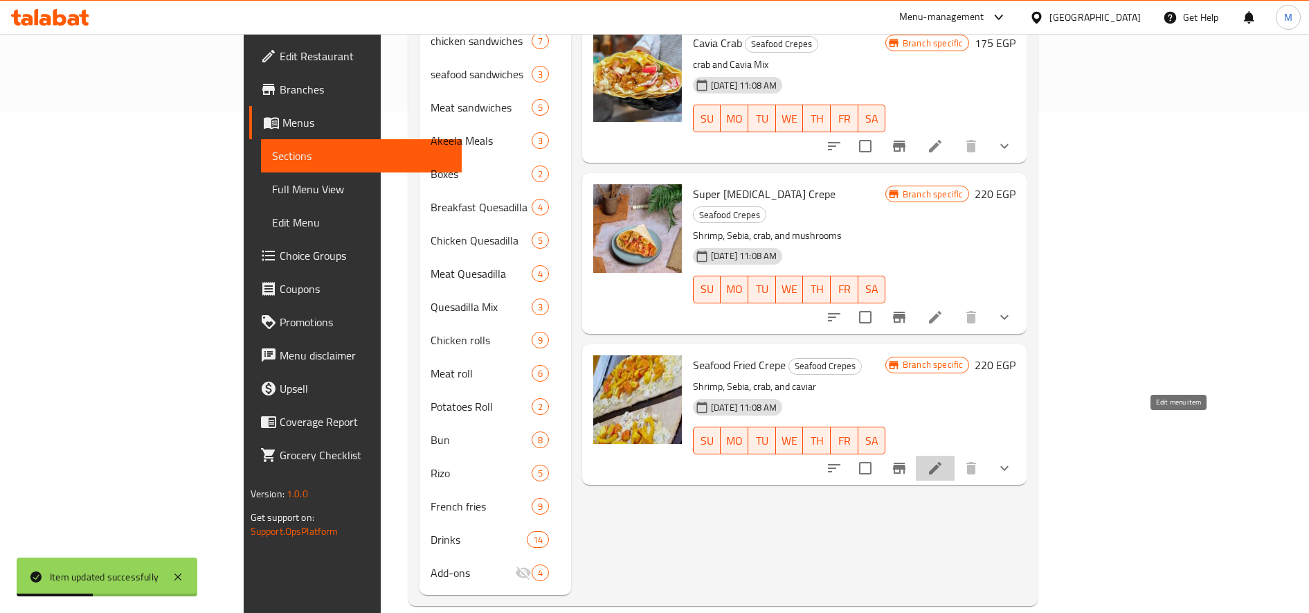
click at [944, 460] on icon at bounding box center [935, 468] width 17 height 17
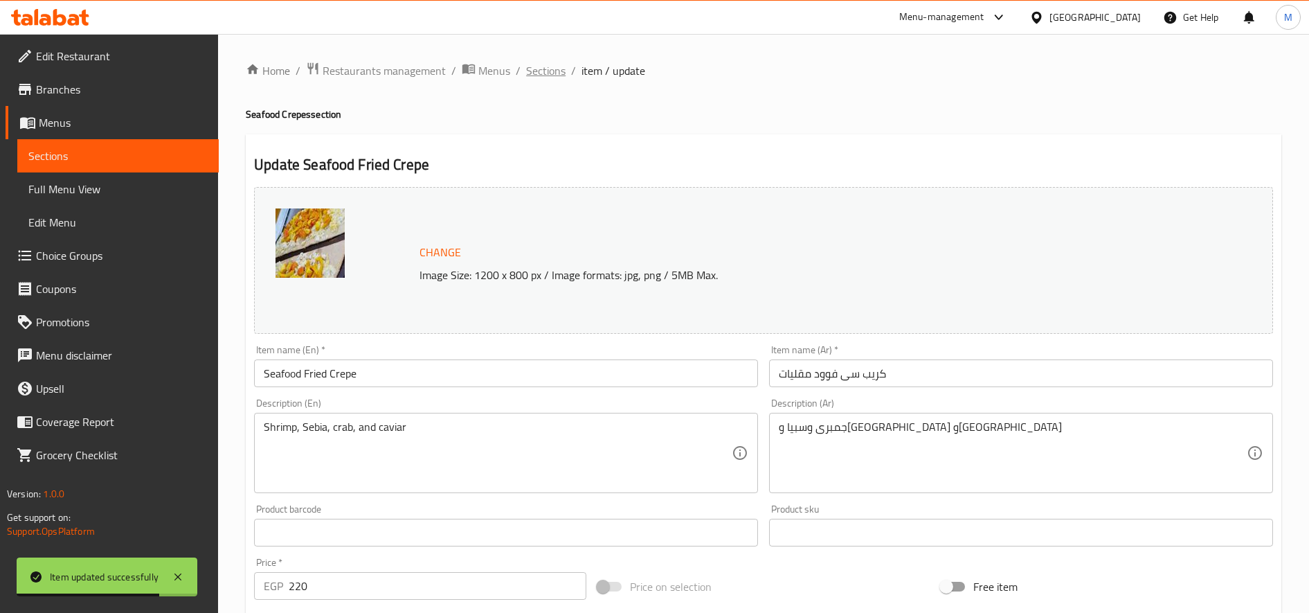
click at [549, 75] on span "Sections" at bounding box center [545, 70] width 39 height 17
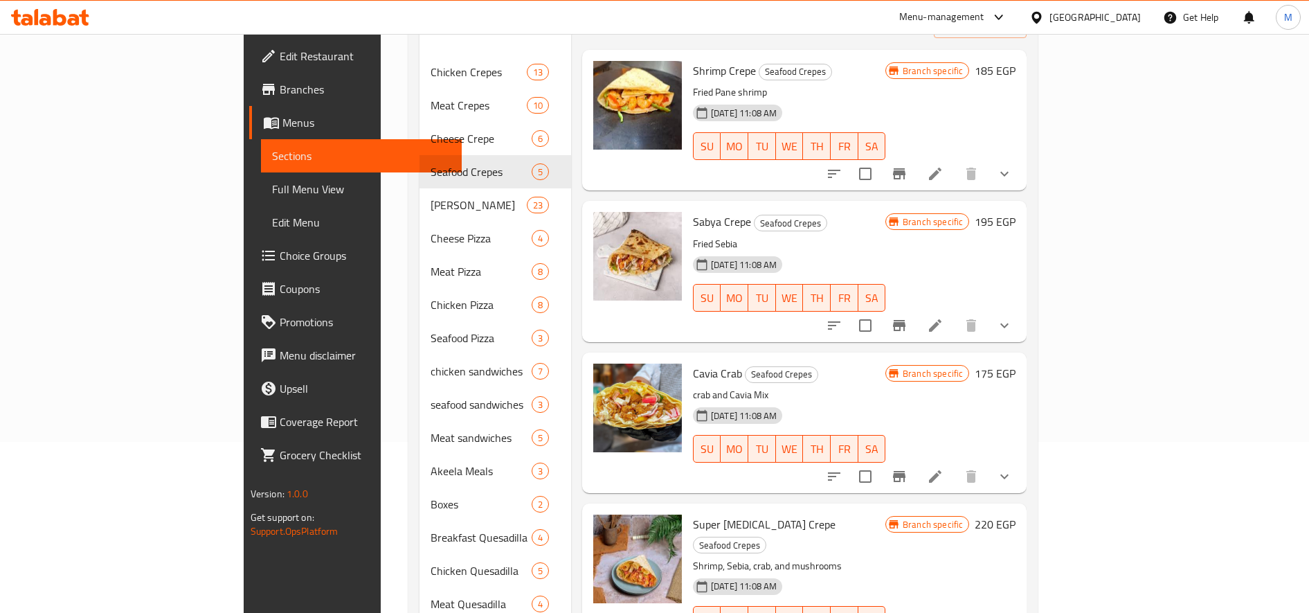
scroll to position [170, 0]
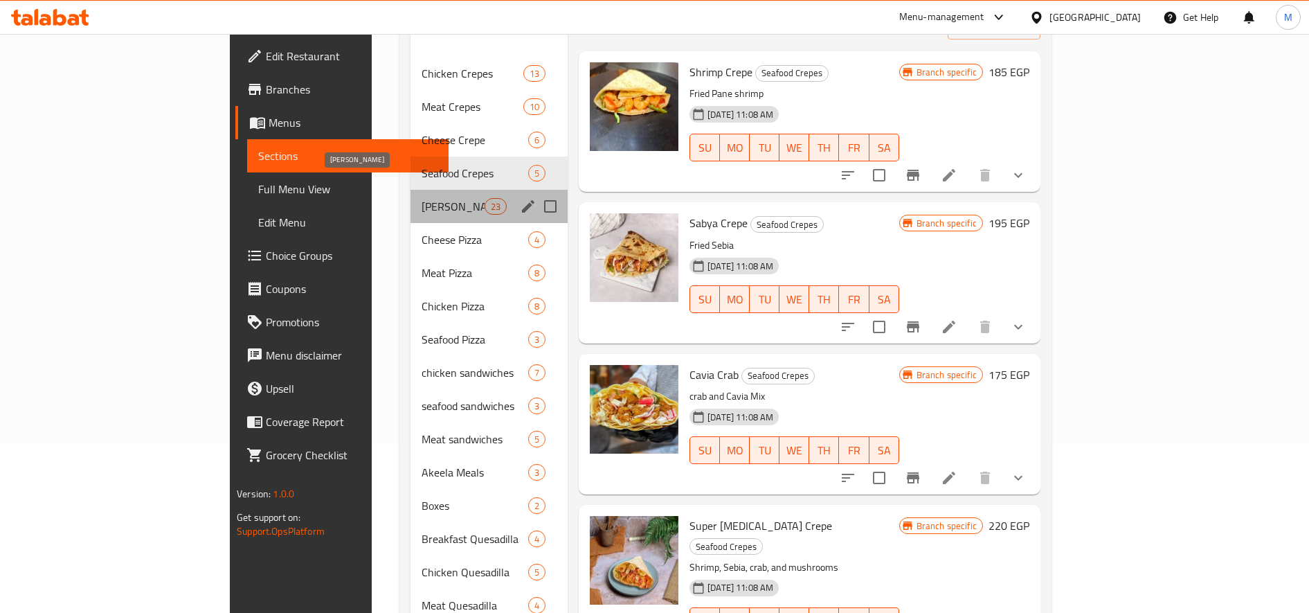
click at [422, 198] on span "[PERSON_NAME]" at bounding box center [453, 206] width 63 height 17
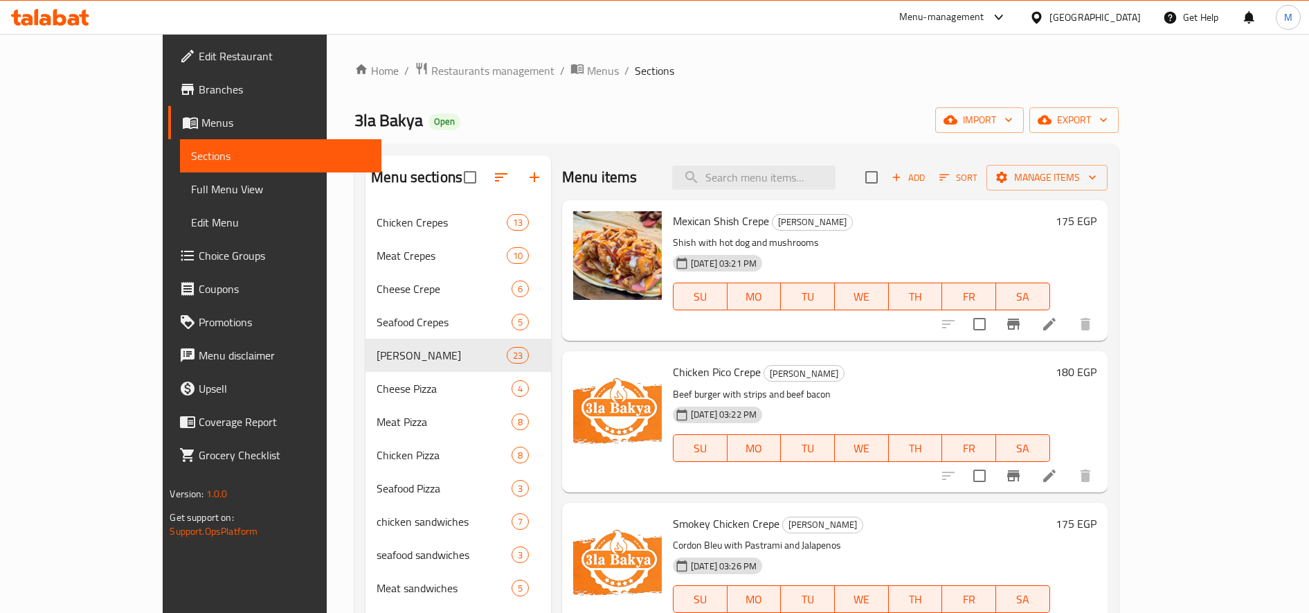
click at [493, 179] on icon "button" at bounding box center [501, 177] width 17 height 17
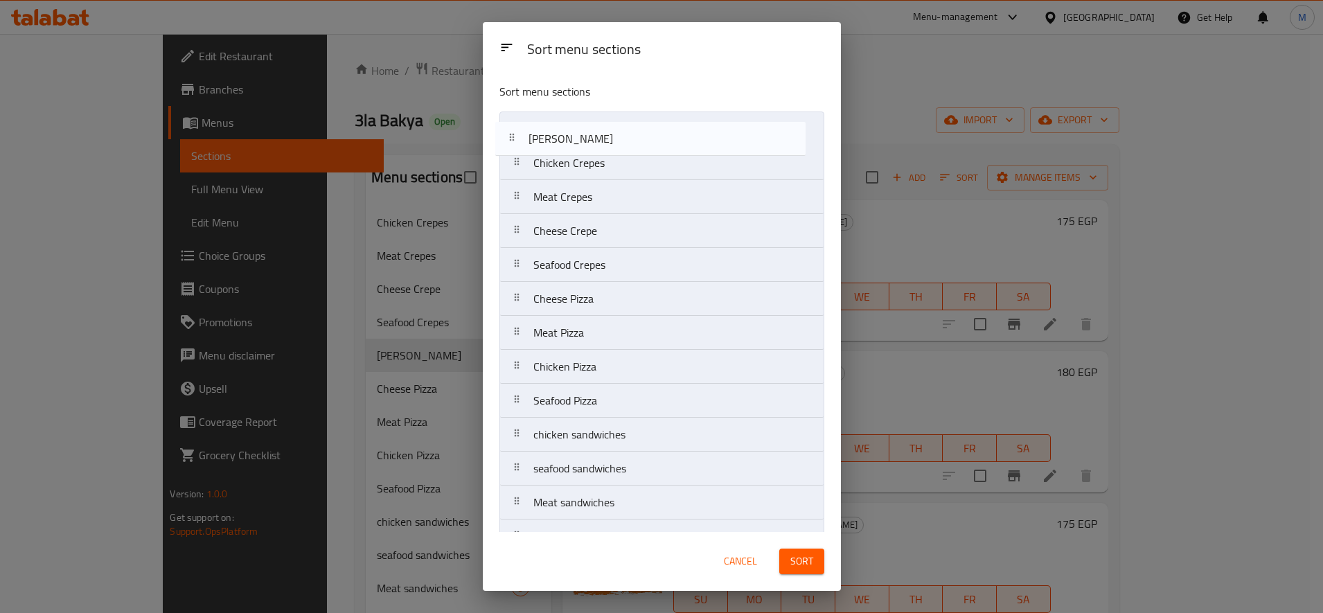
drag, startPoint x: 525, startPoint y: 271, endPoint x: 519, endPoint y: 141, distance: 130.3
click at [519, 141] on nav "Chicken Crepes Meat Crepes Cheese Crepe Seafood Crepes Crepe Akila Cheese Pizza…" at bounding box center [661, 553] width 325 height 884
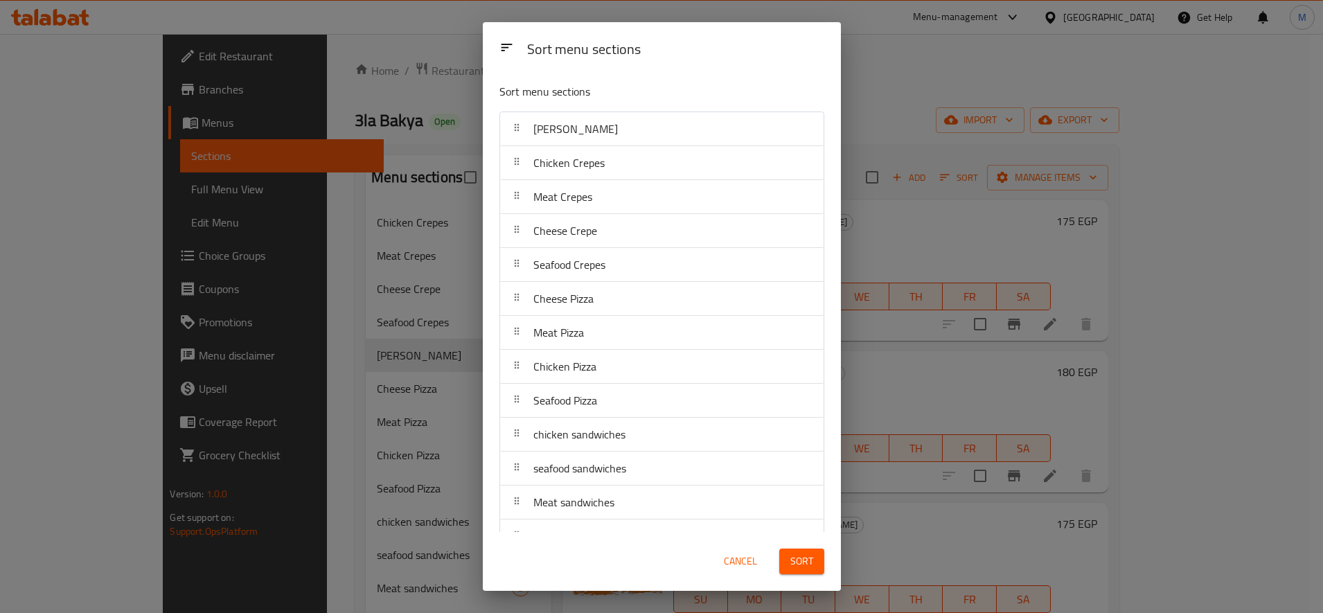
click at [810, 569] on span "Sort" at bounding box center [801, 561] width 23 height 17
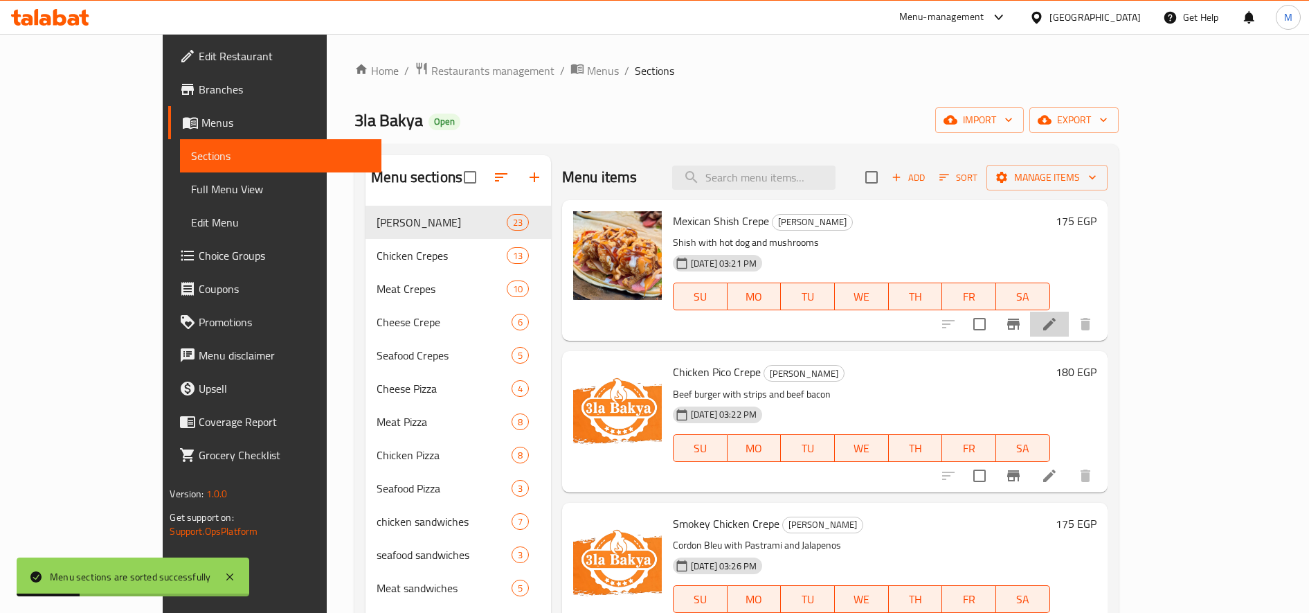
click at [1069, 320] on li at bounding box center [1049, 324] width 39 height 25
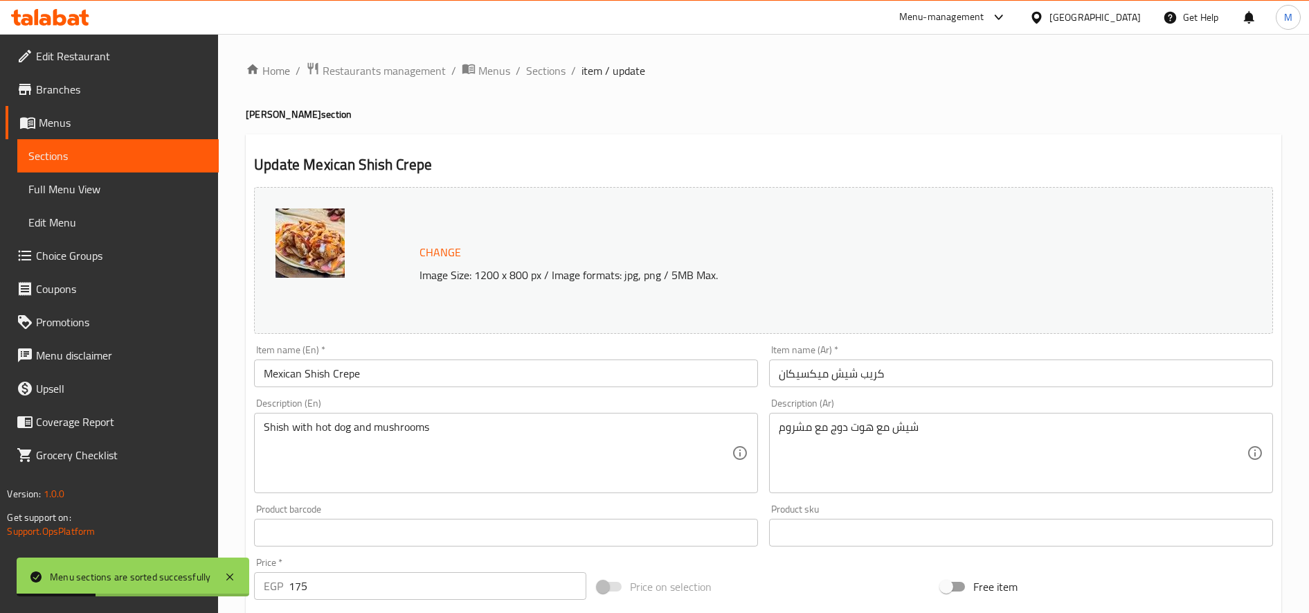
scroll to position [386, 0]
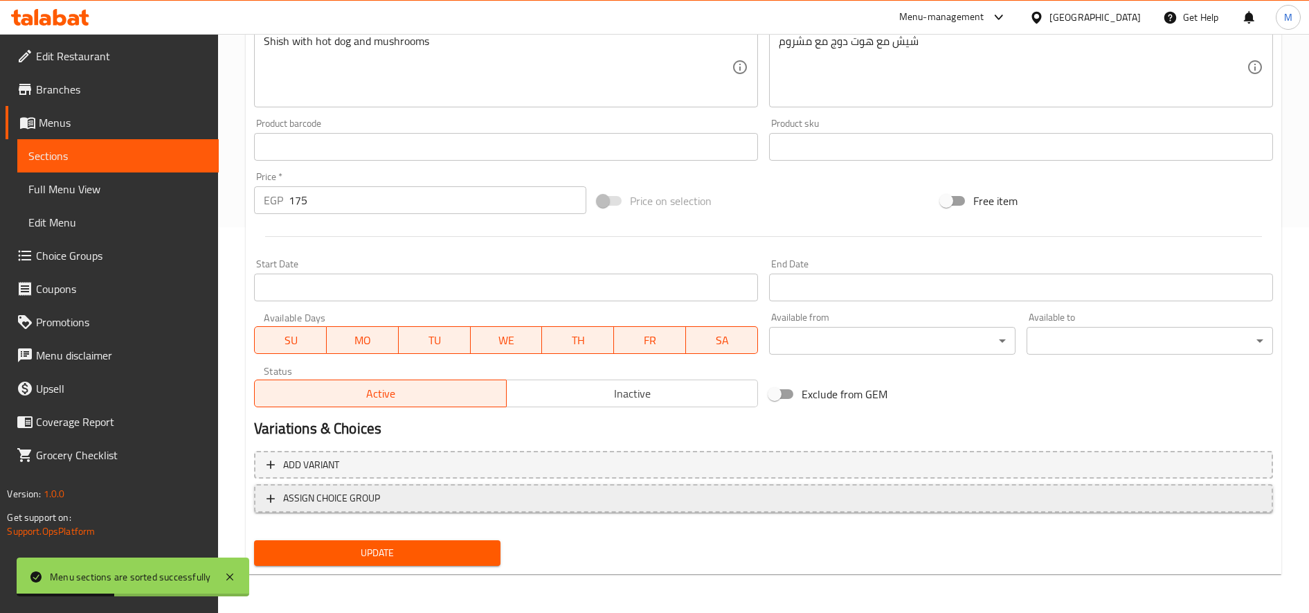
click at [563, 492] on span "ASSIGN CHOICE GROUP" at bounding box center [764, 498] width 994 height 17
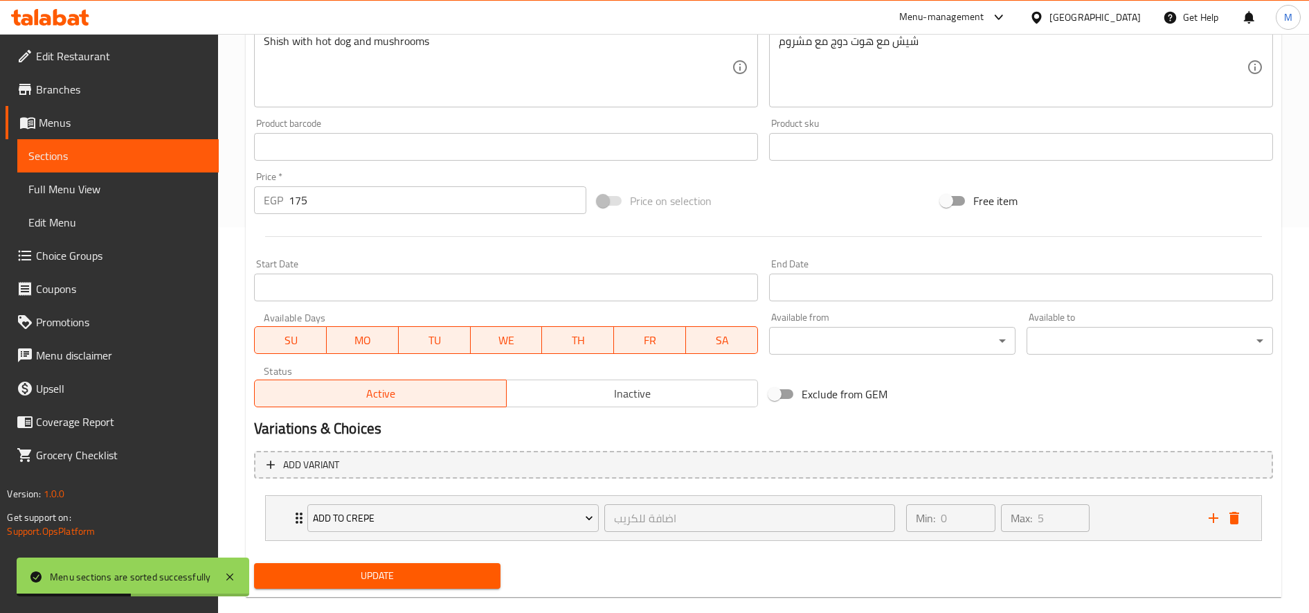
click at [424, 571] on span "Update" at bounding box center [377, 575] width 224 height 17
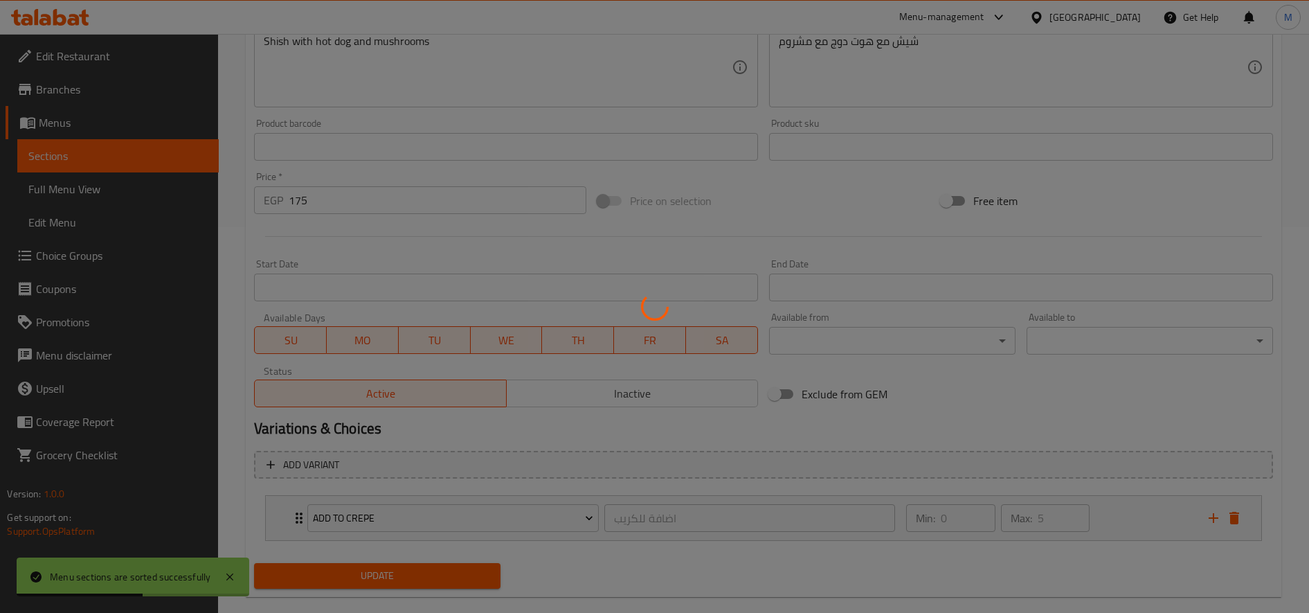
scroll to position [0, 0]
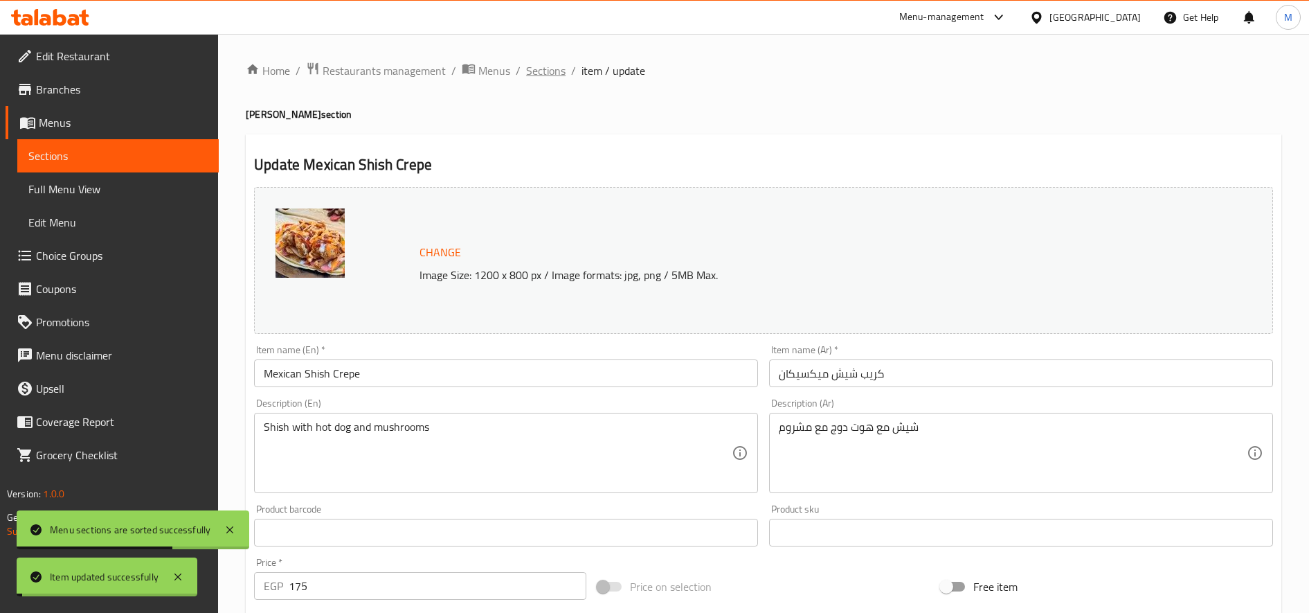
click at [536, 65] on span "Sections" at bounding box center [545, 70] width 39 height 17
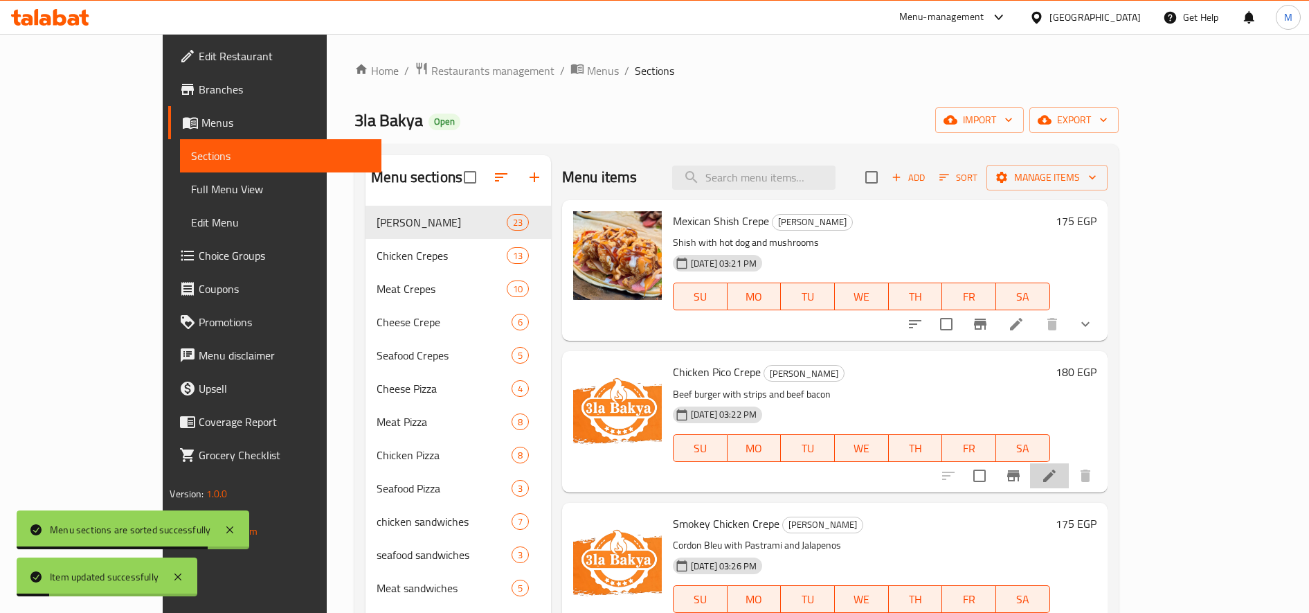
click at [1069, 465] on li at bounding box center [1049, 475] width 39 height 25
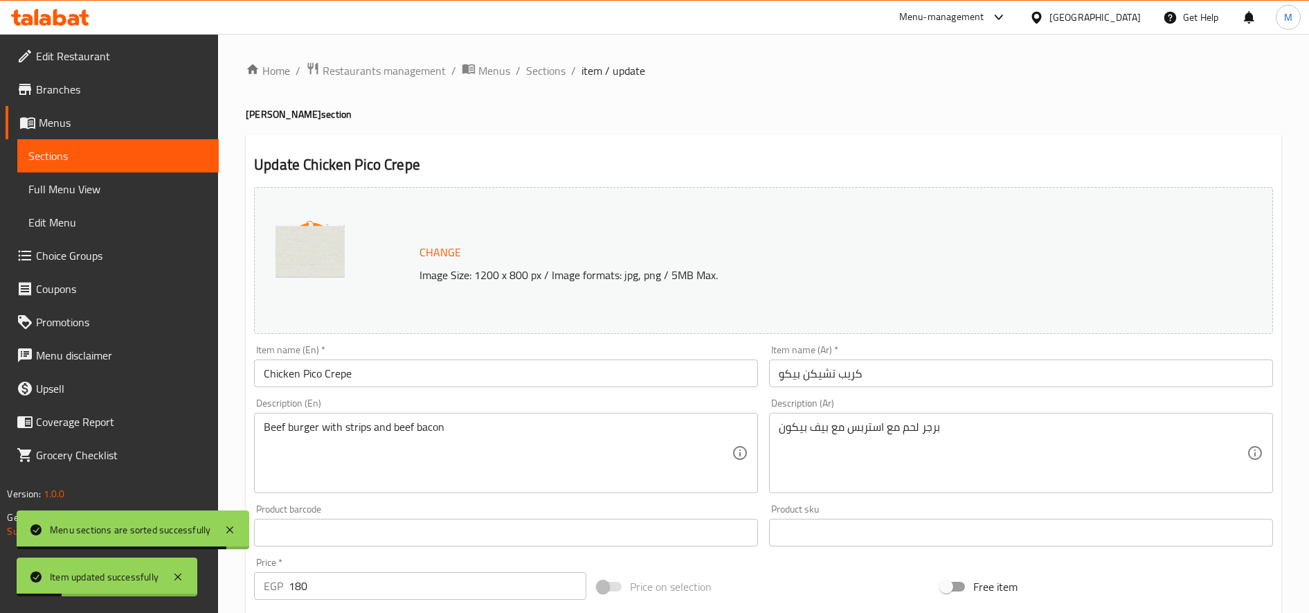
scroll to position [386, 0]
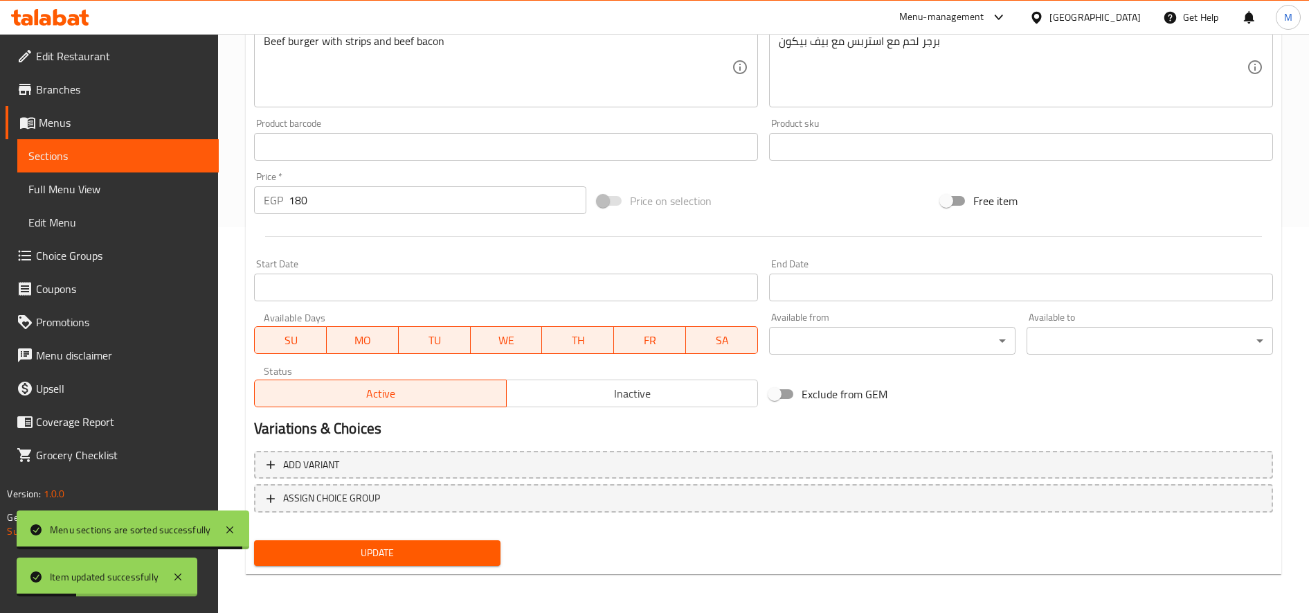
click at [512, 489] on button "ASSIGN CHOICE GROUP" at bounding box center [763, 498] width 1019 height 28
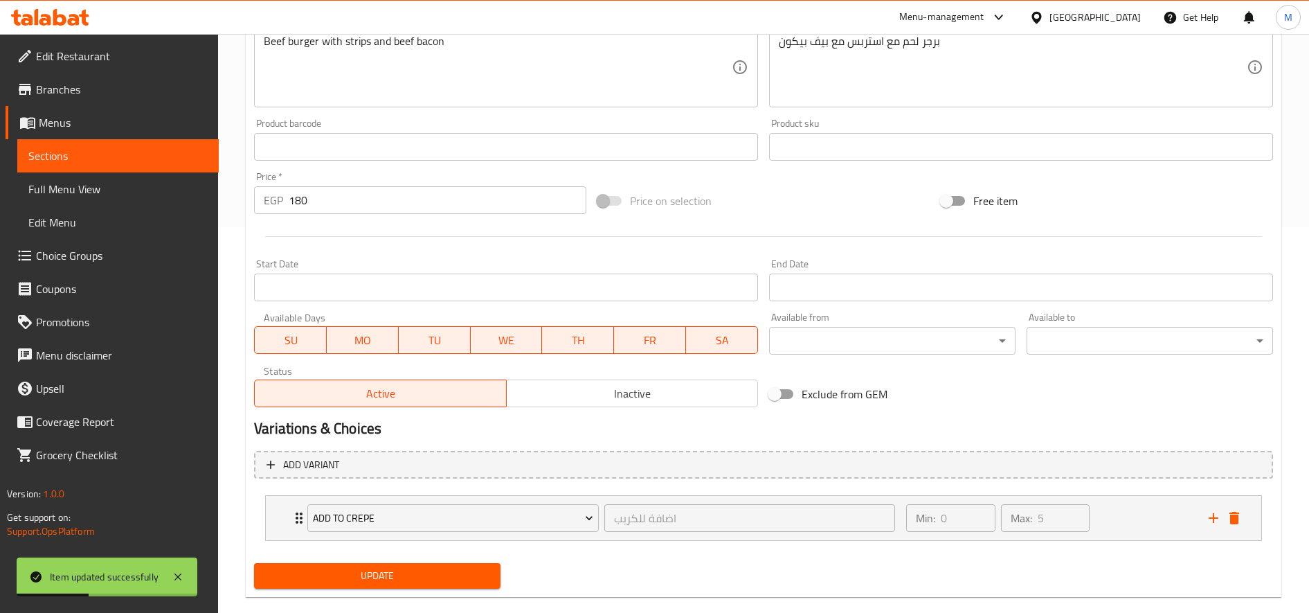
click at [448, 568] on span "Update" at bounding box center [377, 575] width 224 height 17
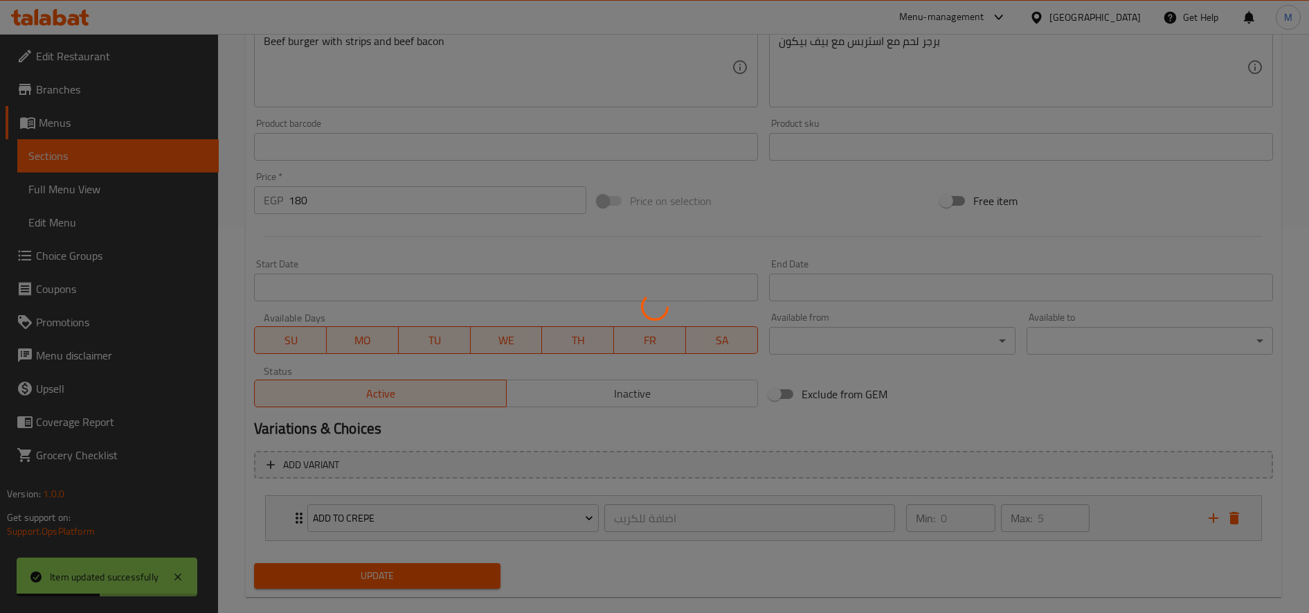
scroll to position [0, 0]
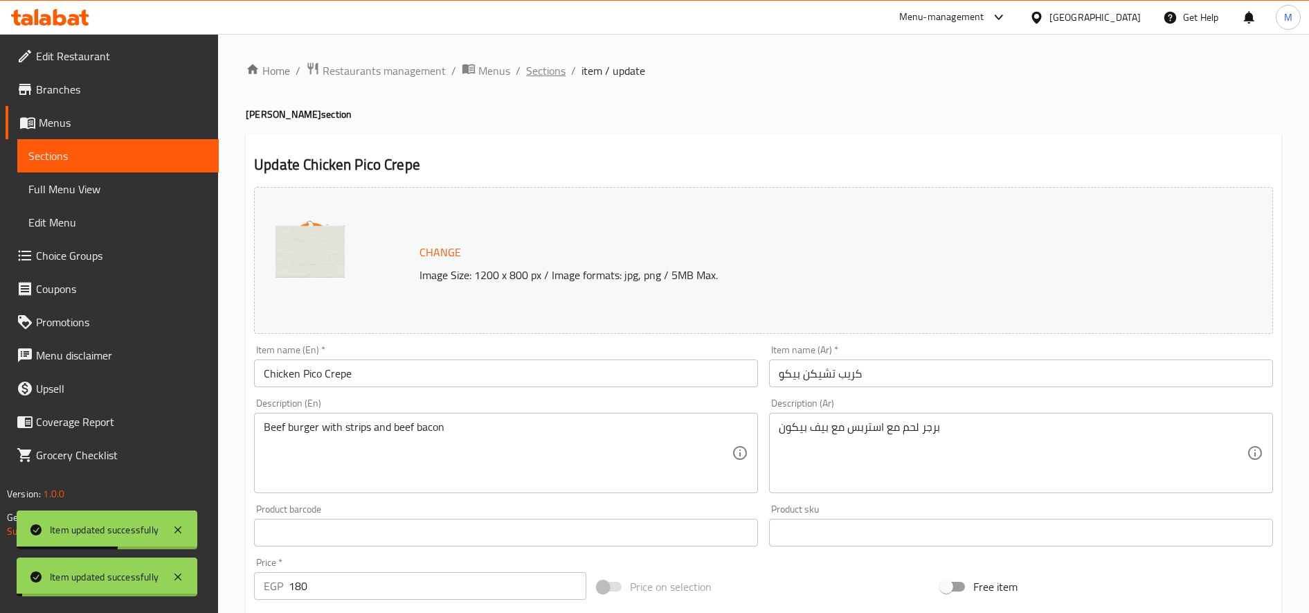
click at [541, 71] on span "Sections" at bounding box center [545, 70] width 39 height 17
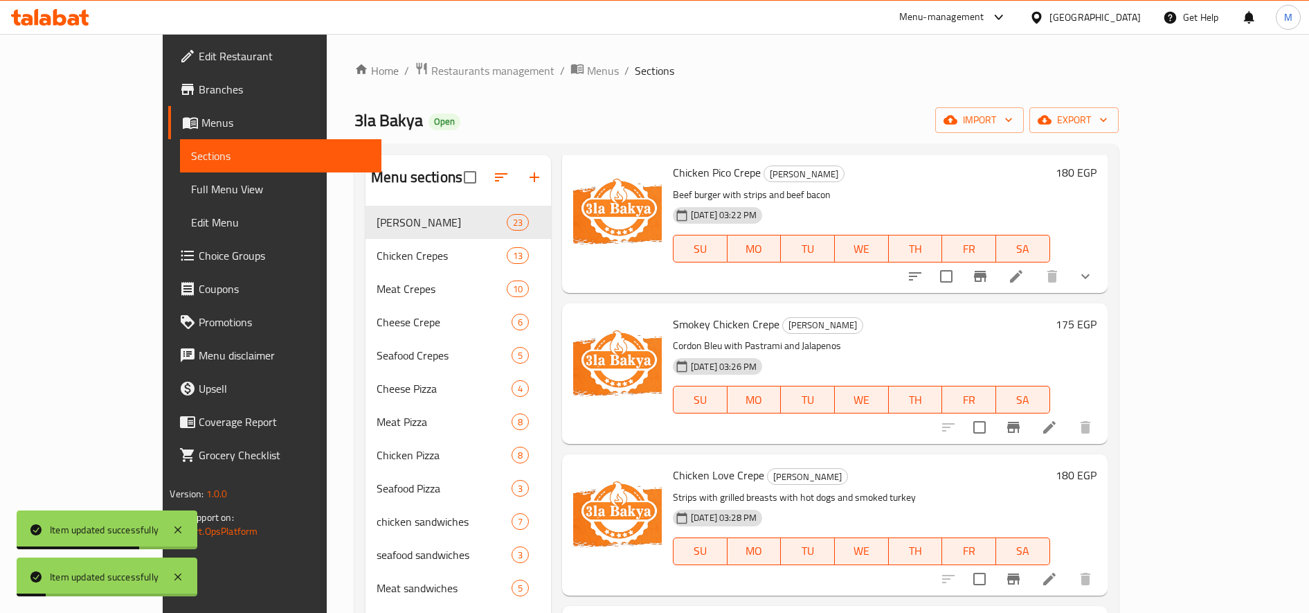
scroll to position [200, 0]
click at [1056, 425] on icon at bounding box center [1050, 426] width 12 height 12
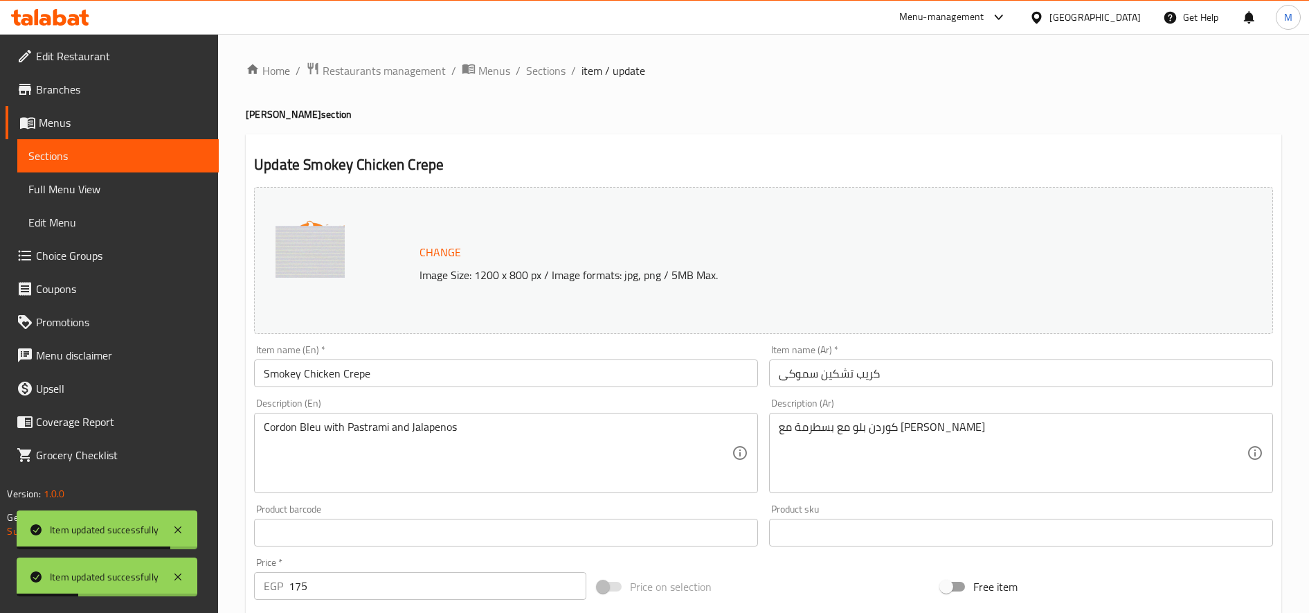
scroll to position [386, 0]
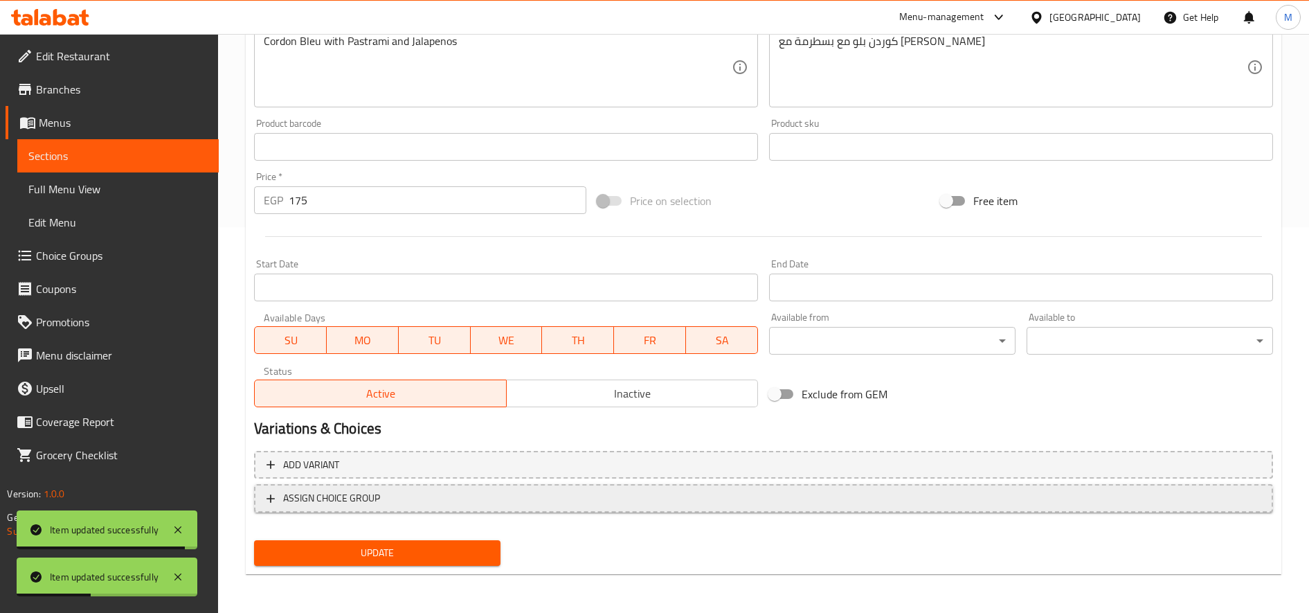
click at [628, 510] on button "ASSIGN CHOICE GROUP" at bounding box center [763, 498] width 1019 height 28
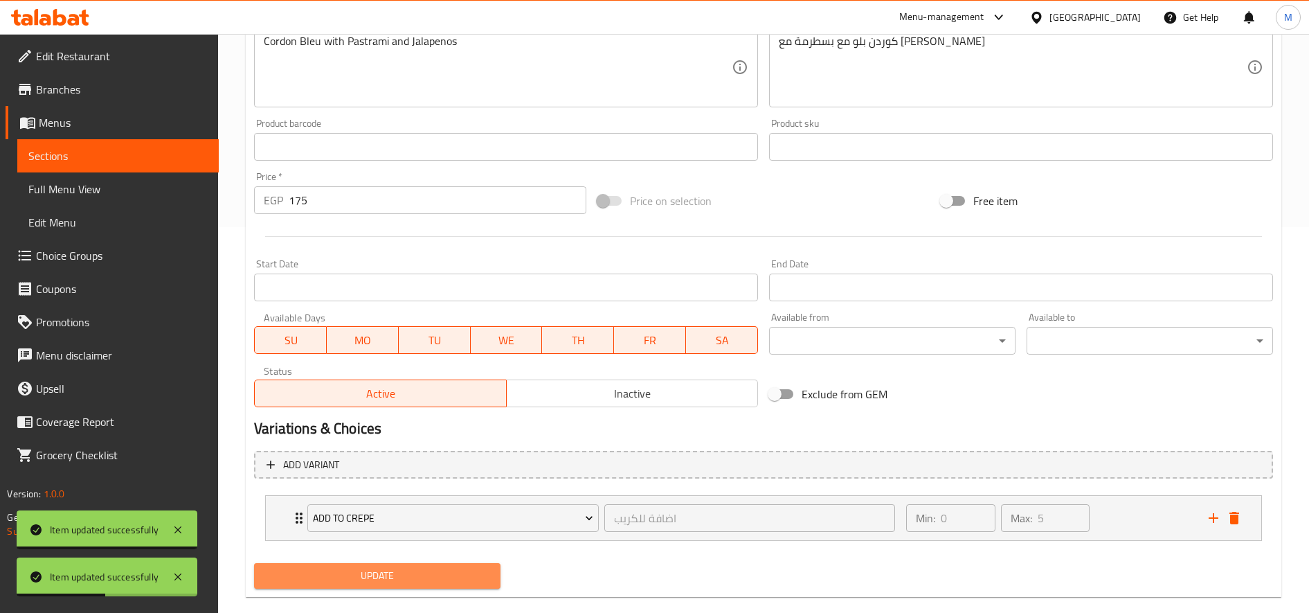
click at [487, 576] on span "Update" at bounding box center [377, 575] width 224 height 17
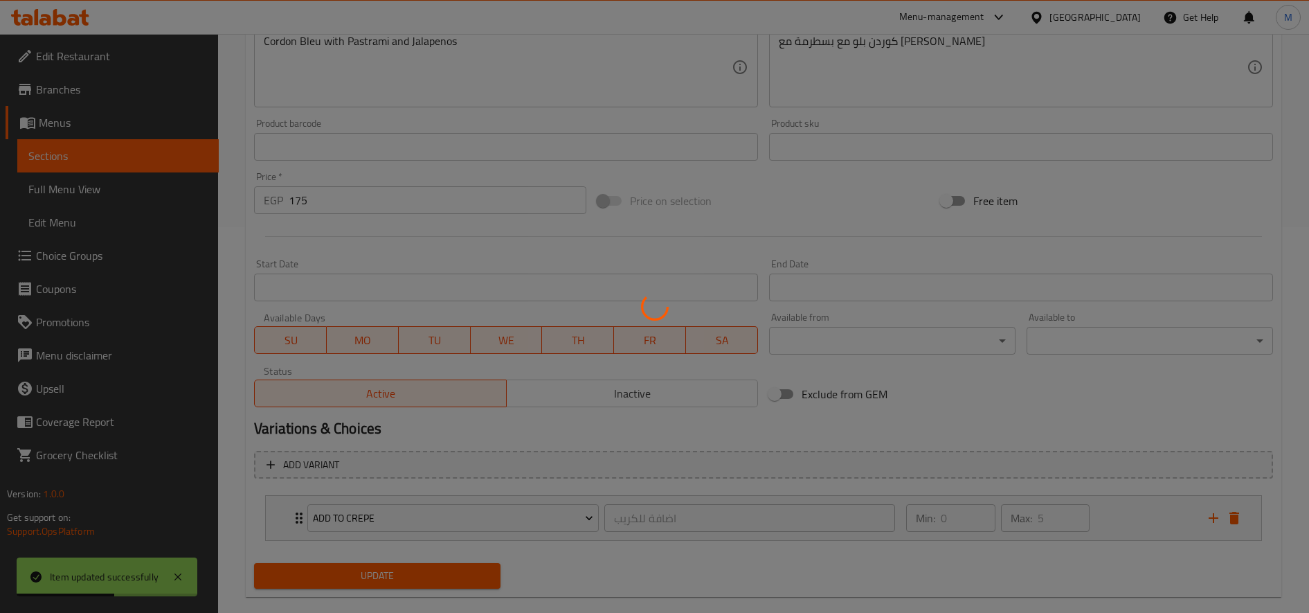
scroll to position [0, 0]
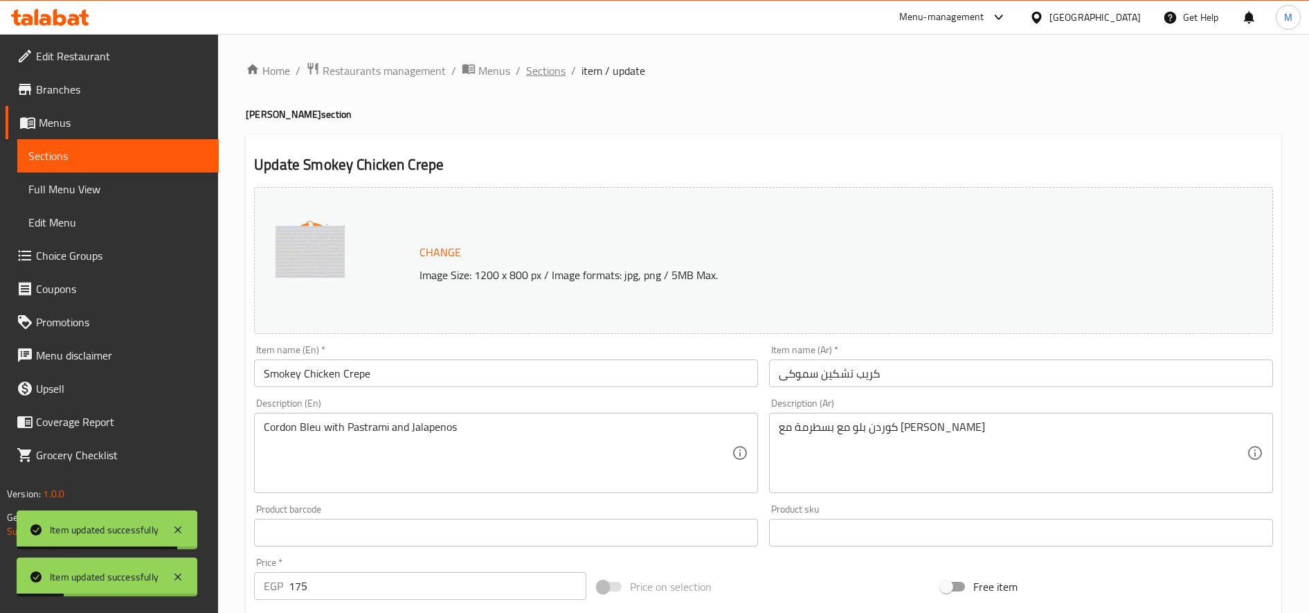
click at [546, 66] on span "Sections" at bounding box center [545, 70] width 39 height 17
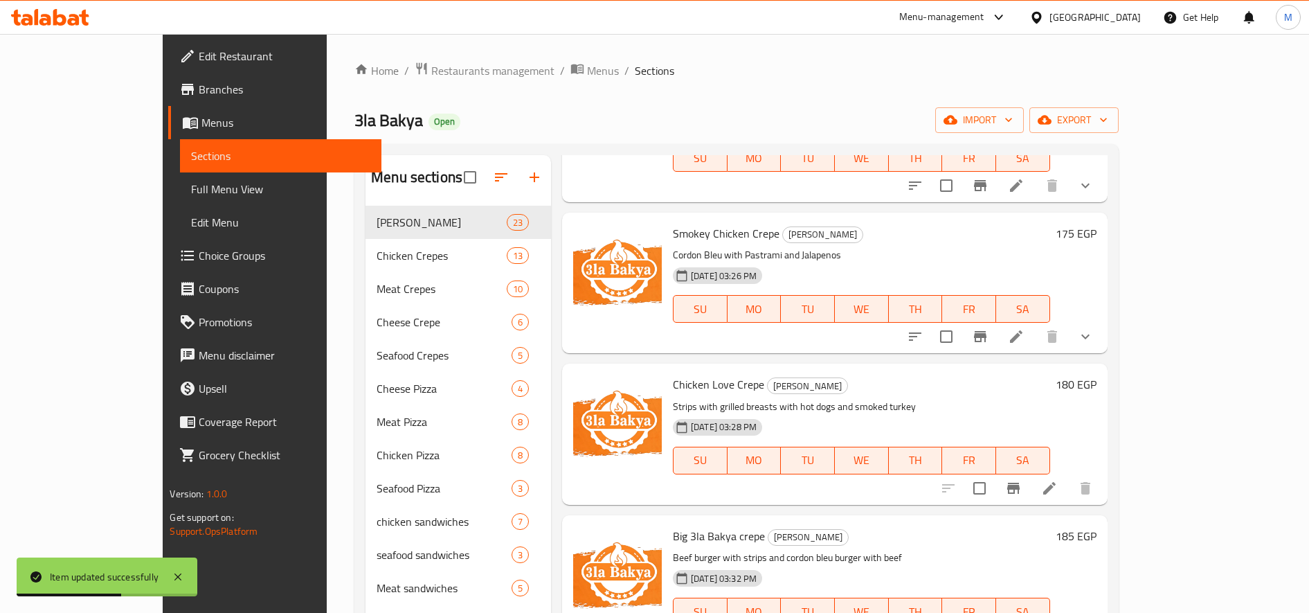
scroll to position [291, 0]
click at [1023, 338] on icon at bounding box center [1016, 336] width 12 height 12
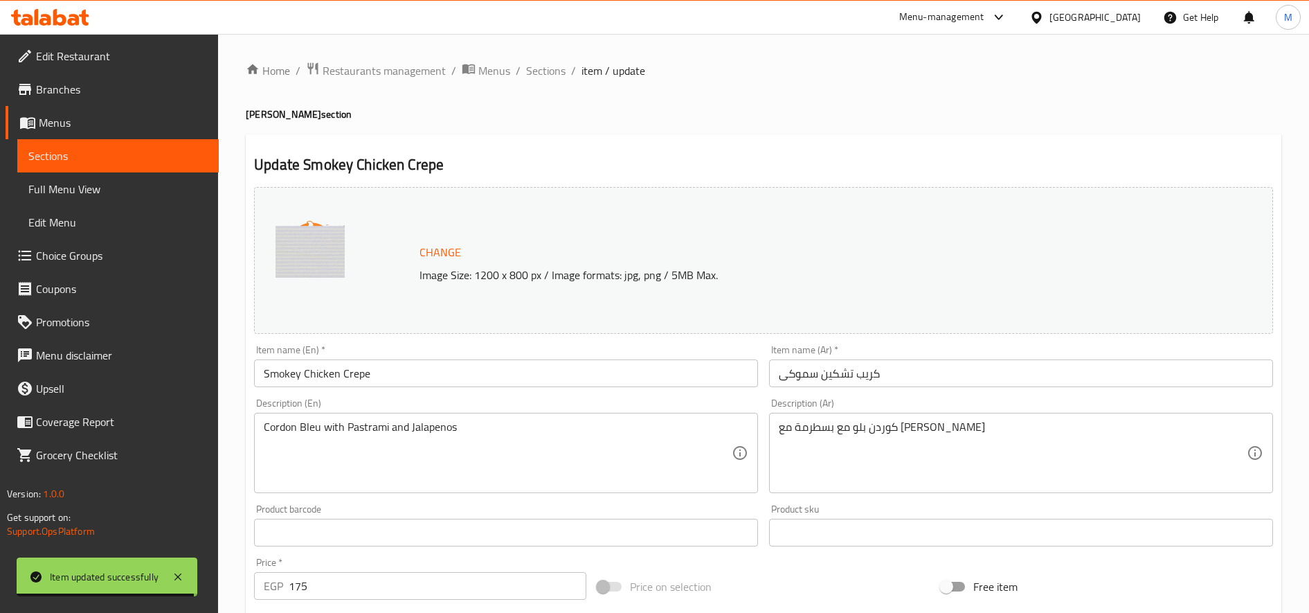
click at [548, 54] on div "Home / Restaurants management / Menus / Sections / item / update Crepe Akila se…" at bounding box center [763, 527] width 1091 height 987
click at [547, 70] on span "Sections" at bounding box center [545, 70] width 39 height 17
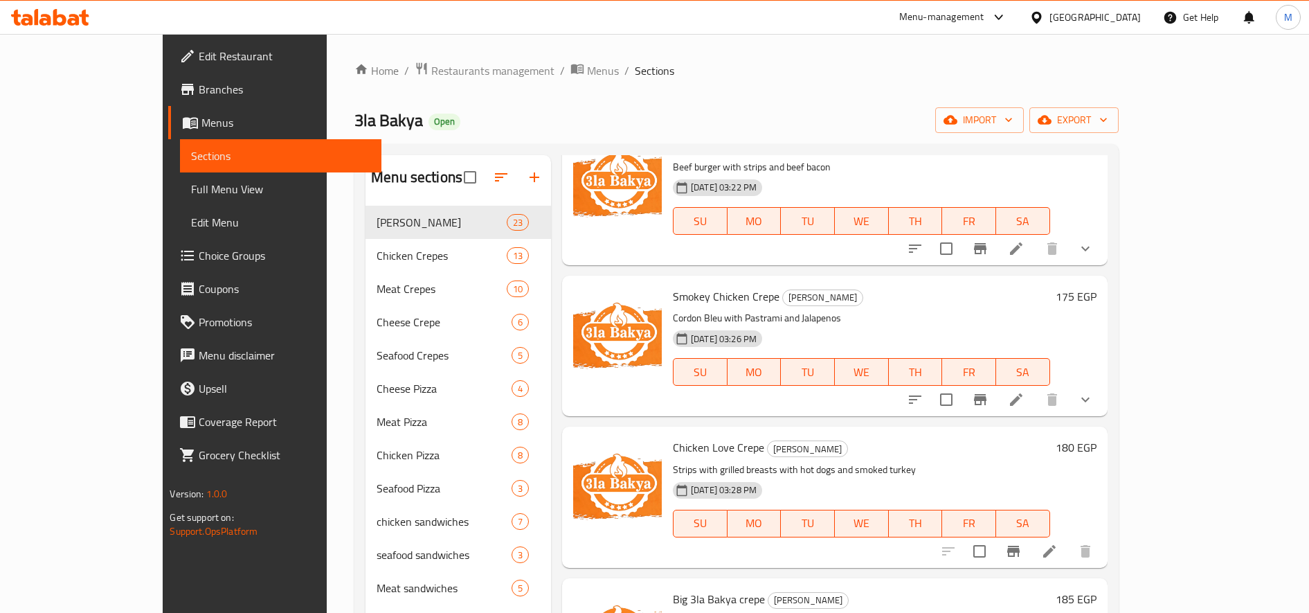
scroll to position [274, 0]
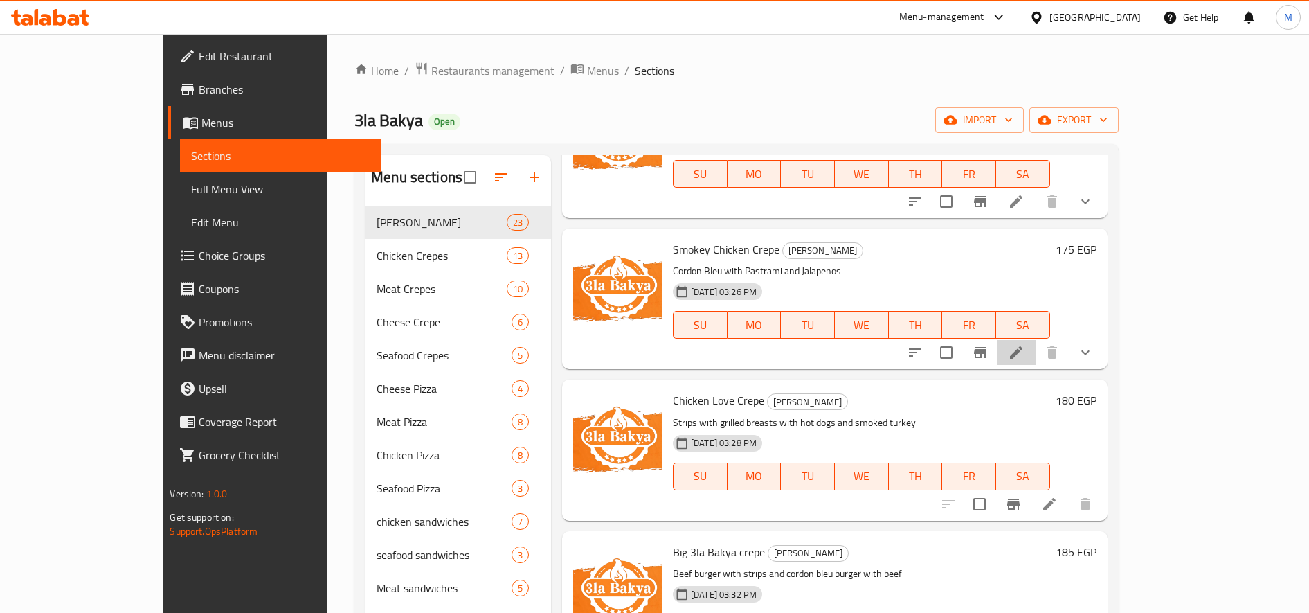
click at [1036, 364] on li at bounding box center [1016, 352] width 39 height 25
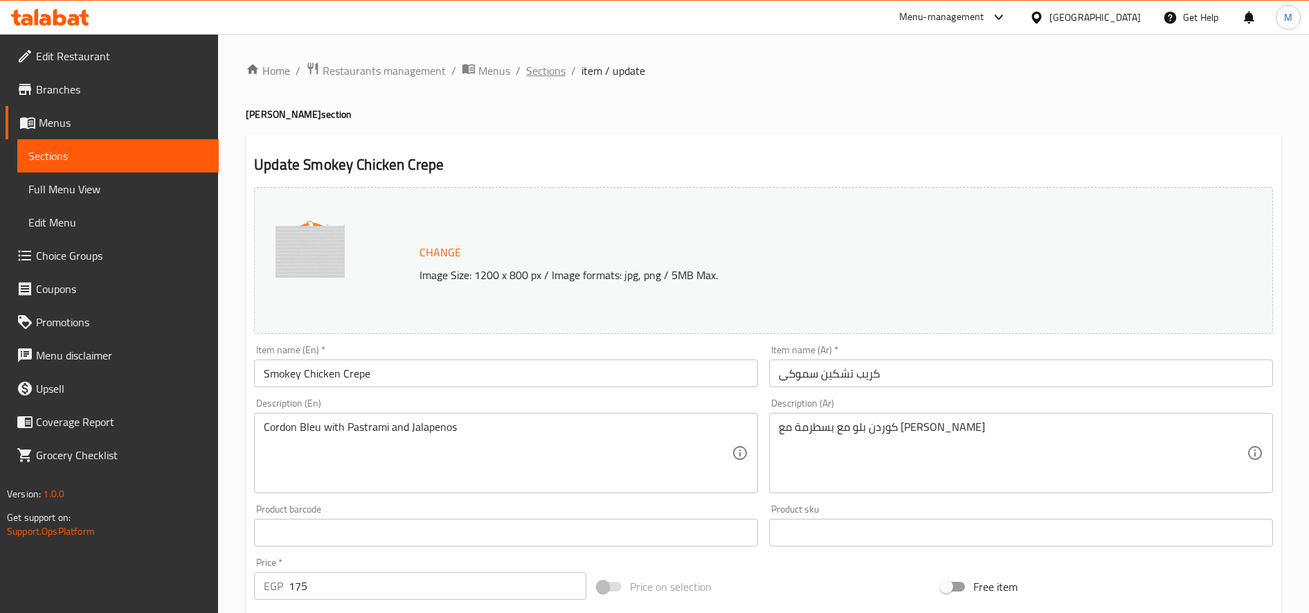
click at [546, 66] on span "Sections" at bounding box center [545, 70] width 39 height 17
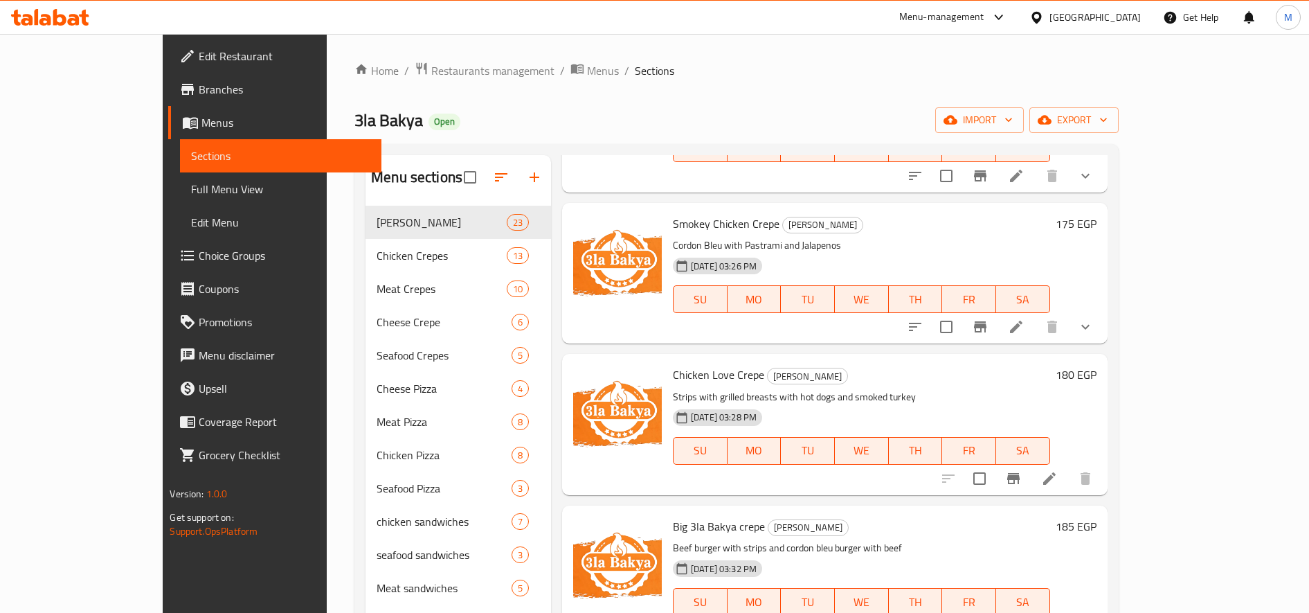
scroll to position [301, 0]
click at [1069, 469] on li at bounding box center [1049, 477] width 39 height 25
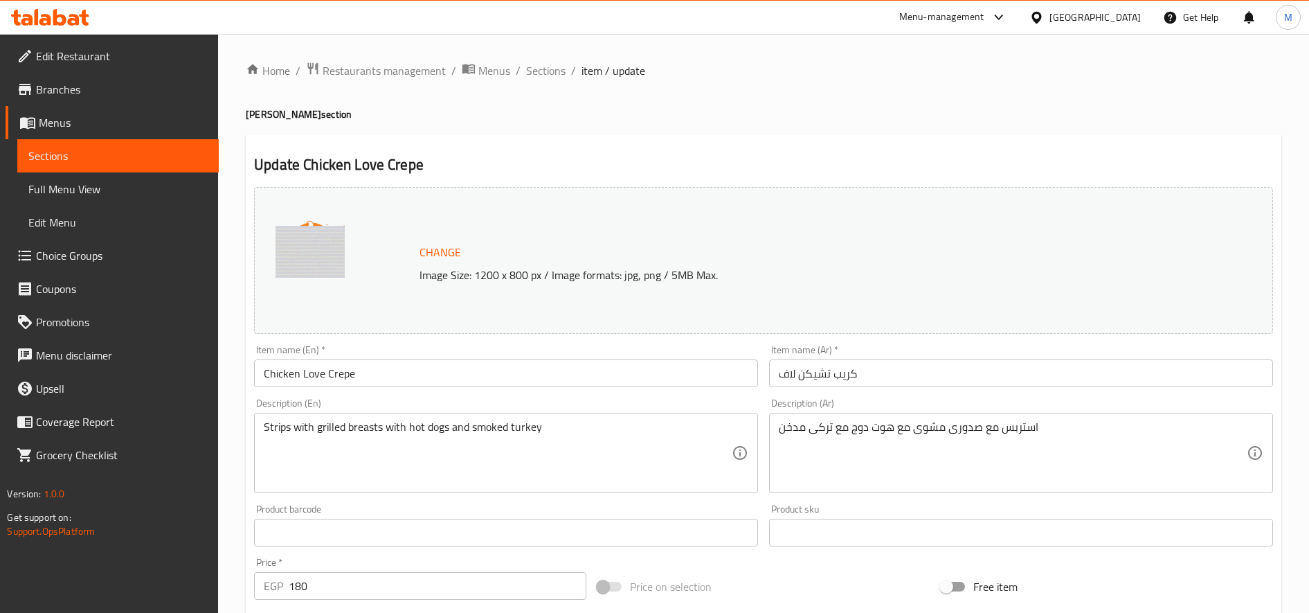
scroll to position [386, 0]
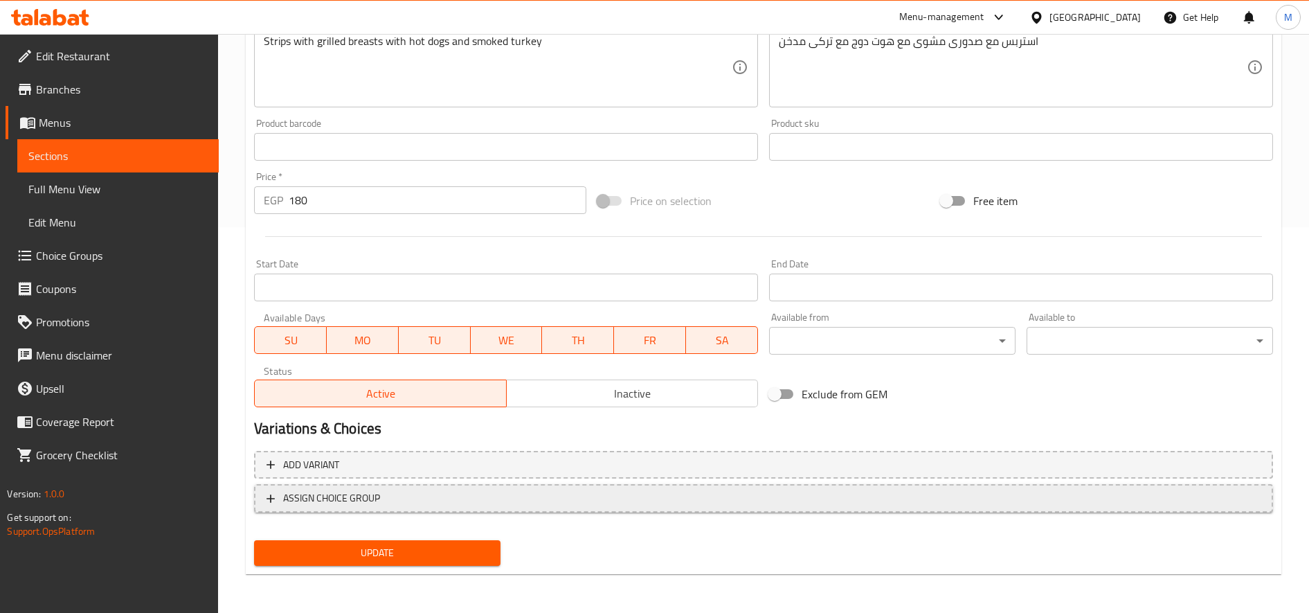
click at [597, 495] on span "ASSIGN CHOICE GROUP" at bounding box center [764, 498] width 994 height 17
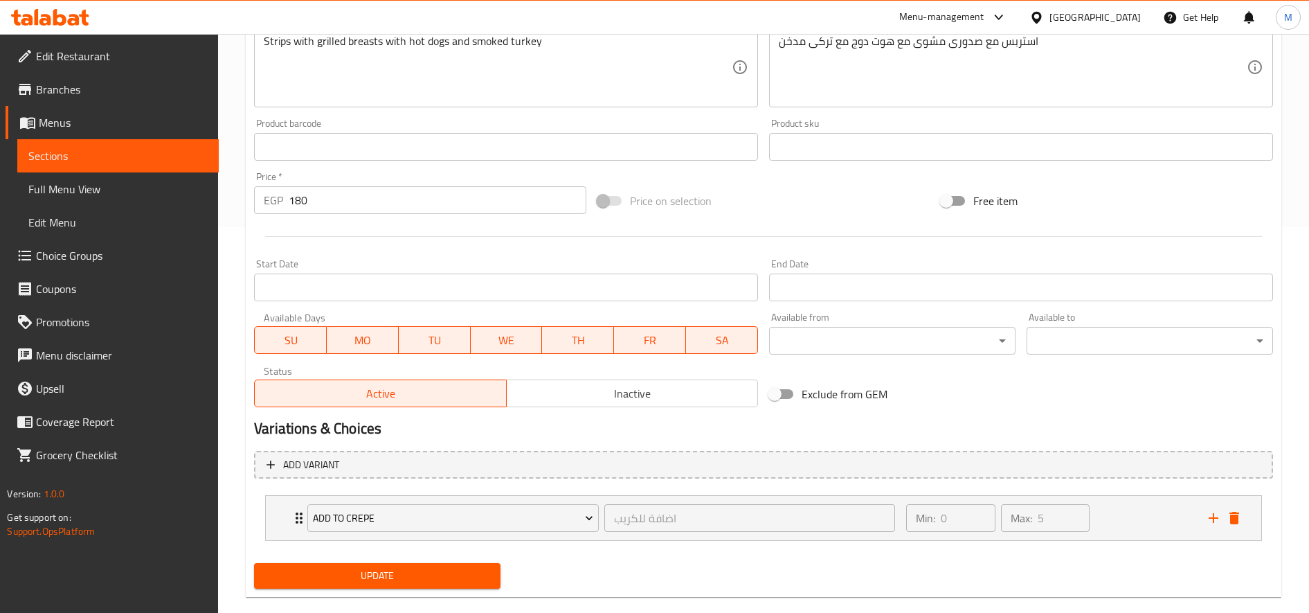
click at [399, 582] on span "Update" at bounding box center [377, 575] width 224 height 17
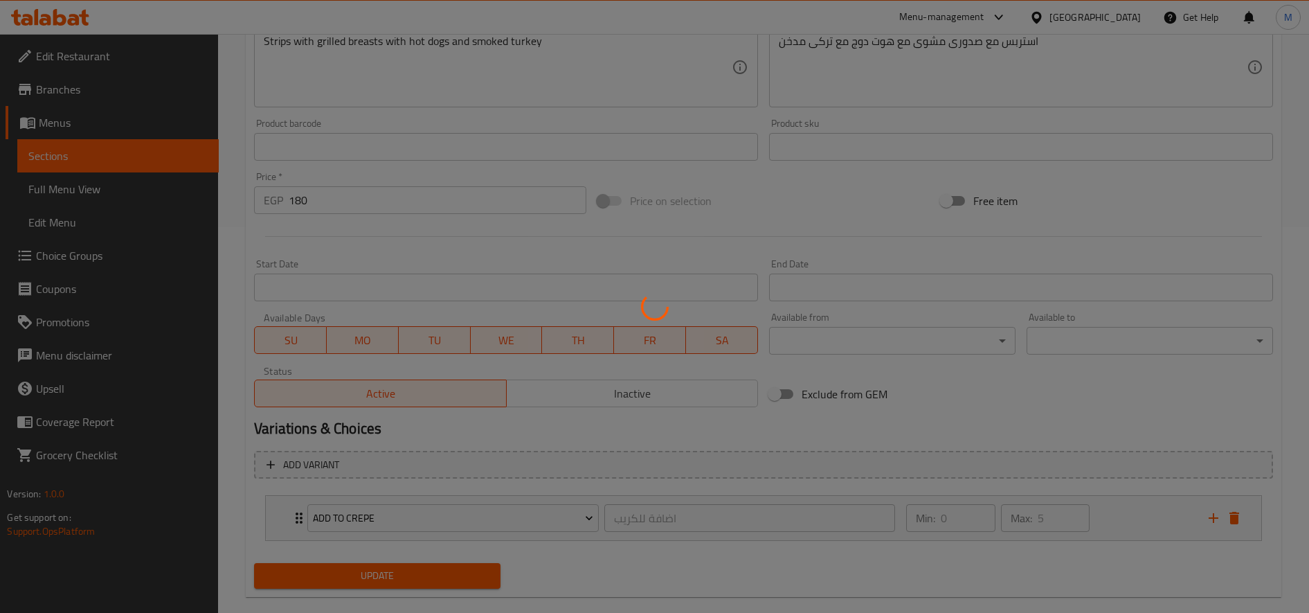
scroll to position [0, 0]
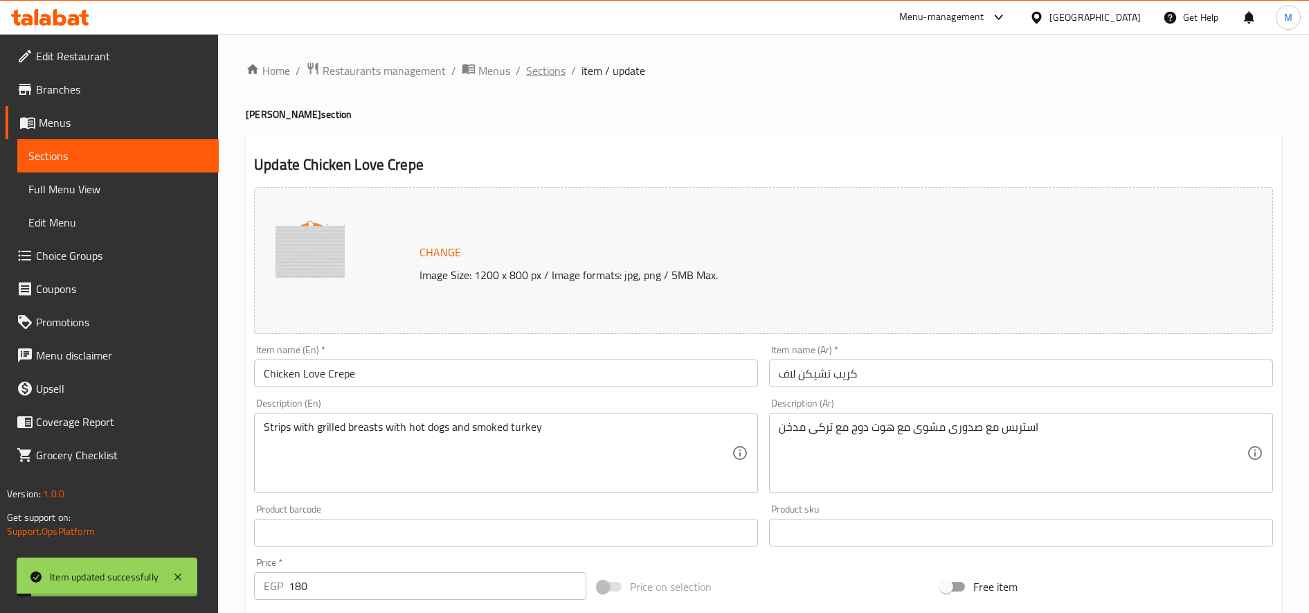
click at [542, 68] on span "Sections" at bounding box center [545, 70] width 39 height 17
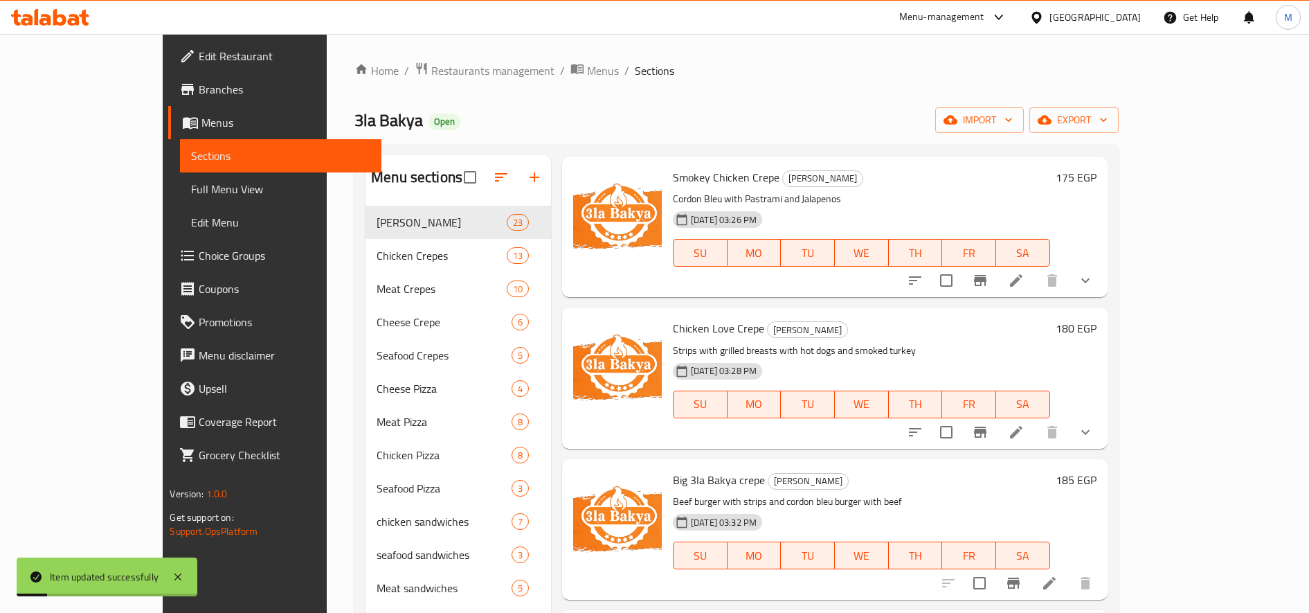
scroll to position [367, 0]
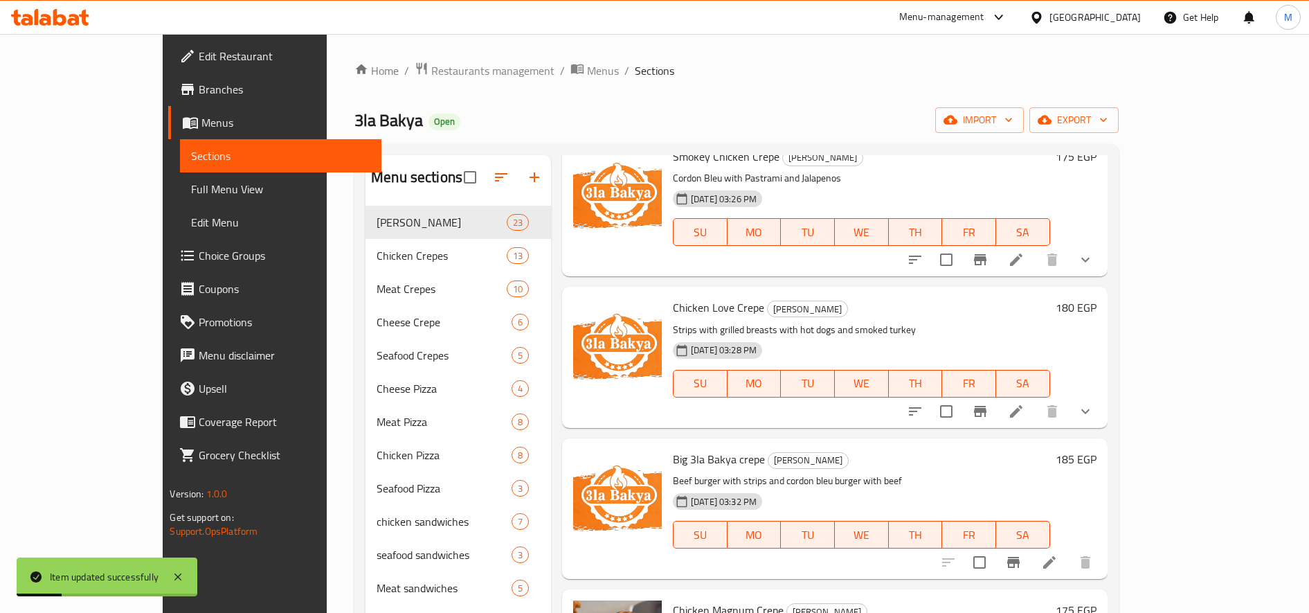
click at [1036, 411] on li at bounding box center [1016, 411] width 39 height 25
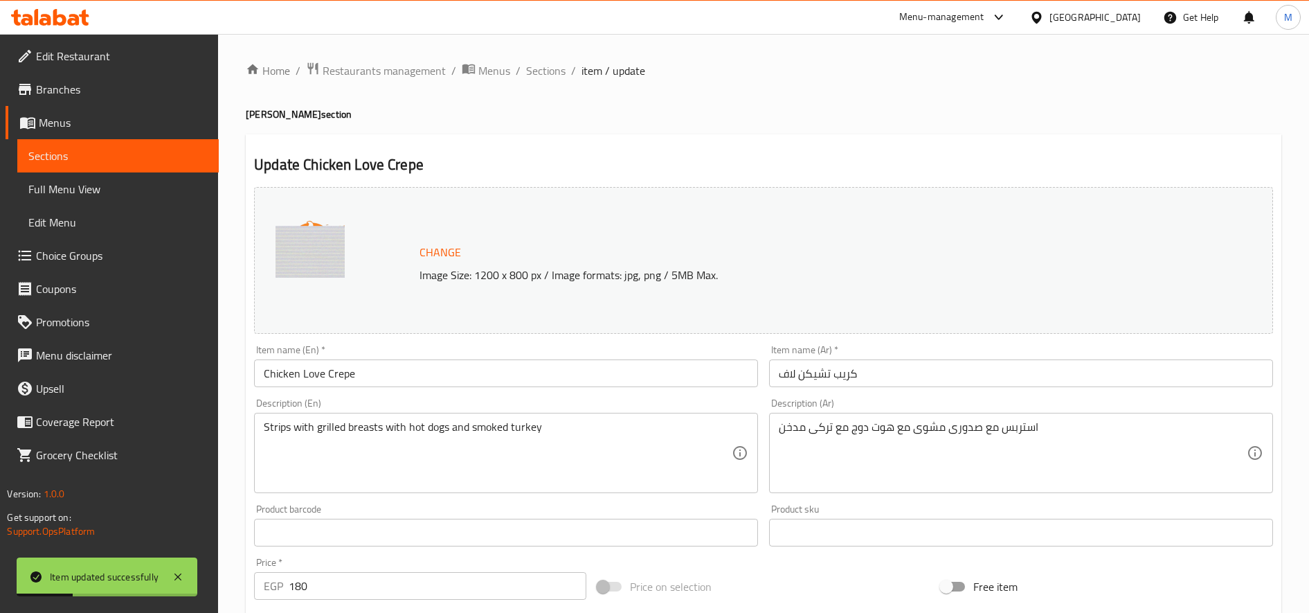
scroll to position [225, 0]
click at [550, 67] on span "Sections" at bounding box center [545, 70] width 39 height 17
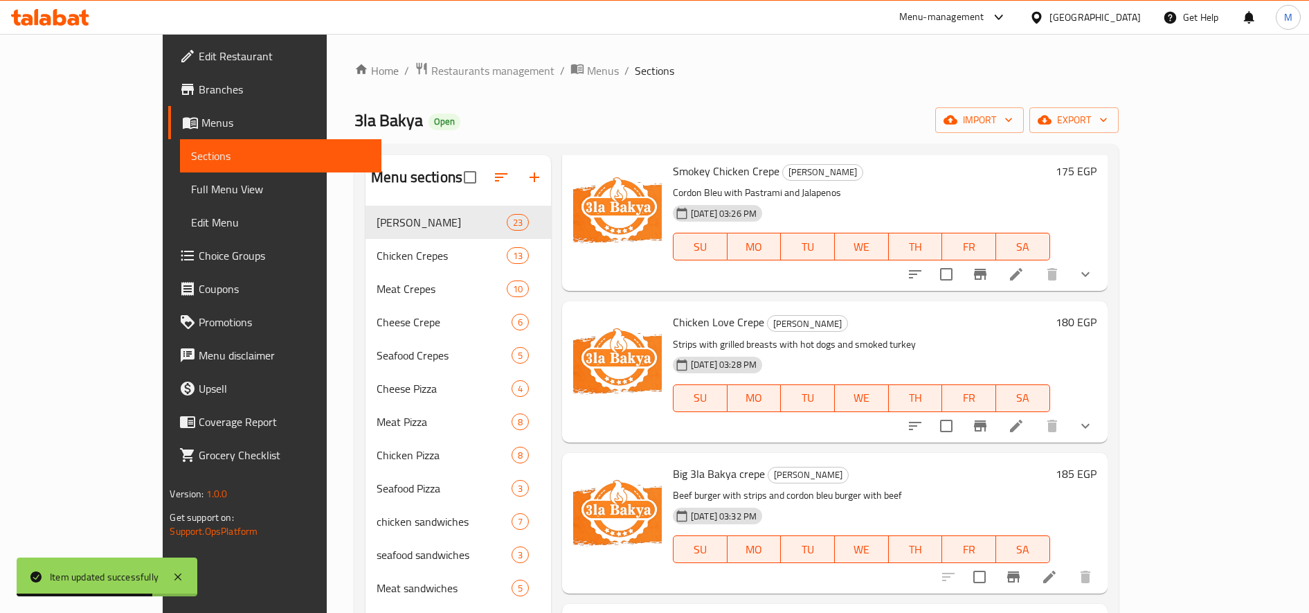
scroll to position [353, 0]
click at [1025, 421] on icon at bounding box center [1016, 425] width 17 height 17
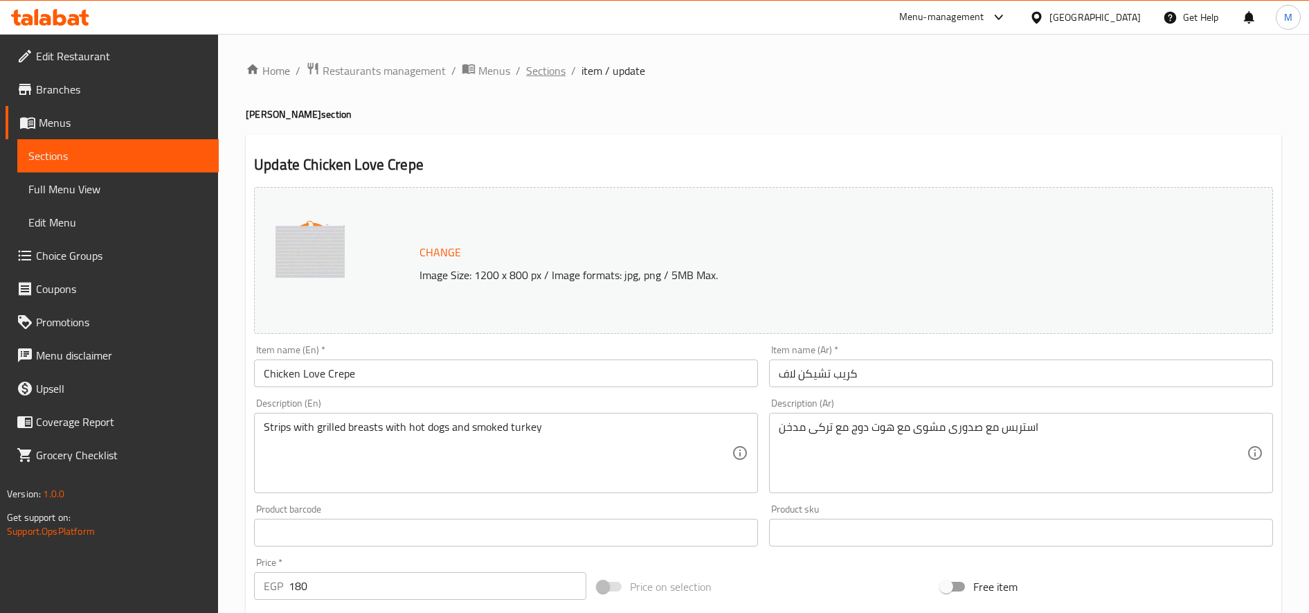
click at [544, 74] on span "Sections" at bounding box center [545, 70] width 39 height 17
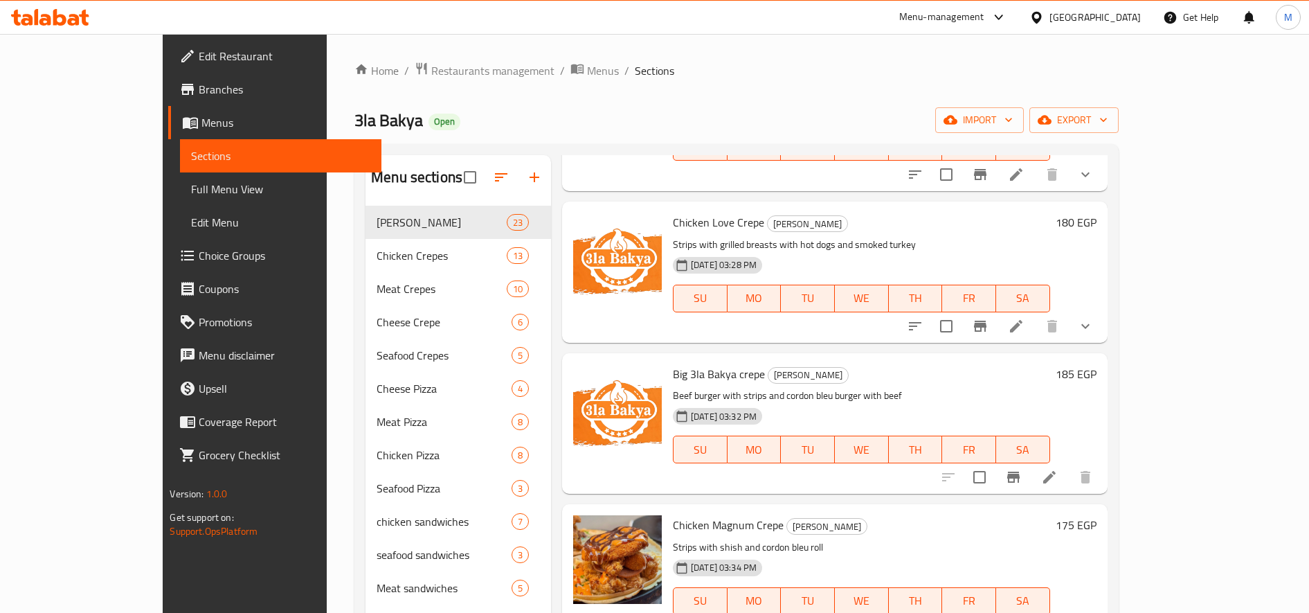
scroll to position [515, 0]
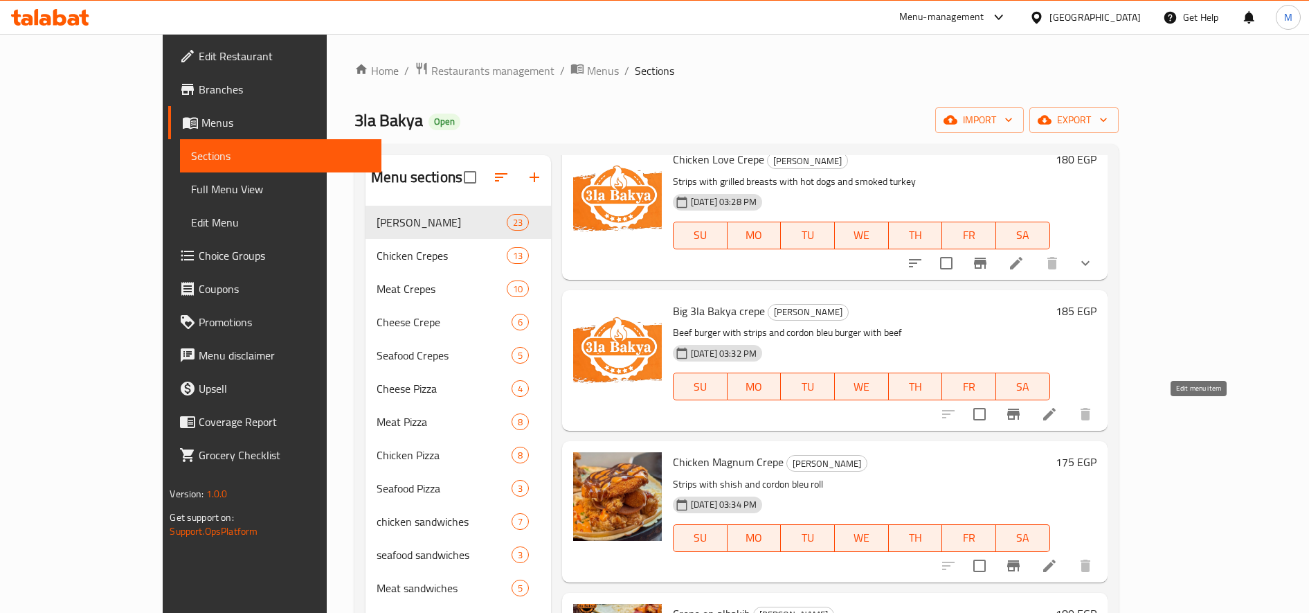
click at [1058, 411] on icon at bounding box center [1049, 414] width 17 height 17
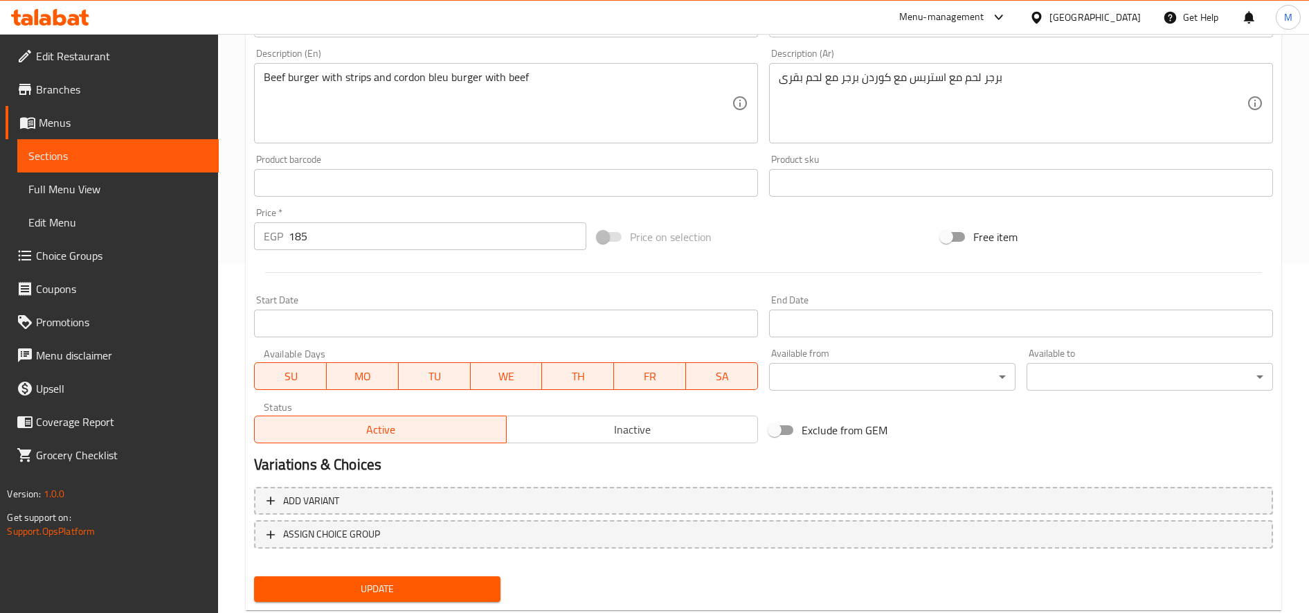
scroll to position [386, 0]
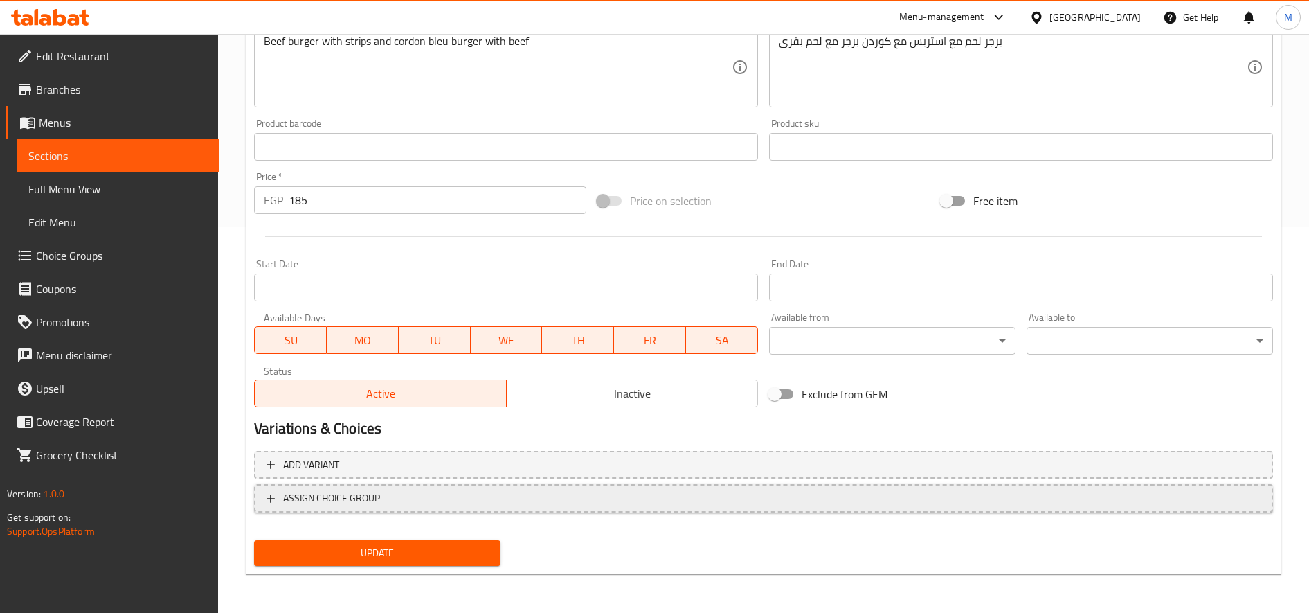
click at [667, 496] on span "ASSIGN CHOICE GROUP" at bounding box center [764, 498] width 994 height 17
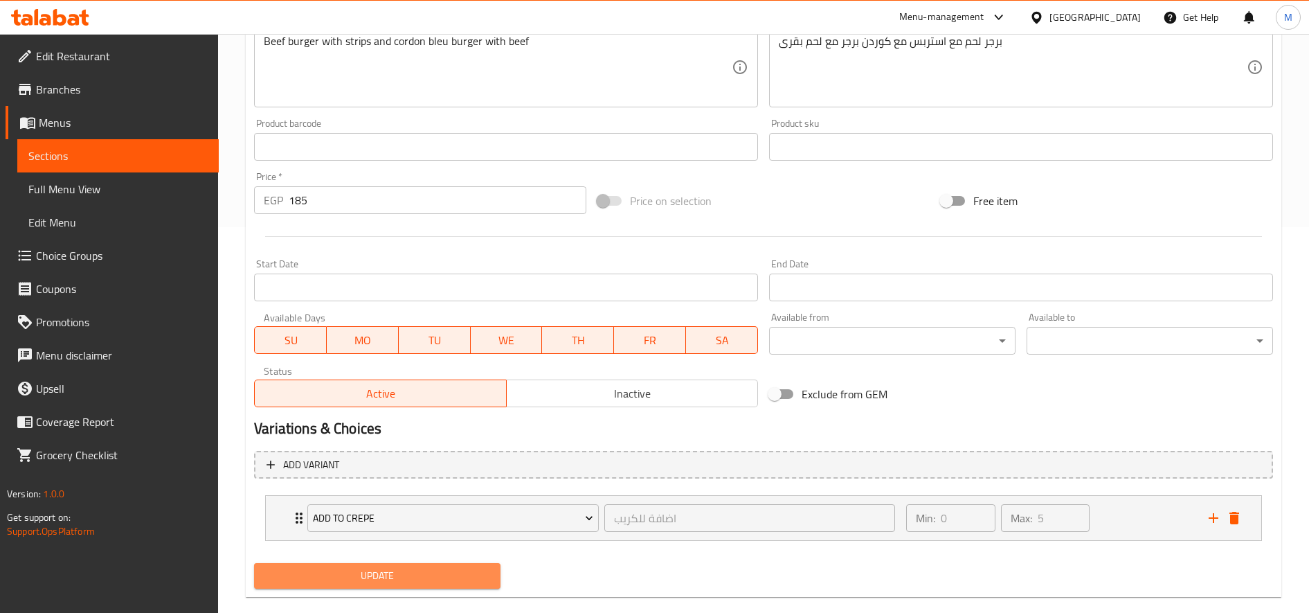
click at [452, 578] on span "Update" at bounding box center [377, 575] width 224 height 17
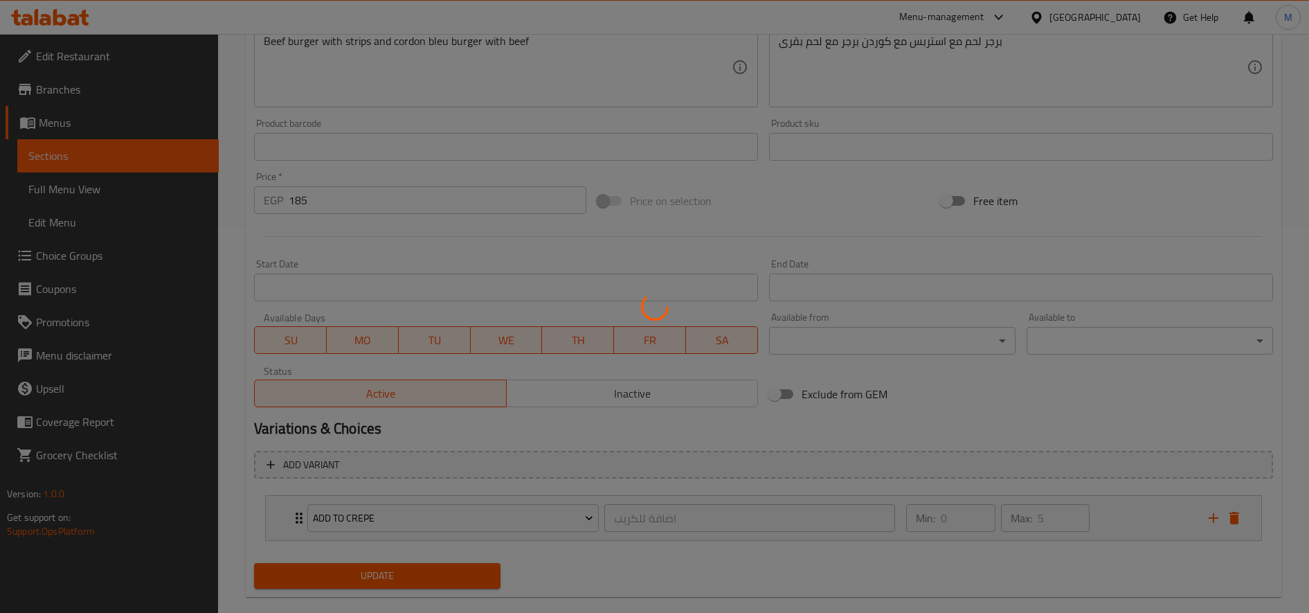
scroll to position [0, 0]
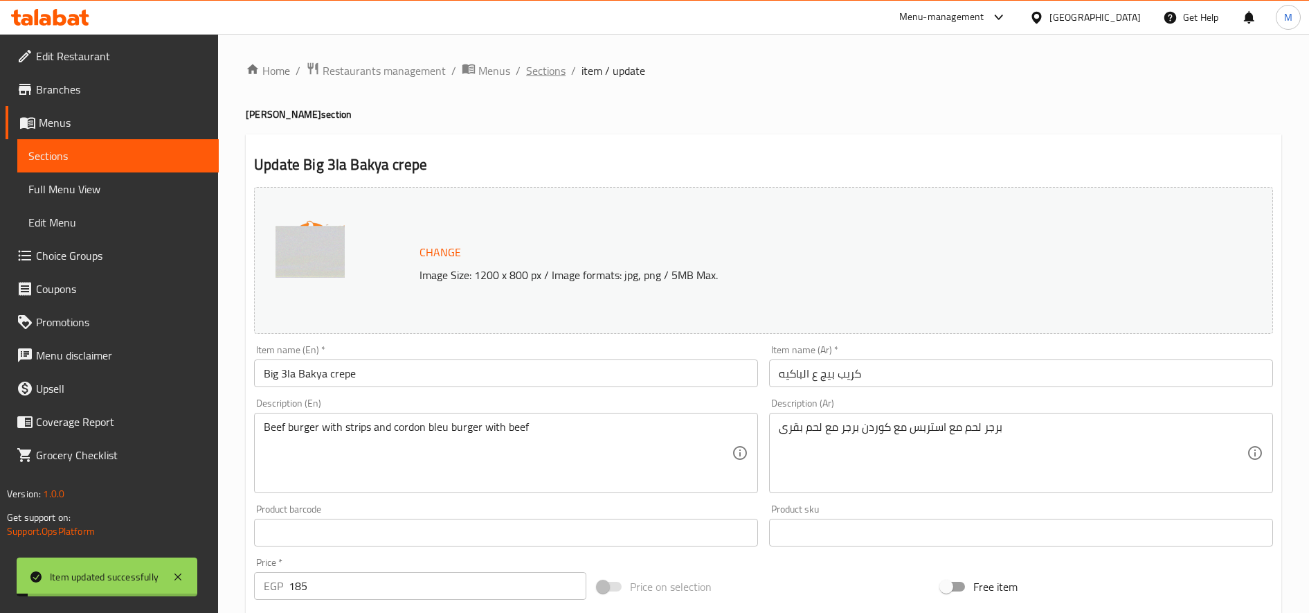
click at [544, 67] on span "Sections" at bounding box center [545, 70] width 39 height 17
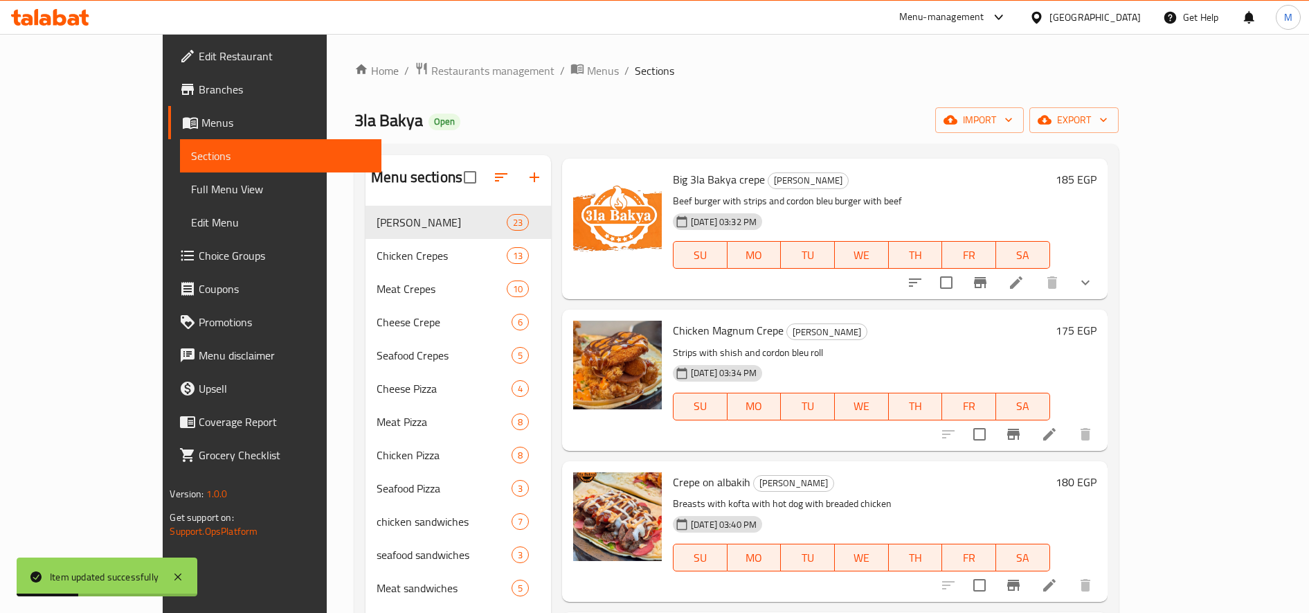
scroll to position [717, 0]
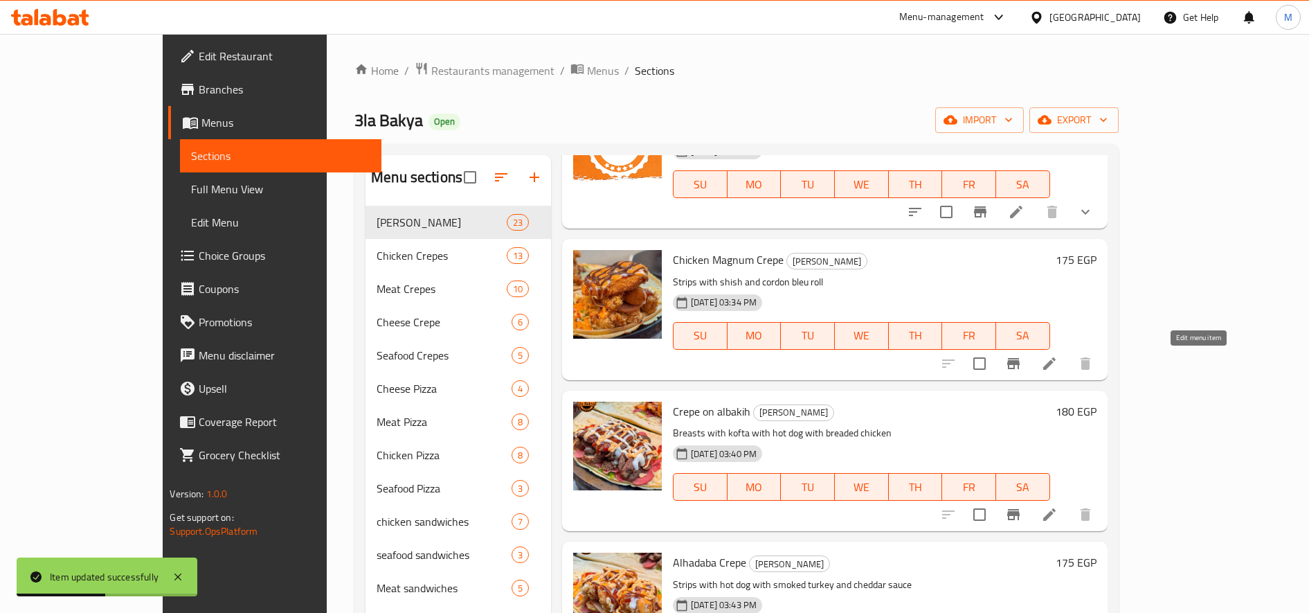
click at [1056, 364] on icon at bounding box center [1050, 363] width 12 height 12
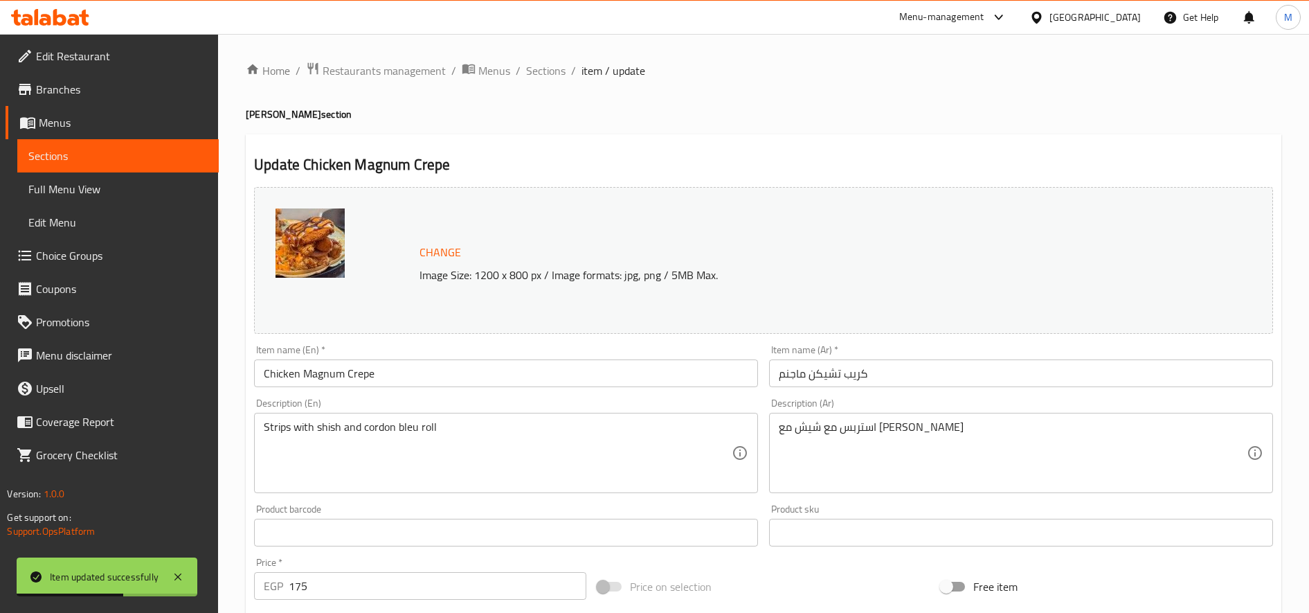
scroll to position [386, 0]
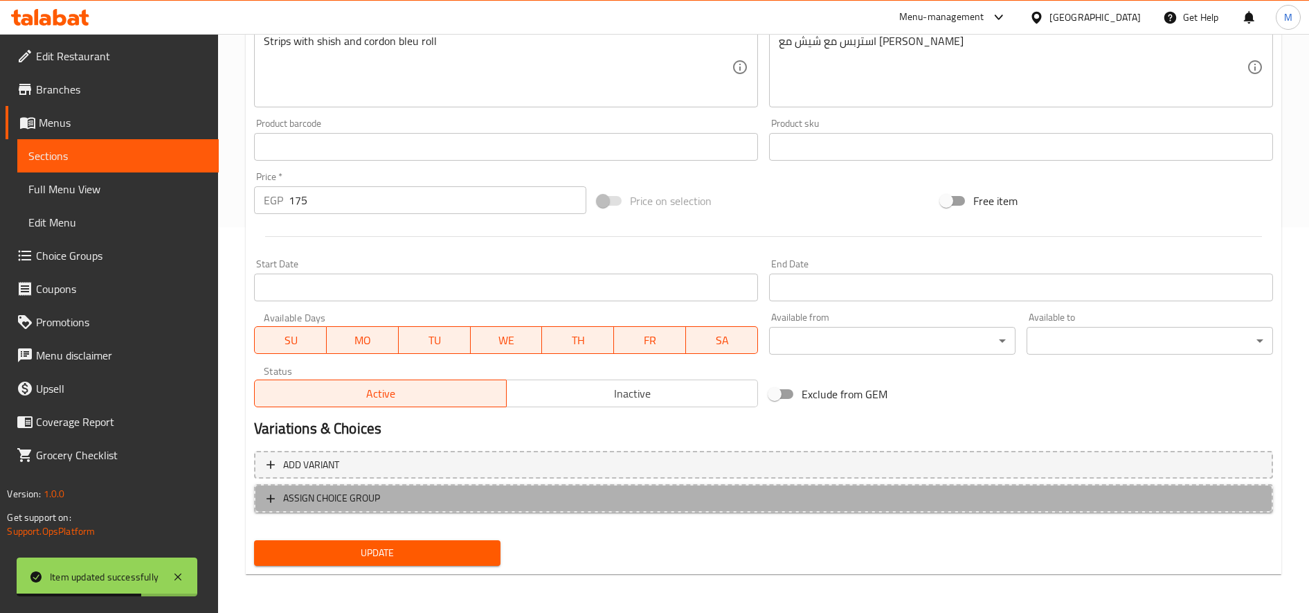
click at [649, 508] on button "ASSIGN CHOICE GROUP" at bounding box center [763, 498] width 1019 height 28
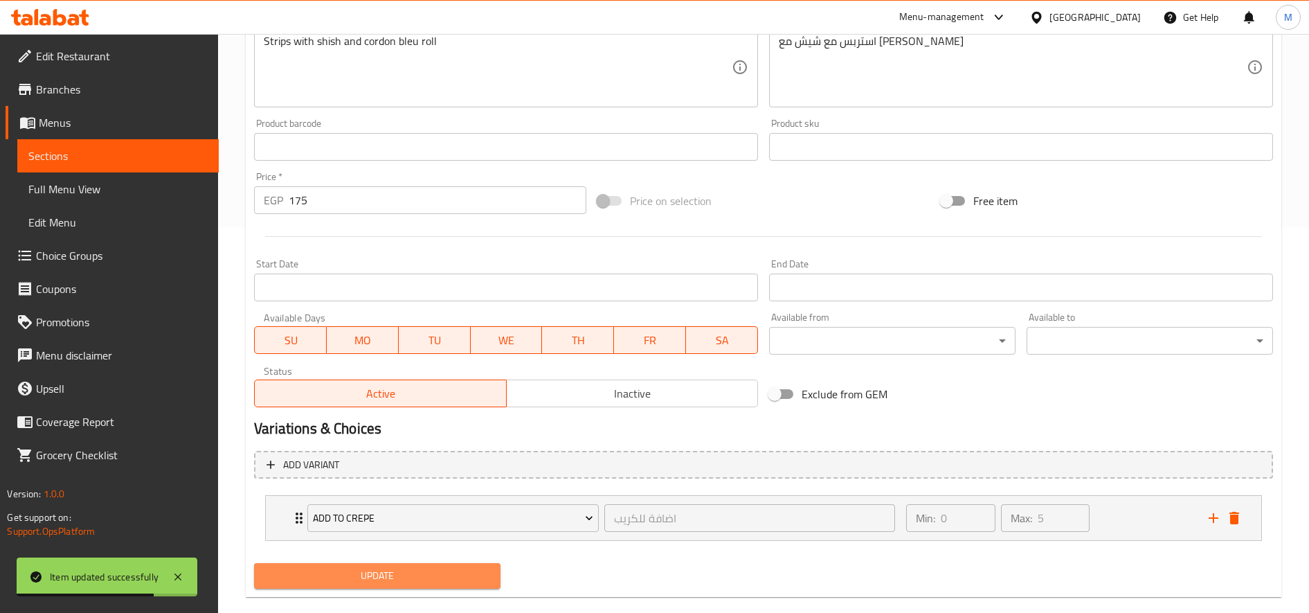
click at [436, 586] on button "Update" at bounding box center [377, 576] width 247 height 26
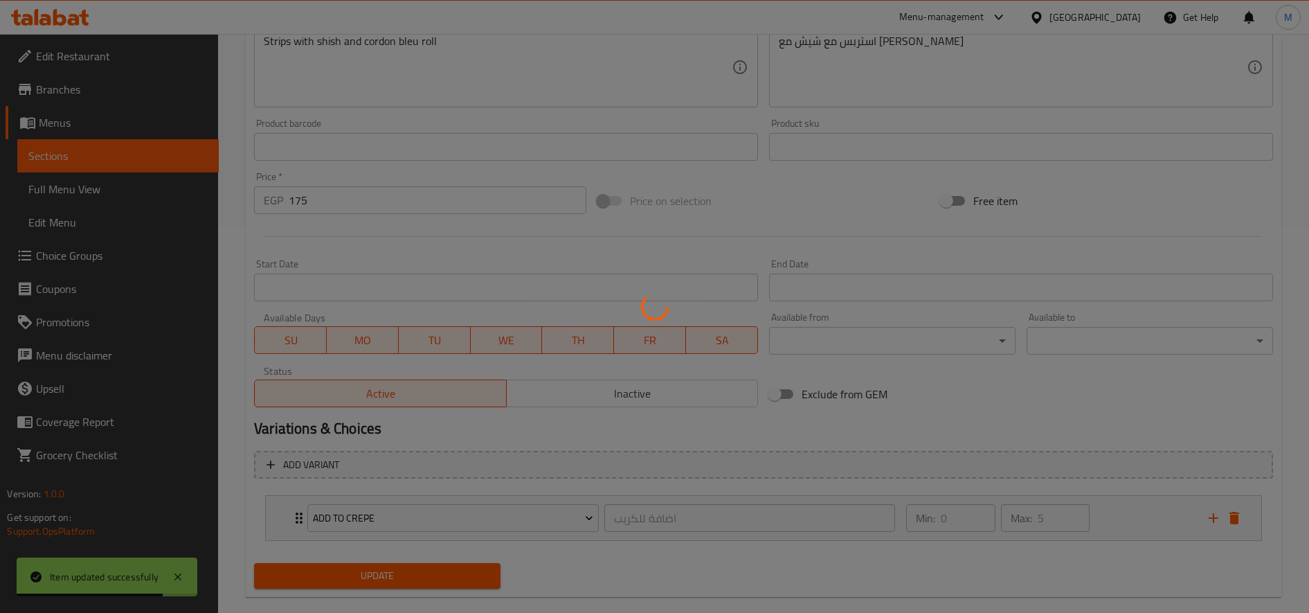
scroll to position [0, 0]
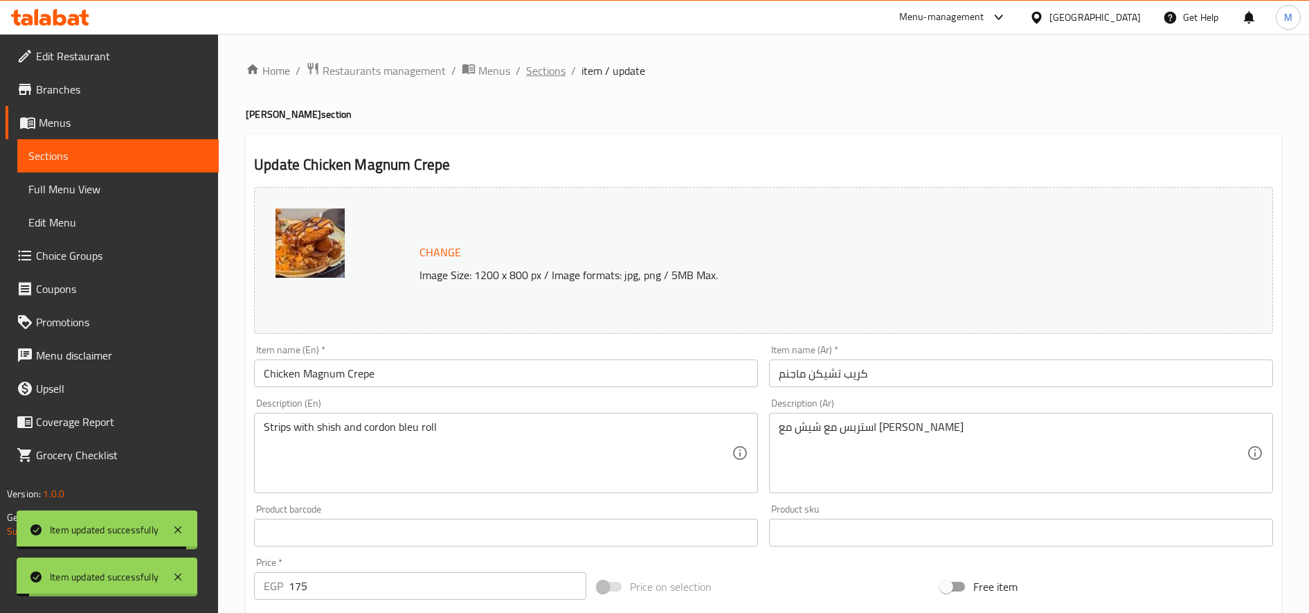
click at [546, 65] on span "Sections" at bounding box center [545, 70] width 39 height 17
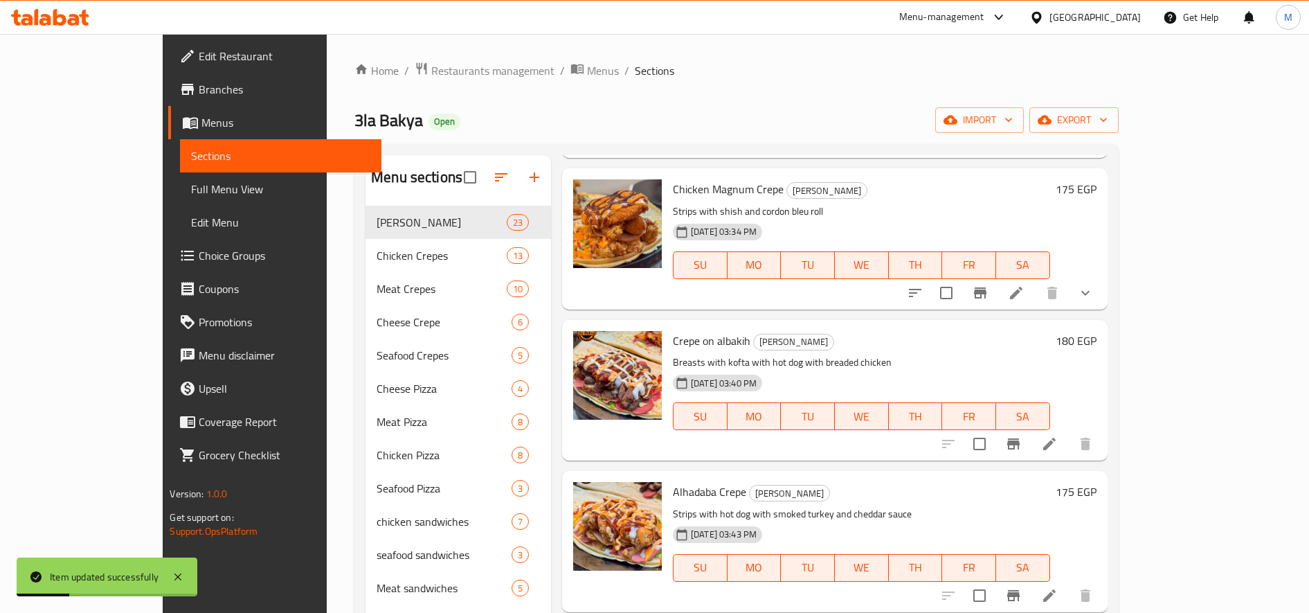
scroll to position [790, 0]
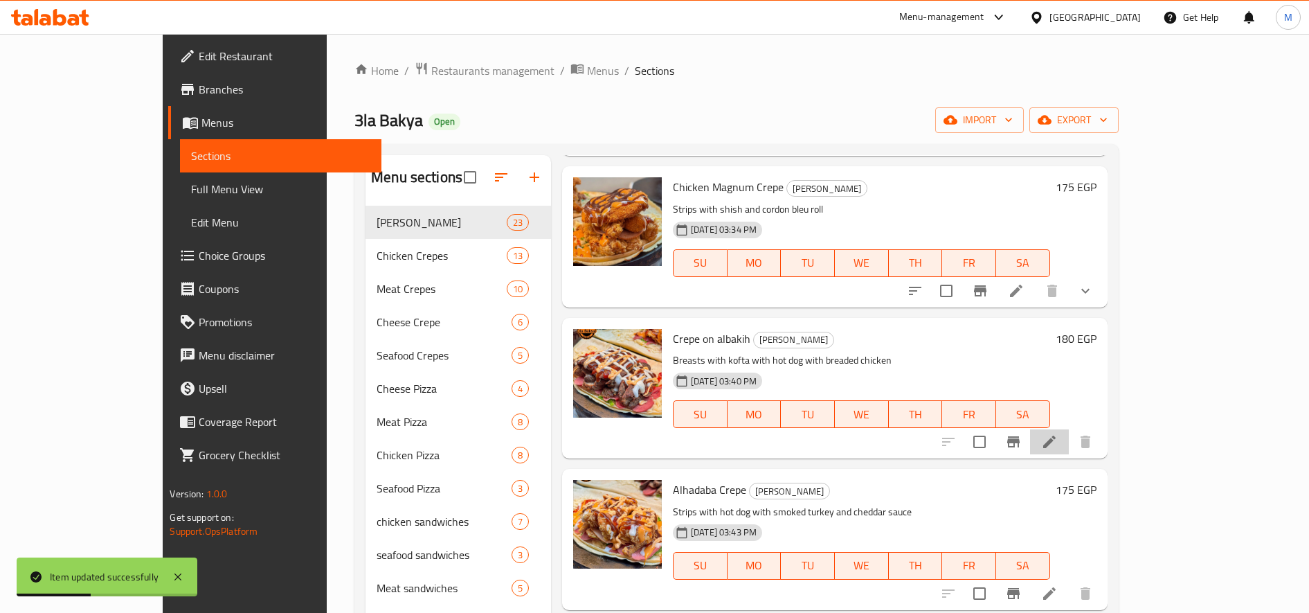
click at [1069, 443] on li at bounding box center [1049, 441] width 39 height 25
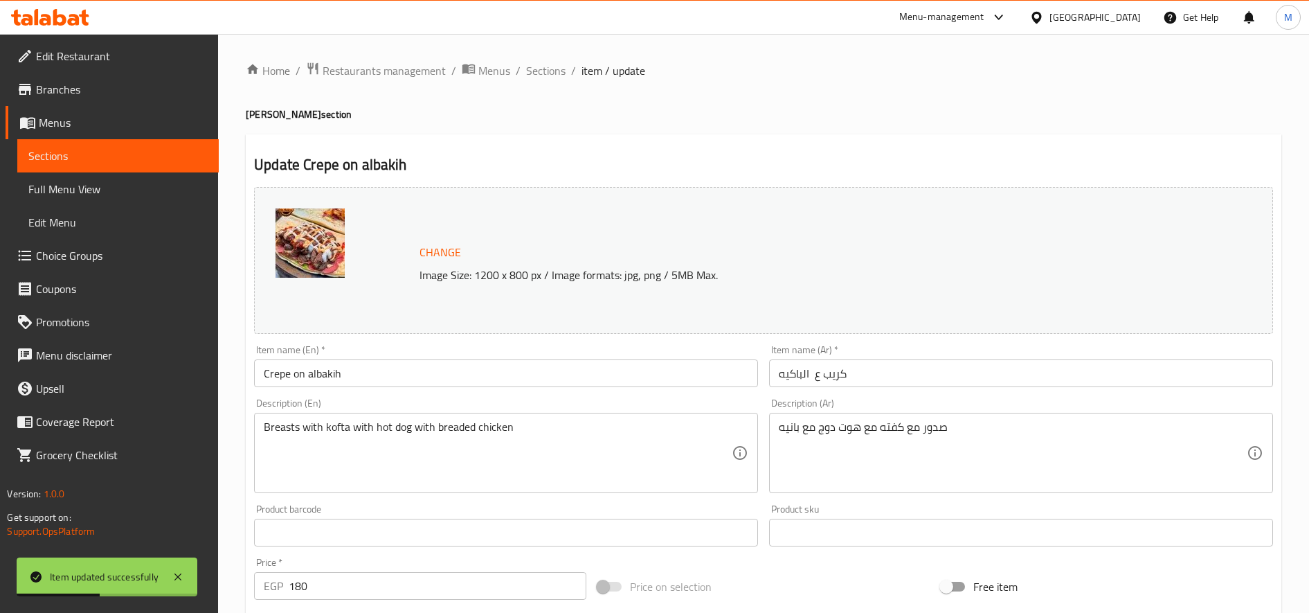
scroll to position [386, 0]
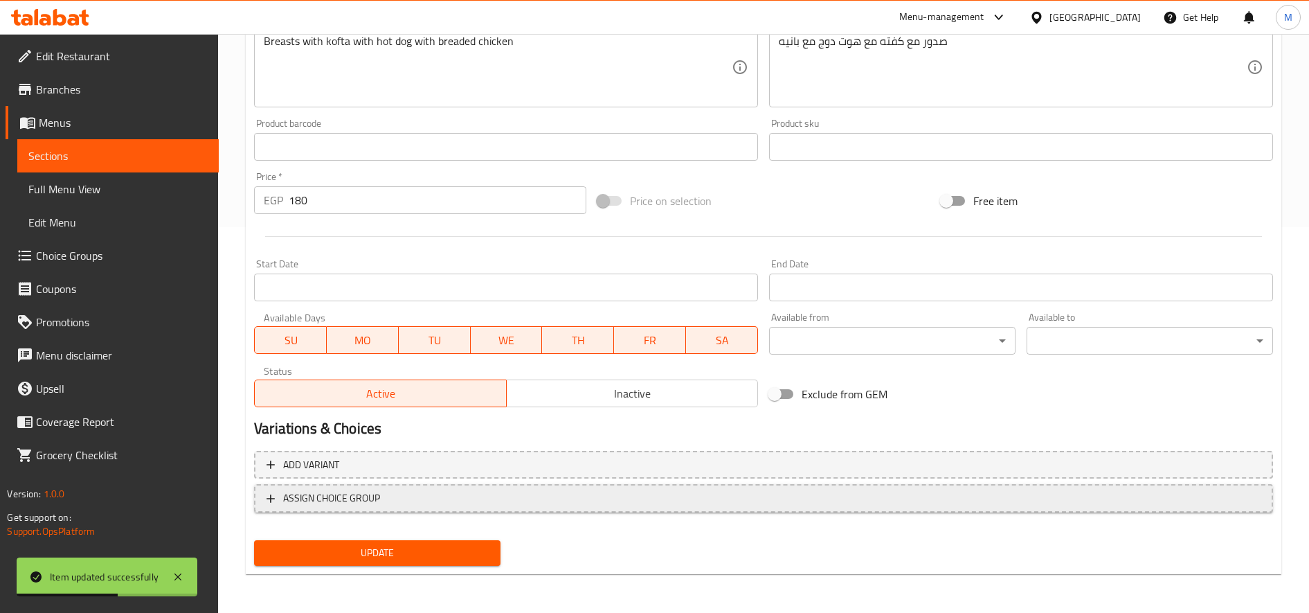
click at [510, 512] on button "ASSIGN CHOICE GROUP" at bounding box center [763, 498] width 1019 height 28
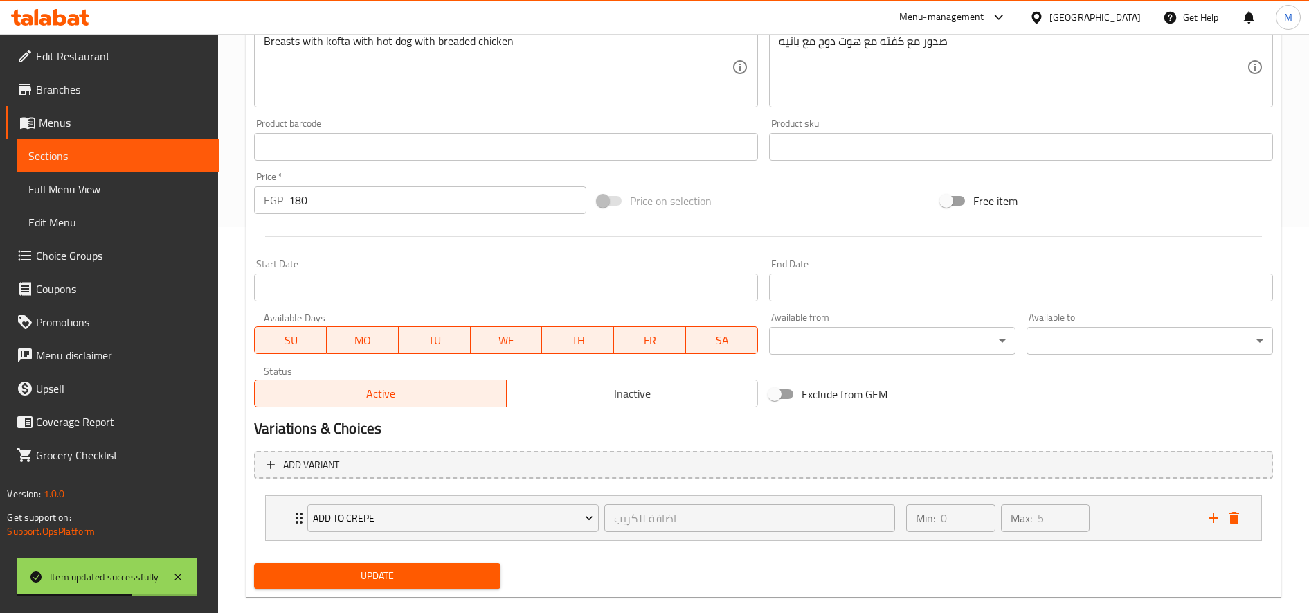
click at [441, 562] on div "Update" at bounding box center [378, 575] width 258 height 37
click at [442, 566] on button "Update" at bounding box center [377, 576] width 247 height 26
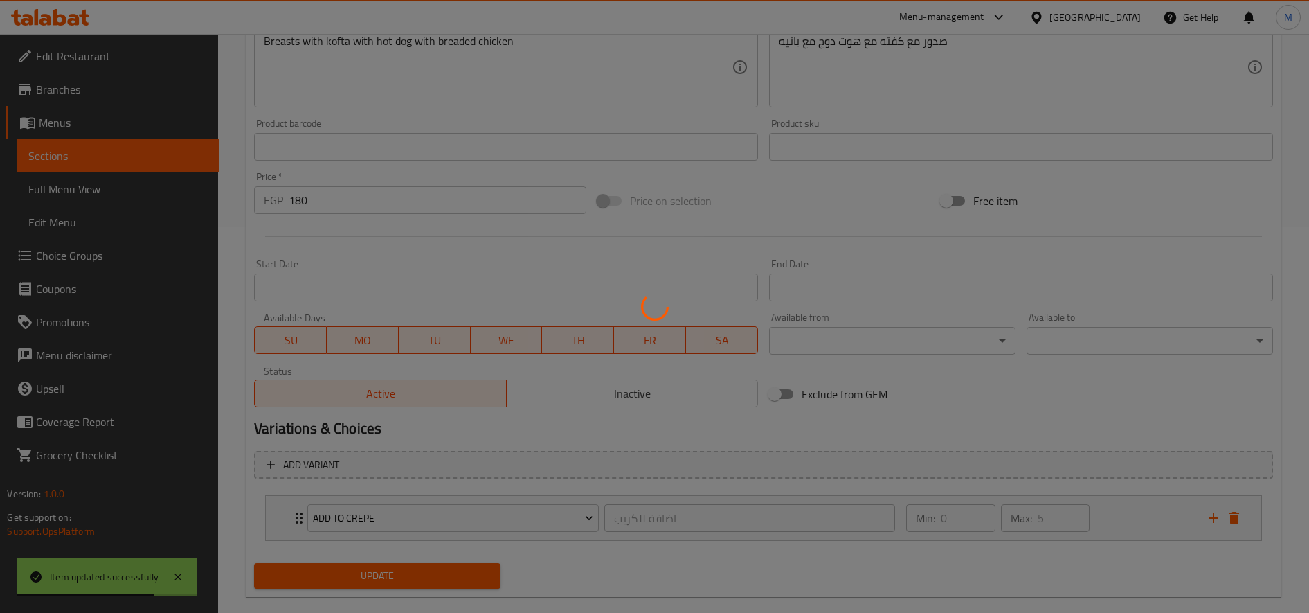
scroll to position [0, 0]
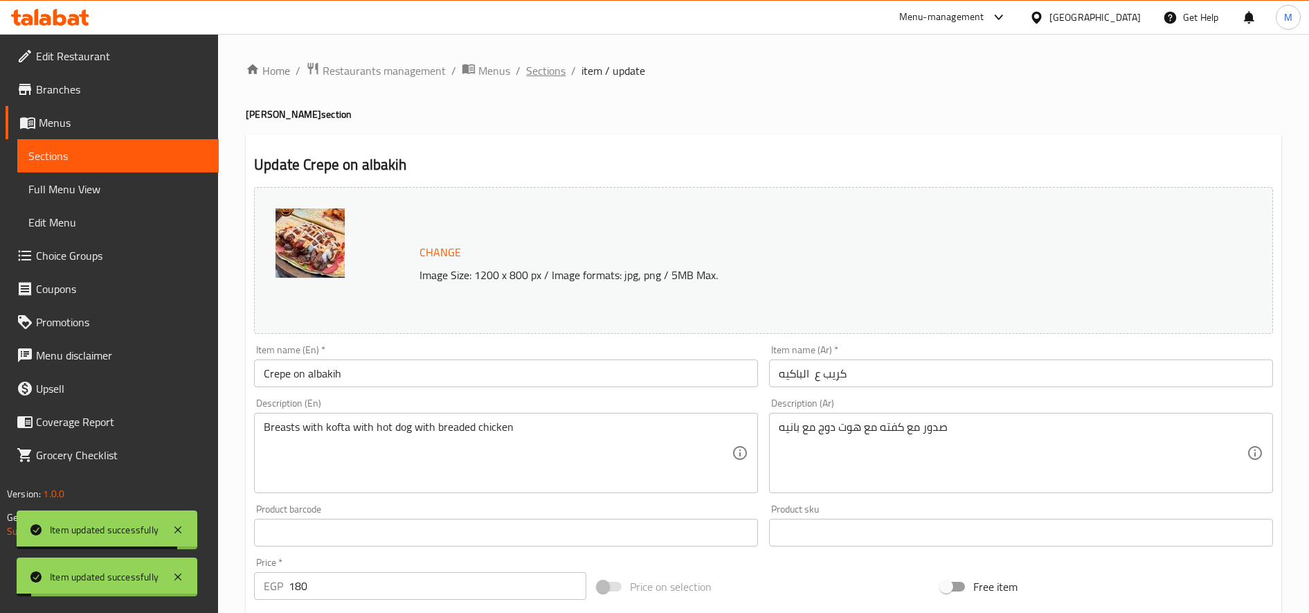
click at [544, 67] on span "Sections" at bounding box center [545, 70] width 39 height 17
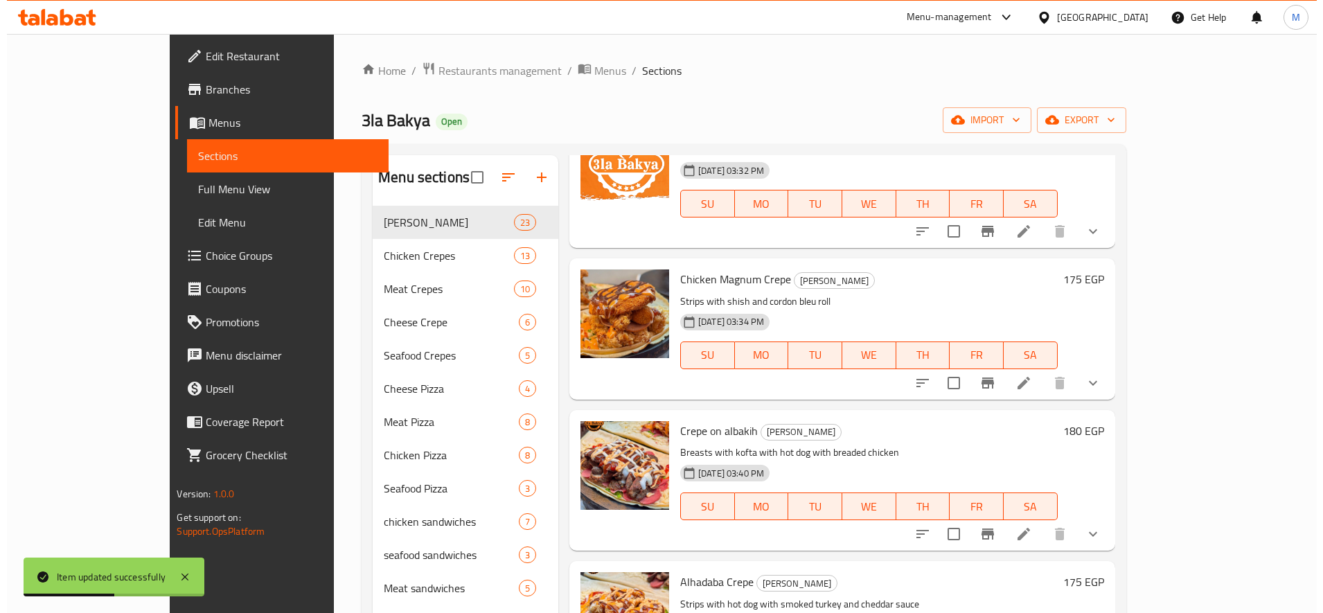
scroll to position [699, 0]
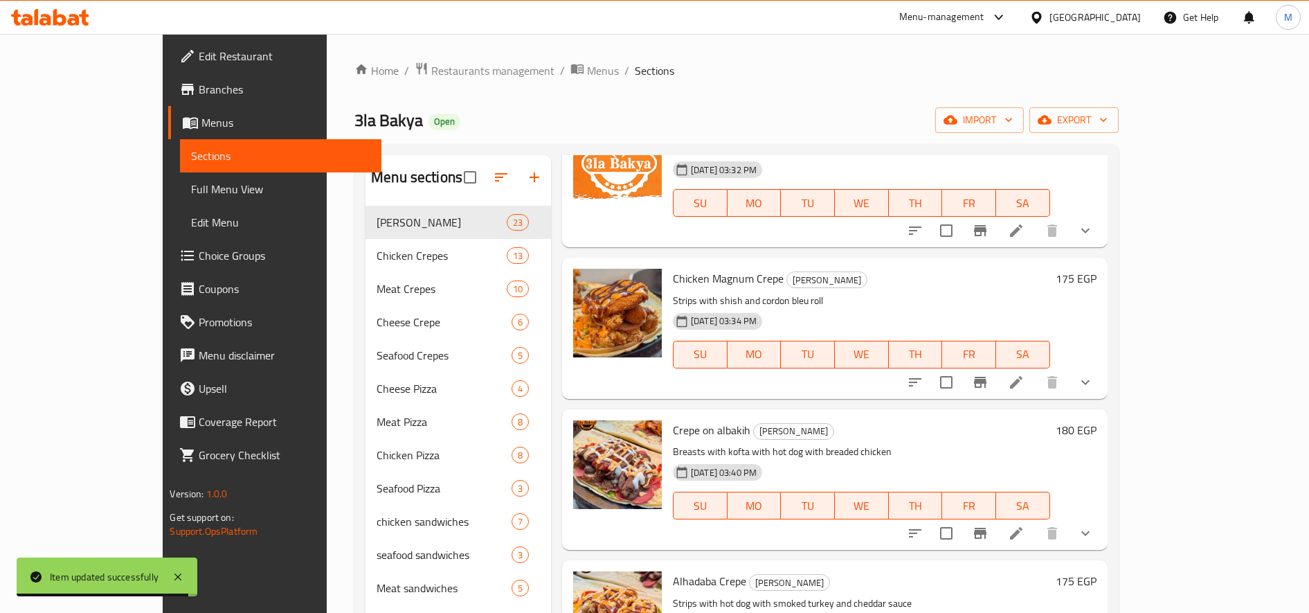
click at [1025, 532] on icon at bounding box center [1016, 533] width 17 height 17
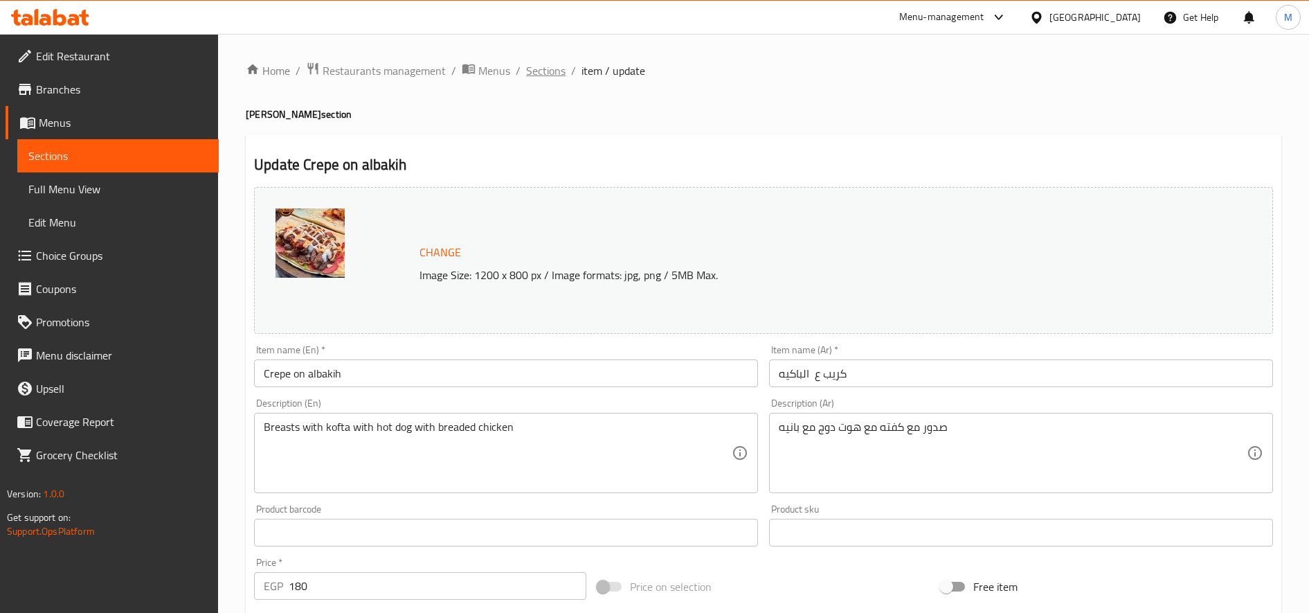
click at [542, 76] on span "Sections" at bounding box center [545, 70] width 39 height 17
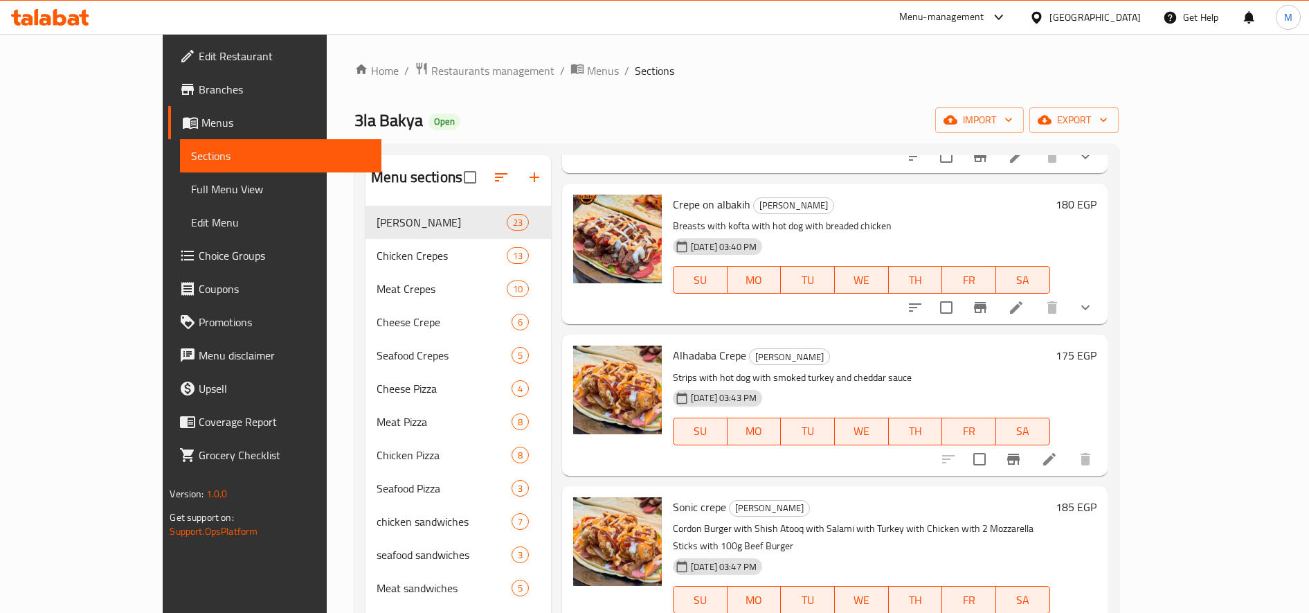
scroll to position [925, 0]
click at [1058, 455] on icon at bounding box center [1049, 458] width 17 height 17
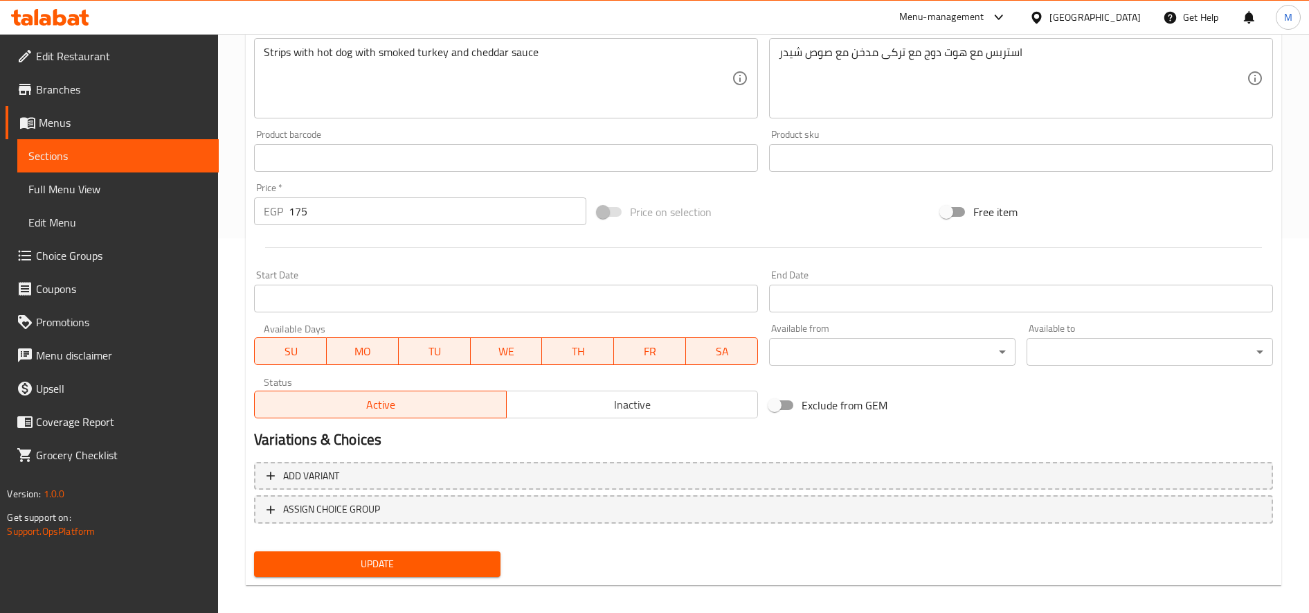
scroll to position [386, 0]
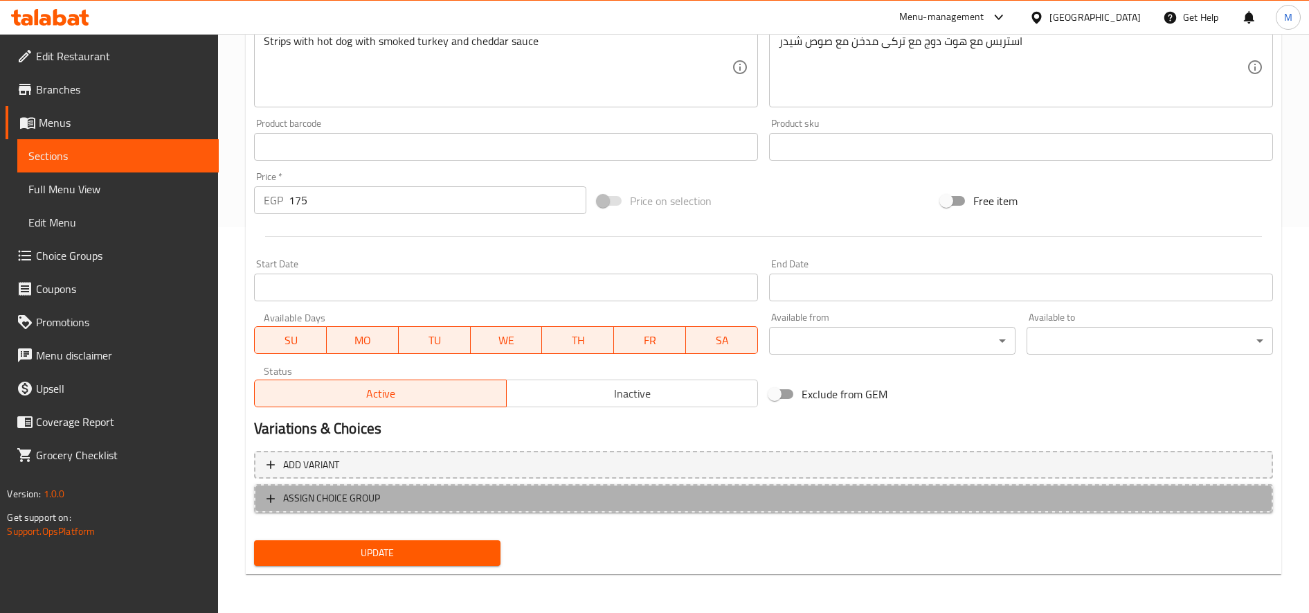
click at [665, 495] on span "ASSIGN CHOICE GROUP" at bounding box center [764, 498] width 994 height 17
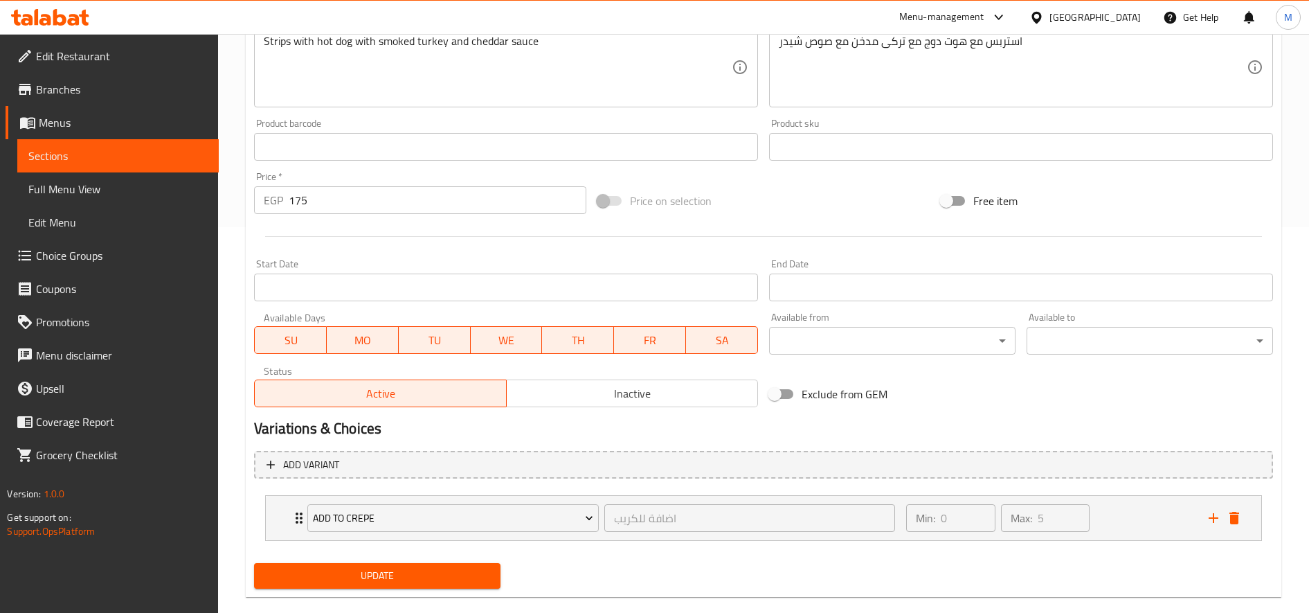
click at [418, 576] on span "Update" at bounding box center [377, 575] width 224 height 17
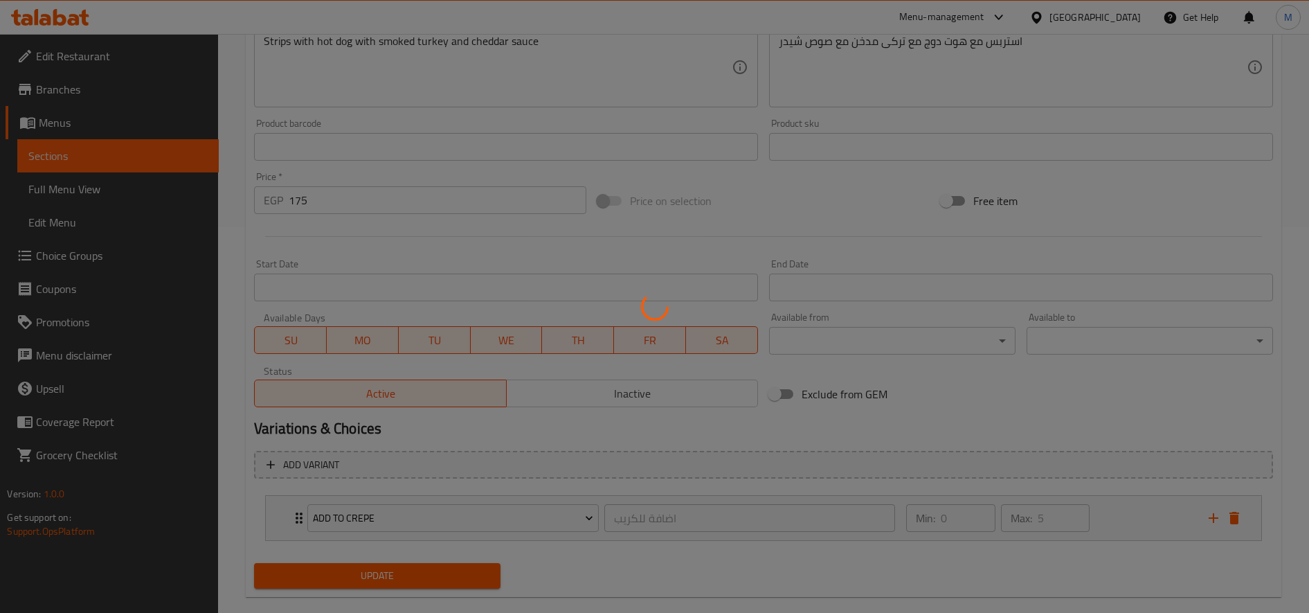
scroll to position [0, 0]
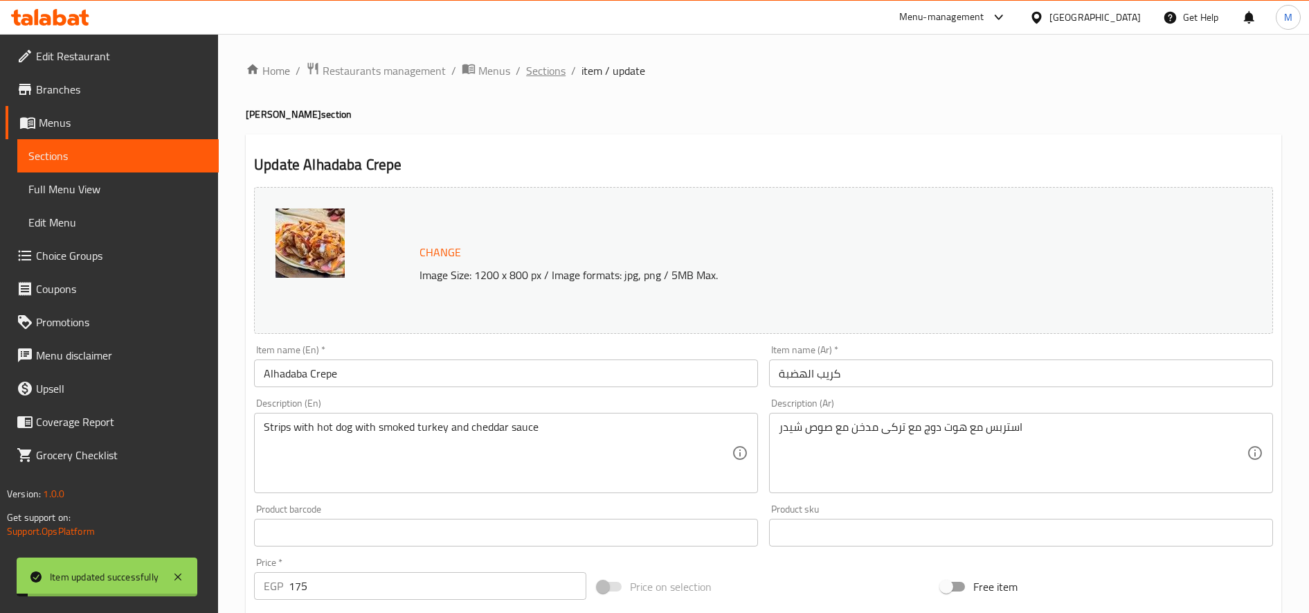
click at [542, 70] on span "Sections" at bounding box center [545, 70] width 39 height 17
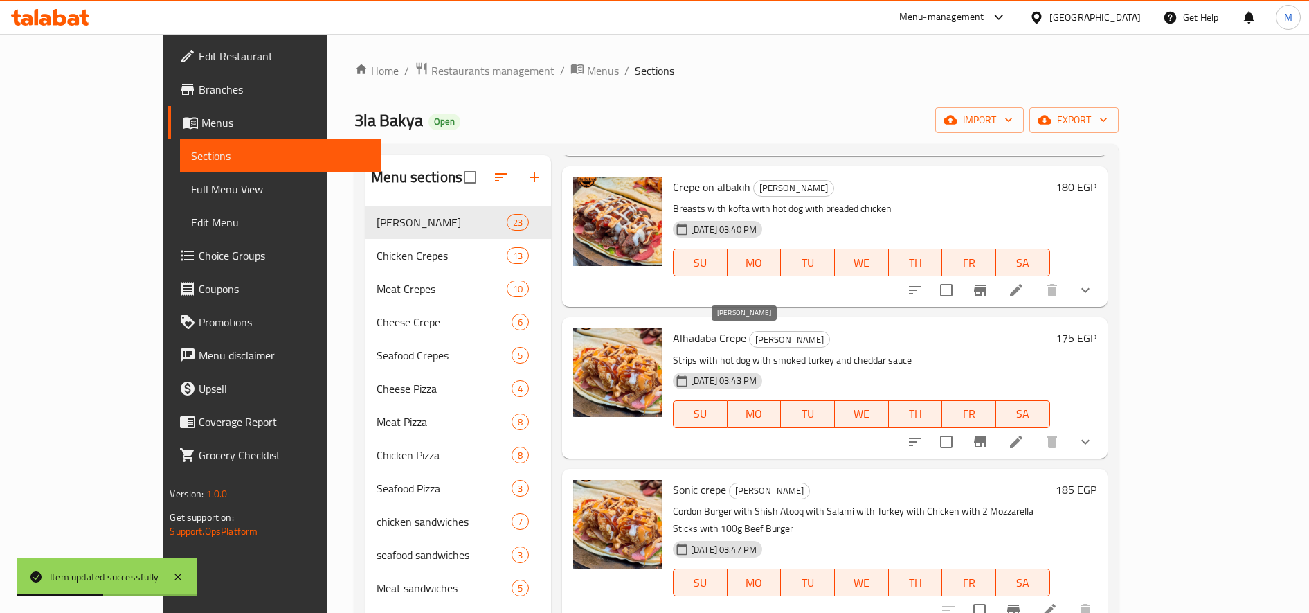
scroll to position [942, 0]
click at [1036, 438] on li at bounding box center [1016, 441] width 39 height 25
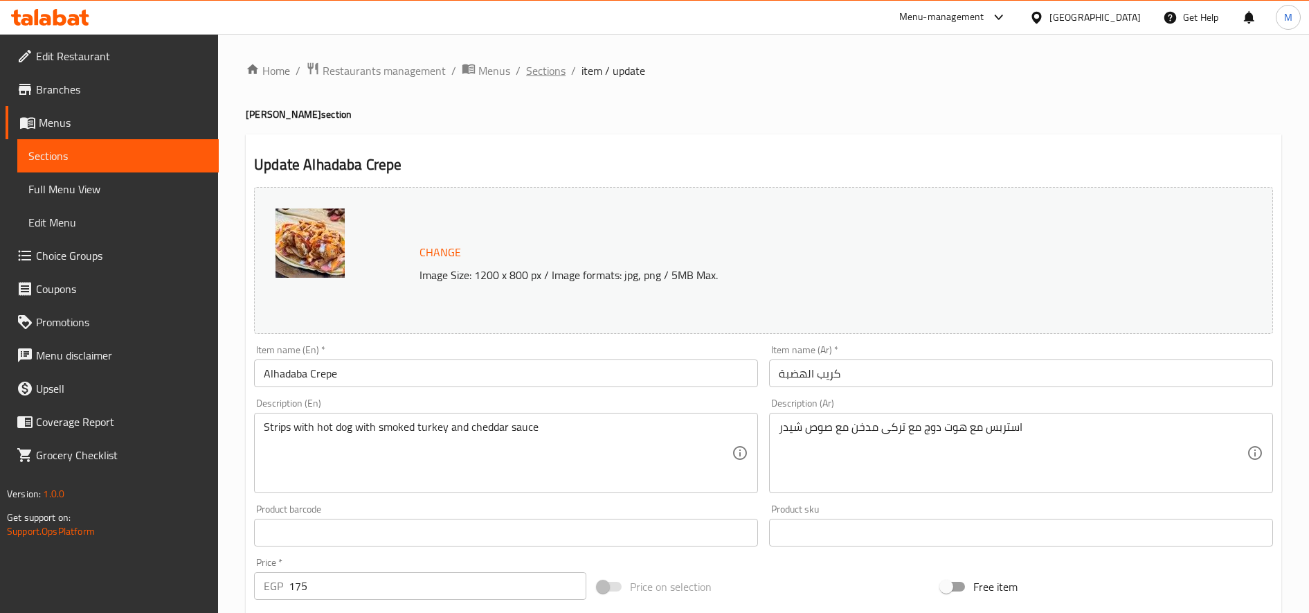
click at [539, 71] on span "Sections" at bounding box center [545, 70] width 39 height 17
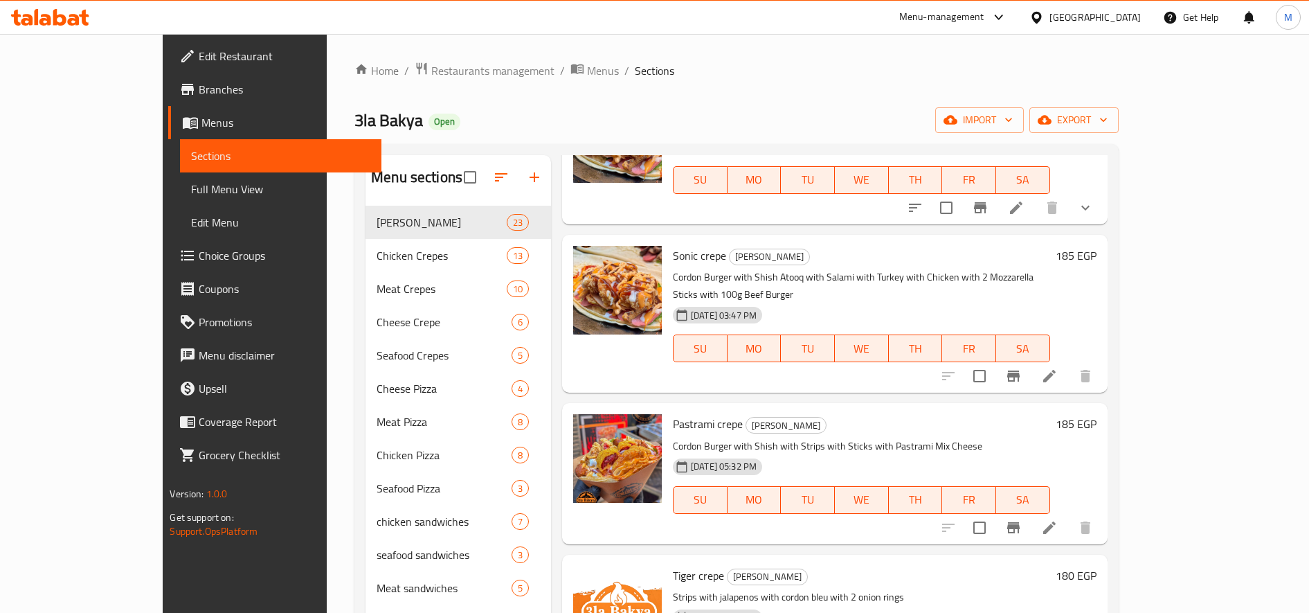
scroll to position [1176, 0]
click at [1058, 367] on icon at bounding box center [1049, 375] width 17 height 17
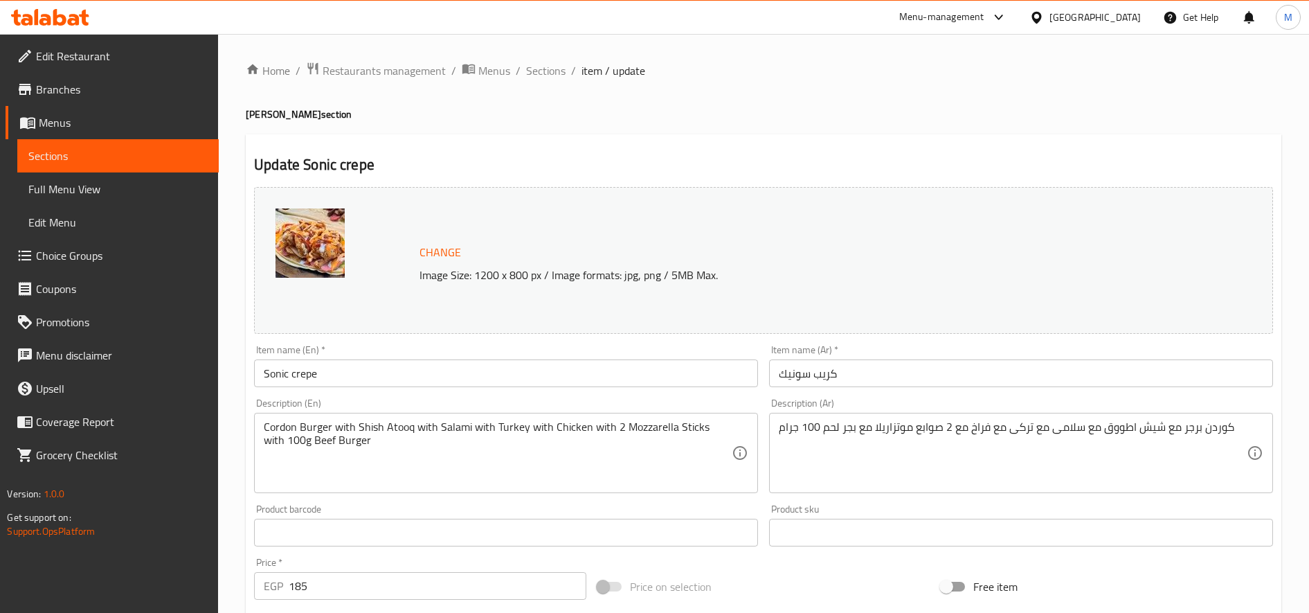
scroll to position [386, 0]
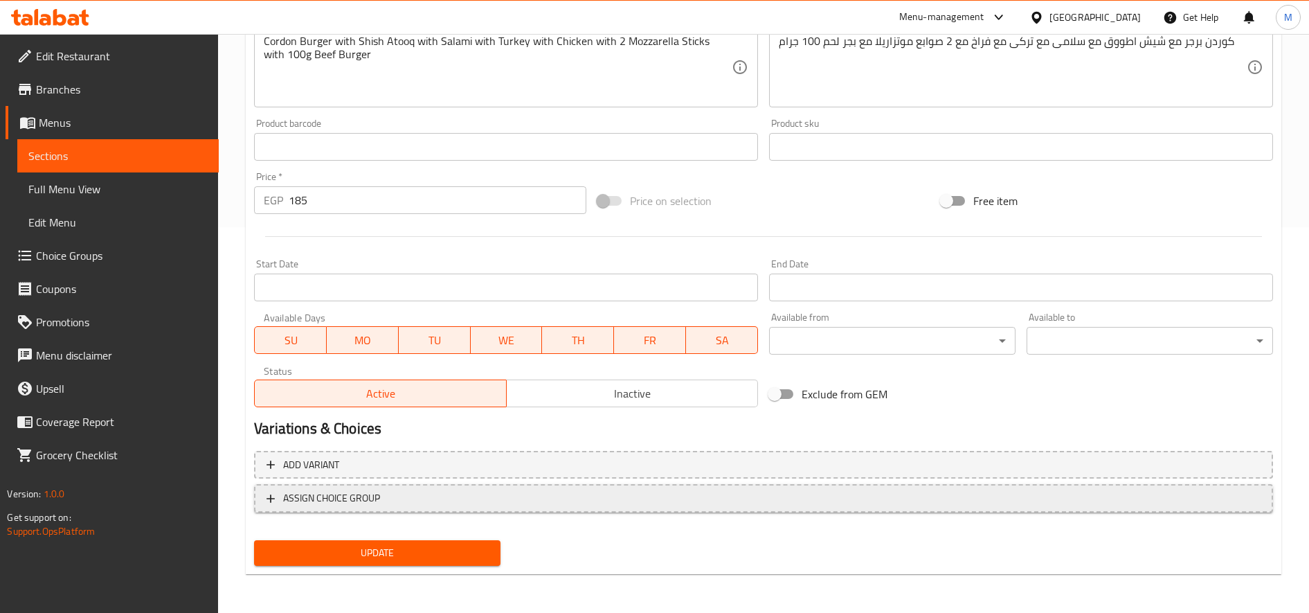
click at [457, 511] on button "ASSIGN CHOICE GROUP" at bounding box center [763, 498] width 1019 height 28
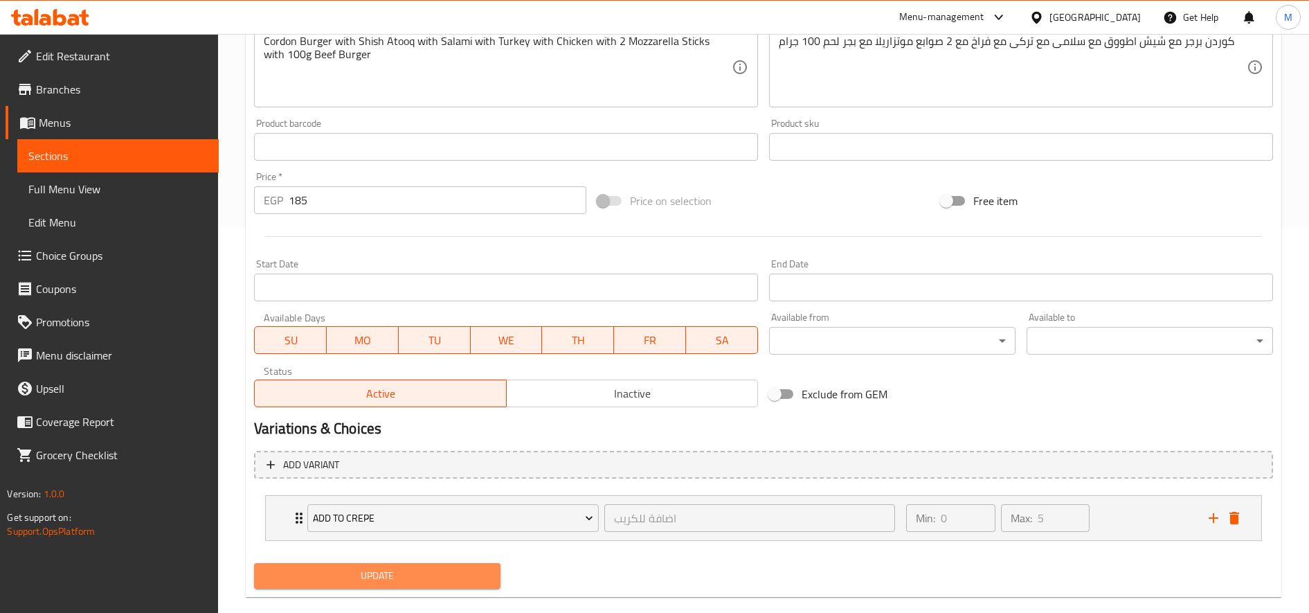
click at [416, 585] on button "Update" at bounding box center [377, 576] width 247 height 26
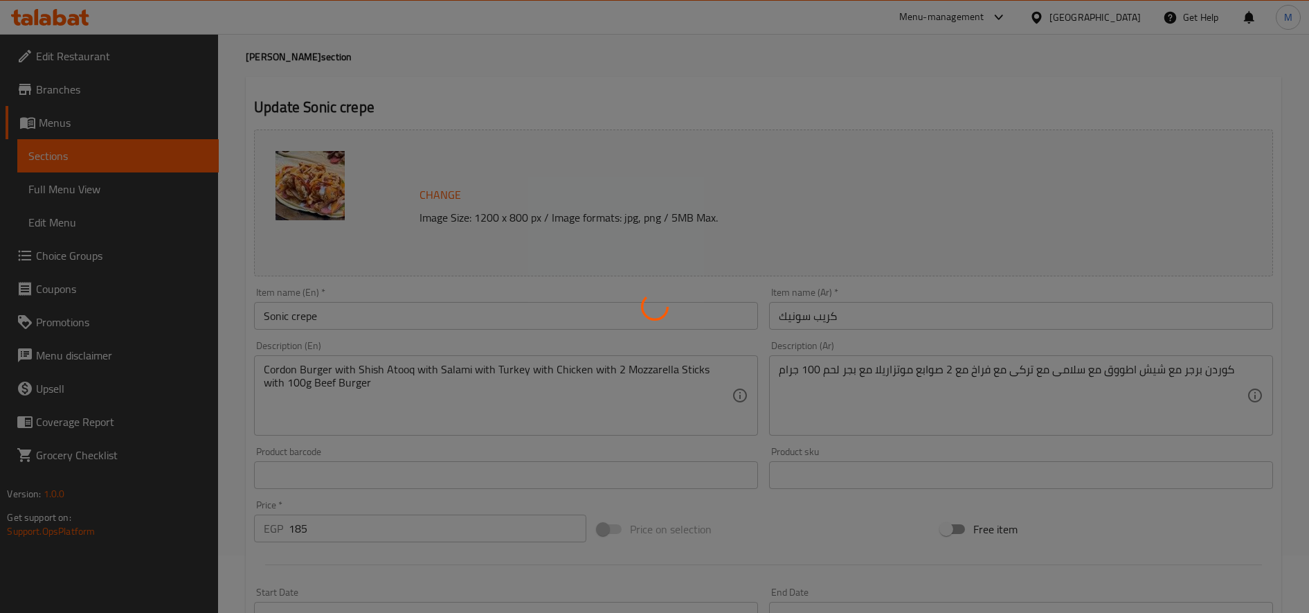
scroll to position [0, 0]
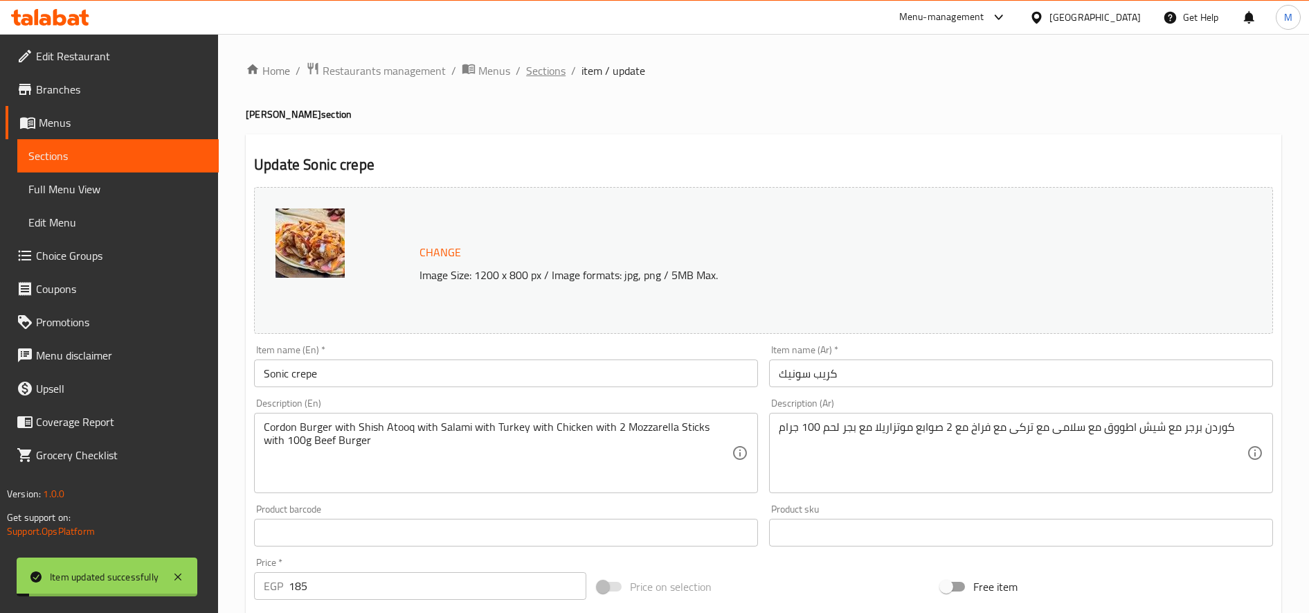
click at [537, 75] on span "Sections" at bounding box center [545, 70] width 39 height 17
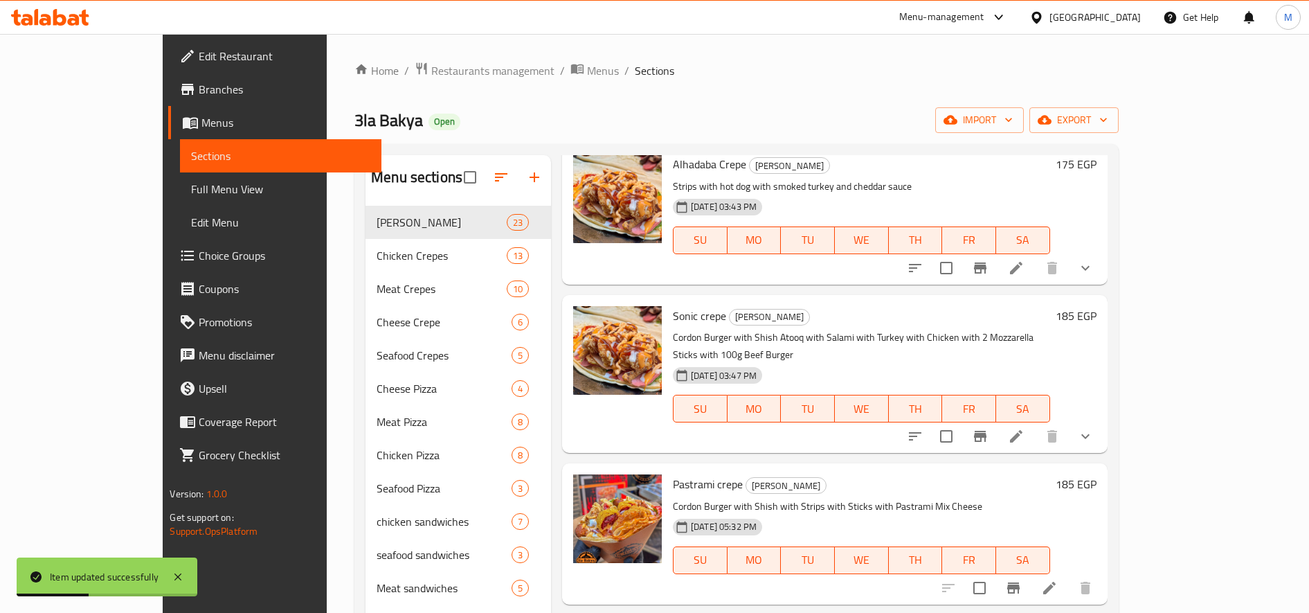
scroll to position [1308, 0]
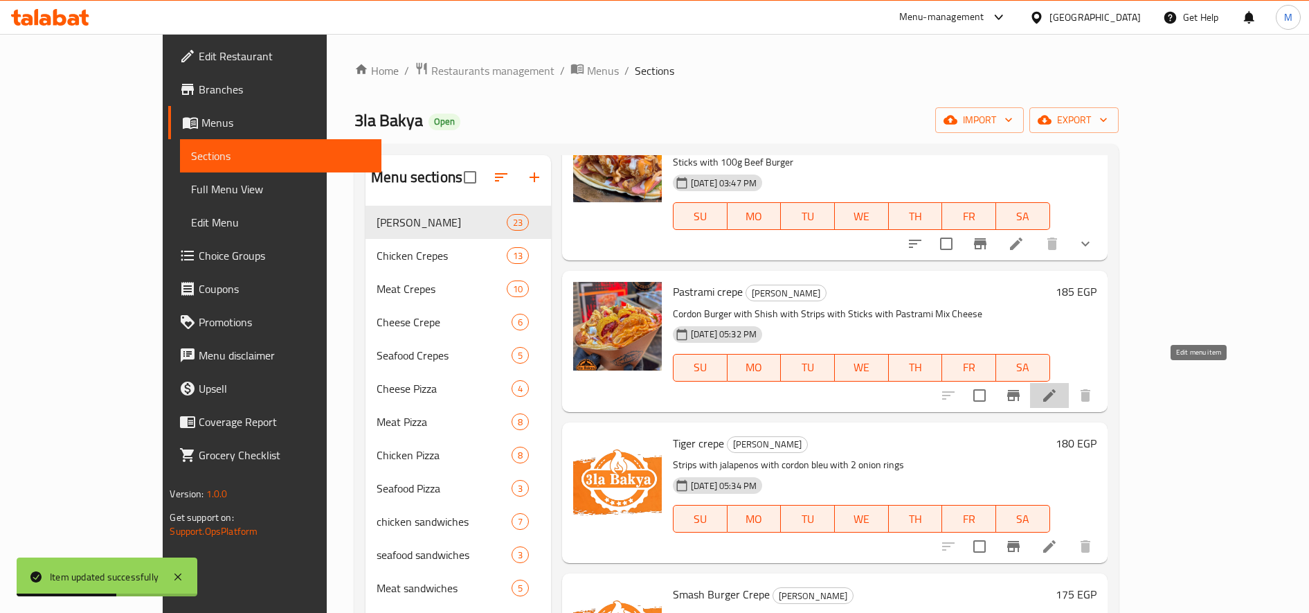
click at [1058, 387] on icon at bounding box center [1049, 395] width 17 height 17
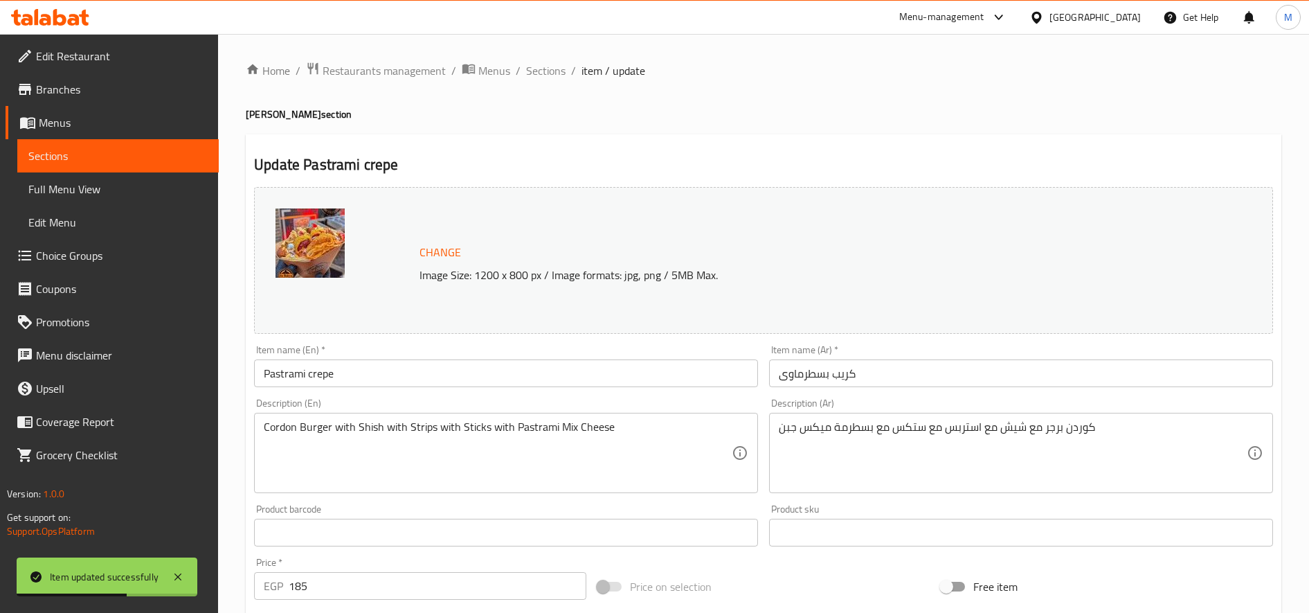
scroll to position [386, 0]
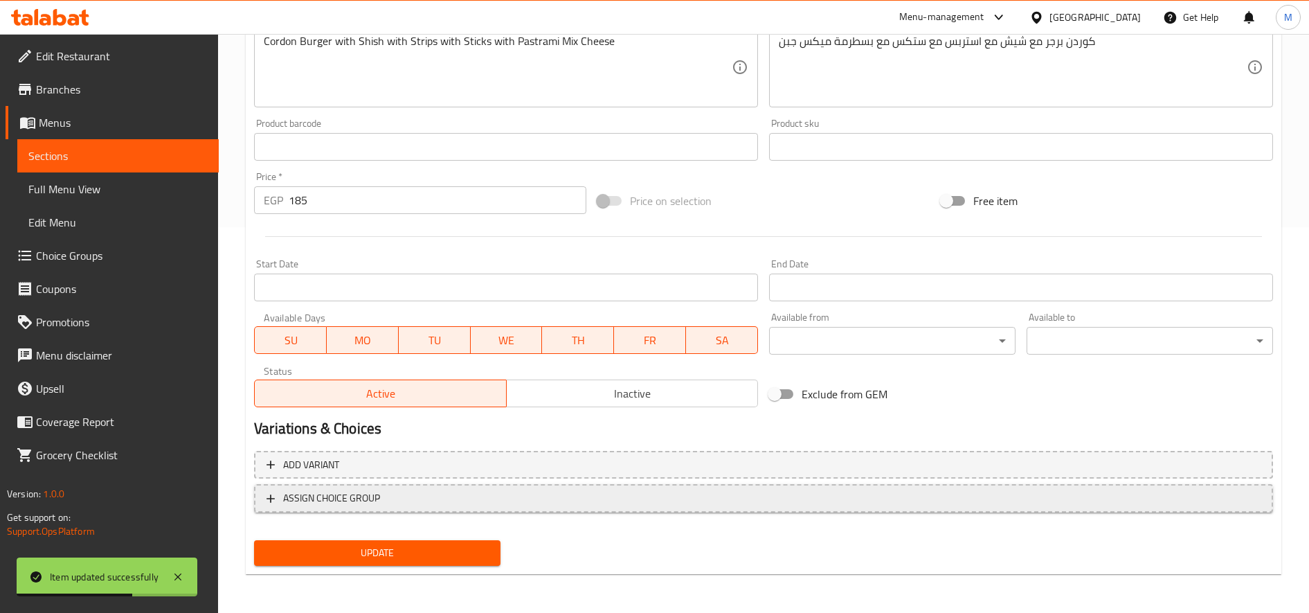
click at [461, 496] on span "ASSIGN CHOICE GROUP" at bounding box center [764, 498] width 994 height 17
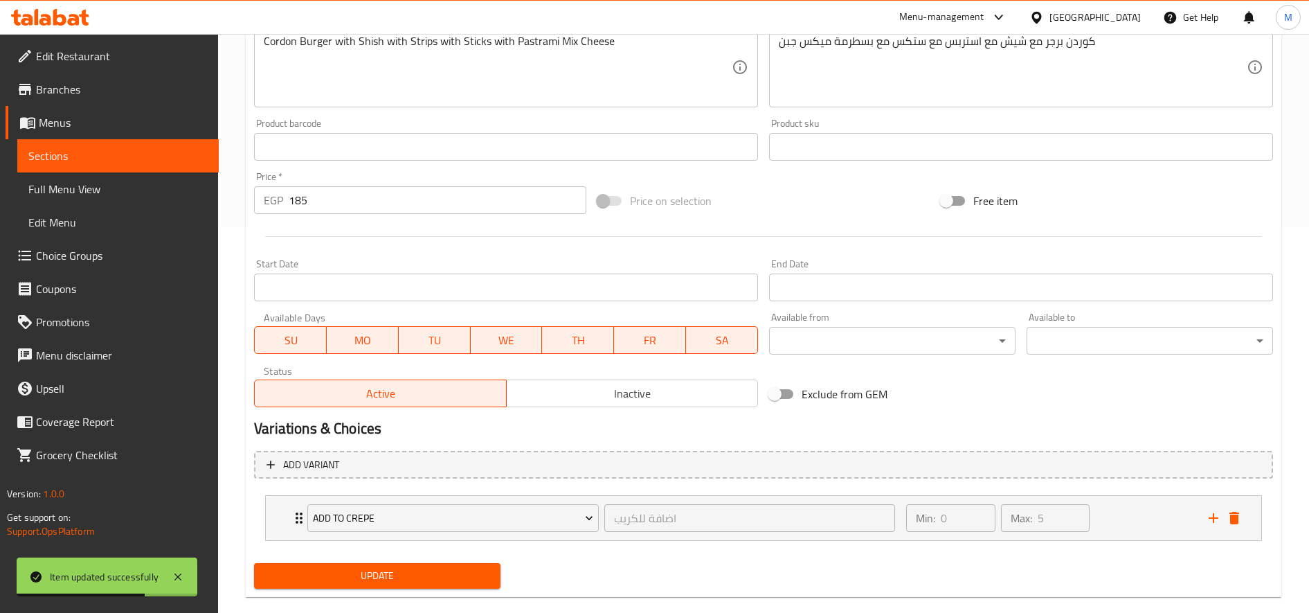
click at [396, 569] on span "Update" at bounding box center [377, 575] width 224 height 17
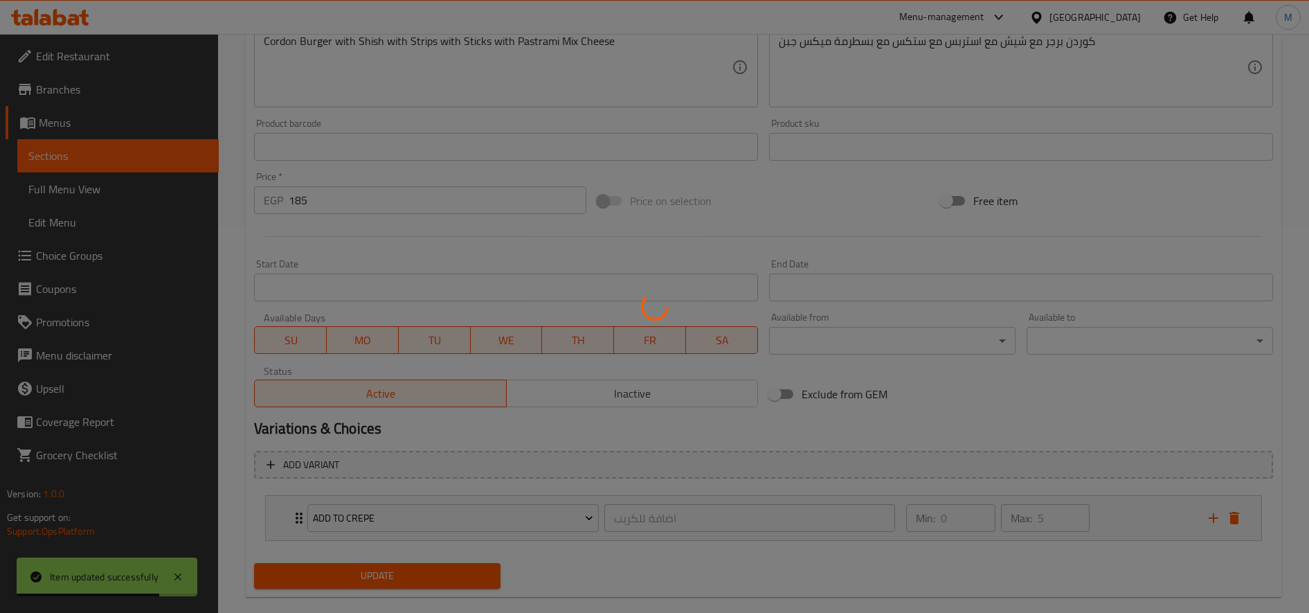
scroll to position [0, 0]
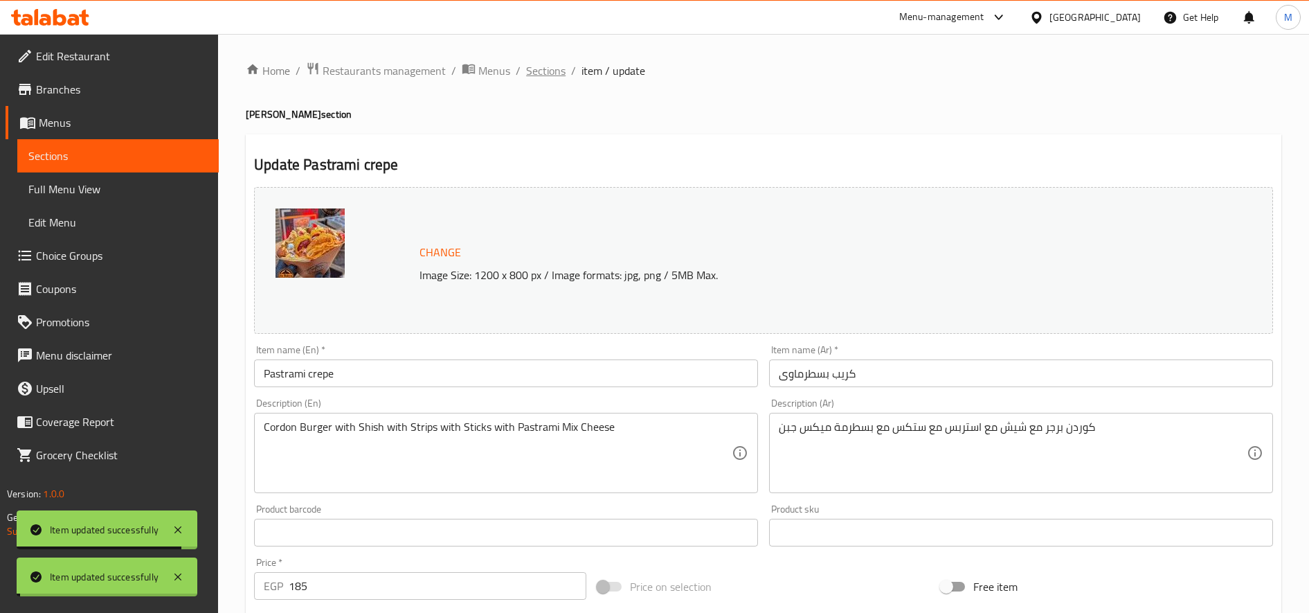
click at [554, 73] on span "Sections" at bounding box center [545, 70] width 39 height 17
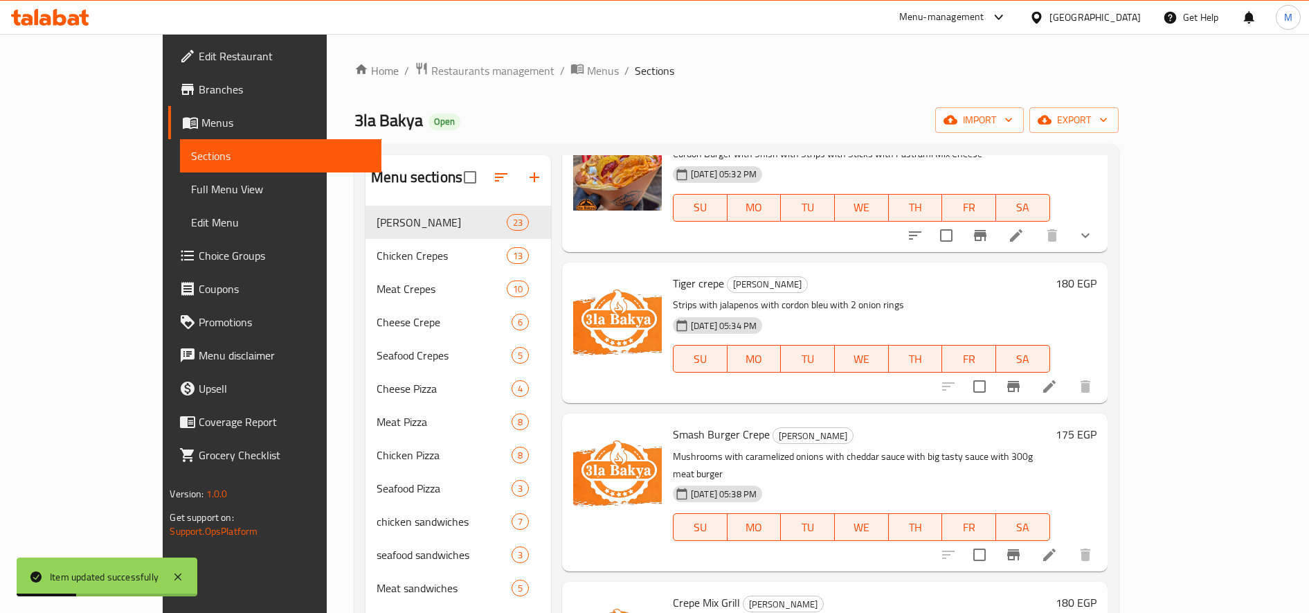
scroll to position [1471, 0]
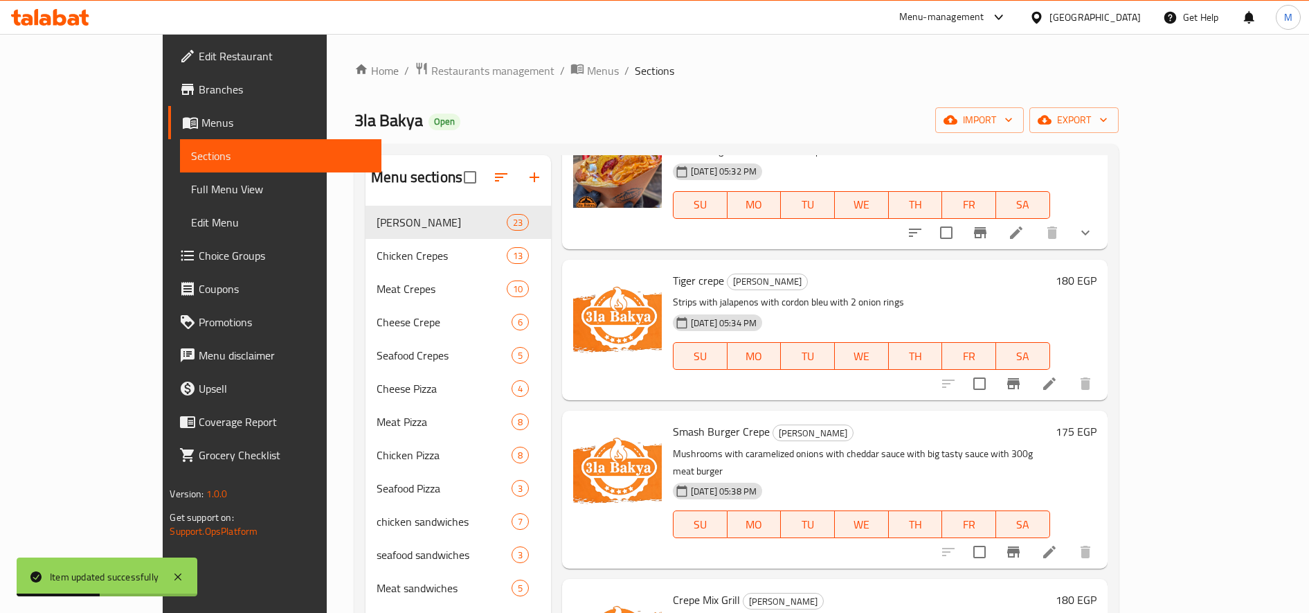
click at [1058, 375] on icon at bounding box center [1049, 383] width 17 height 17
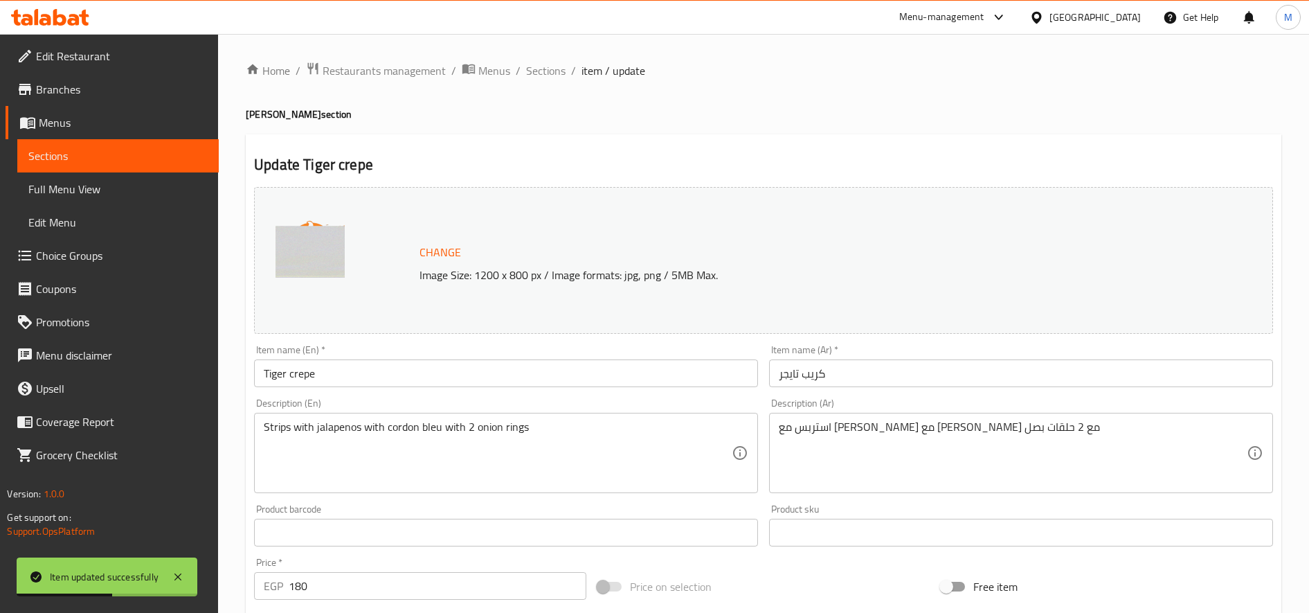
scroll to position [386, 0]
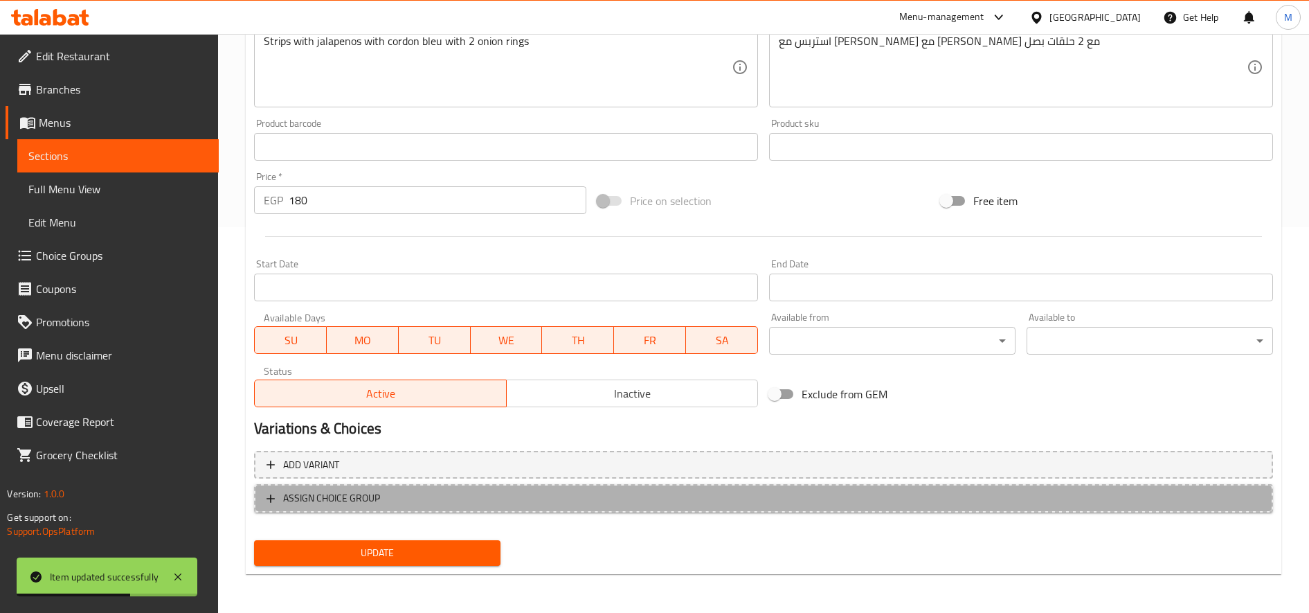
click at [549, 506] on span "ASSIGN CHOICE GROUP" at bounding box center [764, 498] width 994 height 17
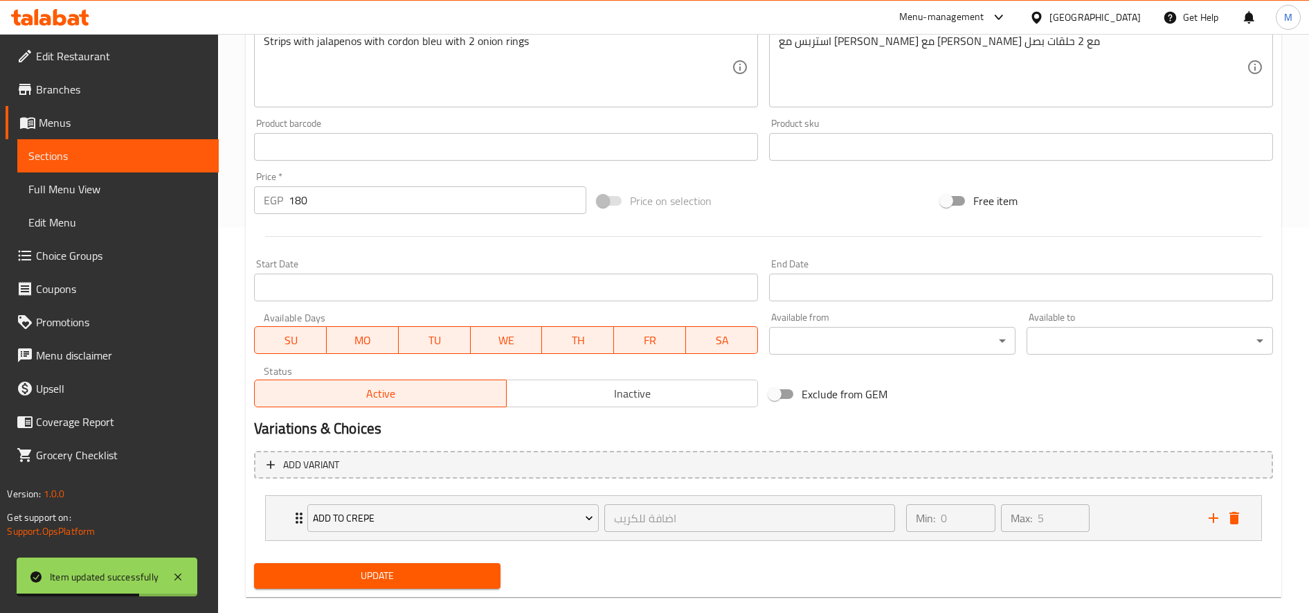
click at [406, 584] on span "Update" at bounding box center [377, 575] width 224 height 17
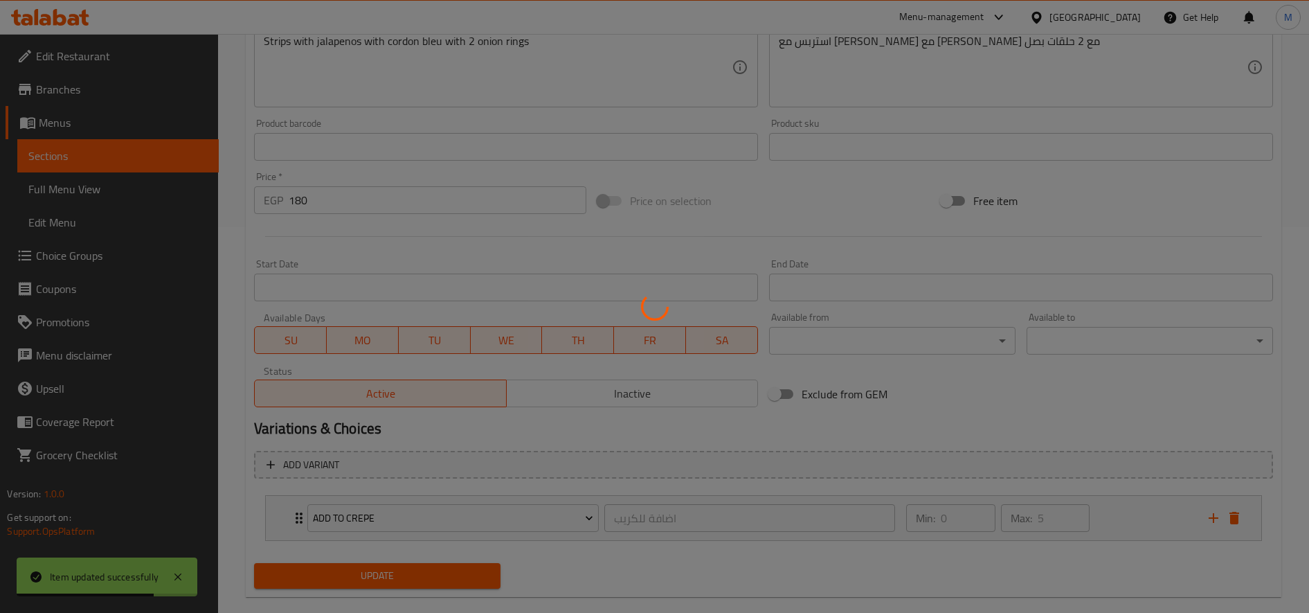
scroll to position [0, 0]
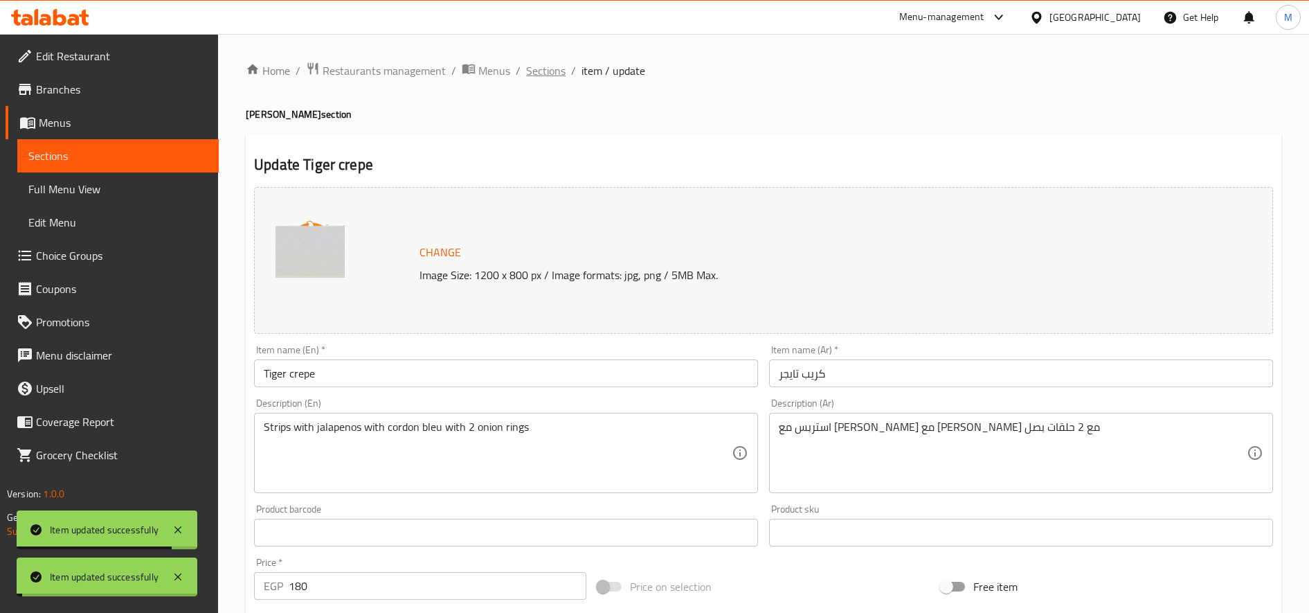
click at [544, 68] on span "Sections" at bounding box center [545, 70] width 39 height 17
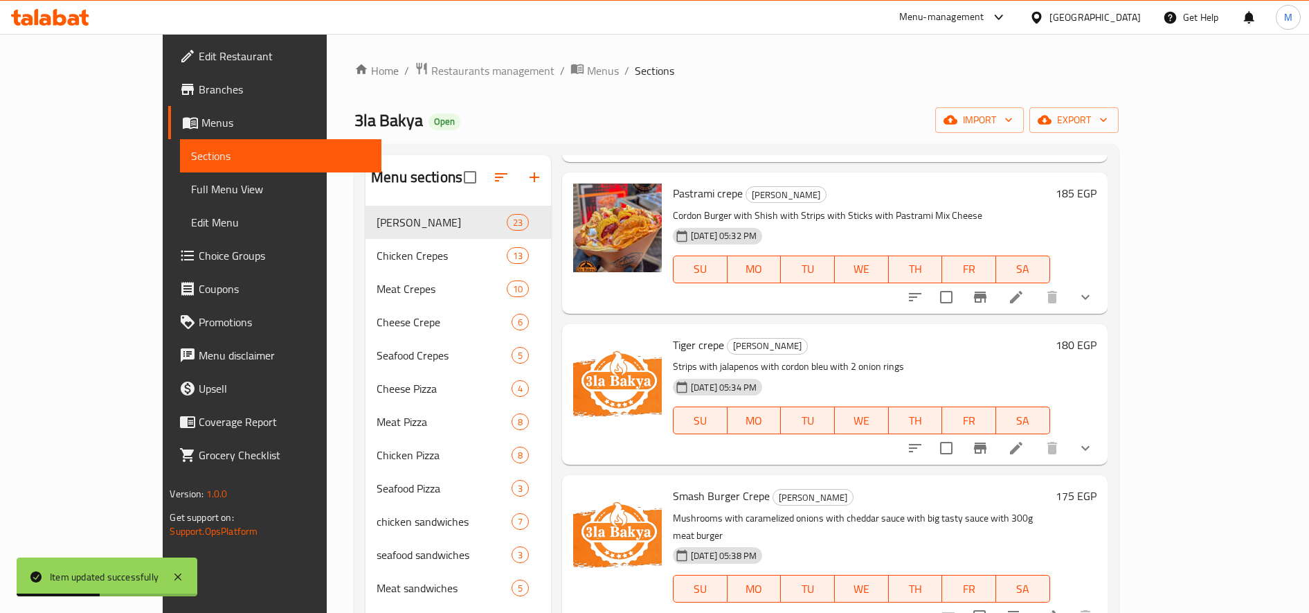
scroll to position [1551, 0]
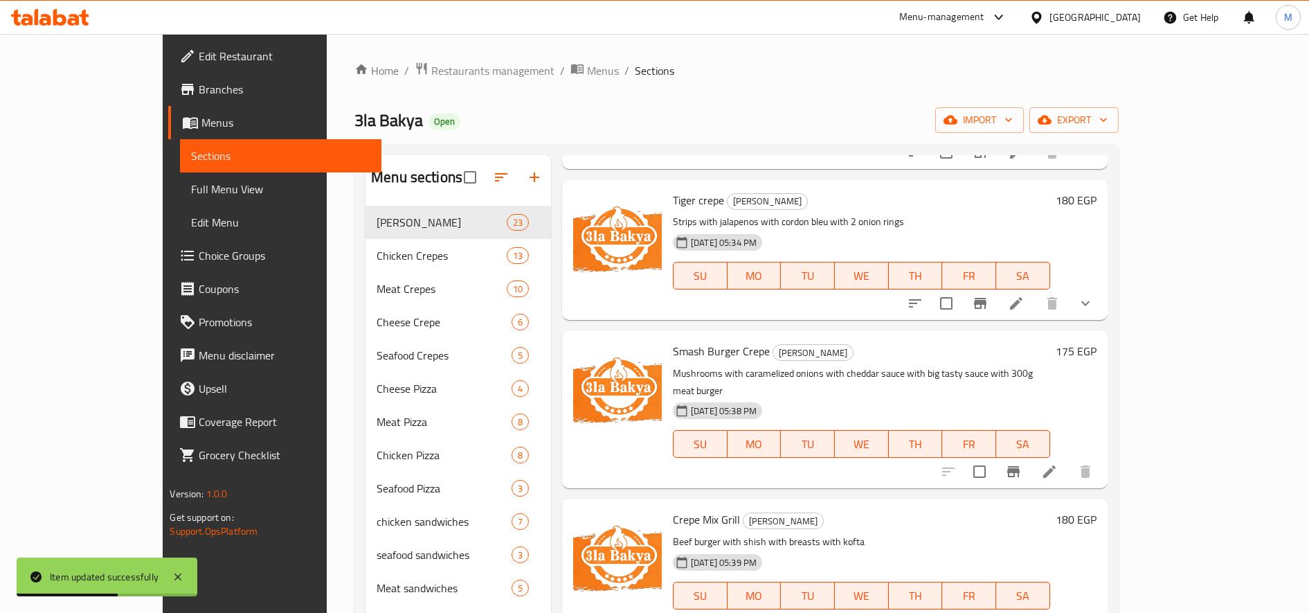
click at [1069, 459] on li at bounding box center [1049, 471] width 39 height 25
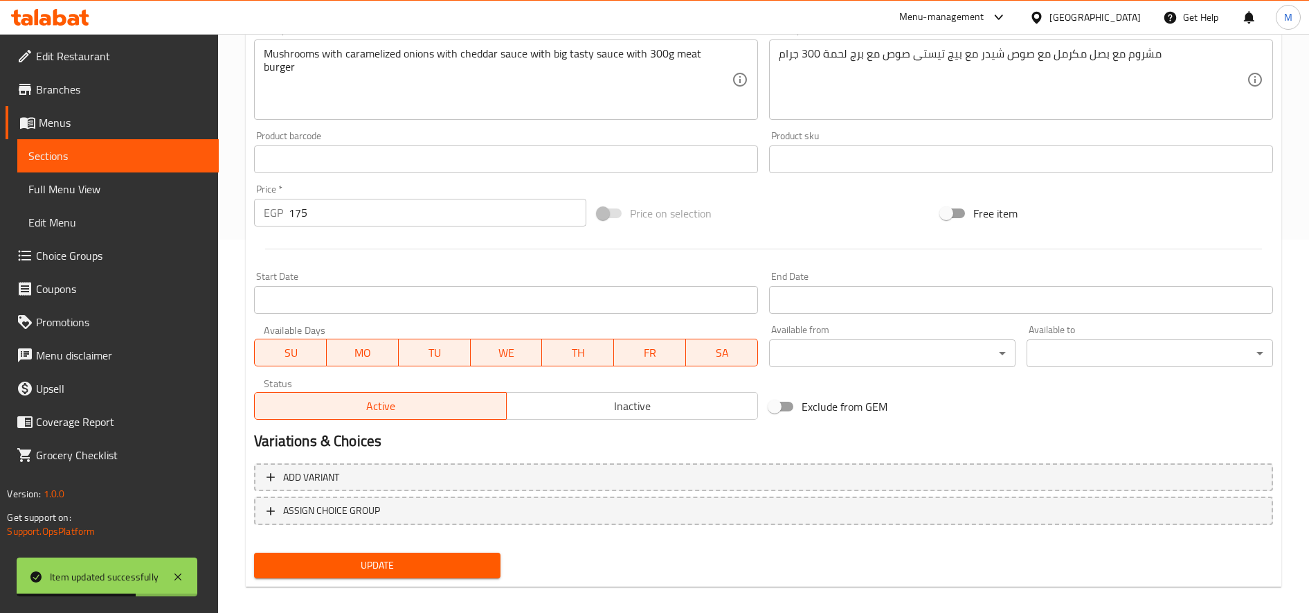
scroll to position [386, 0]
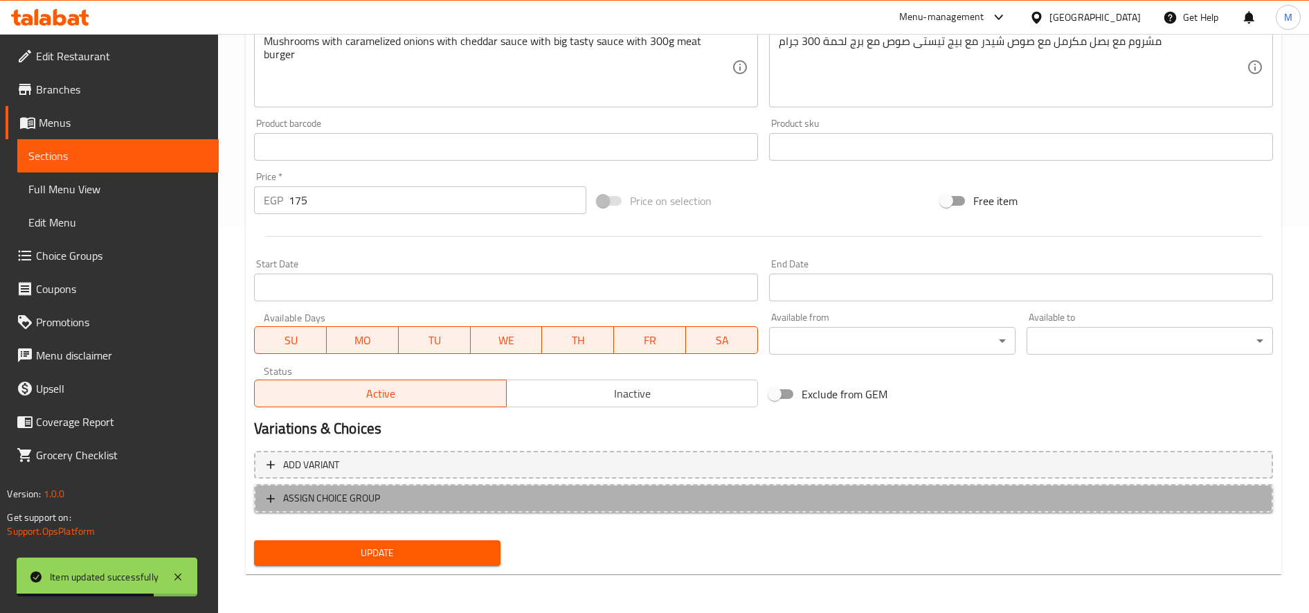
click at [535, 507] on button "ASSIGN CHOICE GROUP" at bounding box center [763, 498] width 1019 height 28
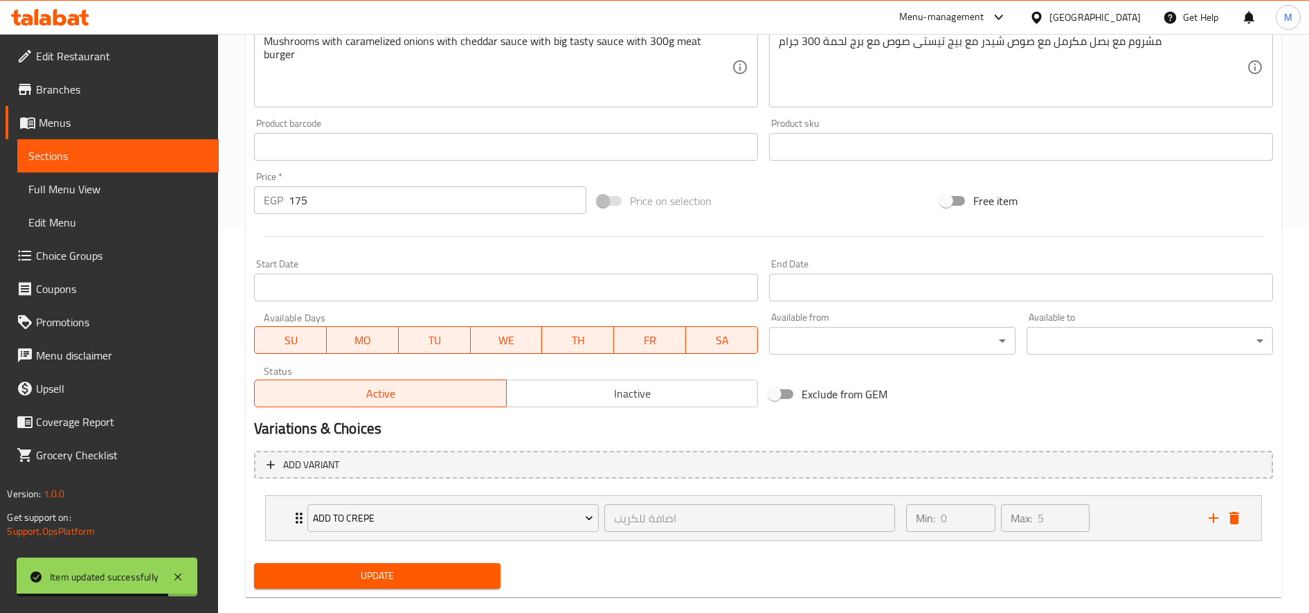
click at [449, 571] on span "Update" at bounding box center [377, 575] width 224 height 17
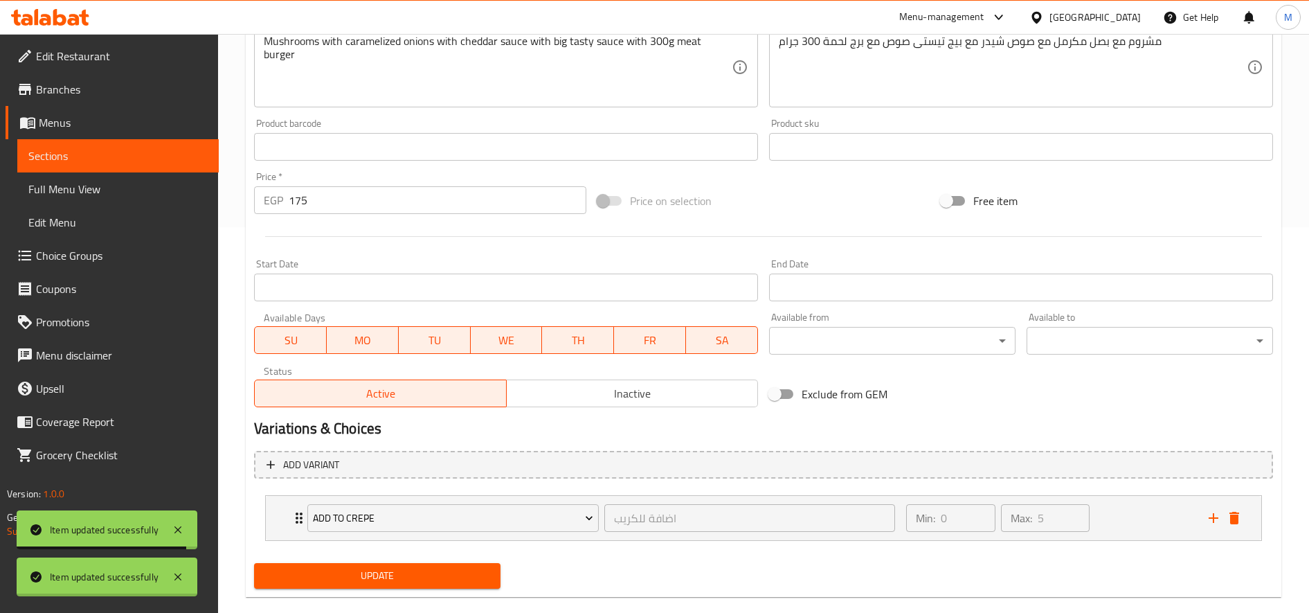
scroll to position [0, 0]
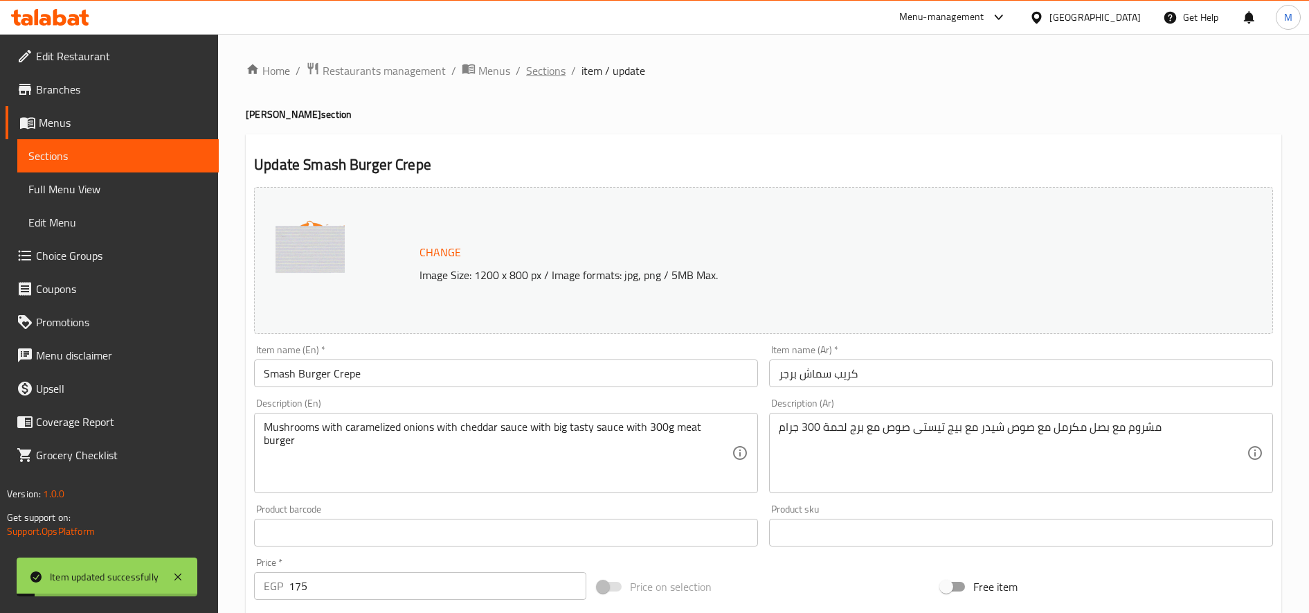
click at [542, 69] on span "Sections" at bounding box center [545, 70] width 39 height 17
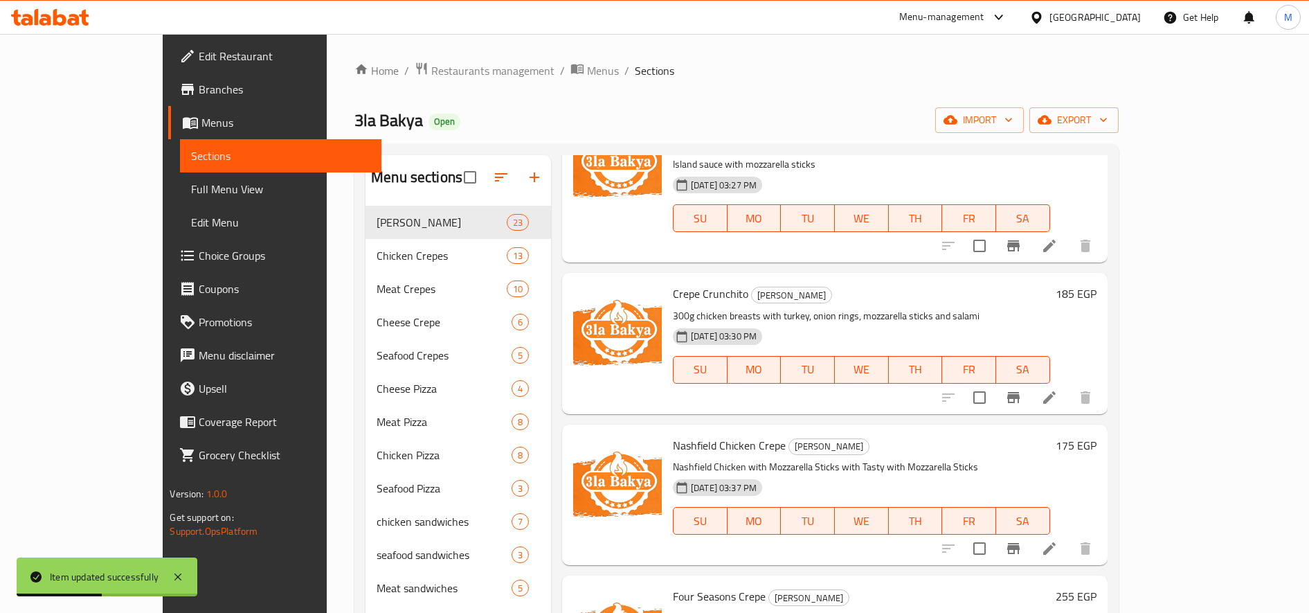
scroll to position [2399, 0]
click at [1058, 390] on icon at bounding box center [1049, 398] width 17 height 17
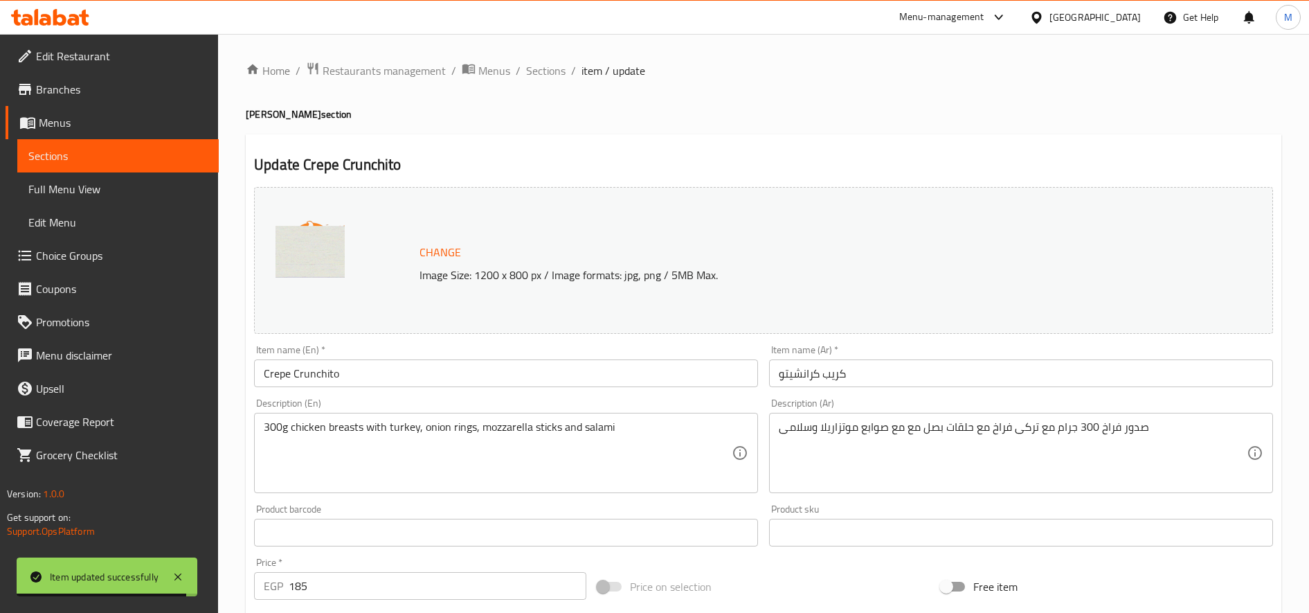
scroll to position [386, 0]
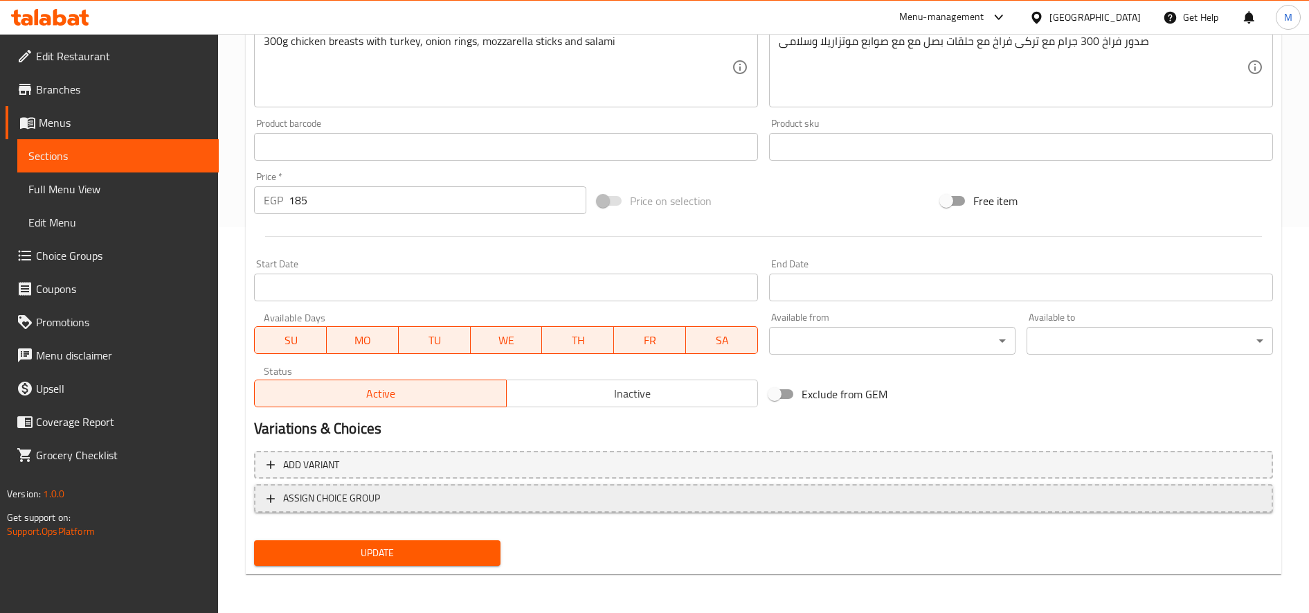
click at [409, 490] on span "ASSIGN CHOICE GROUP" at bounding box center [764, 498] width 994 height 17
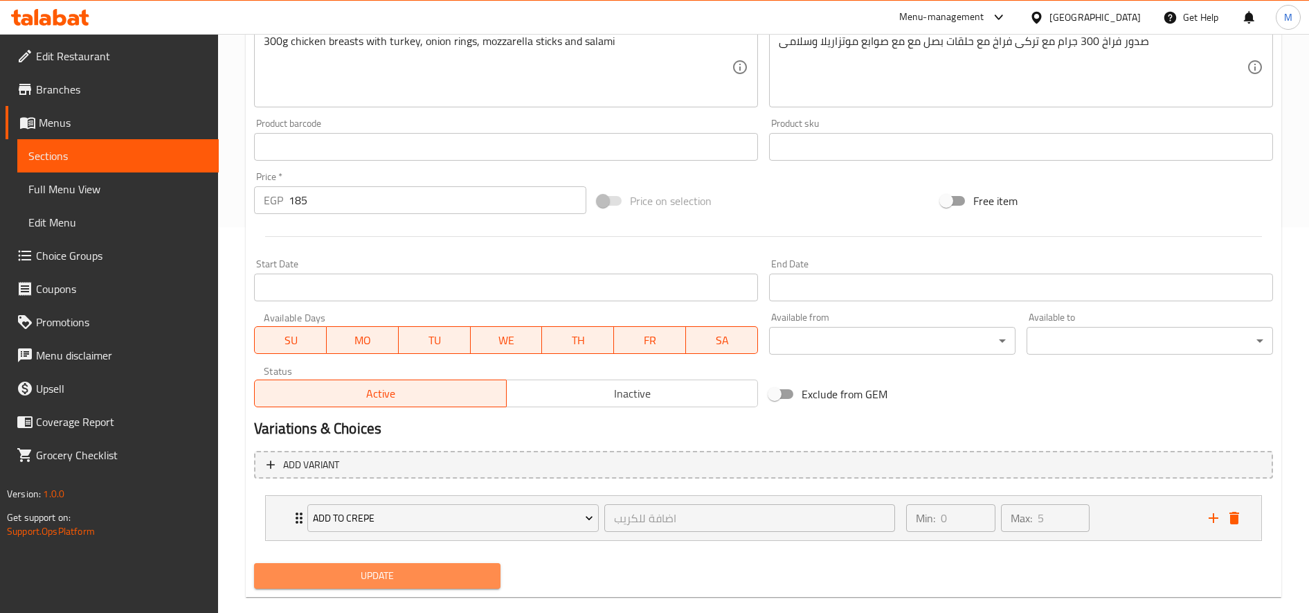
click at [422, 573] on span "Update" at bounding box center [377, 575] width 224 height 17
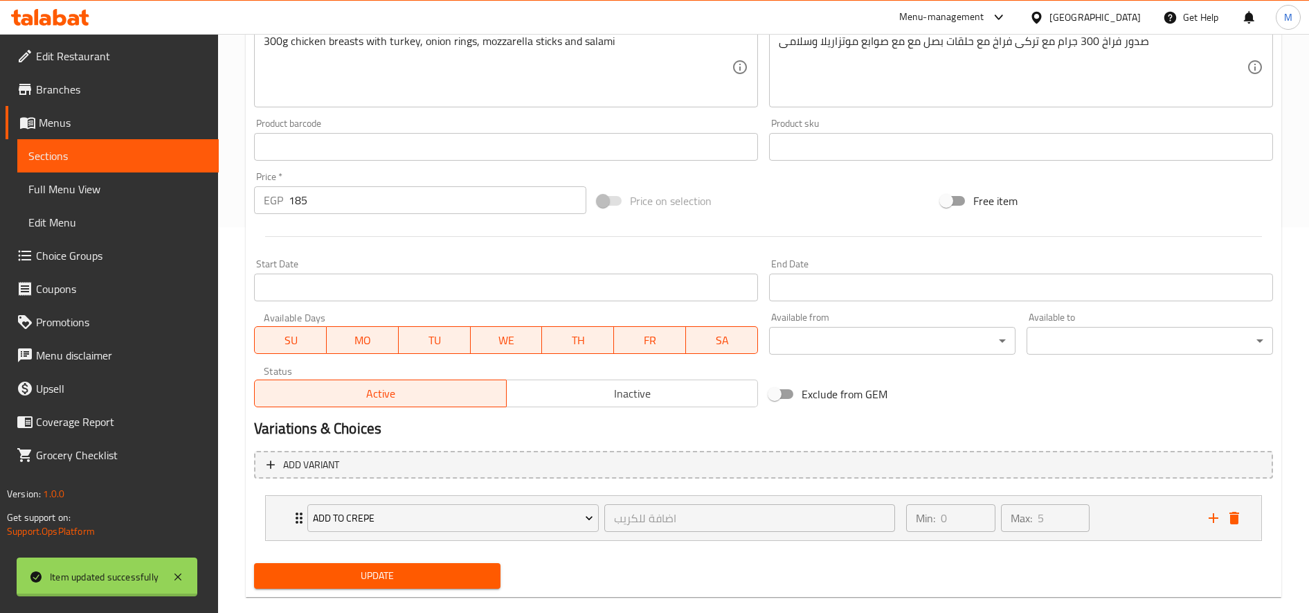
scroll to position [0, 0]
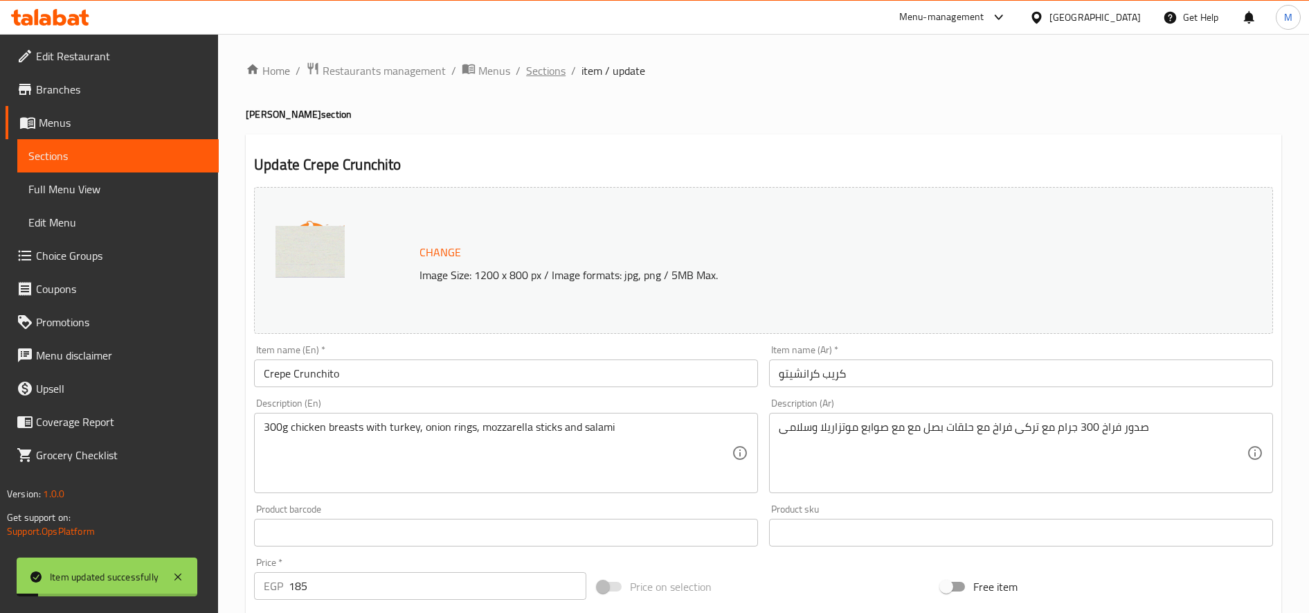
drag, startPoint x: 558, startPoint y: 71, endPoint x: 697, endPoint y: 102, distance: 142.0
click at [557, 70] on span "Sections" at bounding box center [545, 70] width 39 height 17
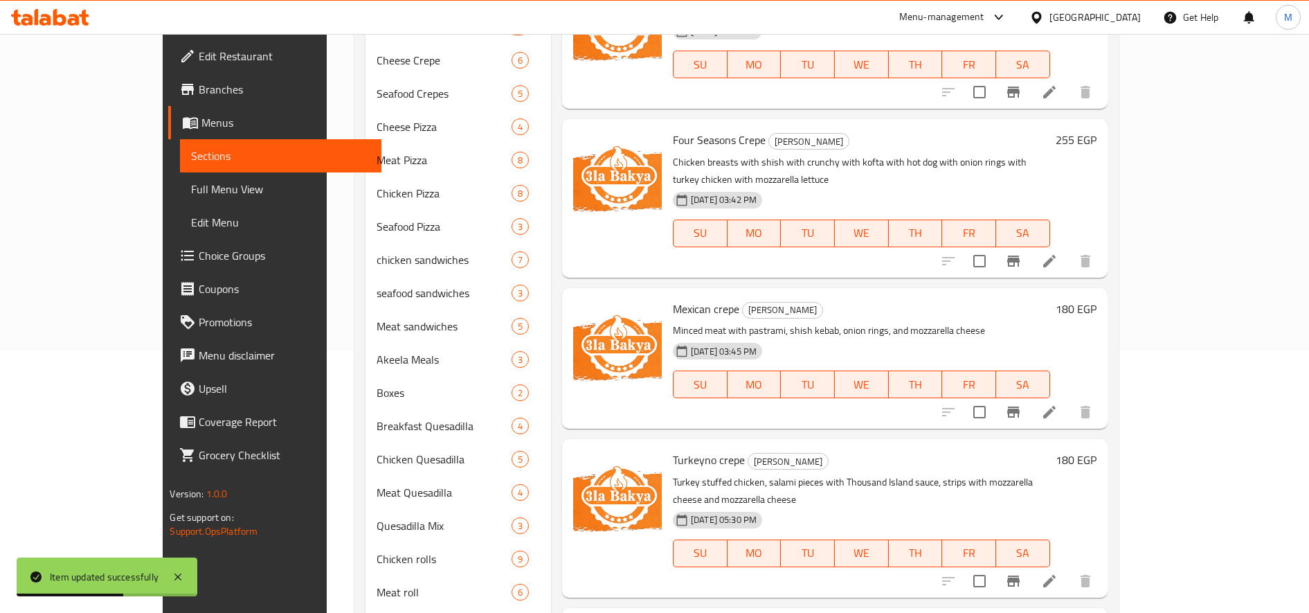
scroll to position [501, 0]
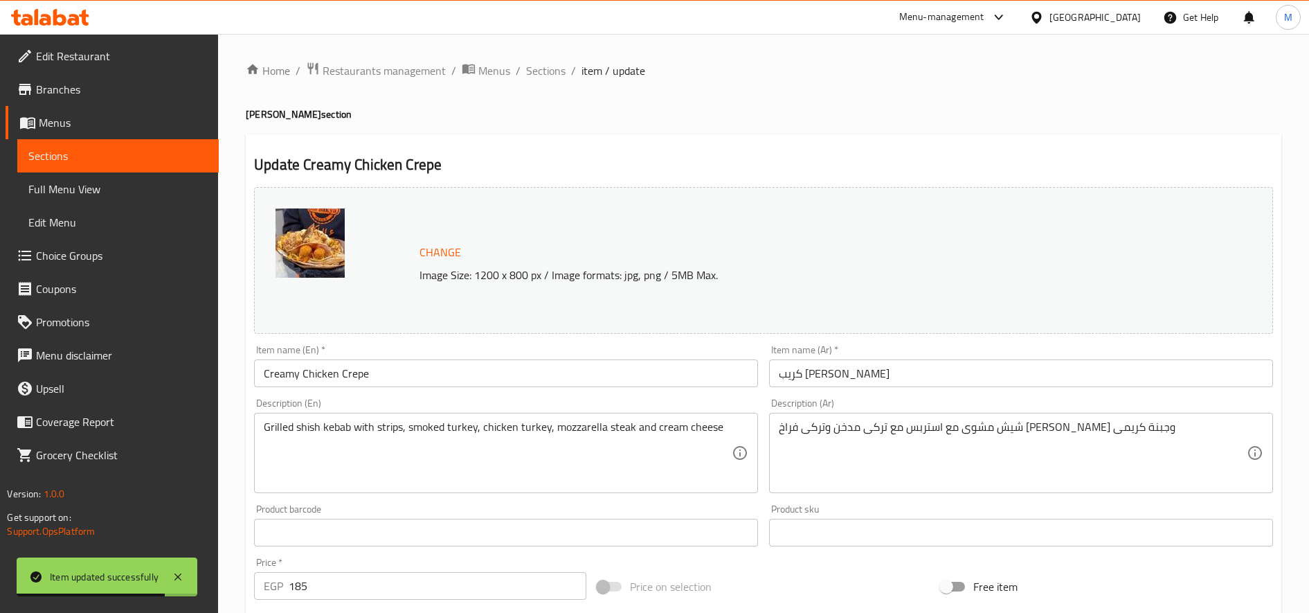
scroll to position [386, 0]
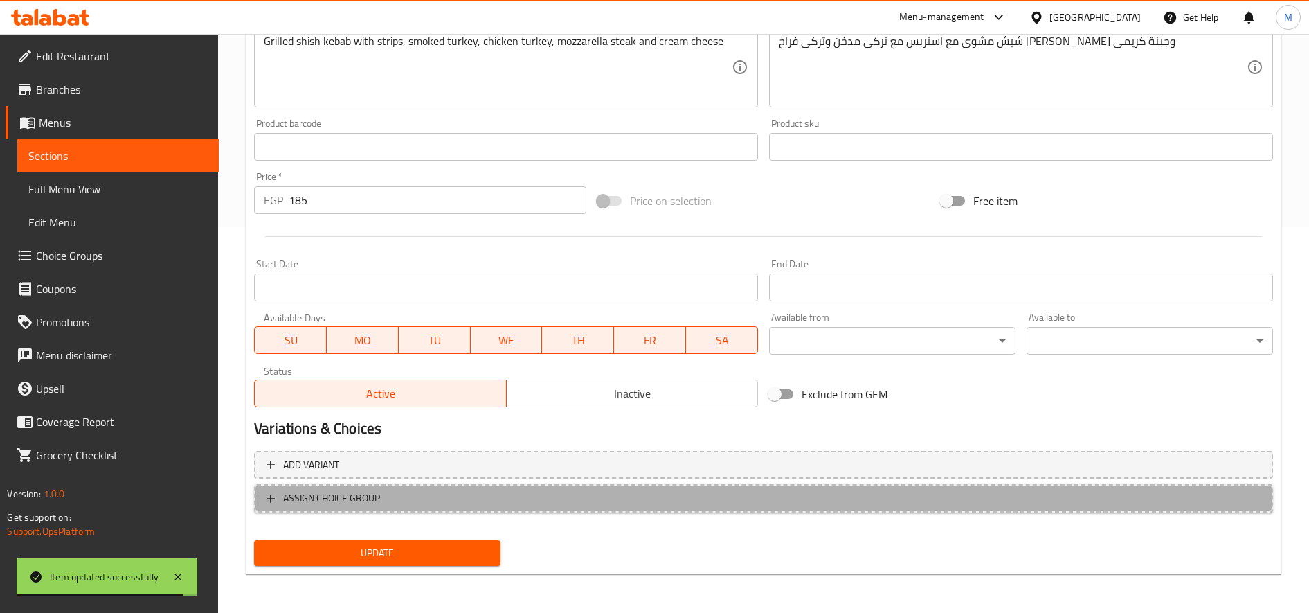
click at [747, 500] on span "ASSIGN CHOICE GROUP" at bounding box center [764, 498] width 994 height 17
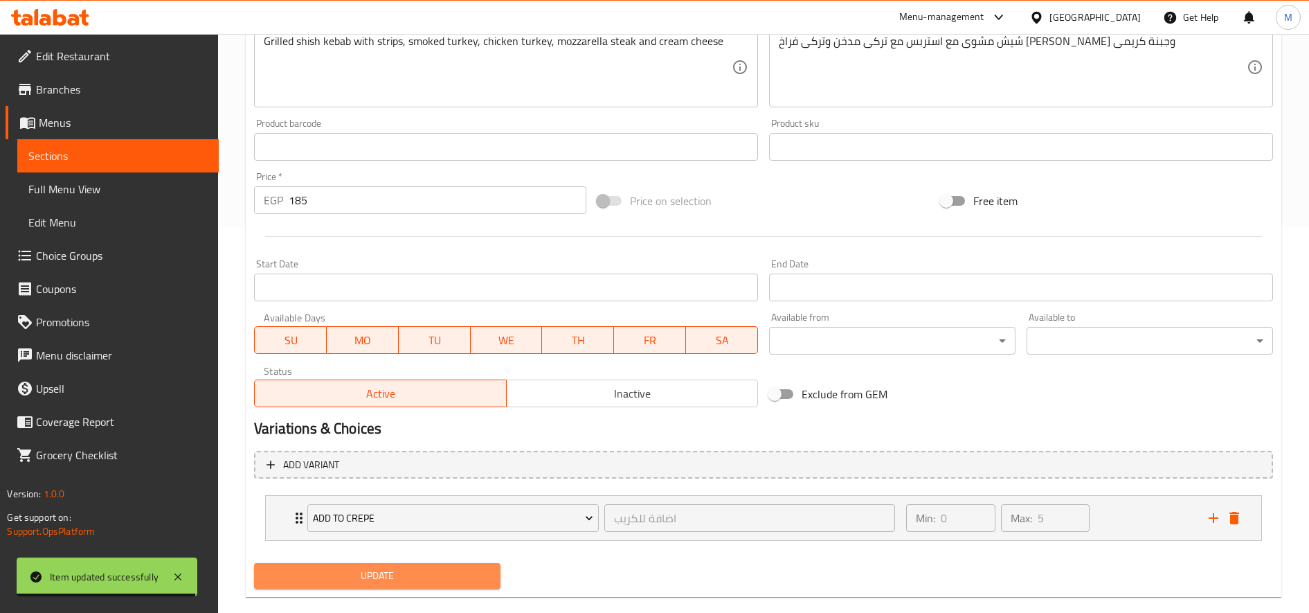
click at [460, 579] on span "Update" at bounding box center [377, 575] width 224 height 17
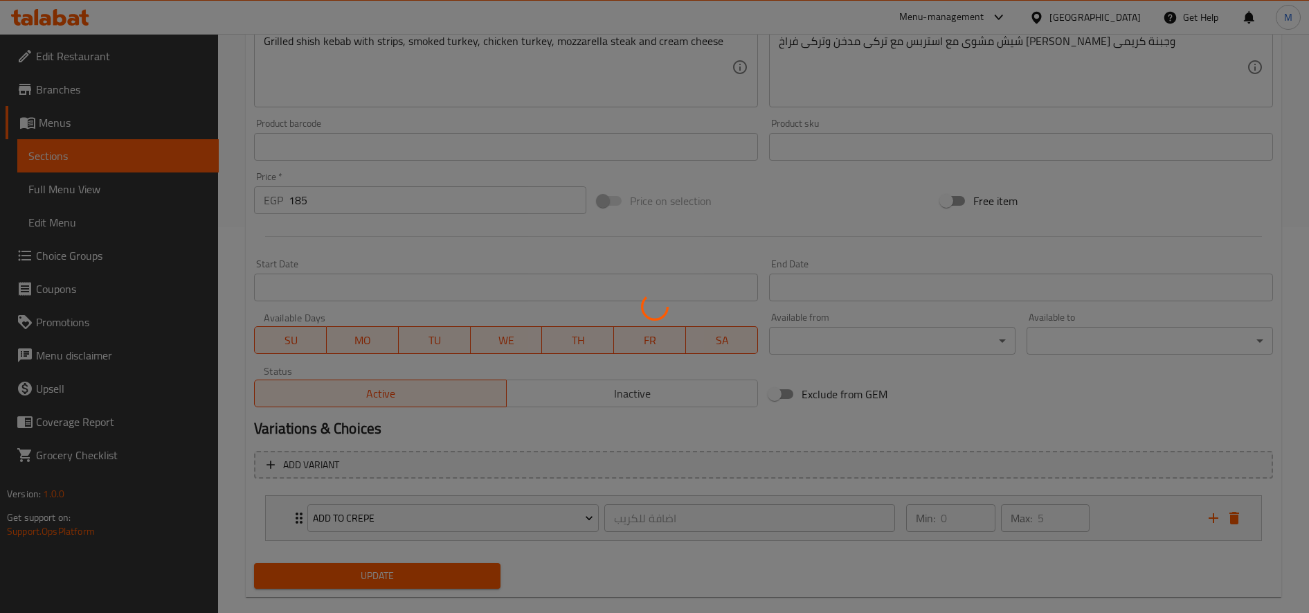
scroll to position [0, 0]
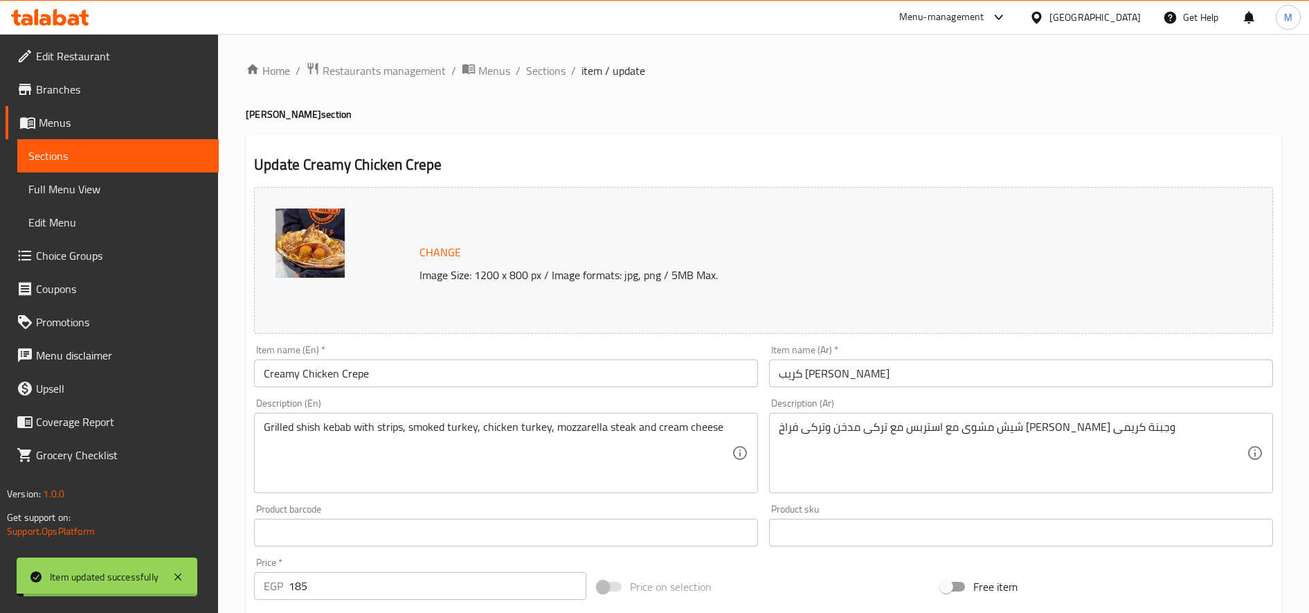
click at [543, 87] on div "Home / Restaurants management / Menus / Sections / item / update Crepe Akila se…" at bounding box center [764, 528] width 1036 height 932
click at [542, 74] on span "Sections" at bounding box center [545, 70] width 39 height 17
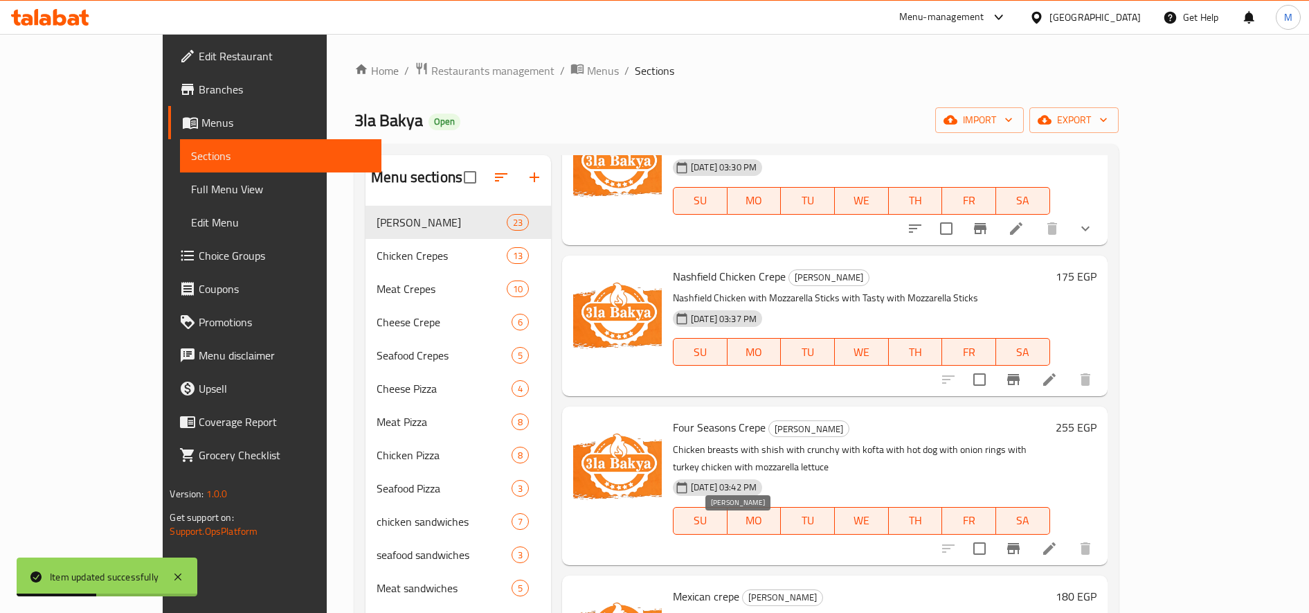
scroll to position [2594, 0]
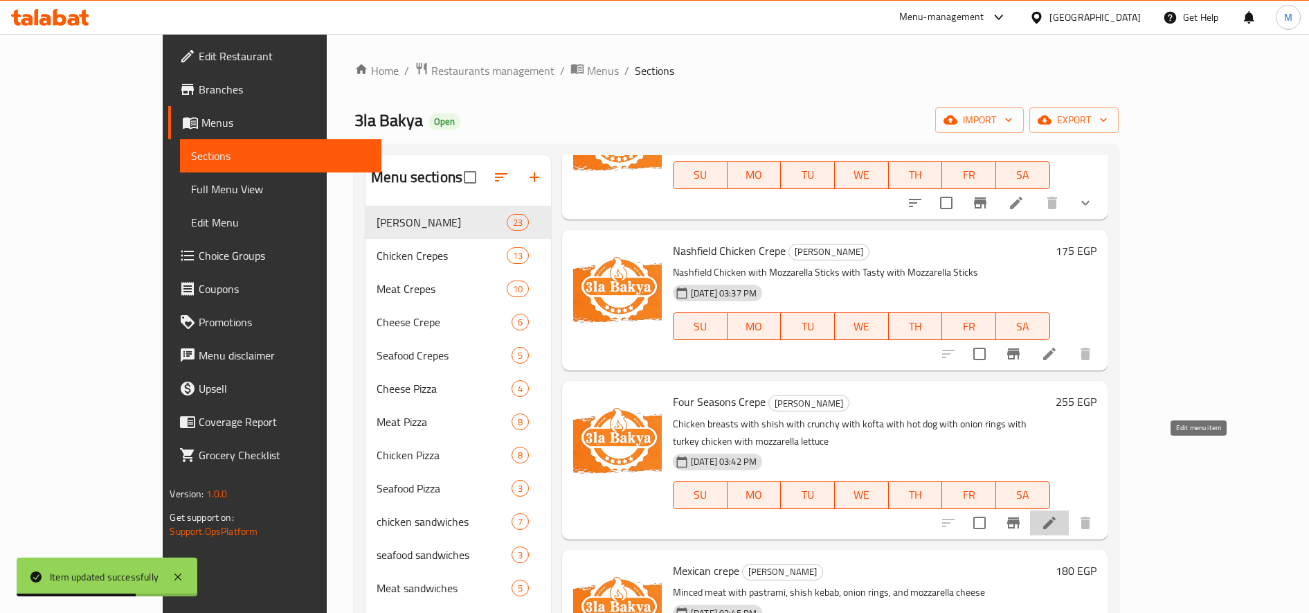
click at [1058, 514] on icon at bounding box center [1049, 522] width 17 height 17
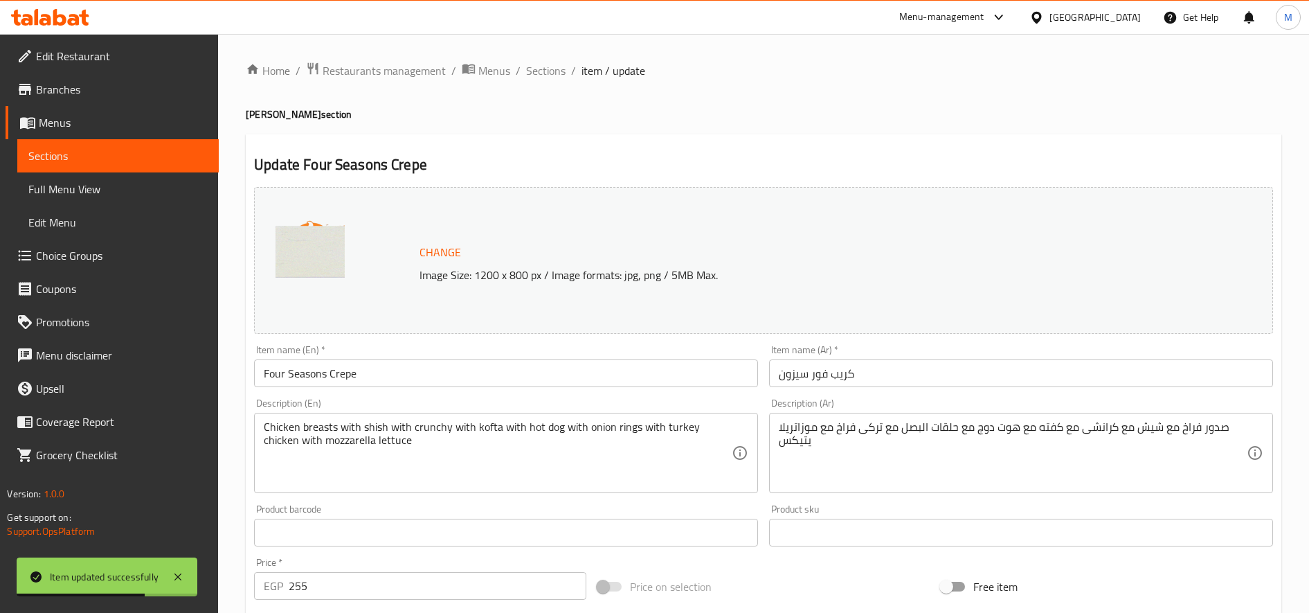
scroll to position [386, 0]
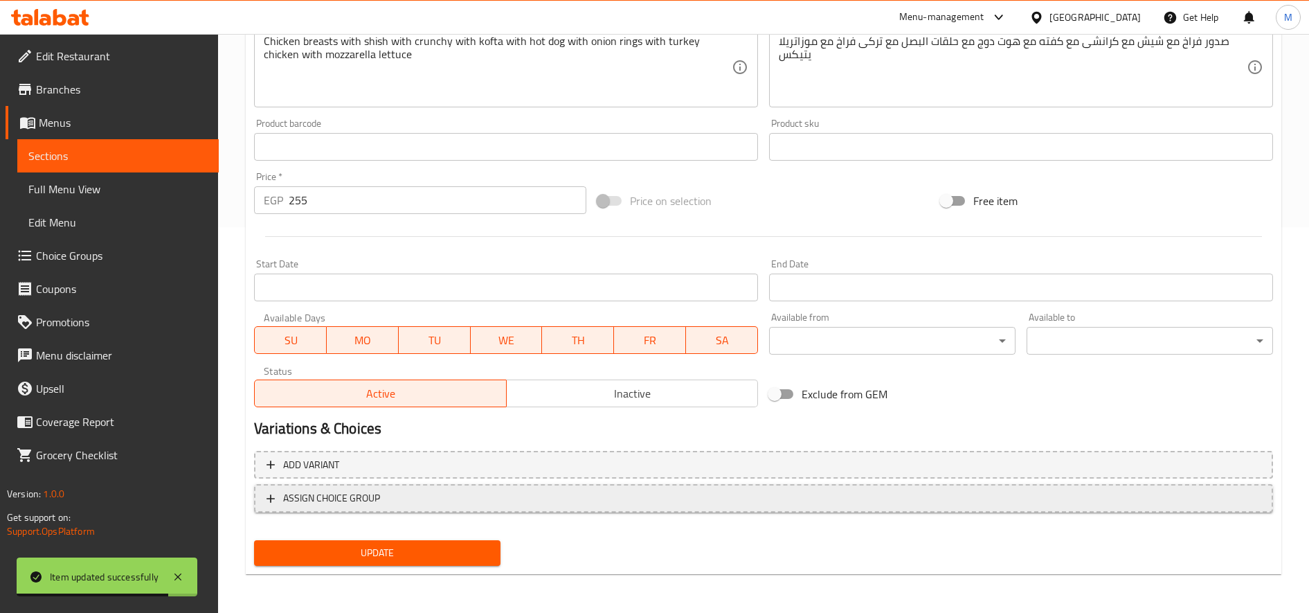
click at [580, 494] on span "ASSIGN CHOICE GROUP" at bounding box center [764, 498] width 994 height 17
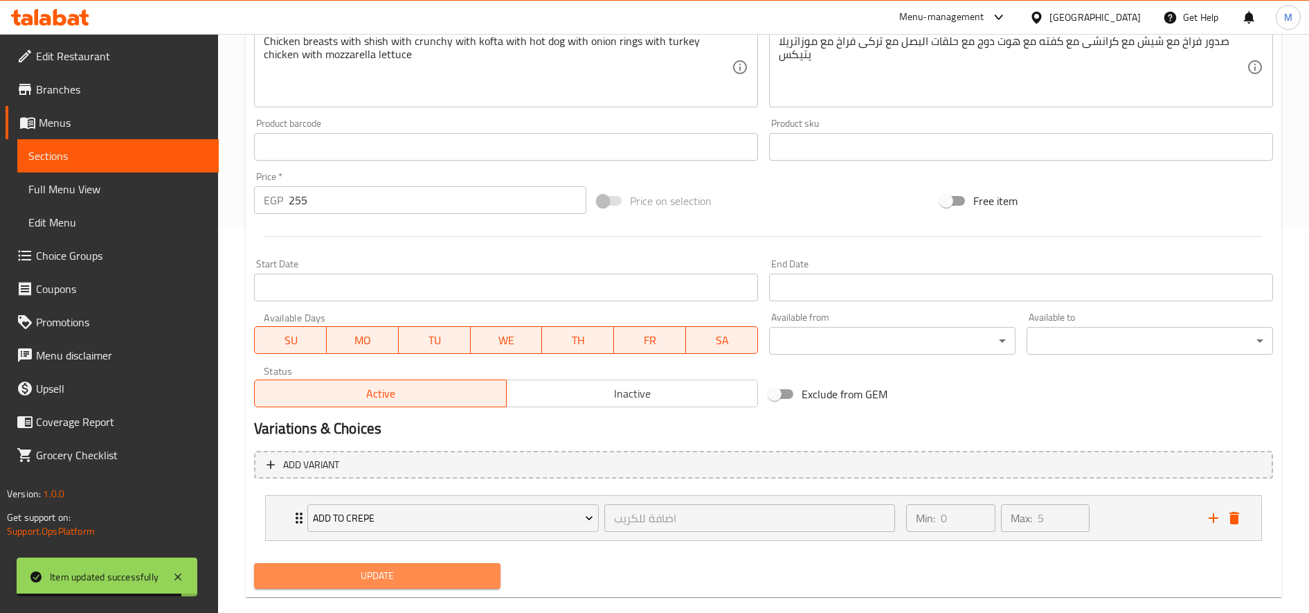
click at [411, 587] on button "Update" at bounding box center [377, 576] width 247 height 26
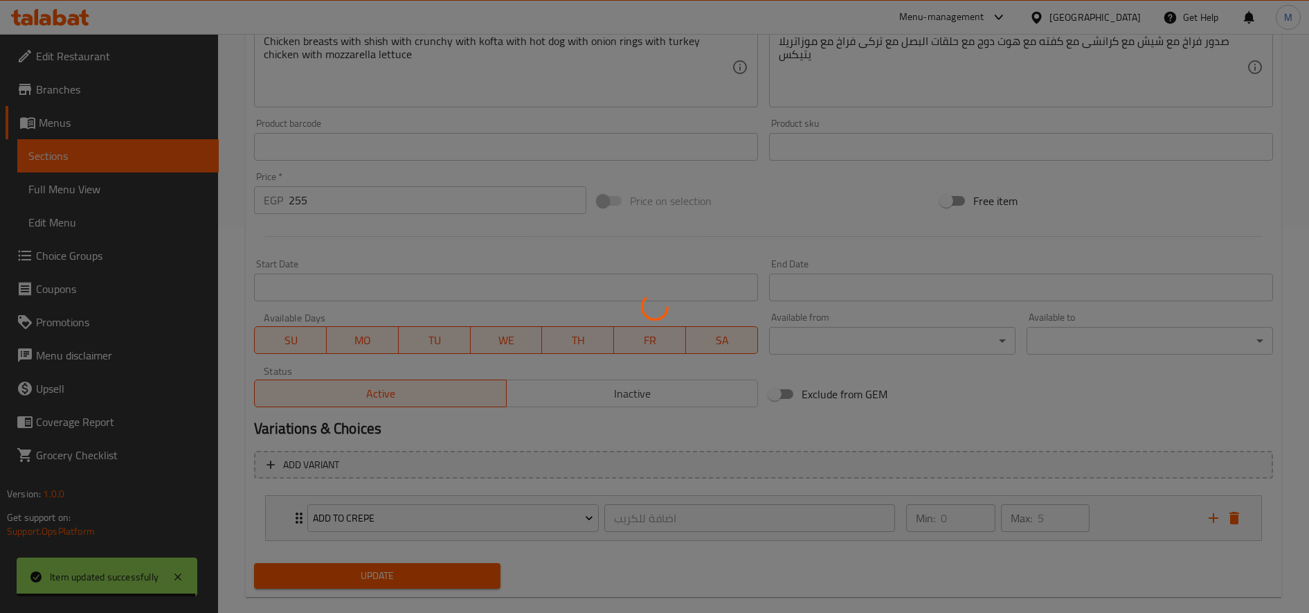
scroll to position [0, 0]
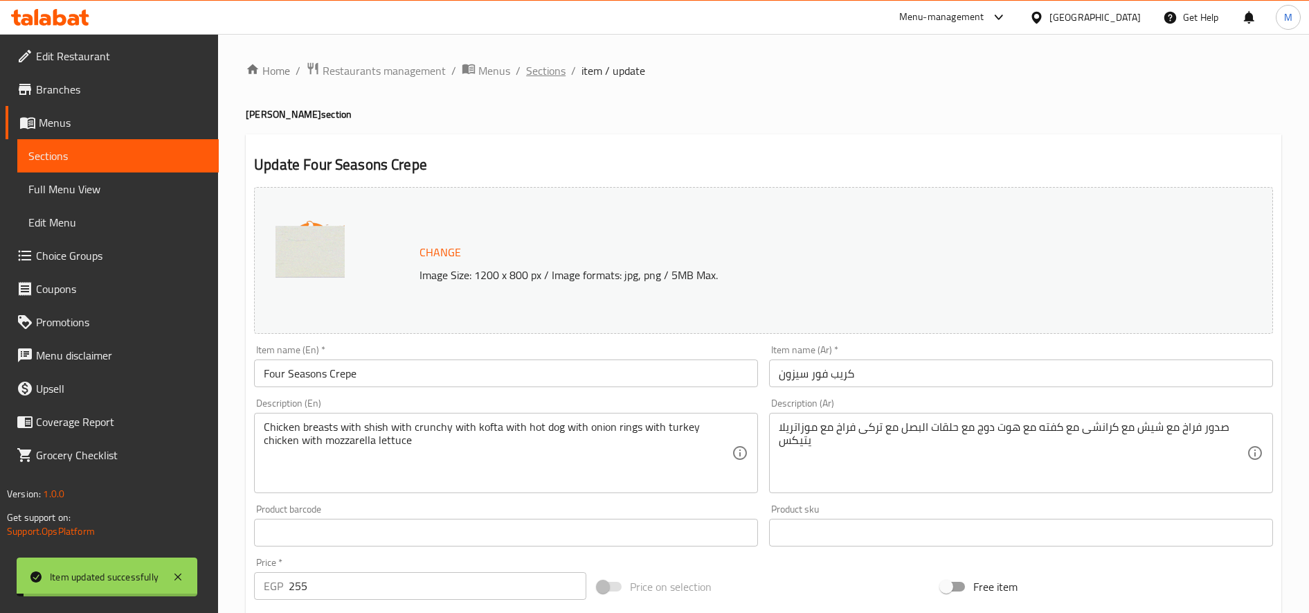
click at [554, 72] on span "Sections" at bounding box center [545, 70] width 39 height 17
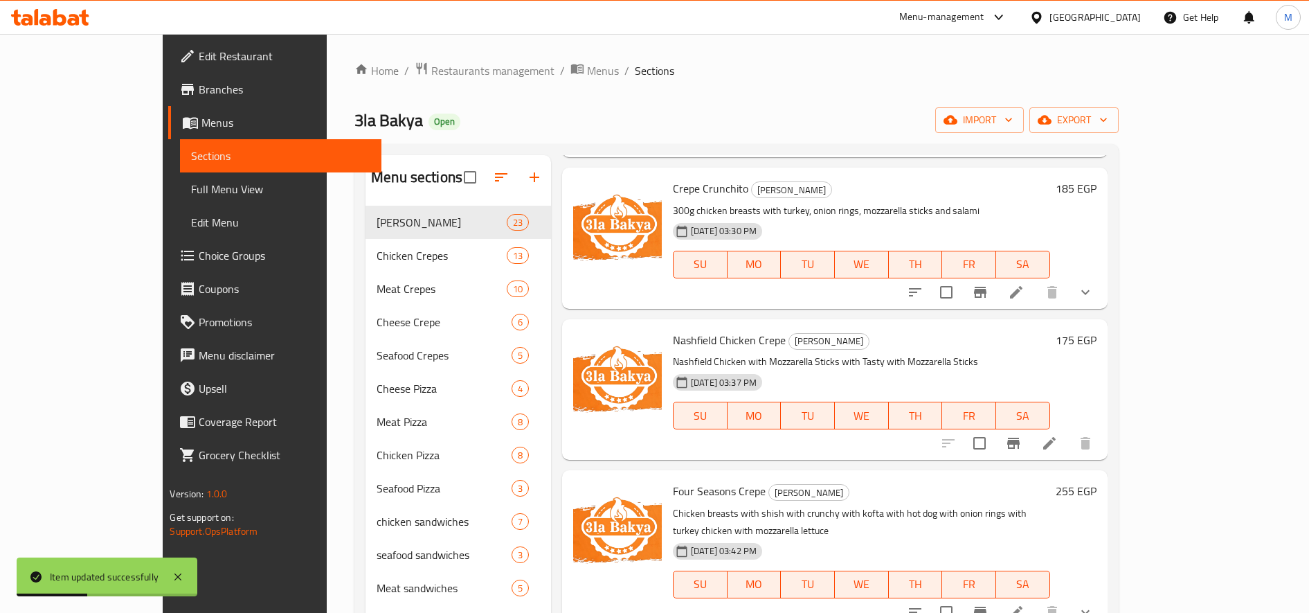
scroll to position [2504, 0]
click at [1058, 436] on icon at bounding box center [1049, 444] width 17 height 17
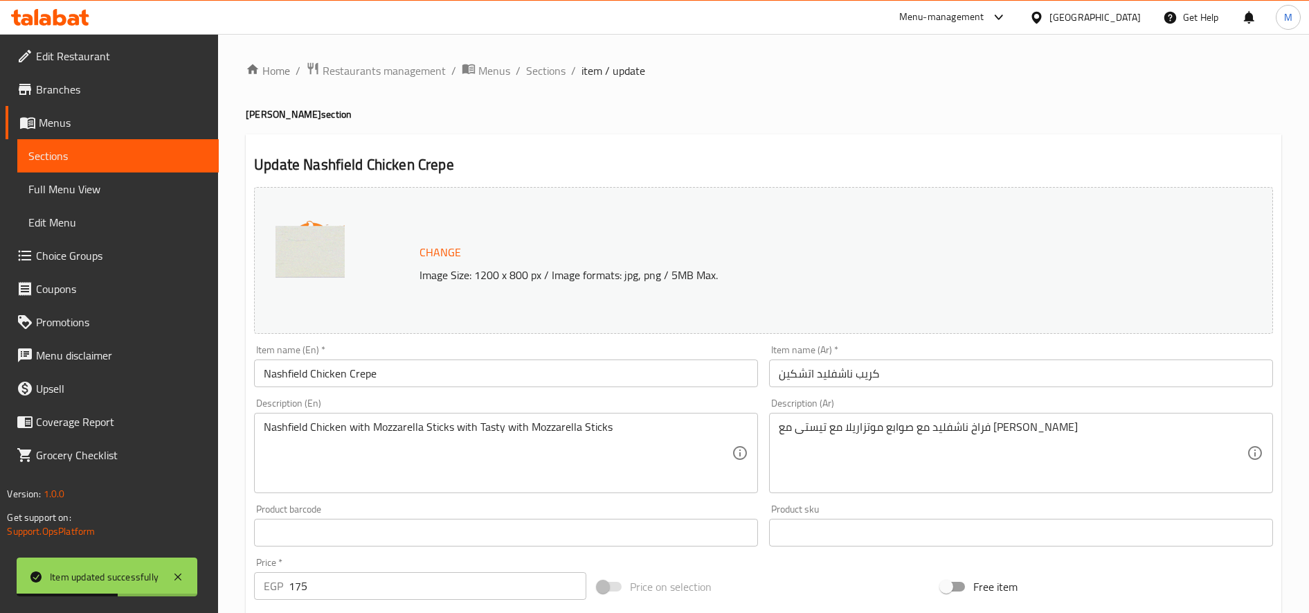
scroll to position [386, 0]
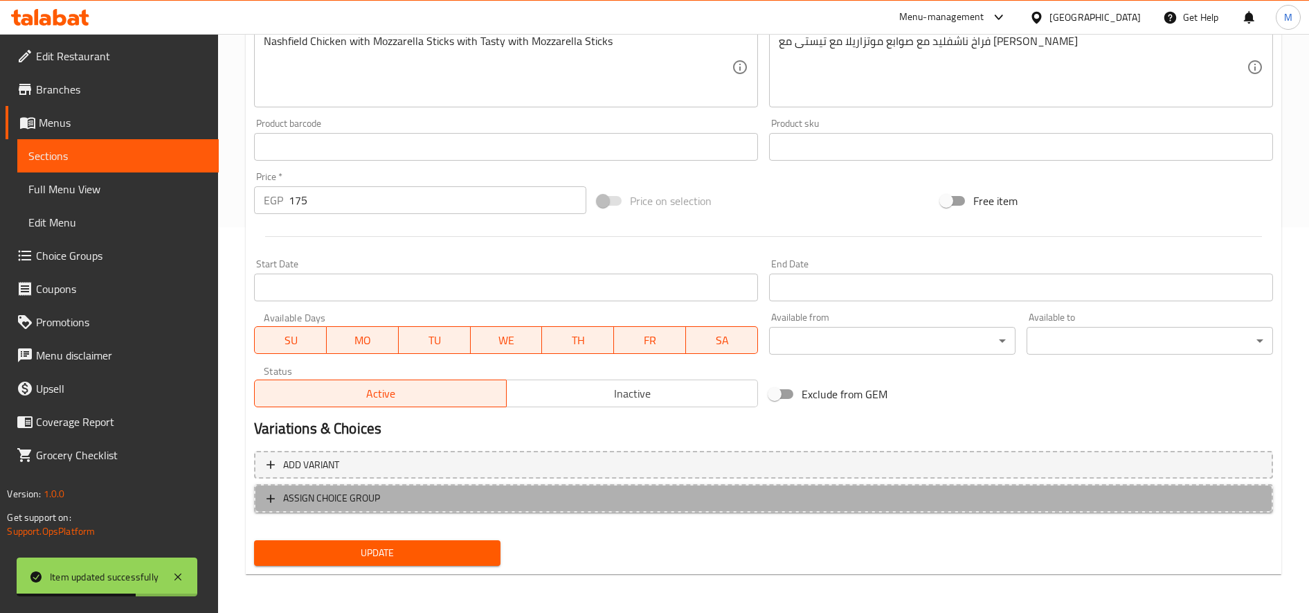
click at [678, 489] on button "ASSIGN CHOICE GROUP" at bounding box center [763, 498] width 1019 height 28
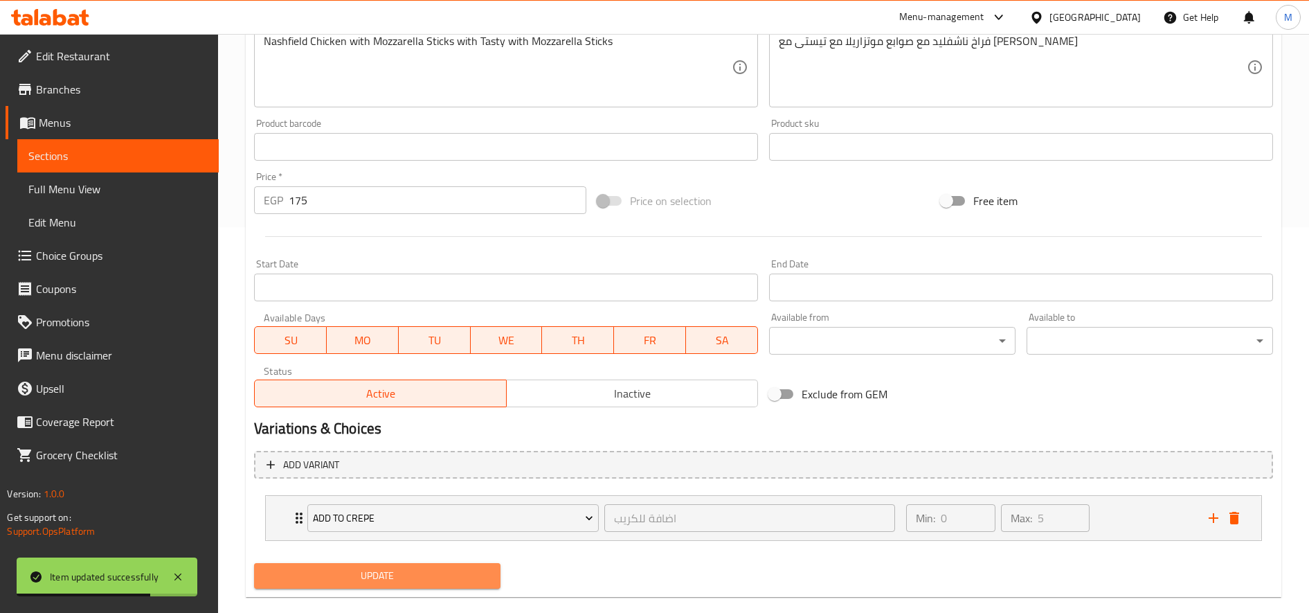
click at [442, 582] on span "Update" at bounding box center [377, 575] width 224 height 17
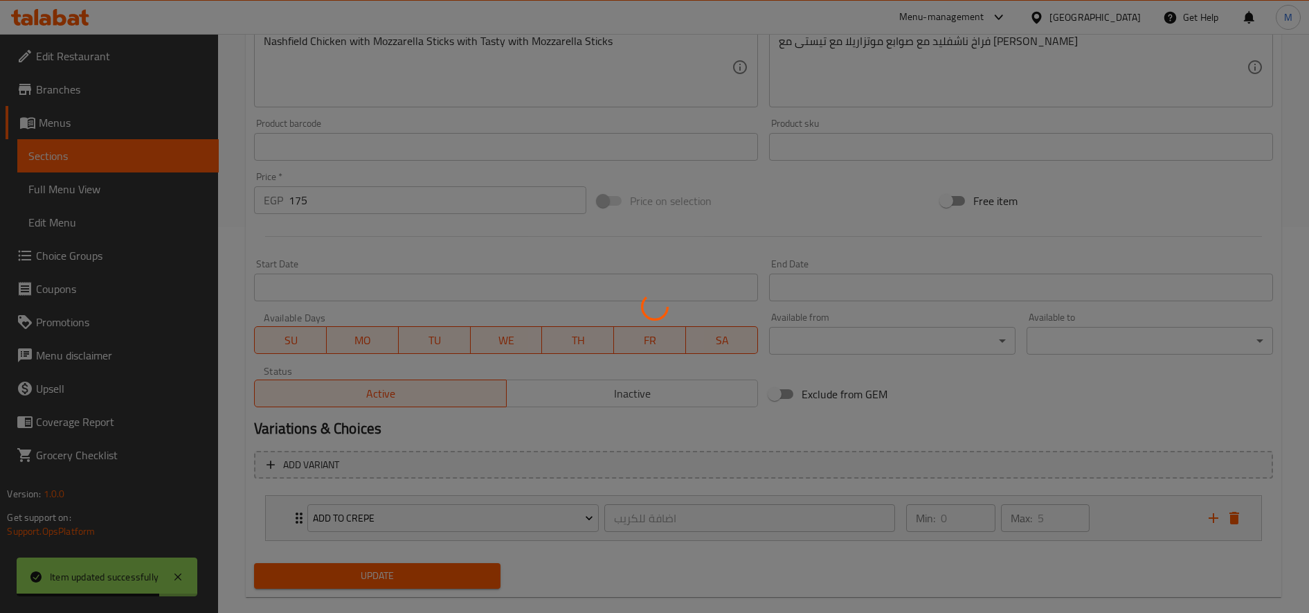
scroll to position [0, 0]
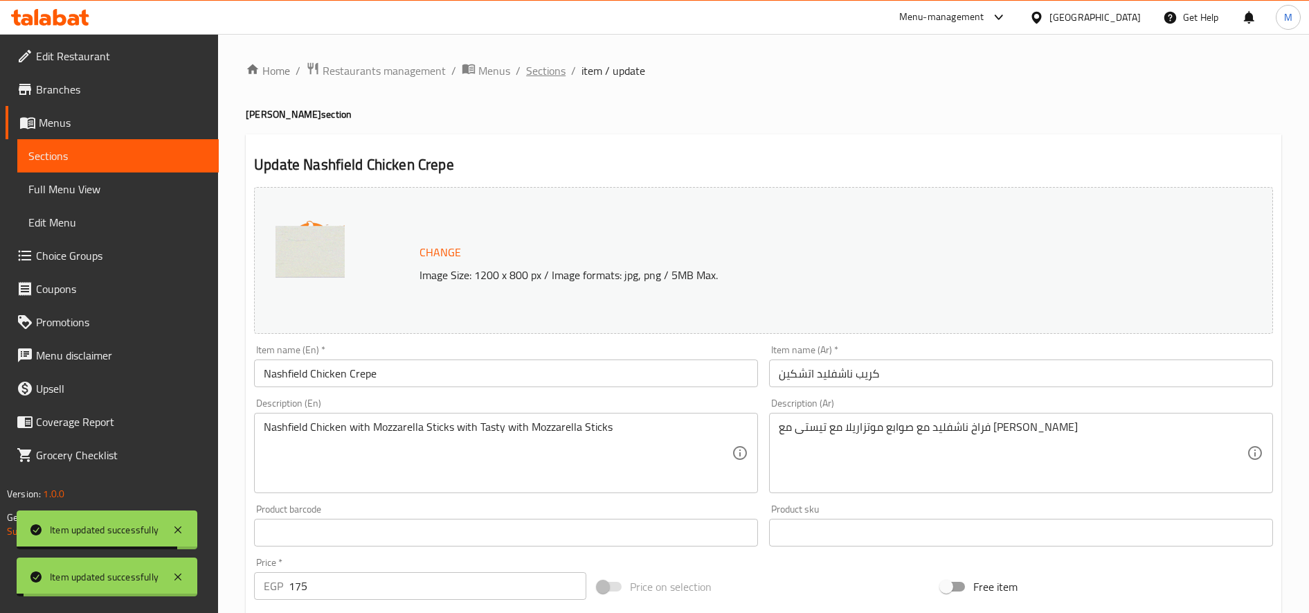
click at [553, 80] on div "Home / Restaurants management / Menus / Sections / item / update Crepe Akila se…" at bounding box center [764, 528] width 1036 height 932
click at [552, 77] on span "Sections" at bounding box center [545, 70] width 39 height 17
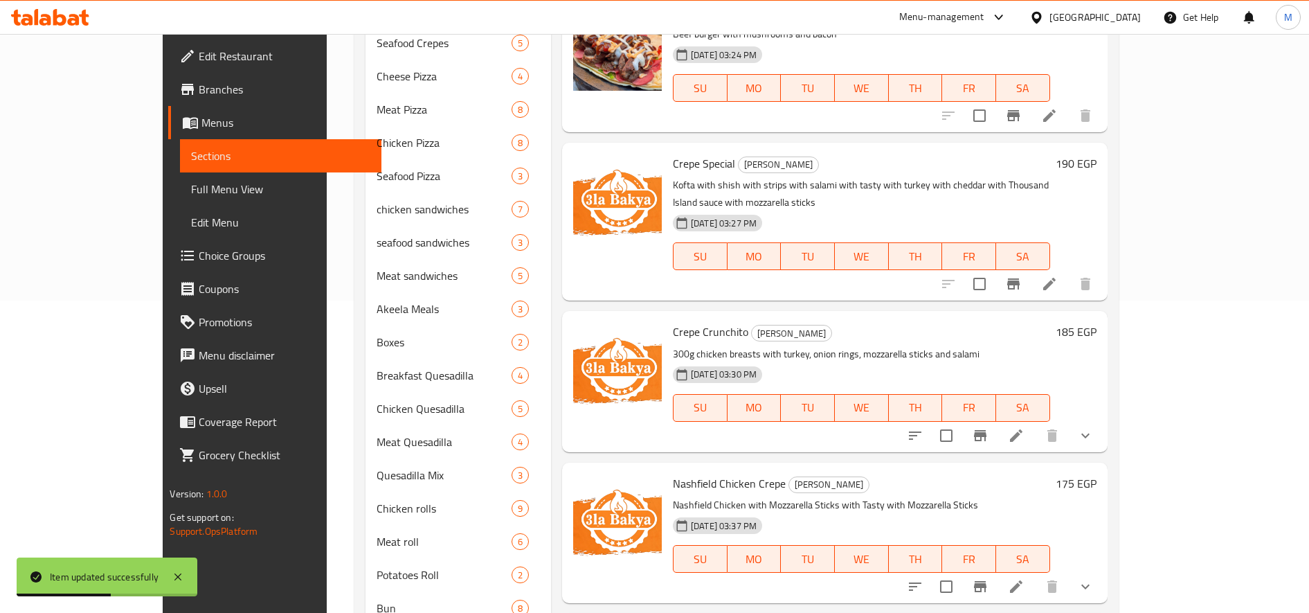
scroll to position [2048, 0]
click at [1025, 429] on icon at bounding box center [1016, 437] width 17 height 17
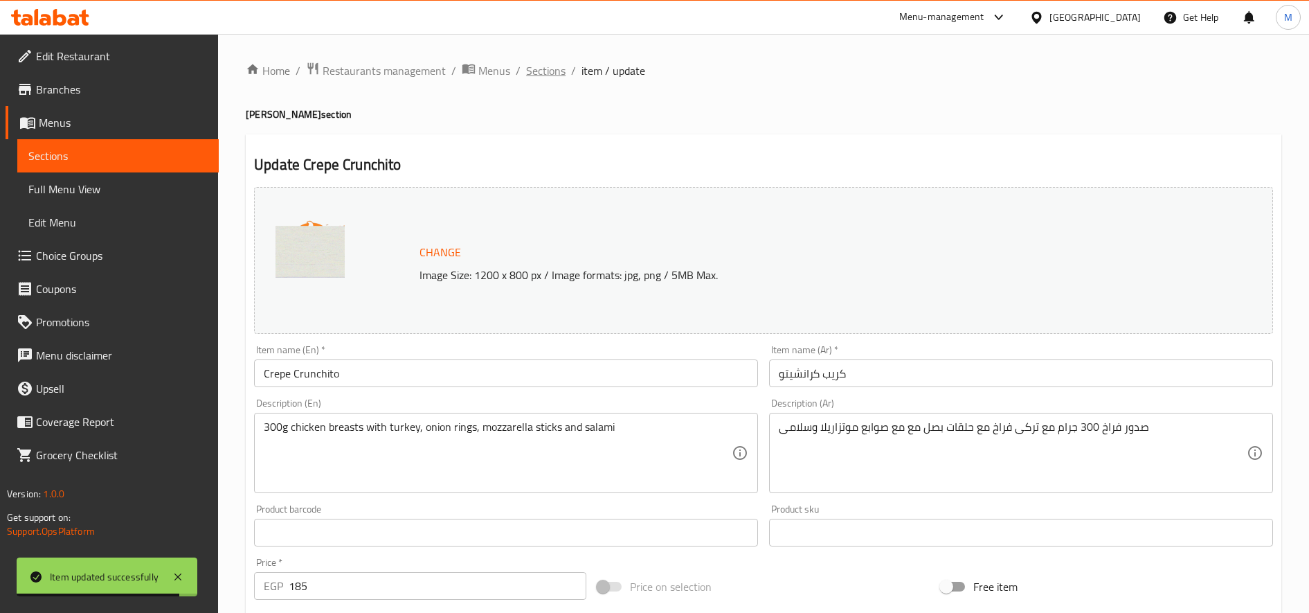
click at [555, 73] on span "Sections" at bounding box center [545, 70] width 39 height 17
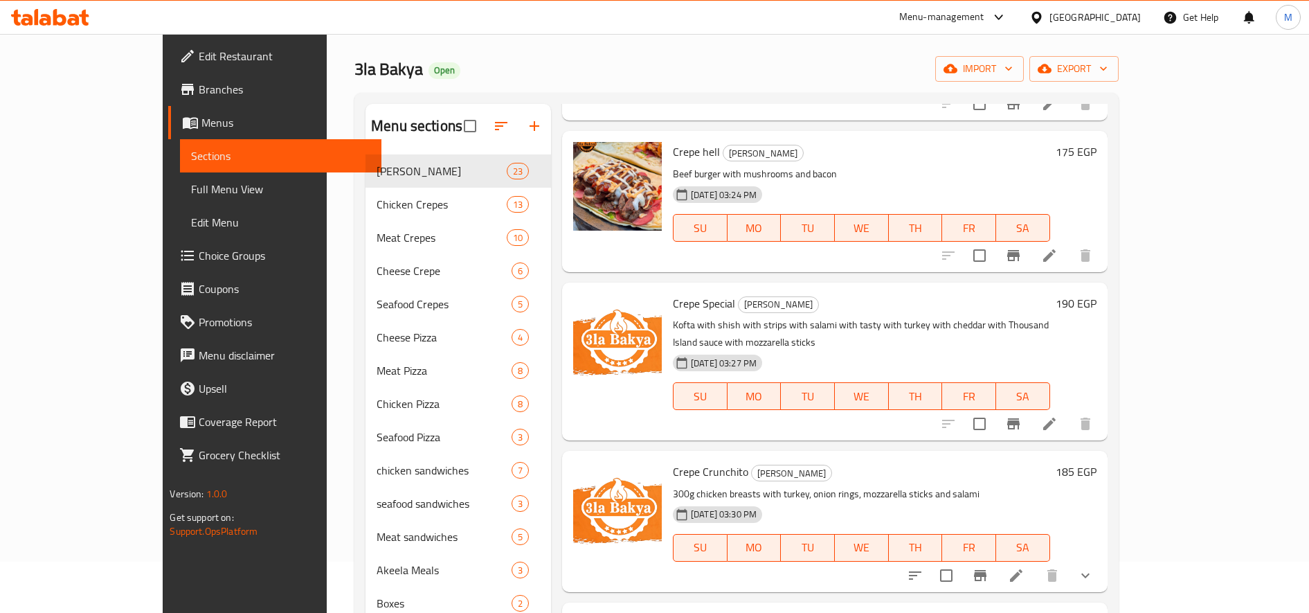
scroll to position [2167, 0]
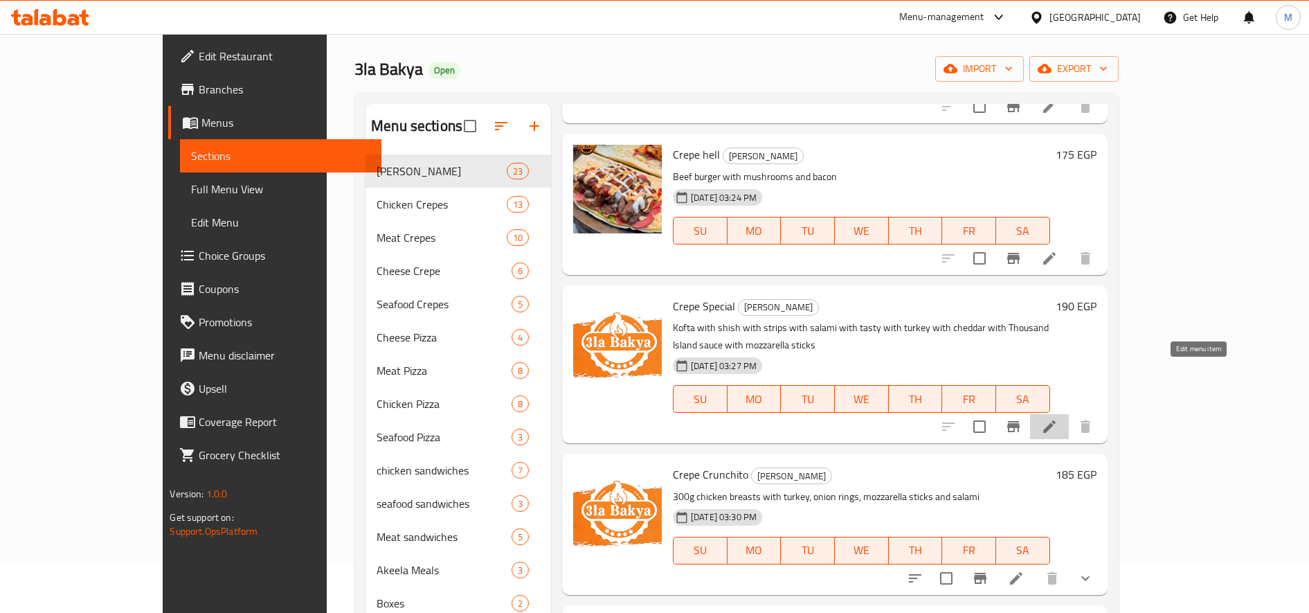
click at [1058, 418] on icon at bounding box center [1049, 426] width 17 height 17
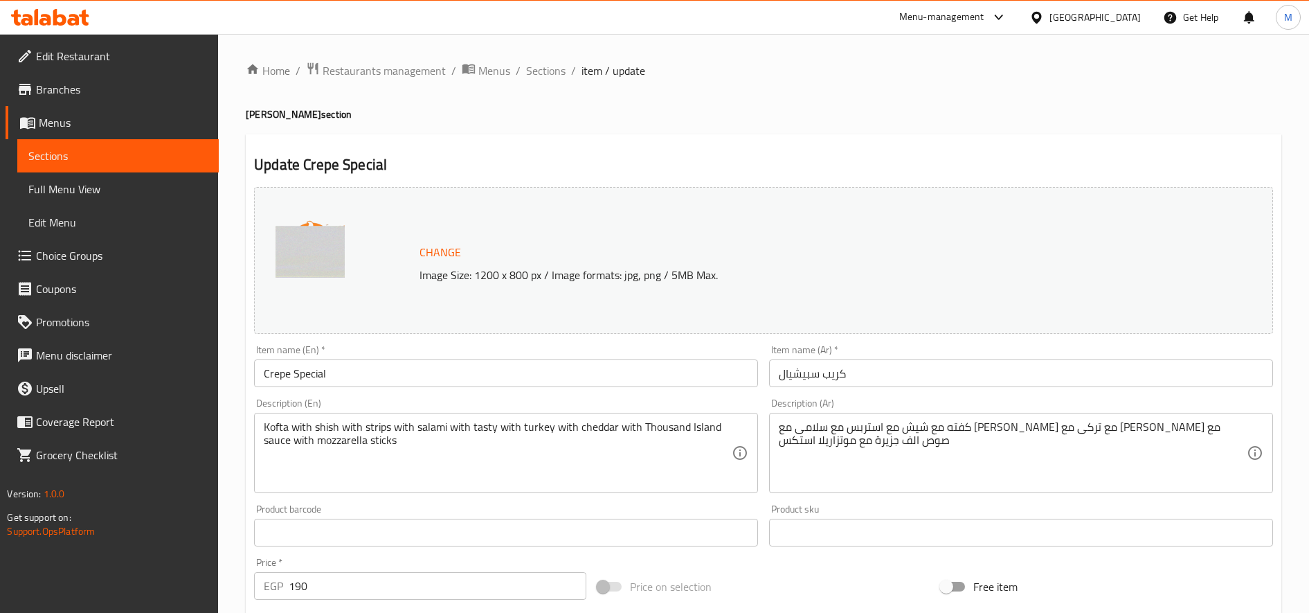
scroll to position [386, 0]
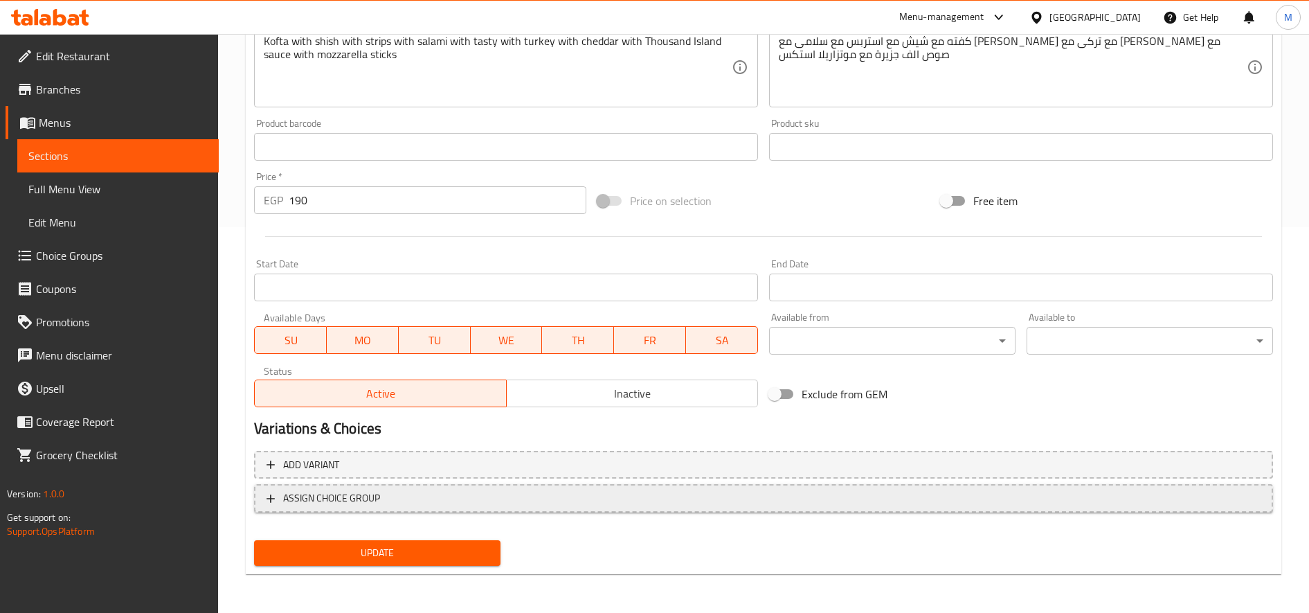
click at [599, 492] on span "ASSIGN CHOICE GROUP" at bounding box center [764, 498] width 994 height 17
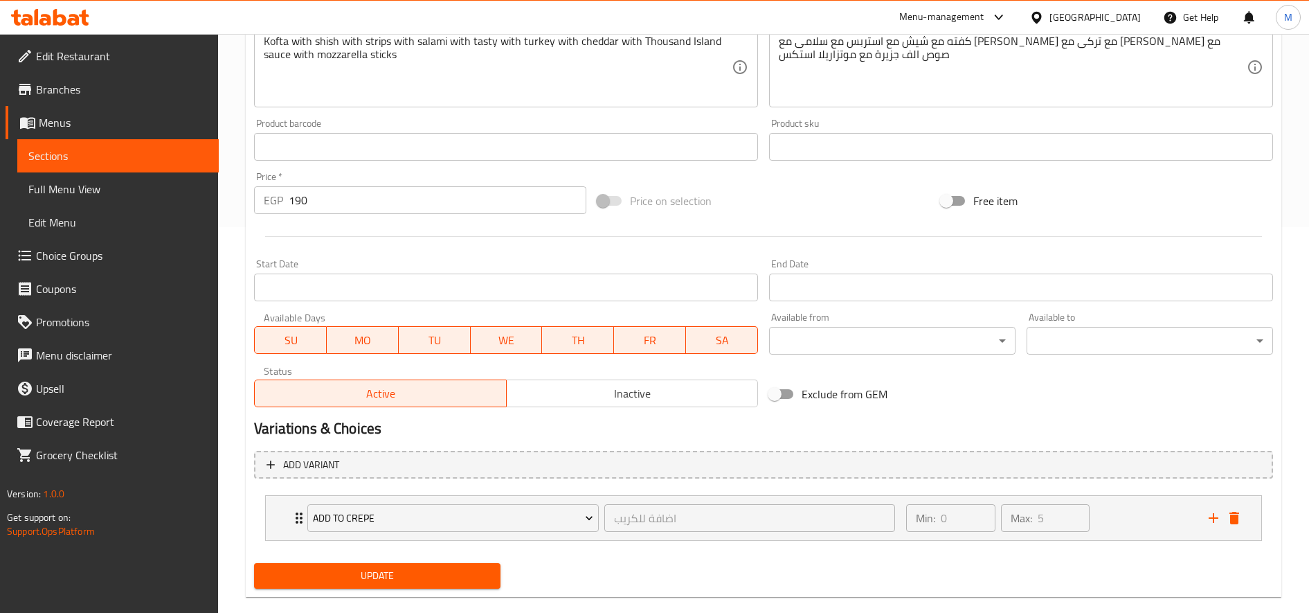
click at [410, 570] on span "Update" at bounding box center [377, 575] width 224 height 17
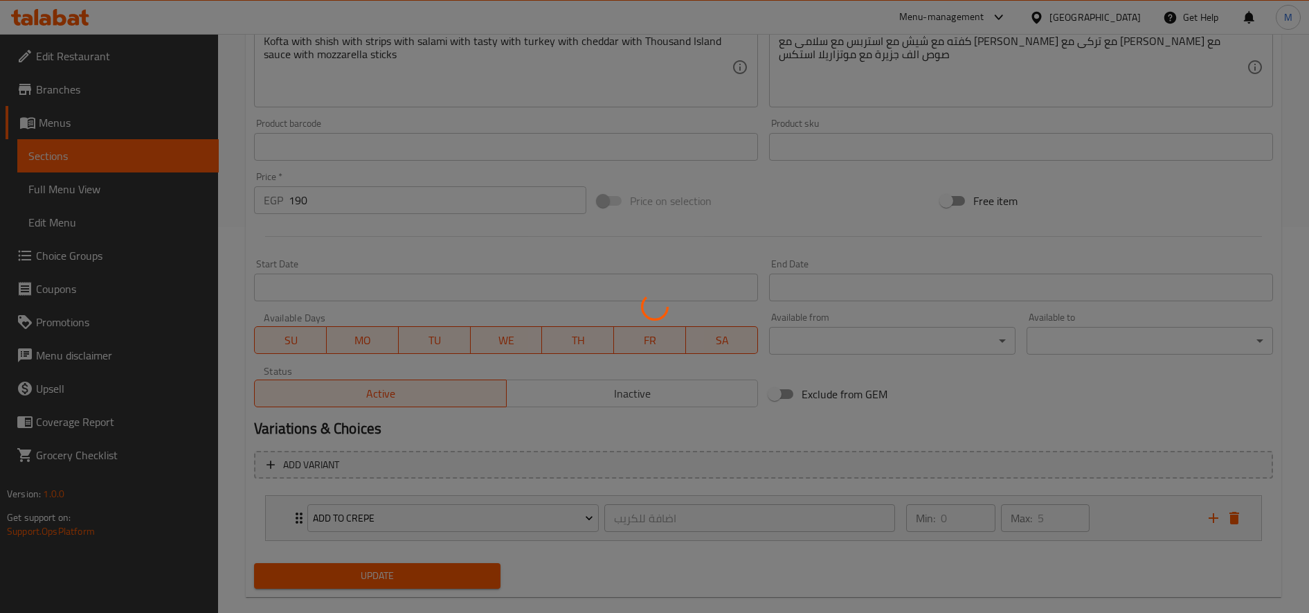
scroll to position [0, 0]
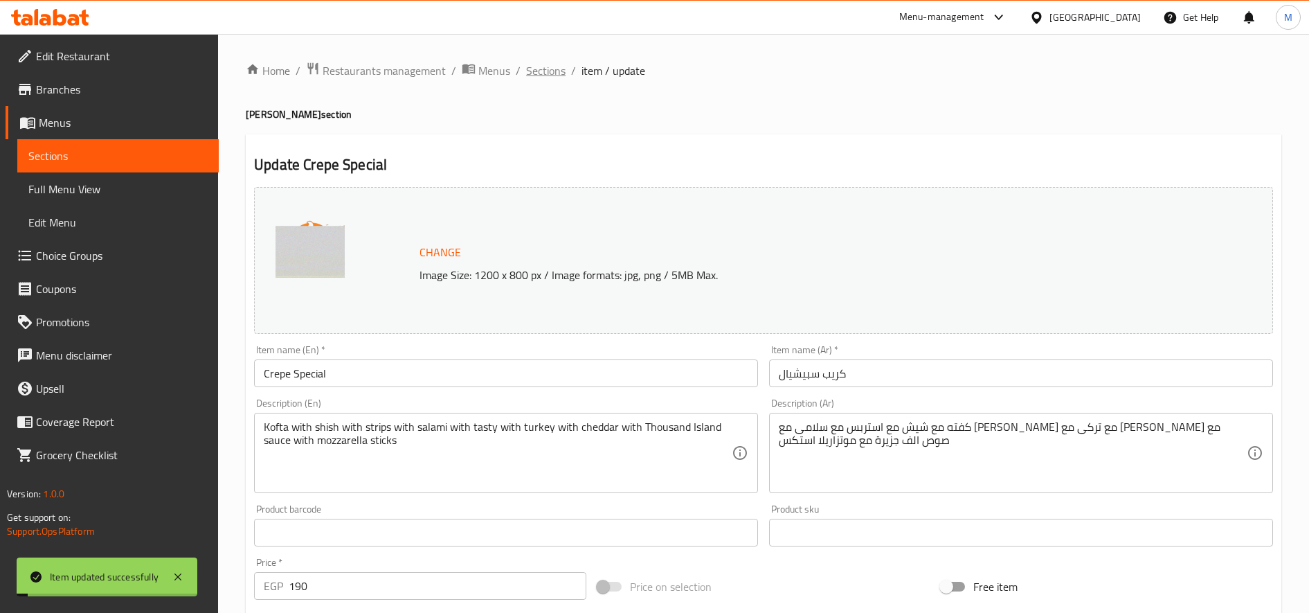
click at [546, 62] on span "Sections" at bounding box center [545, 70] width 39 height 17
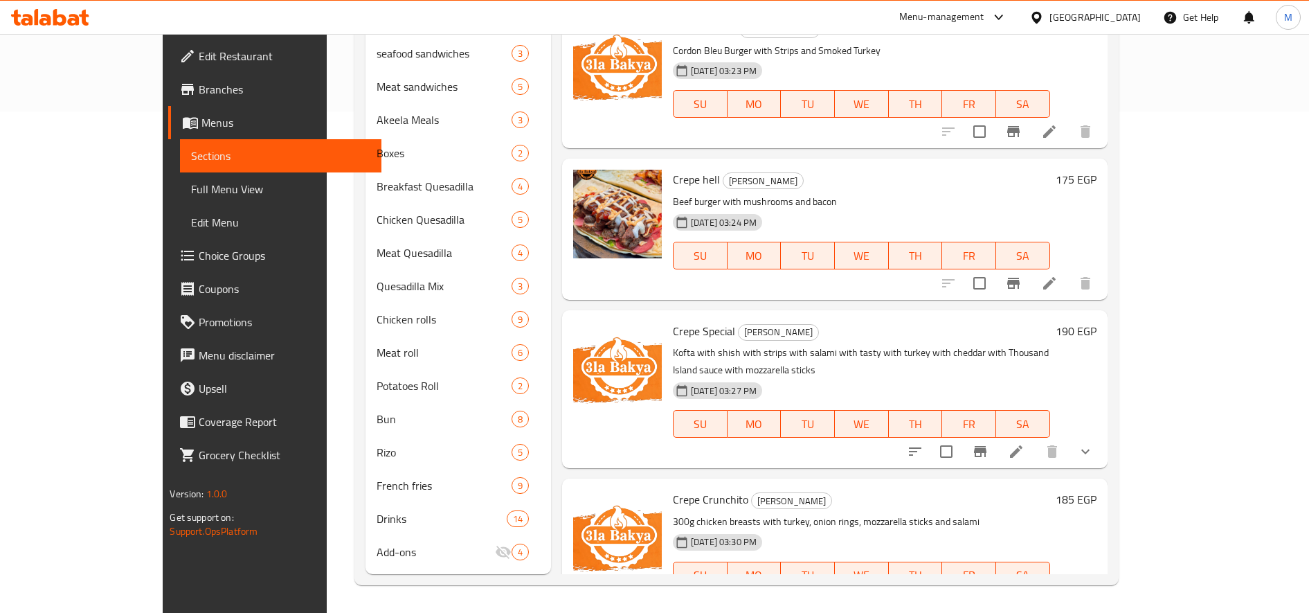
scroll to position [1659, 0]
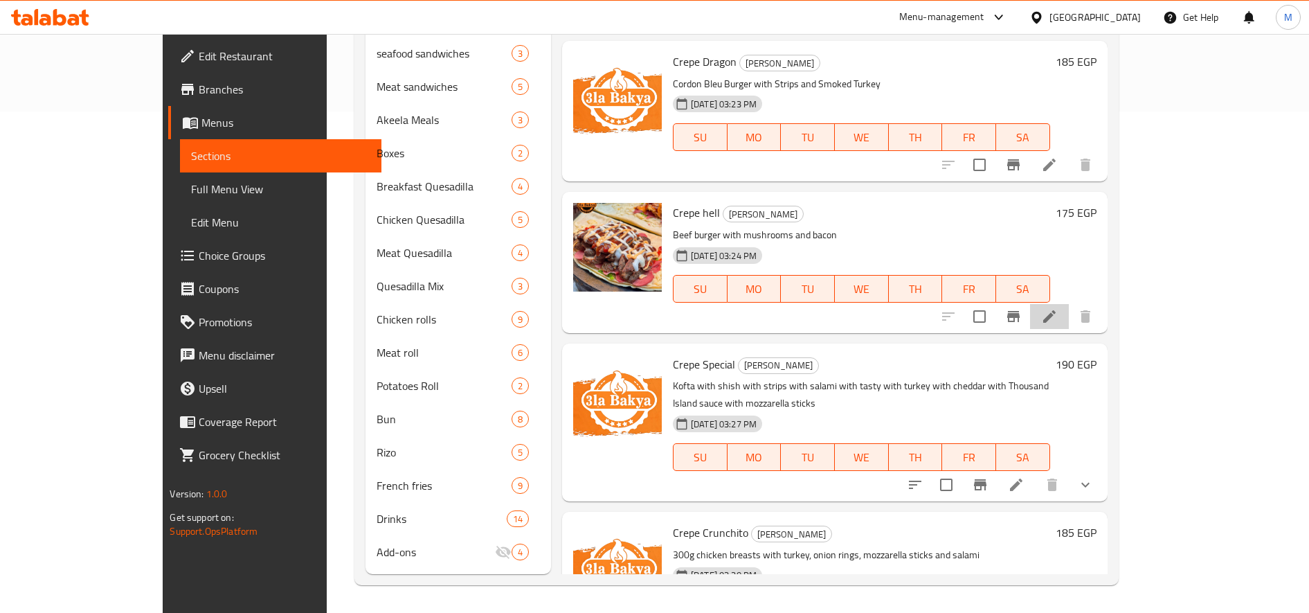
click at [1069, 304] on li at bounding box center [1049, 316] width 39 height 25
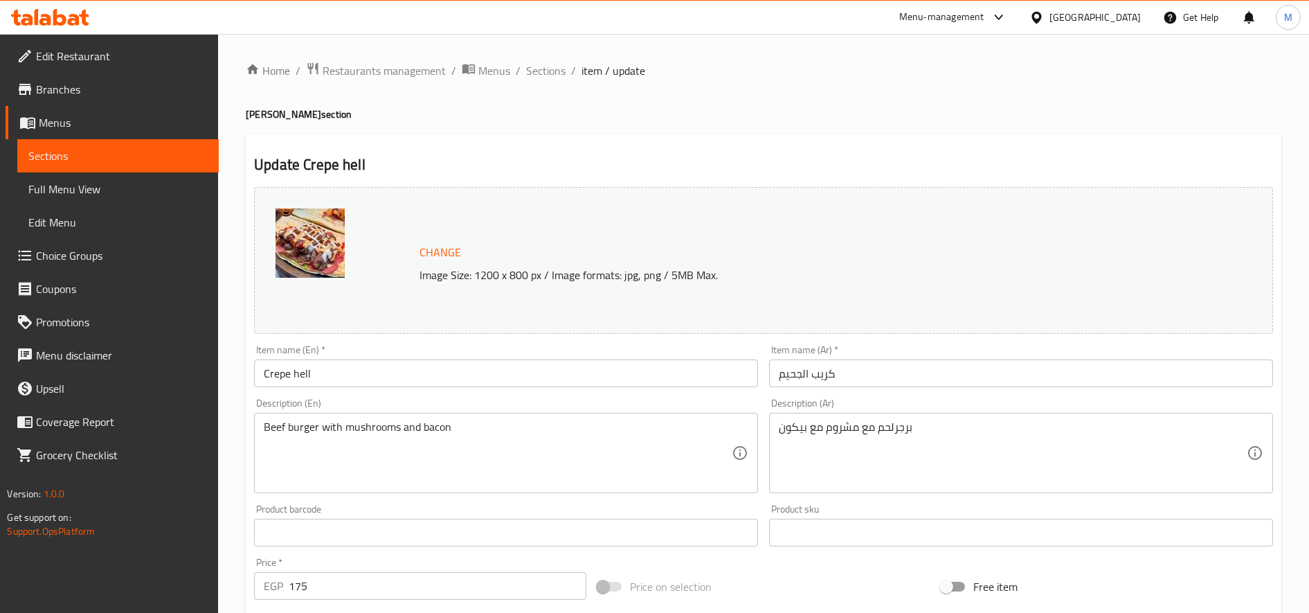
scroll to position [386, 0]
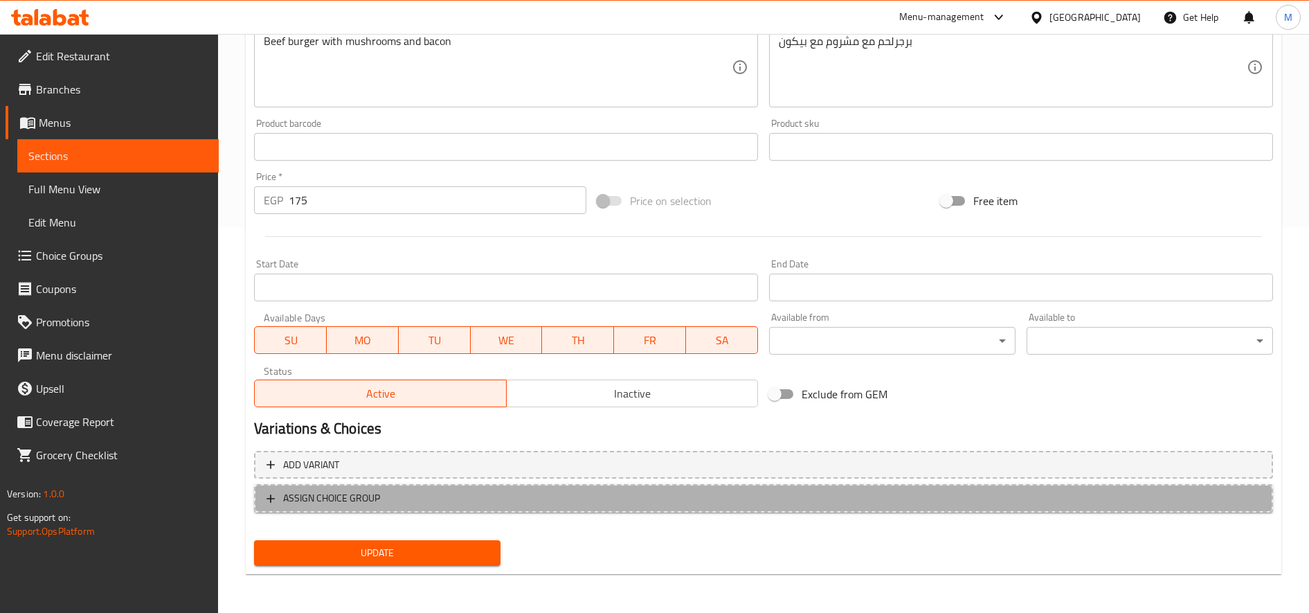
click at [371, 503] on span "ASSIGN CHOICE GROUP" at bounding box center [331, 498] width 97 height 17
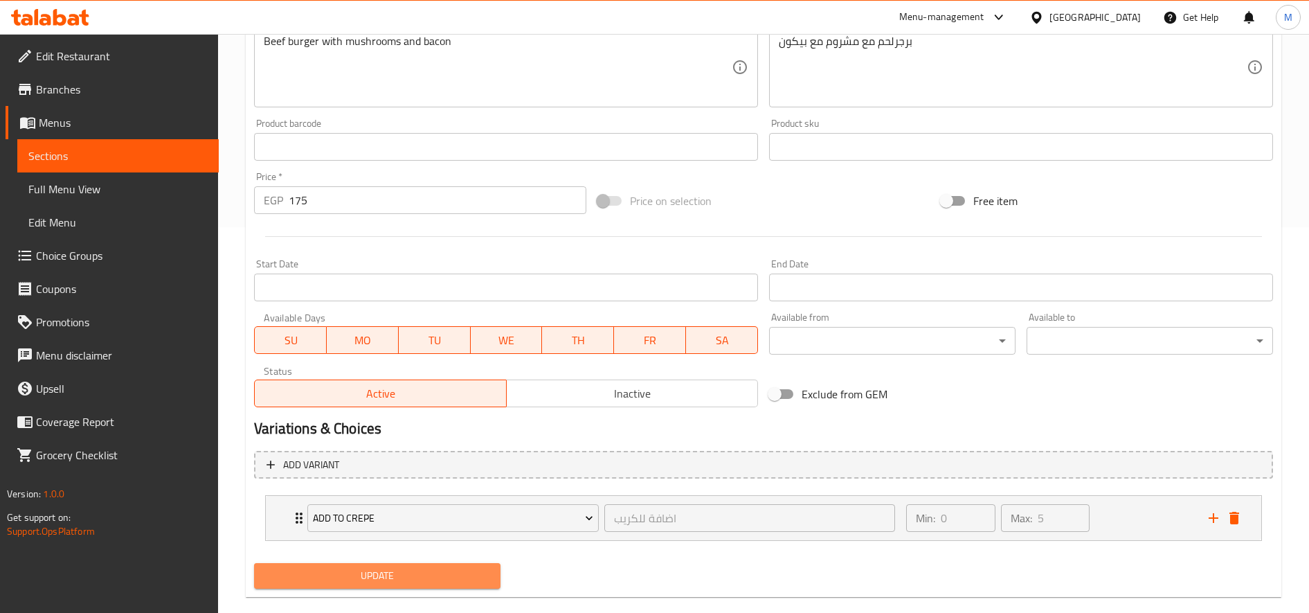
click at [393, 576] on span "Update" at bounding box center [377, 575] width 224 height 17
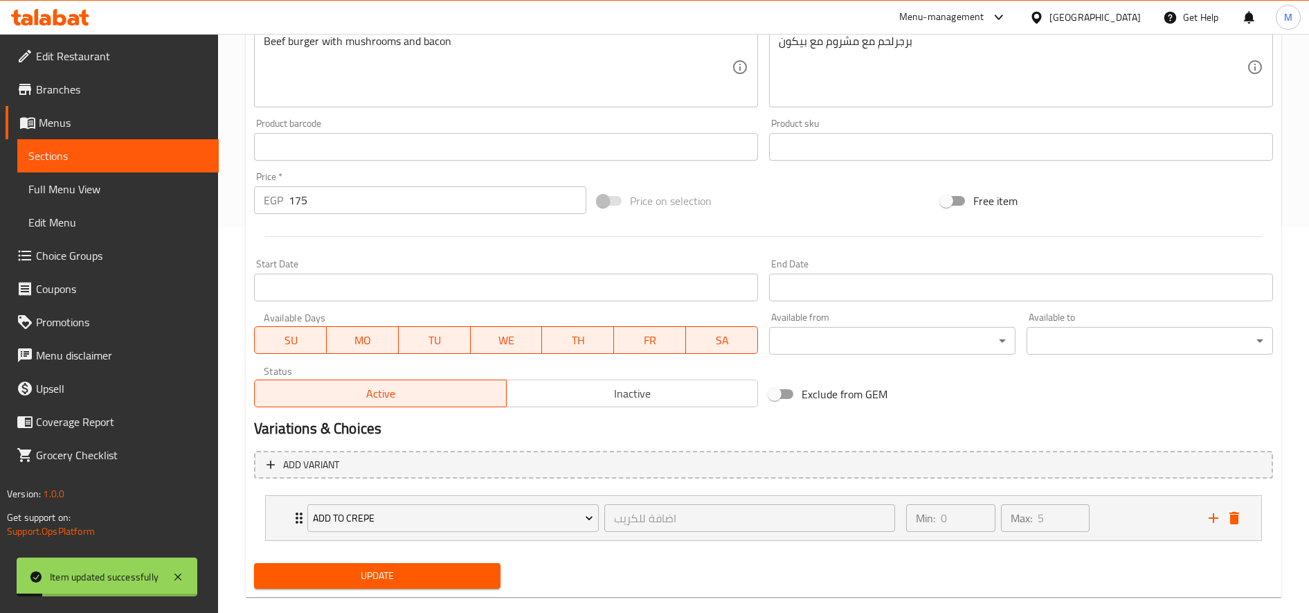
scroll to position [0, 0]
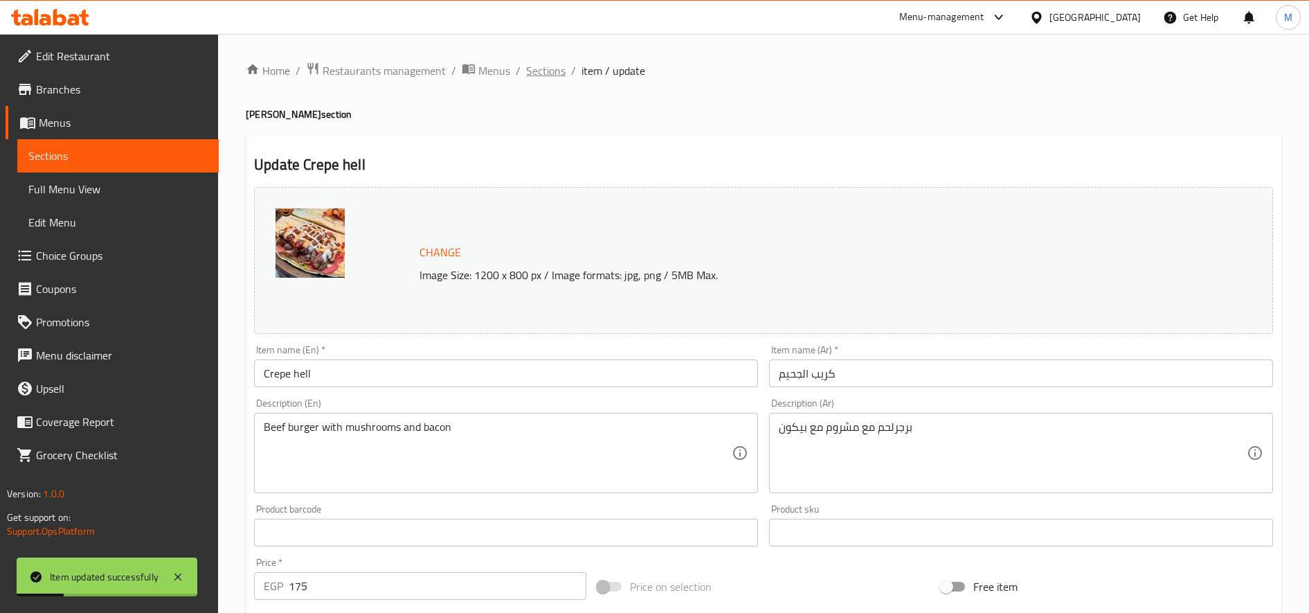
click at [544, 75] on span "Sections" at bounding box center [545, 70] width 39 height 17
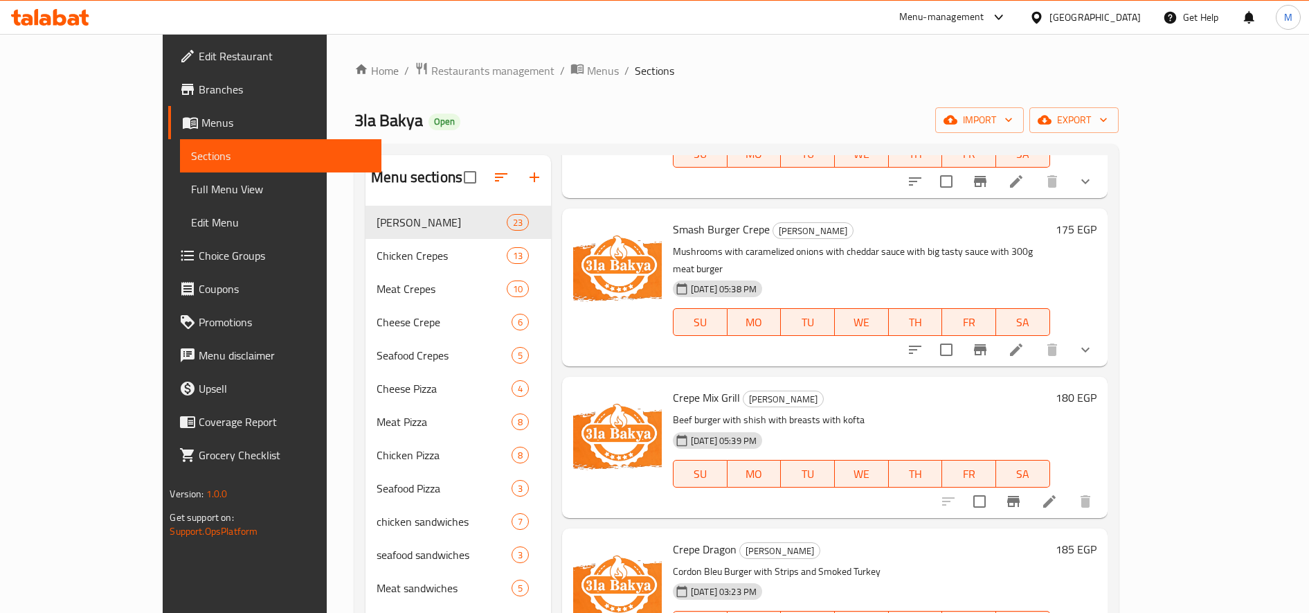
scroll to position [1674, 0]
click at [1058, 492] on icon at bounding box center [1049, 500] width 17 height 17
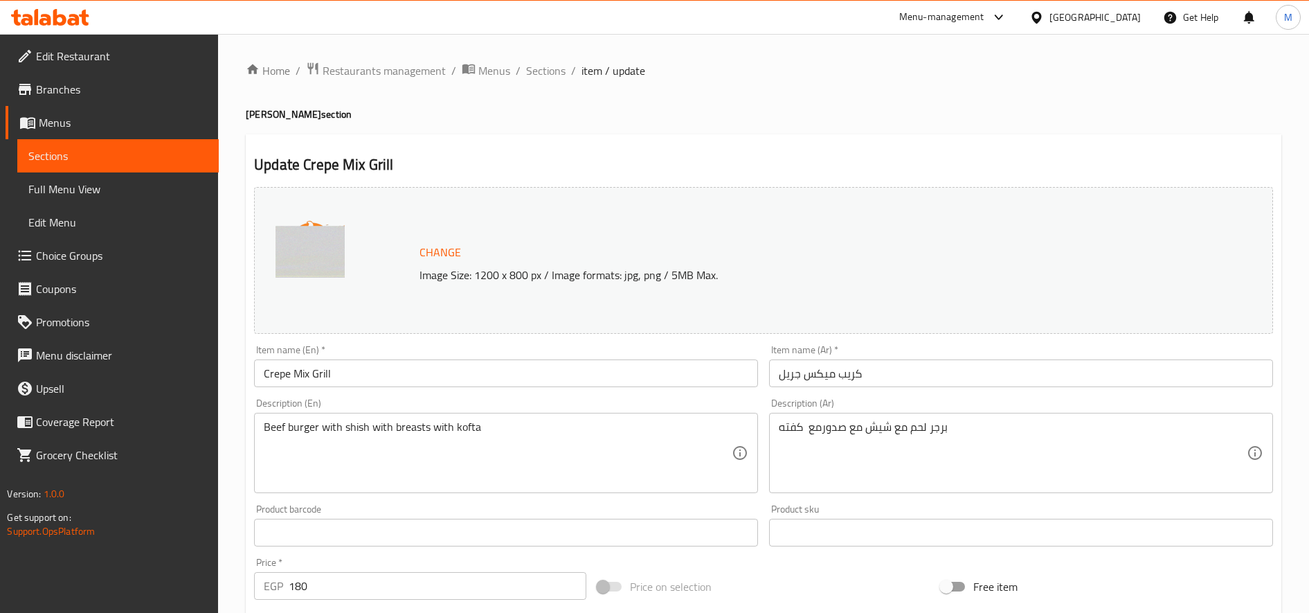
scroll to position [386, 0]
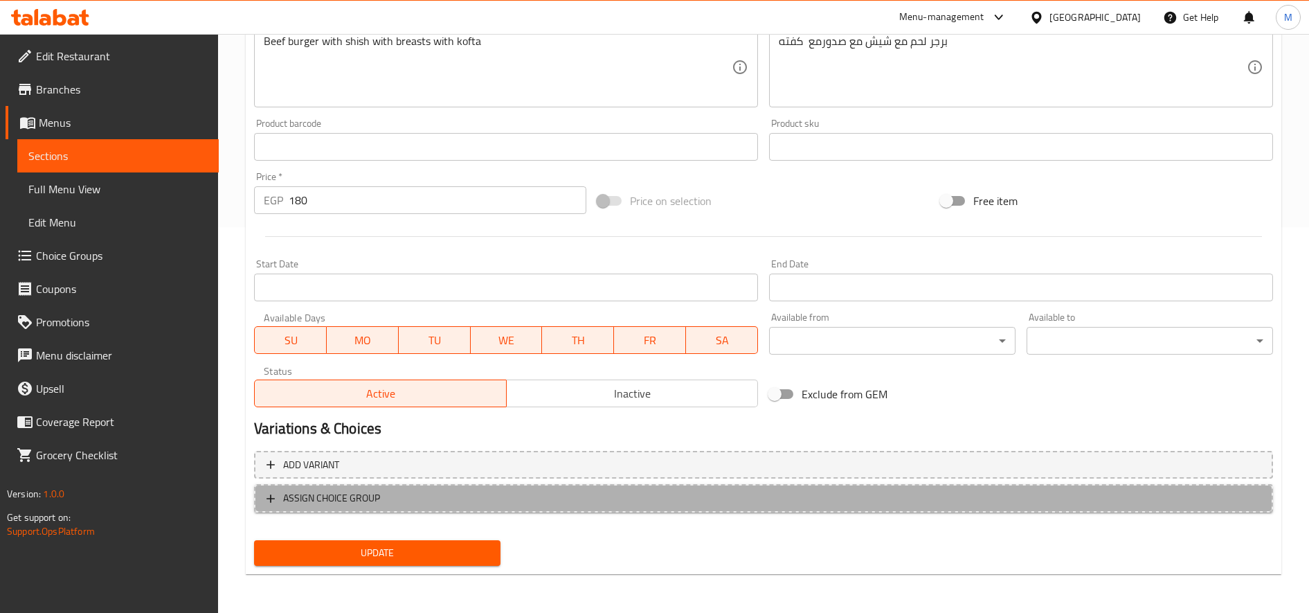
click at [712, 492] on span "ASSIGN CHOICE GROUP" at bounding box center [764, 498] width 994 height 17
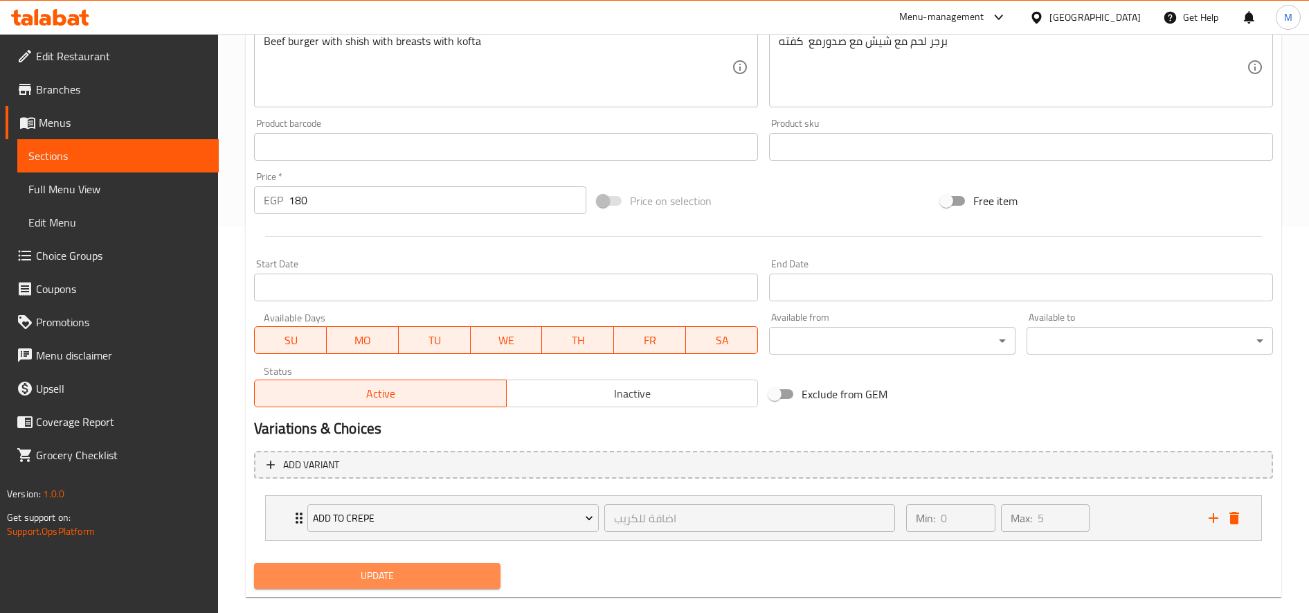
click at [490, 566] on button "Update" at bounding box center [377, 576] width 247 height 26
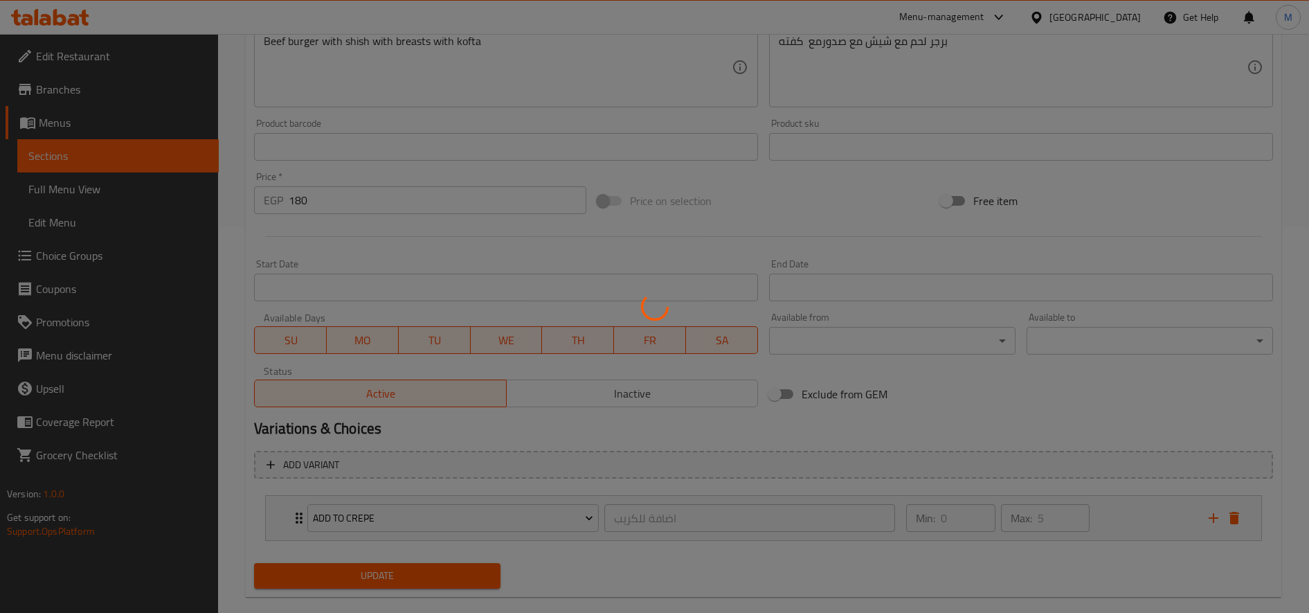
scroll to position [0, 0]
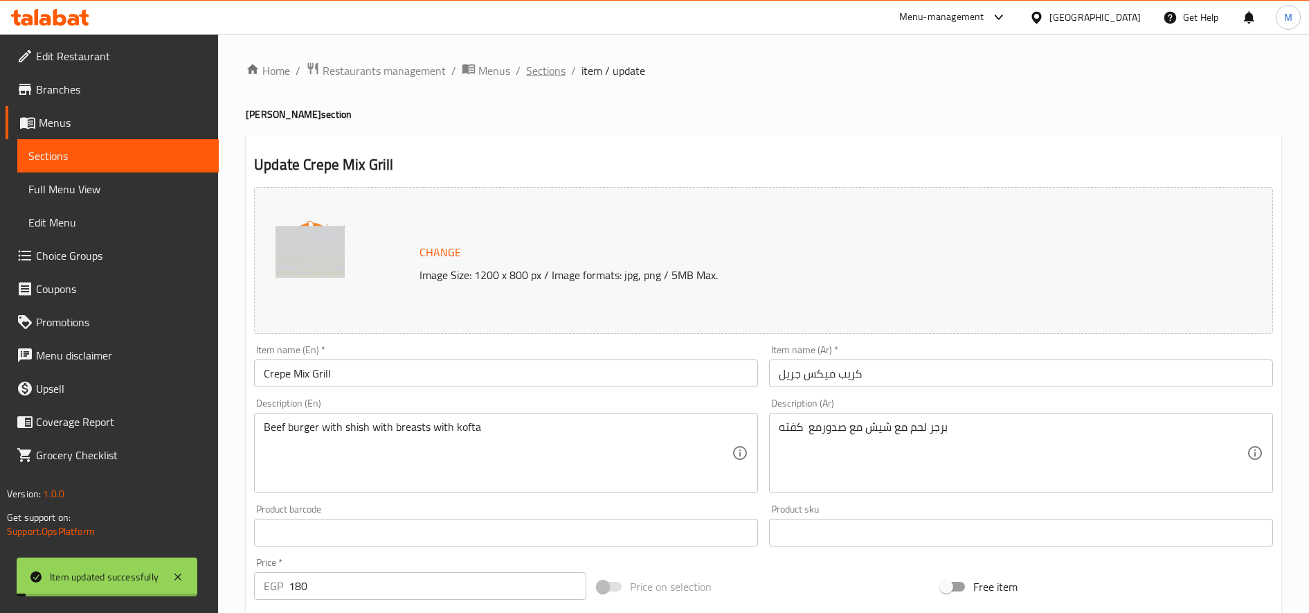
click at [551, 71] on span "Sections" at bounding box center [545, 70] width 39 height 17
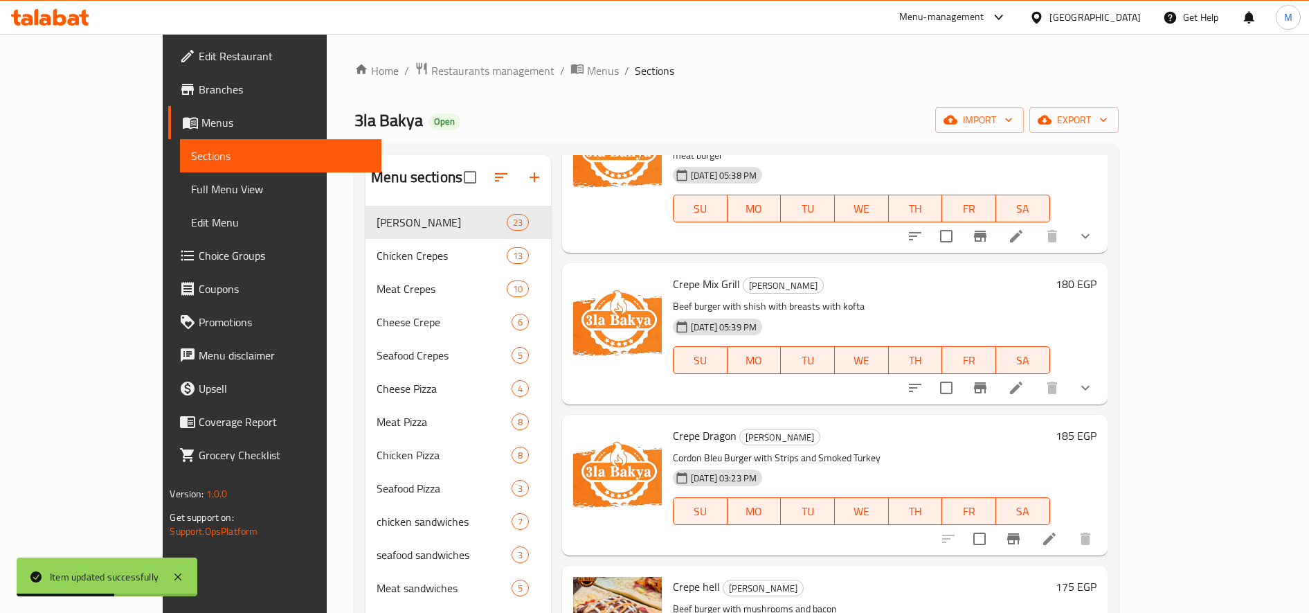
scroll to position [1793, 0]
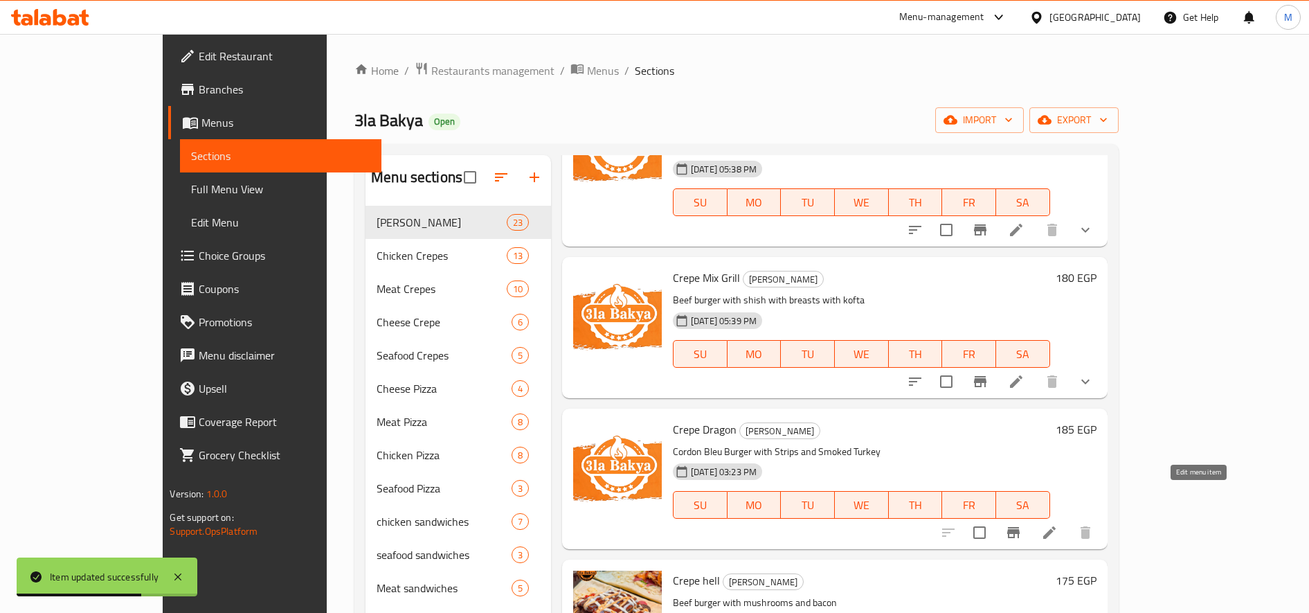
click at [1058, 524] on icon at bounding box center [1049, 532] width 17 height 17
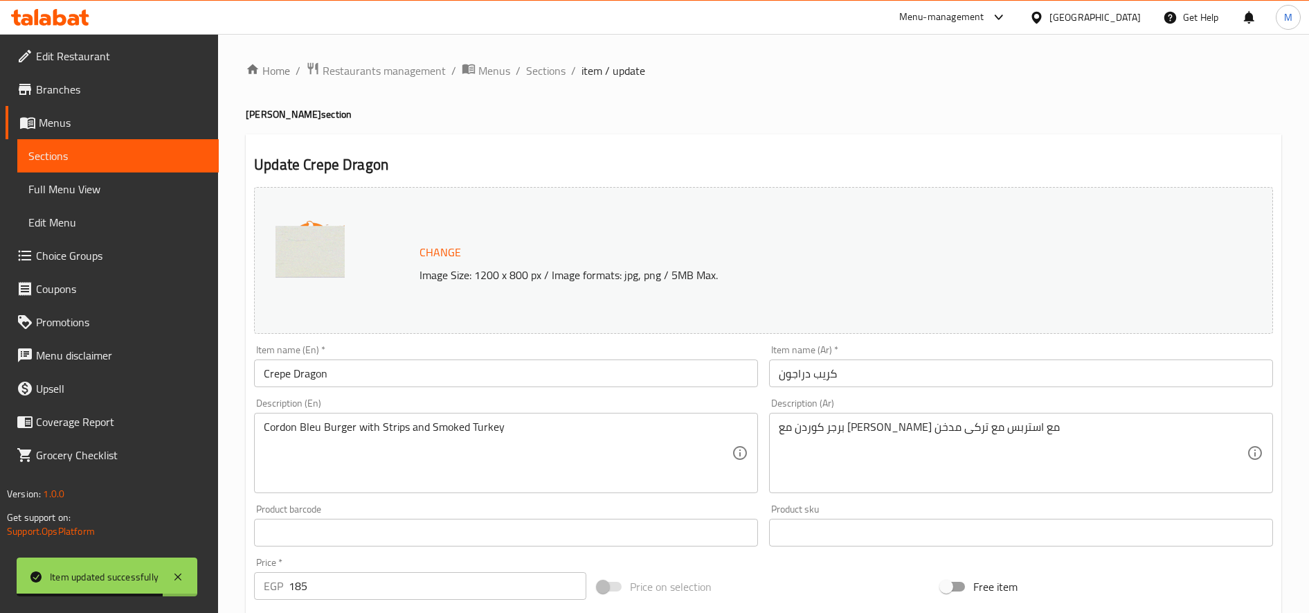
scroll to position [386, 0]
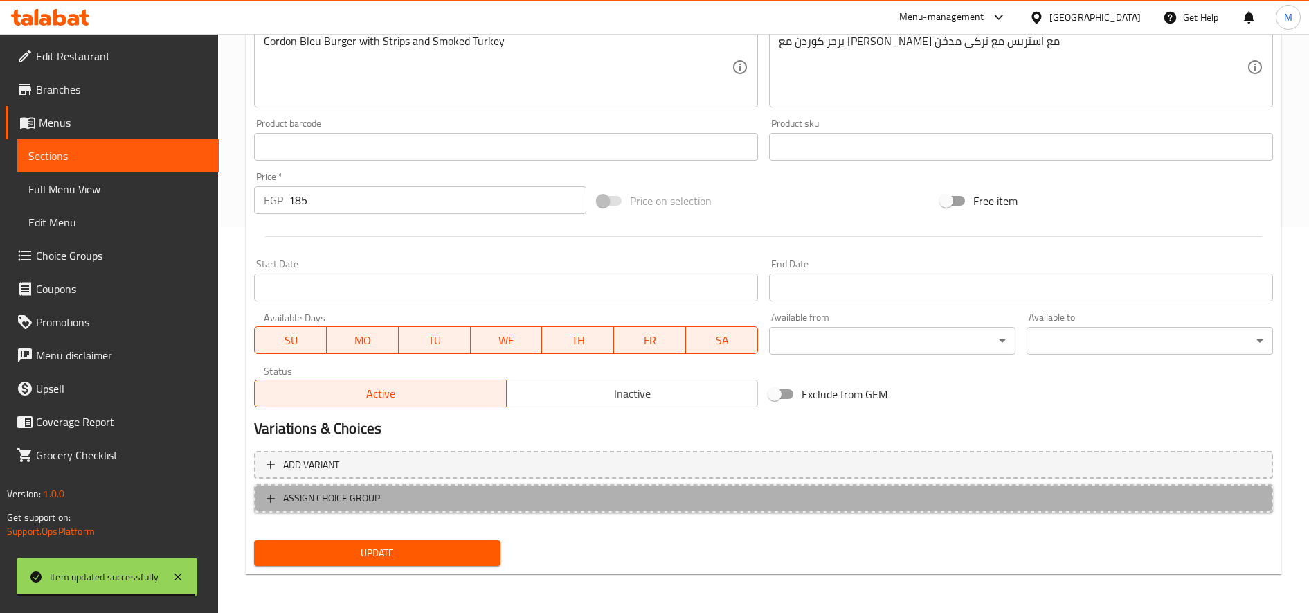
click at [557, 503] on span "ASSIGN CHOICE GROUP" at bounding box center [764, 498] width 994 height 17
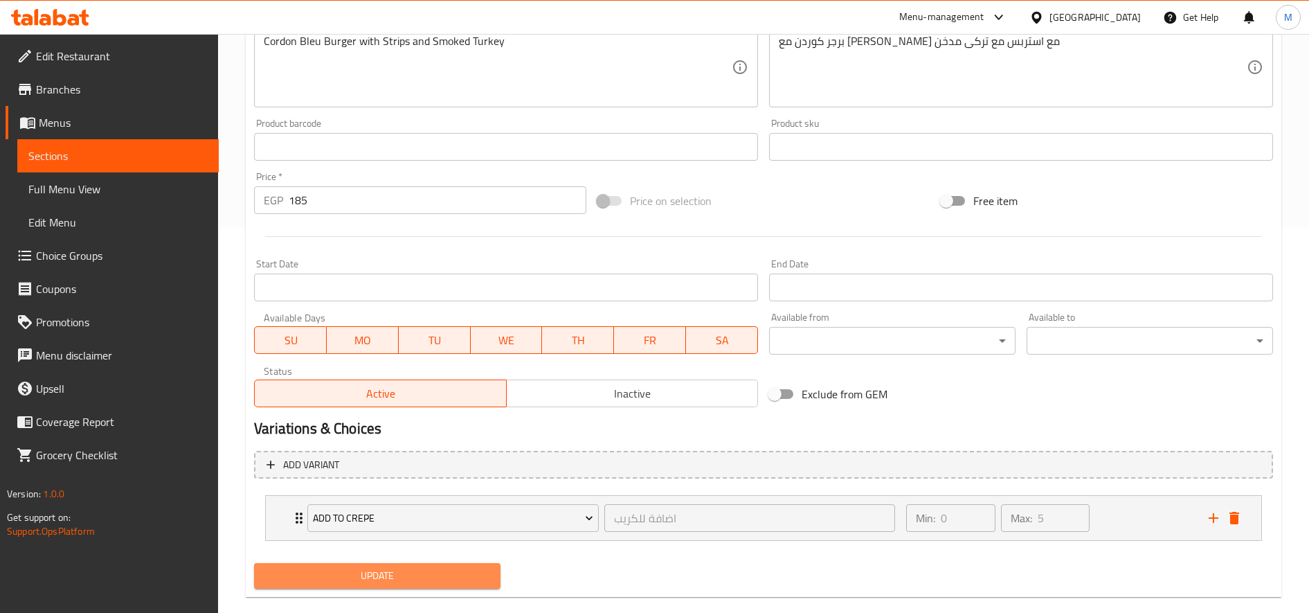
click at [427, 567] on span "Update" at bounding box center [377, 575] width 224 height 17
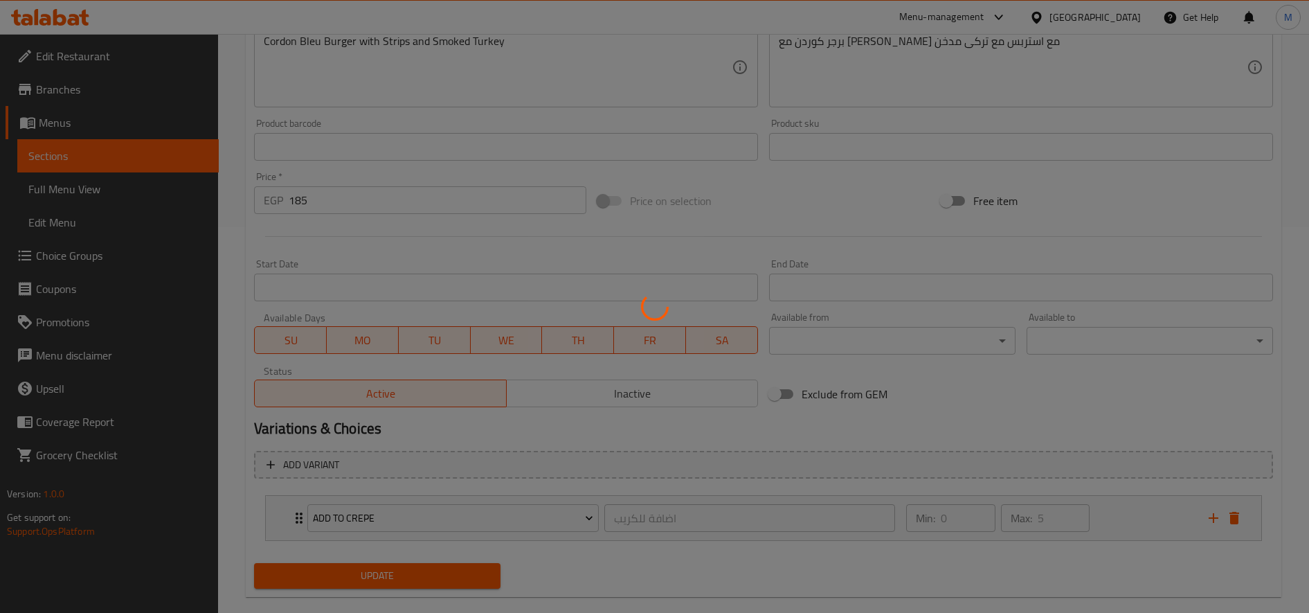
scroll to position [0, 0]
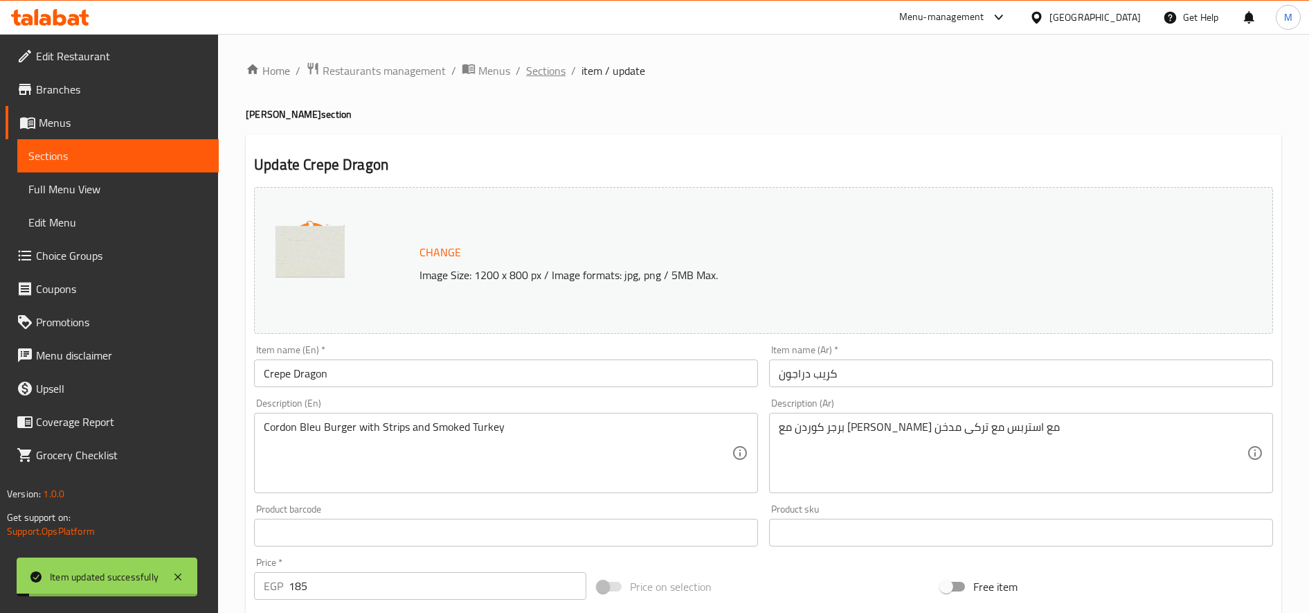
click at [541, 62] on span "Sections" at bounding box center [545, 70] width 39 height 17
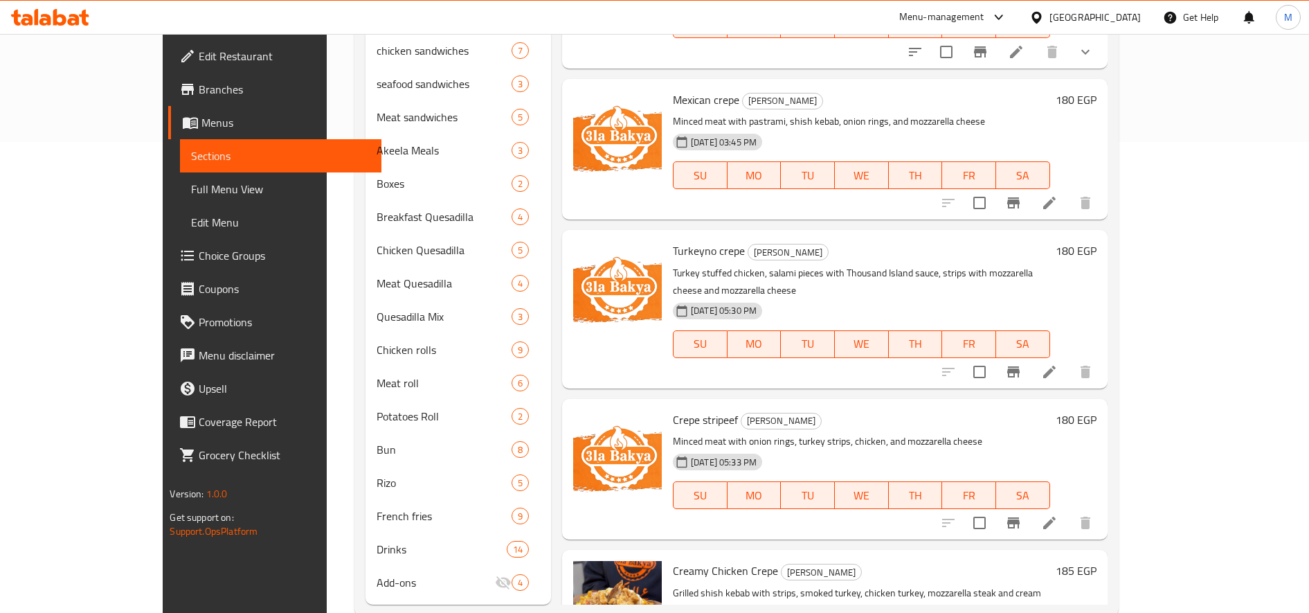
scroll to position [501, 0]
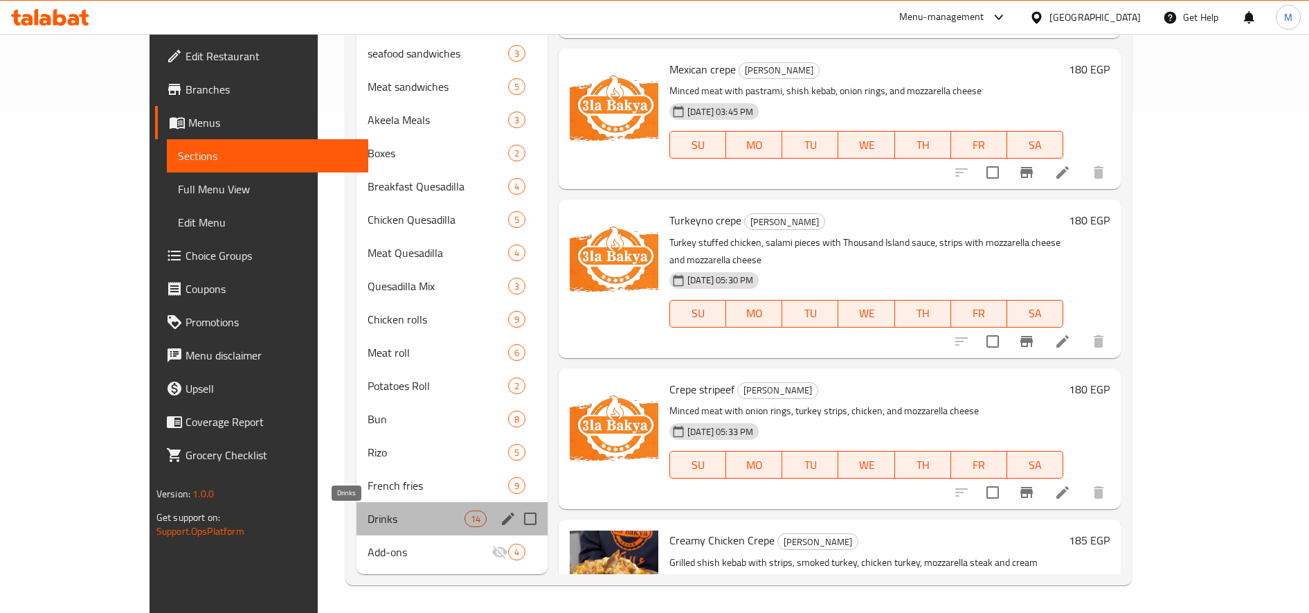
click at [368, 521] on span "Drinks" at bounding box center [416, 518] width 97 height 17
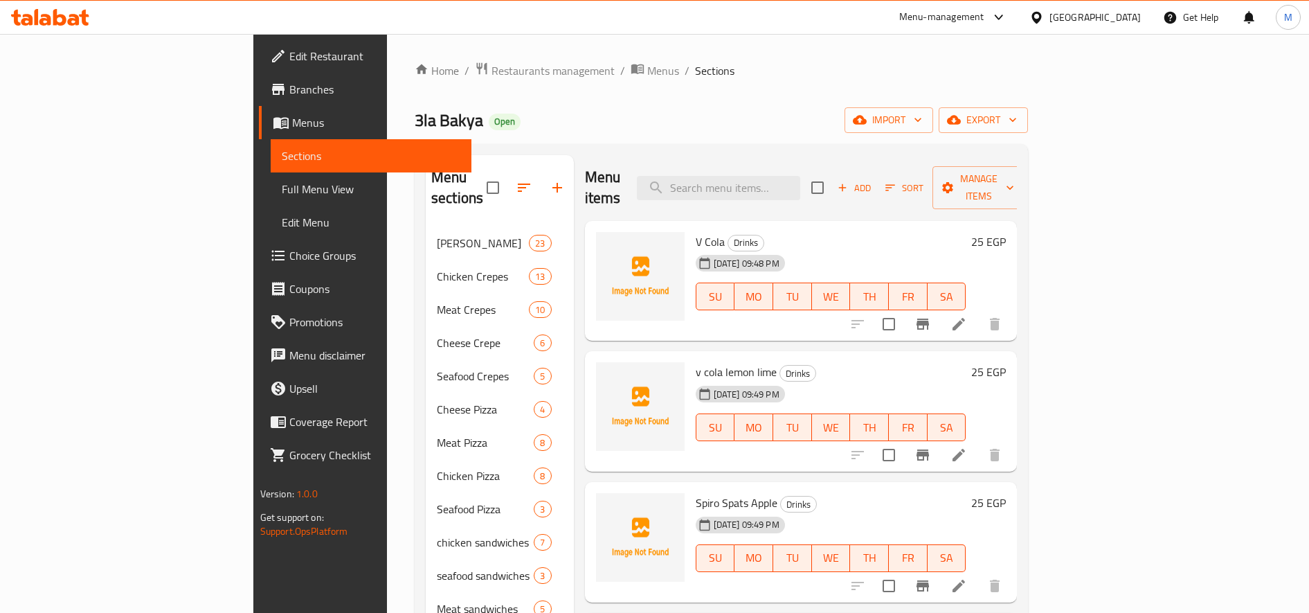
click at [696, 231] on span "V Cola" at bounding box center [710, 241] width 29 height 21
copy h6 "V Cola"
click at [696, 361] on span "v cola lemon lime" at bounding box center [736, 371] width 81 height 21
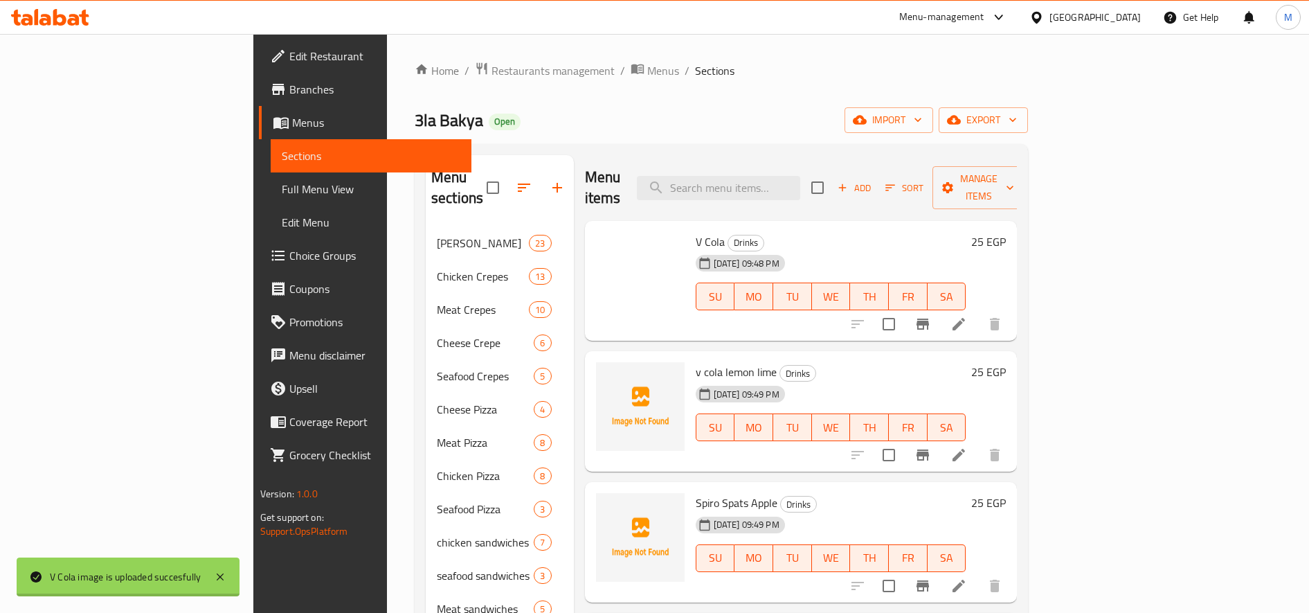
click at [696, 361] on span "v cola lemon lime" at bounding box center [736, 371] width 81 height 21
copy h6 "v cola lemon lime"
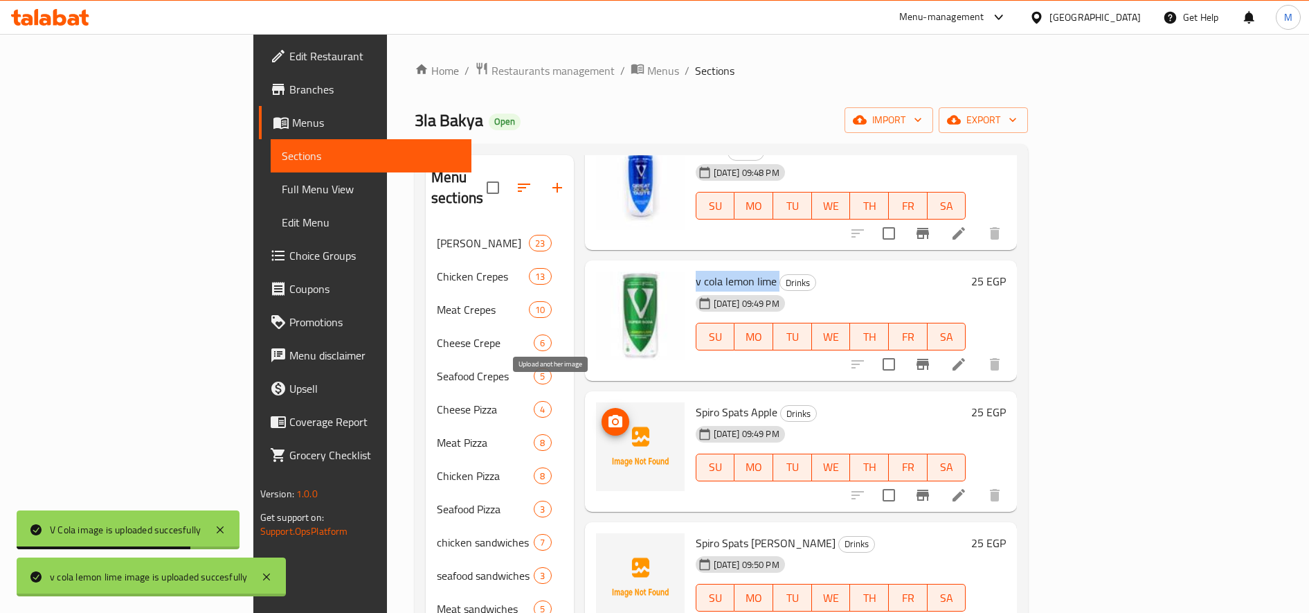
scroll to position [96, 0]
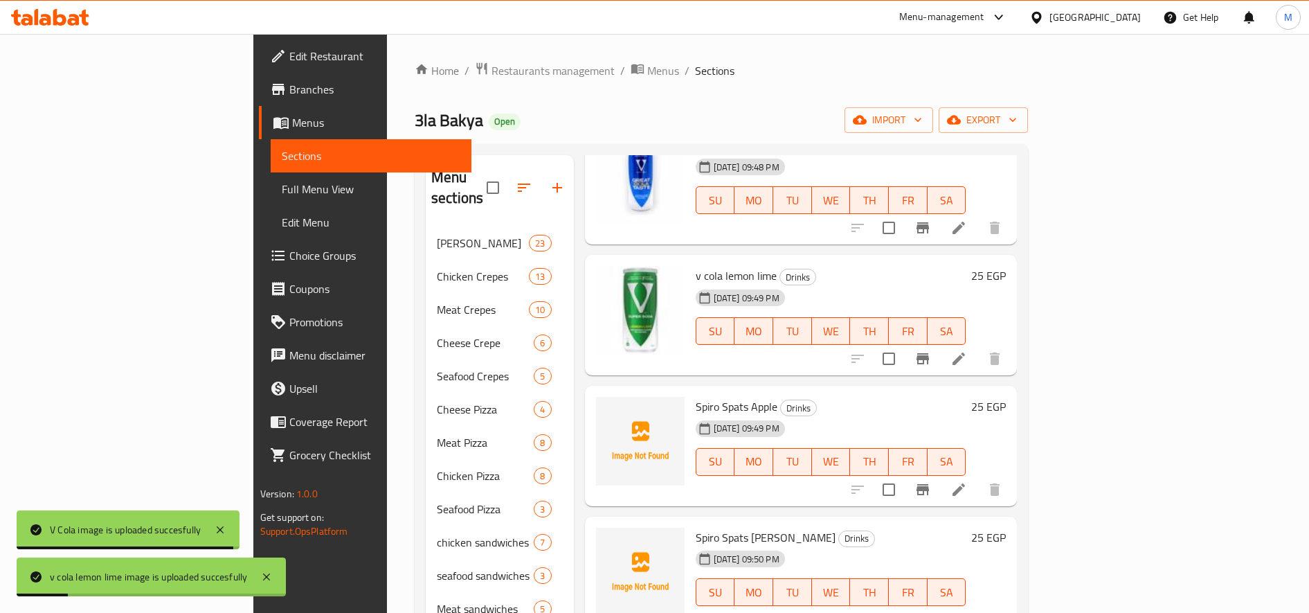
click at [696, 396] on span "Spiro Spats Apple" at bounding box center [737, 406] width 82 height 21
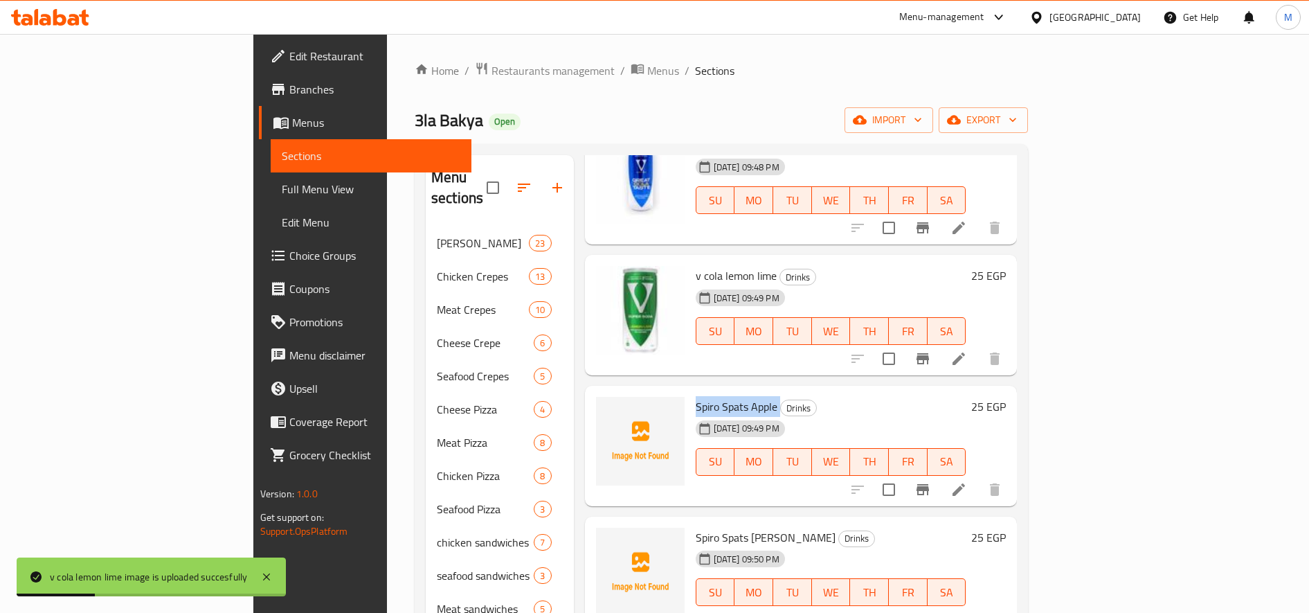
click at [696, 396] on span "Spiro Spats Apple" at bounding box center [737, 406] width 82 height 21
copy h6 "Spiro Spats Apple"
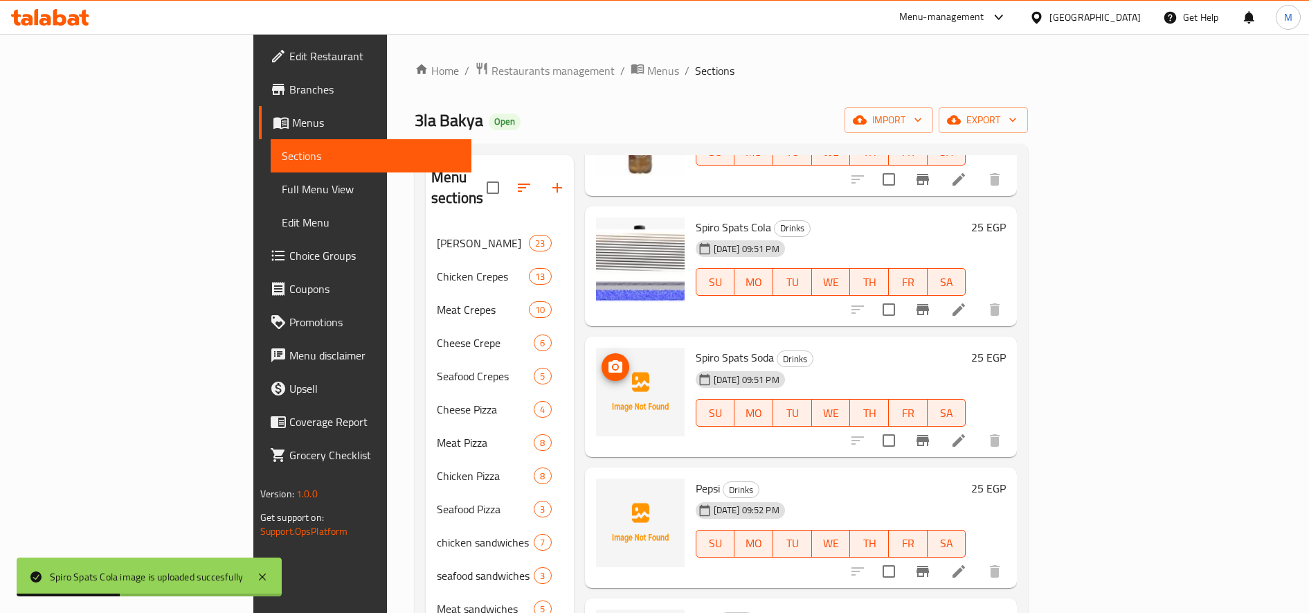
scroll to position [670, 0]
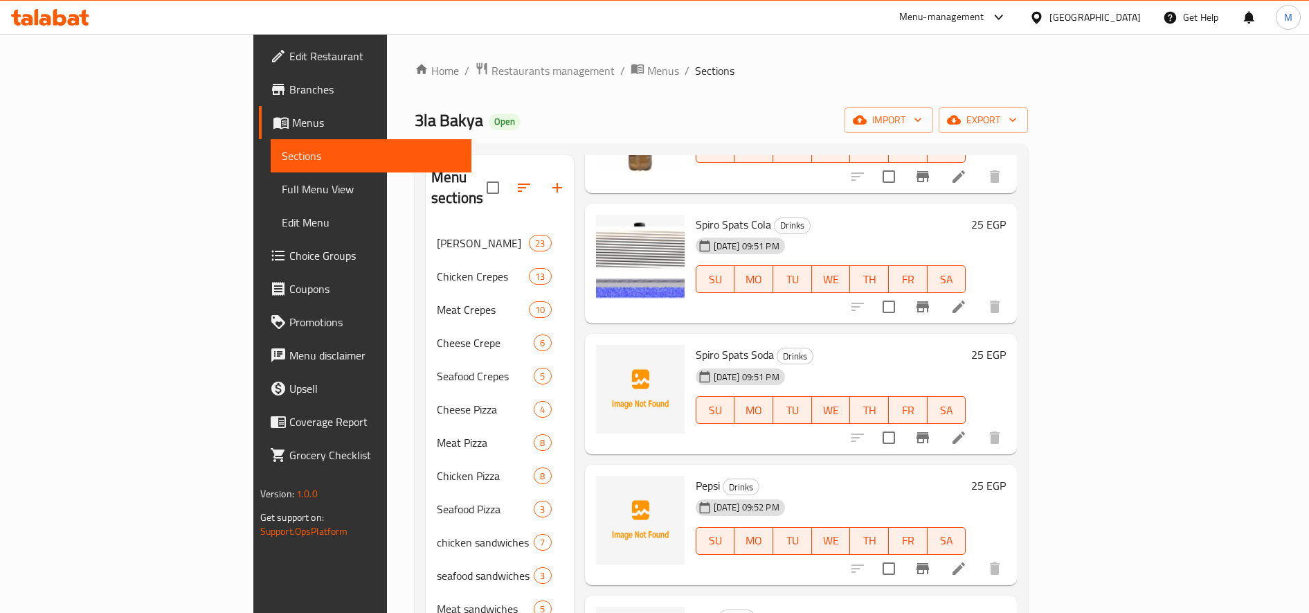
click at [696, 344] on span "Spiro Spats Soda" at bounding box center [735, 354] width 78 height 21
copy h6 "Spiro Spats Soda"
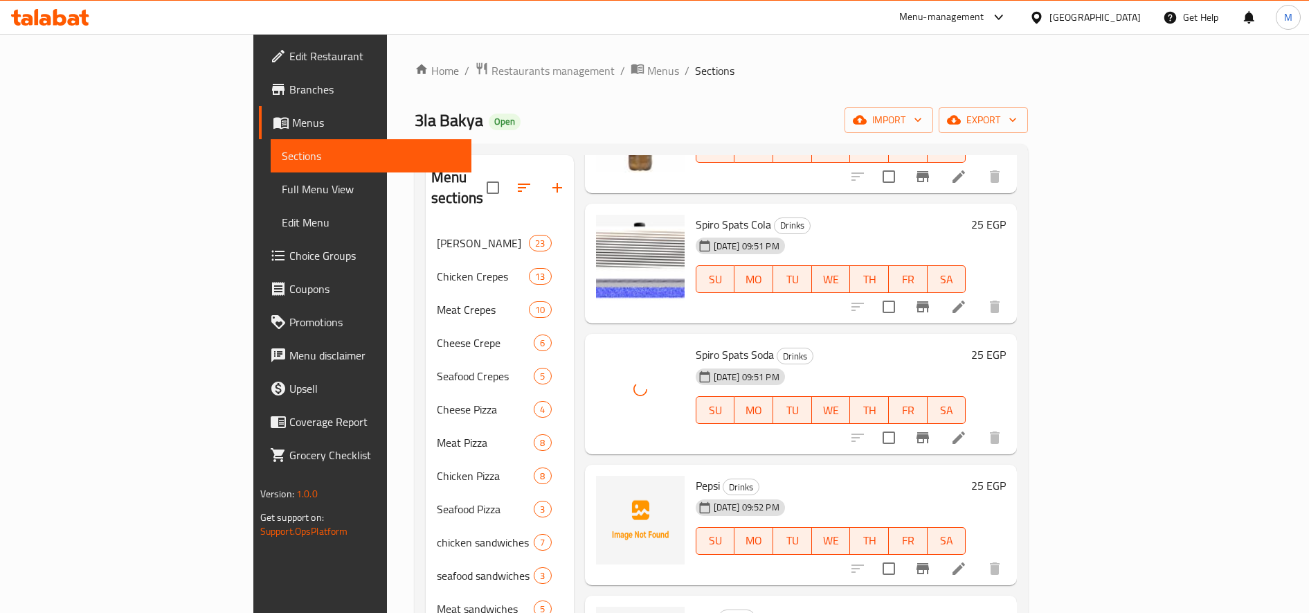
click at [696, 475] on span "Pepsi" at bounding box center [708, 485] width 24 height 21
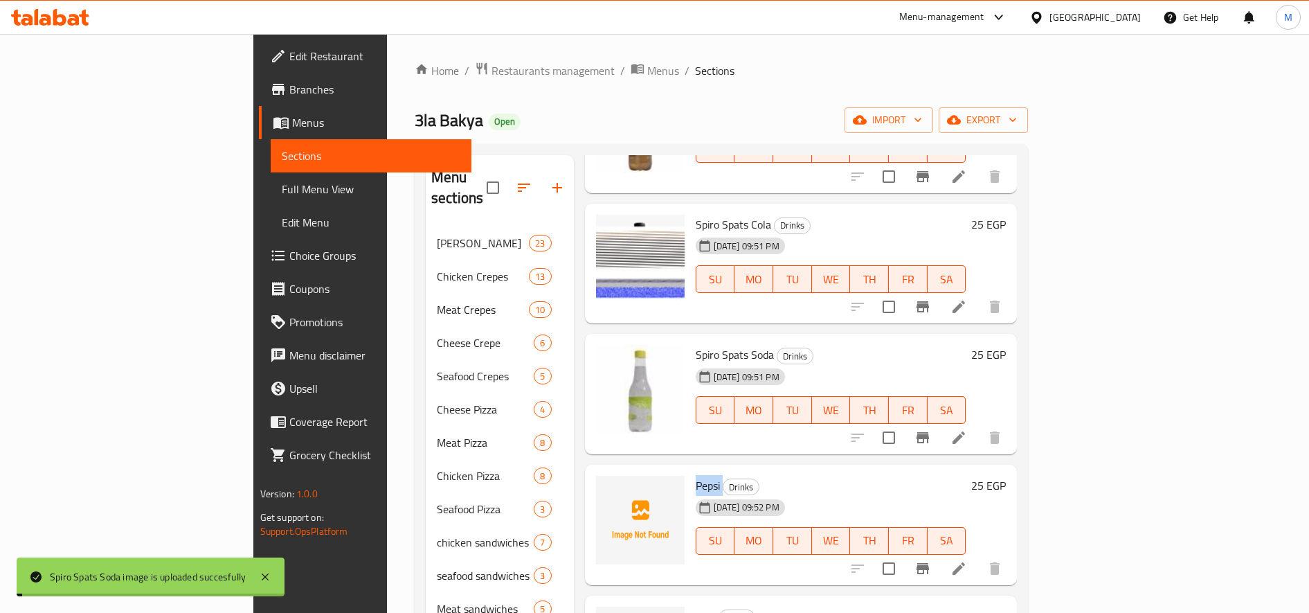
copy h6 "Pepsi"
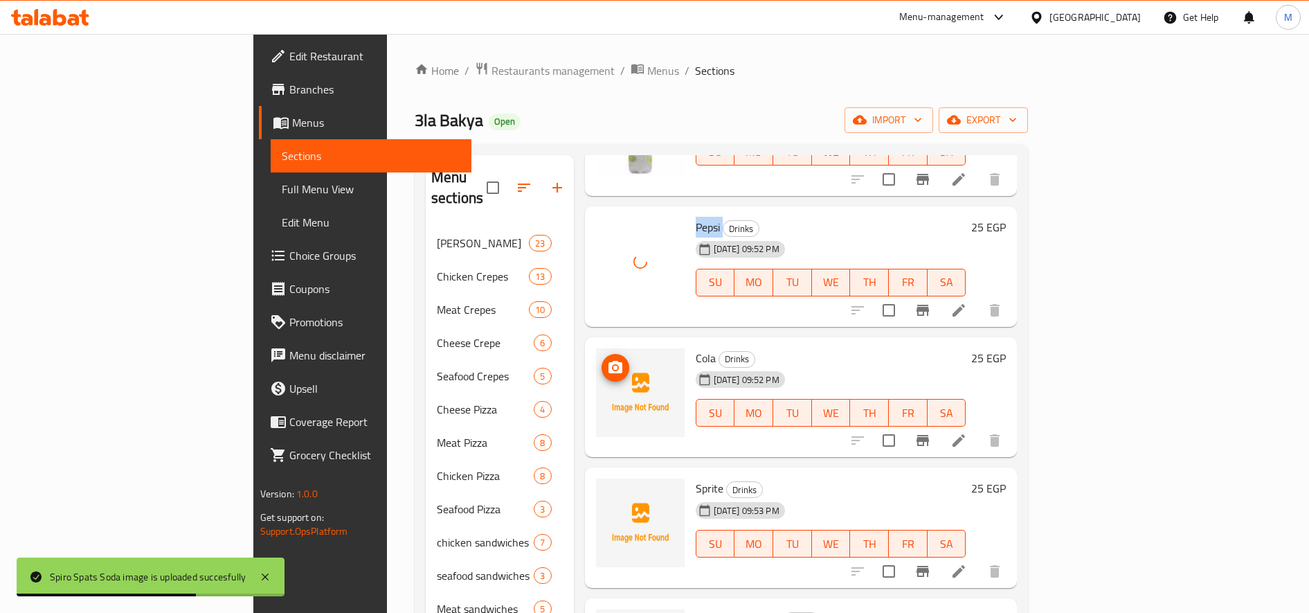
scroll to position [942, 0]
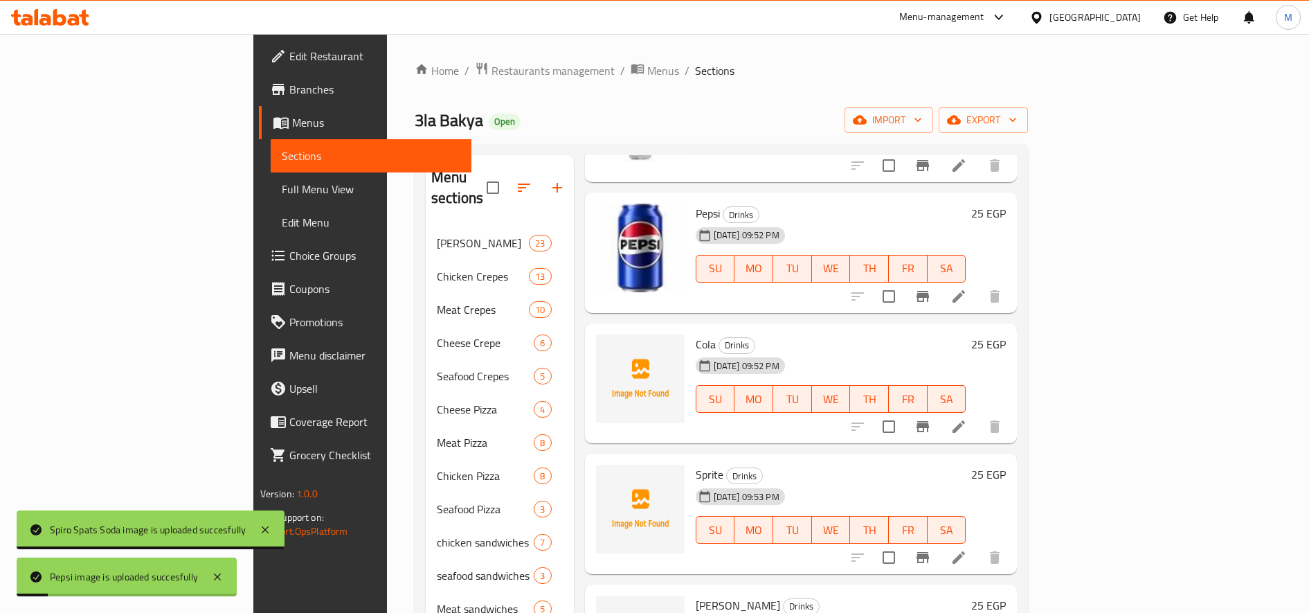
click at [696, 334] on span "Cola" at bounding box center [706, 344] width 20 height 21
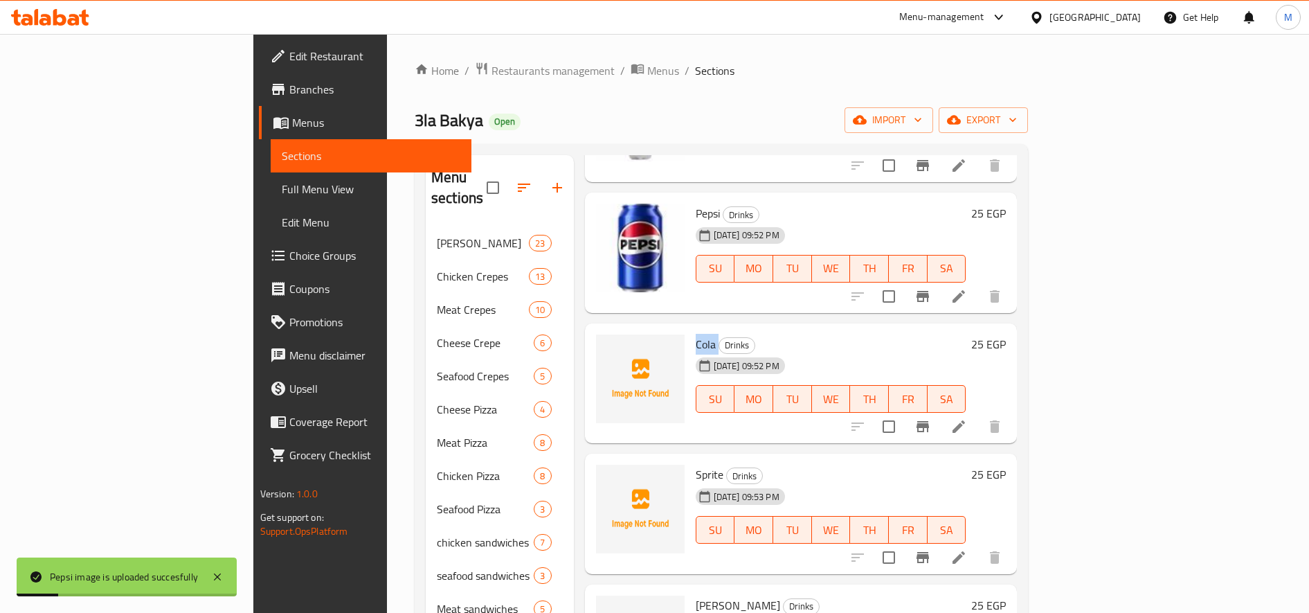
click at [696, 334] on span "Cola" at bounding box center [706, 344] width 20 height 21
copy h6 "Cola"
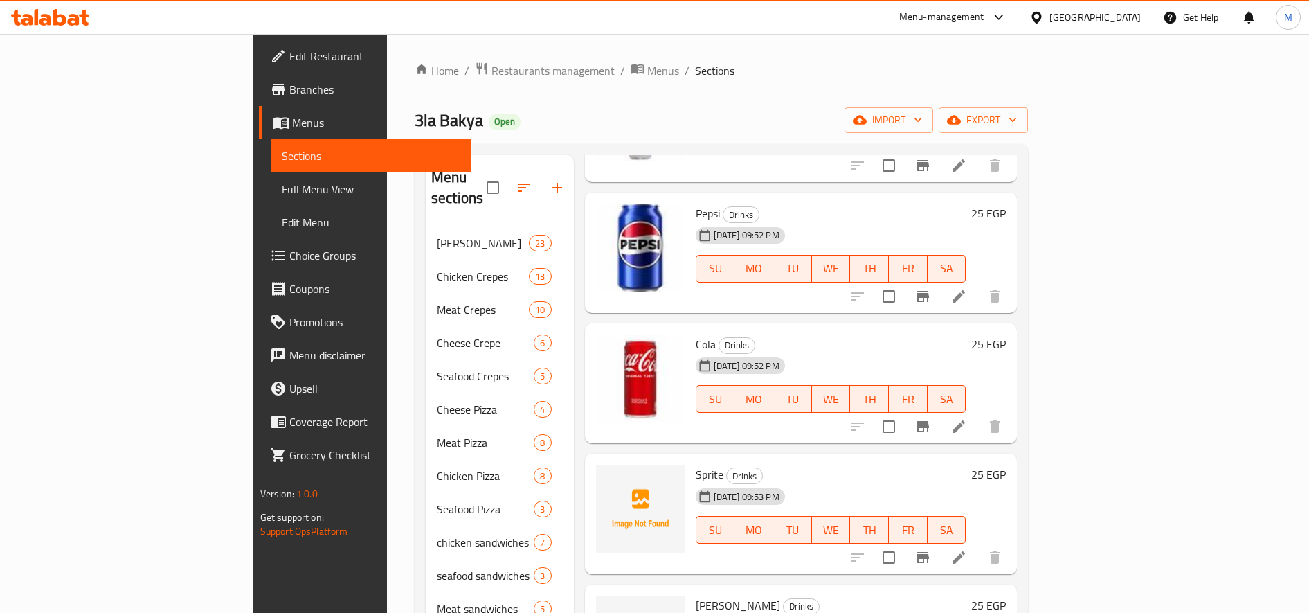
click at [696, 464] on span "Sprite" at bounding box center [710, 474] width 28 height 21
copy h6 "Sprite"
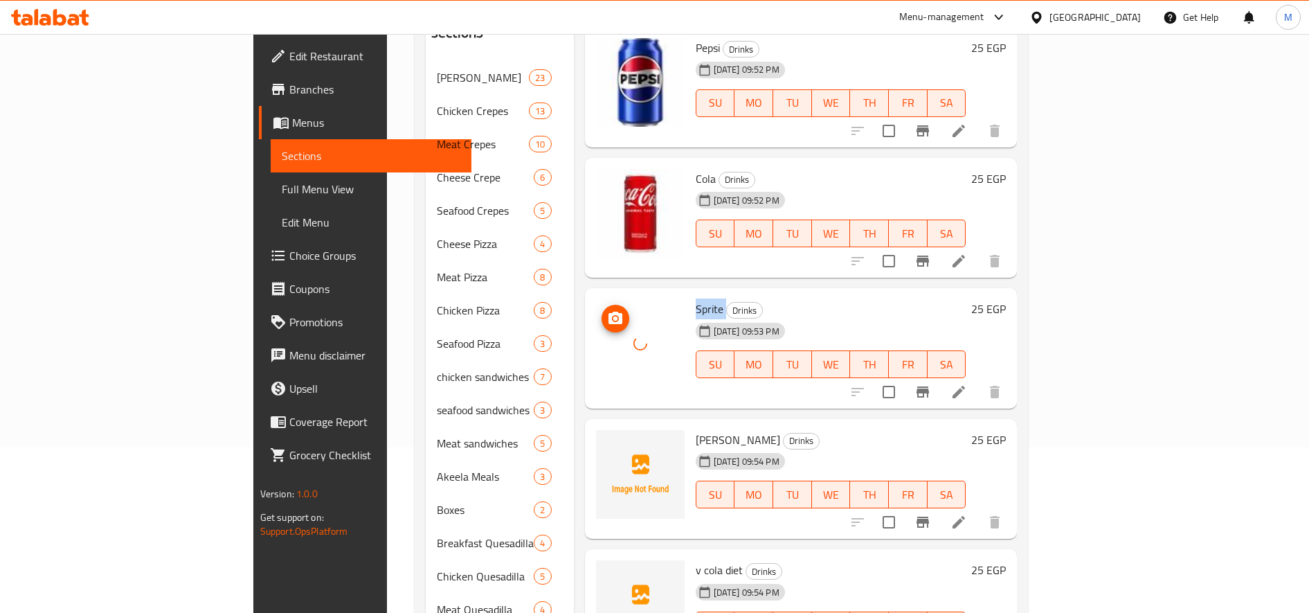
scroll to position [170, 0]
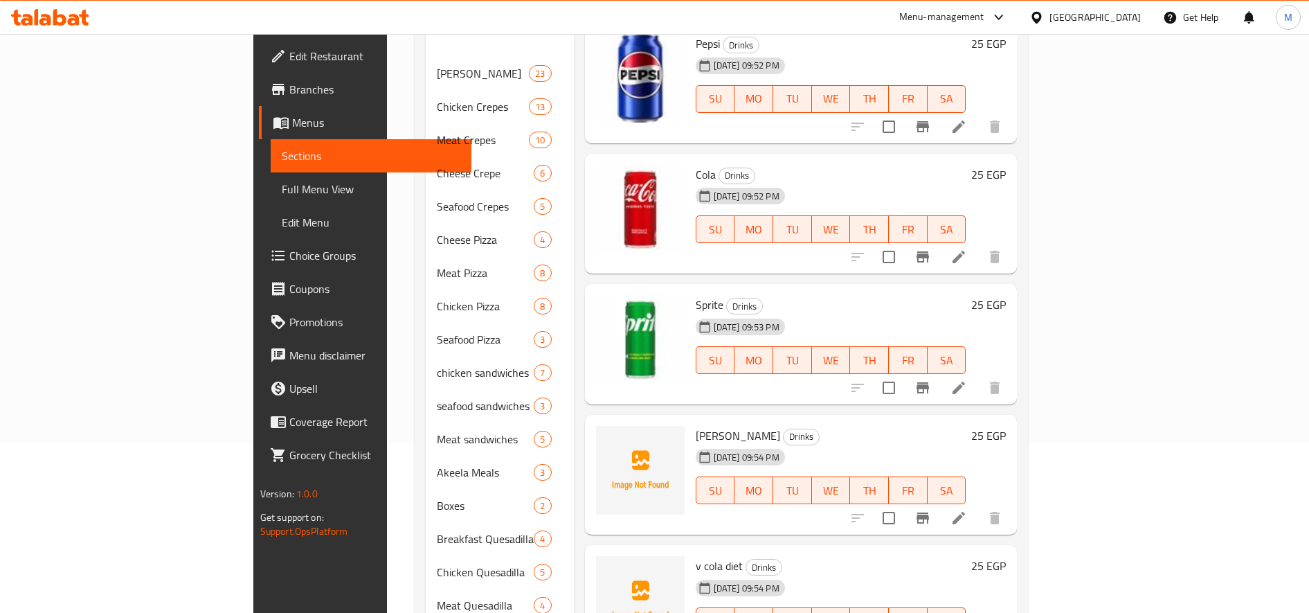
click at [696, 425] on span "[PERSON_NAME]" at bounding box center [738, 435] width 84 height 21
copy h6 "[PERSON_NAME]"
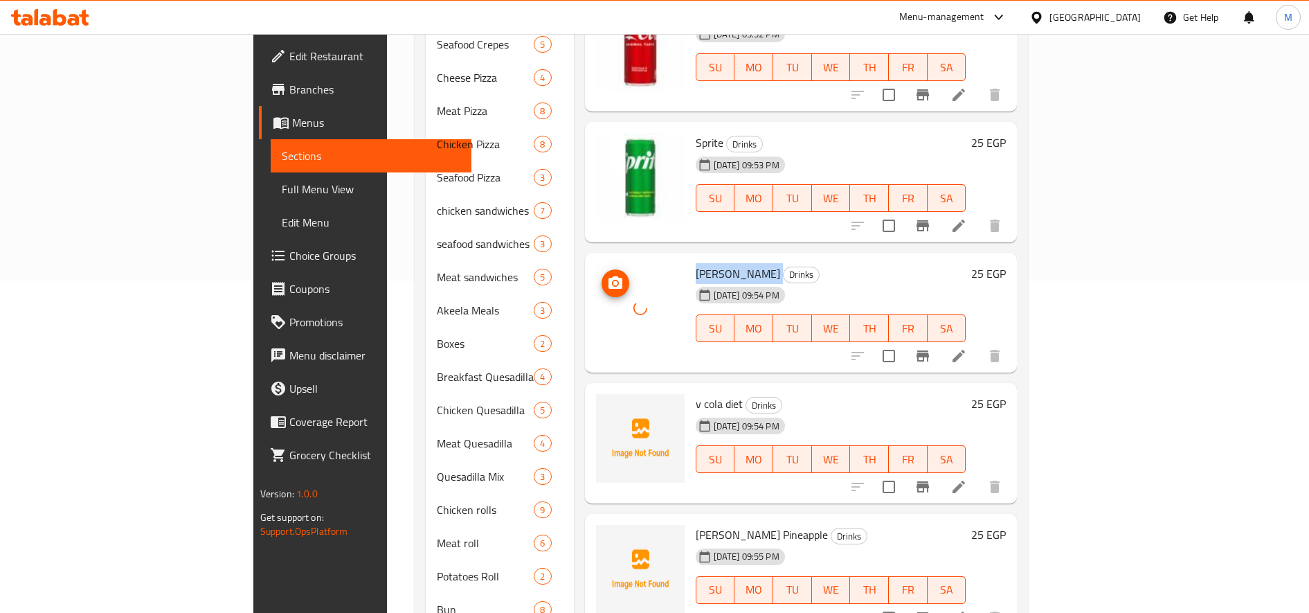
scroll to position [333, 0]
click at [696, 392] on span "v cola diet" at bounding box center [719, 402] width 47 height 21
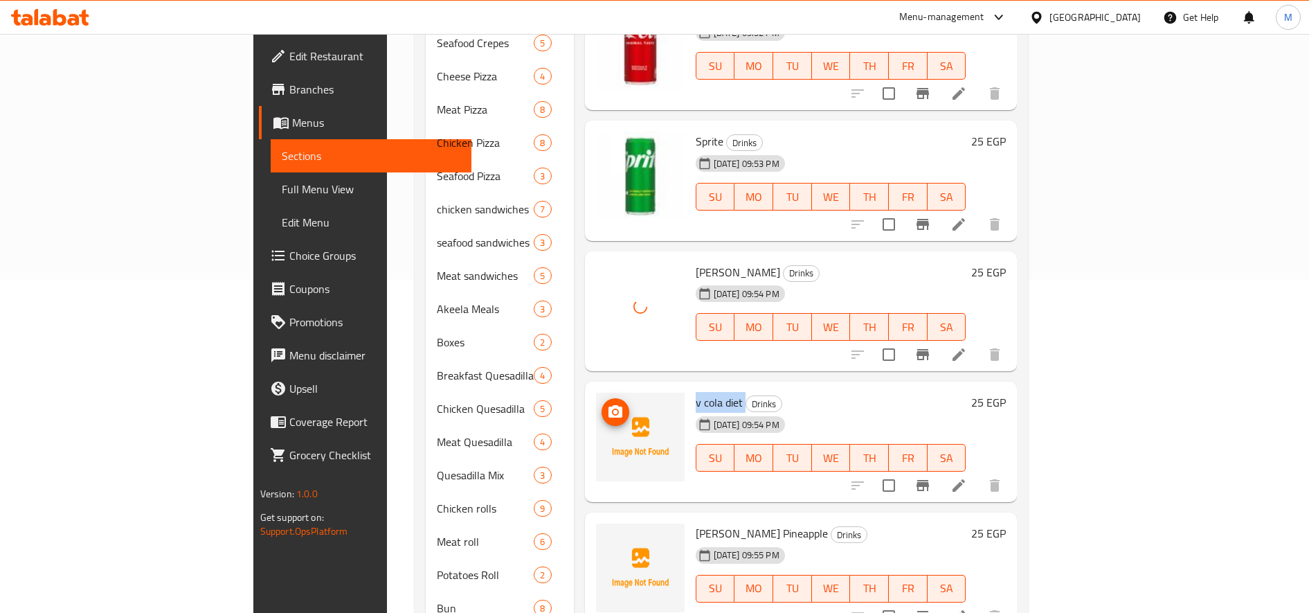
copy h6 "v cola diet"
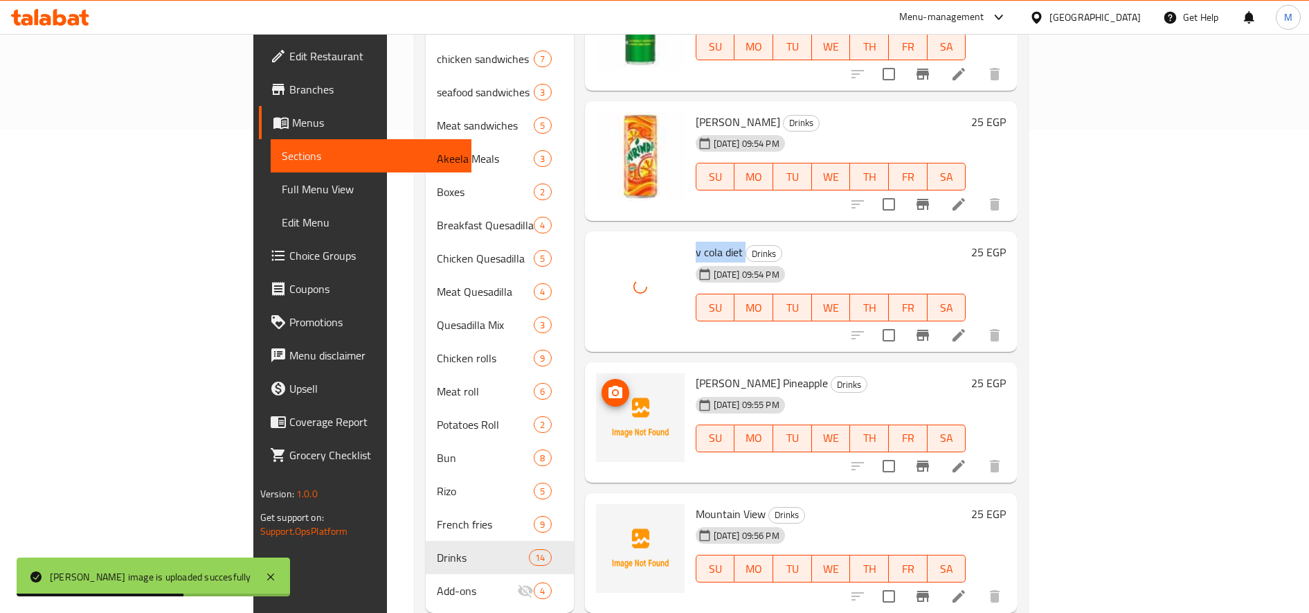
scroll to position [484, 0]
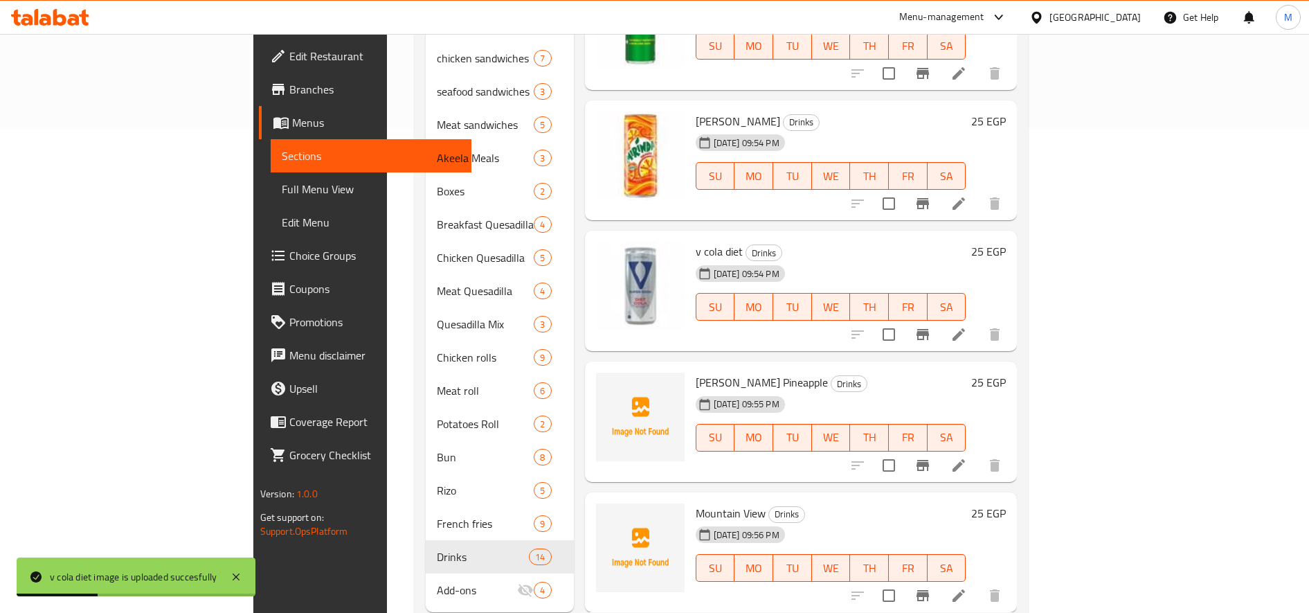
click at [696, 372] on span "Fairuz Pineapple" at bounding box center [762, 382] width 132 height 21
copy h6 "Fairuz Pineapple"
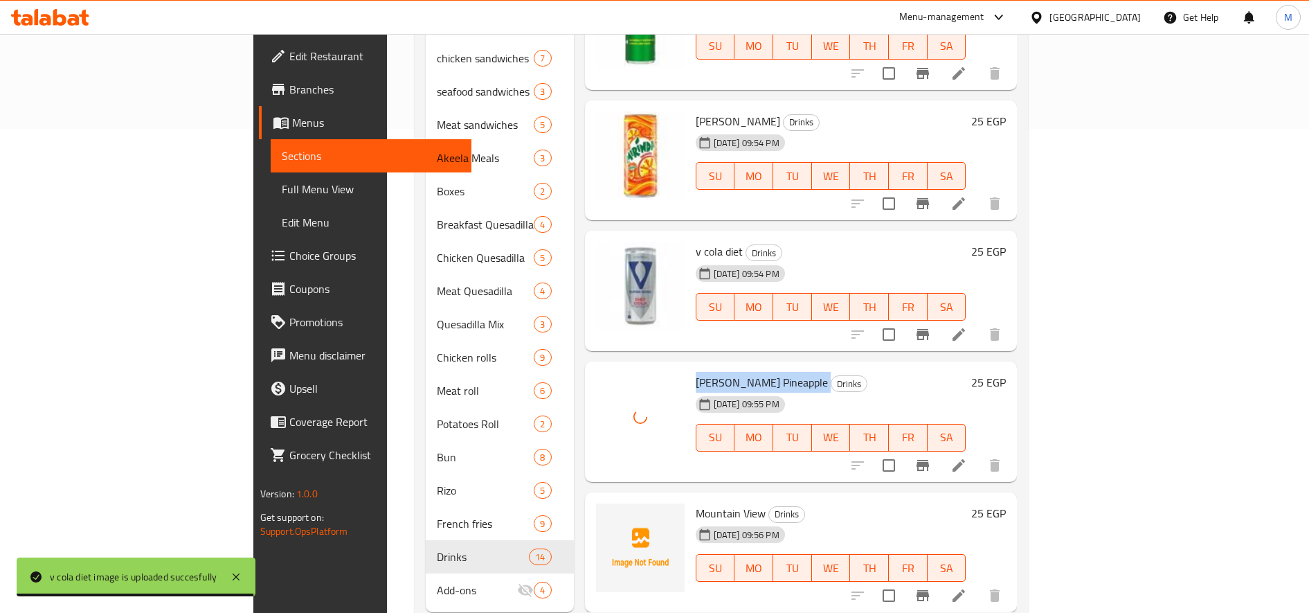
scroll to position [501, 0]
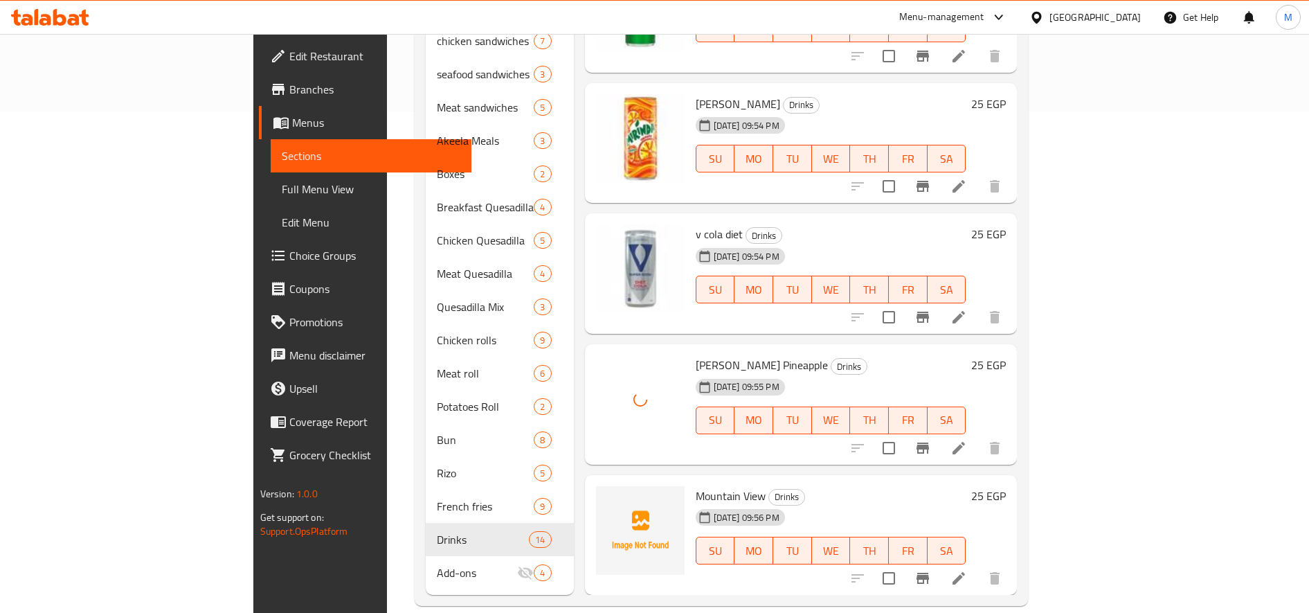
click at [696, 485] on span "Mountain View" at bounding box center [731, 495] width 70 height 21
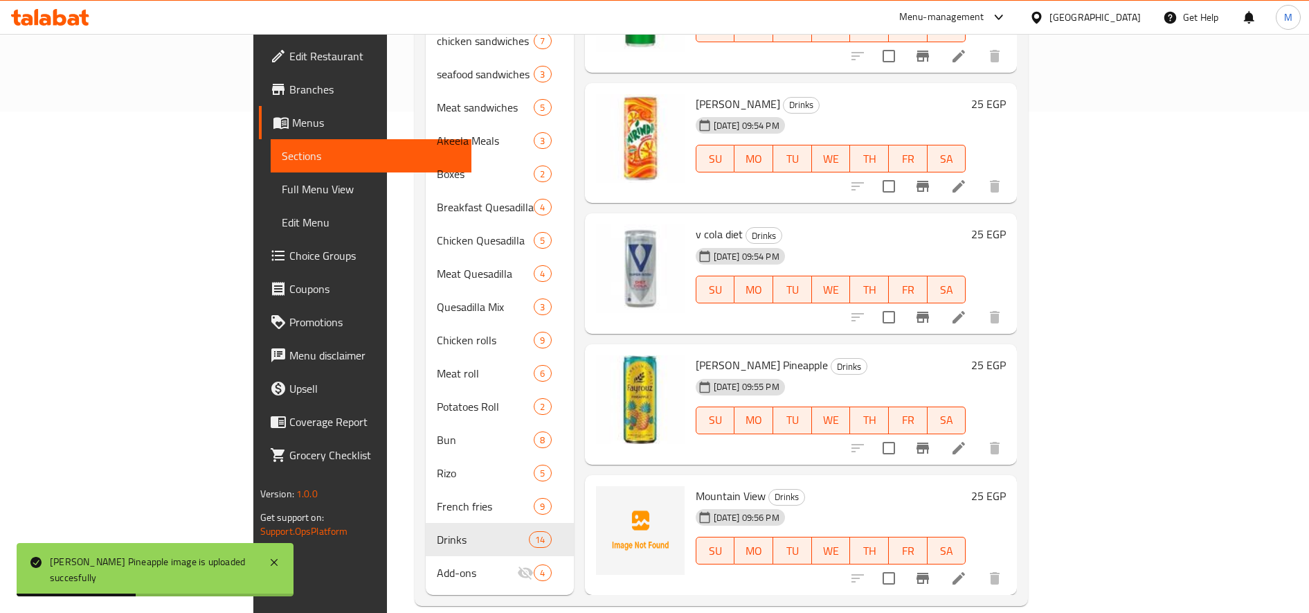
click at [1012, 571] on div at bounding box center [926, 578] width 170 height 33
click at [967, 570] on icon at bounding box center [959, 578] width 17 height 17
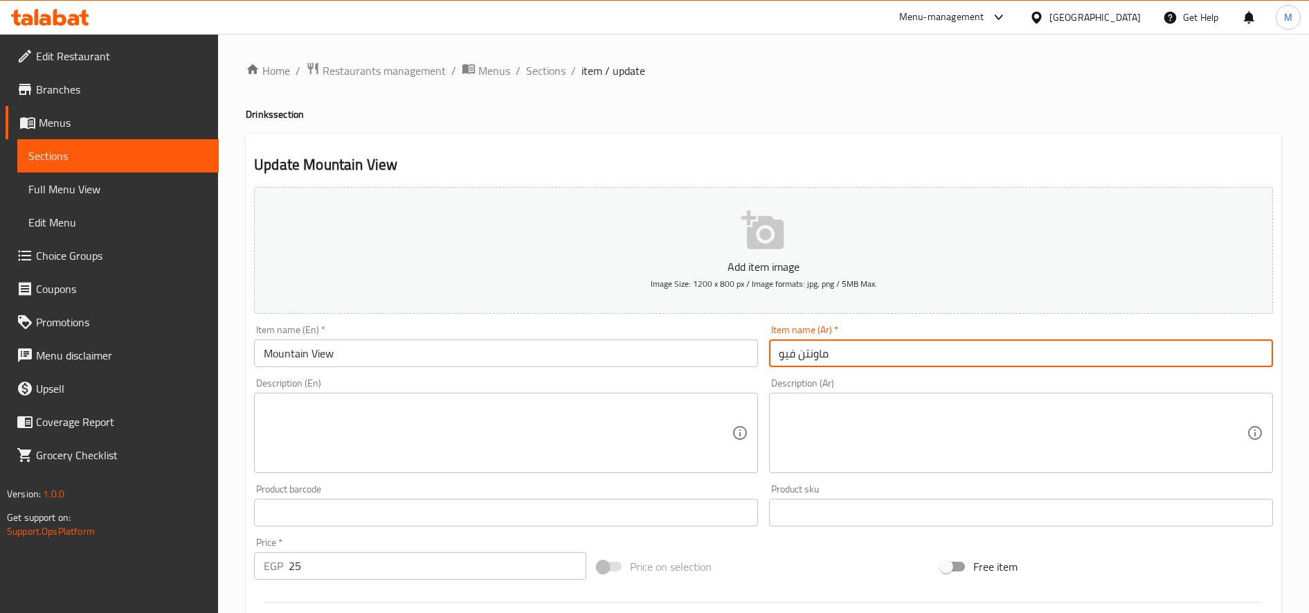
click at [810, 364] on input "ماونتن فيو" at bounding box center [1021, 353] width 504 height 28
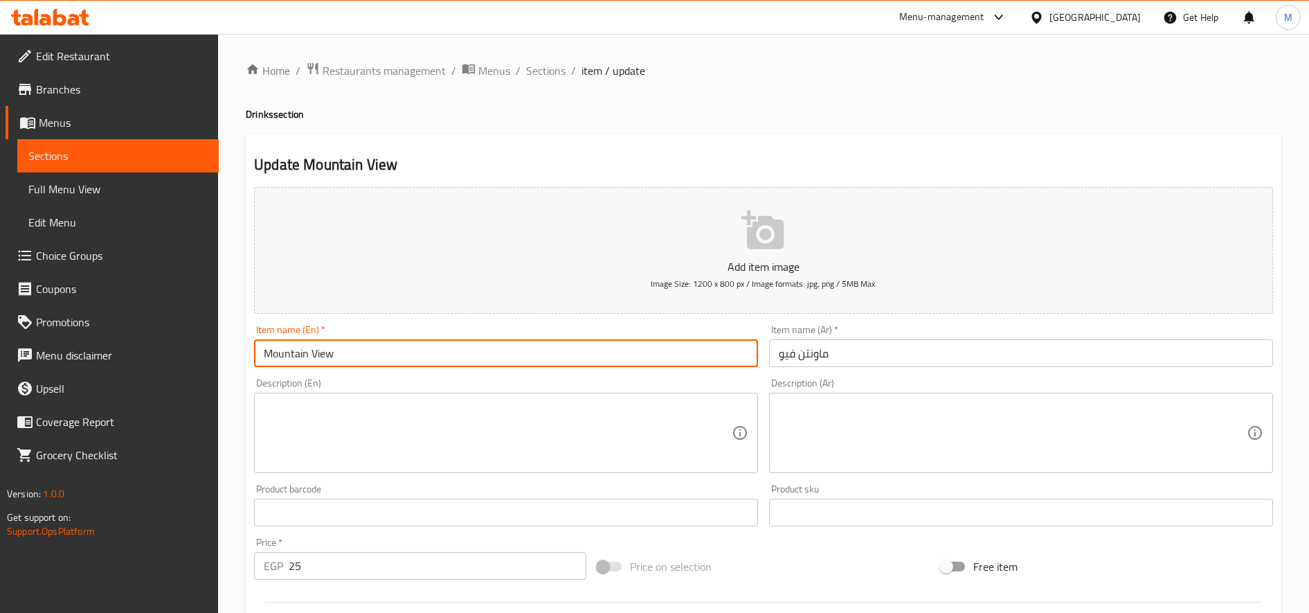
click at [323, 349] on input "Mountain View" at bounding box center [506, 353] width 504 height 28
click at [323, 350] on input "Mountain View" at bounding box center [506, 353] width 504 height 28
type input "Mountain dew"
click at [782, 346] on input "ماونتن فيو" at bounding box center [1021, 353] width 504 height 28
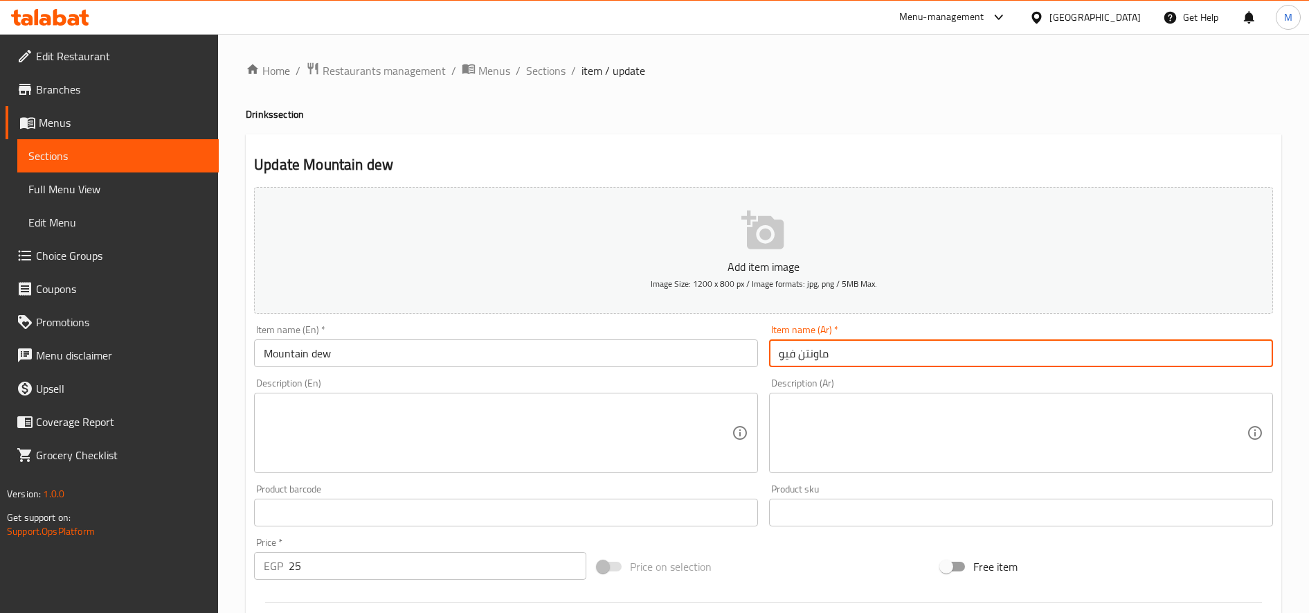
click at [782, 346] on input "ماونتن فيو" at bounding box center [1021, 353] width 504 height 28
type input "ماونتن ديو"
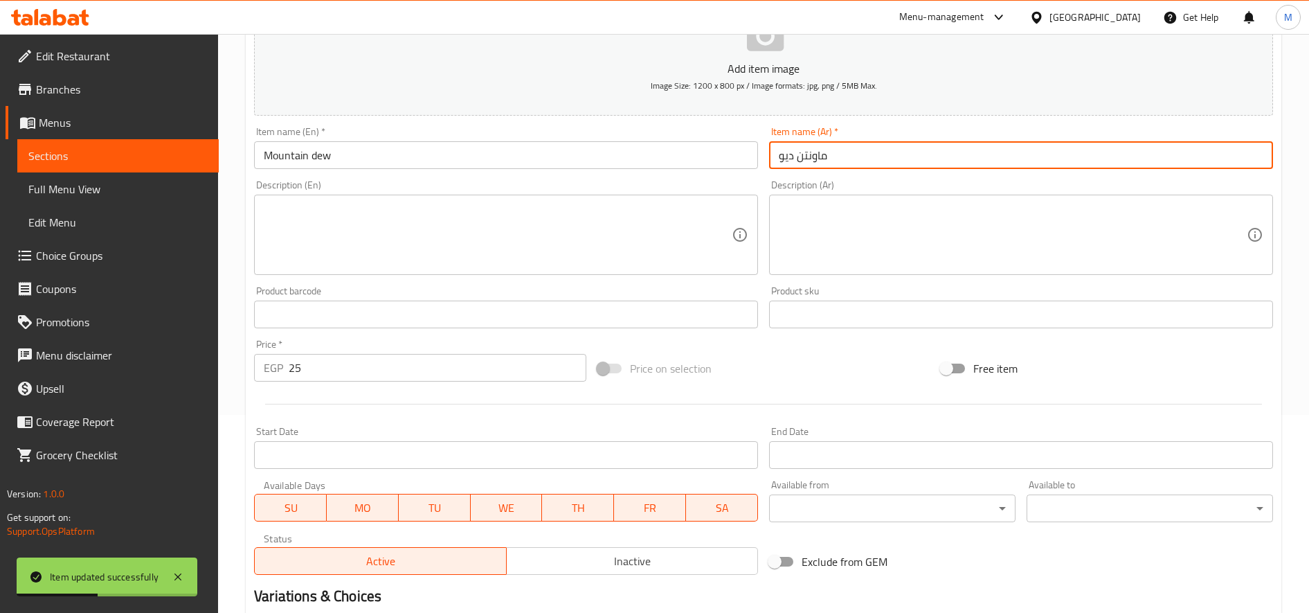
scroll to position [199, 0]
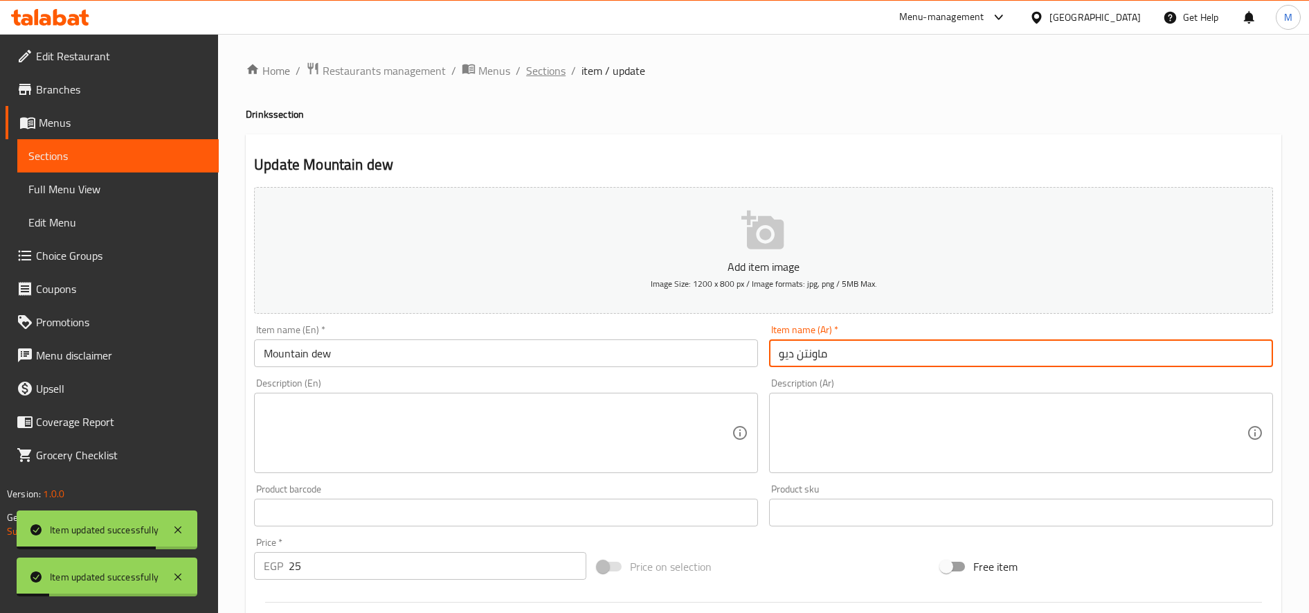
click at [552, 77] on span "Sections" at bounding box center [545, 70] width 39 height 17
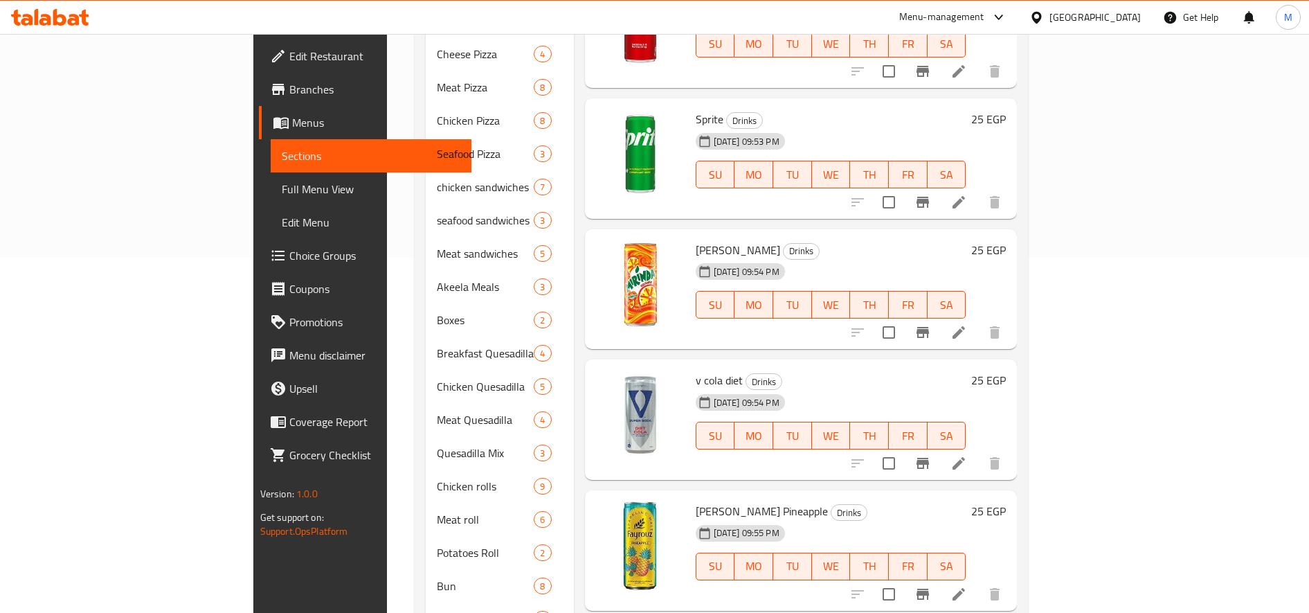
scroll to position [501, 0]
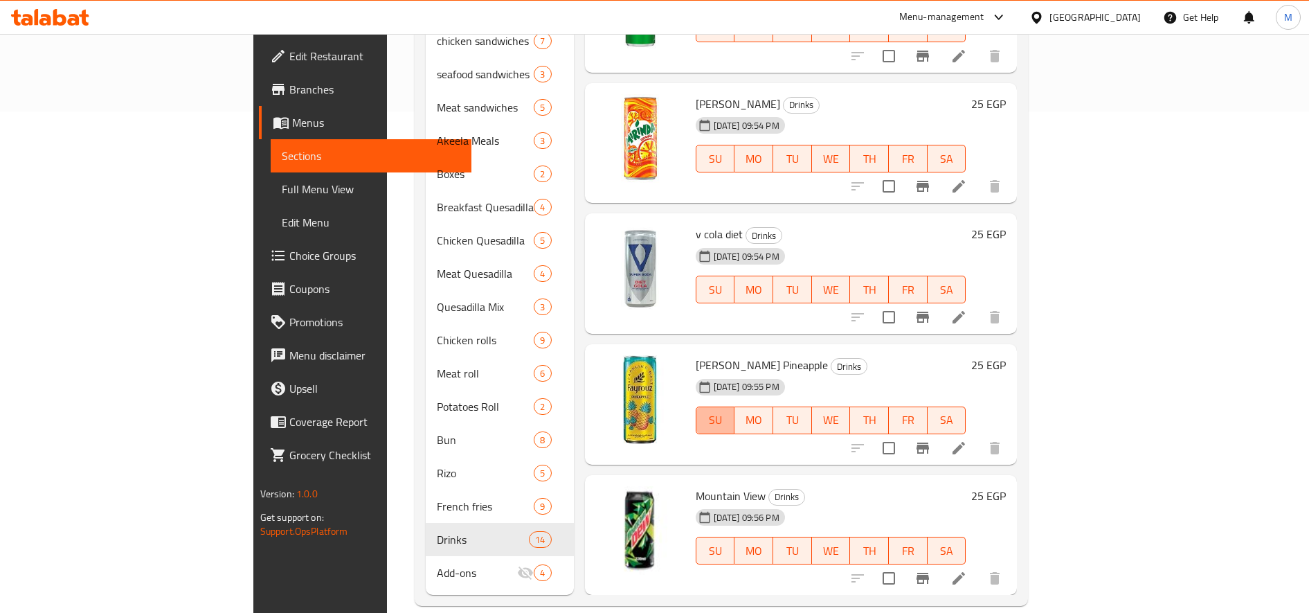
click at [696, 406] on button "SU" at bounding box center [715, 420] width 39 height 28
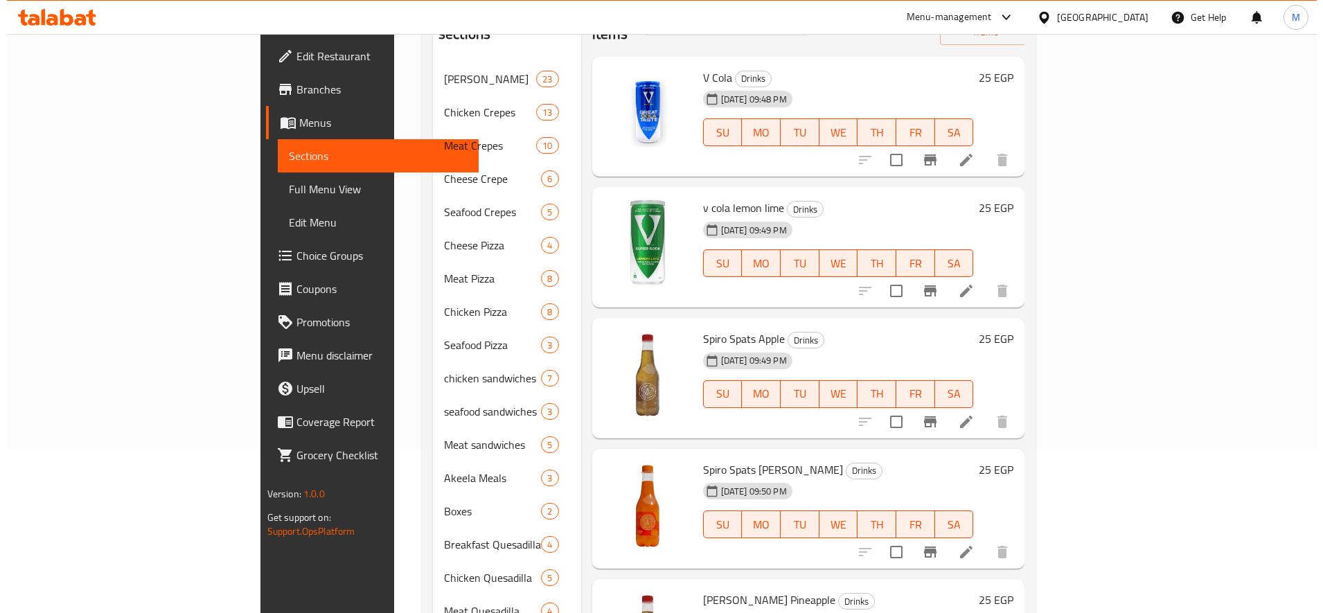
scroll to position [0, 0]
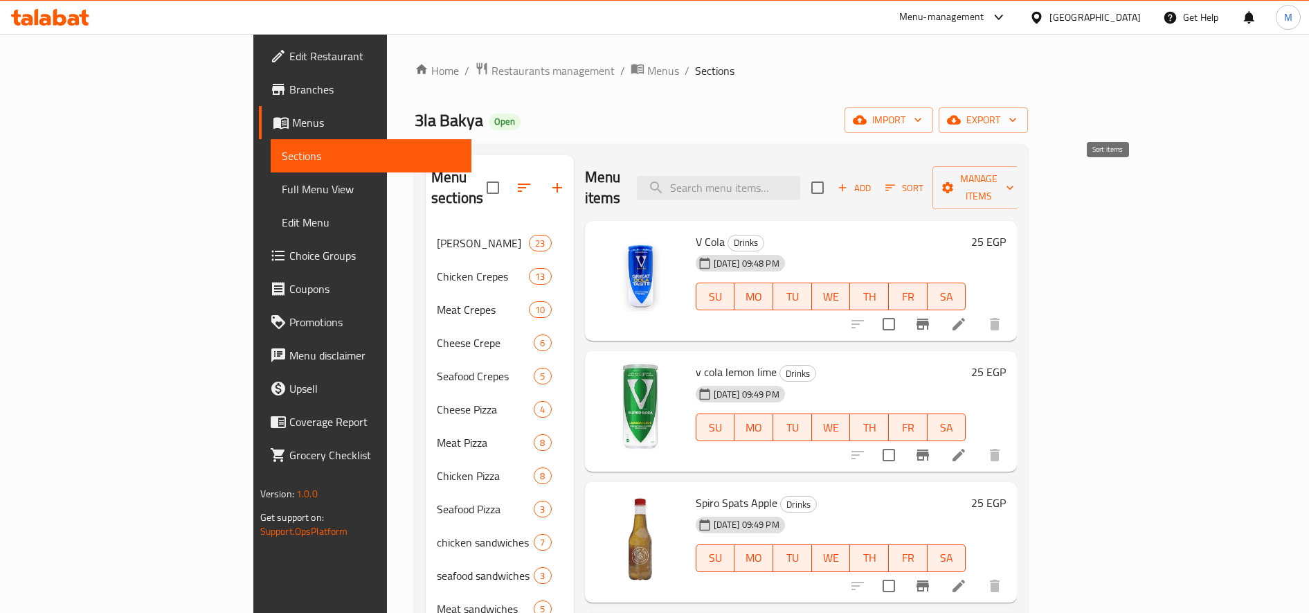
click at [924, 180] on span "Sort" at bounding box center [905, 188] width 38 height 16
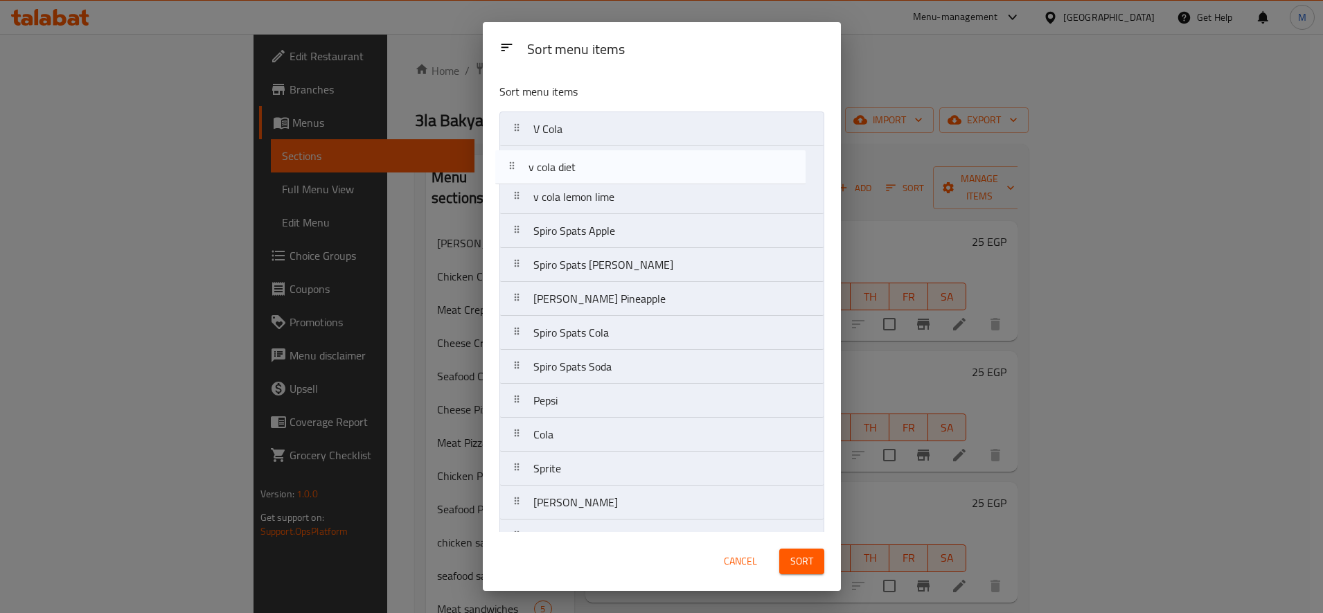
drag, startPoint x: 515, startPoint y: 508, endPoint x: 511, endPoint y: 100, distance: 407.9
click at [511, 100] on div "Sort menu items V Cola v cola lemon lime Spiro Spats Apple Spiro Spats Yousefi …" at bounding box center [662, 302] width 358 height 460
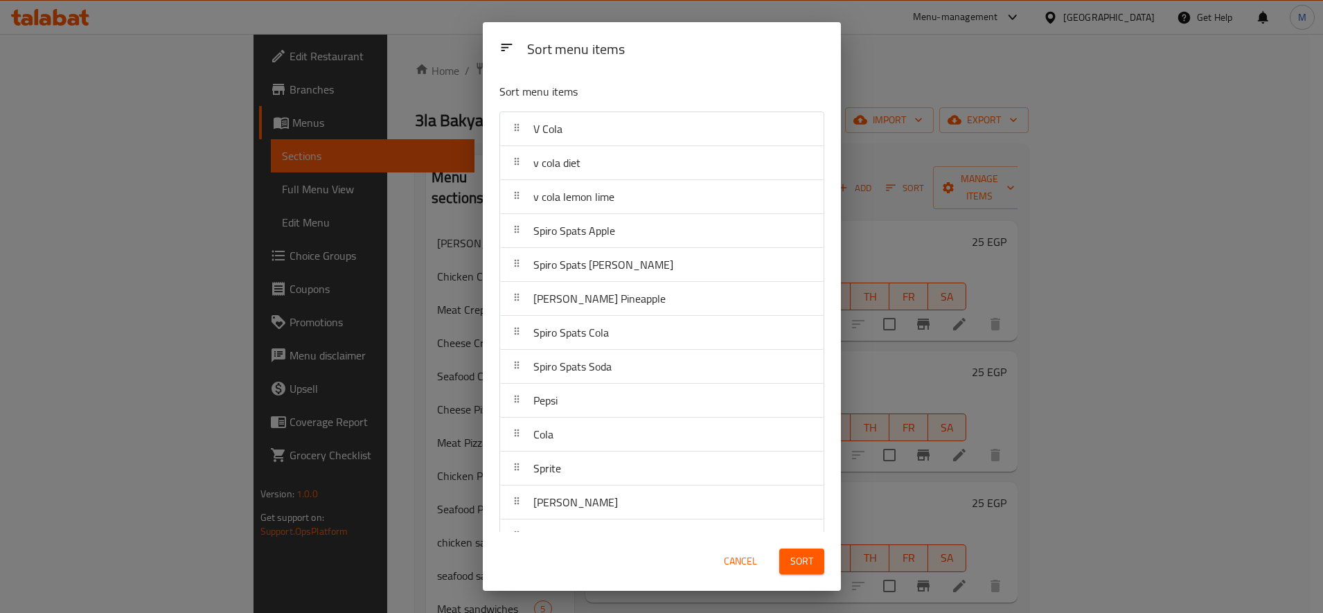
click at [805, 577] on div "Sort" at bounding box center [802, 561] width 62 height 42
click at [805, 571] on button "Sort" at bounding box center [801, 561] width 45 height 26
